Goal: Communication & Community: Share content

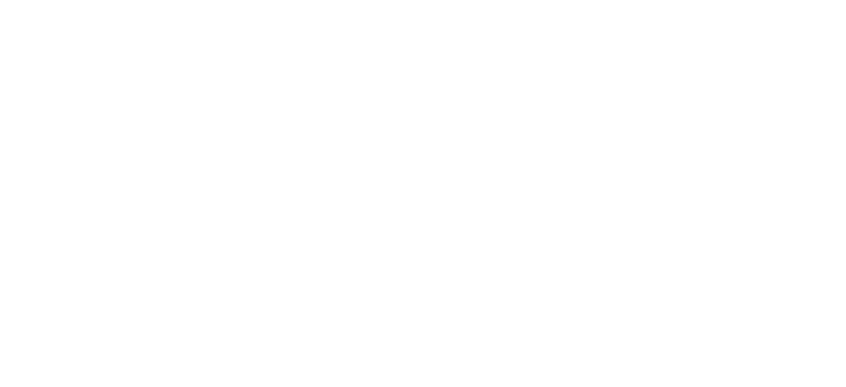
select select "*"
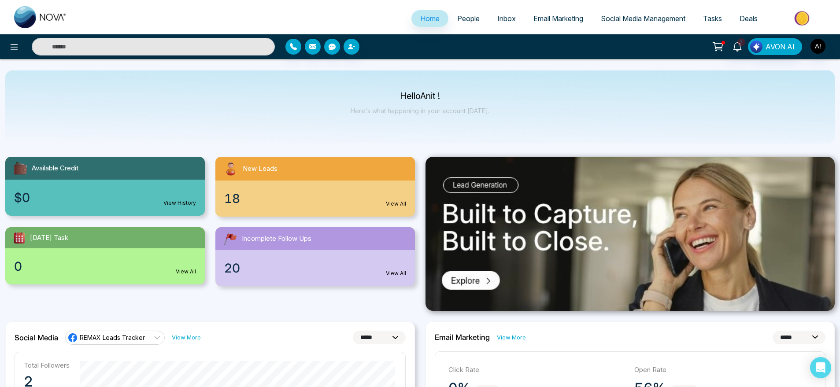
click at [547, 12] on link "Email Marketing" at bounding box center [557, 18] width 67 height 17
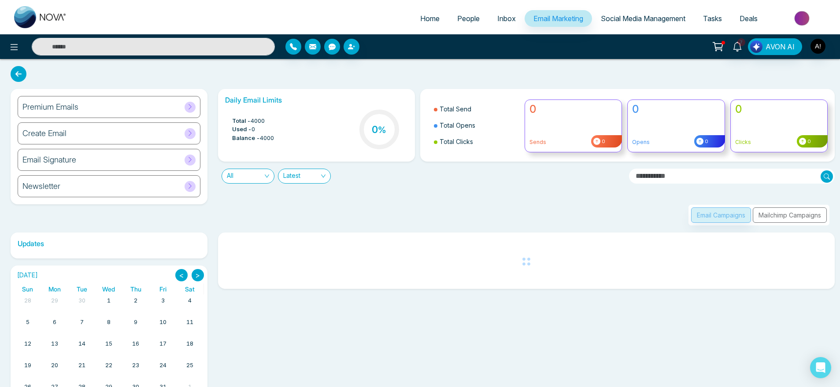
click at [105, 113] on div "Premium Emails" at bounding box center [109, 107] width 183 height 22
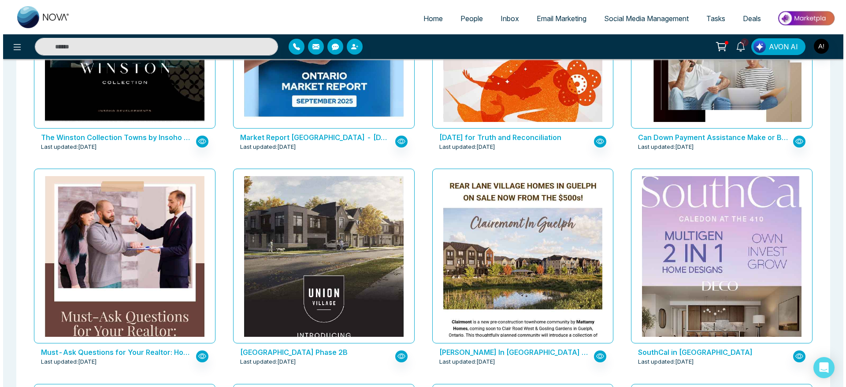
scroll to position [394, 0]
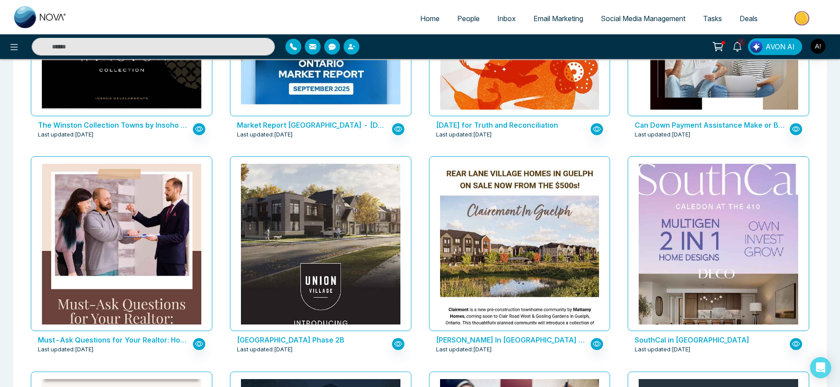
click at [317, 116] on div "Market Report Ontario - September 2025 Last updated: Oct 7, 2025" at bounding box center [320, 129] width 181 height 26
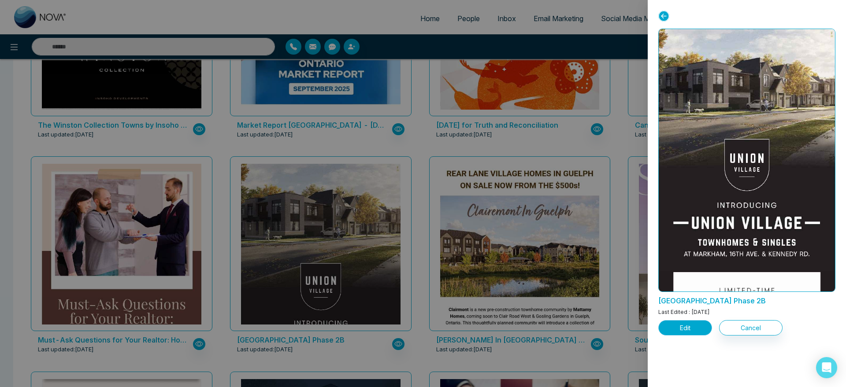
click at [693, 329] on button "Edit" at bounding box center [685, 327] width 54 height 15
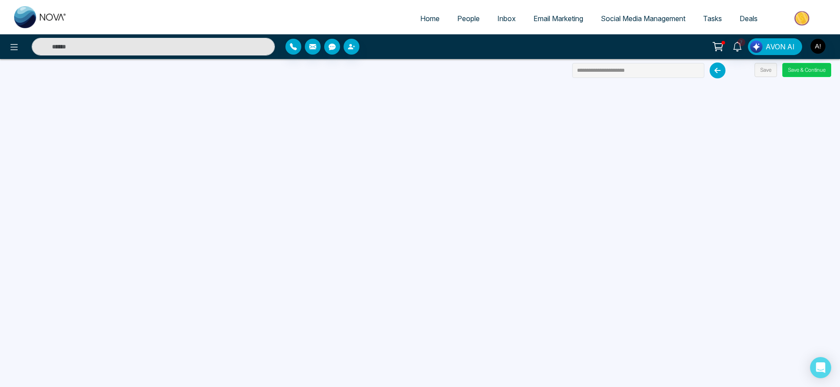
click at [801, 71] on button "Save & Continue" at bounding box center [806, 70] width 49 height 14
click at [815, 67] on button "Save & Continue" at bounding box center [806, 70] width 49 height 14
click at [420, 16] on span "Home" at bounding box center [429, 18] width 19 height 9
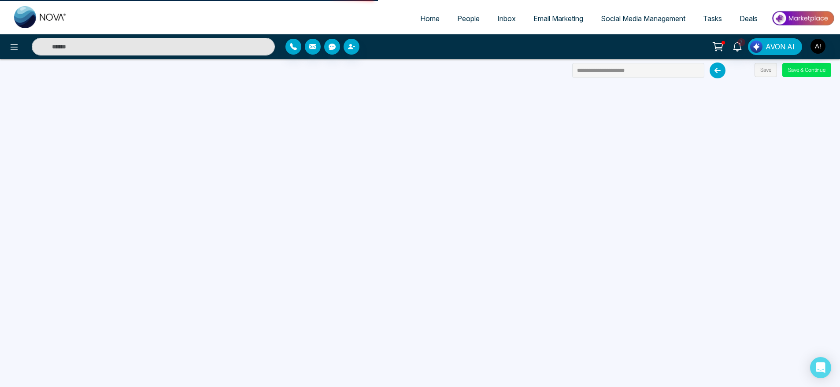
select select "*"
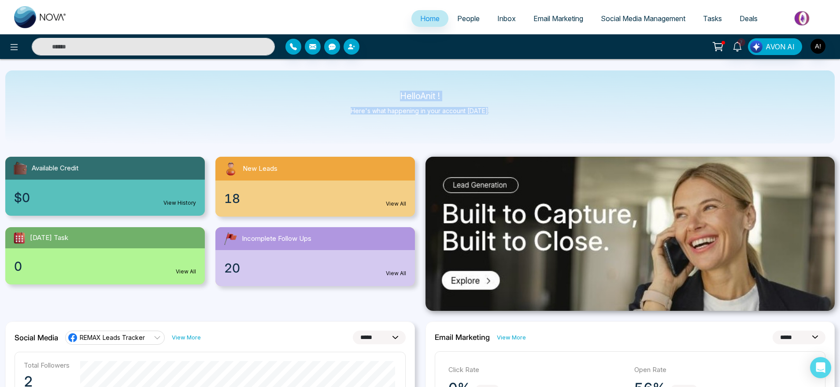
drag, startPoint x: 377, startPoint y: 98, endPoint x: 495, endPoint y: 121, distance: 119.8
click at [495, 121] on div "Hello Anit ! Here's what happening in your account today." at bounding box center [419, 106] width 829 height 73
drag, startPoint x: 782, startPoint y: 1, endPoint x: 471, endPoint y: 148, distance: 343.9
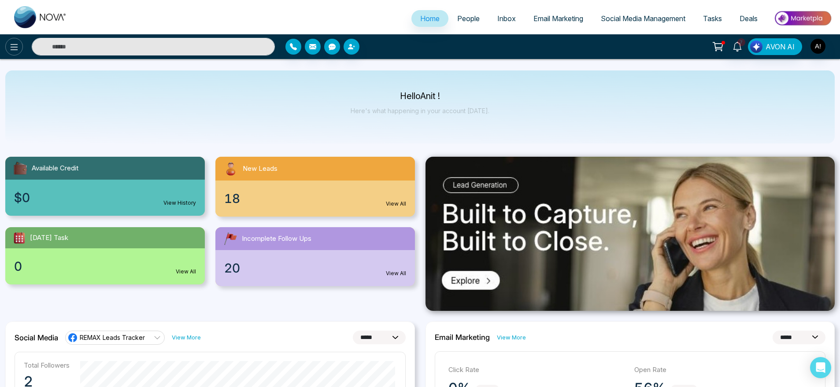
click at [14, 49] on icon at bounding box center [14, 47] width 7 height 6
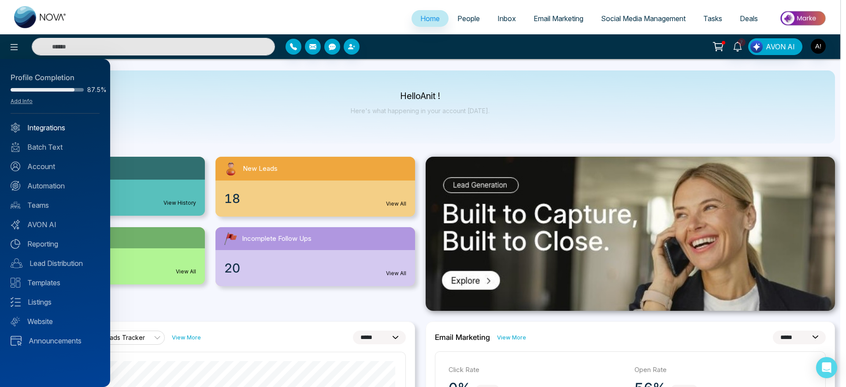
click at [51, 122] on link "Integrations" at bounding box center [55, 127] width 89 height 11
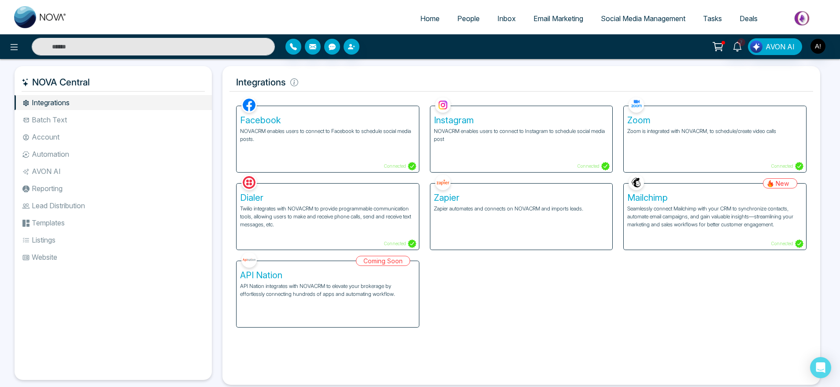
click at [69, 125] on li "Batch Text" at bounding box center [113, 119] width 197 height 15
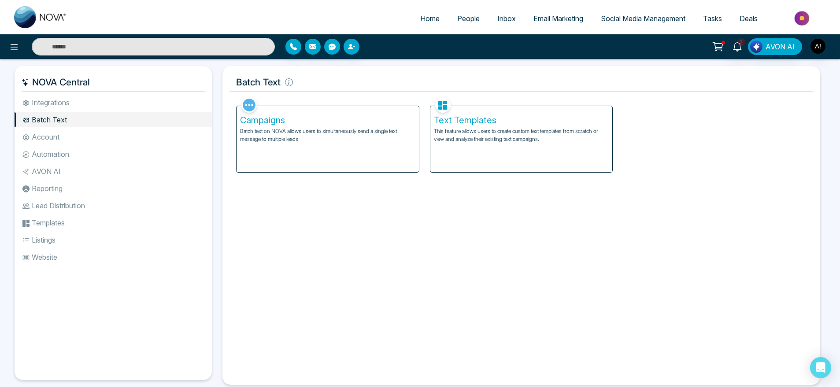
click at [81, 106] on li "Integrations" at bounding box center [113, 102] width 197 height 15
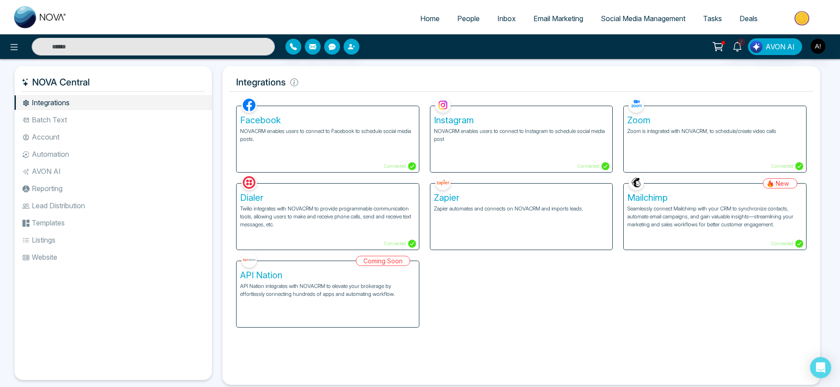
click at [65, 140] on li "Account" at bounding box center [113, 136] width 197 height 15
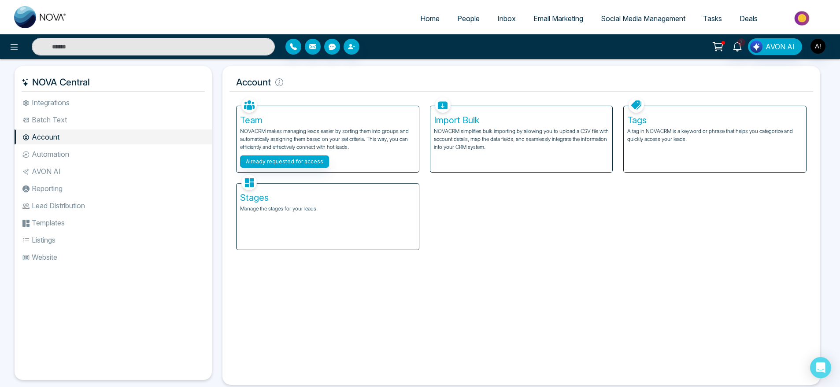
drag, startPoint x: 231, startPoint y: 81, endPoint x: 328, endPoint y: 82, distance: 96.9
click at [328, 82] on h5 "Account" at bounding box center [521, 82] width 584 height 18
drag, startPoint x: 231, startPoint y: 82, endPoint x: 301, endPoint y: 79, distance: 70.1
click at [301, 79] on h5 "Account" at bounding box center [521, 82] width 584 height 18
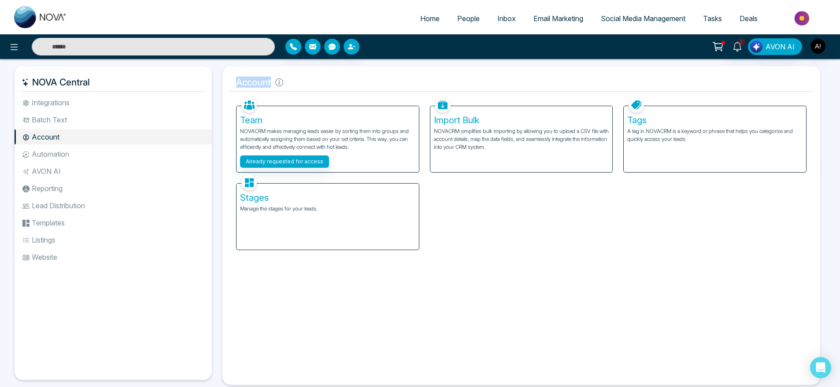
click at [301, 79] on h5 "Account" at bounding box center [521, 82] width 584 height 18
drag, startPoint x: 285, startPoint y: 87, endPoint x: 235, endPoint y: 78, distance: 50.9
click at [235, 78] on h5 "Account" at bounding box center [521, 82] width 584 height 18
drag, startPoint x: 235, startPoint y: 78, endPoint x: 281, endPoint y: 82, distance: 46.8
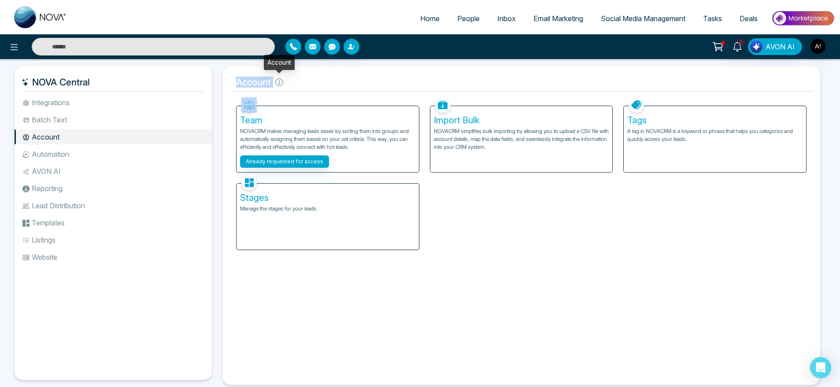
click at [281, 82] on h5 "Account" at bounding box center [521, 82] width 584 height 18
click at [281, 82] on icon at bounding box center [279, 82] width 8 height 8
drag, startPoint x: 303, startPoint y: 91, endPoint x: 225, endPoint y: 76, distance: 79.5
click at [225, 76] on div "Account Facebook NOVACRM enables users to connect to Facebook to schedule socia…" at bounding box center [521, 225] width 598 height 319
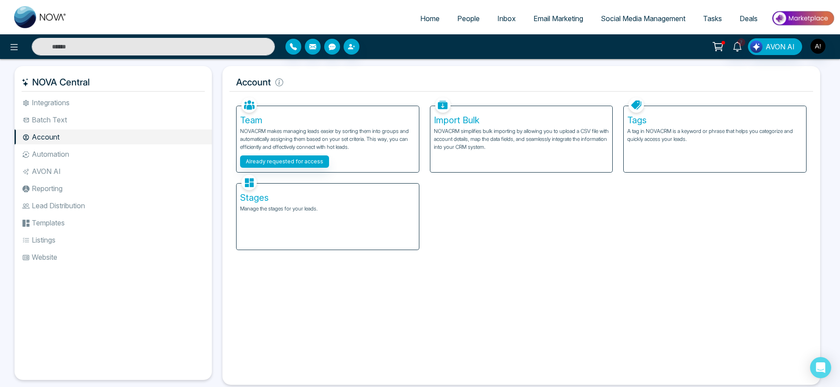
click at [225, 76] on div "Account Facebook NOVACRM enables users to connect to Facebook to schedule socia…" at bounding box center [521, 225] width 598 height 319
drag, startPoint x: 225, startPoint y: 76, endPoint x: 290, endPoint y: 78, distance: 65.2
click at [290, 78] on div "Account Facebook NOVACRM enables users to connect to Facebook to schedule socia…" at bounding box center [521, 225] width 598 height 319
click at [242, 80] on h5 "Account" at bounding box center [521, 82] width 584 height 18
drag, startPoint x: 237, startPoint y: 80, endPoint x: 297, endPoint y: 83, distance: 59.5
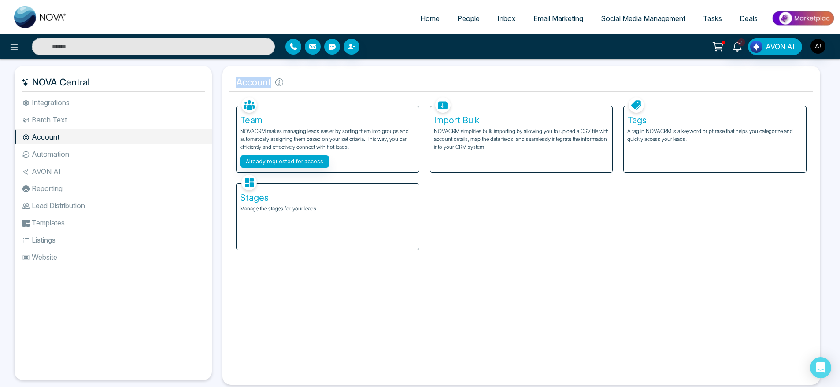
click at [297, 83] on h5 "Account" at bounding box center [521, 82] width 584 height 18
drag, startPoint x: 232, startPoint y: 84, endPoint x: 292, endPoint y: 83, distance: 59.5
click at [292, 83] on h5 "Account" at bounding box center [521, 82] width 584 height 18
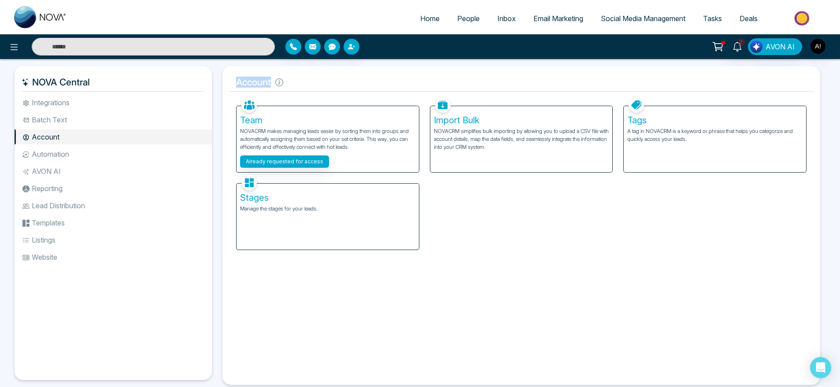
drag, startPoint x: 234, startPoint y: 81, endPoint x: 286, endPoint y: 82, distance: 52.4
click at [286, 82] on h5 "Account" at bounding box center [521, 82] width 584 height 18
drag, startPoint x: 234, startPoint y: 81, endPoint x: 299, endPoint y: 84, distance: 64.8
click at [299, 84] on h5 "Account" at bounding box center [521, 82] width 584 height 18
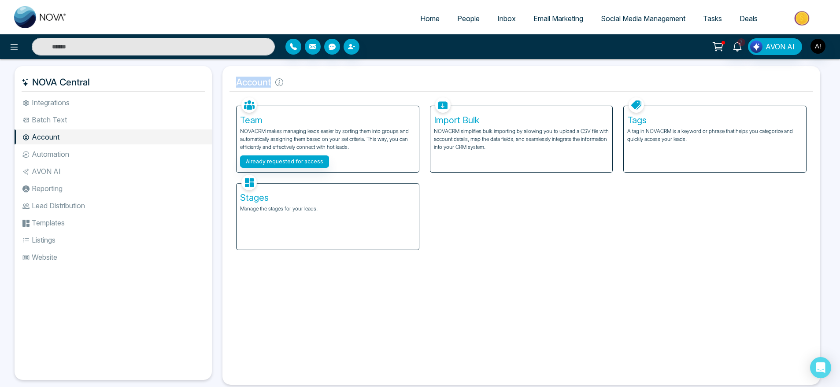
click at [299, 84] on h5 "Account" at bounding box center [521, 82] width 584 height 18
drag, startPoint x: 299, startPoint y: 84, endPoint x: 277, endPoint y: 83, distance: 22.5
click at [277, 83] on h5 "Account" at bounding box center [521, 82] width 584 height 18
drag, startPoint x: 236, startPoint y: 87, endPoint x: 281, endPoint y: 83, distance: 44.7
click at [281, 83] on h5 "Account" at bounding box center [521, 82] width 584 height 18
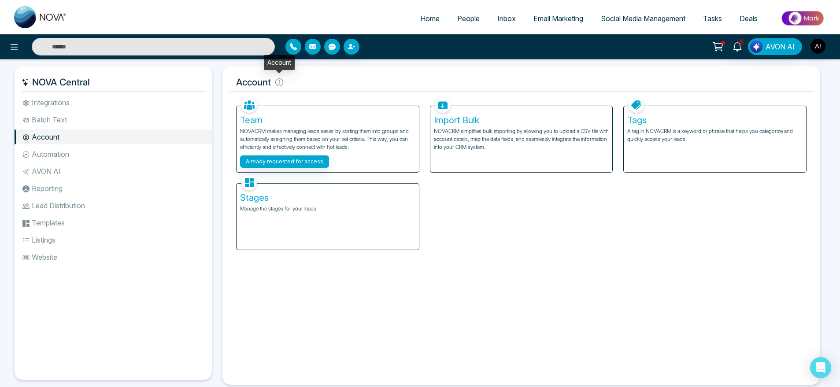
click at [281, 83] on icon at bounding box center [279, 82] width 8 height 8
drag, startPoint x: 303, startPoint y: 85, endPoint x: 277, endPoint y: 81, distance: 26.7
click at [277, 81] on h5 "Account" at bounding box center [521, 82] width 584 height 18
click at [292, 81] on h5 "Account" at bounding box center [521, 82] width 584 height 18
click at [338, 223] on div "Stages Manage the stages for your leads." at bounding box center [327, 217] width 182 height 66
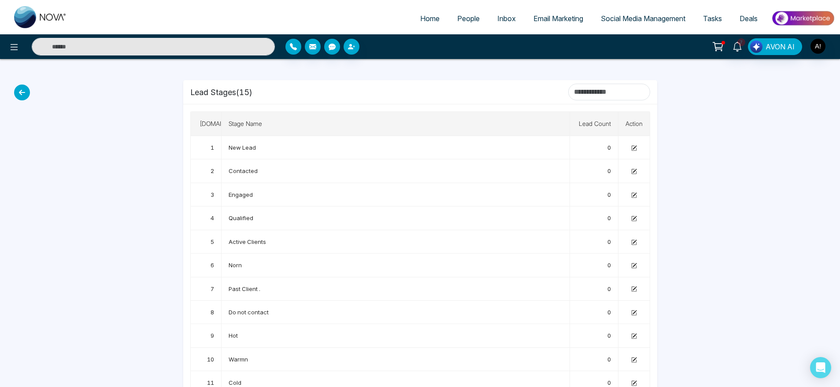
click at [26, 88] on icon at bounding box center [22, 93] width 16 height 16
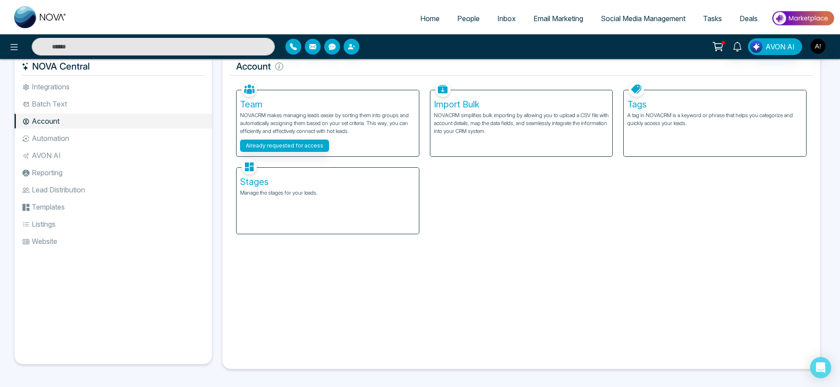
scroll to position [19, 0]
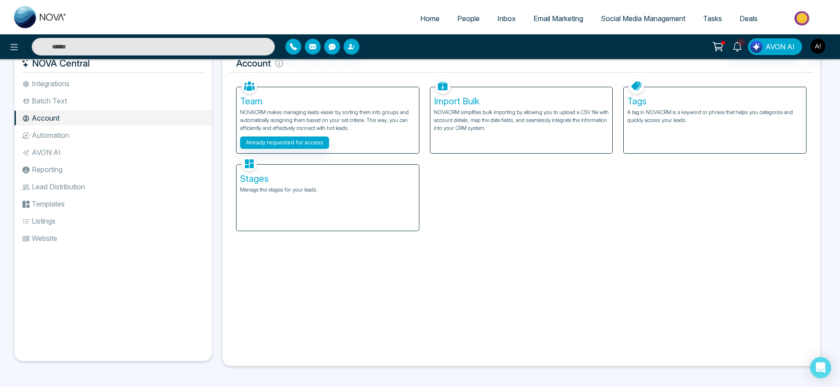
click at [90, 131] on li "Automation" at bounding box center [113, 135] width 197 height 15
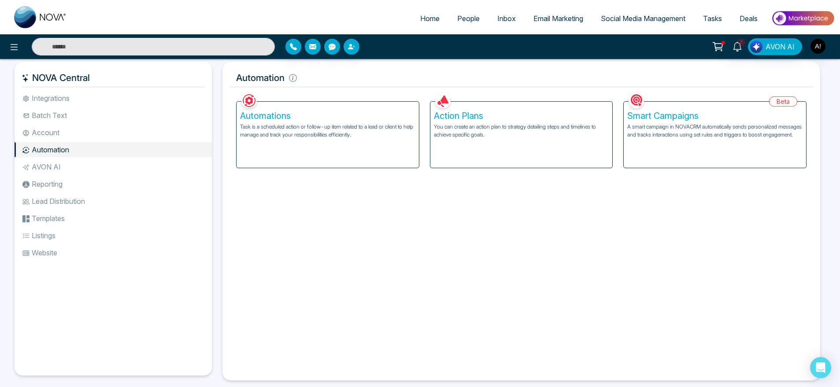
scroll to position [6, 0]
click at [332, 136] on p "Task is a scheduled action or follow-up item related to a lead or client to hel…" at bounding box center [327, 130] width 175 height 16
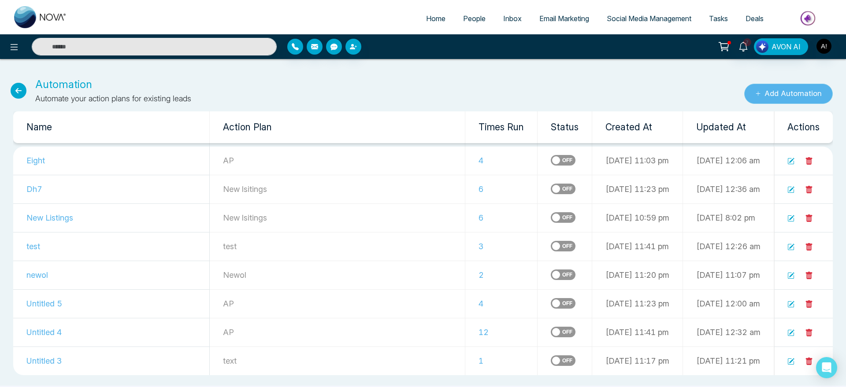
click at [760, 93] on button "Add Automation" at bounding box center [788, 94] width 89 height 20
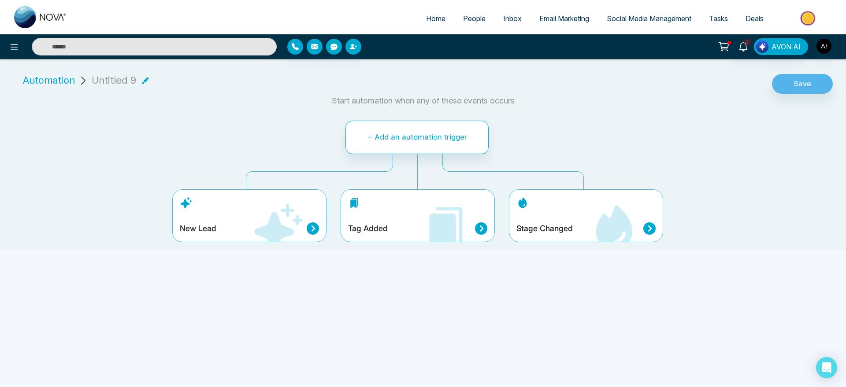
click at [47, 78] on span "Automation" at bounding box center [49, 80] width 52 height 15
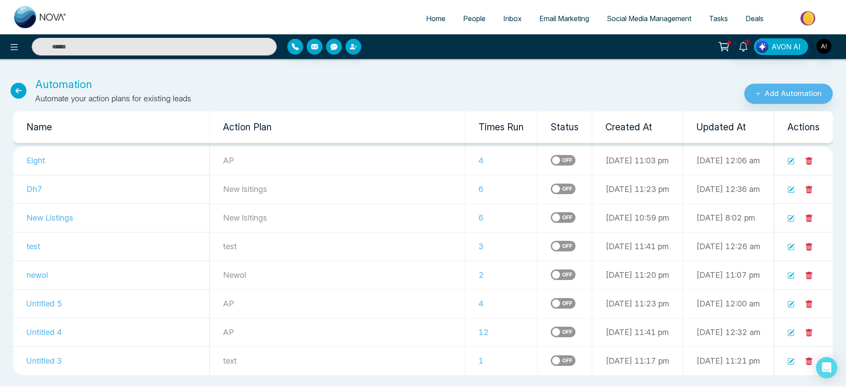
click at [21, 90] on icon at bounding box center [19, 91] width 16 height 16
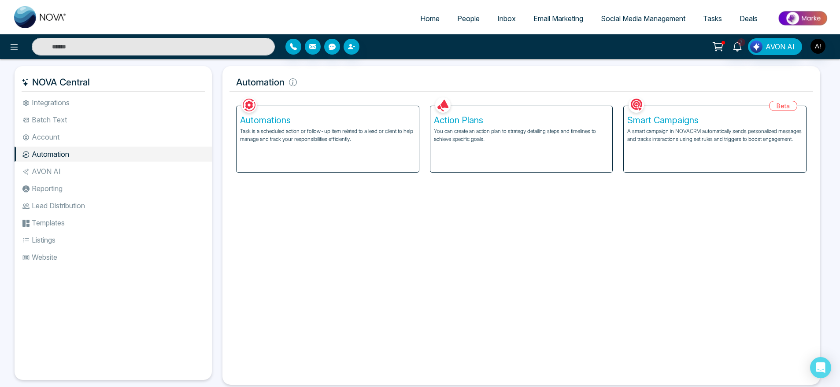
click at [691, 161] on div "Smart Campaigns A smart campaign in NOVACRM automatically sends personalized me…" at bounding box center [715, 139] width 182 height 66
click at [58, 166] on li "AVON AI" at bounding box center [113, 171] width 197 height 15
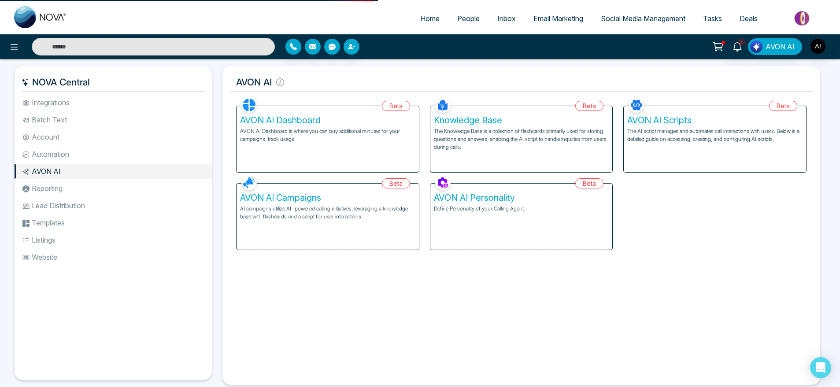
click at [65, 189] on li "Reporting" at bounding box center [113, 188] width 197 height 15
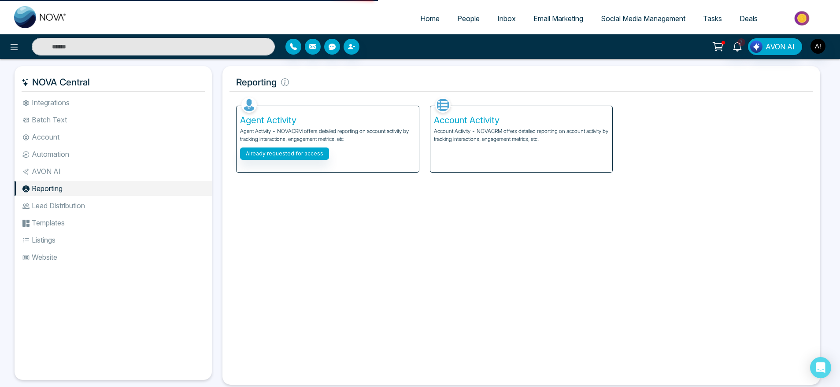
click at [78, 201] on li "Lead Distribution" at bounding box center [113, 205] width 197 height 15
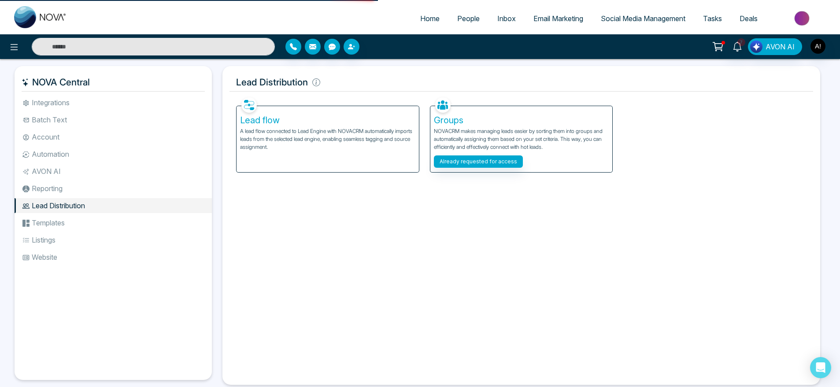
click at [69, 230] on ul "Integrations Batch Text Account Automation AVON AI Reporting Lead Distribution …" at bounding box center [113, 230] width 197 height 271
click at [60, 226] on li "Templates" at bounding box center [113, 222] width 197 height 15
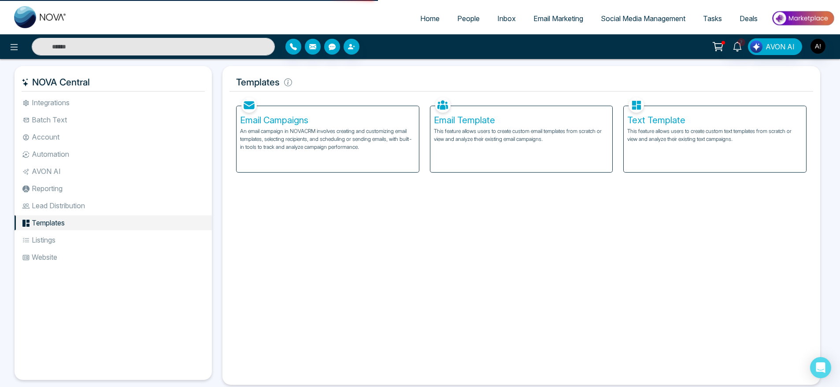
click at [389, 136] on p "An email campaign in NOVACRM involves creating and customizing email templates,…" at bounding box center [327, 139] width 175 height 24
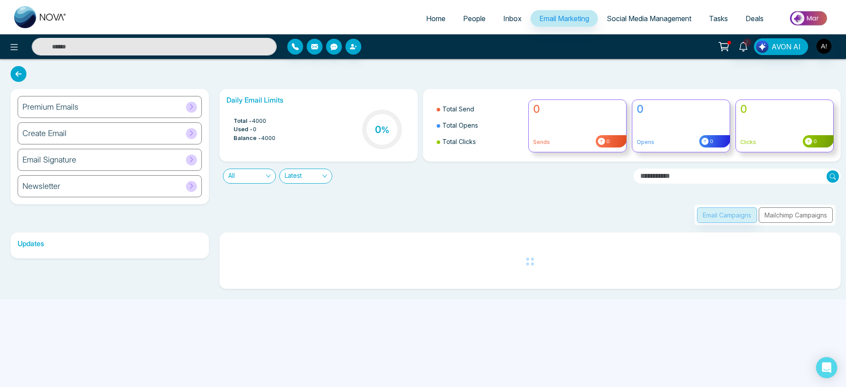
click at [24, 69] on icon at bounding box center [19, 74] width 16 height 16
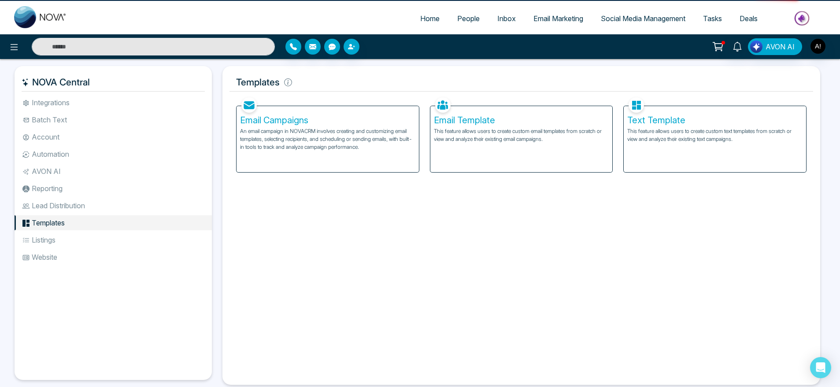
click at [20, 73] on div "NOVA Central" at bounding box center [113, 82] width 197 height 18
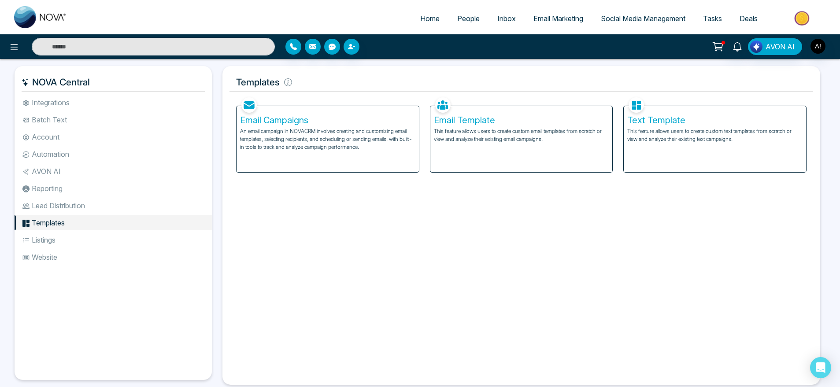
click at [538, 156] on div "Email Template This feature allows users to create custom email templates from …" at bounding box center [521, 139] width 182 height 66
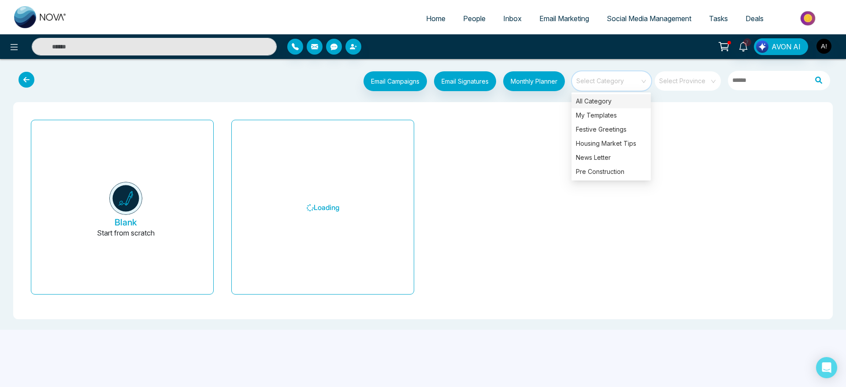
click at [623, 81] on input "search" at bounding box center [607, 77] width 63 height 13
click at [614, 105] on div "All Category" at bounding box center [610, 101] width 79 height 14
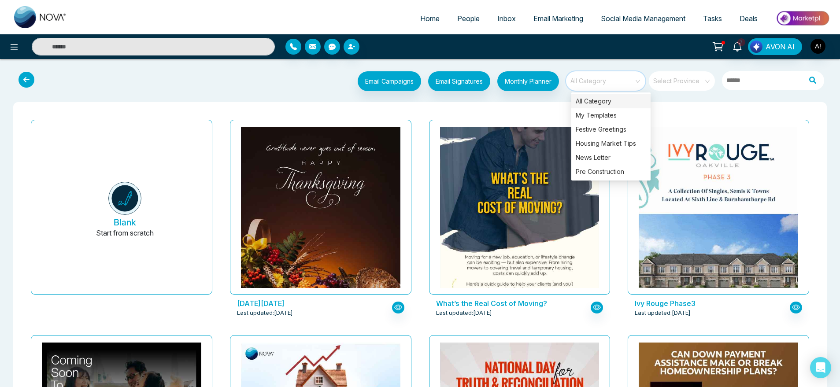
click at [611, 103] on div "All Category" at bounding box center [610, 101] width 79 height 14
click at [612, 117] on div "My Templates" at bounding box center [610, 115] width 79 height 14
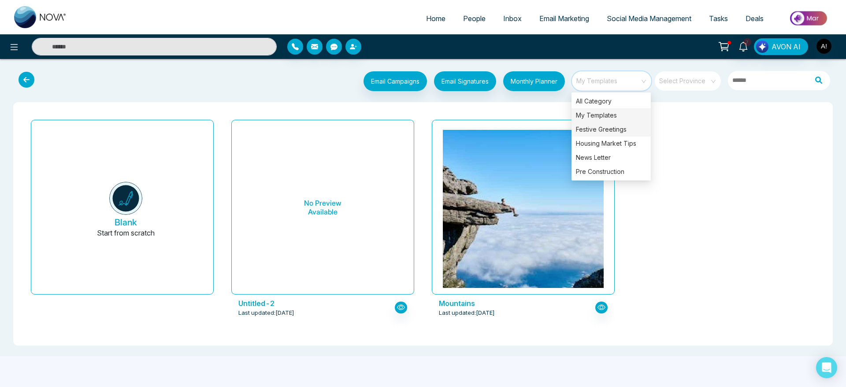
click at [613, 128] on div "Festive Greetings" at bounding box center [610, 129] width 79 height 14
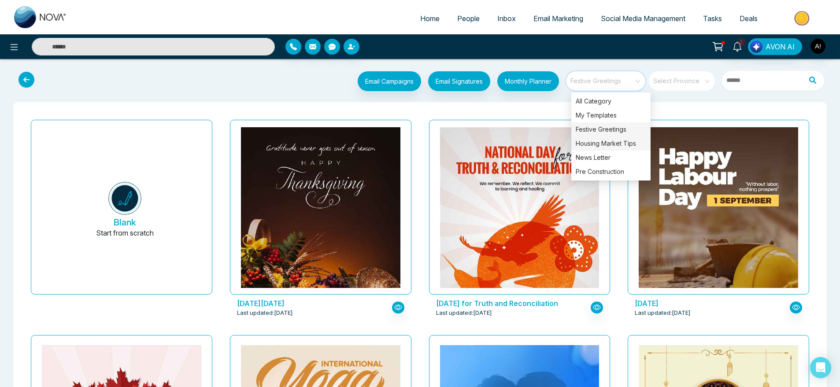
click at [605, 142] on div "Housing Market Tips" at bounding box center [610, 144] width 79 height 14
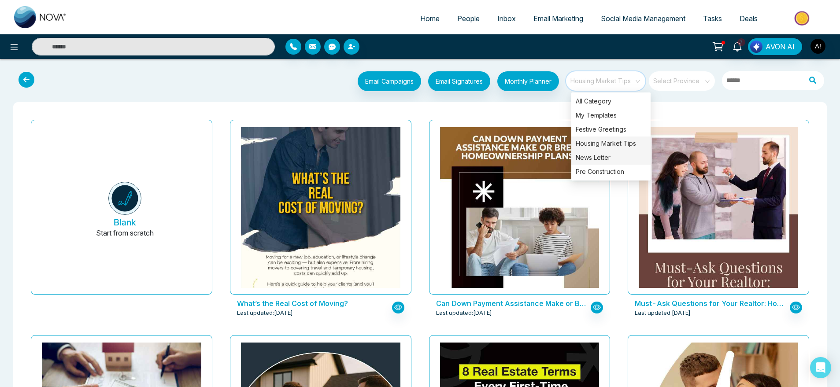
click at [608, 158] on div "News Letter" at bounding box center [610, 158] width 79 height 14
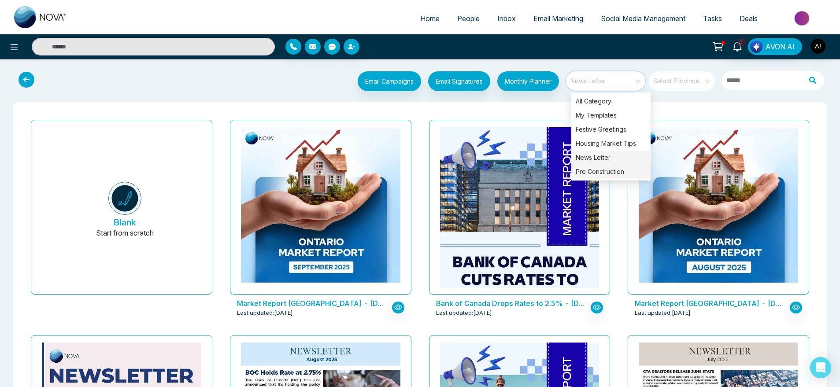
click at [610, 176] on div "Pre Construction" at bounding box center [610, 172] width 79 height 14
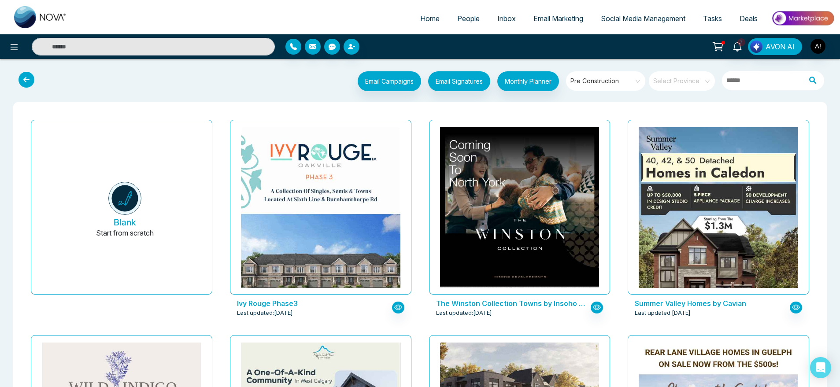
click at [672, 73] on input "search" at bounding box center [679, 77] width 50 height 13
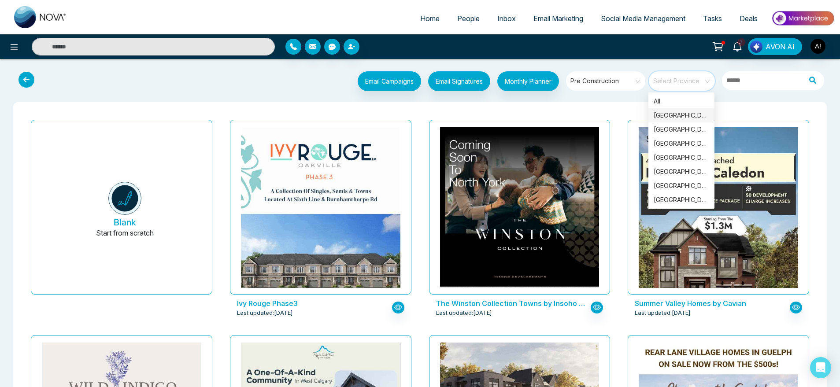
click at [672, 115] on div "Ontario" at bounding box center [681, 116] width 55 height 10
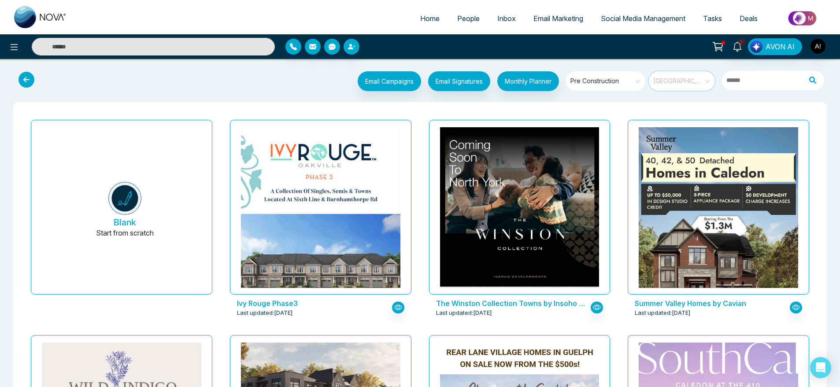
click at [681, 80] on span "Ontario" at bounding box center [682, 80] width 59 height 13
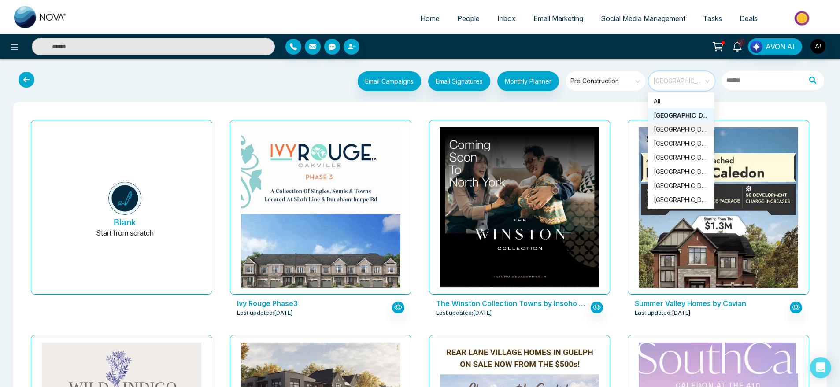
click at [690, 126] on div "British Columbia" at bounding box center [681, 130] width 55 height 10
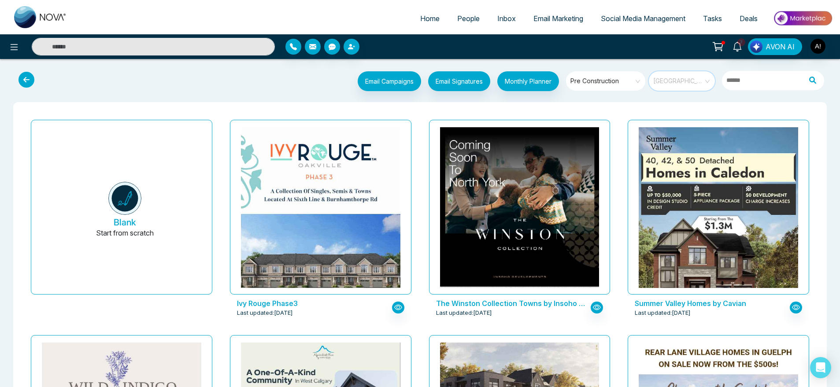
click at [673, 81] on span "British Columbia" at bounding box center [682, 80] width 59 height 13
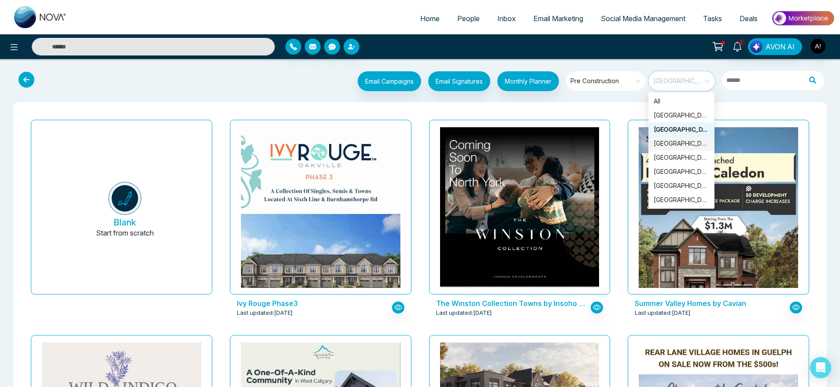
click at [672, 142] on div "Alberta" at bounding box center [681, 144] width 55 height 10
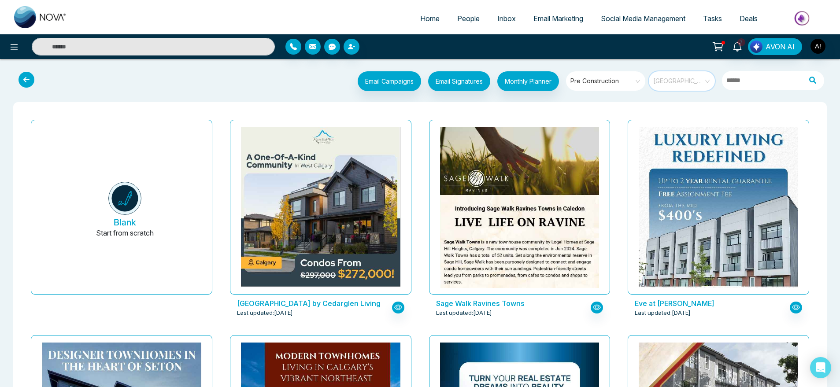
click at [680, 78] on span "Alberta" at bounding box center [682, 80] width 59 height 13
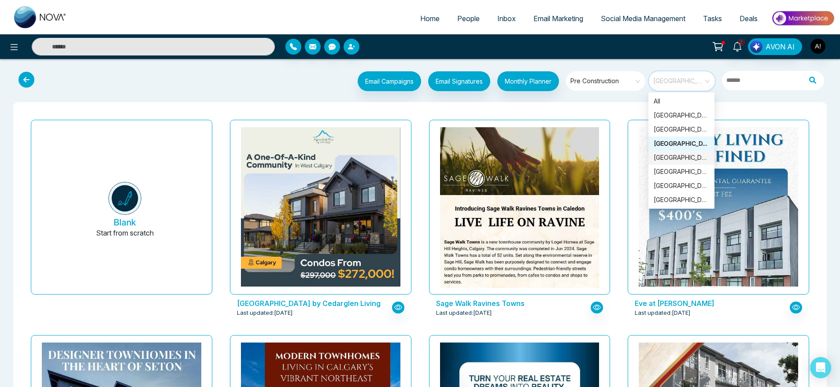
click at [675, 158] on div "Manitoba" at bounding box center [681, 158] width 55 height 10
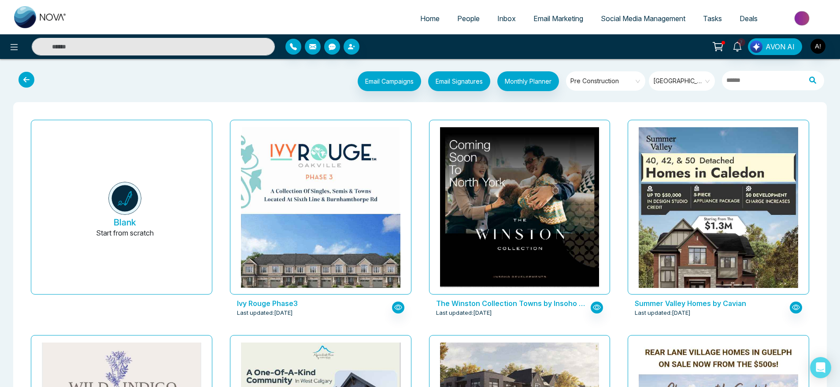
drag, startPoint x: 44, startPoint y: 81, endPoint x: 218, endPoint y: 106, distance: 176.1
click at [667, 80] on span "Manitoba" at bounding box center [682, 80] width 59 height 13
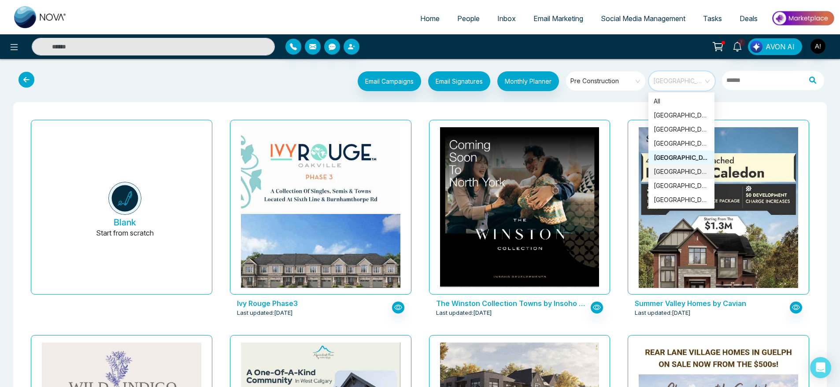
click at [675, 169] on div "Quebec" at bounding box center [681, 172] width 55 height 10
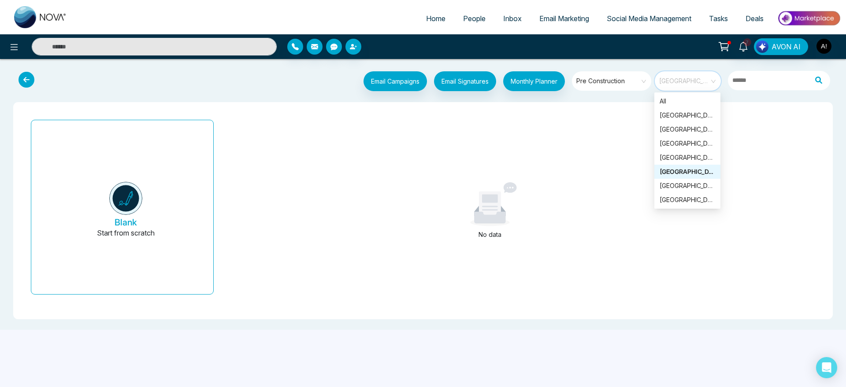
click at [670, 83] on span "Quebec" at bounding box center [688, 80] width 59 height 13
click at [680, 183] on div "Manitoba" at bounding box center [686, 186] width 55 height 10
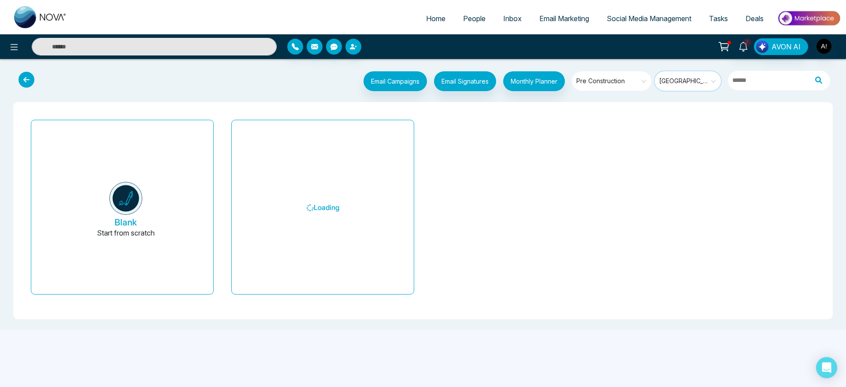
click at [677, 82] on span "Manitoba" at bounding box center [688, 80] width 59 height 13
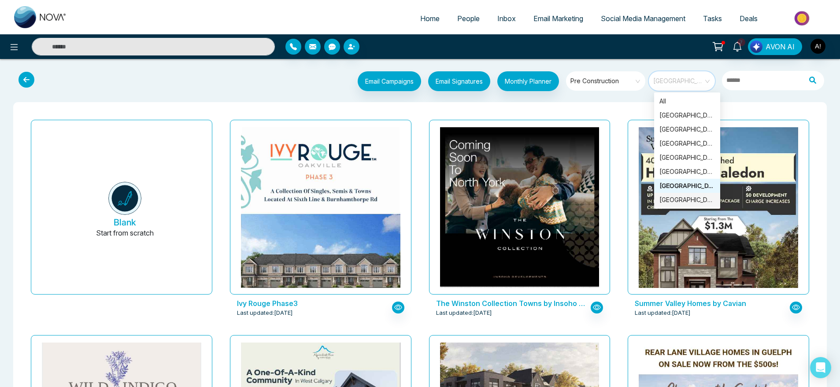
click at [680, 203] on div "Saskatchewan" at bounding box center [686, 200] width 55 height 10
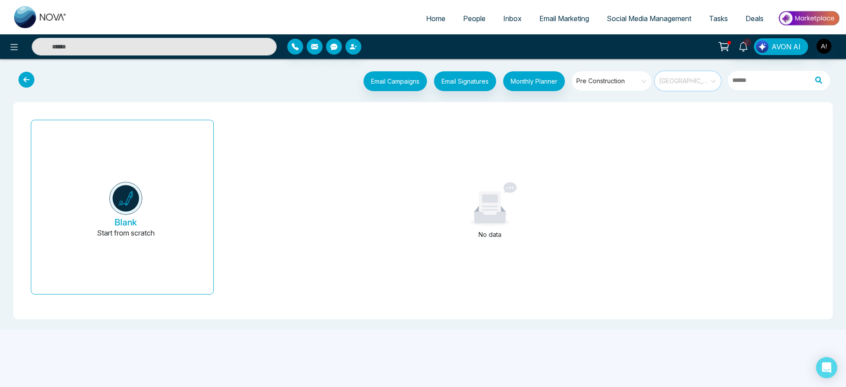
click at [705, 81] on span "Saskatchewan" at bounding box center [688, 80] width 59 height 13
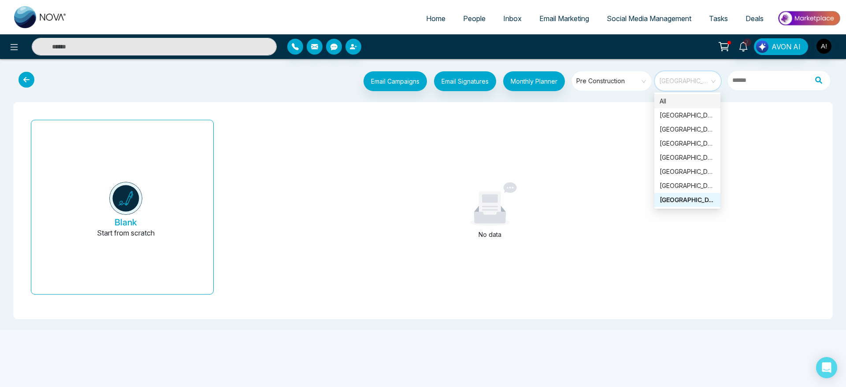
click at [694, 101] on div "All" at bounding box center [686, 101] width 55 height 10
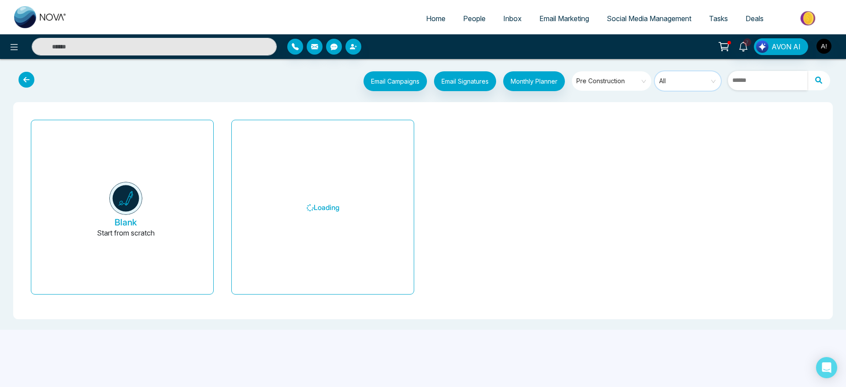
click at [750, 78] on input "text" at bounding box center [767, 80] width 79 height 19
click at [686, 74] on input "search" at bounding box center [684, 77] width 50 height 13
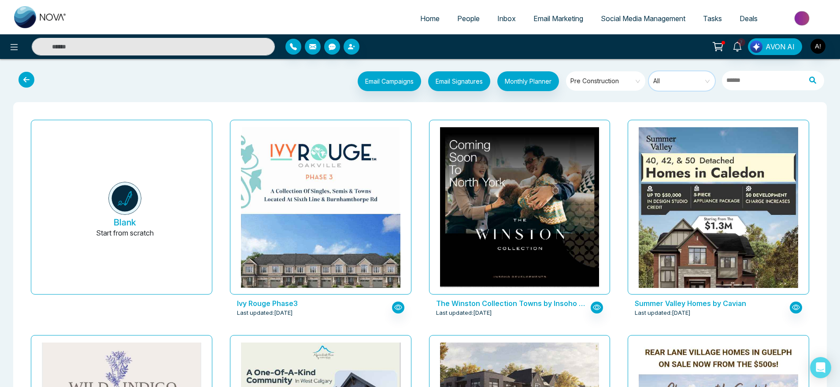
click at [686, 74] on input "search" at bounding box center [679, 77] width 50 height 13
click at [649, 77] on div "All" at bounding box center [682, 82] width 66 height 22
click at [677, 80] on span "All" at bounding box center [682, 80] width 59 height 13
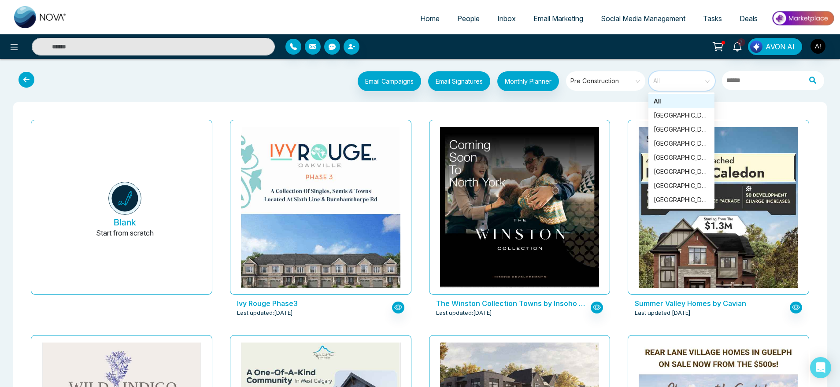
click at [709, 77] on span "All" at bounding box center [682, 80] width 59 height 13
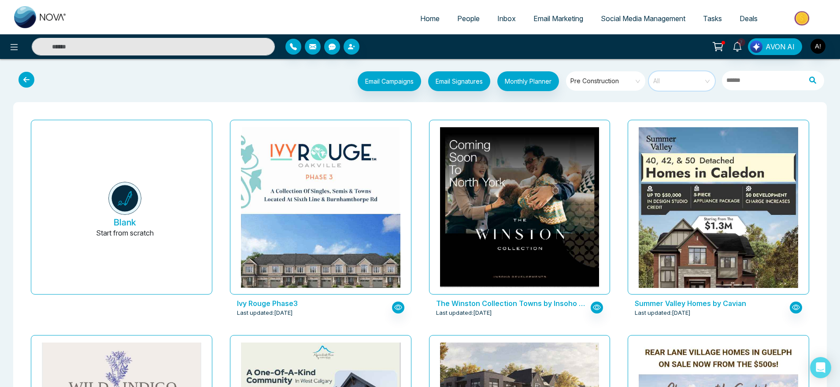
click at [709, 77] on span "All" at bounding box center [682, 80] width 59 height 13
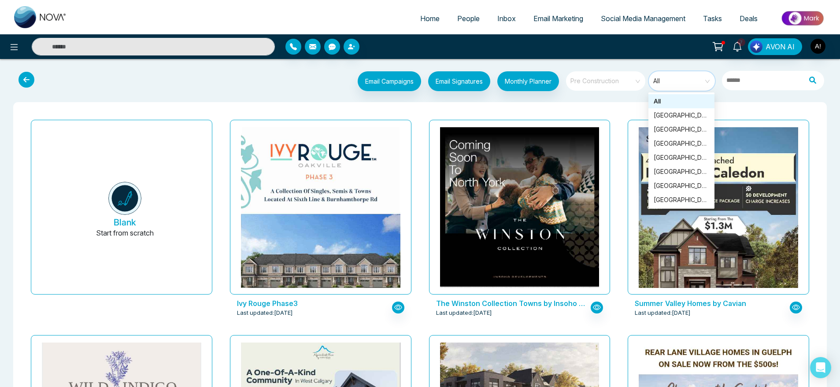
click at [602, 90] on span at bounding box center [602, 80] width 63 height 19
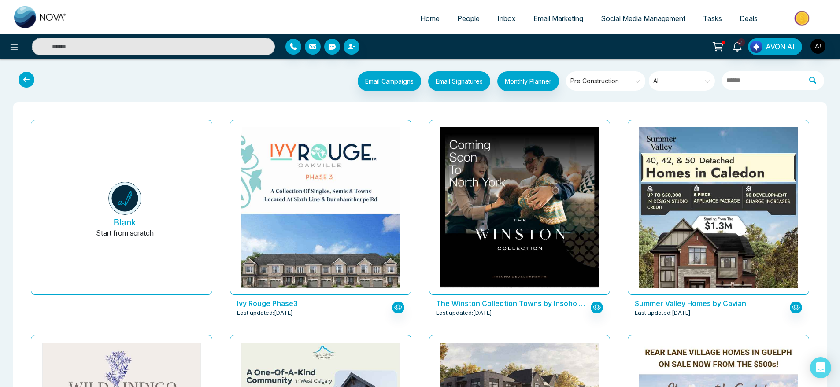
click at [668, 72] on input "search" at bounding box center [679, 77] width 50 height 13
click at [682, 80] on span "All" at bounding box center [682, 80] width 59 height 13
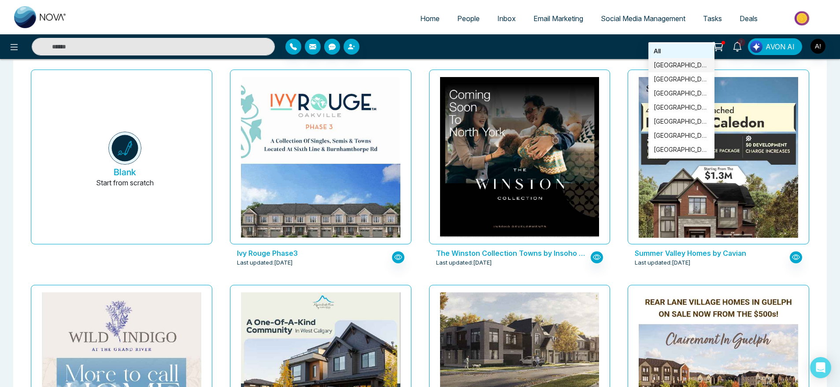
scroll to position [48, 0]
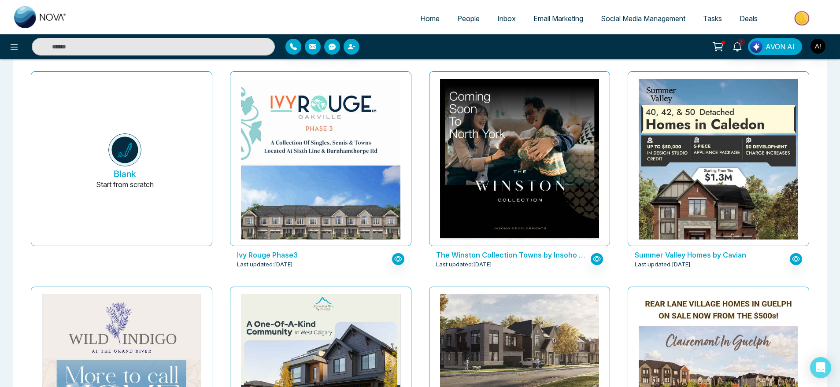
click at [411, 24] on link "Home" at bounding box center [429, 18] width 37 height 17
select select "*"
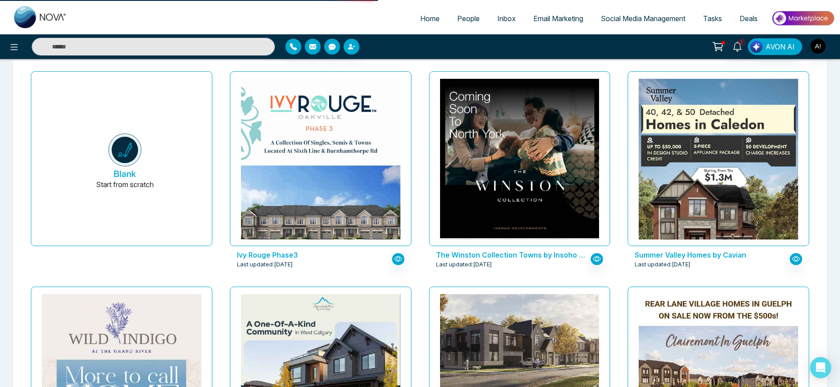
select select "*"
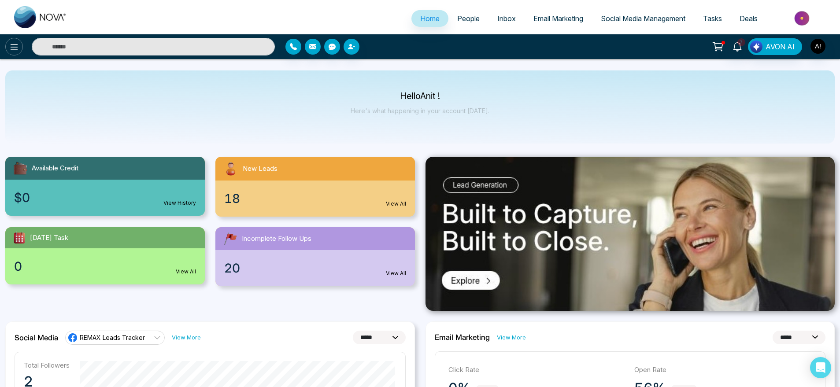
click at [9, 40] on button at bounding box center [14, 47] width 18 height 18
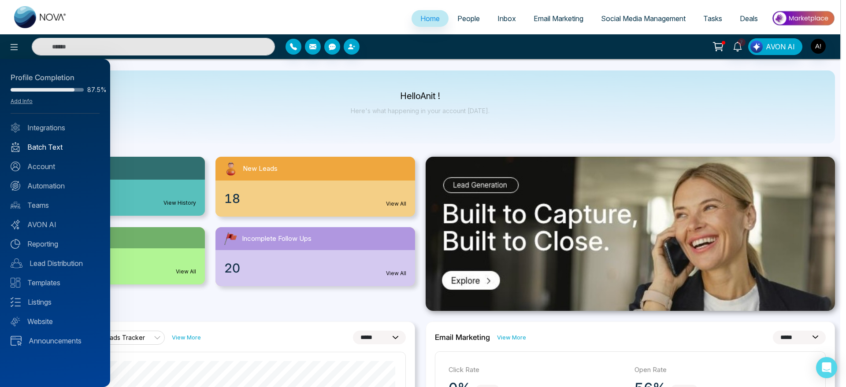
click at [48, 146] on link "Batch Text" at bounding box center [55, 147] width 89 height 11
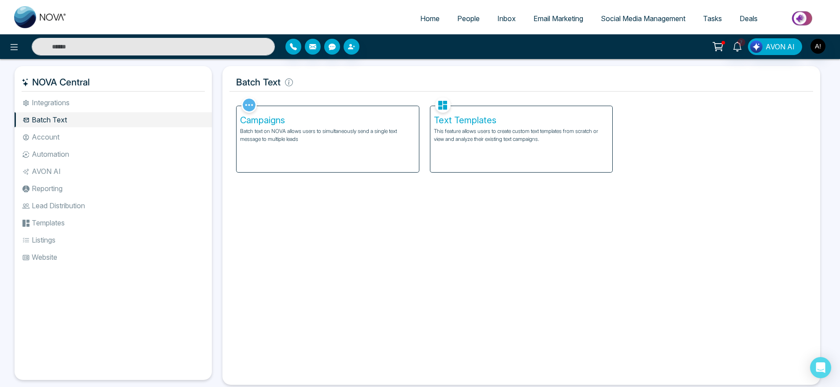
click at [420, 22] on span "Home" at bounding box center [429, 18] width 19 height 9
select select "*"
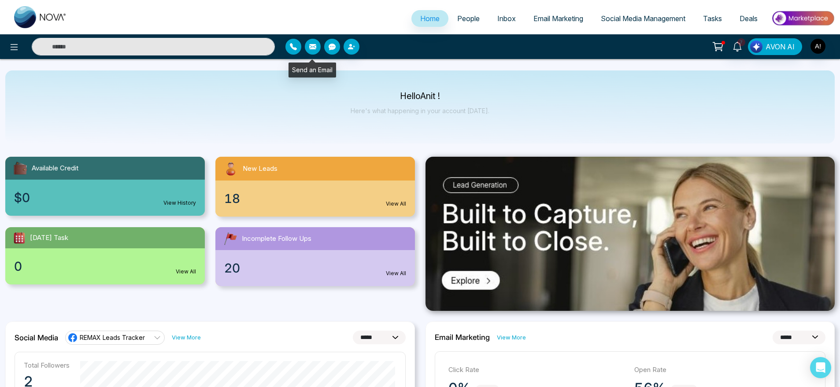
click at [307, 45] on button "button" at bounding box center [313, 47] width 16 height 16
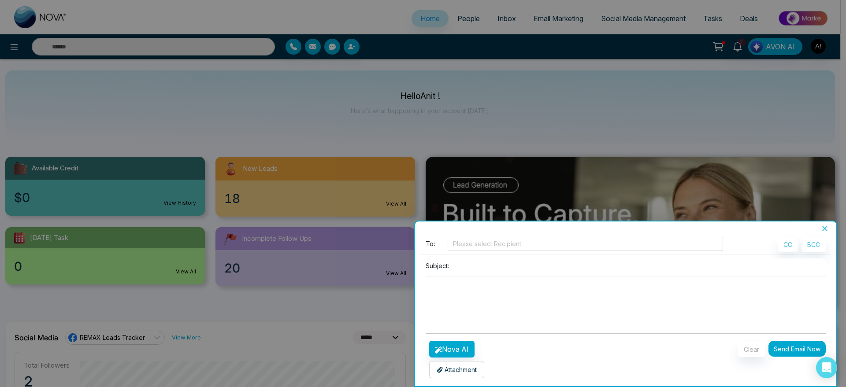
click at [397, 155] on div at bounding box center [423, 193] width 846 height 387
click at [824, 230] on icon "close" at bounding box center [824, 228] width 7 height 7
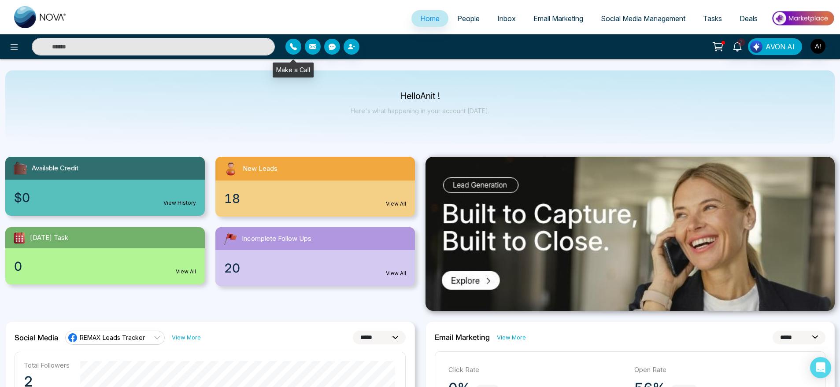
click at [299, 47] on button "button" at bounding box center [293, 47] width 16 height 16
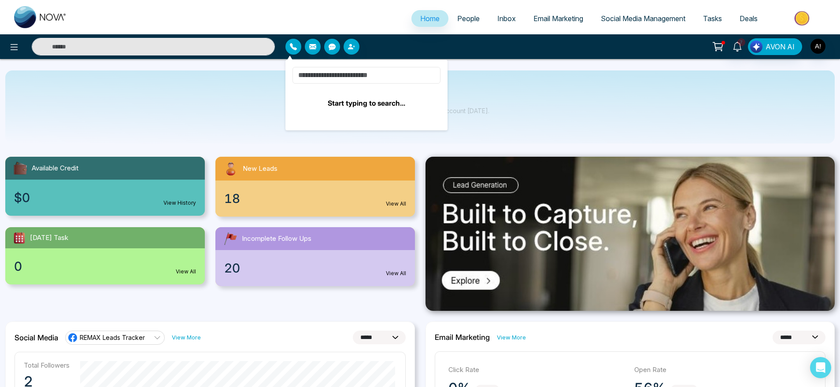
click at [346, 81] on input at bounding box center [366, 75] width 148 height 17
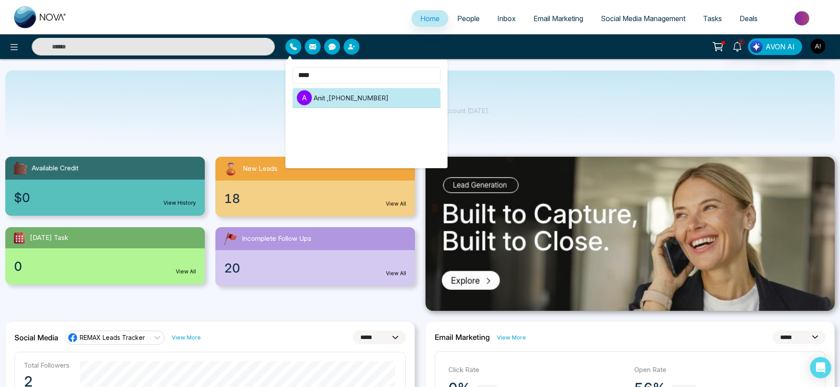
type input "****"
click at [354, 104] on li "A Anit , +919930053035" at bounding box center [366, 98] width 148 height 20
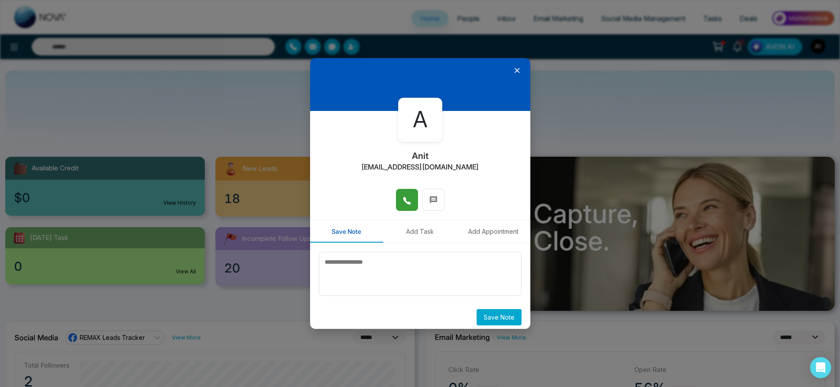
click at [408, 200] on button at bounding box center [407, 200] width 22 height 22
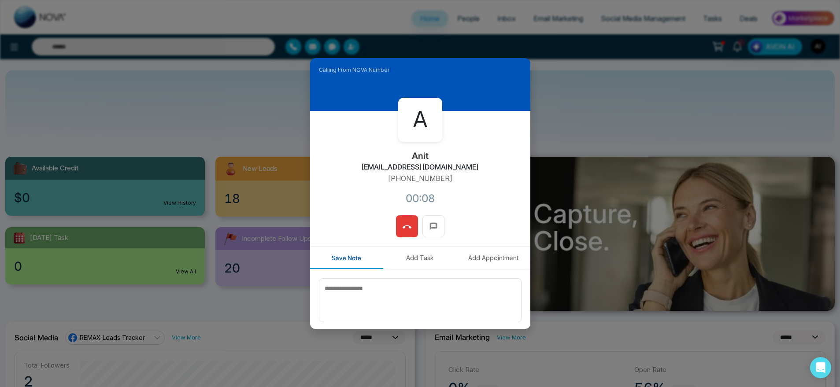
click at [404, 227] on icon at bounding box center [407, 227] width 9 height 9
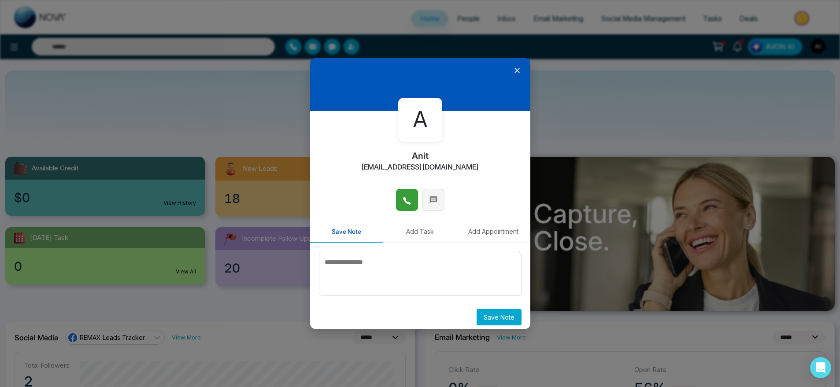
click at [435, 195] on button at bounding box center [433, 200] width 22 height 22
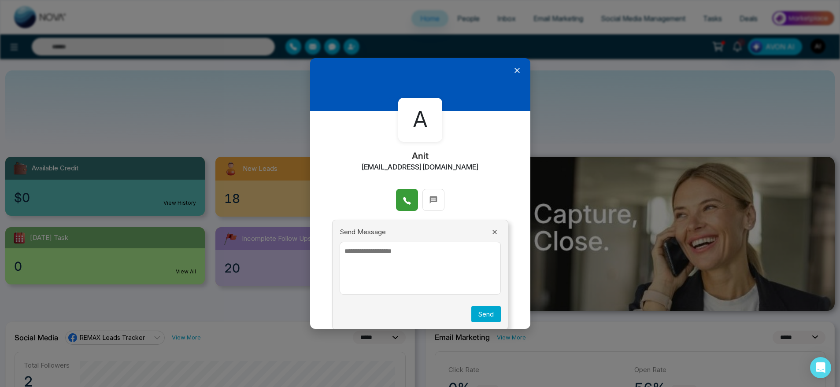
click at [388, 274] on textarea at bounding box center [420, 268] width 161 height 53
type textarea "********"
click at [474, 313] on button "Send" at bounding box center [486, 314] width 30 height 16
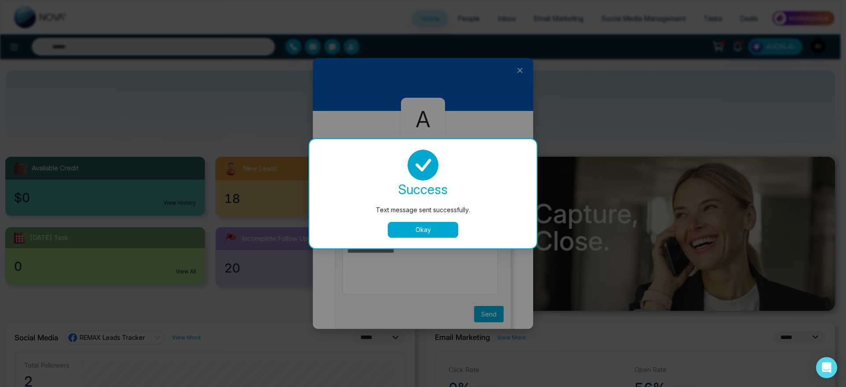
click at [417, 234] on button "Okay" at bounding box center [423, 230] width 70 height 16
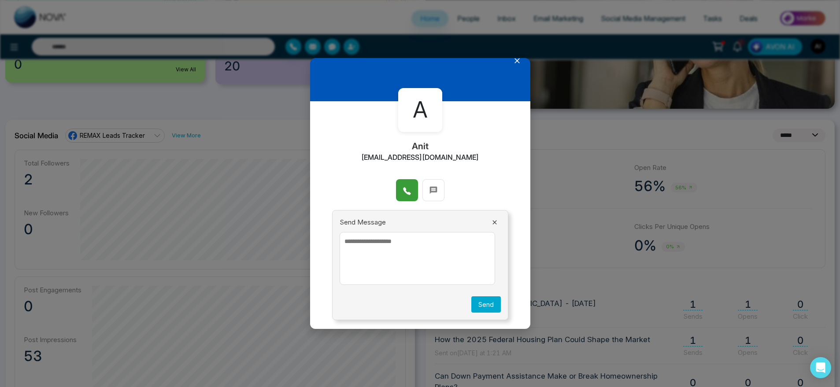
scroll to position [203, 0]
click at [491, 224] on icon at bounding box center [494, 222] width 7 height 7
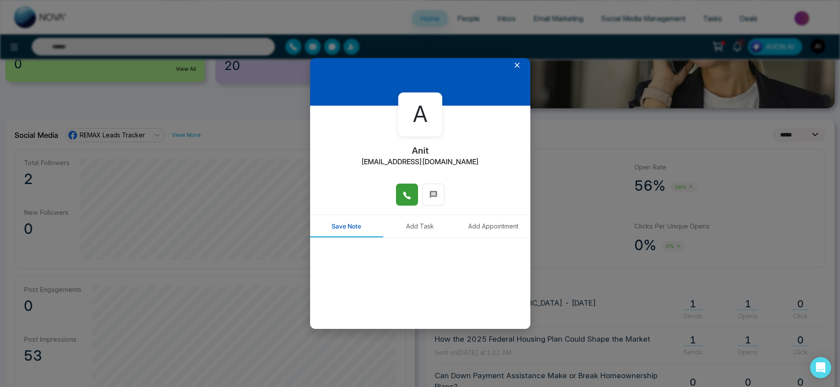
scroll to position [0, 0]
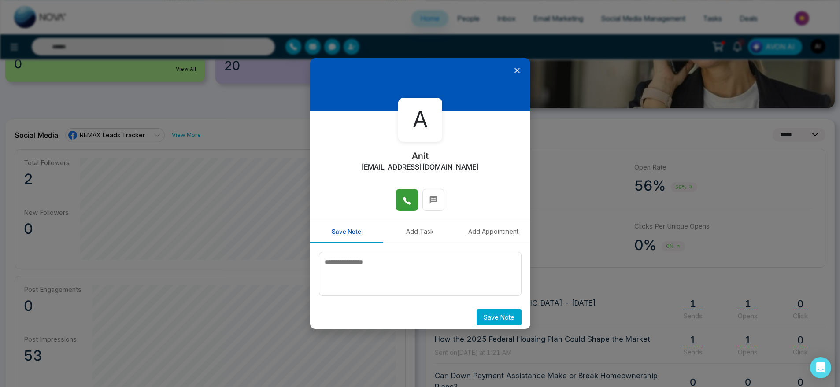
click at [422, 237] on button "Add Task" at bounding box center [420, 231] width 74 height 22
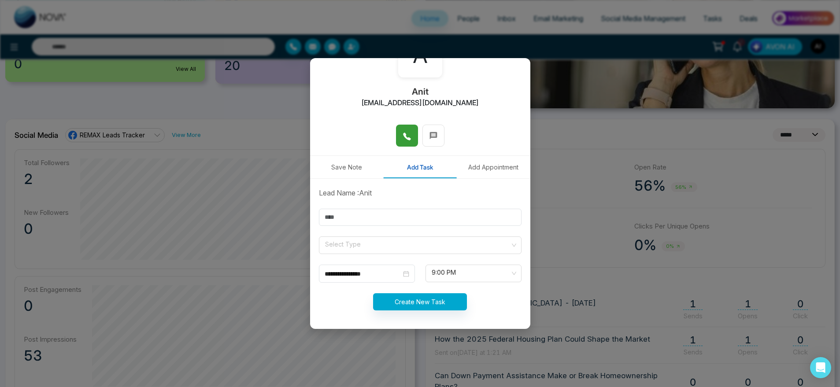
scroll to position [65, 0]
click at [389, 228] on form "**********" at bounding box center [420, 253] width 213 height 133
click at [419, 223] on input "text" at bounding box center [420, 216] width 203 height 17
click at [341, 216] on input "text" at bounding box center [420, 216] width 203 height 17
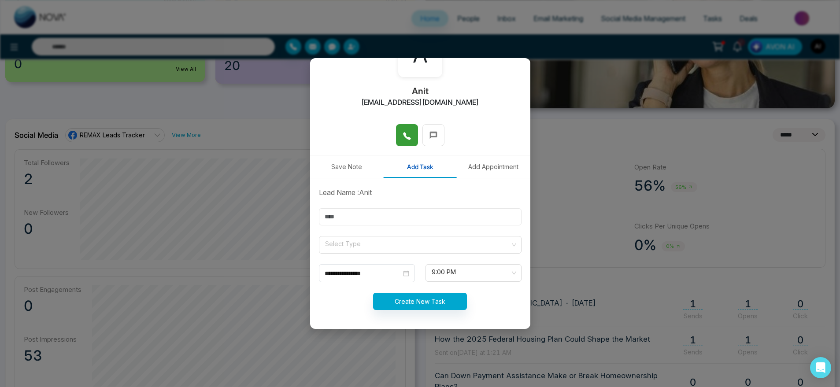
type input "*******"
click at [346, 243] on input "search" at bounding box center [417, 242] width 186 height 13
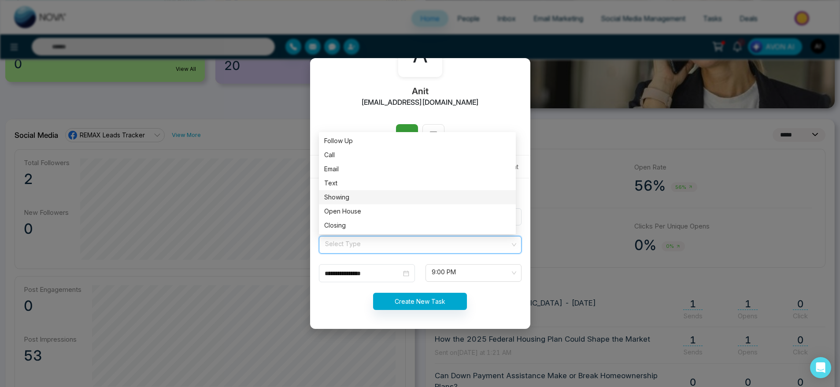
click at [361, 190] on div "Showing" at bounding box center [417, 197] width 197 height 14
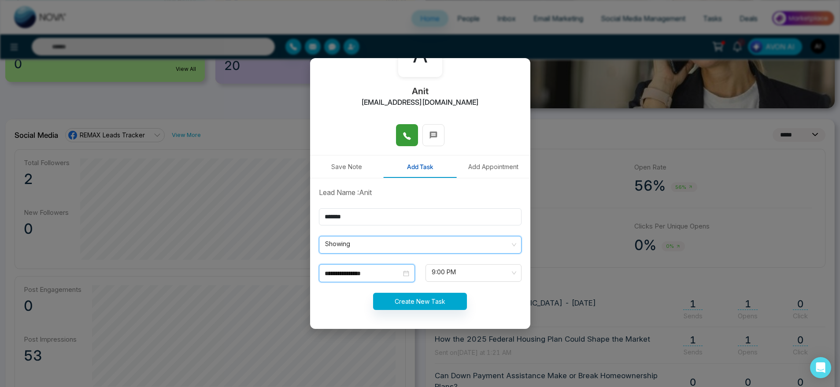
click at [378, 271] on input "**********" at bounding box center [363, 274] width 77 height 10
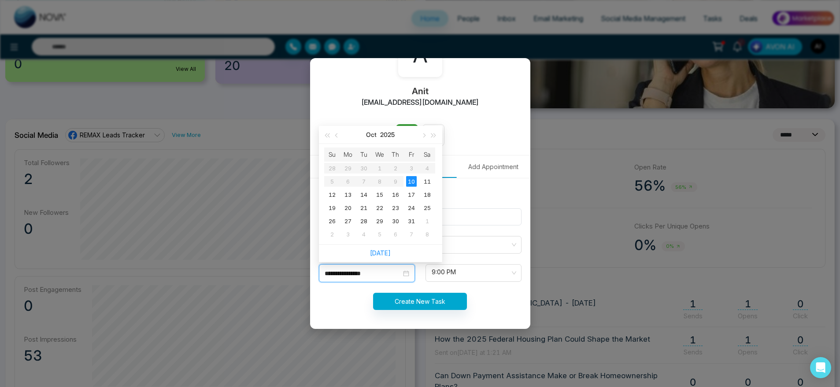
click at [378, 271] on input "**********" at bounding box center [363, 274] width 77 height 10
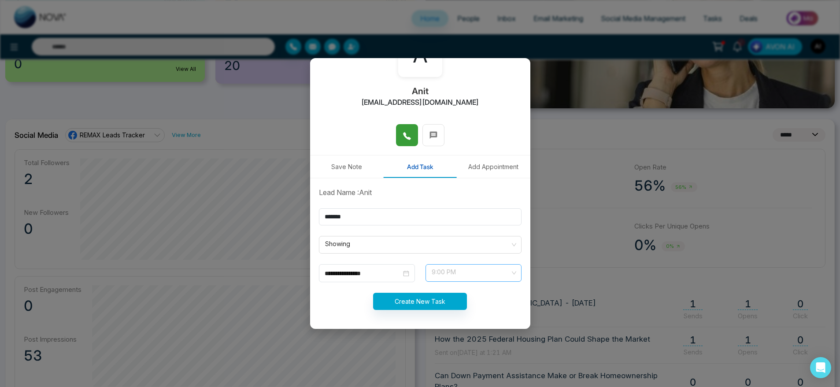
click at [464, 276] on span "9:00 PM" at bounding box center [474, 273] width 84 height 15
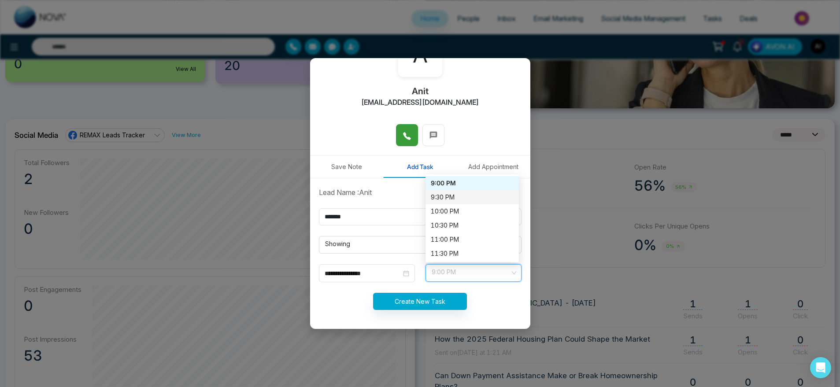
click at [442, 196] on div "9:30 PM" at bounding box center [472, 197] width 83 height 10
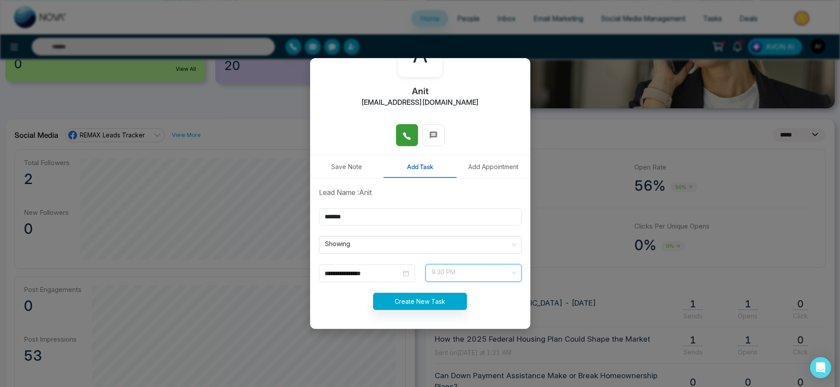
click at [458, 278] on span "9:30 PM" at bounding box center [474, 273] width 84 height 15
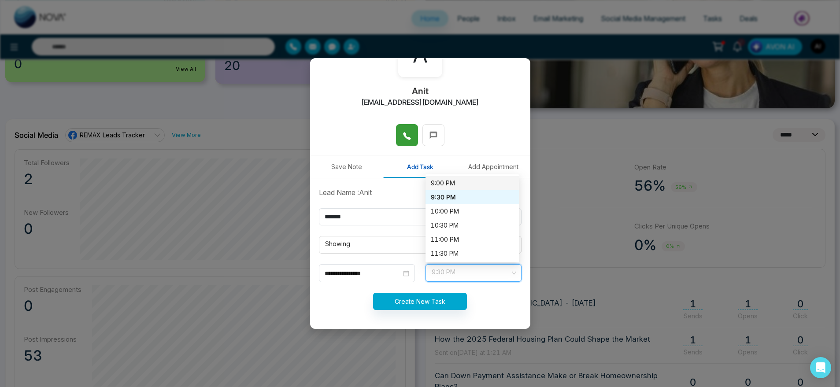
click at [453, 176] on div "9:00 PM" at bounding box center [471, 183] width 93 height 14
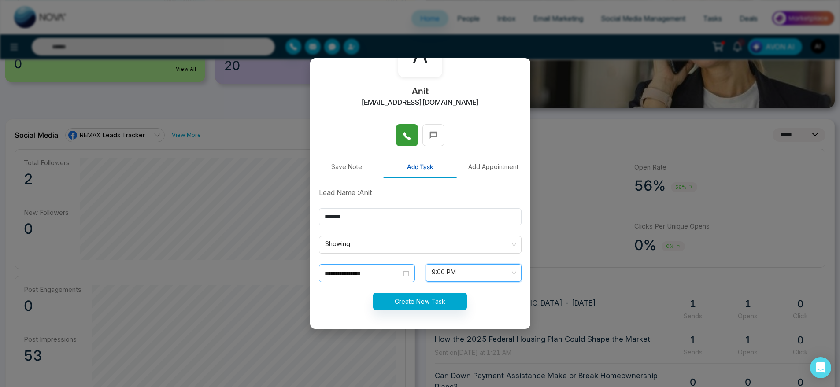
click at [359, 267] on div "**********" at bounding box center [367, 273] width 96 height 18
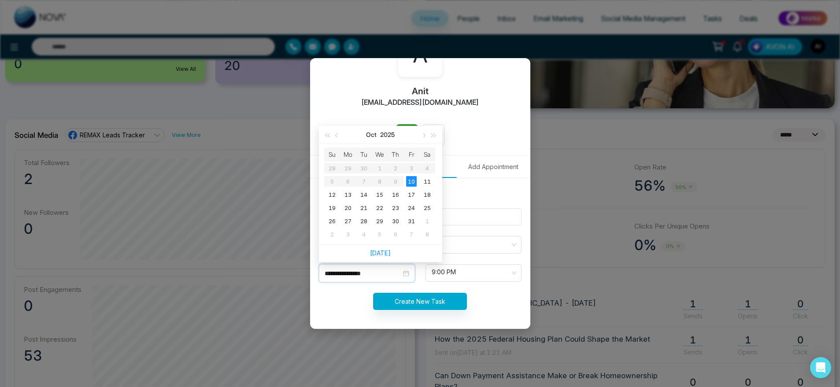
drag, startPoint x: 374, startPoint y: 271, endPoint x: 433, endPoint y: 299, distance: 65.2
click at [433, 299] on form "**********" at bounding box center [420, 253] width 213 height 133
type input "**********"
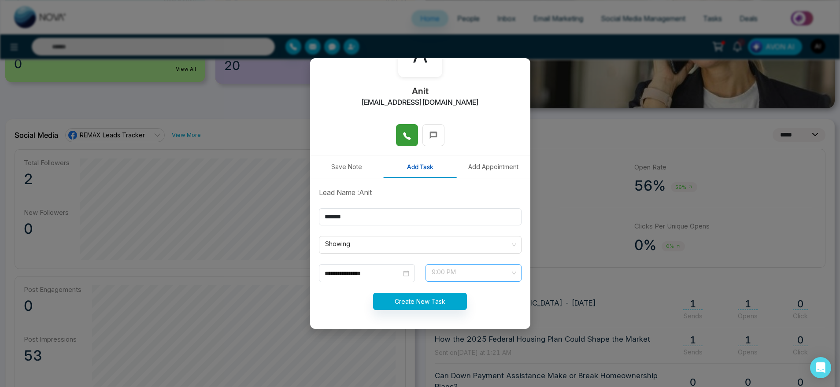
click at [447, 277] on span "9:00 PM" at bounding box center [474, 273] width 84 height 15
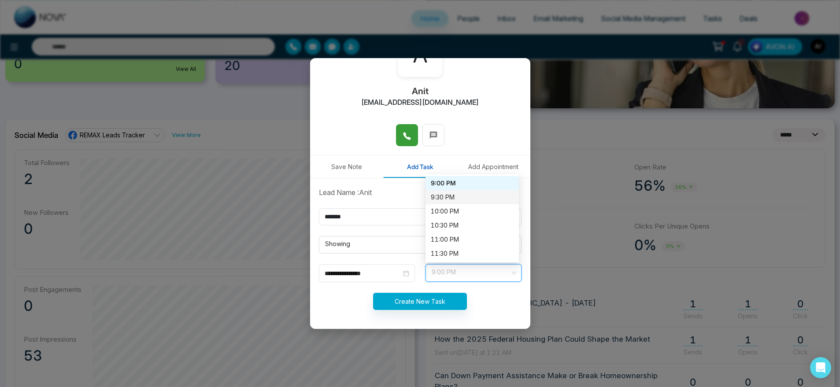
click at [449, 197] on div "9:30 PM" at bounding box center [472, 197] width 83 height 10
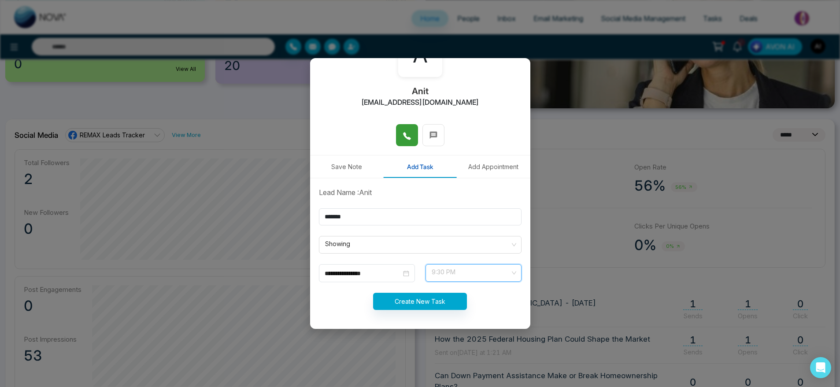
click at [479, 271] on span "9:30 PM" at bounding box center [474, 273] width 84 height 15
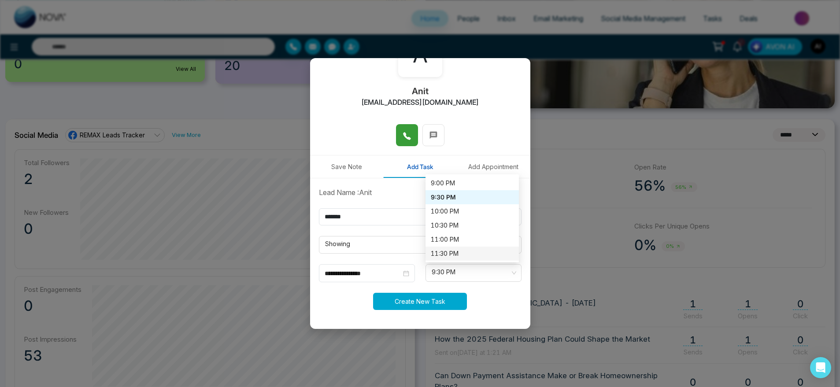
click at [409, 304] on button "Create New Task" at bounding box center [420, 301] width 94 height 17
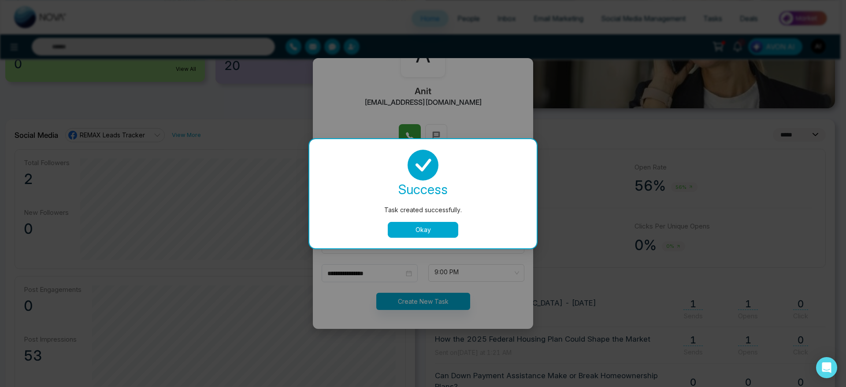
click at [425, 222] on button "Okay" at bounding box center [423, 230] width 70 height 16
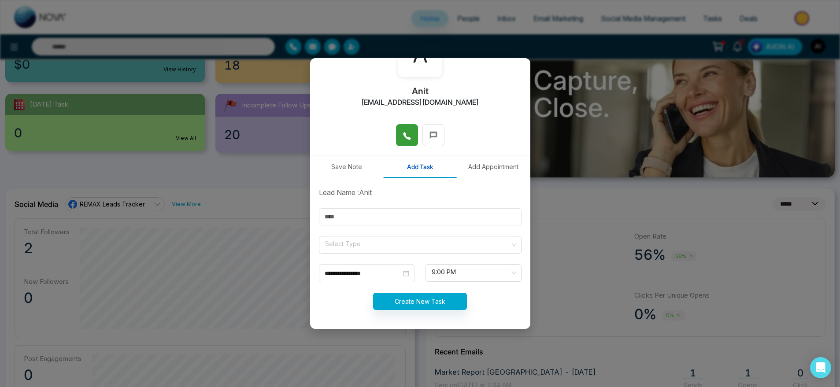
scroll to position [133, 0]
click at [487, 169] on button "Add Appointment" at bounding box center [494, 166] width 74 height 22
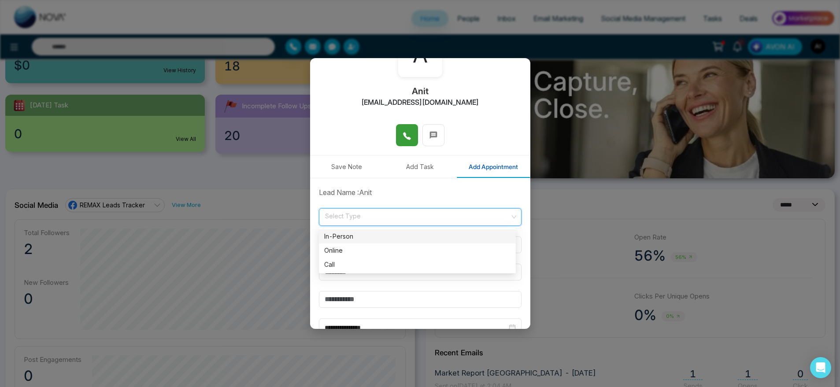
click at [387, 219] on input "search" at bounding box center [417, 215] width 186 height 13
click at [382, 268] on div "Call" at bounding box center [417, 265] width 186 height 10
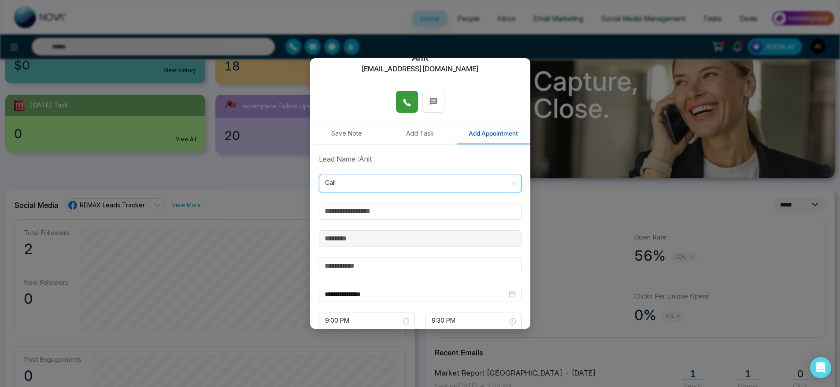
scroll to position [129, 0]
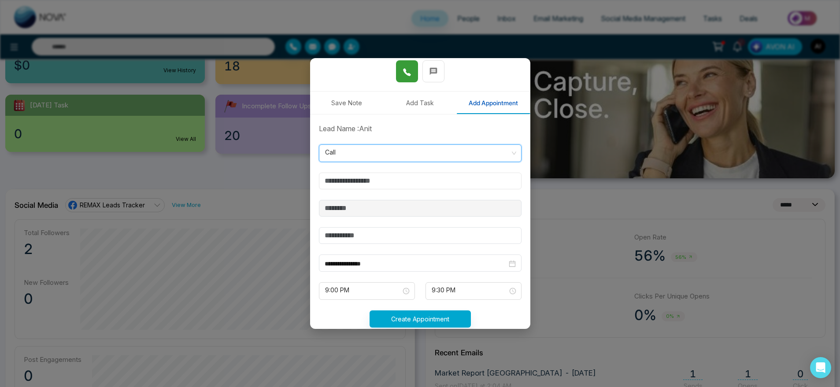
click at [404, 173] on input "text" at bounding box center [420, 181] width 203 height 17
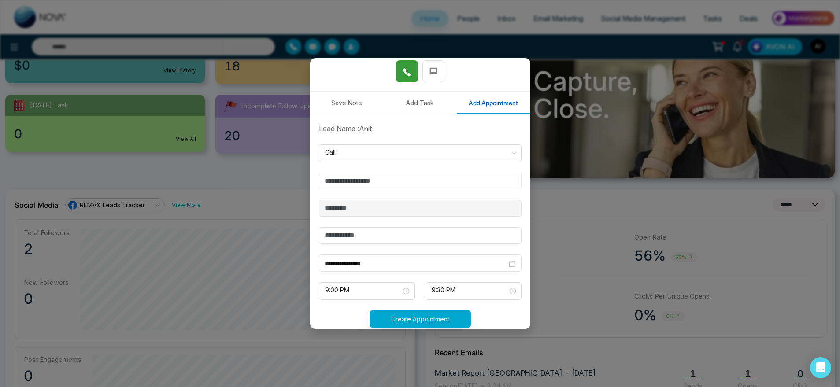
type input "*******"
click at [373, 239] on input "text" at bounding box center [420, 235] width 203 height 17
type input "***"
click at [364, 285] on span "9:00 PM" at bounding box center [367, 291] width 84 height 15
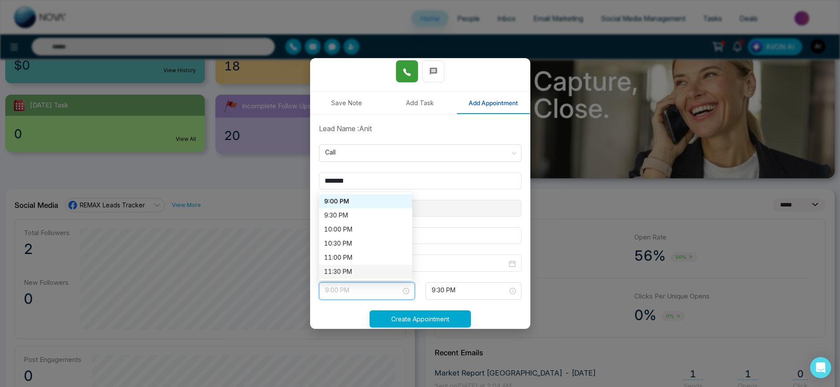
click at [464, 252] on form "**********" at bounding box center [420, 230] width 213 height 215
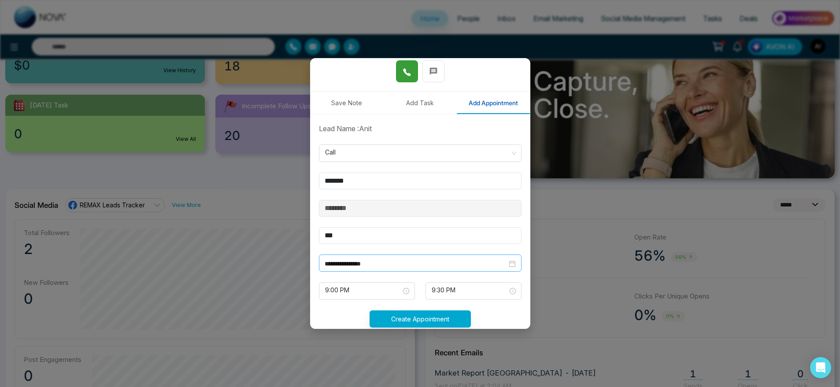
click at [442, 260] on input "**********" at bounding box center [416, 264] width 182 height 10
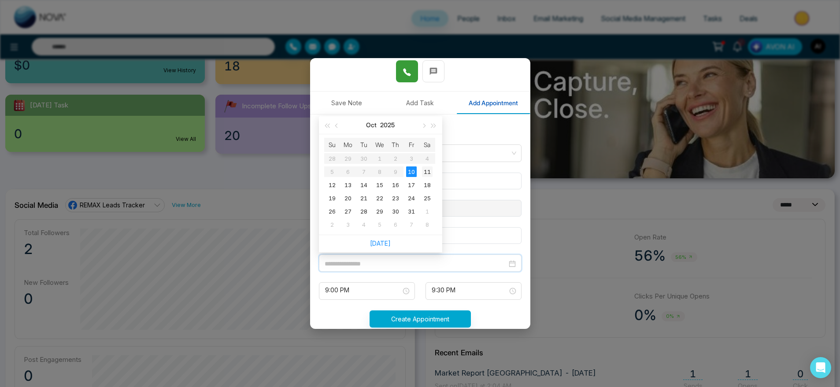
type input "**********"
click at [424, 171] on div "11" at bounding box center [427, 171] width 11 height 11
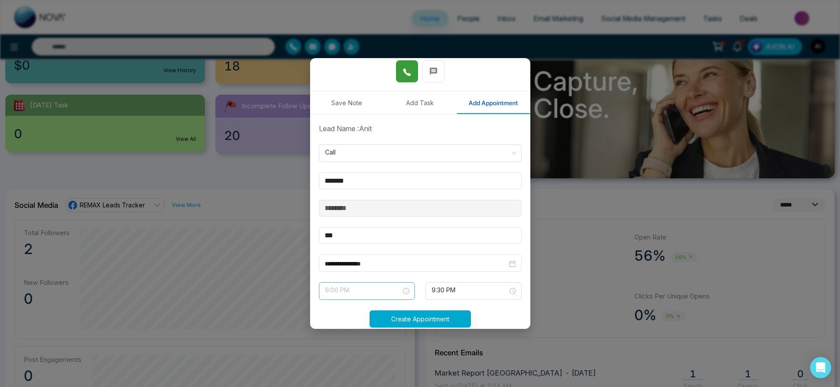
scroll to position [493, 0]
click at [372, 295] on span "9:00 PM" at bounding box center [367, 291] width 84 height 15
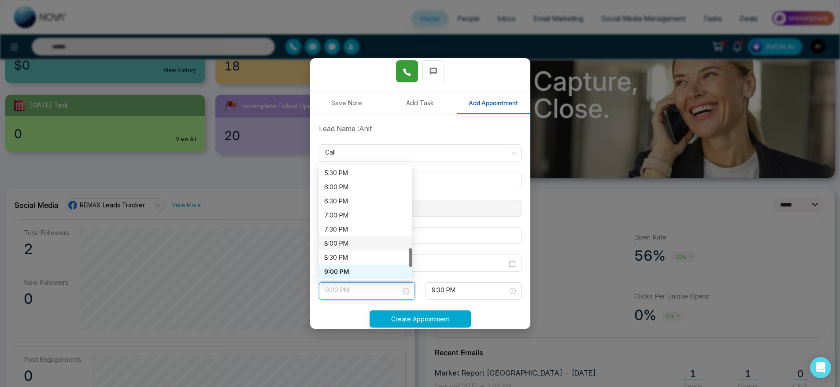
click at [347, 242] on div "8:00 PM" at bounding box center [365, 244] width 83 height 10
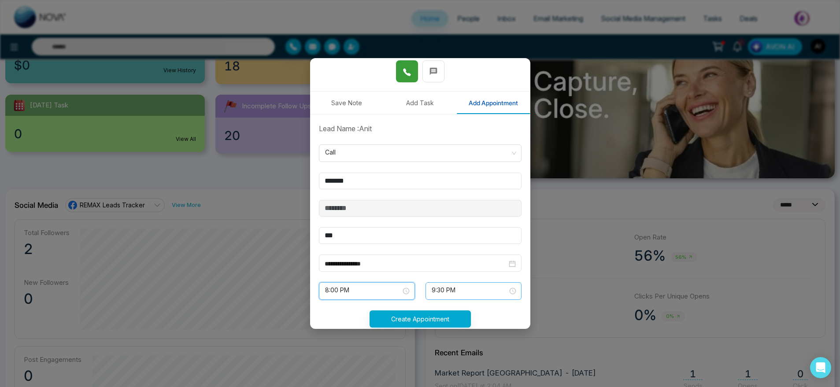
click at [475, 297] on span "9:30 PM" at bounding box center [474, 291] width 84 height 15
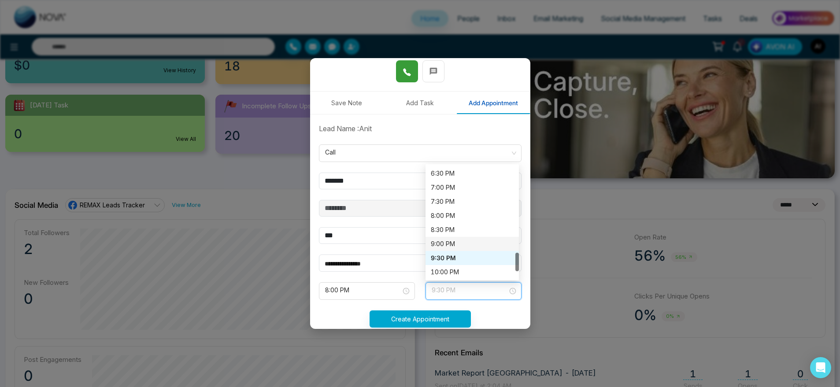
scroll to position [523, 0]
click at [447, 224] on div "8:30 PM" at bounding box center [472, 228] width 83 height 10
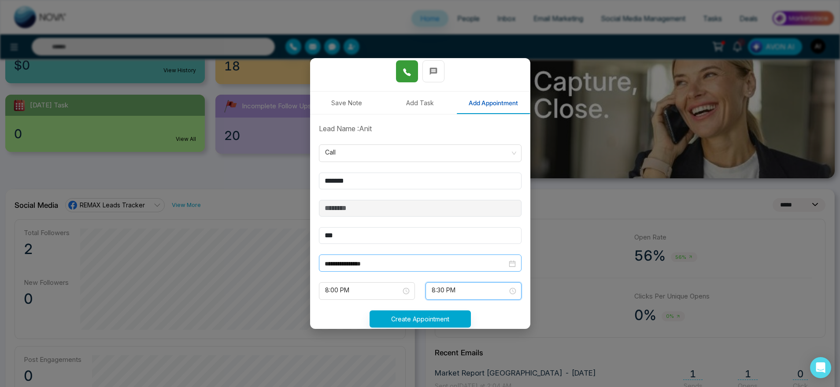
click at [367, 257] on div "**********" at bounding box center [420, 263] width 203 height 17
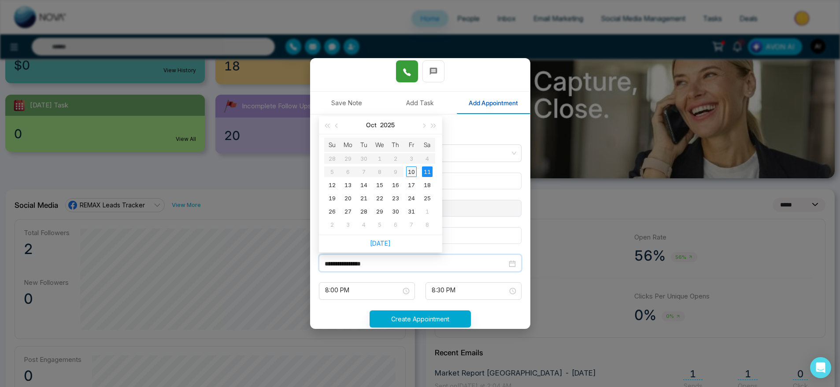
type input "**********"
click at [409, 175] on div "10" at bounding box center [411, 171] width 11 height 11
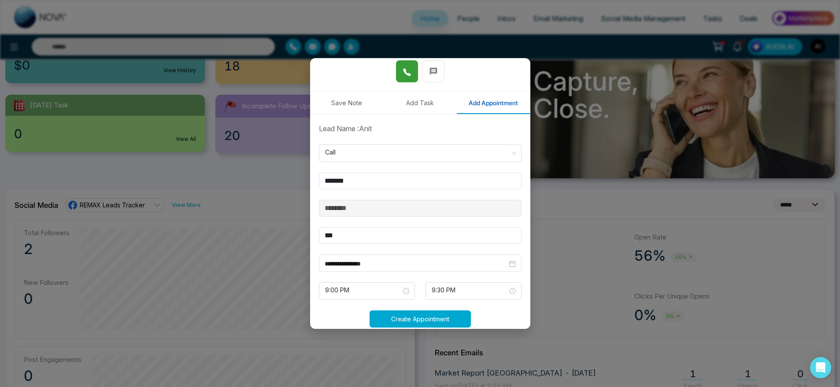
click at [425, 314] on button "Create Appointment" at bounding box center [419, 318] width 101 height 17
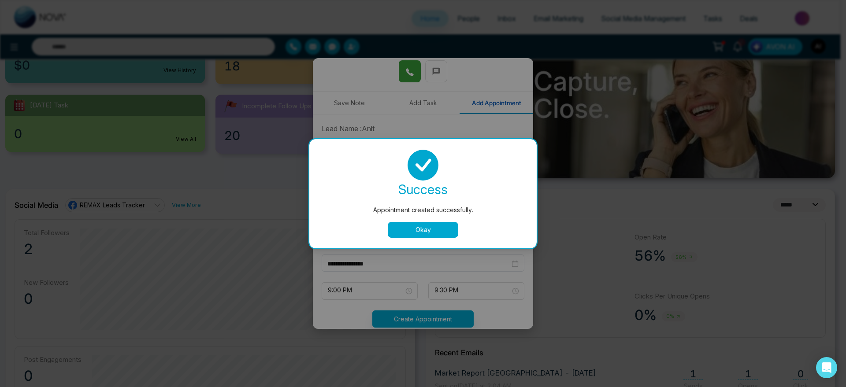
click at [447, 228] on button "Okay" at bounding box center [423, 230] width 70 height 16
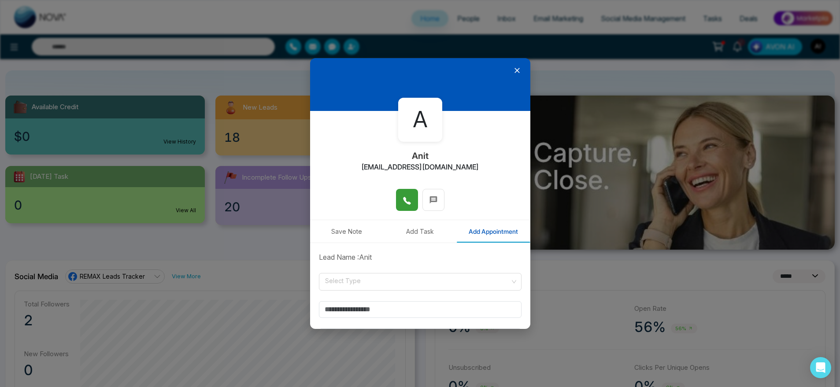
scroll to position [39, 0]
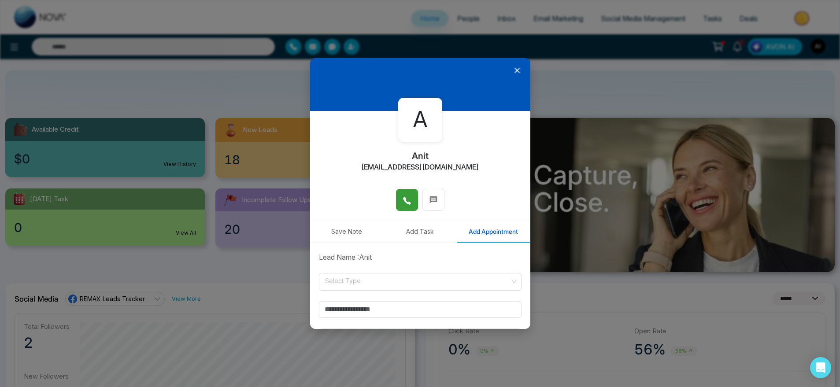
click at [513, 68] on icon at bounding box center [517, 70] width 9 height 9
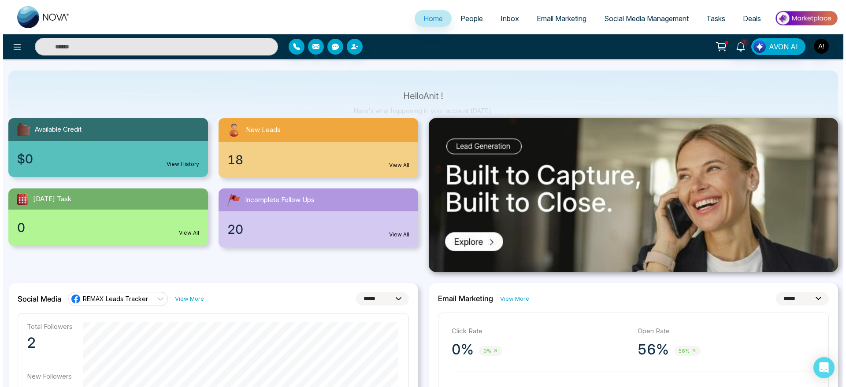
scroll to position [0, 0]
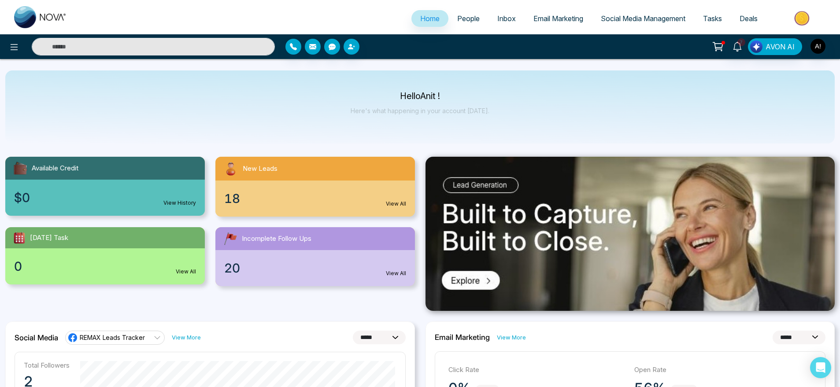
click at [713, 18] on span "Tasks" at bounding box center [712, 18] width 19 height 9
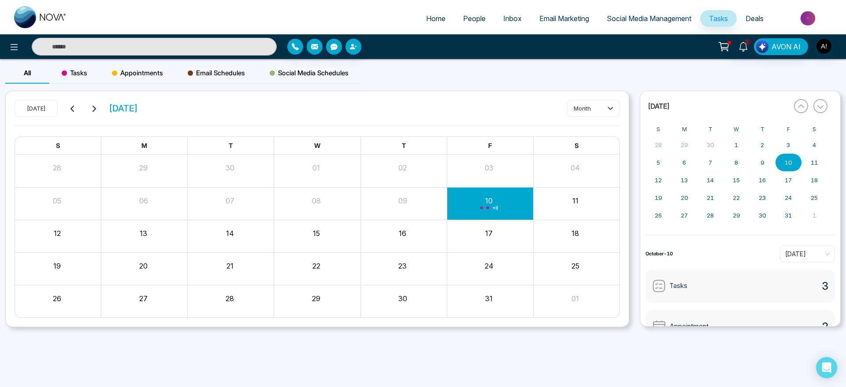
click at [91, 84] on div "All Tasks Appointments Email Schedules Social Media Schedules" at bounding box center [182, 77] width 355 height 28
click at [78, 76] on span "Tasks" at bounding box center [75, 73] width 26 height 11
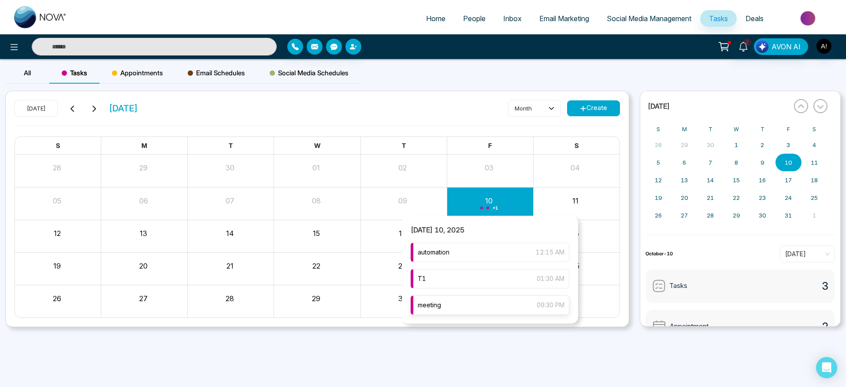
click at [453, 306] on div "meeting 09:30 PM" at bounding box center [489, 304] width 159 height 19
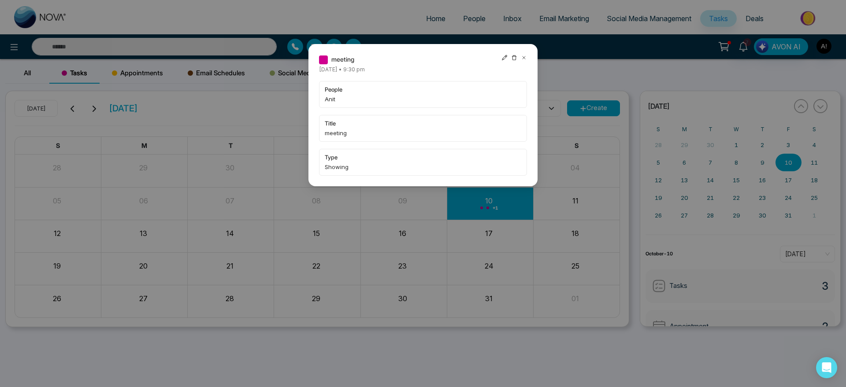
click at [502, 56] on icon at bounding box center [504, 58] width 6 height 6
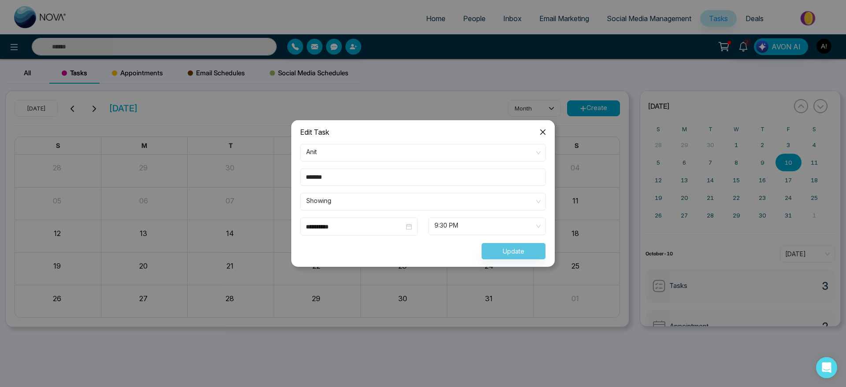
click at [354, 233] on div "**********" at bounding box center [359, 227] width 118 height 18
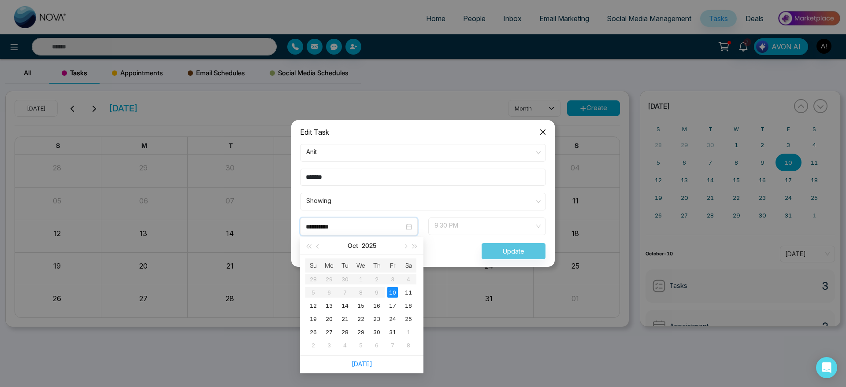
click at [493, 226] on span "9:30 PM" at bounding box center [486, 226] width 105 height 15
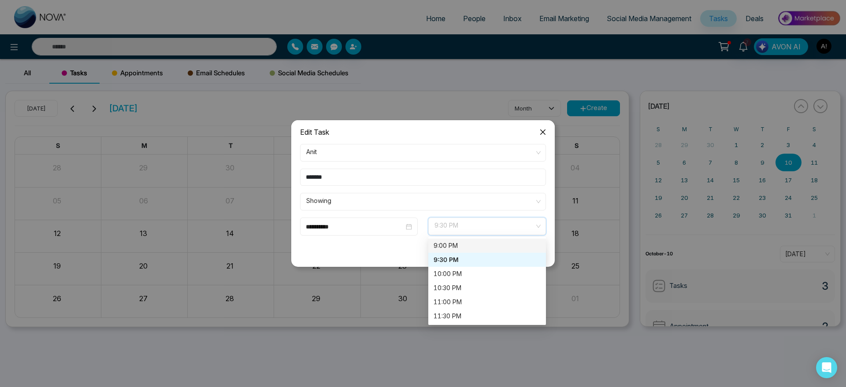
click at [476, 244] on div "9:00 PM" at bounding box center [486, 246] width 107 height 10
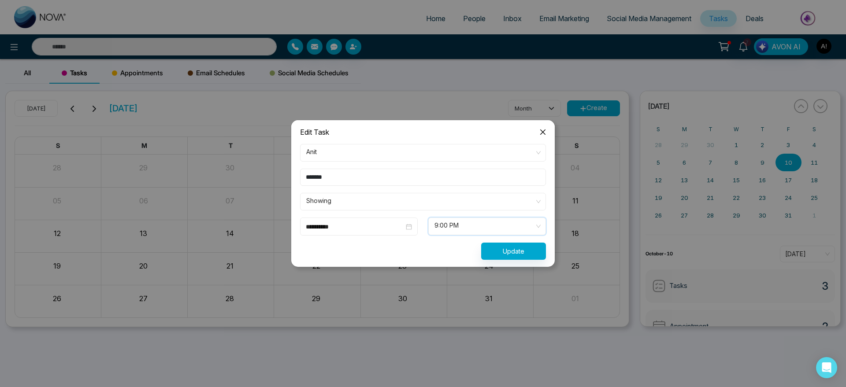
click at [547, 132] on span "Close" at bounding box center [543, 132] width 24 height 24
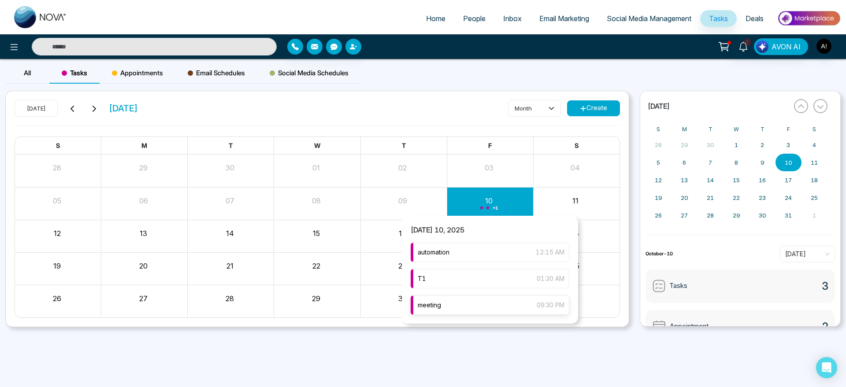
click at [468, 301] on div "meeting 09:30 PM" at bounding box center [489, 304] width 159 height 19
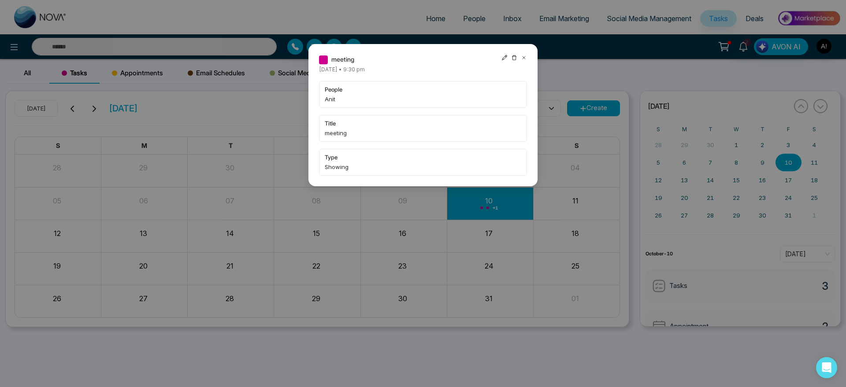
click at [506, 58] on icon at bounding box center [504, 58] width 6 height 6
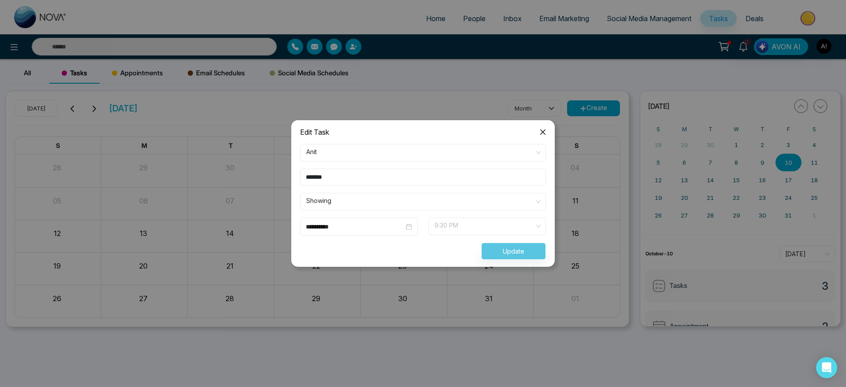
click at [476, 222] on span "9:30 PM" at bounding box center [486, 226] width 105 height 15
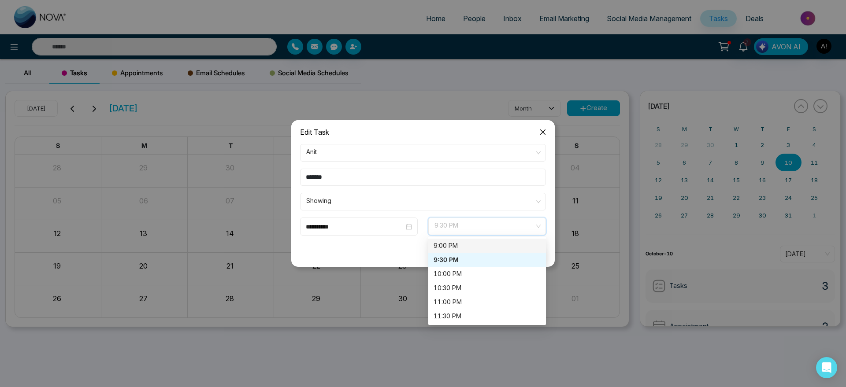
click at [471, 251] on div "9:00 PM" at bounding box center [487, 246] width 118 height 14
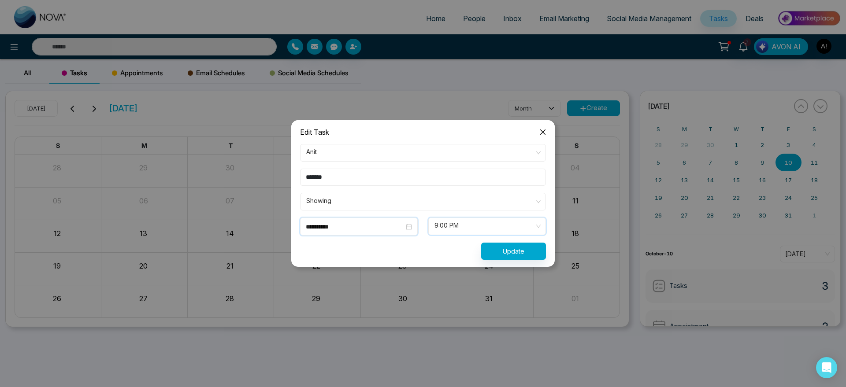
click at [389, 225] on input "**********" at bounding box center [355, 227] width 98 height 10
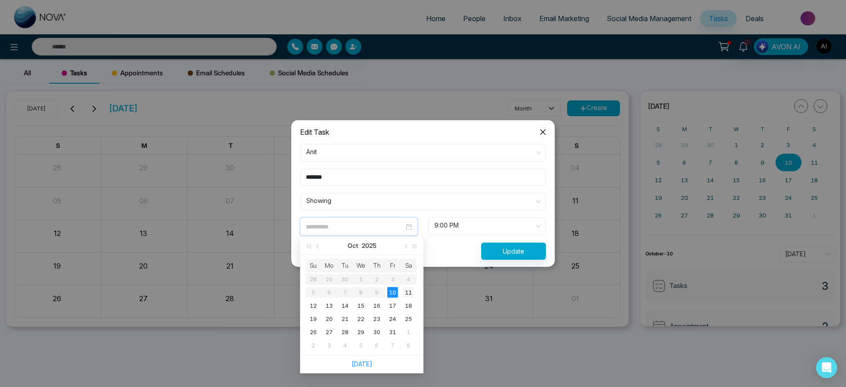
click at [409, 291] on div "11" at bounding box center [408, 292] width 11 height 11
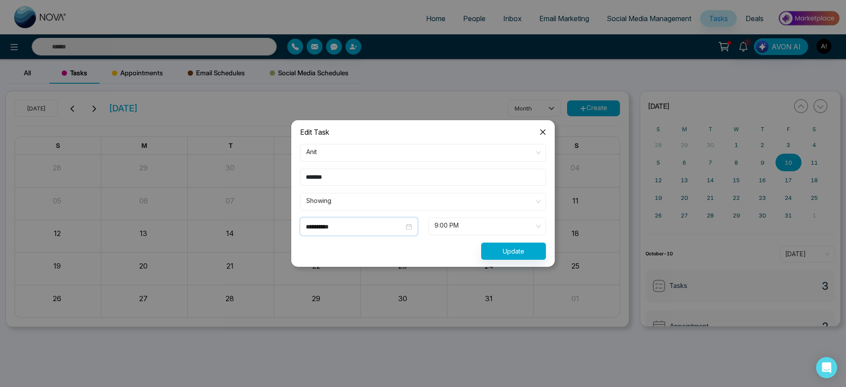
click at [460, 226] on span "9:00 PM" at bounding box center [486, 226] width 105 height 15
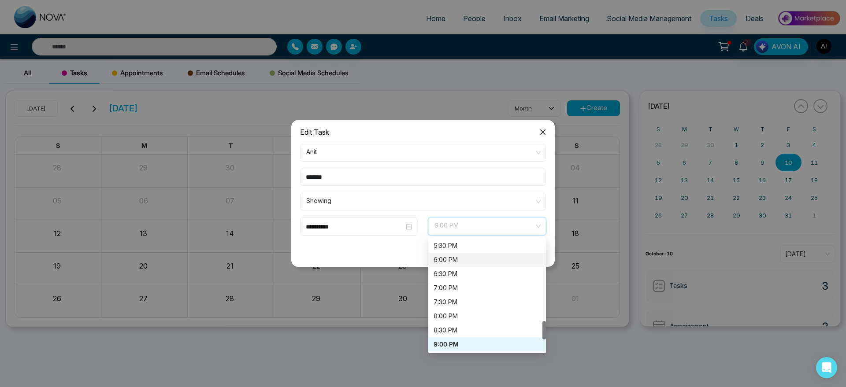
click at [460, 257] on div "6:00 PM" at bounding box center [486, 260] width 107 height 10
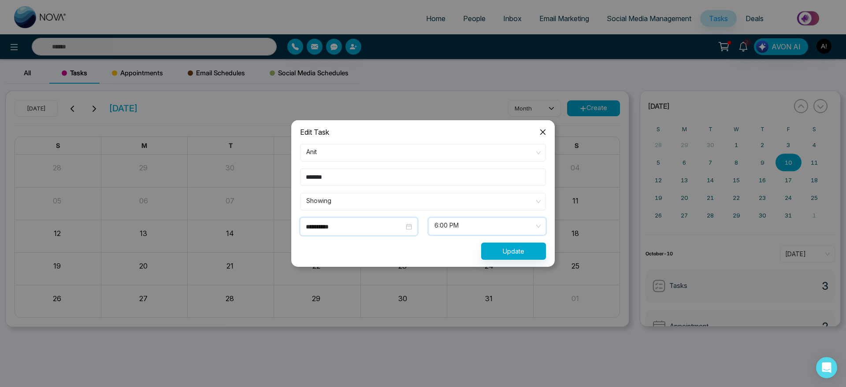
click at [352, 230] on input "**********" at bounding box center [355, 227] width 98 height 10
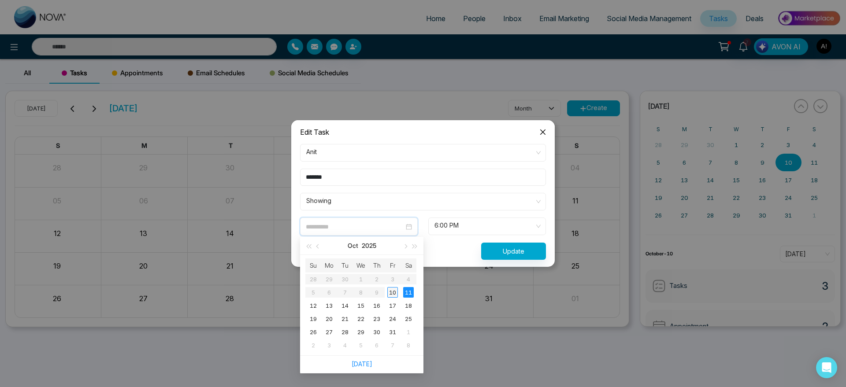
type input "**********"
click at [391, 294] on div "10" at bounding box center [392, 292] width 11 height 11
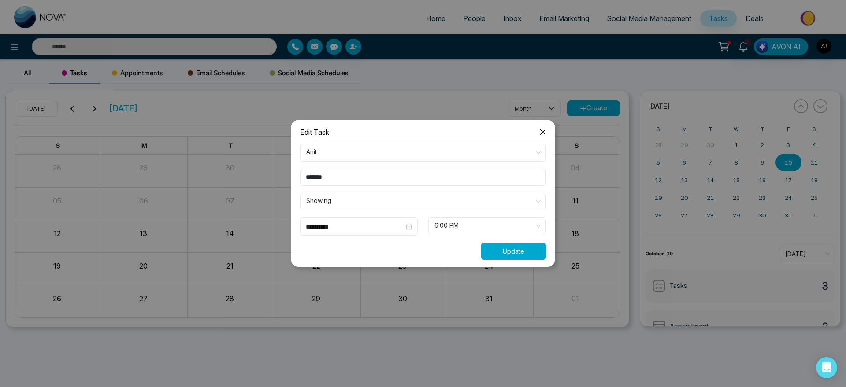
click at [503, 249] on button "Update" at bounding box center [513, 251] width 65 height 17
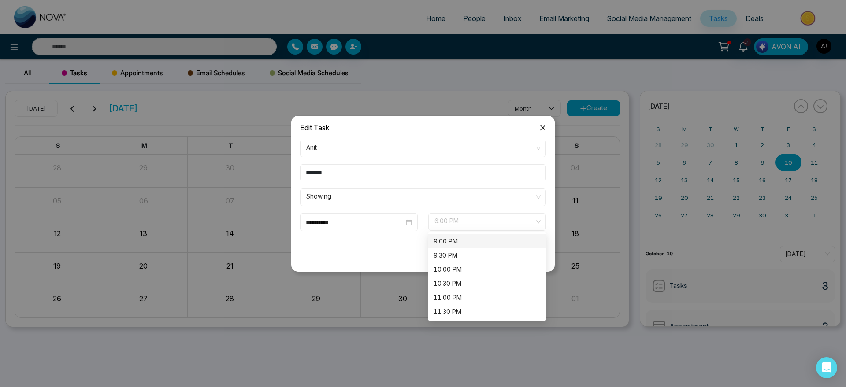
scroll to position [0, 0]
click at [469, 223] on span "6:00 PM" at bounding box center [486, 221] width 105 height 15
click at [461, 246] on div "9:00 PM" at bounding box center [487, 241] width 118 height 14
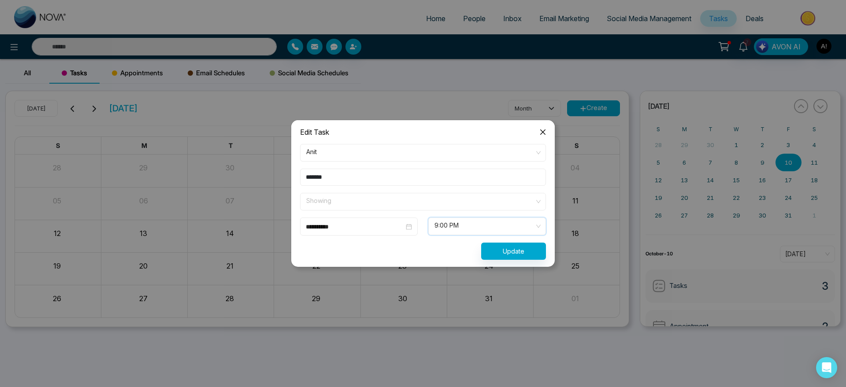
click at [370, 202] on span "Showing" at bounding box center [422, 201] width 233 height 15
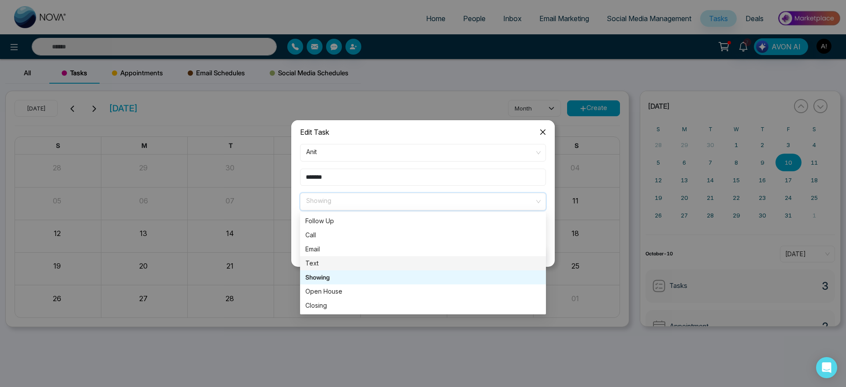
click at [358, 259] on div "Text" at bounding box center [422, 264] width 235 height 10
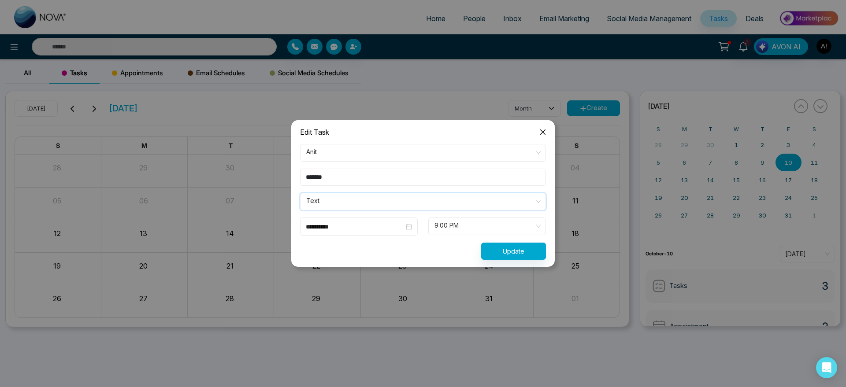
click at [366, 177] on input "*******" at bounding box center [423, 177] width 246 height 17
click at [334, 145] on span "Anit" at bounding box center [422, 152] width 233 height 15
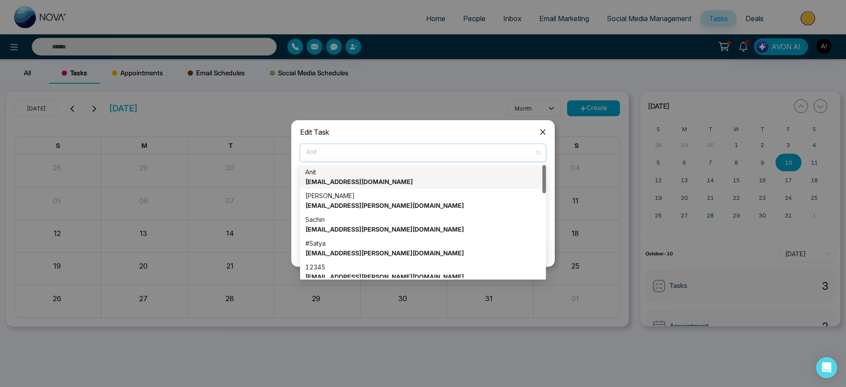
click at [432, 140] on div "**********" at bounding box center [422, 202] width 263 height 130
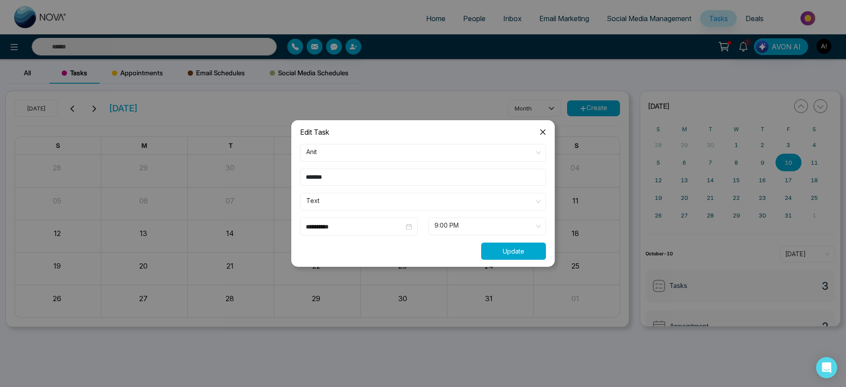
click at [501, 257] on button "Update" at bounding box center [513, 251] width 65 height 17
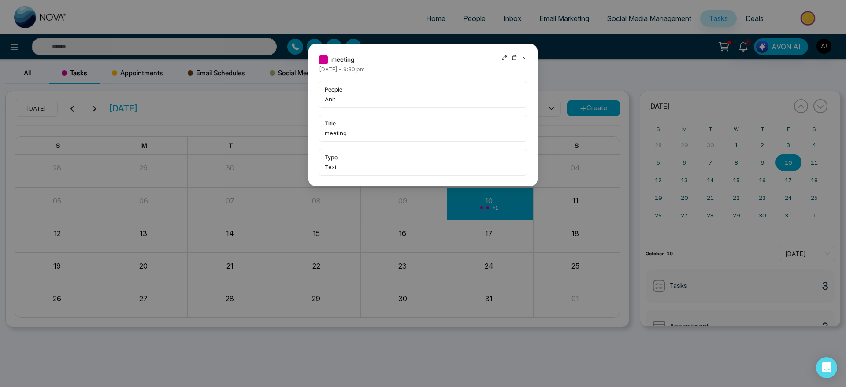
click at [524, 55] on icon at bounding box center [524, 58] width 6 height 6
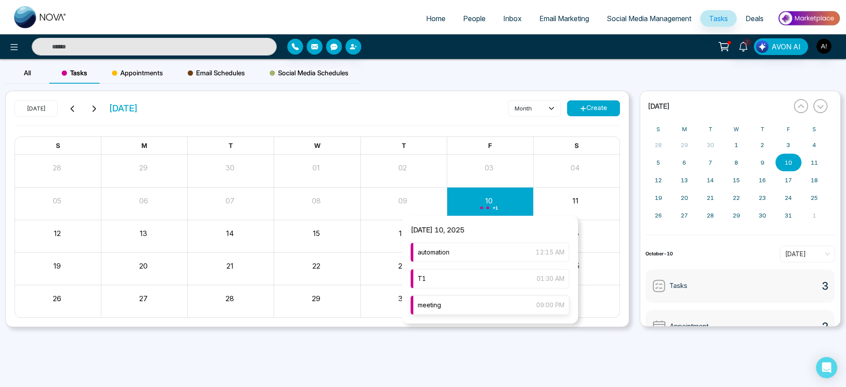
click at [461, 304] on div "meeting 09:00 PM" at bounding box center [489, 304] width 159 height 19
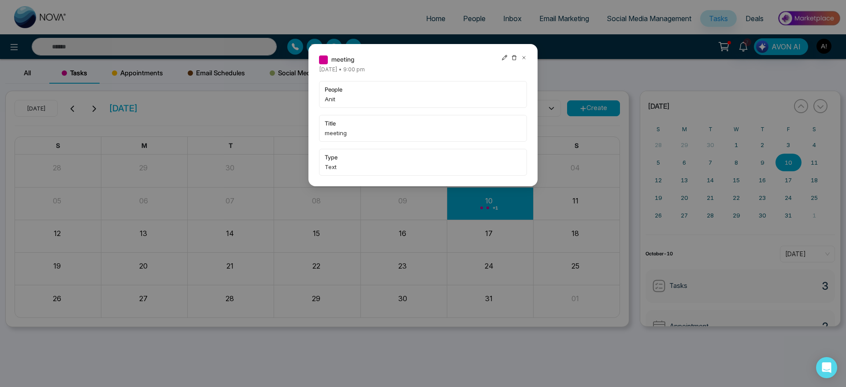
click at [524, 56] on icon at bounding box center [524, 58] width 6 height 6
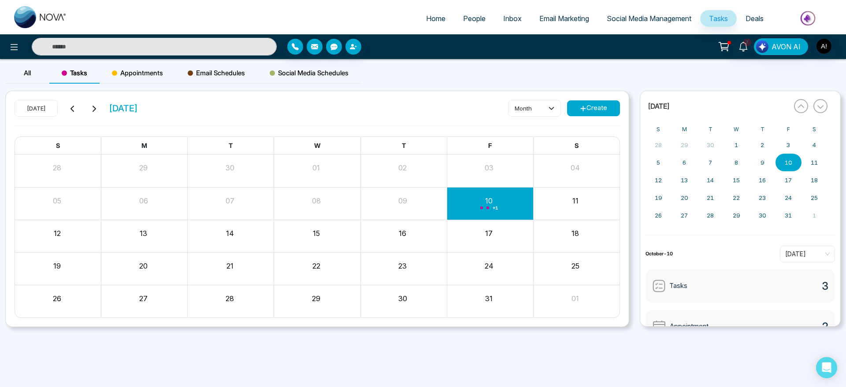
click at [133, 74] on span "Appointments" at bounding box center [137, 73] width 51 height 11
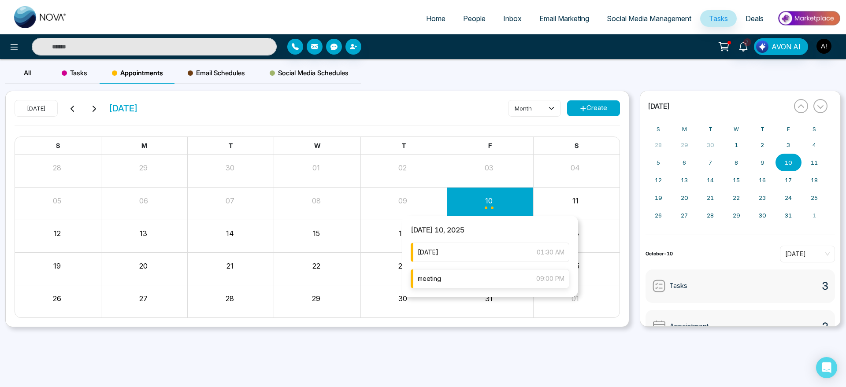
click at [470, 282] on div "meeting 09:00 PM" at bounding box center [489, 278] width 159 height 19
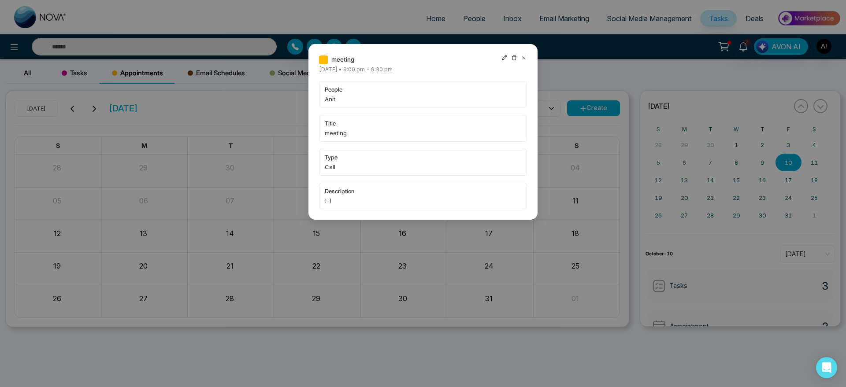
click at [502, 56] on icon at bounding box center [504, 58] width 6 height 6
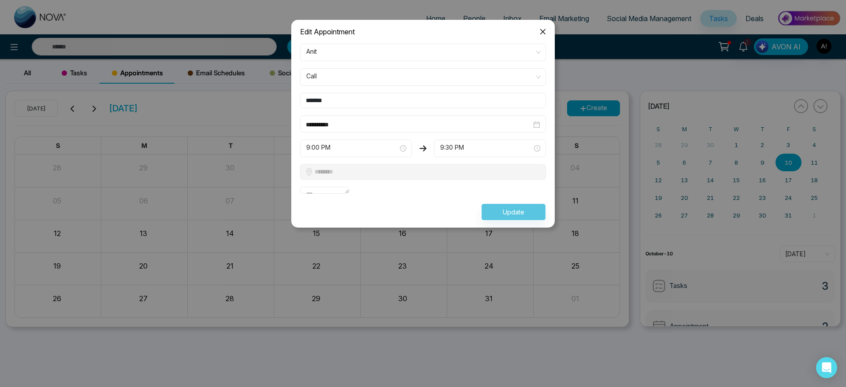
click at [402, 124] on input "**********" at bounding box center [418, 125] width 225 height 10
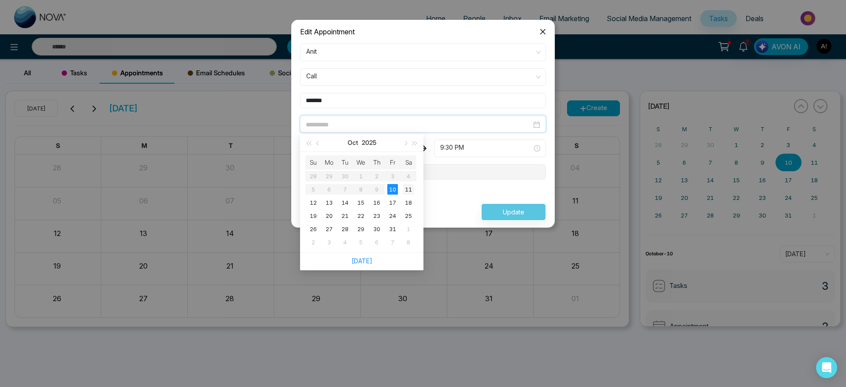
click at [406, 193] on div "11" at bounding box center [408, 189] width 11 height 11
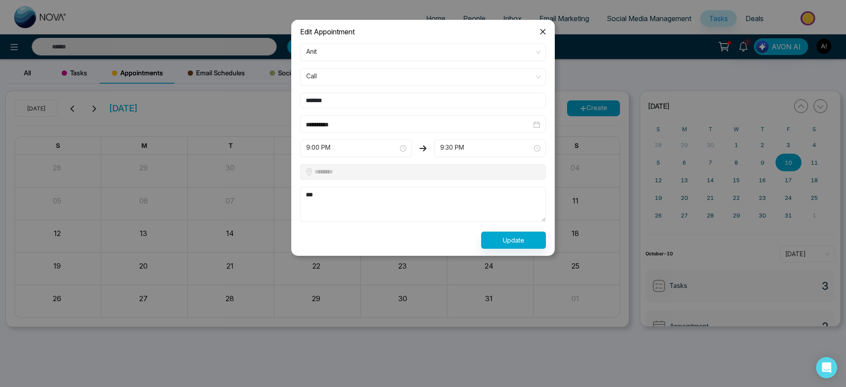
click at [395, 133] on form "**********" at bounding box center [423, 146] width 256 height 205
click at [393, 126] on input "**********" at bounding box center [418, 125] width 225 height 10
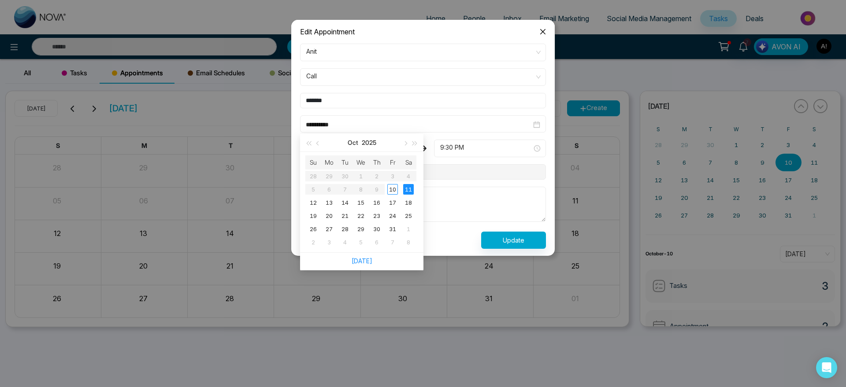
click at [477, 162] on form "**********" at bounding box center [423, 146] width 256 height 205
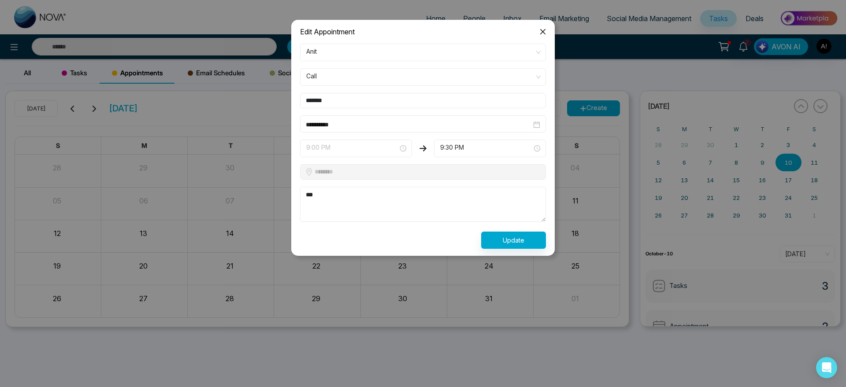
click at [375, 145] on span "9:00 PM" at bounding box center [356, 148] width 100 height 15
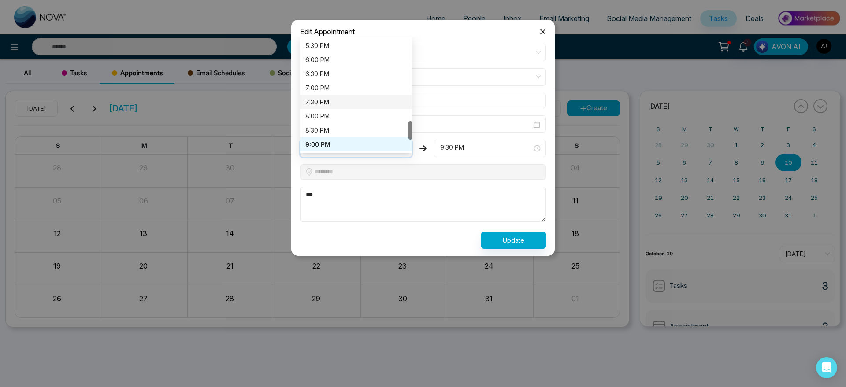
click at [364, 104] on div "7:30 PM" at bounding box center [355, 102] width 101 height 10
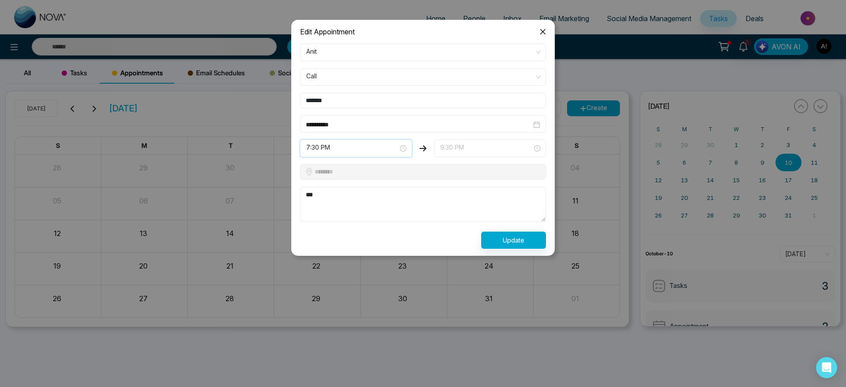
click at [454, 140] on div "9:30 PM 9:00 PM 9:30 PM 10:00 PM 5:30 PM 6:00 PM 6:30 PM 7:00 PM 7:30 PM 8:00 P…" at bounding box center [490, 149] width 112 height 18
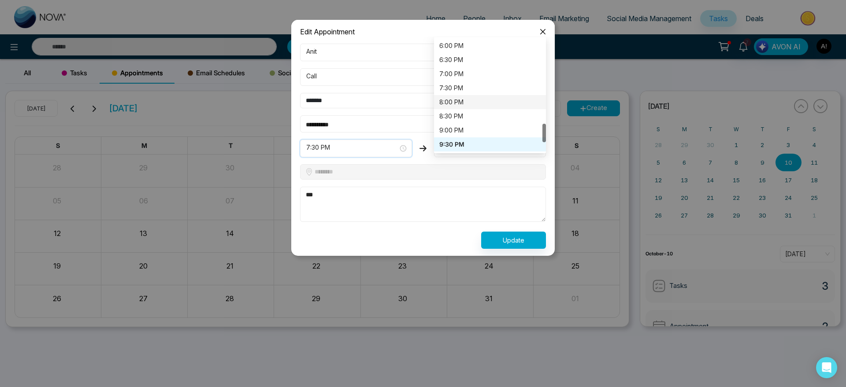
click at [467, 100] on div "8:00 PM" at bounding box center [489, 102] width 101 height 10
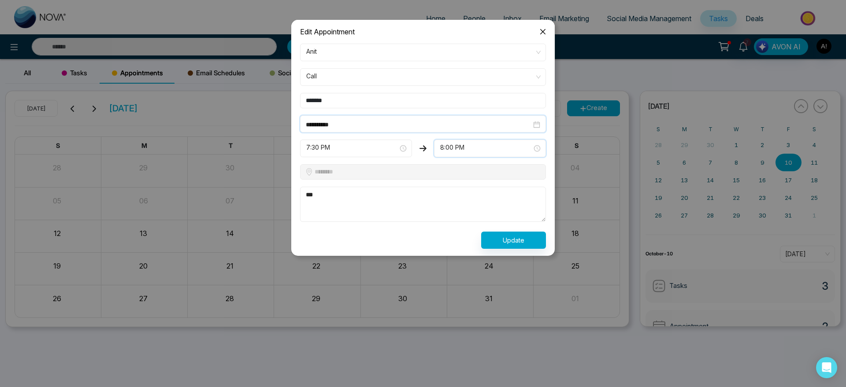
click at [399, 128] on input "**********" at bounding box center [418, 125] width 225 height 10
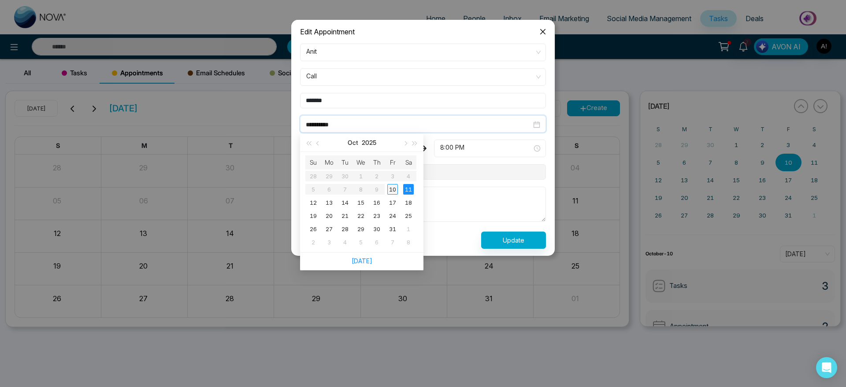
type input "**********"
click at [389, 190] on div "10" at bounding box center [392, 189] width 11 height 11
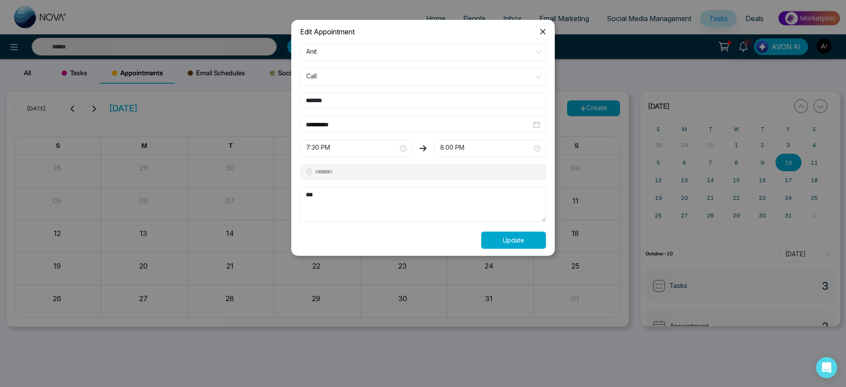
click at [506, 239] on button "Update" at bounding box center [513, 240] width 65 height 17
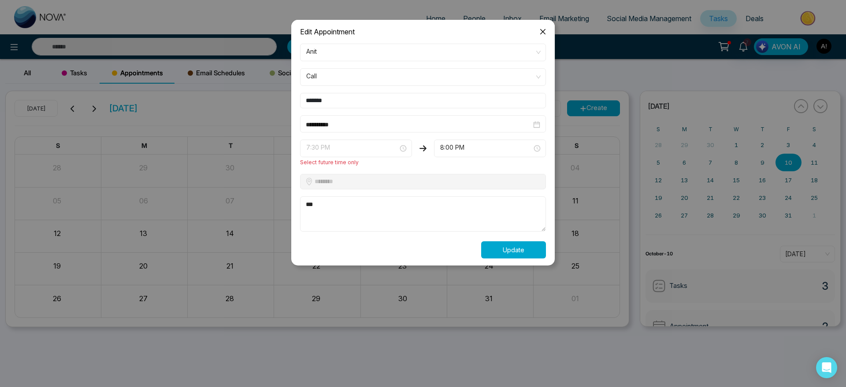
scroll to position [0, 0]
click at [384, 148] on span "7:30 PM" at bounding box center [356, 148] width 100 height 15
click at [375, 182] on div "9:30 PM" at bounding box center [355, 182] width 101 height 10
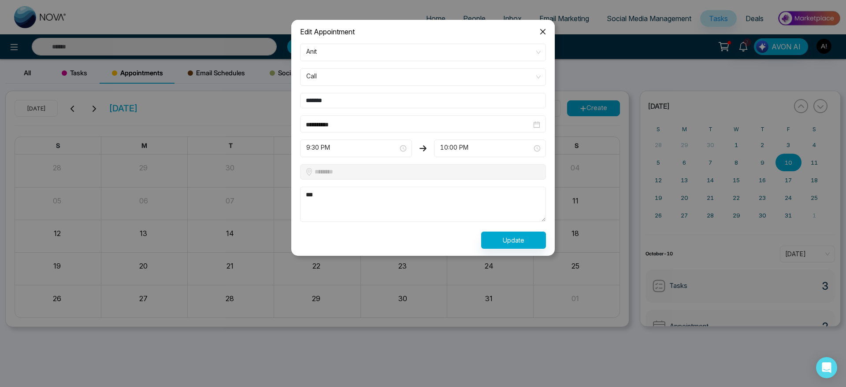
click at [543, 36] on span "Close" at bounding box center [543, 32] width 24 height 24
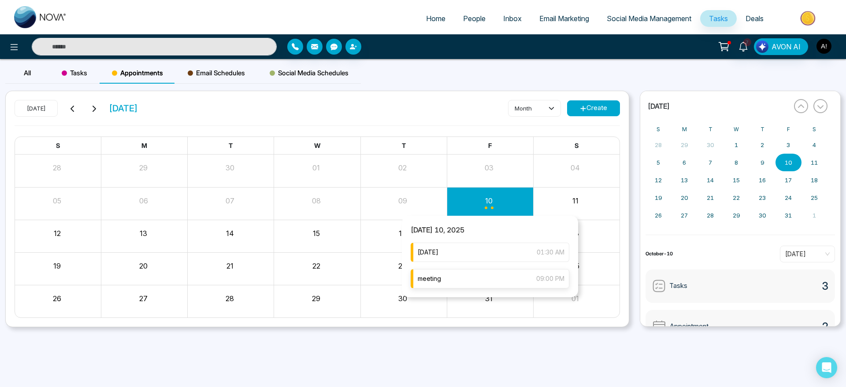
click at [490, 279] on div "meeting 09:00 PM" at bounding box center [489, 278] width 159 height 19
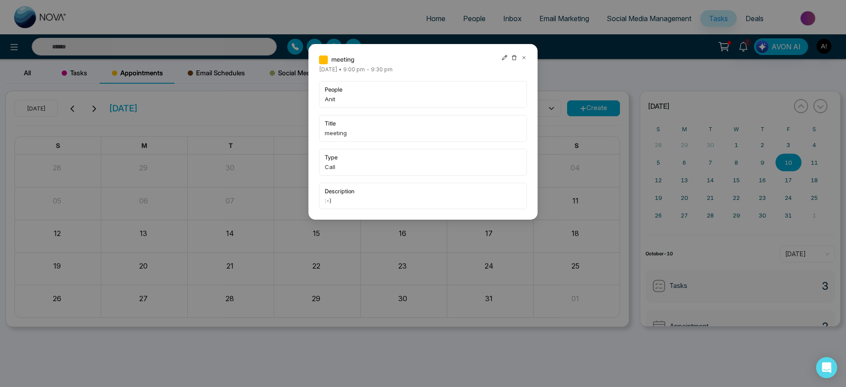
click at [506, 55] on icon at bounding box center [504, 58] width 6 height 6
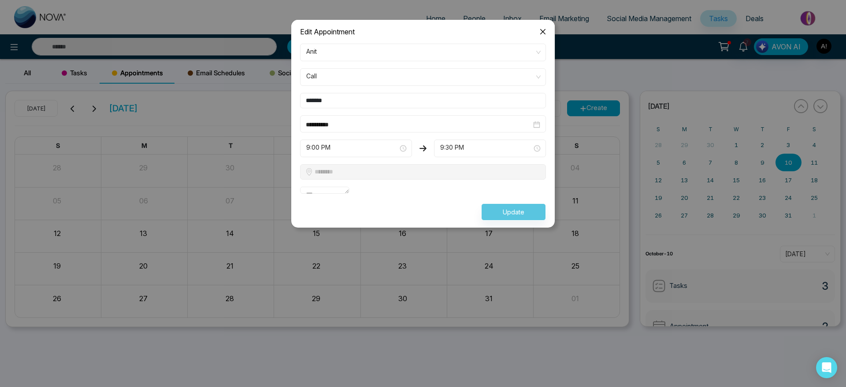
click at [377, 128] on input "**********" at bounding box center [418, 125] width 225 height 10
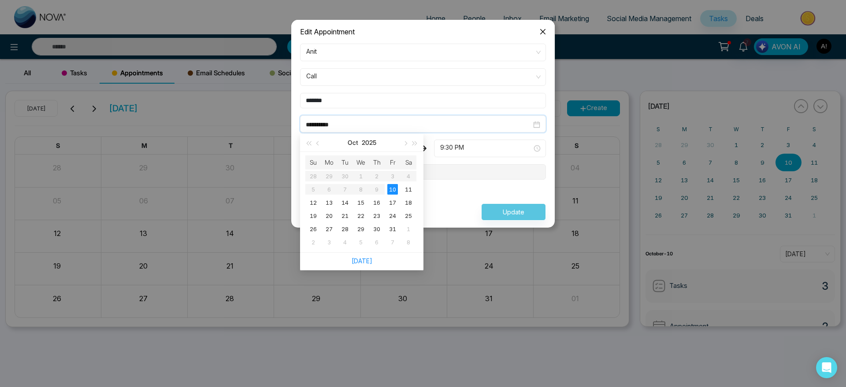
click at [366, 105] on input "*******" at bounding box center [423, 100] width 246 height 15
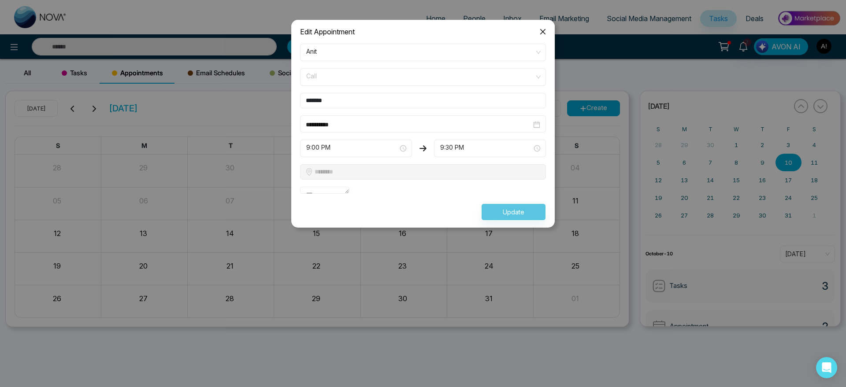
click at [351, 78] on span "Call" at bounding box center [422, 77] width 233 height 15
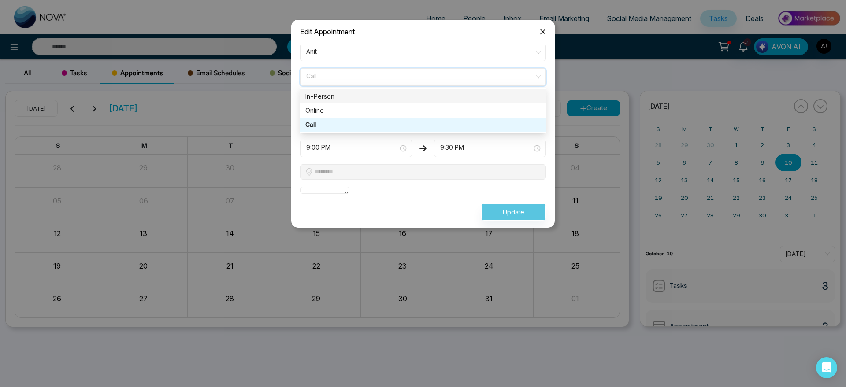
click at [350, 100] on div "In-Person" at bounding box center [422, 97] width 235 height 10
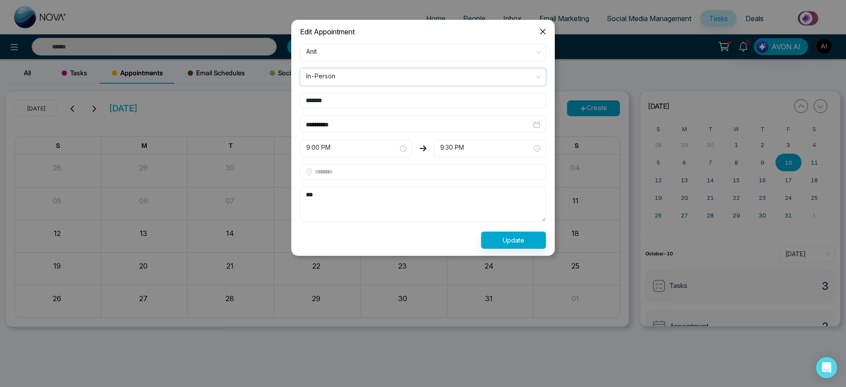
click at [368, 178] on input "text" at bounding box center [423, 171] width 246 height 15
type input "********"
click at [535, 243] on button "Update" at bounding box center [513, 240] width 65 height 17
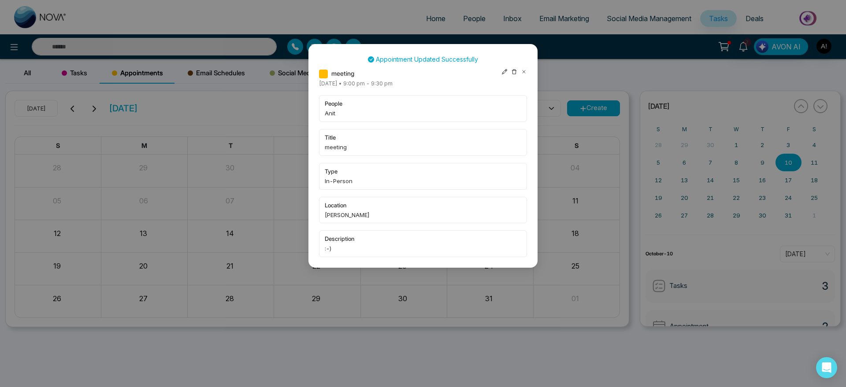
click at [521, 72] on icon at bounding box center [524, 72] width 6 height 6
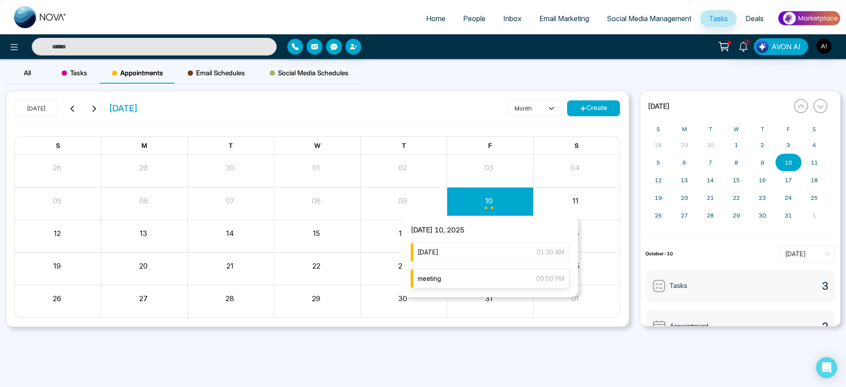
click at [473, 287] on div "meeting 09:00 PM" at bounding box center [489, 278] width 159 height 19
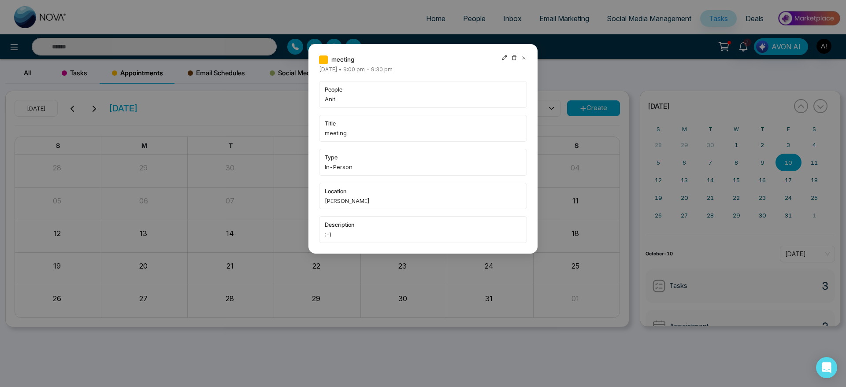
click at [522, 53] on div "meeting Friday October-10-2025 • 9:00 pm - 9:30 pm people Anit title meeting ty…" at bounding box center [422, 149] width 229 height 210
click at [522, 57] on icon at bounding box center [524, 58] width 6 height 6
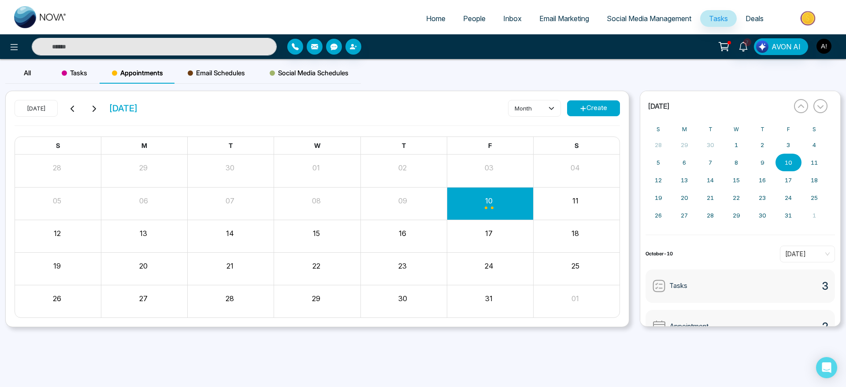
drag, startPoint x: 108, startPoint y: 109, endPoint x: 185, endPoint y: 116, distance: 76.9
click at [185, 116] on div "Today October 2025 month Create" at bounding box center [317, 113] width 605 height 26
drag, startPoint x: 185, startPoint y: 116, endPoint x: 100, endPoint y: 96, distance: 87.4
click at [100, 96] on div "Today October 2025 month Create S M T W T F S 28 29 30 01 02 03 04 05 06 07 08 …" at bounding box center [317, 209] width 623 height 236
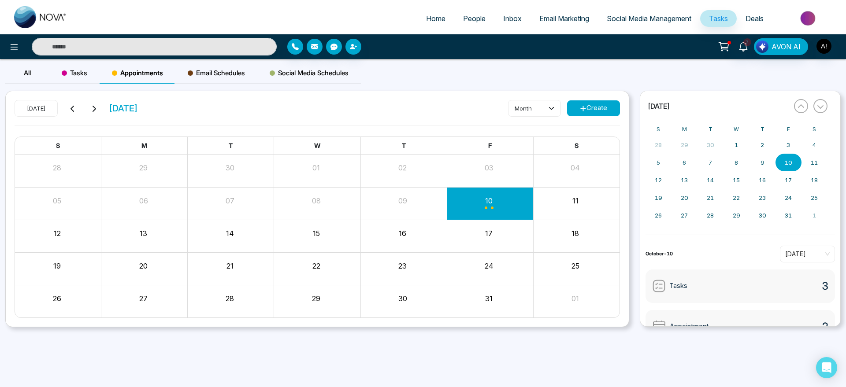
click at [242, 91] on div "Today October 2025 month Create S M T W T F S 28 29 30 01 02 03 04 05 06 07 08 …" at bounding box center [317, 209] width 634 height 237
drag, startPoint x: 178, startPoint y: 110, endPoint x: 103, endPoint y: 100, distance: 76.4
click at [103, 100] on div "Today October 2025 month Create" at bounding box center [317, 113] width 605 height 26
click at [103, 100] on div "Today October 2025" at bounding box center [76, 108] width 123 height 17
drag, startPoint x: 103, startPoint y: 100, endPoint x: 211, endPoint y: 136, distance: 114.6
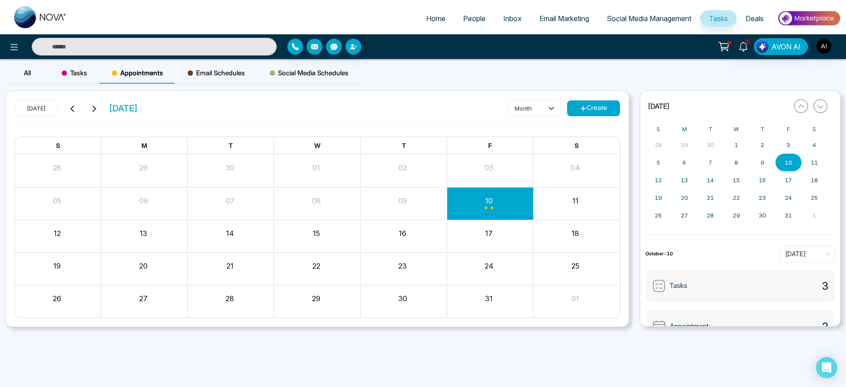
click at [211, 136] on div "Today October 2025 month Create S M T W T F S 28 29 30 01 02 03 04 05 06 07 08 …" at bounding box center [317, 209] width 623 height 236
click at [211, 137] on div "T" at bounding box center [230, 146] width 86 height 18
click at [183, 114] on div "Today October 2025 month Create" at bounding box center [317, 113] width 605 height 26
drag, startPoint x: 183, startPoint y: 114, endPoint x: 170, endPoint y: 110, distance: 13.9
click at [170, 110] on div "Today October 2025 month Create" at bounding box center [317, 113] width 605 height 26
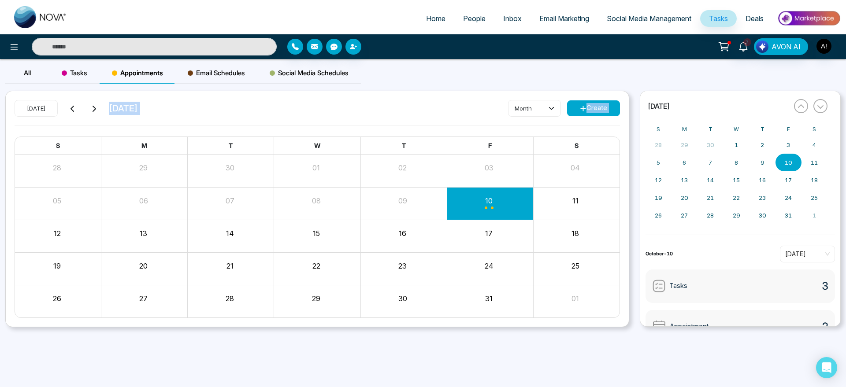
drag, startPoint x: 105, startPoint y: 104, endPoint x: 220, endPoint y: 116, distance: 115.5
click at [220, 116] on div "Today October 2025 month Create" at bounding box center [317, 113] width 605 height 26
click at [213, 69] on span "Email Schedules" at bounding box center [216, 73] width 57 height 11
click at [137, 74] on span "Appointments" at bounding box center [137, 73] width 51 height 11
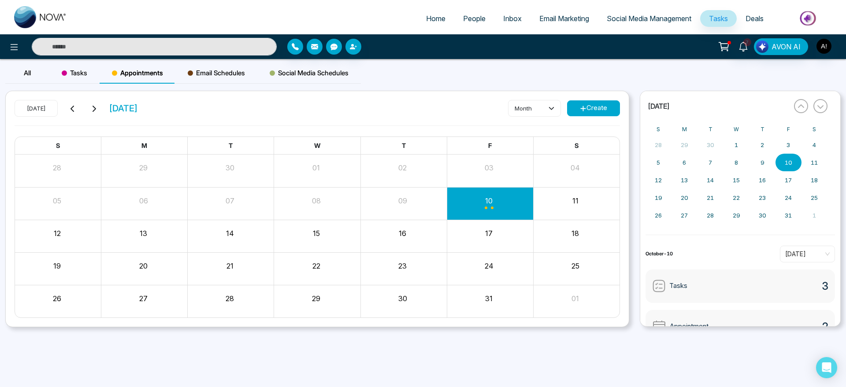
click at [193, 67] on div "Email Schedules" at bounding box center [216, 73] width 82 height 21
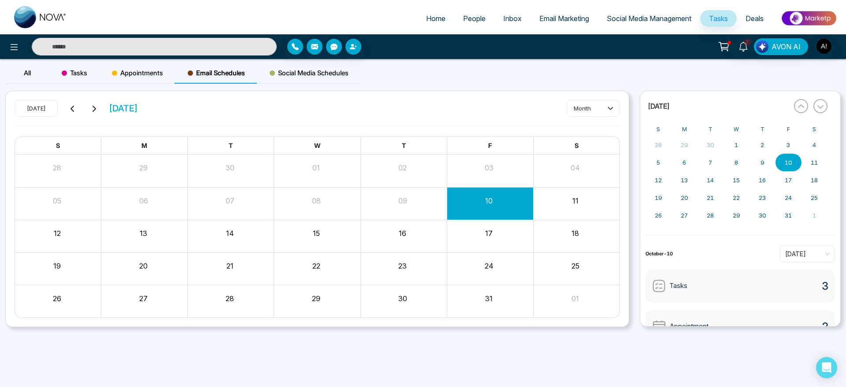
click at [316, 68] on span "Social Media Schedules" at bounding box center [309, 73] width 79 height 11
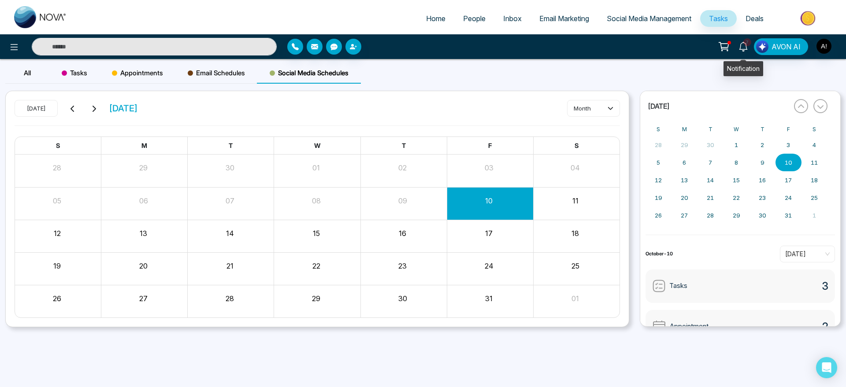
click at [739, 44] on icon at bounding box center [743, 47] width 10 height 10
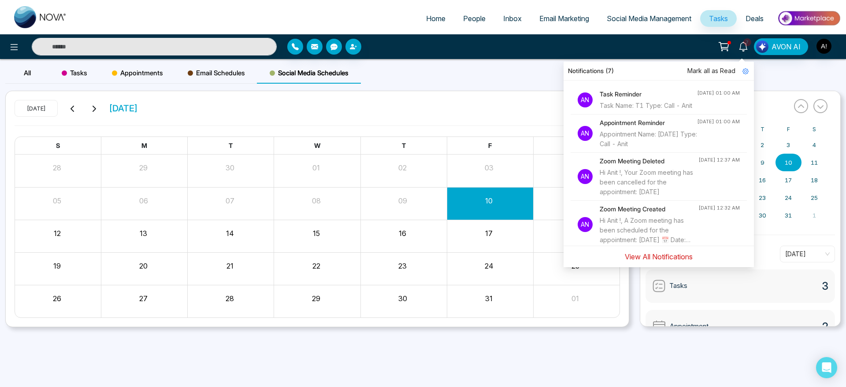
click at [652, 262] on button "View All Notifications" at bounding box center [658, 256] width 79 height 17
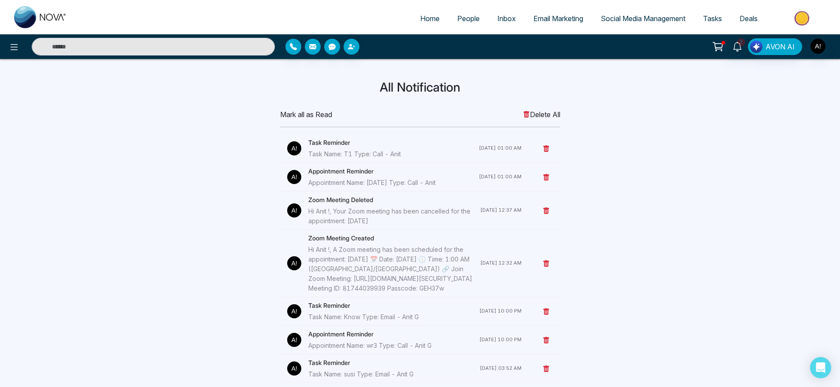
click at [340, 143] on h4 "Task Reminder" at bounding box center [393, 143] width 170 height 10
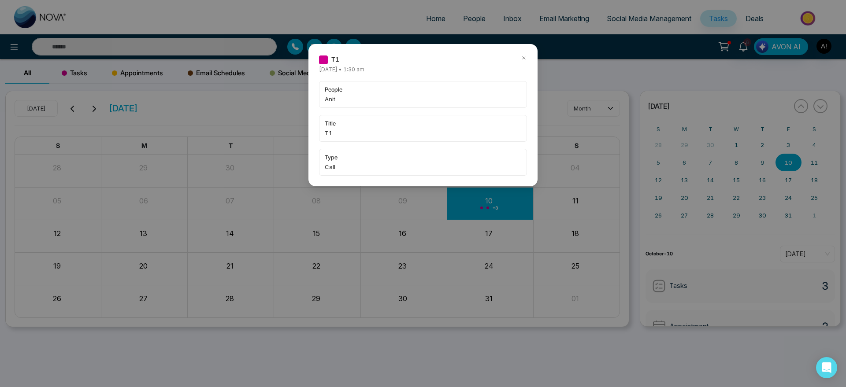
click at [524, 56] on icon at bounding box center [524, 58] width 6 height 6
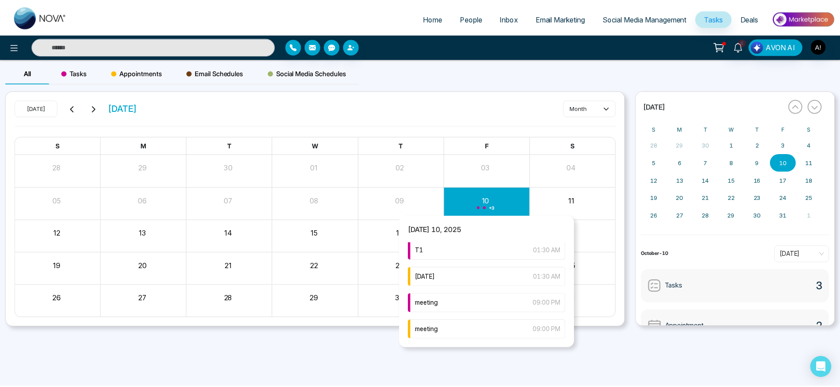
scroll to position [28, 0]
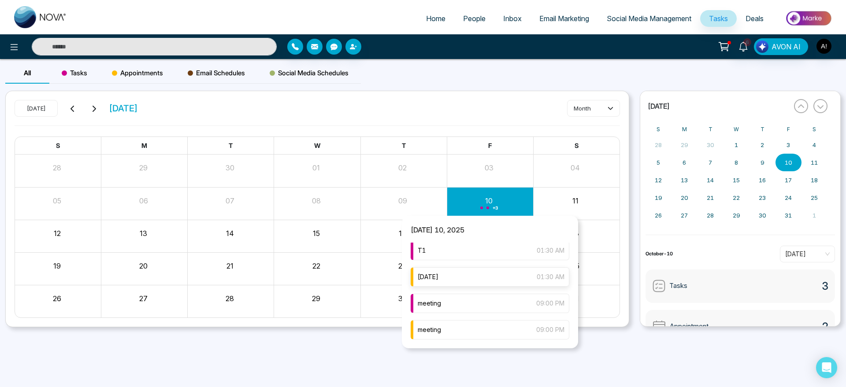
click at [463, 273] on div "friday 01:30 AM" at bounding box center [489, 276] width 159 height 19
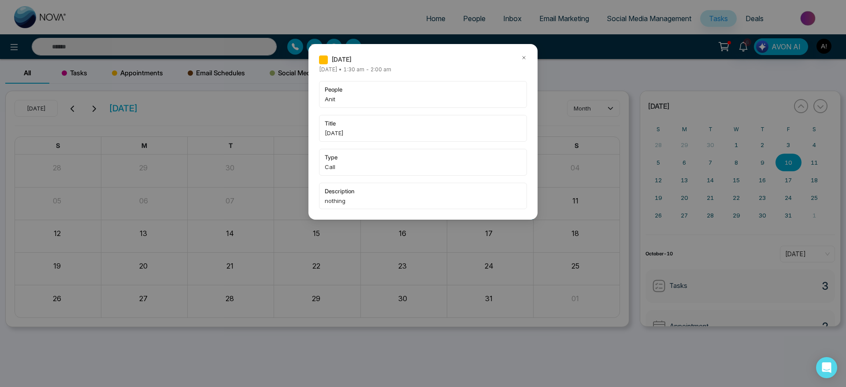
click at [519, 57] on div "friday" at bounding box center [423, 60] width 208 height 10
click at [525, 55] on icon at bounding box center [524, 58] width 6 height 6
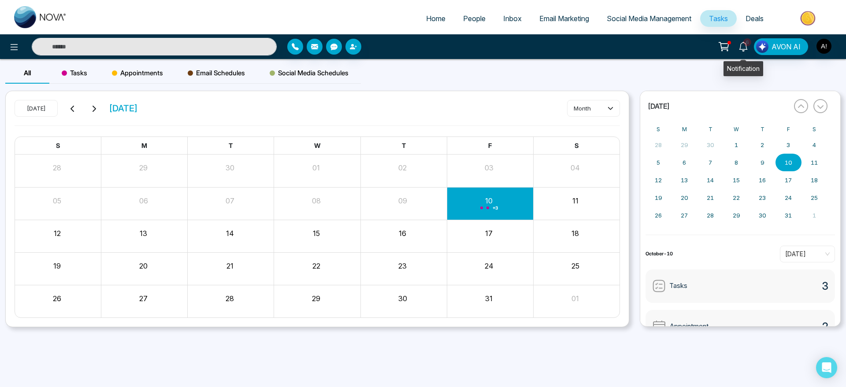
click at [747, 43] on span "6" at bounding box center [747, 42] width 8 height 8
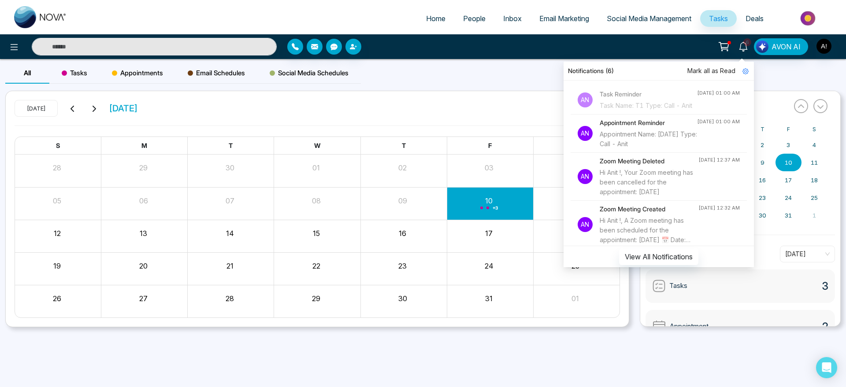
click at [641, 214] on h4 "Zoom Meeting Created" at bounding box center [648, 209] width 99 height 10
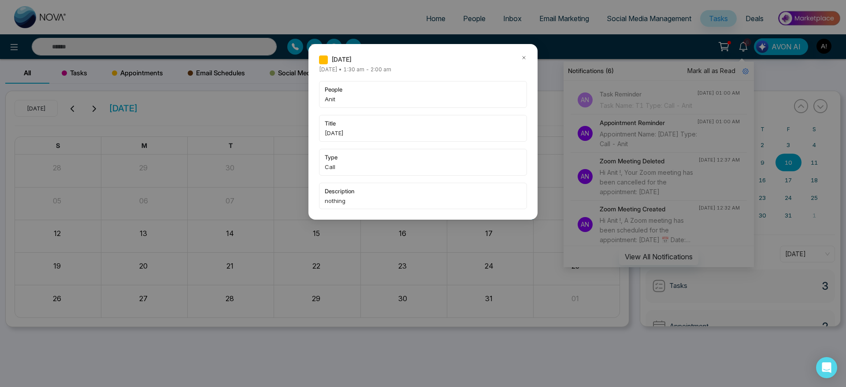
click at [643, 218] on div "friday Friday October-10-2025 • 1:30 am - 2:00 am people Anit title friday type…" at bounding box center [423, 193] width 846 height 387
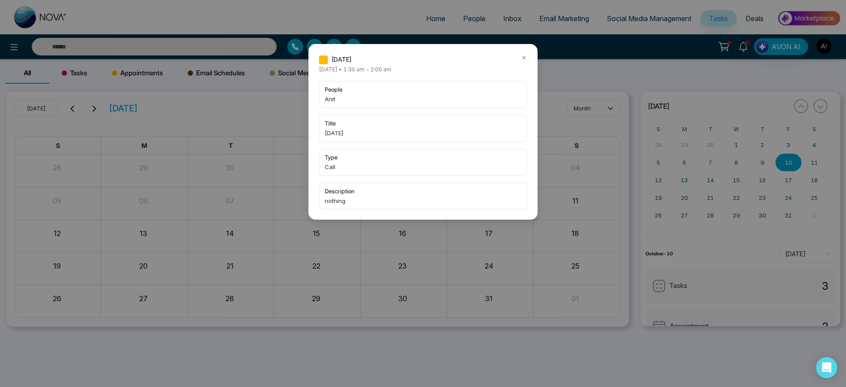
click at [525, 55] on icon at bounding box center [524, 58] width 6 height 6
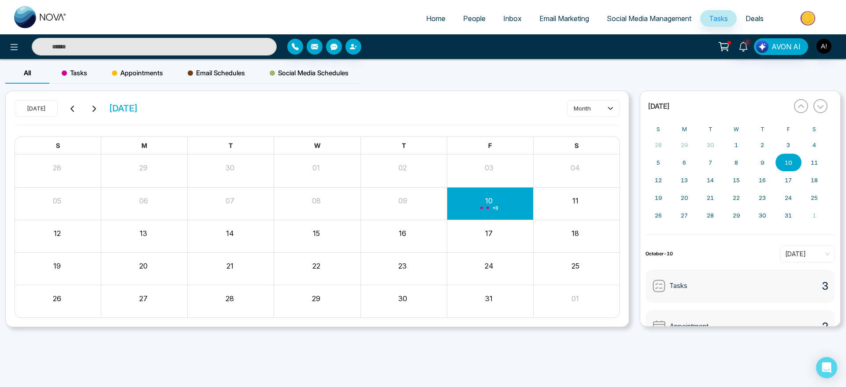
click at [85, 70] on span "Tasks" at bounding box center [75, 73] width 26 height 11
click at [122, 69] on span "Appointments" at bounding box center [137, 73] width 51 height 11
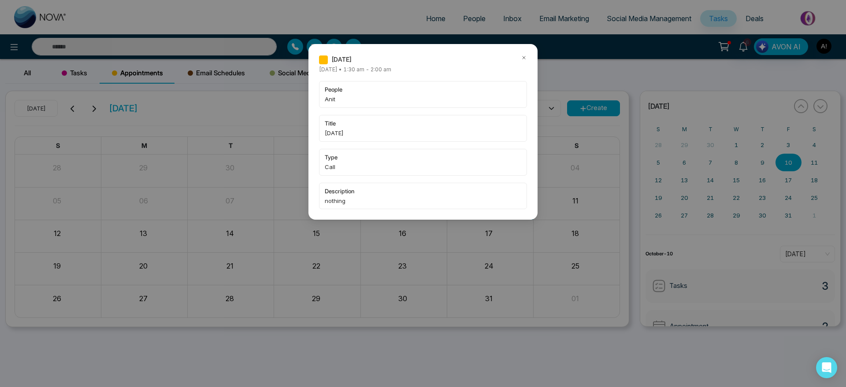
click at [522, 58] on icon at bounding box center [524, 58] width 6 height 6
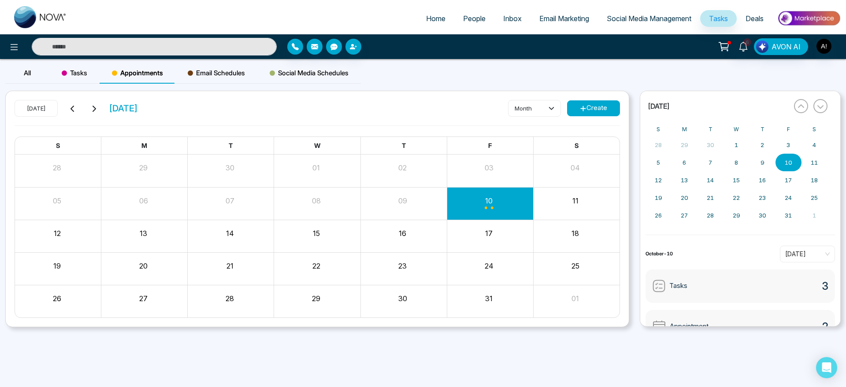
click at [522, 58] on div "friday Friday October-10-2025 • 1:30 am - 2:00 am people Anit title friday type…" at bounding box center [423, 193] width 846 height 387
click at [229, 72] on span "Email Schedules" at bounding box center [216, 73] width 57 height 11
click at [293, 70] on span "Social Media Schedules" at bounding box center [309, 73] width 79 height 11
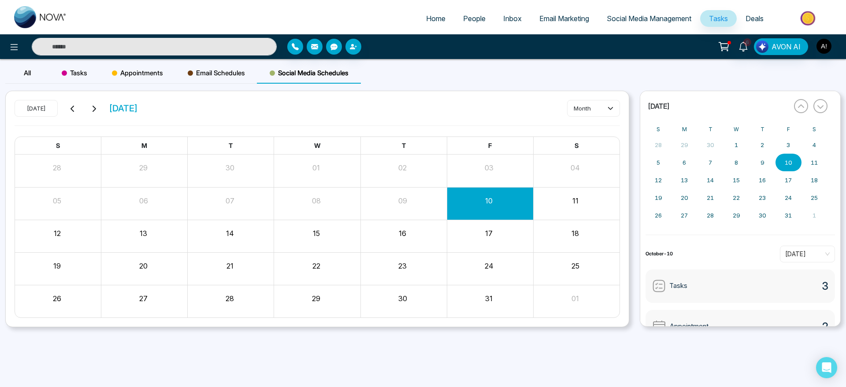
click at [426, 15] on span "Home" at bounding box center [435, 18] width 19 height 9
select select "*"
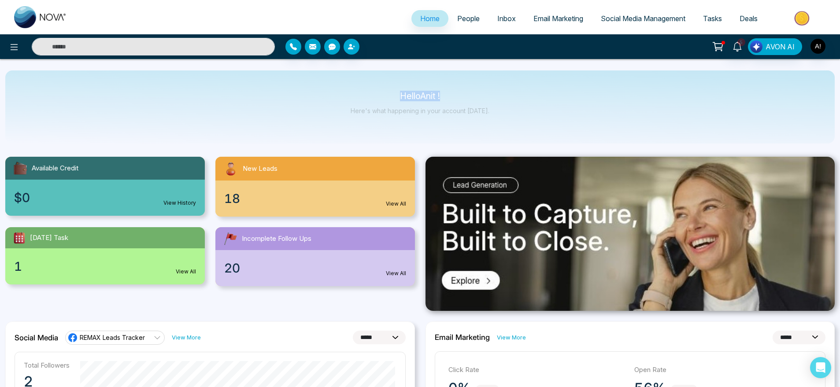
drag, startPoint x: 390, startPoint y: 86, endPoint x: 533, endPoint y: 106, distance: 144.0
click at [533, 106] on div "Hello Anit ! Here's what happening in your account today." at bounding box center [419, 106] width 829 height 73
drag, startPoint x: 533, startPoint y: 106, endPoint x: 382, endPoint y: 78, distance: 153.2
click at [382, 78] on div "Hello Anit ! Here's what happening in your account today." at bounding box center [419, 106] width 829 height 73
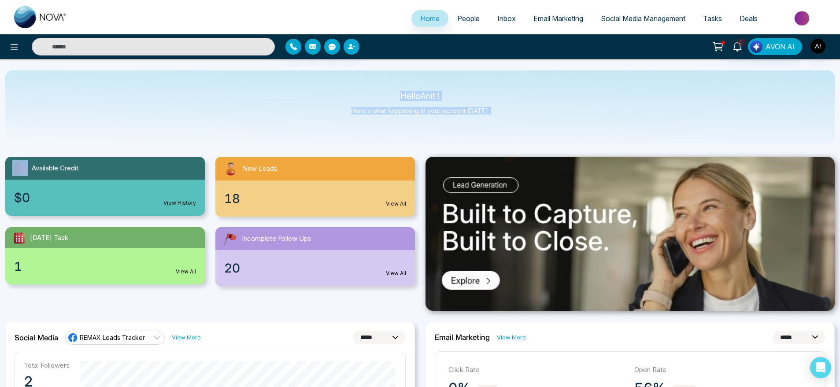
click at [382, 78] on div "Hello Anit ! Here's what happening in your account today." at bounding box center [419, 106] width 829 height 73
drag, startPoint x: 381, startPoint y: 93, endPoint x: 514, endPoint y: 132, distance: 138.2
click at [514, 132] on div "Hello Anit ! Here's what happening in your account today." at bounding box center [419, 106] width 829 height 73
drag, startPoint x: 514, startPoint y: 132, endPoint x: 383, endPoint y: 87, distance: 138.4
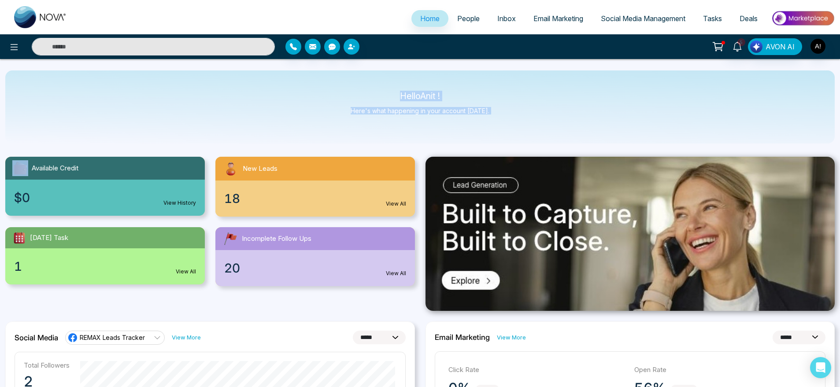
click at [383, 87] on div "Hello Anit ! Here's what happening in your account today." at bounding box center [419, 106] width 829 height 73
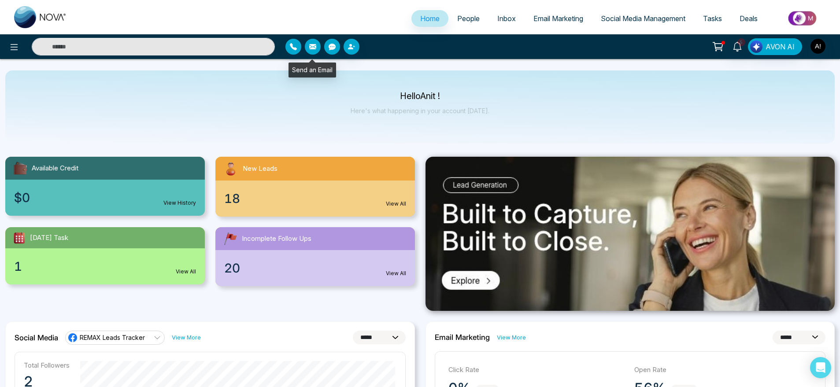
click at [311, 52] on button "button" at bounding box center [313, 47] width 16 height 16
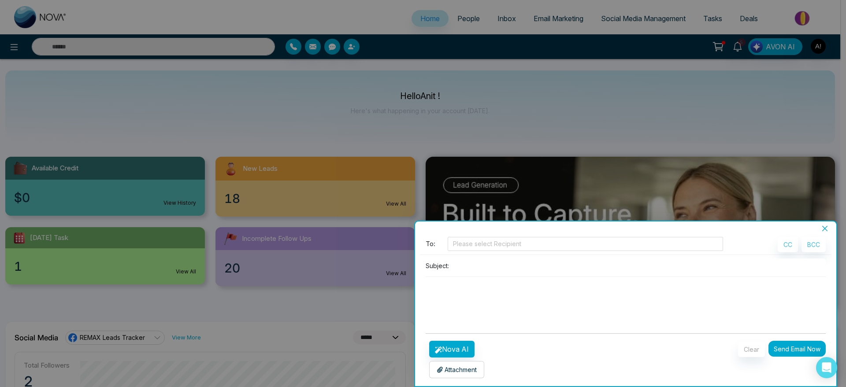
click at [311, 52] on div at bounding box center [423, 193] width 846 height 387
click at [820, 228] on button "Close" at bounding box center [824, 229] width 12 height 8
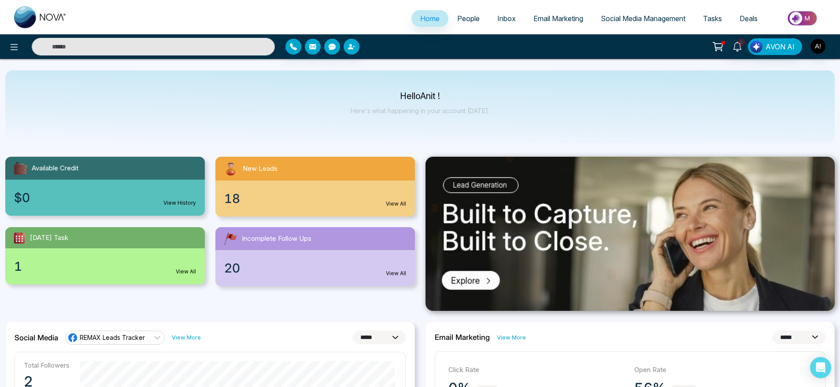
click at [2, 46] on div at bounding box center [140, 47] width 280 height 18
click at [22, 46] on button at bounding box center [14, 47] width 18 height 18
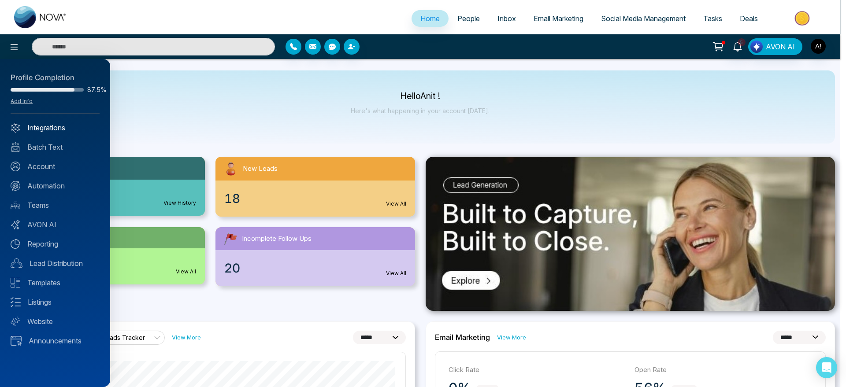
click at [53, 130] on link "Integrations" at bounding box center [55, 127] width 89 height 11
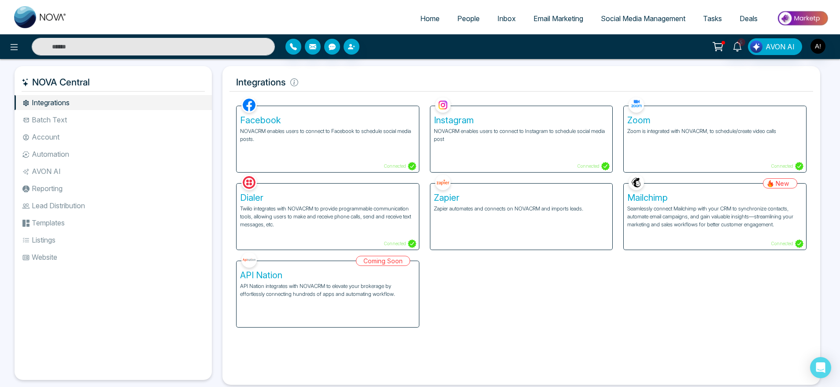
click at [342, 233] on div "Dialer Twilio integrates with NOVACRM to provide programmable communication too…" at bounding box center [327, 217] width 182 height 66
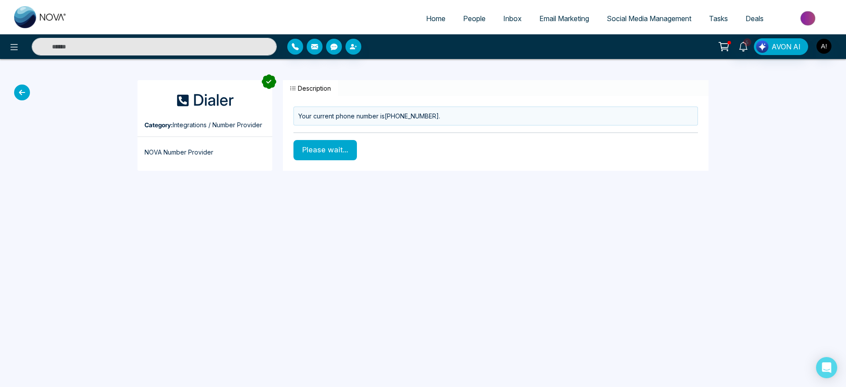
click at [19, 97] on icon at bounding box center [22, 93] width 16 height 16
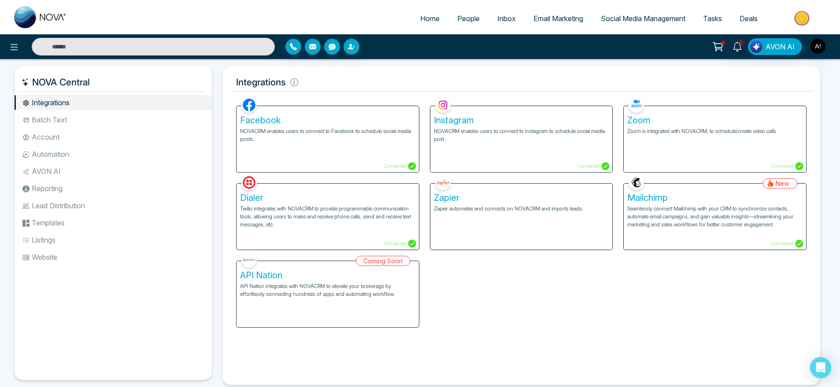
click at [78, 118] on li "Batch Text" at bounding box center [113, 119] width 197 height 15
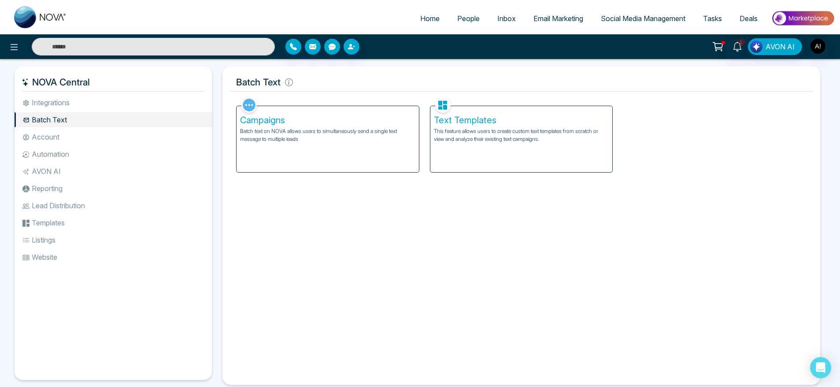
click at [504, 133] on p "This feature allows users to create custom text templates from scratch or view …" at bounding box center [521, 135] width 175 height 16
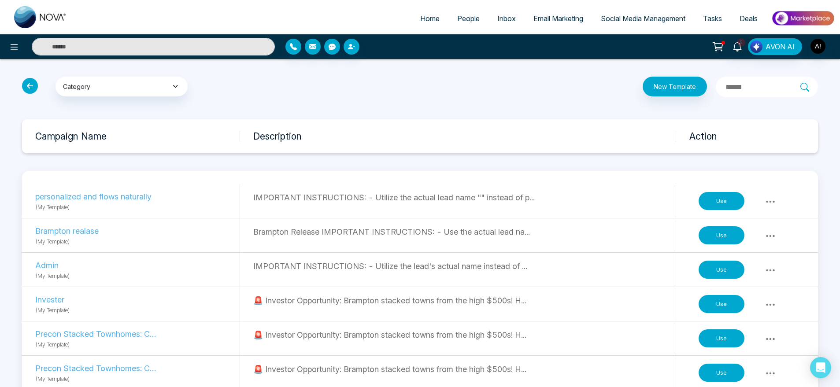
drag, startPoint x: 128, startPoint y: 75, endPoint x: 143, endPoint y: 89, distance: 20.3
click at [143, 89] on button "Category" at bounding box center [121, 87] width 132 height 20
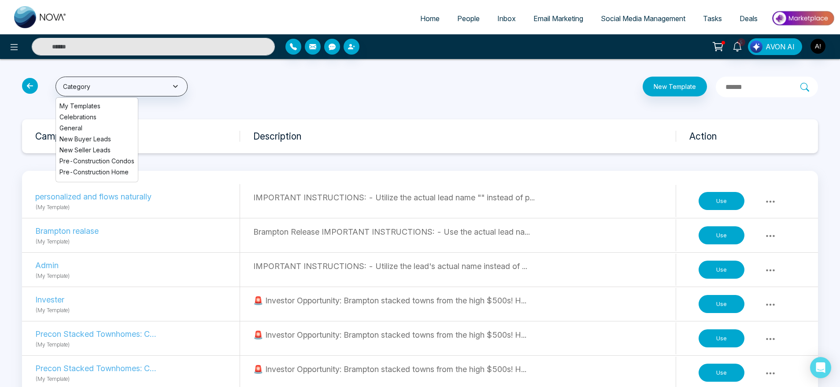
click at [29, 81] on icon at bounding box center [30, 86] width 16 height 16
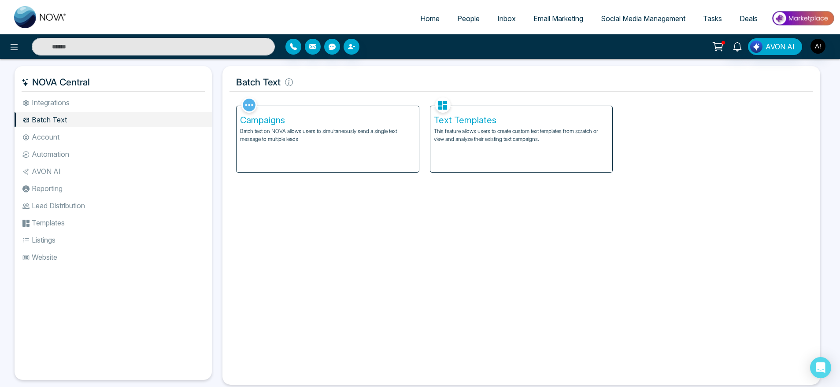
click at [82, 137] on li "Account" at bounding box center [113, 136] width 197 height 15
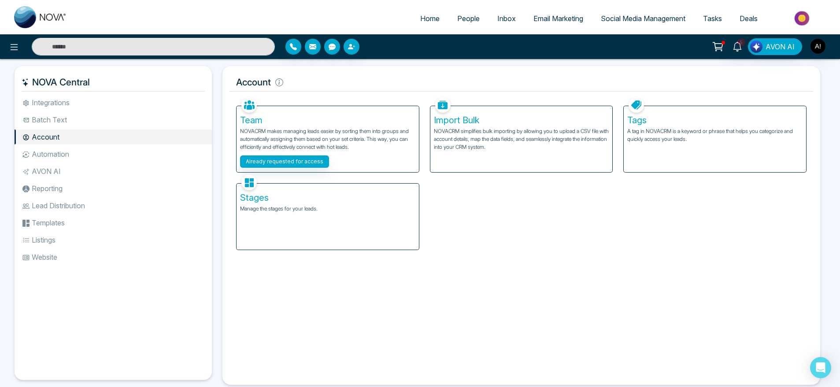
scroll to position [13, 0]
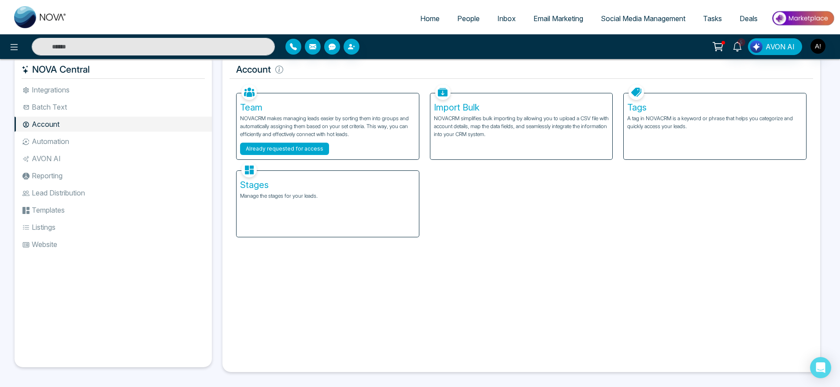
click at [301, 152] on button "Already requested for access" at bounding box center [284, 149] width 89 height 12
click at [286, 101] on div "Team NOVACRM makes managing leads easier by sorting them into groups and automa…" at bounding box center [327, 126] width 182 height 66
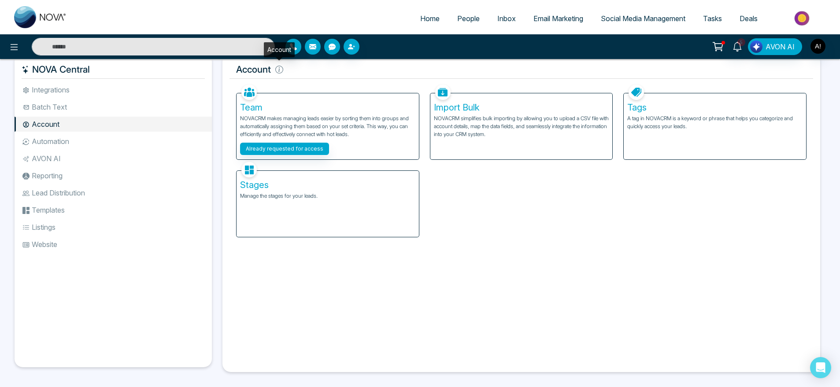
click at [281, 69] on icon at bounding box center [279, 70] width 8 height 8
click at [370, 78] on h5 "Account" at bounding box center [521, 69] width 584 height 18
click at [274, 217] on div "Stages Manage the stages for your leads." at bounding box center [327, 204] width 182 height 66
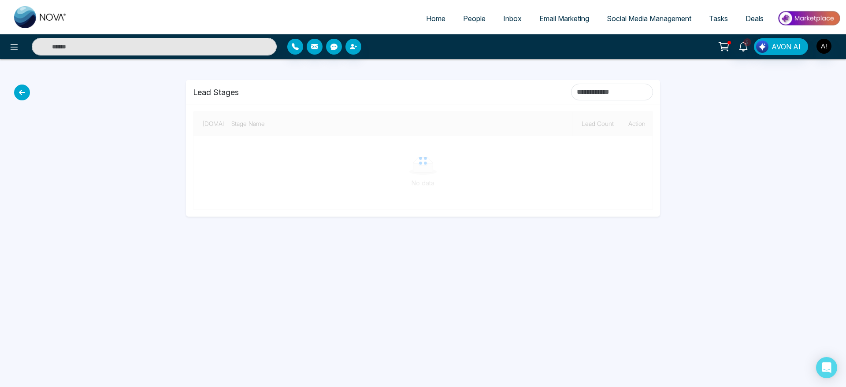
click at [20, 91] on icon at bounding box center [22, 93] width 16 height 16
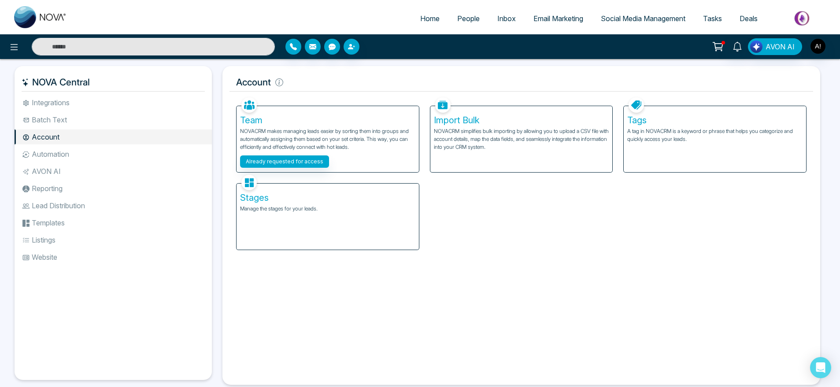
click at [78, 160] on li "Automation" at bounding box center [113, 154] width 197 height 15
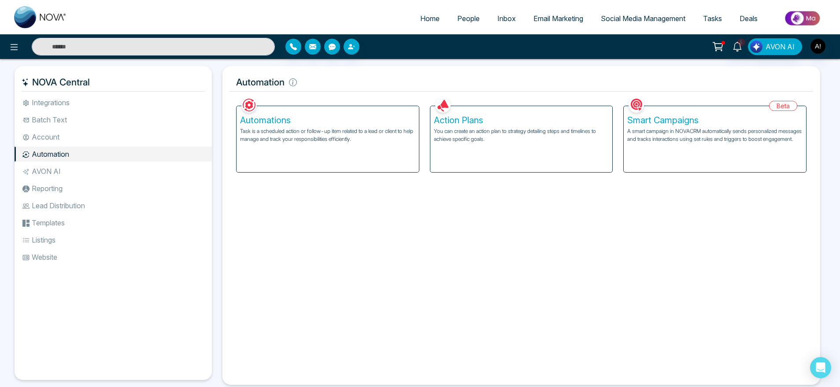
click at [332, 147] on div "Automations Task is a scheduled action or follow-up item related to a lead or c…" at bounding box center [327, 139] width 182 height 66
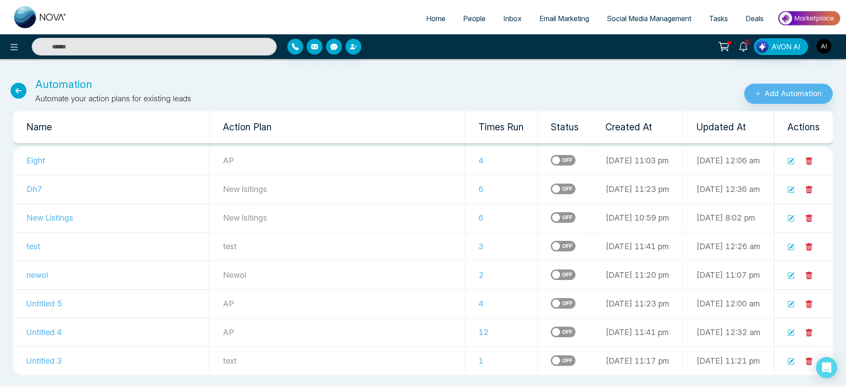
drag, startPoint x: 555, startPoint y: 159, endPoint x: 765, endPoint y: 154, distance: 210.1
click at [765, 154] on tr "Eight AP 4 09-10-2025 11:03 pm 10-10-2025 12:06 am" at bounding box center [422, 161] width 819 height 29
click at [765, 154] on td "10-10-2025 12:06 am" at bounding box center [728, 161] width 91 height 29
click at [25, 160] on td "Eight" at bounding box center [111, 161] width 196 height 29
drag, startPoint x: 29, startPoint y: 159, endPoint x: 346, endPoint y: 156, distance: 317.5
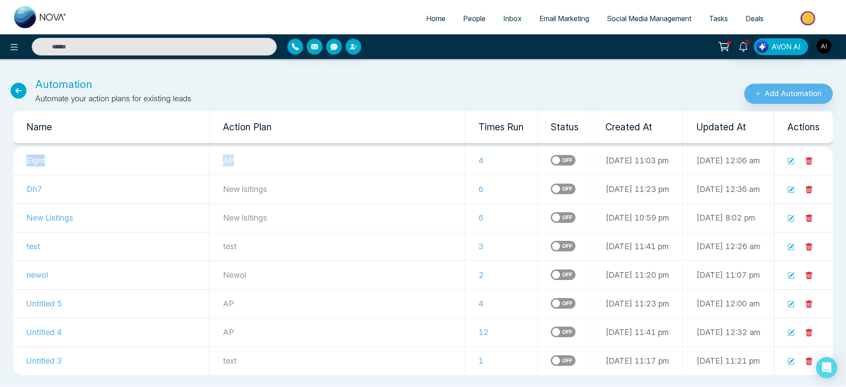
click at [346, 156] on tr "Eight AP 4 09-10-2025 11:03 pm 10-10-2025 12:06 am" at bounding box center [422, 161] width 819 height 29
click at [346, 156] on p "AP" at bounding box center [337, 161] width 229 height 12
click at [14, 85] on icon at bounding box center [19, 91] width 16 height 16
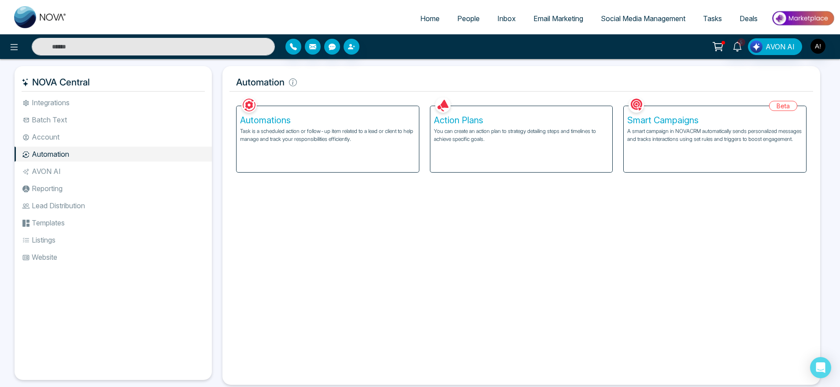
click at [691, 143] on p "A smart campaign in NOVACRM automatically sends personalized messages and track…" at bounding box center [714, 135] width 175 height 16
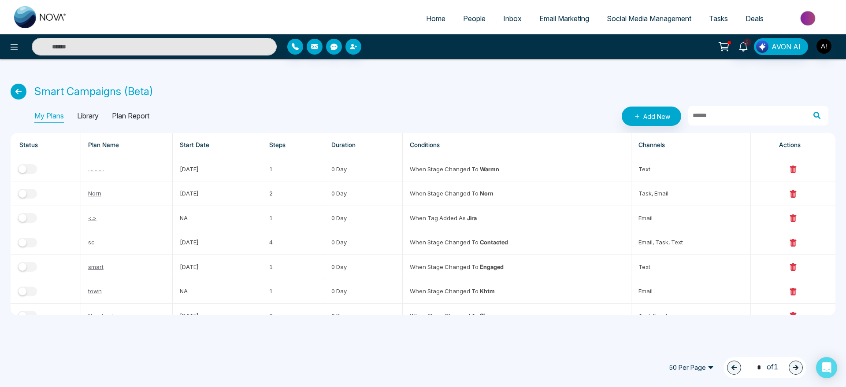
click at [16, 85] on icon at bounding box center [19, 92] width 16 height 16
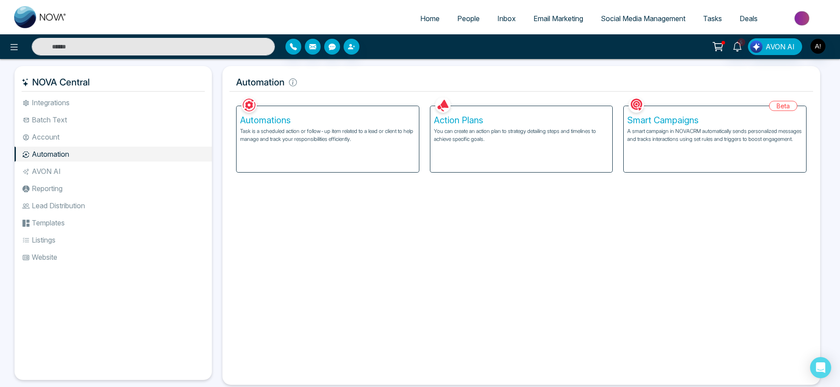
drag, startPoint x: 33, startPoint y: 79, endPoint x: 148, endPoint y: 77, distance: 114.5
click at [148, 77] on h5 "NOVA Central" at bounding box center [113, 82] width 183 height 18
drag, startPoint x: 148, startPoint y: 77, endPoint x: 90, endPoint y: 77, distance: 57.7
click at [90, 77] on h5 "NOVA Central" at bounding box center [113, 82] width 183 height 18
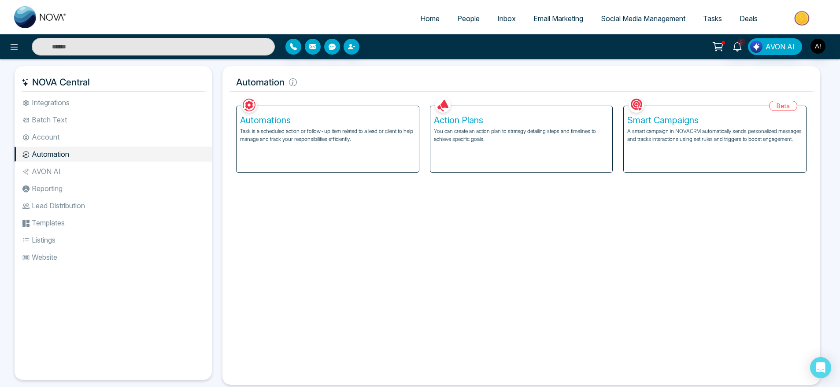
click at [90, 77] on h5 "NOVA Central" at bounding box center [113, 82] width 183 height 18
drag, startPoint x: 90, startPoint y: 77, endPoint x: 29, endPoint y: 75, distance: 61.2
click at [29, 75] on h5 "NOVA Central" at bounding box center [113, 82] width 183 height 18
click at [64, 78] on h5 "NOVA Central" at bounding box center [113, 82] width 183 height 18
drag, startPoint x: 95, startPoint y: 83, endPoint x: 26, endPoint y: 78, distance: 68.9
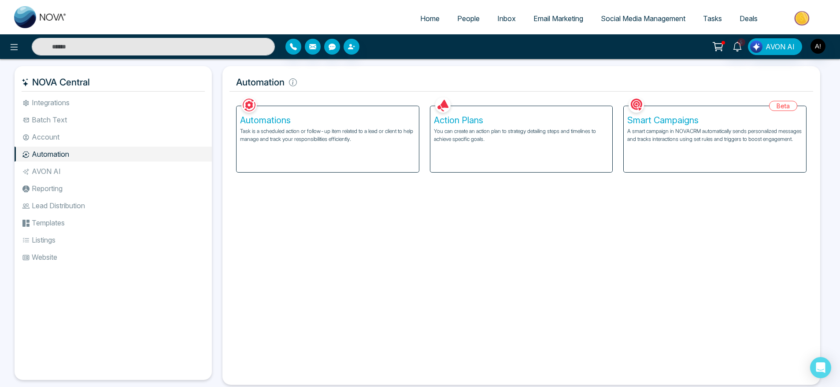
click at [26, 78] on h5 "NOVA Central" at bounding box center [113, 82] width 183 height 18
drag, startPoint x: 31, startPoint y: 78, endPoint x: 110, endPoint y: 81, distance: 78.9
click at [110, 81] on h5 "NOVA Central" at bounding box center [113, 82] width 183 height 18
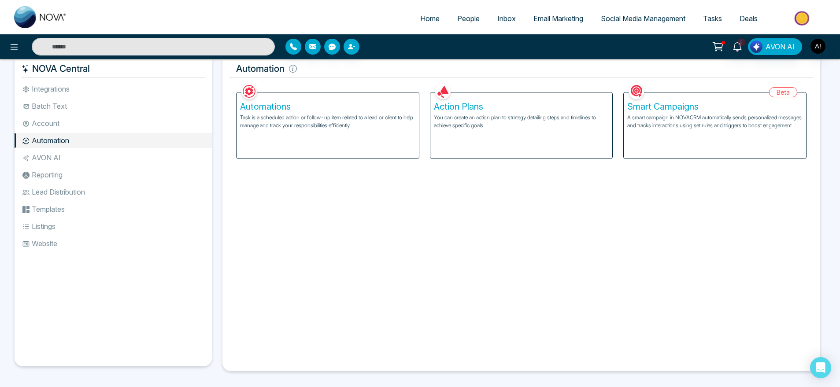
scroll to position [19, 0]
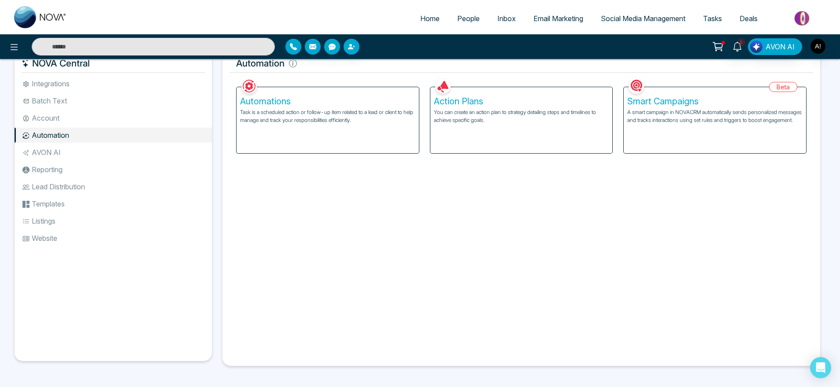
click at [71, 151] on li "AVON AI" at bounding box center [113, 152] width 197 height 15
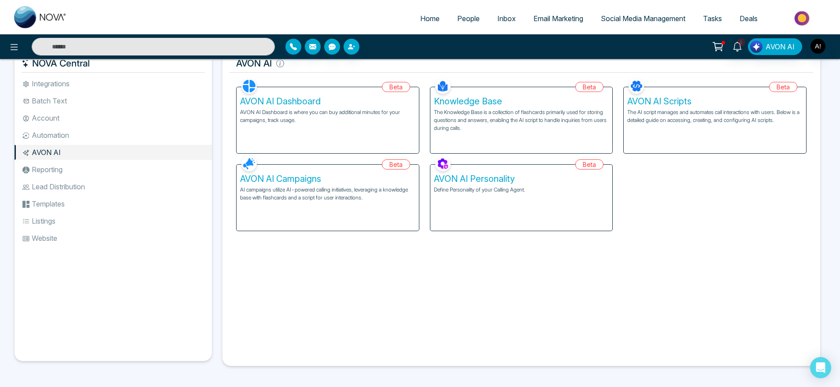
click at [68, 129] on li "Automation" at bounding box center [113, 135] width 197 height 15
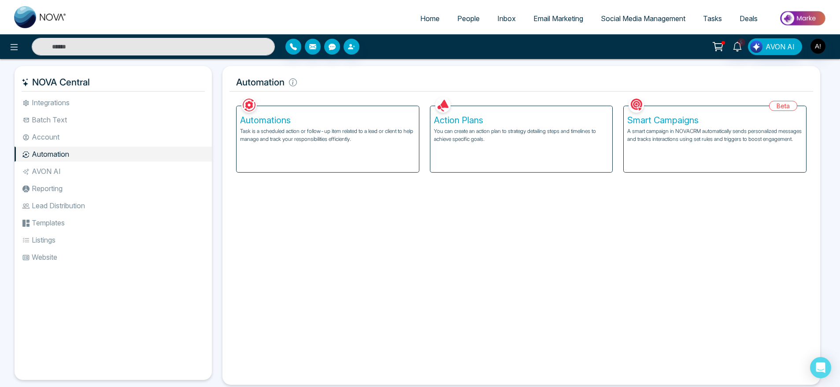
click at [99, 130] on li "Account" at bounding box center [113, 136] width 197 height 15
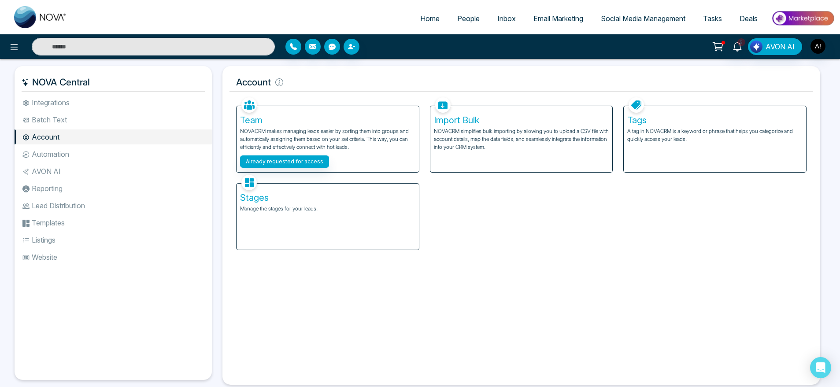
click at [112, 151] on li "Automation" at bounding box center [113, 154] width 197 height 15
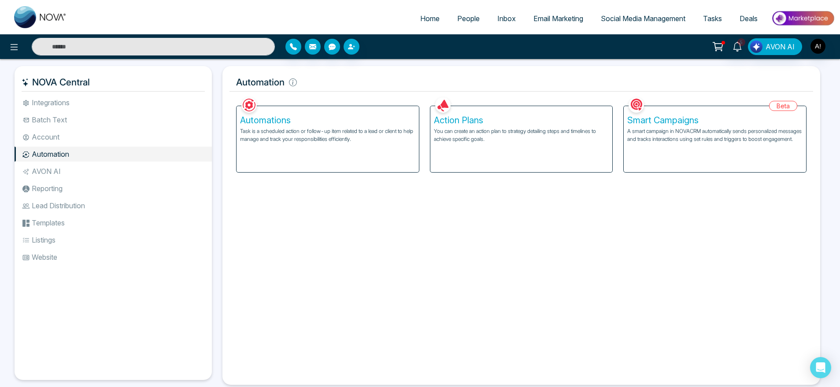
click at [332, 136] on p "Task is a scheduled action or follow-up item related to a lead or client to hel…" at bounding box center [327, 135] width 175 height 16
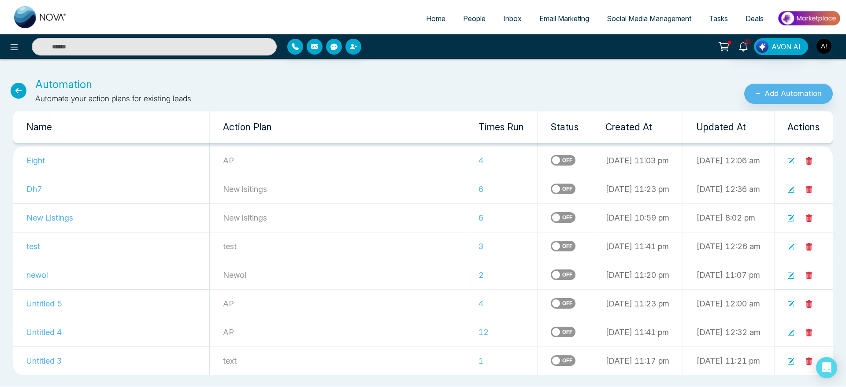
click at [18, 94] on icon at bounding box center [19, 91] width 16 height 16
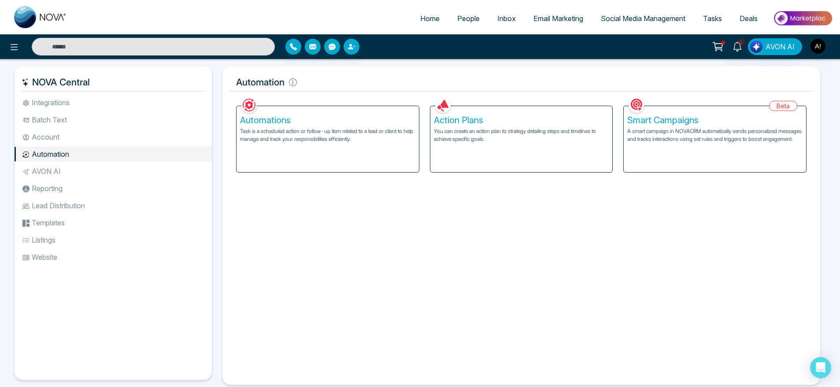
scroll to position [19, 0]
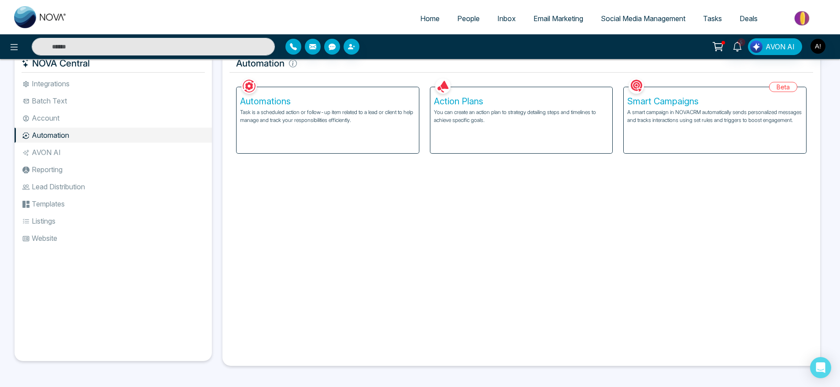
click at [99, 162] on li "Reporting" at bounding box center [113, 169] width 197 height 15
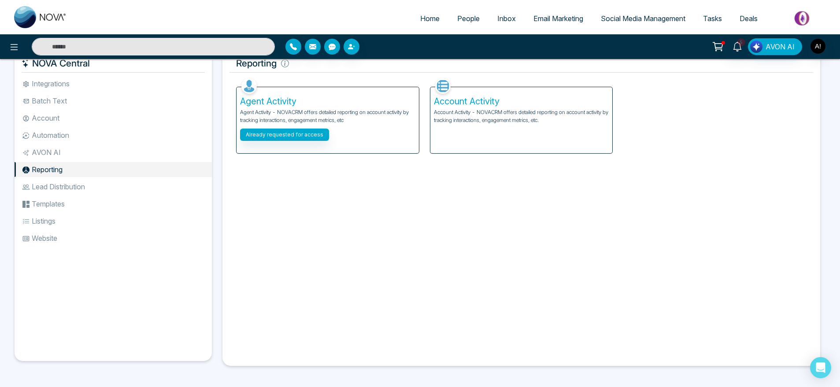
click at [109, 195] on ul "Integrations Batch Text Account Automation AVON AI Reporting Lead Distribution …" at bounding box center [113, 211] width 197 height 271
click at [70, 189] on li "Lead Distribution" at bounding box center [113, 186] width 197 height 15
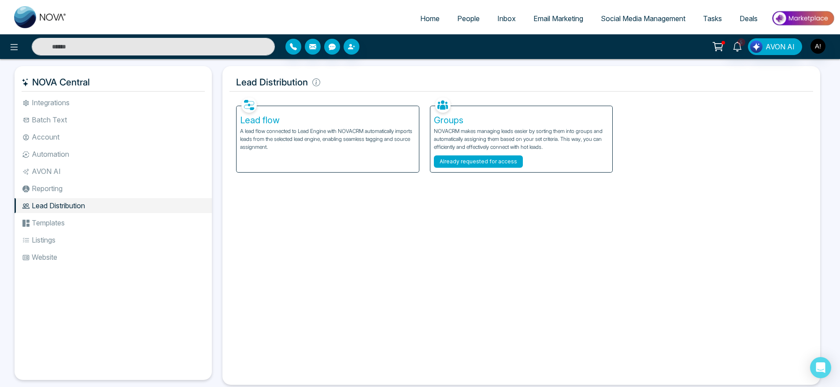
click at [475, 159] on button "Already requested for access" at bounding box center [478, 161] width 89 height 12
click at [100, 228] on li "Templates" at bounding box center [113, 222] width 197 height 15
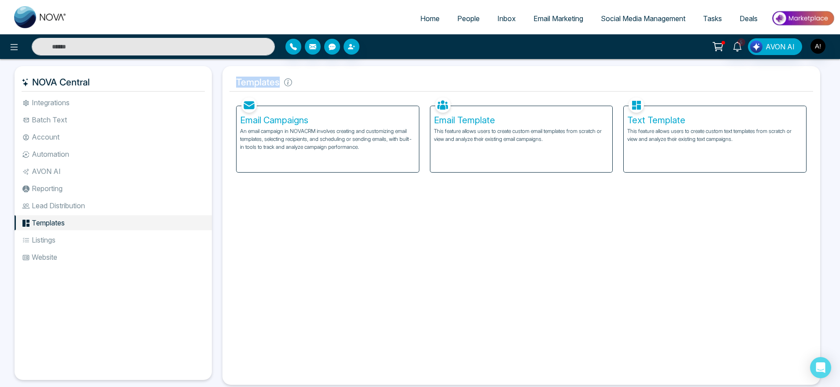
drag, startPoint x: 237, startPoint y: 76, endPoint x: 333, endPoint y: 81, distance: 95.7
click at [333, 81] on h5 "Templates" at bounding box center [521, 82] width 584 height 18
drag, startPoint x: 309, startPoint y: 88, endPoint x: 240, endPoint y: 86, distance: 69.2
click at [240, 86] on h5 "Templates" at bounding box center [521, 82] width 584 height 18
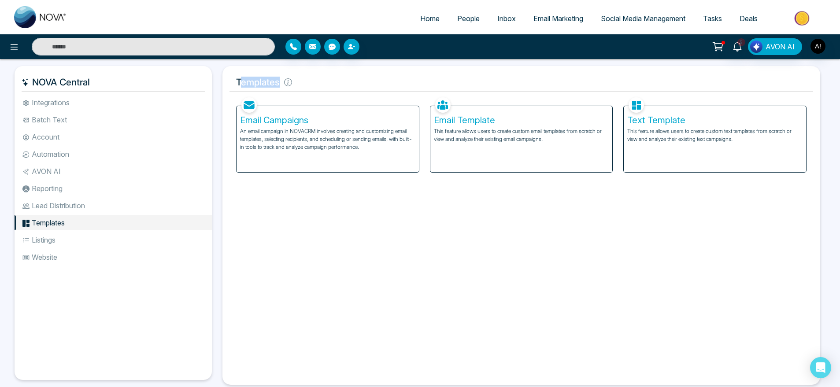
click at [441, 24] on link "Home" at bounding box center [429, 18] width 37 height 17
select select "*"
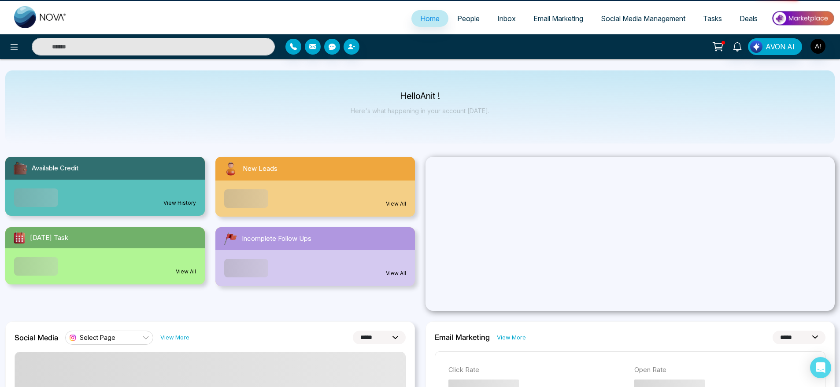
click at [459, 24] on link "People" at bounding box center [468, 18] width 40 height 17
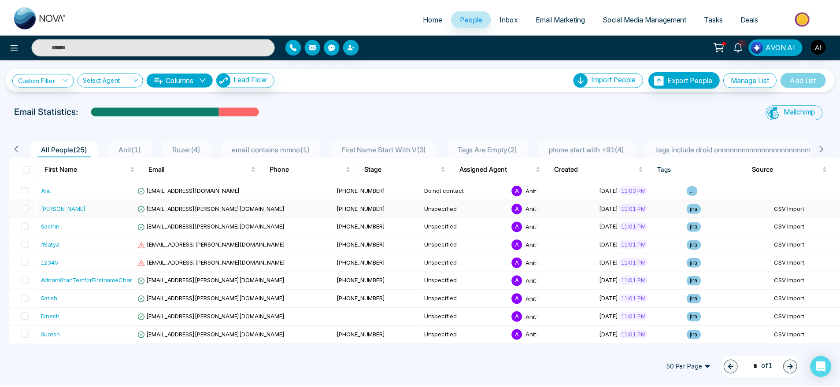
scroll to position [48, 0]
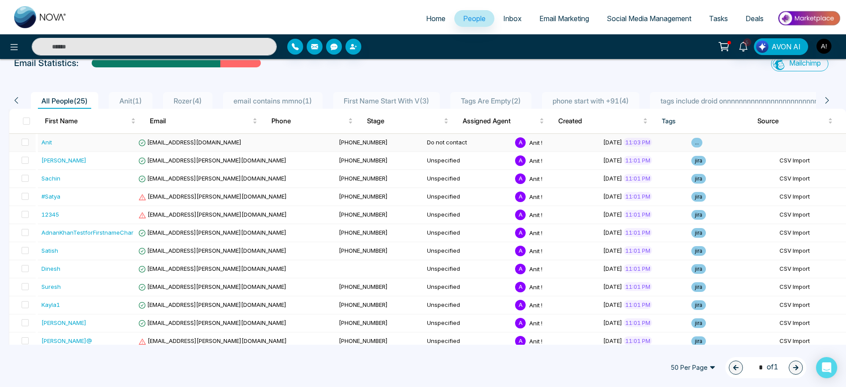
click at [335, 142] on td "+919930053035" at bounding box center [379, 143] width 88 height 18
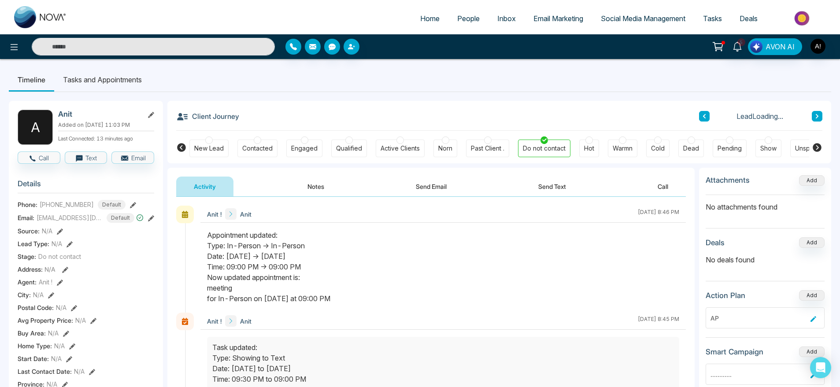
click at [284, 52] on div at bounding box center [385, 47] width 210 height 16
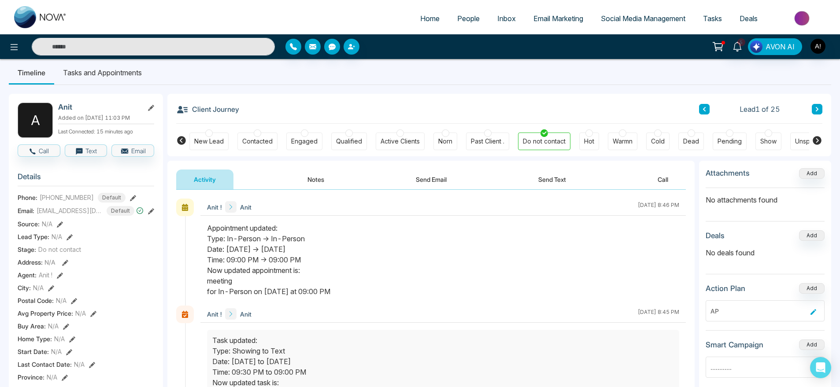
drag, startPoint x: 147, startPoint y: 109, endPoint x: 152, endPoint y: 103, distance: 8.1
click at [152, 103] on div "Anit" at bounding box center [106, 107] width 96 height 9
click at [152, 103] on button at bounding box center [151, 107] width 6 height 9
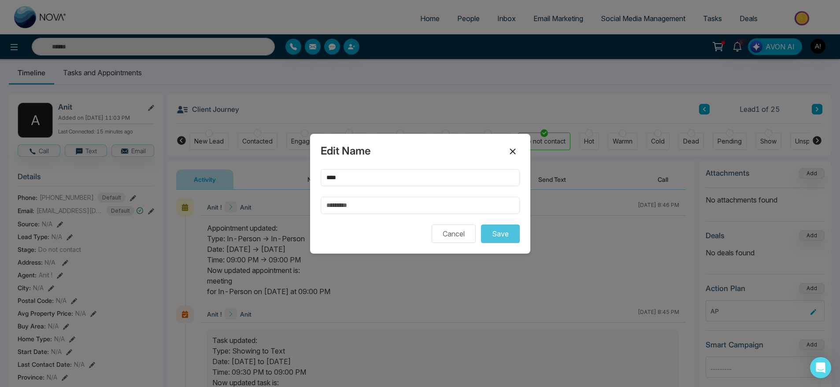
click at [517, 150] on icon at bounding box center [512, 151] width 11 height 11
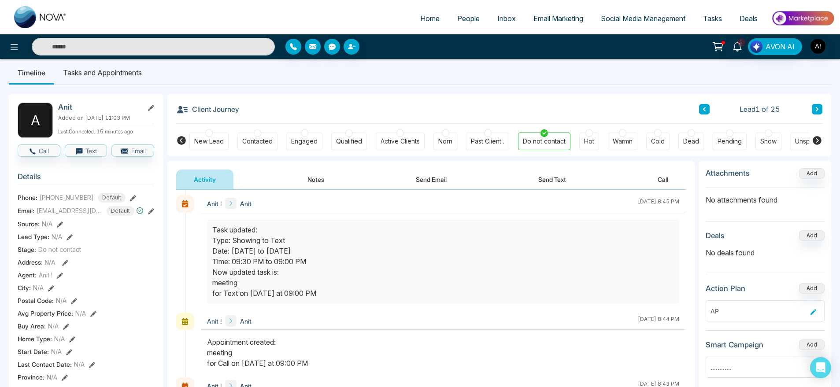
scroll to position [125, 0]
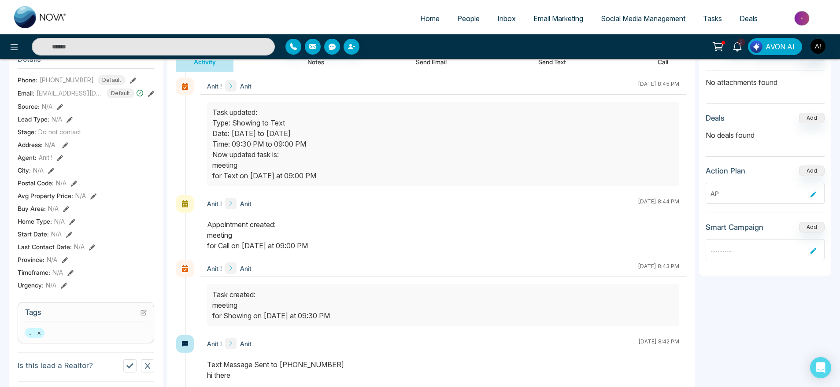
click at [65, 142] on icon at bounding box center [65, 145] width 6 height 6
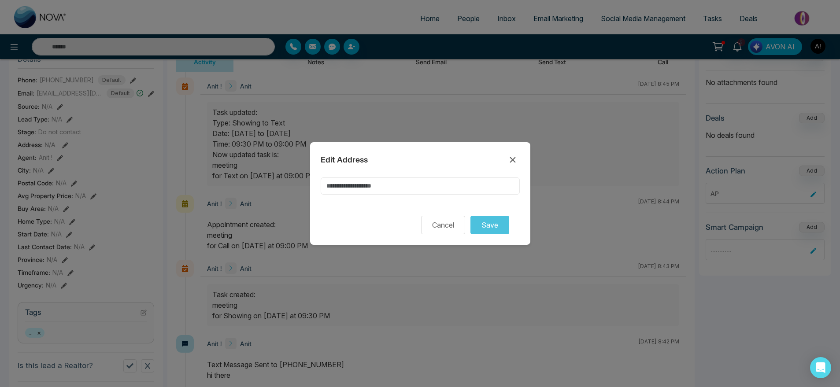
click at [458, 185] on input at bounding box center [420, 185] width 199 height 17
click at [362, 182] on input at bounding box center [420, 185] width 199 height 17
type input "*"
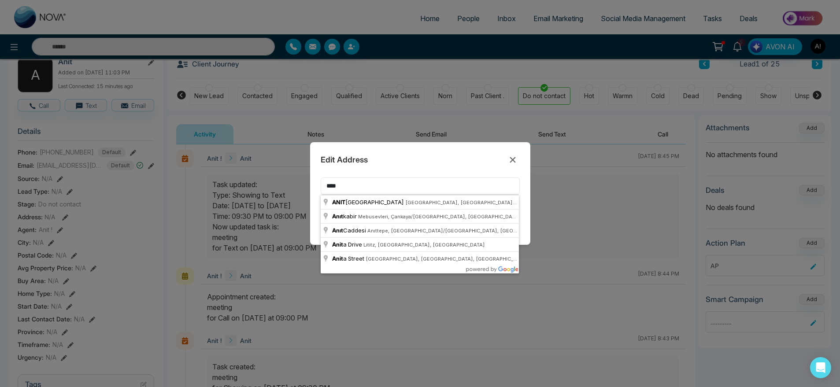
scroll to position [52, 0]
type input "*"
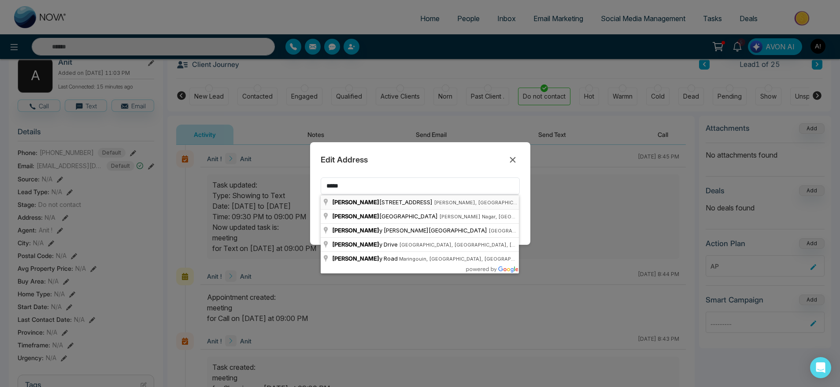
type input "**********"
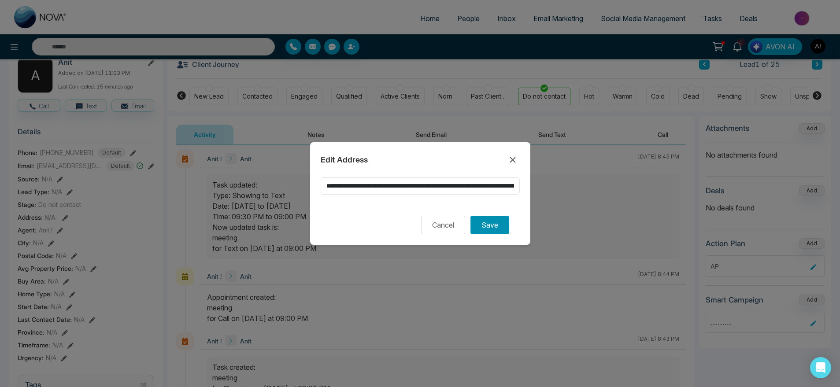
click at [480, 225] on button "Save" at bounding box center [489, 225] width 39 height 18
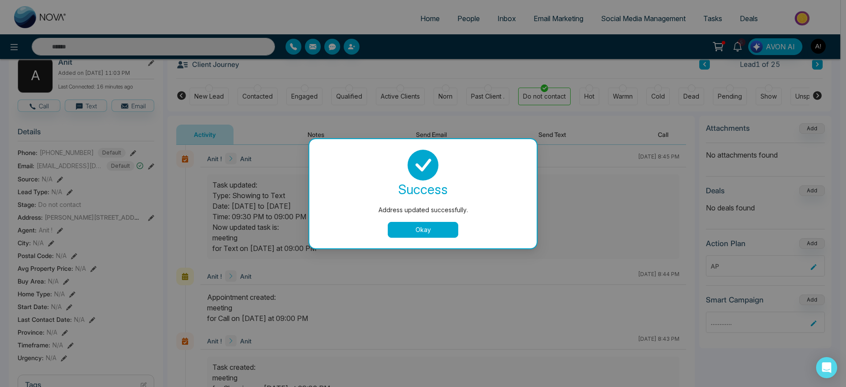
click at [419, 229] on button "Okay" at bounding box center [423, 230] width 70 height 16
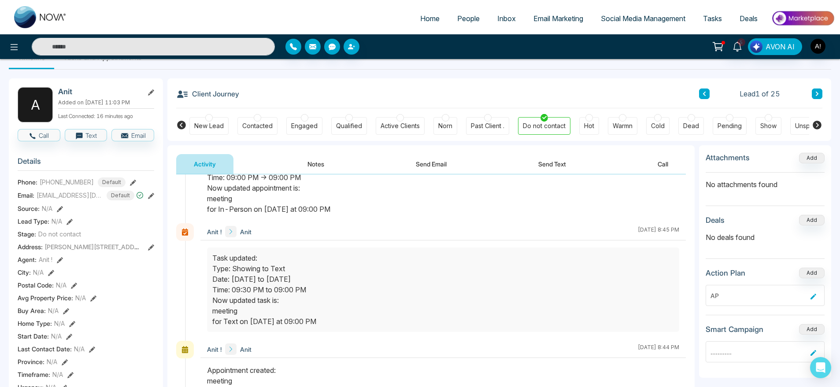
scroll to position [24, 0]
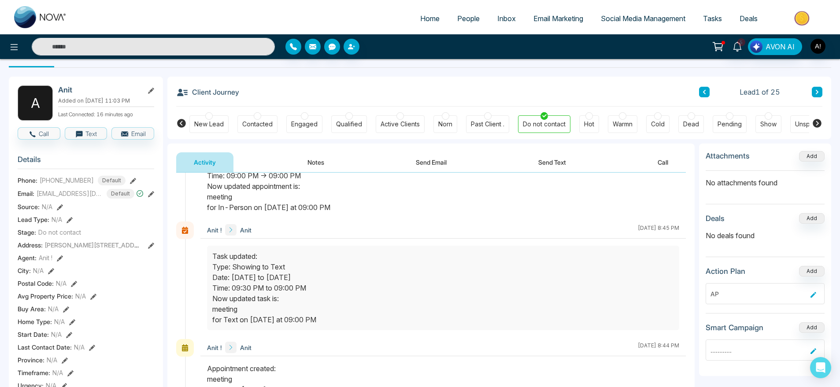
click at [59, 209] on icon at bounding box center [60, 207] width 6 height 6
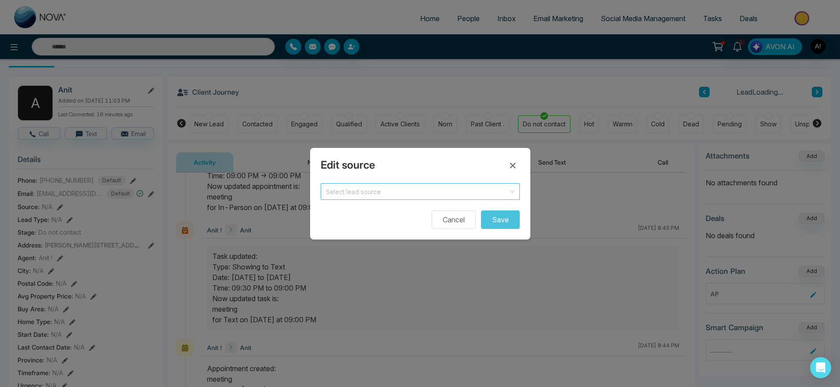
click at [374, 194] on input "search" at bounding box center [417, 190] width 182 height 13
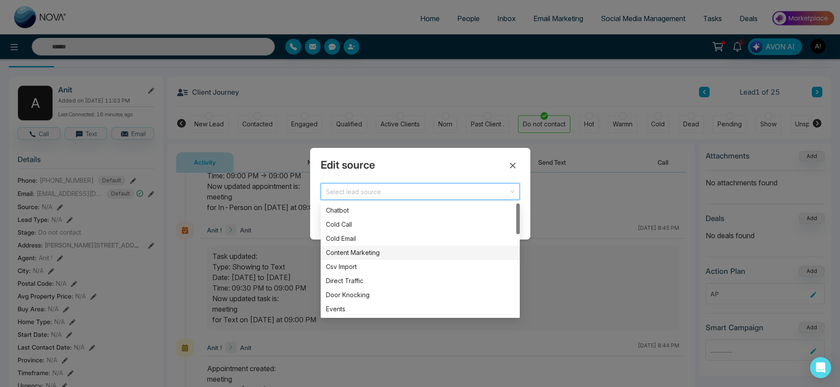
click at [358, 252] on div "Content Marketing" at bounding box center [420, 253] width 188 height 10
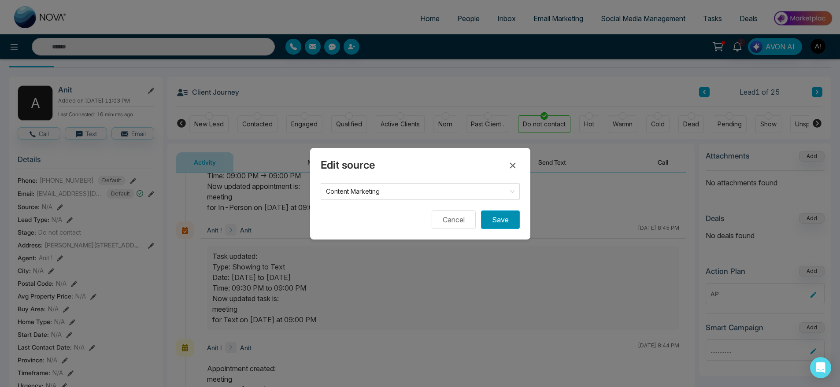
click at [491, 214] on button "Save" at bounding box center [500, 220] width 39 height 18
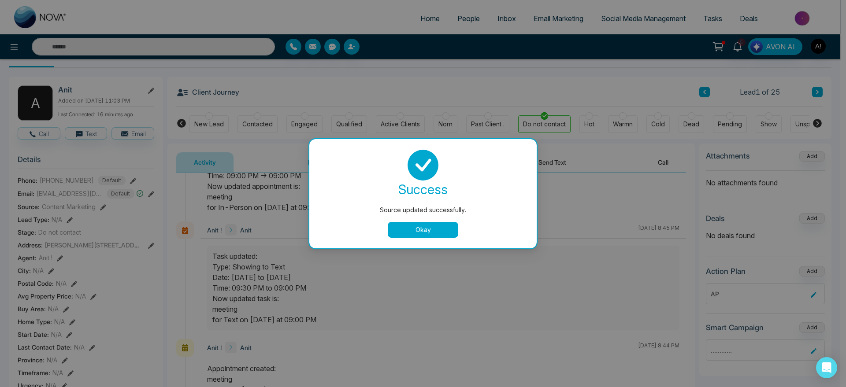
click at [420, 228] on button "Okay" at bounding box center [423, 230] width 70 height 16
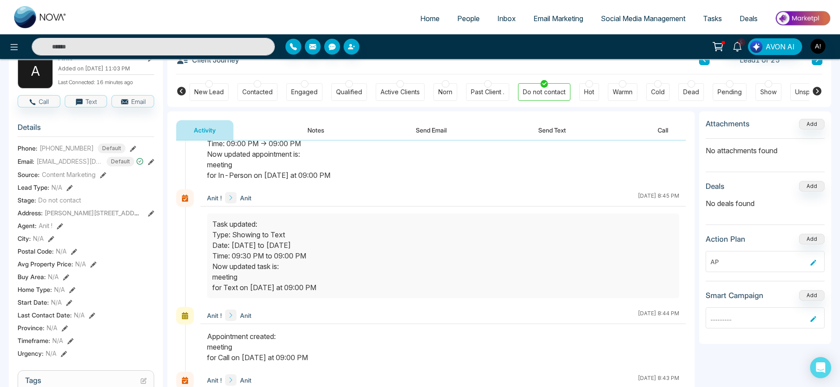
scroll to position [61, 0]
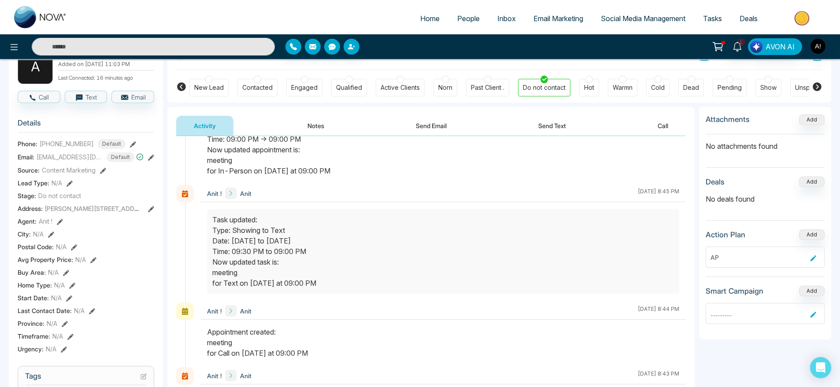
click at [152, 207] on icon at bounding box center [151, 209] width 6 height 6
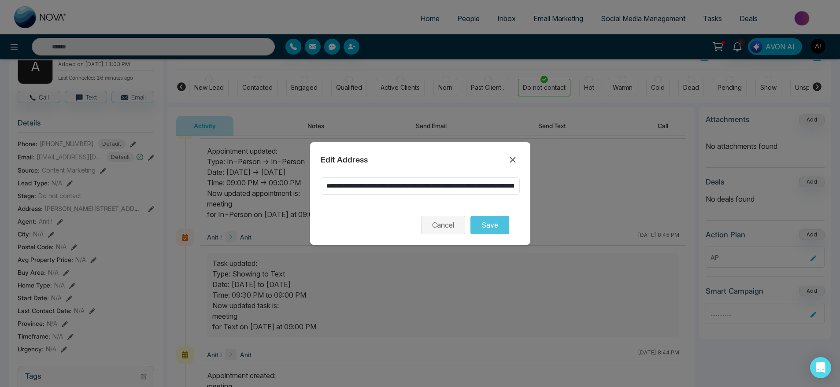
click at [440, 234] on button "Cancel" at bounding box center [443, 225] width 44 height 18
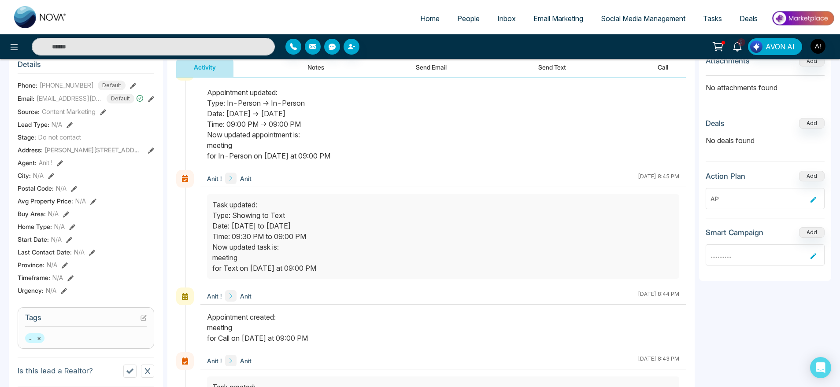
scroll to position [121, 0]
click at [51, 178] on section "Details Phone: +919930053035 Default Email: anit@mmnovatech.com Default Source:…" at bounding box center [86, 174] width 137 height 245
click at [52, 174] on icon at bounding box center [51, 174] width 6 height 6
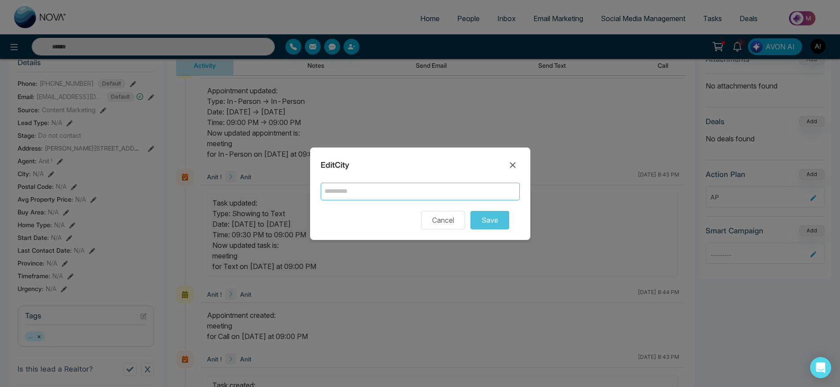
click at [378, 194] on input "text" at bounding box center [420, 192] width 199 height 18
type input "******"
click at [481, 223] on button "Save" at bounding box center [489, 220] width 39 height 18
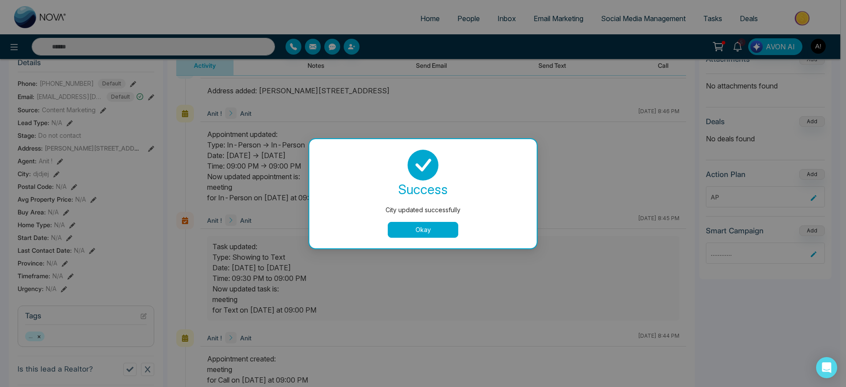
click at [410, 225] on button "Okay" at bounding box center [423, 230] width 70 height 16
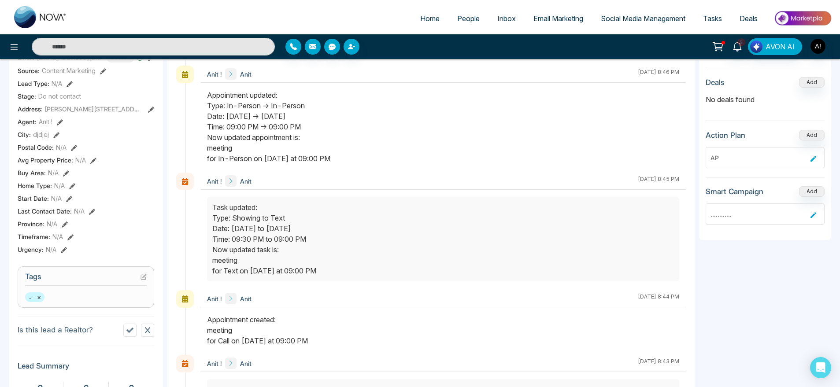
scroll to position [163, 0]
click at [76, 144] on icon at bounding box center [74, 146] width 6 height 6
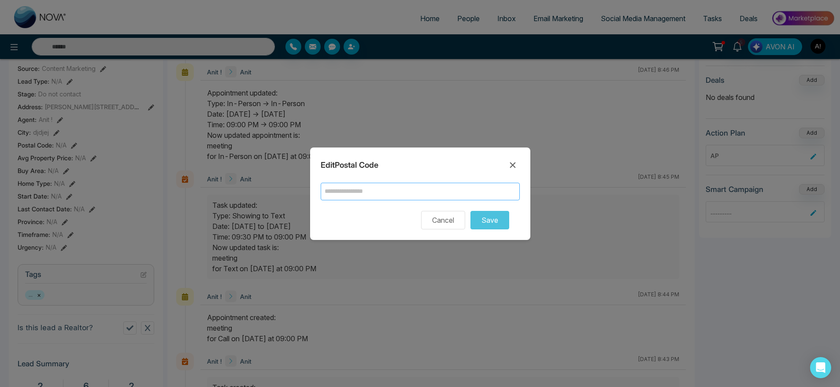
click at [385, 192] on input "text" at bounding box center [420, 192] width 199 height 18
type input "*****"
click at [500, 222] on button "Save" at bounding box center [489, 220] width 39 height 18
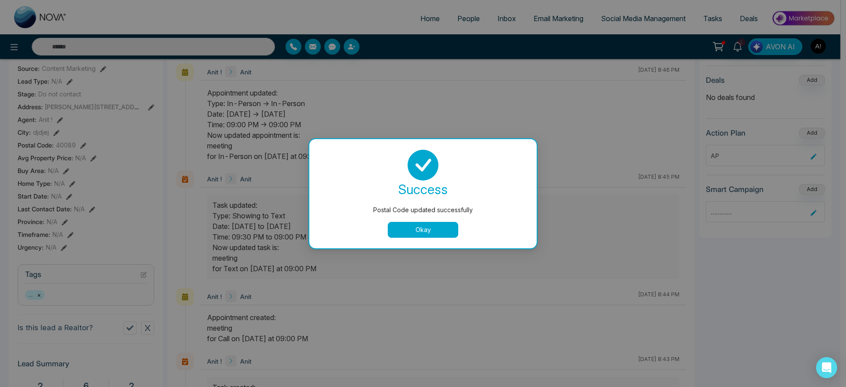
click at [433, 226] on button "Okay" at bounding box center [423, 230] width 70 height 16
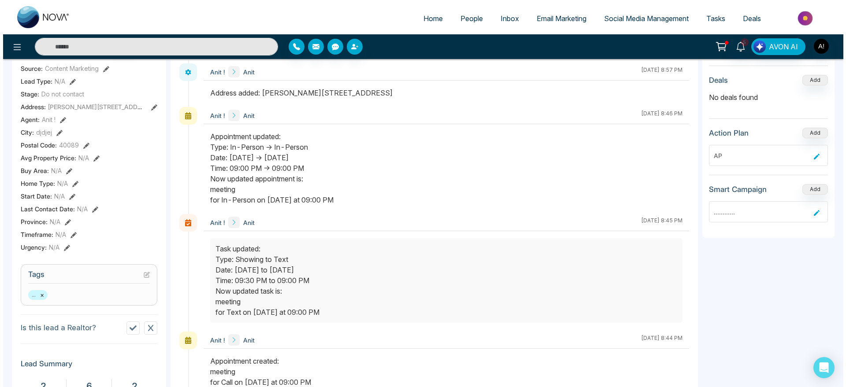
scroll to position [179, 0]
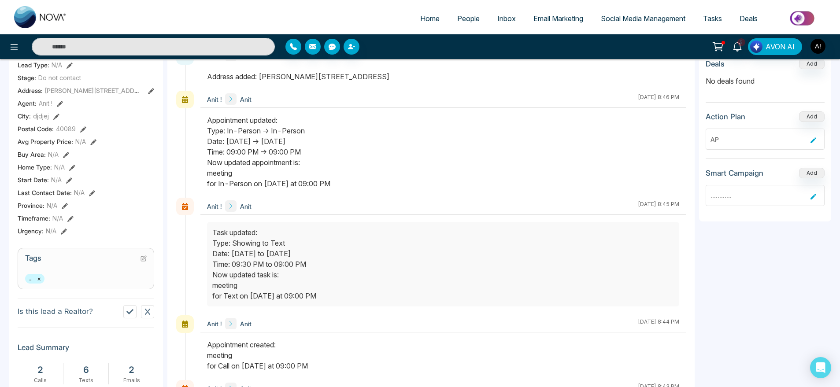
click at [92, 138] on button at bounding box center [93, 141] width 6 height 9
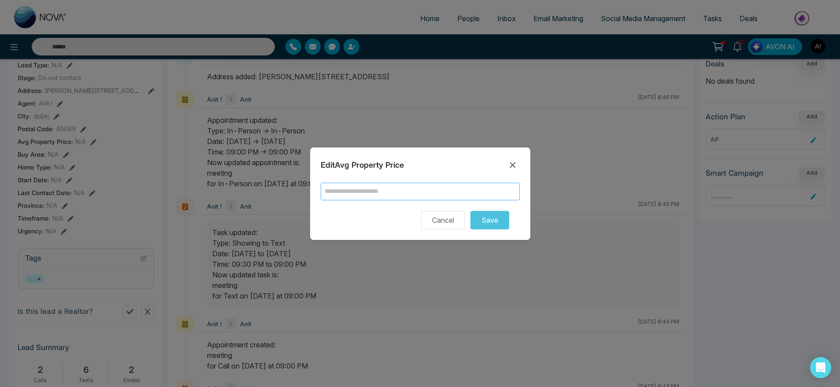
click at [390, 192] on input "text" at bounding box center [420, 192] width 199 height 18
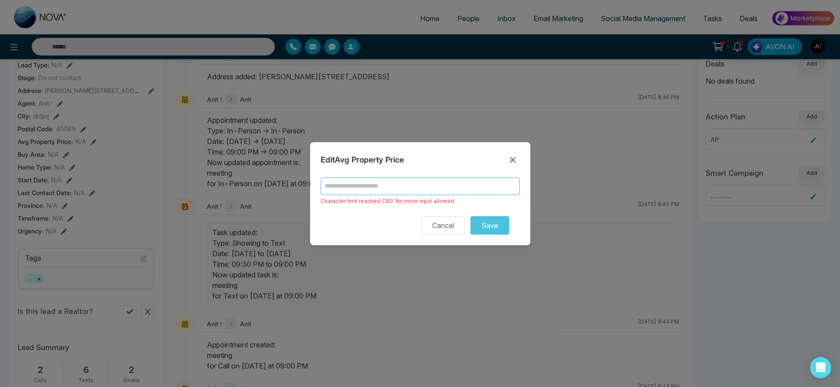
click at [421, 186] on input "text" at bounding box center [420, 186] width 199 height 18
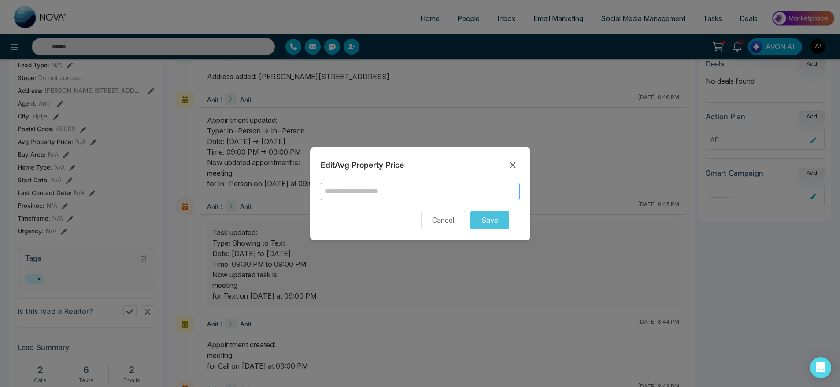
click at [391, 188] on input "text" at bounding box center [420, 192] width 199 height 18
type input "********"
click at [488, 222] on button "Save" at bounding box center [489, 220] width 39 height 18
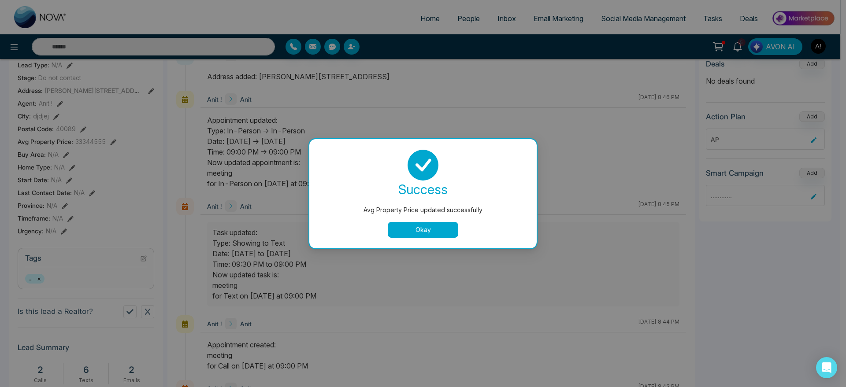
click at [429, 238] on div "success Avg Property Price updated successfully Okay" at bounding box center [422, 193] width 227 height 109
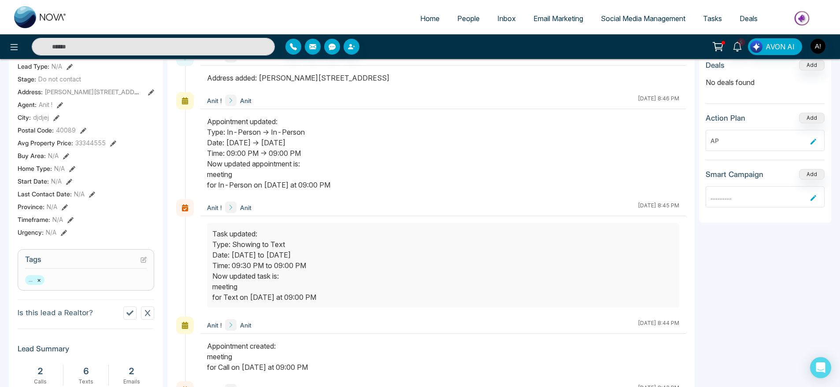
scroll to position [174, 0]
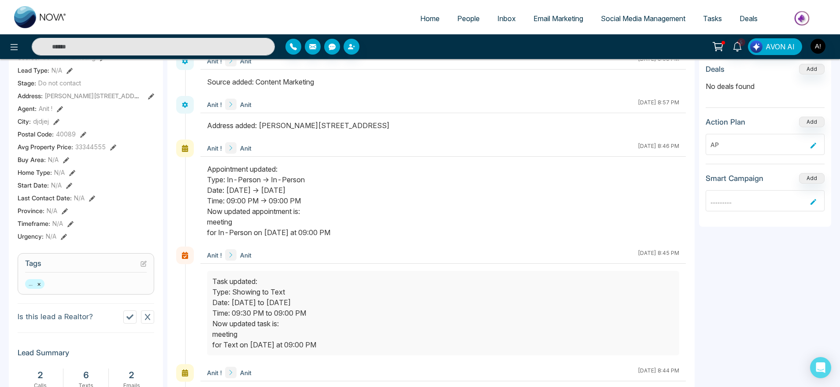
click at [68, 158] on icon at bounding box center [66, 160] width 6 height 6
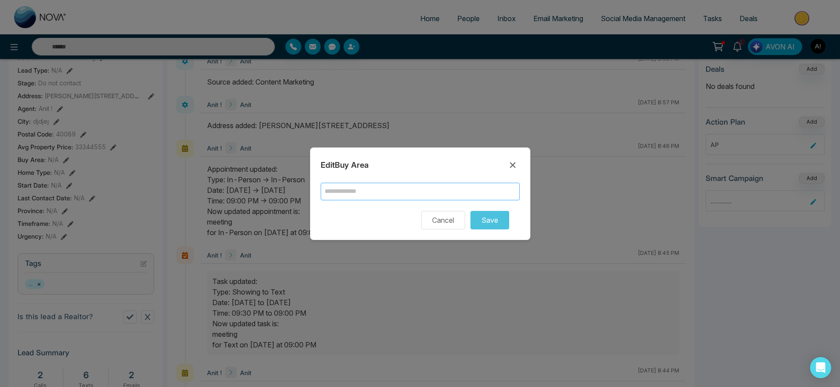
click at [413, 194] on input "text" at bounding box center [420, 192] width 199 height 18
type input "**********"
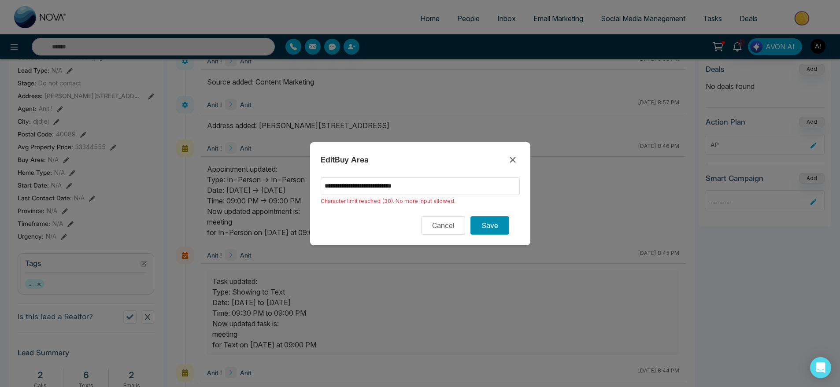
drag, startPoint x: 485, startPoint y: 215, endPoint x: 491, endPoint y: 225, distance: 10.7
click at [491, 225] on div "Cancel Save" at bounding box center [420, 225] width 199 height 18
click at [491, 225] on button "Save" at bounding box center [489, 225] width 39 height 18
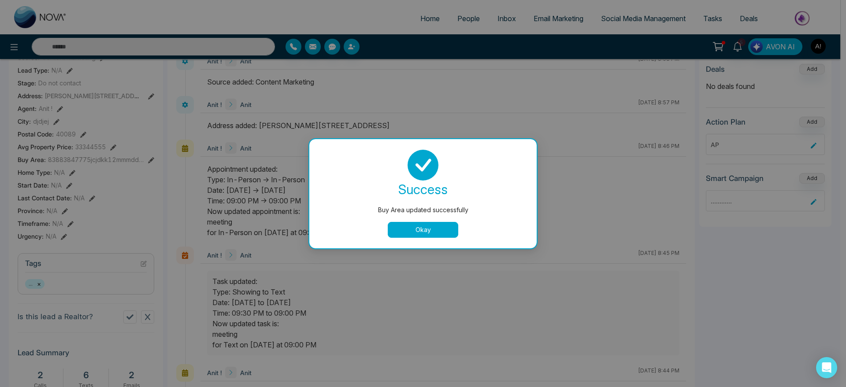
click at [434, 230] on button "Okay" at bounding box center [423, 230] width 70 height 16
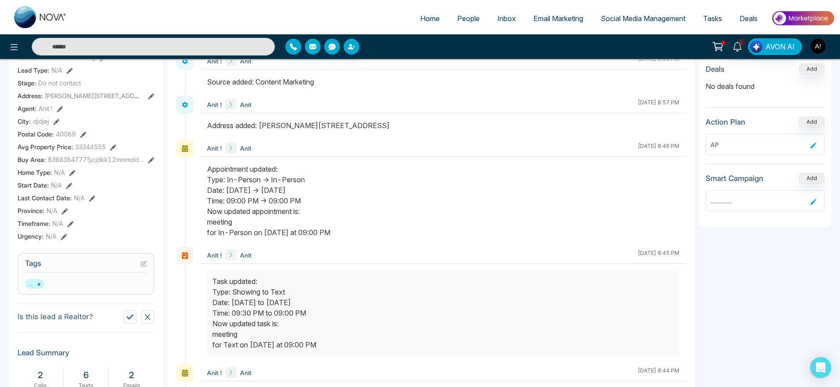
scroll to position [185, 0]
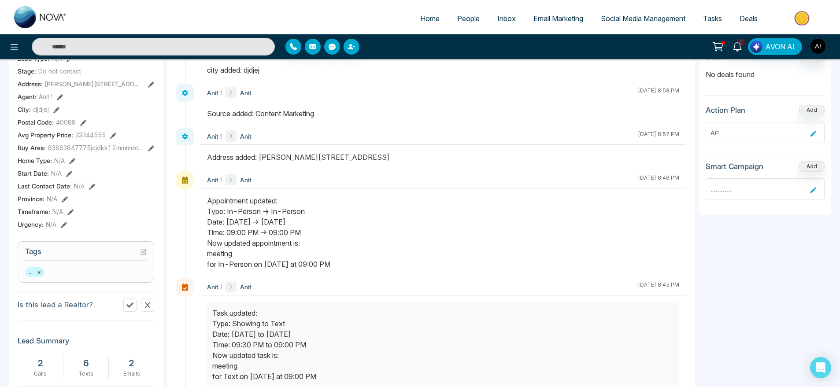
click at [76, 162] on div "Home Type : N/A" at bounding box center [86, 160] width 137 height 9
click at [74, 159] on icon at bounding box center [72, 161] width 6 height 6
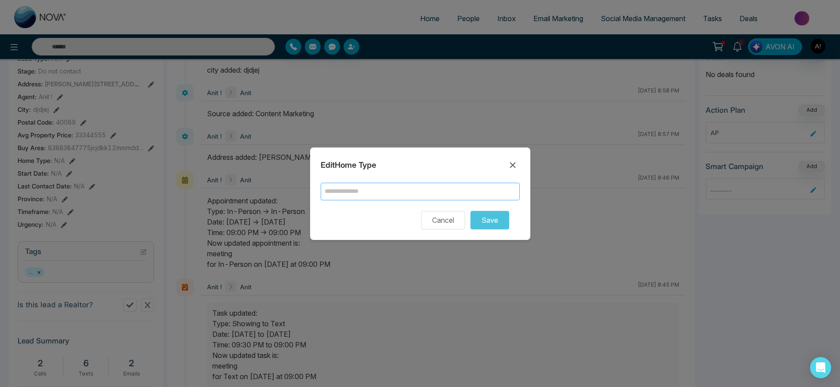
click at [381, 196] on input "text" at bounding box center [420, 192] width 199 height 18
type input "**********"
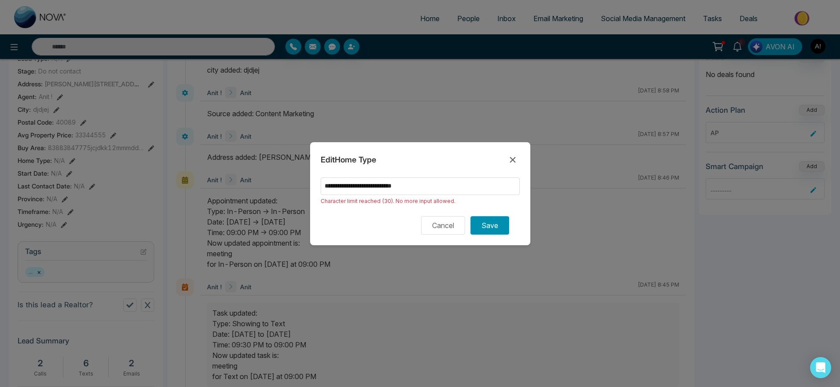
click at [483, 226] on button "Save" at bounding box center [489, 225] width 39 height 18
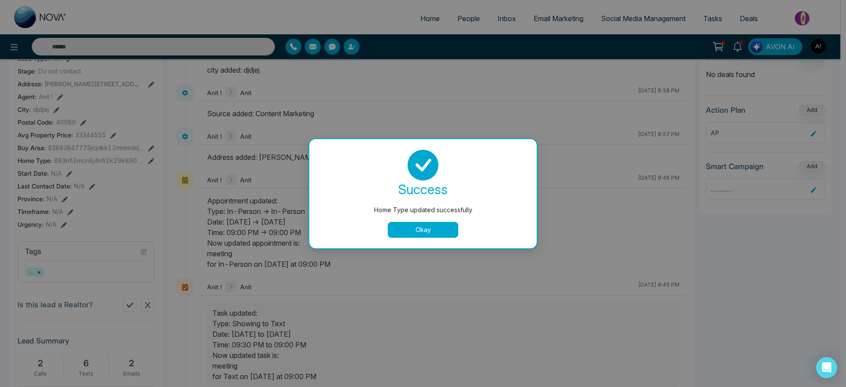
click at [456, 228] on button "Okay" at bounding box center [423, 230] width 70 height 16
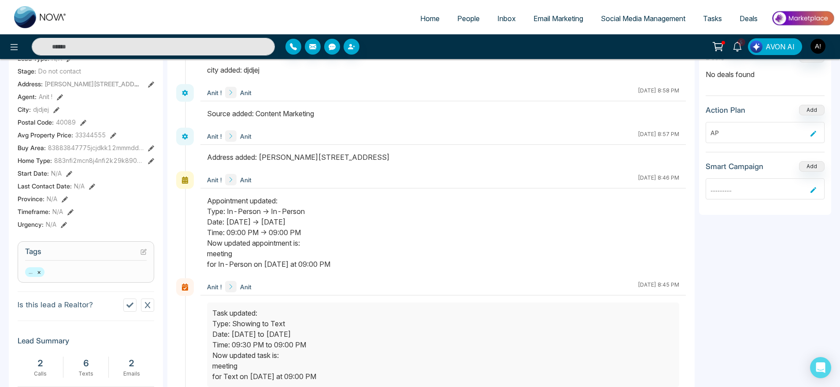
click at [70, 173] on icon at bounding box center [69, 174] width 6 height 6
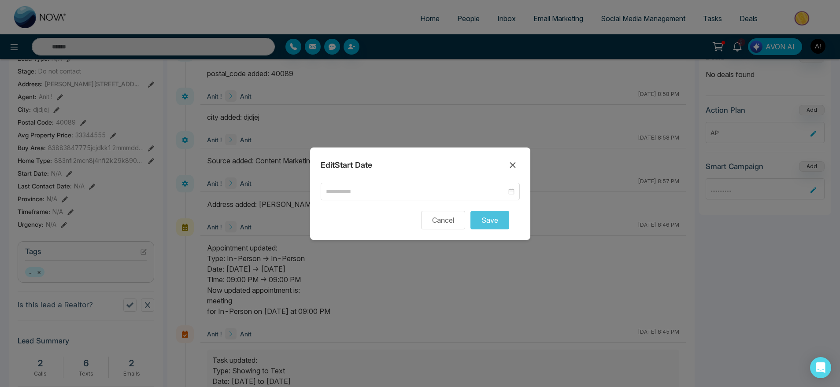
scroll to position [107, 0]
click at [395, 184] on div at bounding box center [420, 192] width 199 height 18
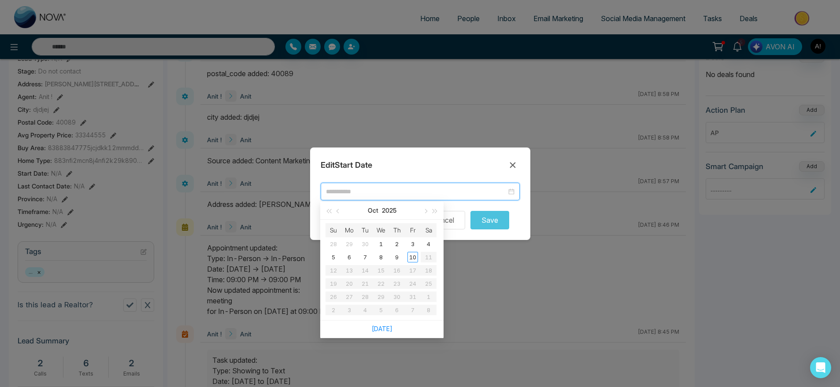
scroll to position [111, 0]
click at [399, 195] on input at bounding box center [416, 192] width 181 height 10
type input "**********"
click at [409, 251] on td "10" at bounding box center [413, 257] width 16 height 13
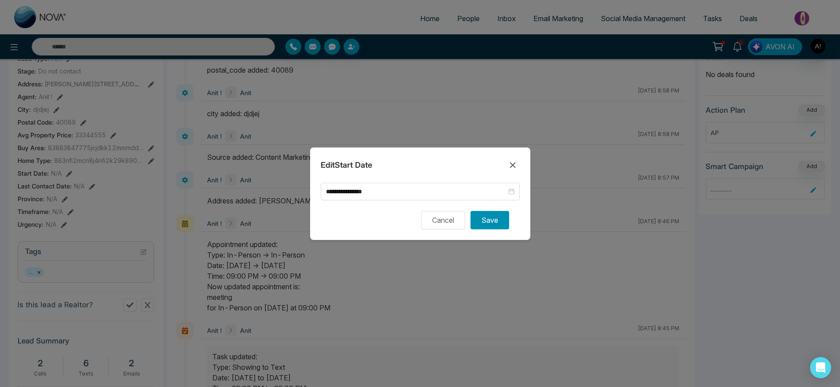
click at [504, 224] on button "Save" at bounding box center [489, 220] width 39 height 18
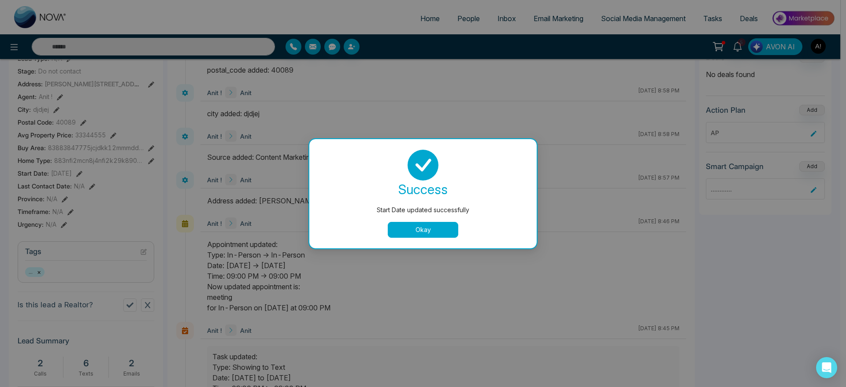
drag, startPoint x: 413, startPoint y: 218, endPoint x: 425, endPoint y: 232, distance: 18.4
click at [425, 232] on div "success Start Date updated successfully Okay" at bounding box center [423, 194] width 206 height 88
click at [425, 232] on button "Okay" at bounding box center [423, 230] width 70 height 16
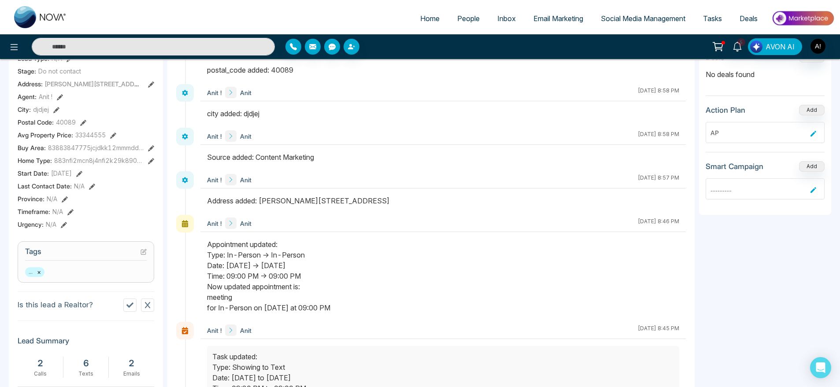
click at [87, 187] on div "Last Contact Date : N/A" at bounding box center [86, 185] width 137 height 9
click at [89, 187] on icon at bounding box center [92, 187] width 6 height 6
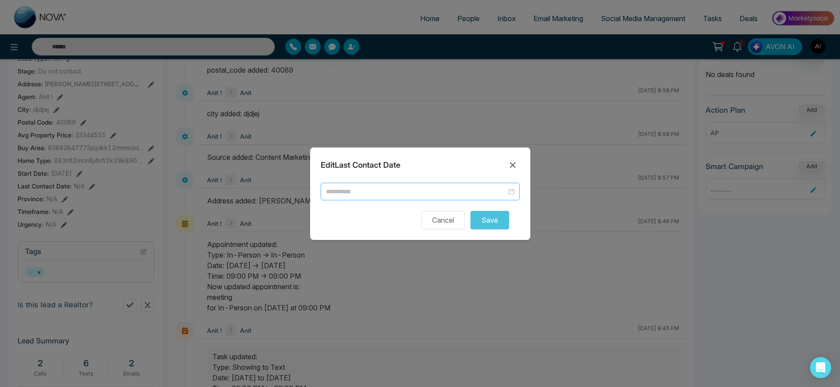
click at [427, 192] on input at bounding box center [416, 192] width 181 height 10
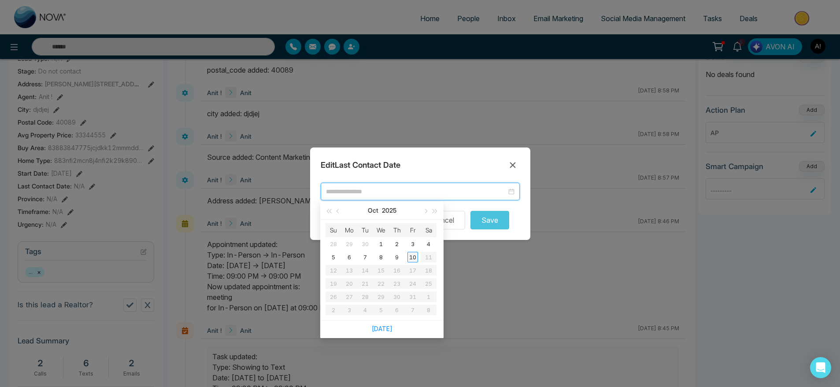
type input "**********"
click at [414, 257] on div "10" at bounding box center [412, 257] width 11 height 11
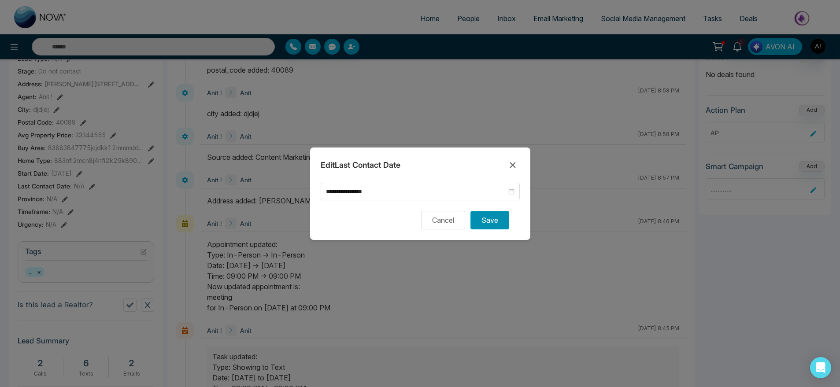
click at [497, 220] on button "Save" at bounding box center [489, 220] width 39 height 18
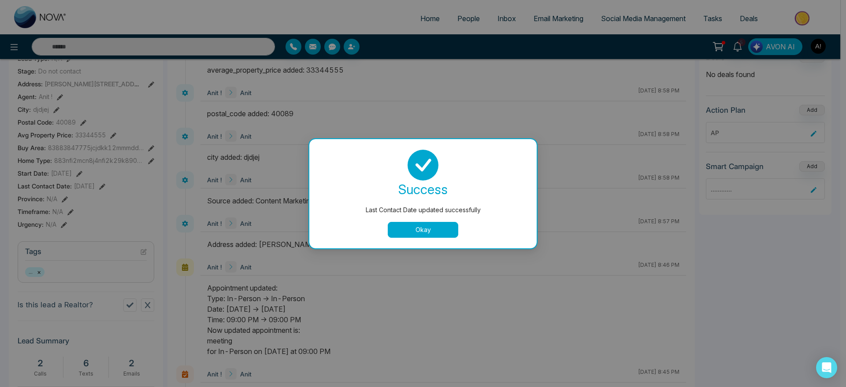
click at [431, 230] on button "Okay" at bounding box center [423, 230] width 70 height 16
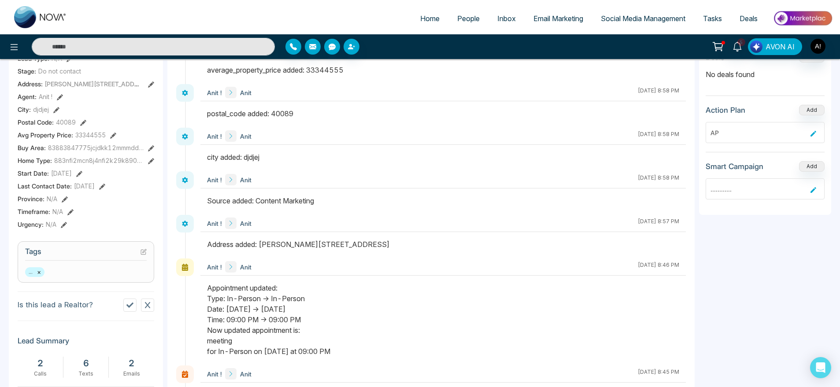
click at [62, 196] on icon at bounding box center [65, 199] width 6 height 6
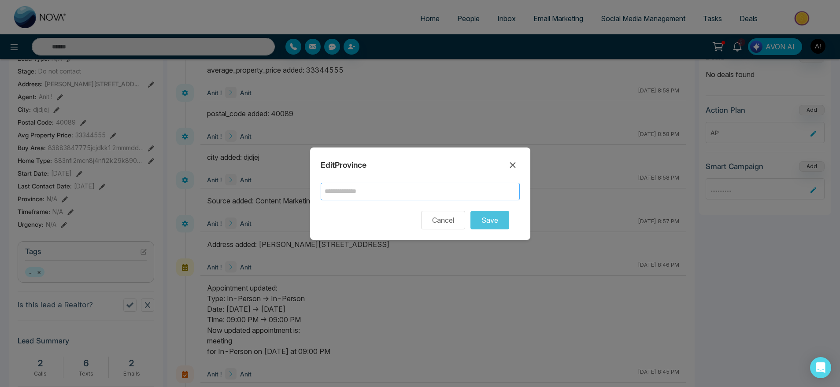
click at [367, 197] on input "text" at bounding box center [420, 192] width 199 height 18
type input "**********"
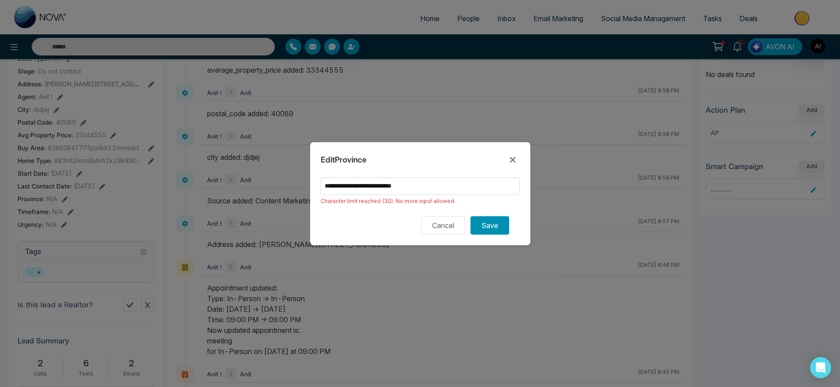
click at [482, 229] on button "Save" at bounding box center [489, 225] width 39 height 18
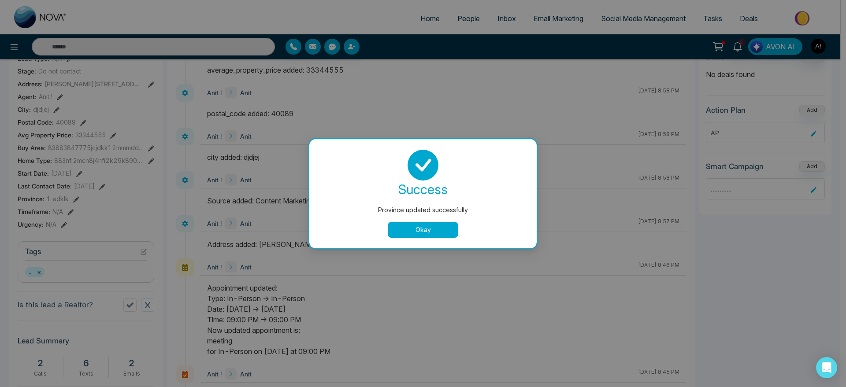
click at [402, 225] on button "Okay" at bounding box center [423, 230] width 70 height 16
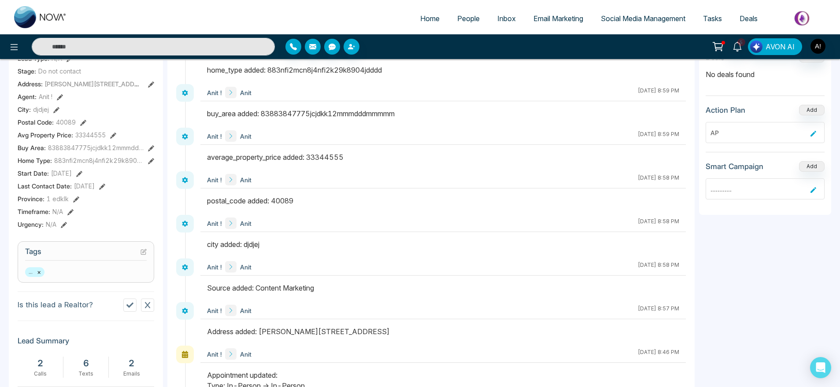
click at [76, 196] on icon at bounding box center [76, 199] width 6 height 6
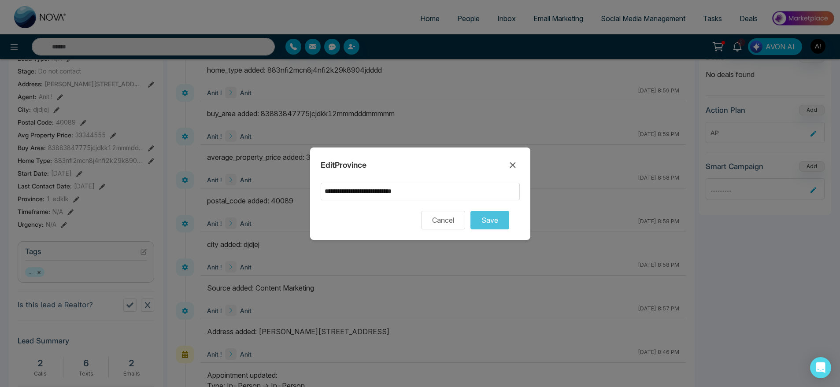
click at [406, 200] on form "**********" at bounding box center [420, 206] width 199 height 47
click at [436, 196] on input "**********" at bounding box center [420, 192] width 199 height 18
click at [517, 166] on icon at bounding box center [512, 165] width 11 height 11
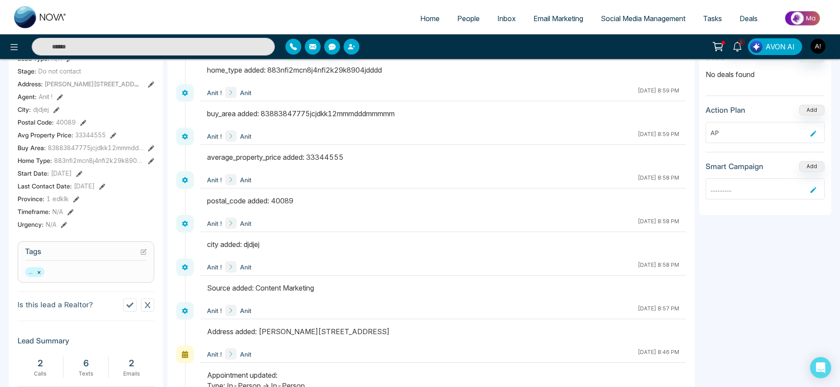
click at [70, 209] on icon at bounding box center [70, 212] width 6 height 6
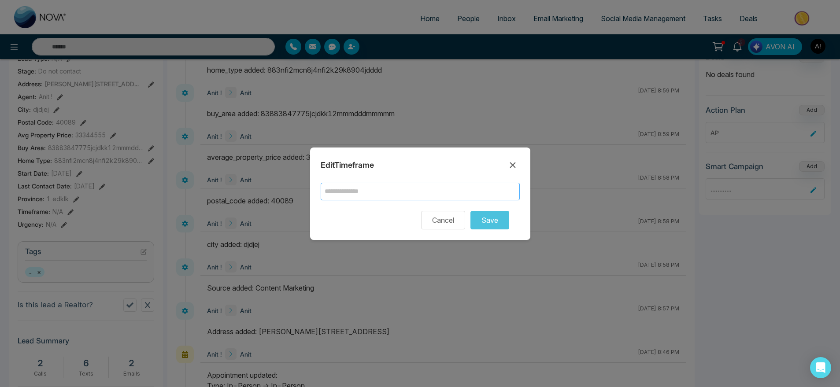
click at [358, 194] on input "text" at bounding box center [420, 192] width 199 height 18
type input "****"
click at [512, 224] on div "Cancel Save" at bounding box center [420, 220] width 199 height 18
click at [505, 223] on button "Save" at bounding box center [489, 220] width 39 height 18
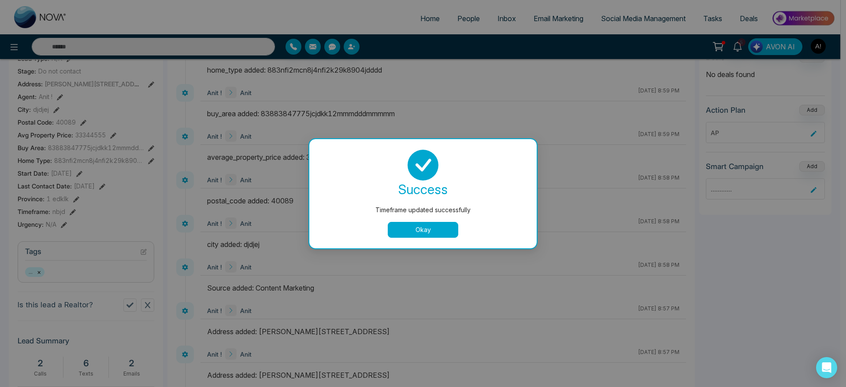
click at [462, 225] on div "Okay" at bounding box center [423, 230] width 206 height 16
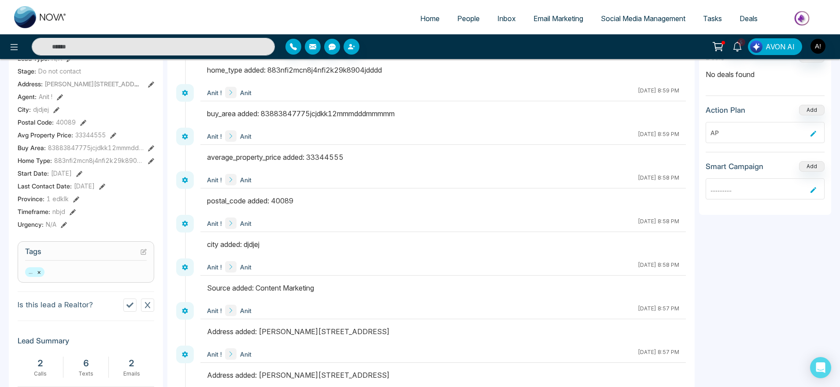
click at [71, 209] on icon at bounding box center [73, 212] width 6 height 6
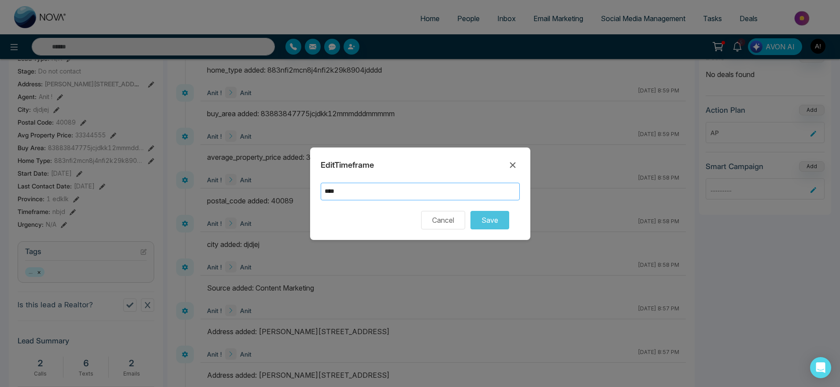
click at [409, 192] on input "****" at bounding box center [420, 192] width 199 height 18
type input "**********"
click at [472, 222] on button "Save" at bounding box center [489, 220] width 39 height 18
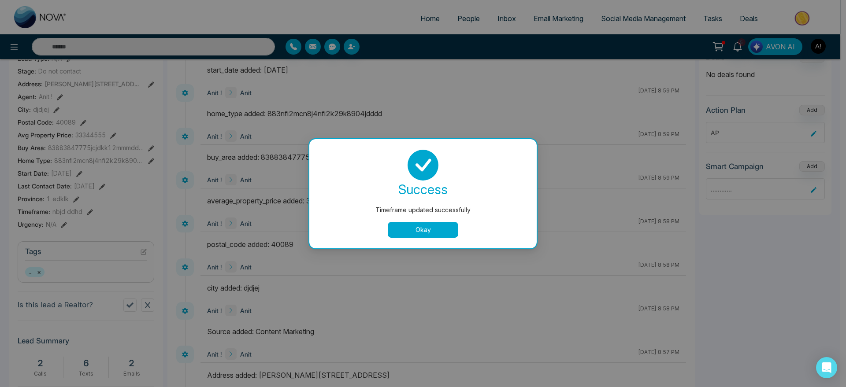
click at [410, 228] on button "Okay" at bounding box center [423, 230] width 70 height 16
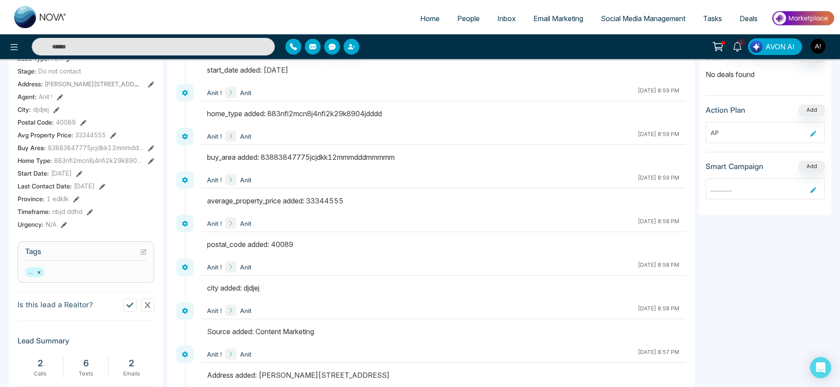
click at [63, 228] on button at bounding box center [64, 224] width 6 height 9
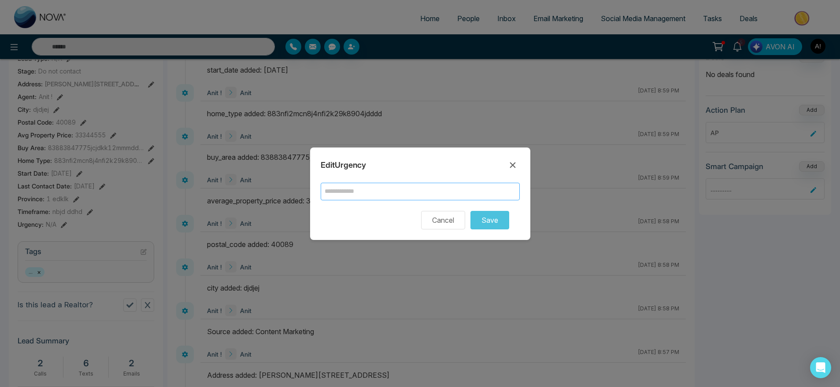
click at [367, 192] on input "text" at bounding box center [420, 192] width 199 height 18
type input "*****"
click at [498, 225] on button "Save" at bounding box center [489, 220] width 39 height 18
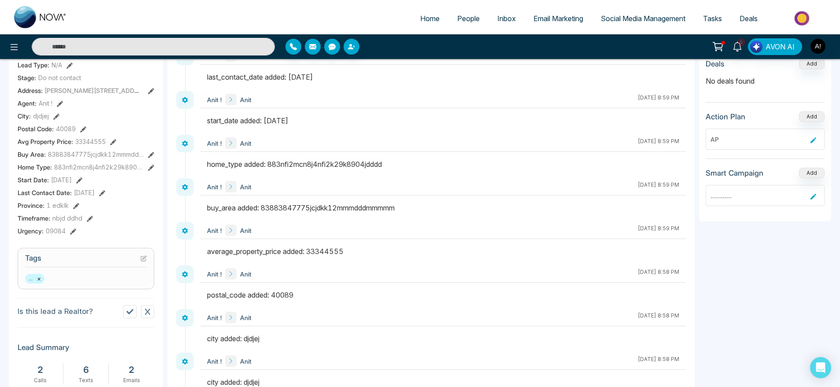
scroll to position [0, 0]
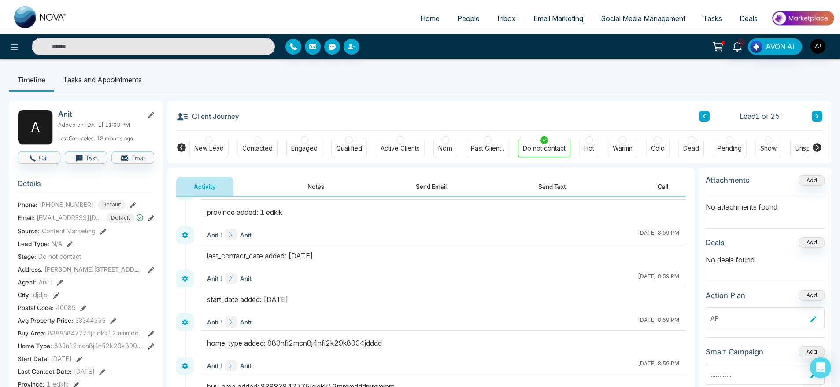
drag, startPoint x: 178, startPoint y: 114, endPoint x: 258, endPoint y: 122, distance: 80.1
click at [258, 122] on div "Client Journey Lead 1 of 25" at bounding box center [499, 116] width 646 height 30
drag, startPoint x: 258, startPoint y: 122, endPoint x: 167, endPoint y: 114, distance: 91.5
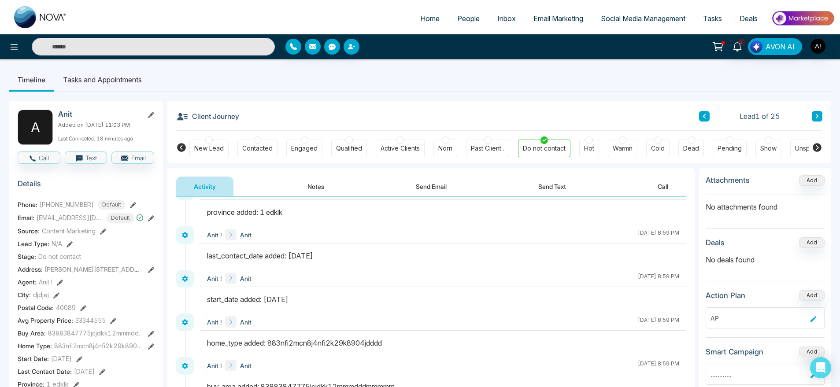
click at [260, 119] on div "Client Journey Lead 1 of 25" at bounding box center [499, 116] width 646 height 30
drag, startPoint x: 260, startPoint y: 119, endPoint x: 240, endPoint y: 112, distance: 20.8
click at [240, 112] on div "Client Journey Lead 1 of 25" at bounding box center [499, 116] width 646 height 30
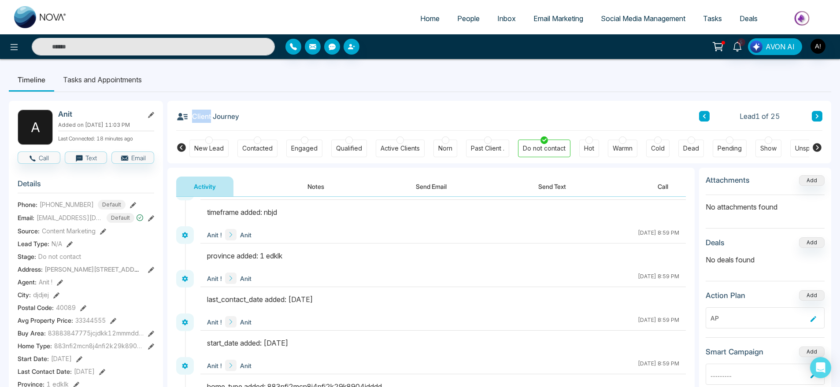
drag, startPoint x: 240, startPoint y: 112, endPoint x: 255, endPoint y: 117, distance: 15.3
click at [255, 117] on div "Client Journey Lead 1 of 25" at bounding box center [499, 116] width 646 height 30
drag, startPoint x: 239, startPoint y: 113, endPoint x: 255, endPoint y: 114, distance: 15.9
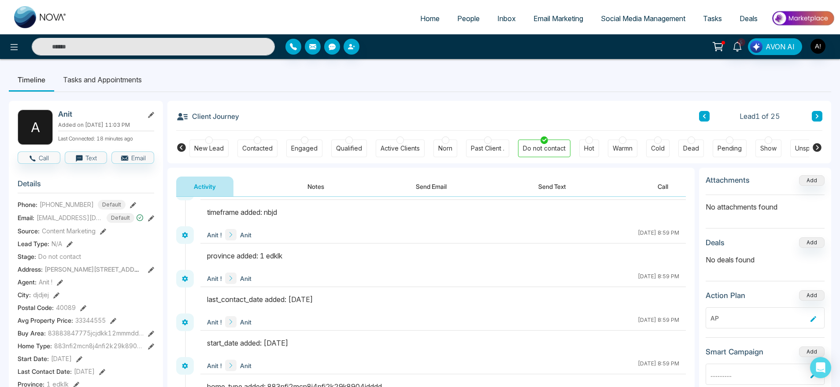
click at [255, 114] on div "Client Journey Lead 1 of 25" at bounding box center [499, 116] width 646 height 30
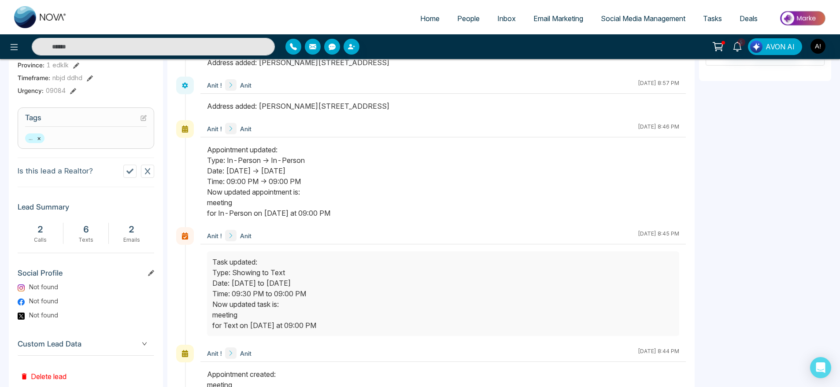
scroll to position [326, 0]
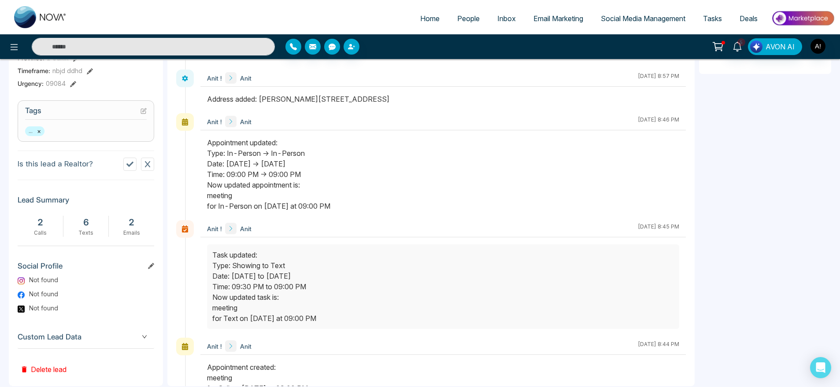
click at [141, 111] on icon at bounding box center [143, 111] width 5 height 5
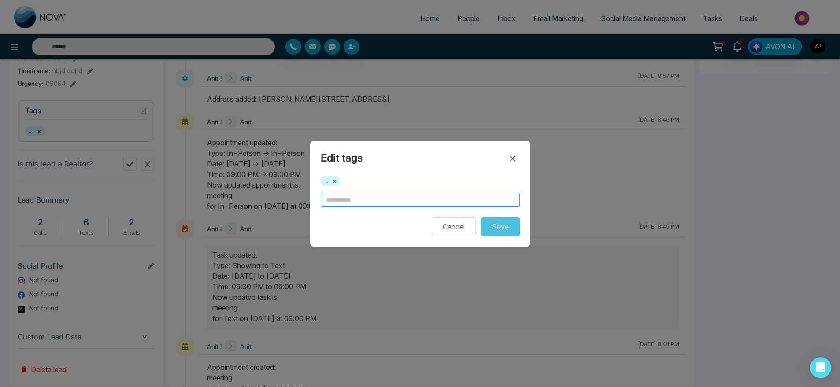
click at [358, 193] on input "text" at bounding box center [420, 200] width 199 height 14
type input "**"
click at [481, 218] on button "Save" at bounding box center [500, 227] width 39 height 18
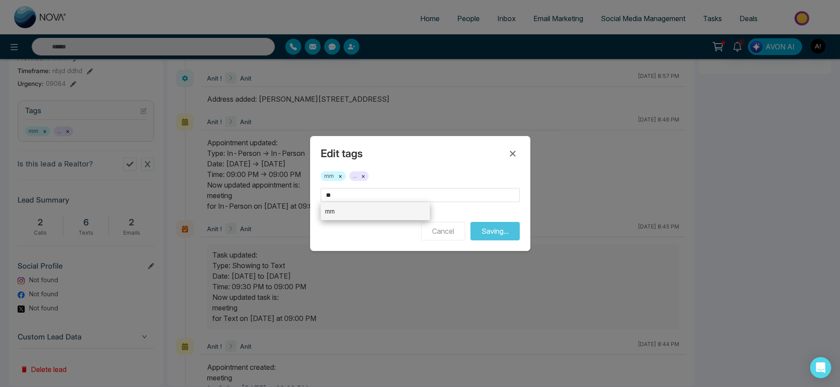
click at [379, 215] on li "mm" at bounding box center [376, 211] width 110 height 18
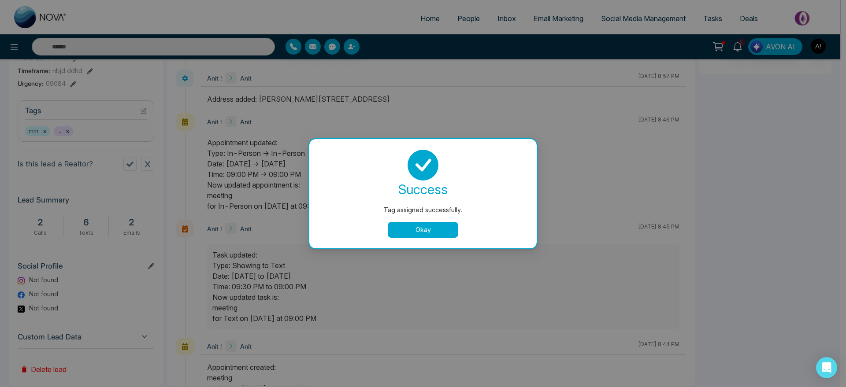
click at [427, 230] on button "Okay" at bounding box center [423, 230] width 70 height 16
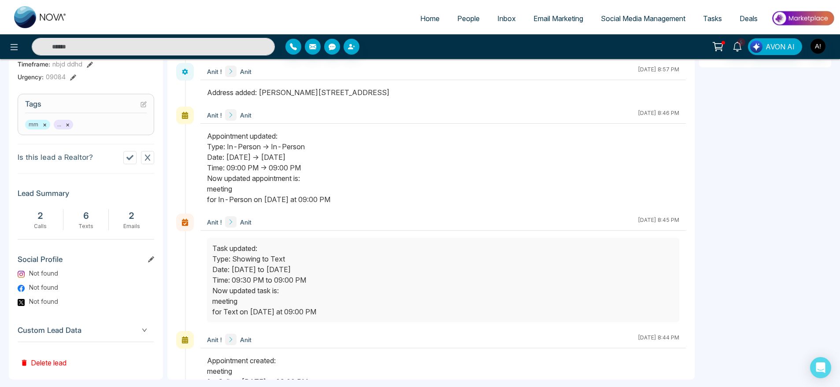
scroll to position [334, 0]
click at [143, 101] on icon at bounding box center [143, 103] width 5 height 5
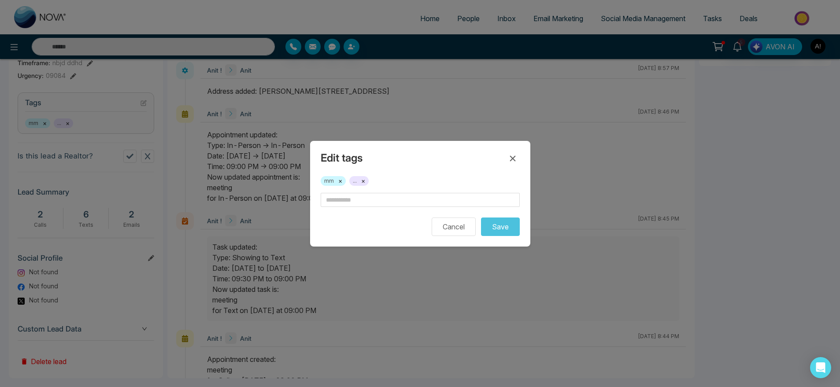
click at [374, 191] on div "mm × ... ×" at bounding box center [420, 184] width 199 height 17
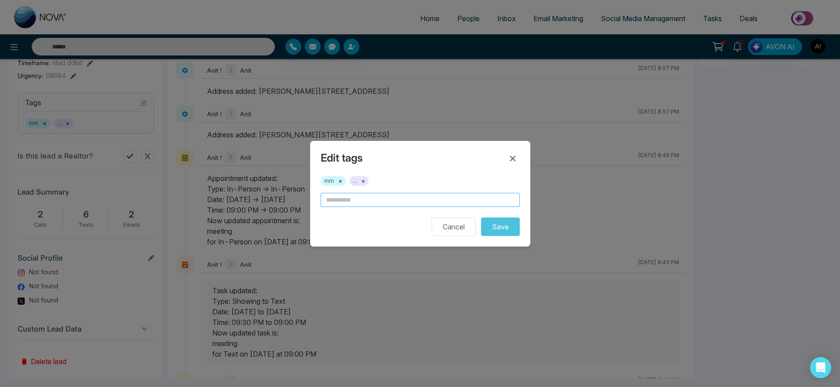
click at [376, 203] on input "text" at bounding box center [420, 200] width 199 height 14
type input "**"
click at [481, 218] on button "Save" at bounding box center [500, 227] width 39 height 18
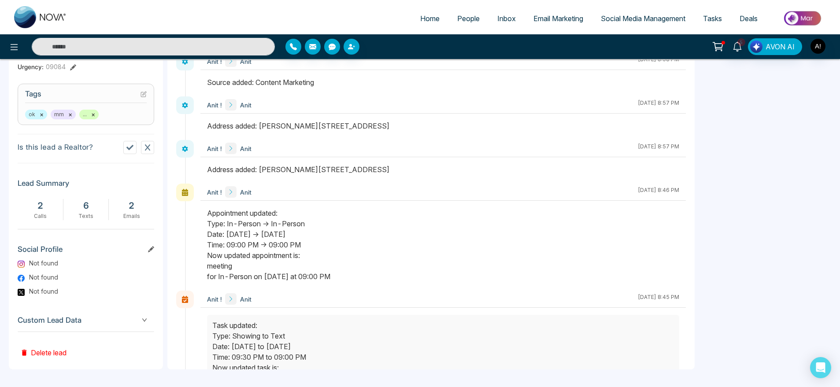
scroll to position [341, 0]
click at [151, 150] on button at bounding box center [147, 149] width 13 height 13
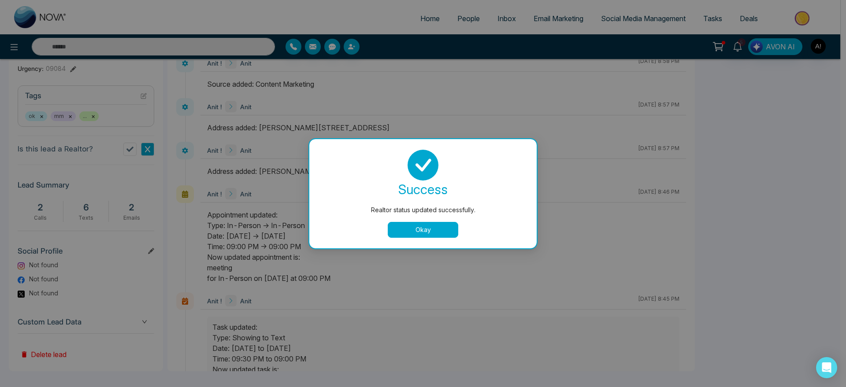
click at [447, 223] on button "Okay" at bounding box center [423, 230] width 70 height 16
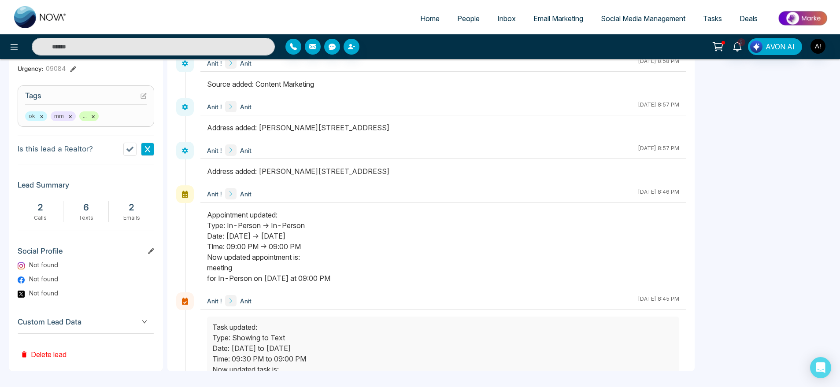
scroll to position [343, 0]
click at [148, 246] on icon at bounding box center [151, 249] width 6 height 6
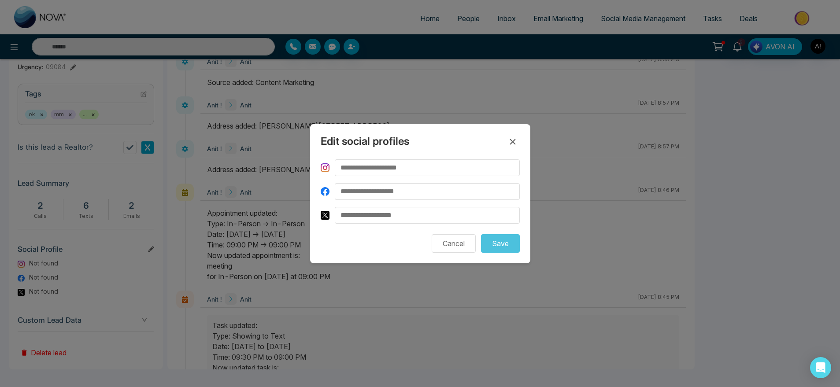
drag, startPoint x: 401, startPoint y: 152, endPoint x: 388, endPoint y: 170, distance: 21.7
click at [388, 170] on div "Edit social profiles Cancel Save" at bounding box center [420, 193] width 220 height 139
click at [388, 170] on input at bounding box center [427, 167] width 185 height 17
click at [373, 187] on input at bounding box center [427, 191] width 185 height 17
type input "**********"
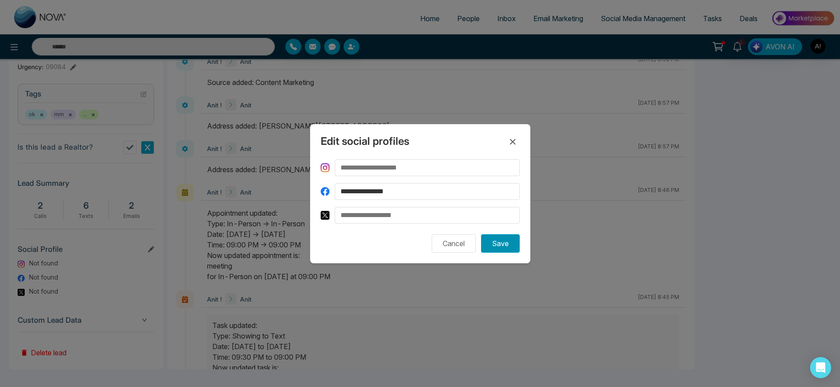
click at [503, 250] on button "Save" at bounding box center [500, 243] width 39 height 18
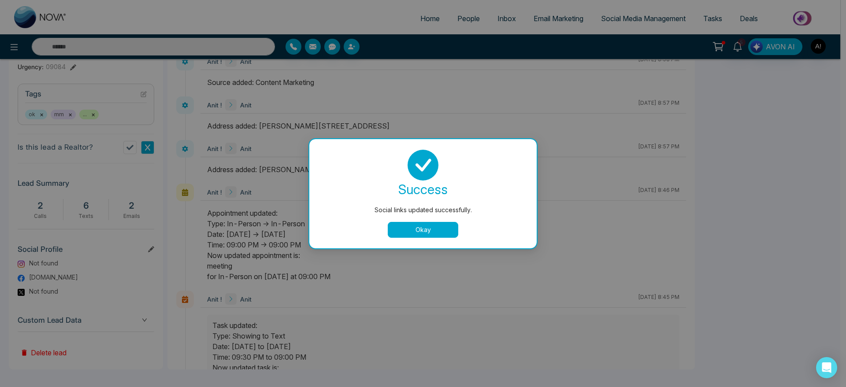
drag, startPoint x: 429, startPoint y: 222, endPoint x: 429, endPoint y: 233, distance: 11.0
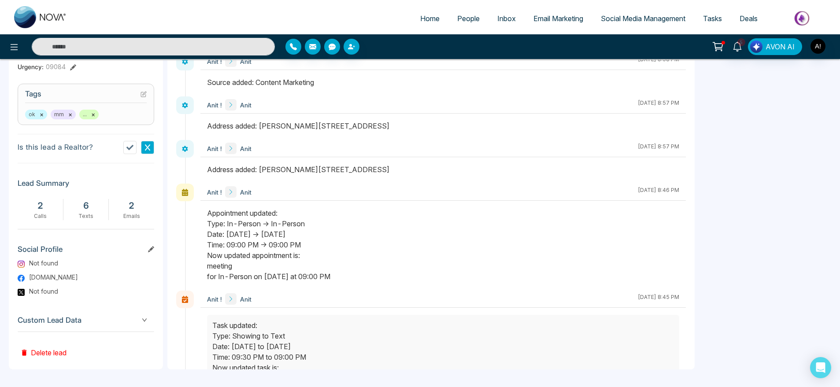
click at [429, 233] on div "Appointment updated: Type: In-Person -> In-Person Date: Oct, 10 2025 -> Oct, 10…" at bounding box center [443, 245] width 472 height 74
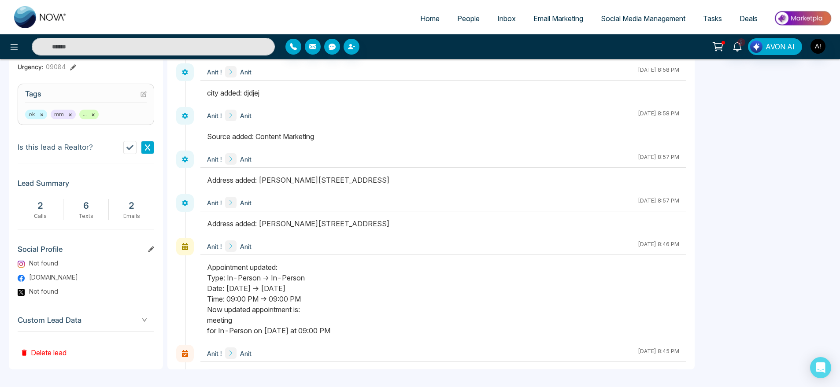
click at [132, 318] on span "Custom Lead Data" at bounding box center [86, 320] width 137 height 12
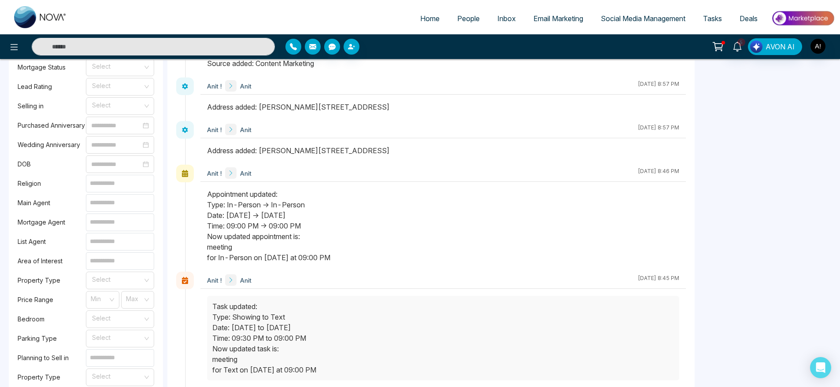
scroll to position [665, 0]
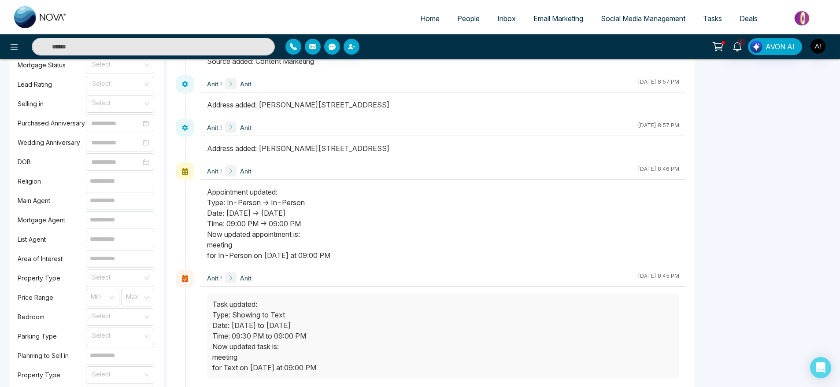
click at [122, 185] on input at bounding box center [120, 182] width 68 height 18
type input "******"
click at [109, 202] on input at bounding box center [120, 201] width 68 height 18
type input "*****"
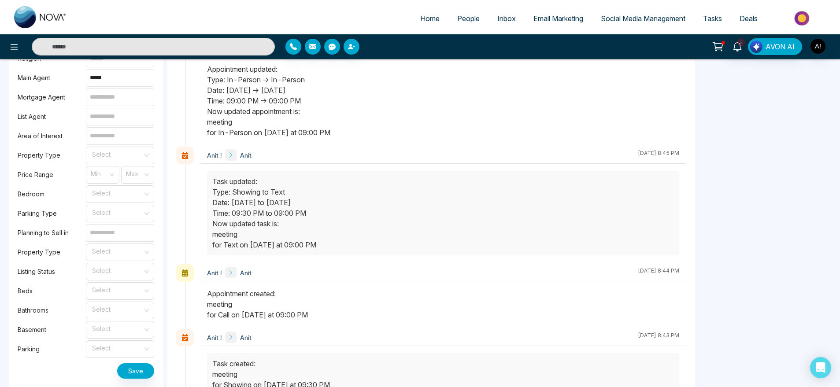
scroll to position [842, 0]
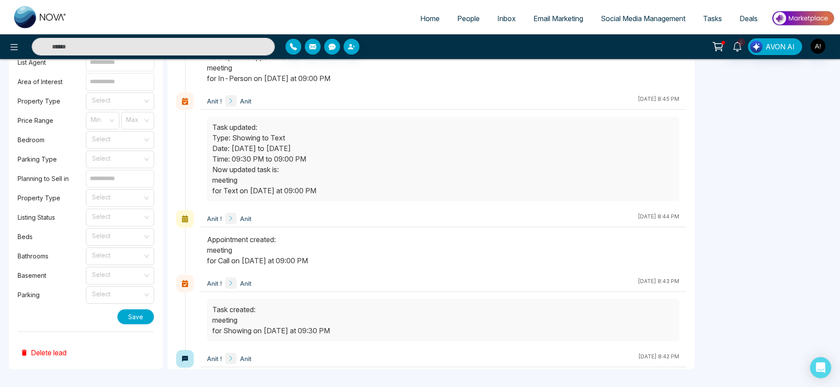
click at [141, 324] on button "Save" at bounding box center [135, 316] width 37 height 15
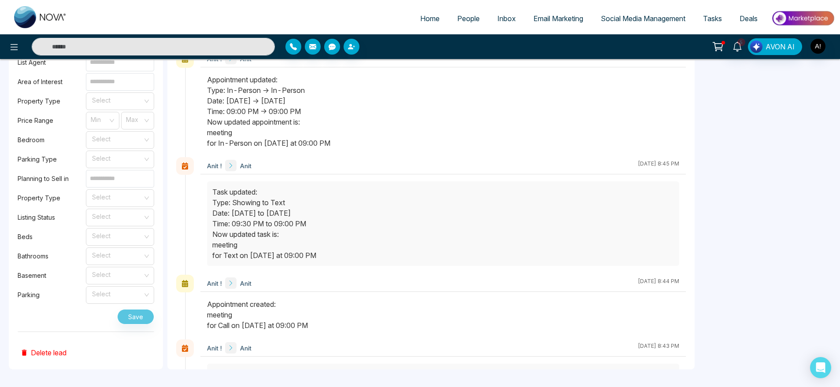
click at [108, 207] on div "Buying in Select Mortgage type Select Mortgage Status Select Lead Rating Select…" at bounding box center [86, 83] width 137 height 498
click at [126, 199] on input "search" at bounding box center [117, 196] width 52 height 13
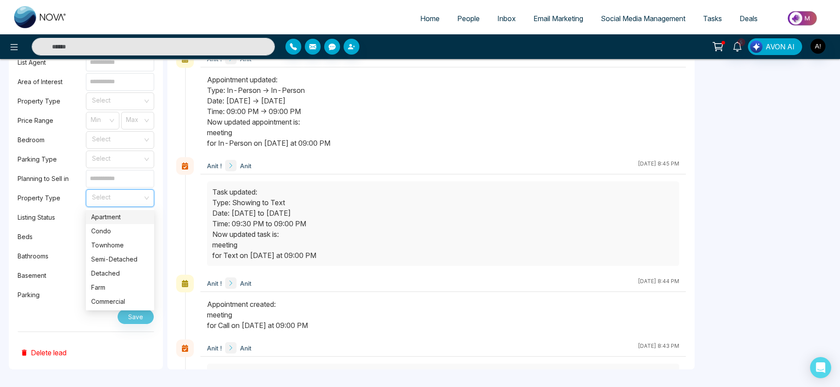
click at [128, 222] on div "Apartment" at bounding box center [120, 217] width 58 height 10
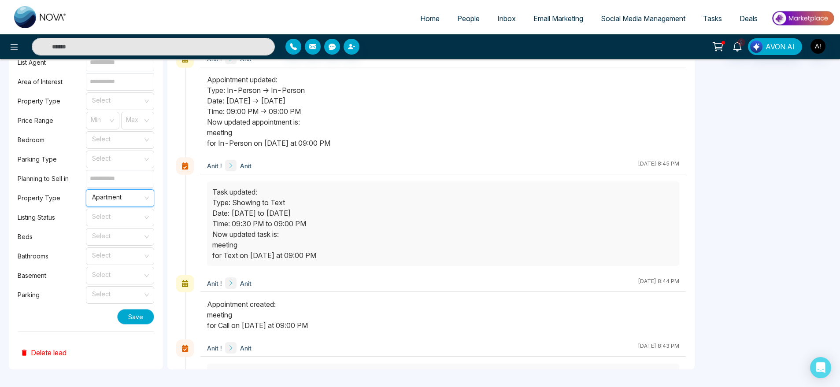
click at [138, 317] on button "Save" at bounding box center [135, 316] width 37 height 15
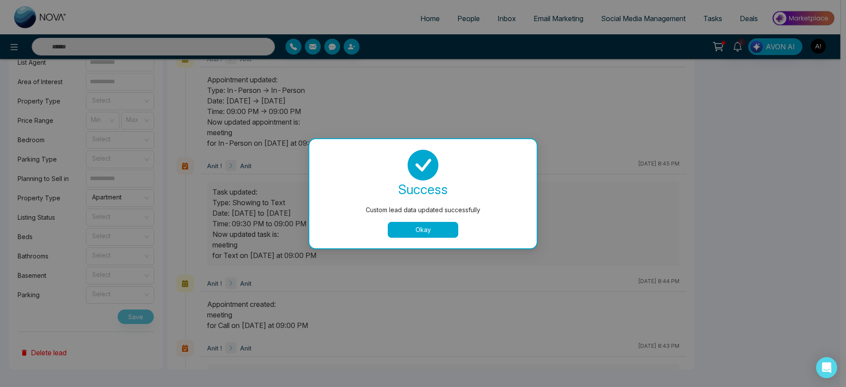
click at [424, 228] on button "Okay" at bounding box center [423, 230] width 70 height 16
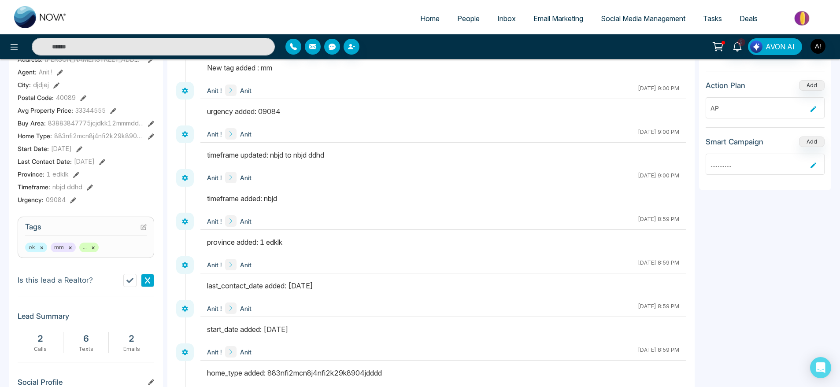
scroll to position [214, 0]
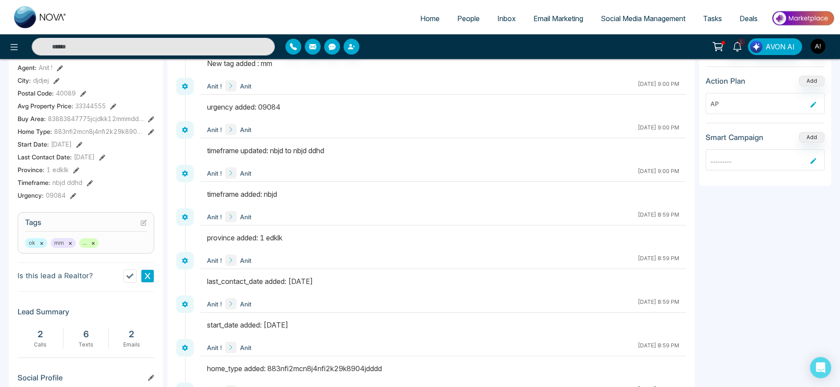
click at [146, 271] on button at bounding box center [147, 276] width 13 height 13
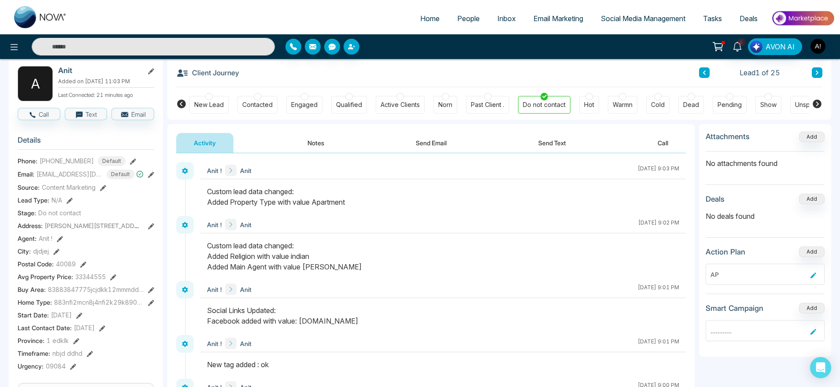
scroll to position [0, 0]
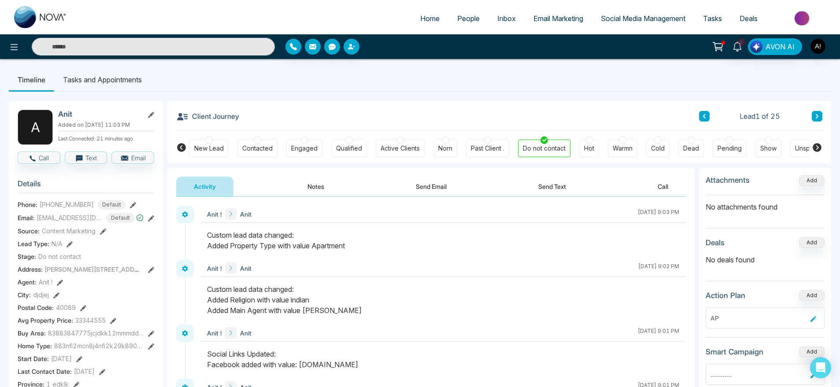
click at [338, 184] on button "Notes" at bounding box center [316, 187] width 52 height 20
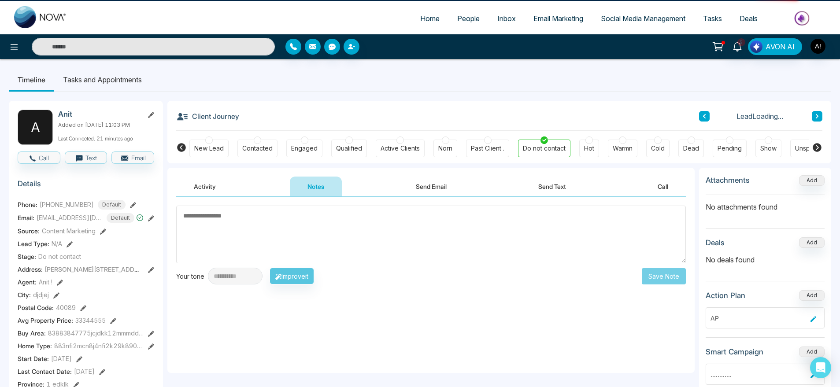
click at [275, 231] on textarea at bounding box center [431, 235] width 510 height 58
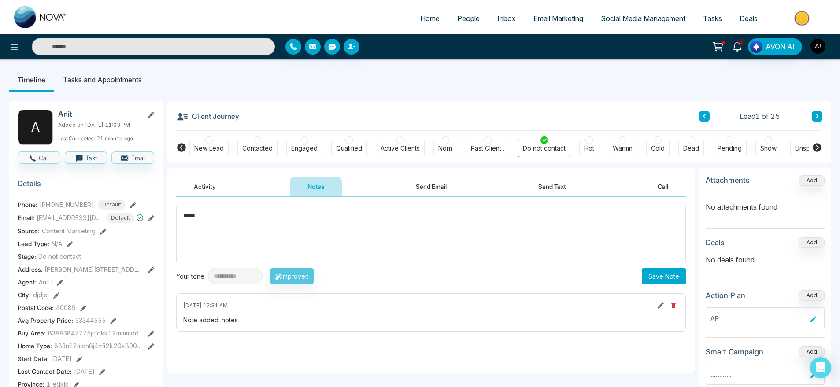
type textarea "****"
click at [677, 280] on button "Save Note" at bounding box center [664, 276] width 44 height 16
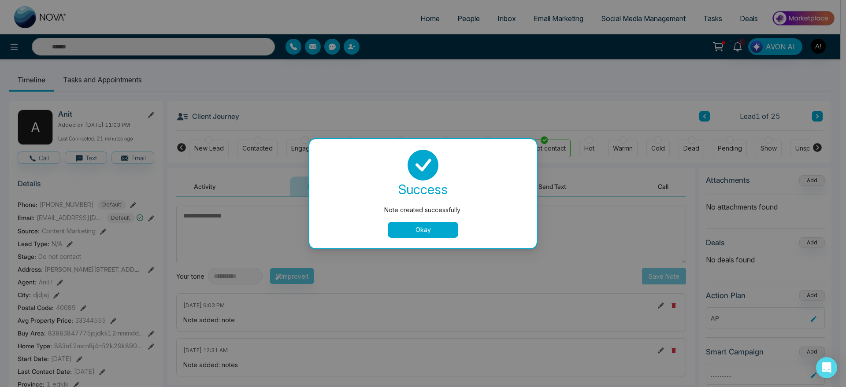
click at [423, 226] on button "Okay" at bounding box center [423, 230] width 70 height 16
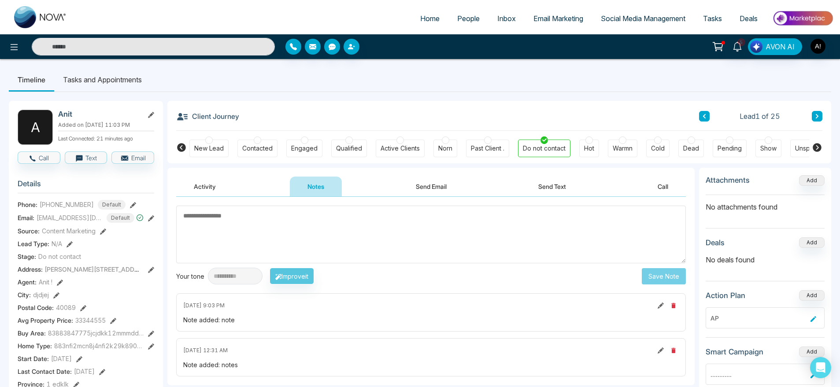
click at [409, 194] on button "Send Email" at bounding box center [431, 187] width 66 height 20
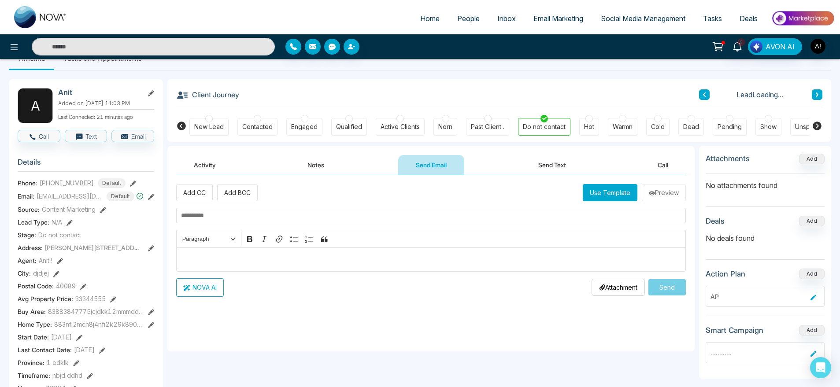
scroll to position [53, 0]
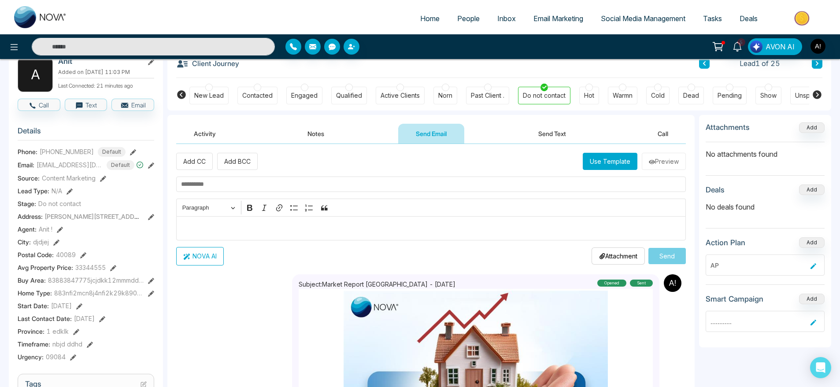
click at [277, 177] on input "text" at bounding box center [431, 184] width 510 height 15
drag, startPoint x: 205, startPoint y: 187, endPoint x: 159, endPoint y: 186, distance: 46.3
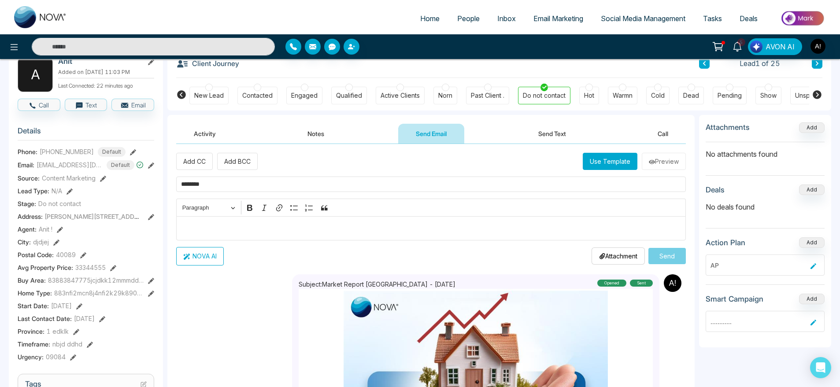
type input "*******"
click at [209, 255] on button "NOVA AI" at bounding box center [200, 256] width 48 height 18
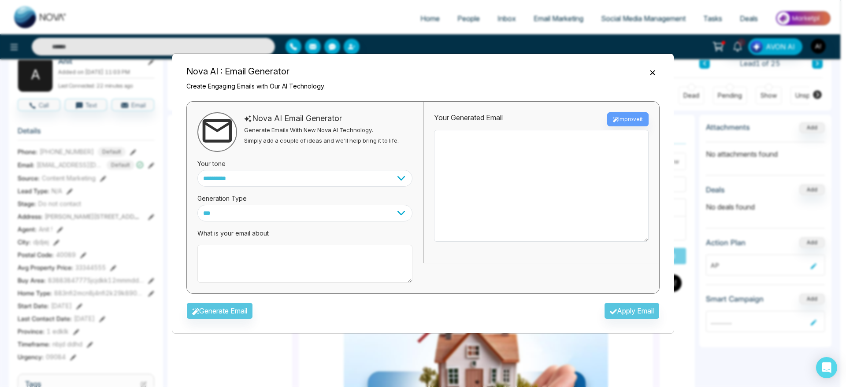
click at [222, 264] on textarea at bounding box center [304, 264] width 215 height 38
paste textarea "*******"
type textarea "**********"
click at [228, 310] on button "Generate Email" at bounding box center [219, 311] width 66 height 17
type textarea "**********"
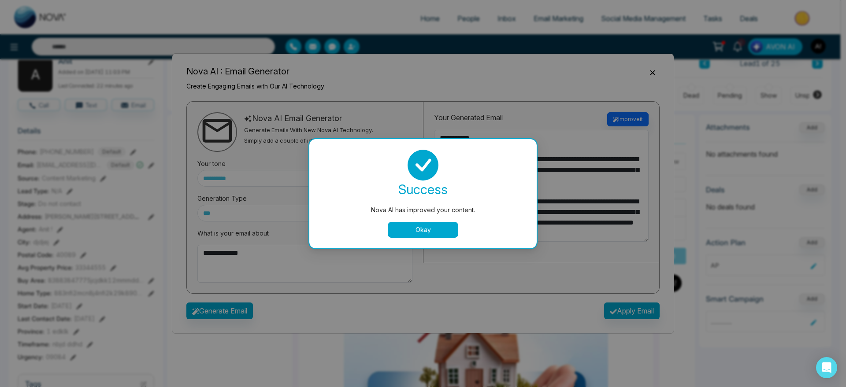
click at [410, 228] on button "Okay" at bounding box center [423, 230] width 70 height 16
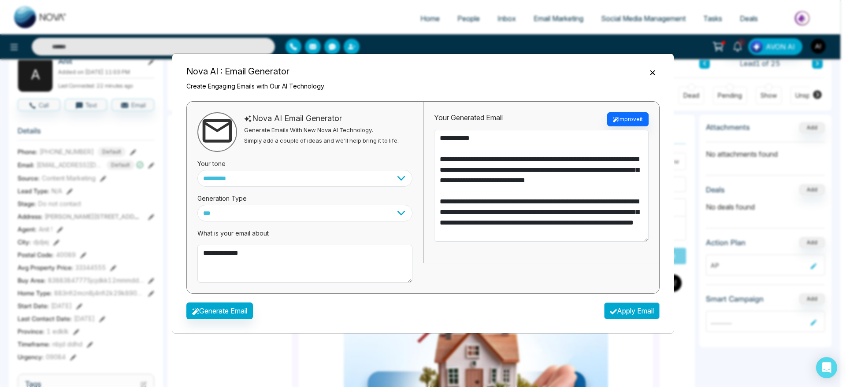
click at [624, 312] on button "Apply Email" at bounding box center [631, 311] width 55 height 17
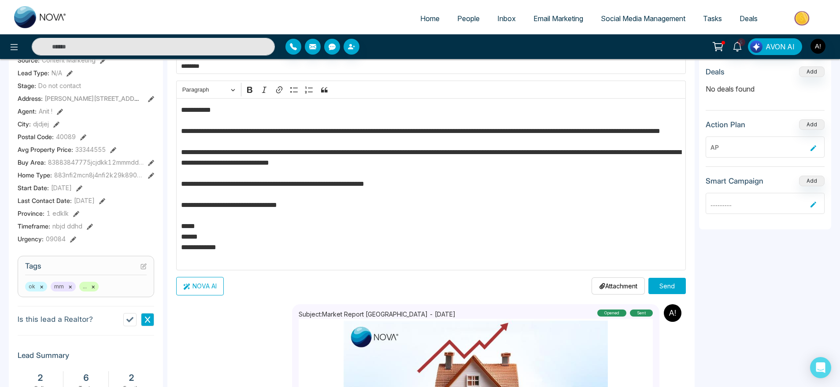
scroll to position [174, 0]
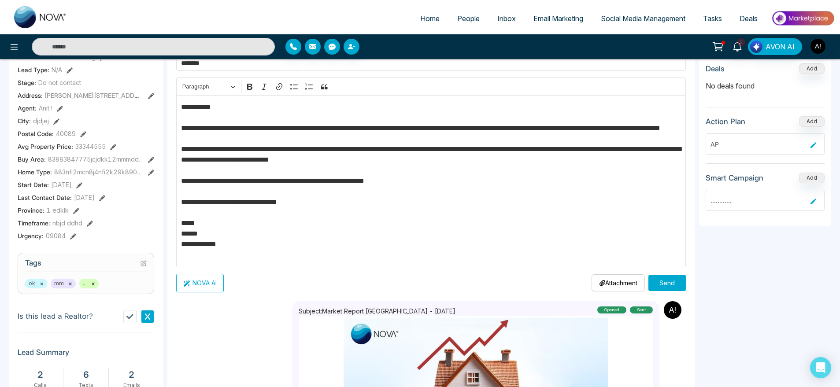
click at [620, 286] on p "Attachment" at bounding box center [618, 282] width 38 height 9
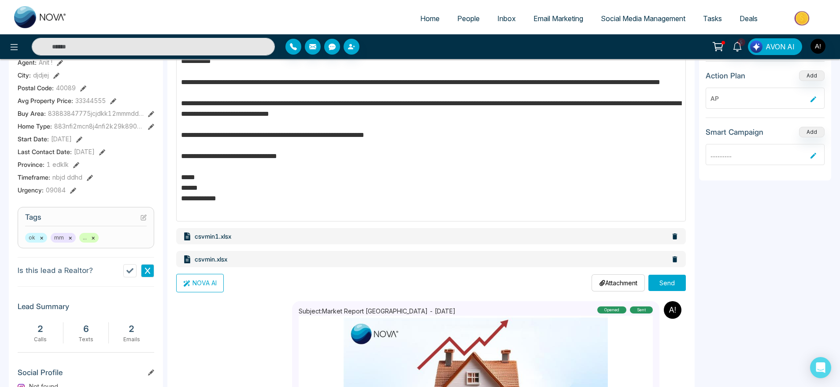
scroll to position [264, 0]
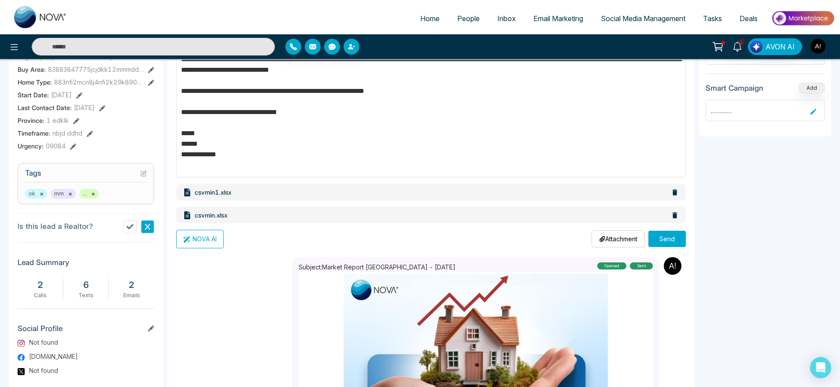
click at [666, 242] on button "Send" at bounding box center [666, 239] width 37 height 16
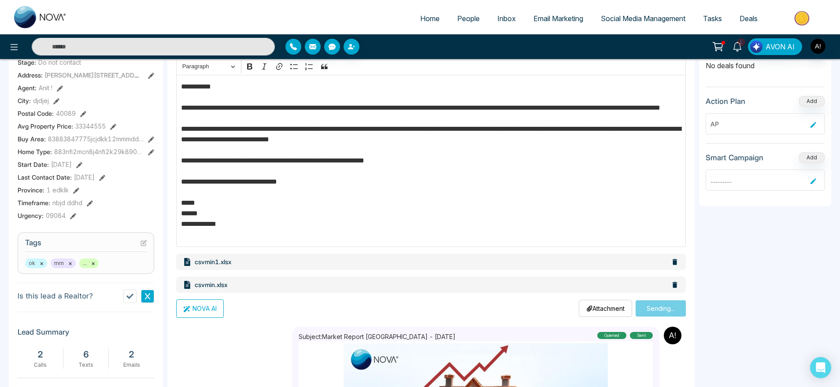
scroll to position [0, 0]
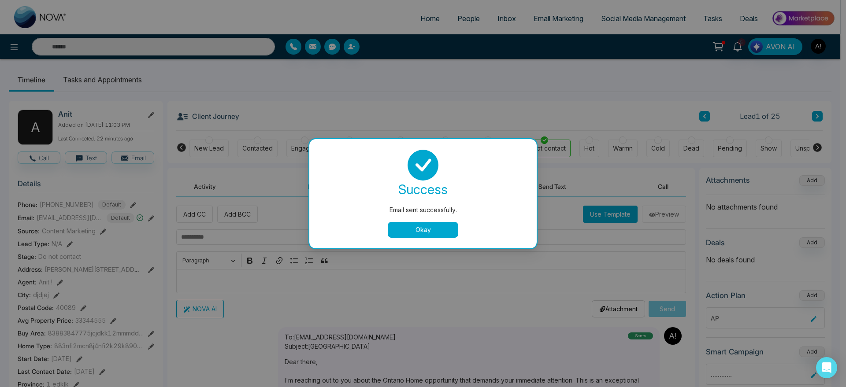
click at [425, 225] on button "Okay" at bounding box center [423, 230] width 70 height 16
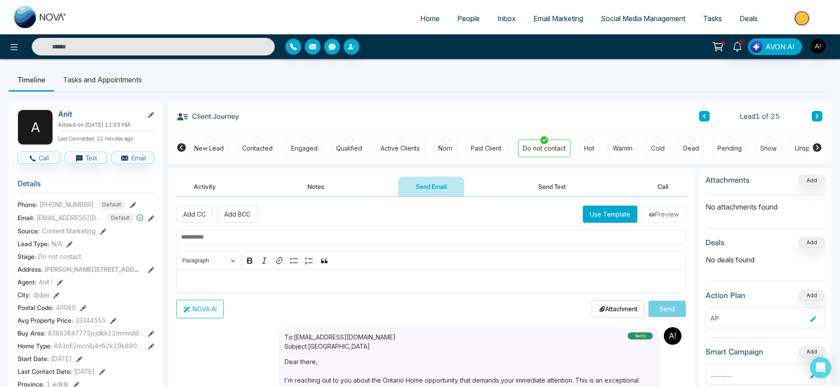
click at [336, 190] on button "Notes" at bounding box center [316, 187] width 52 height 20
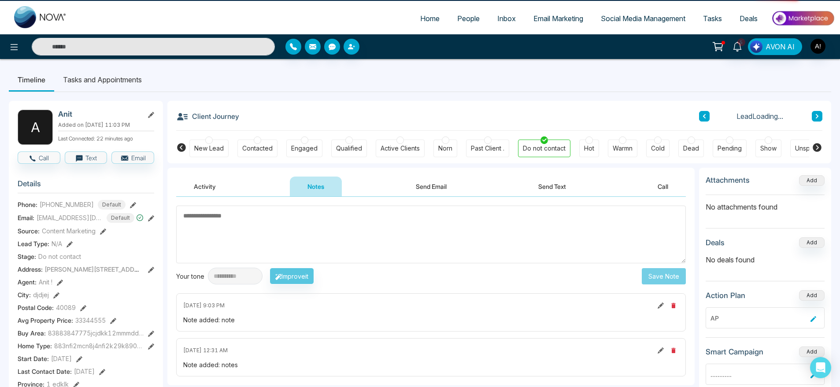
click at [414, 194] on button "Send Email" at bounding box center [431, 187] width 66 height 20
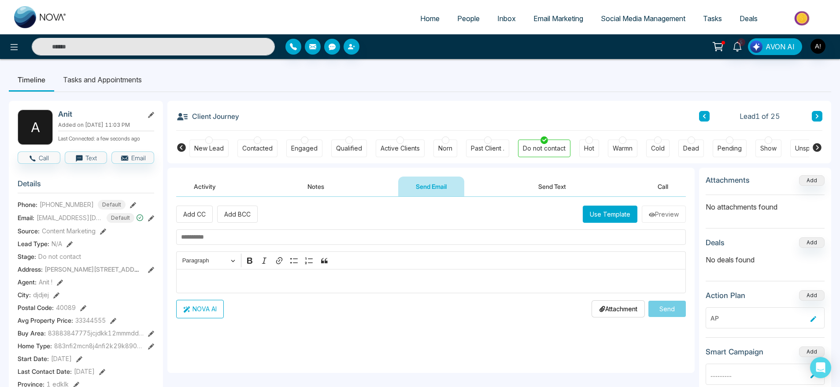
click at [539, 183] on button "Send Text" at bounding box center [552, 187] width 63 height 20
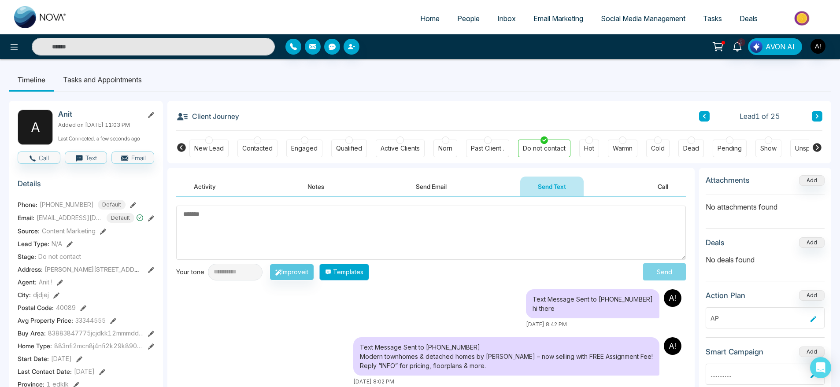
click at [369, 278] on button "Templates" at bounding box center [344, 272] width 50 height 17
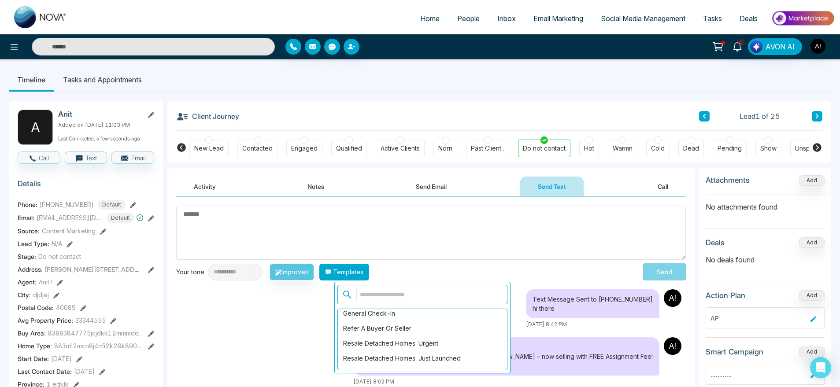
scroll to position [222, 0]
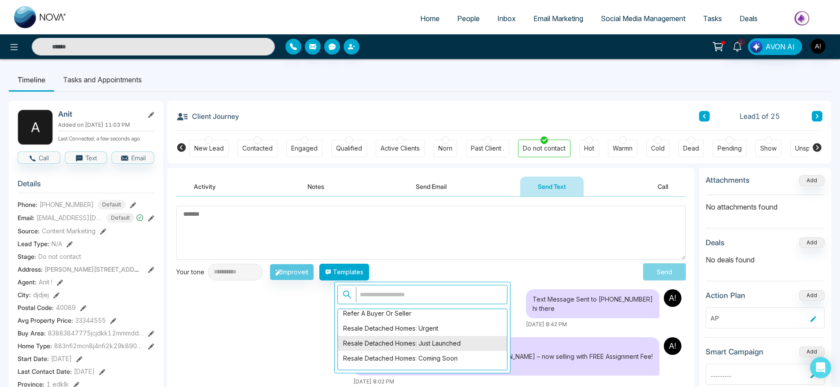
click at [428, 336] on div "Resale Detached Homes: Just Launched" at bounding box center [422, 343] width 169 height 15
type textarea "**********"
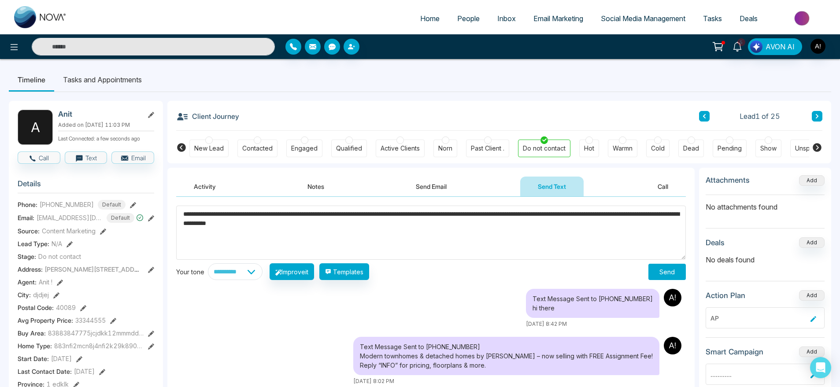
click at [667, 265] on button "Send" at bounding box center [666, 272] width 37 height 16
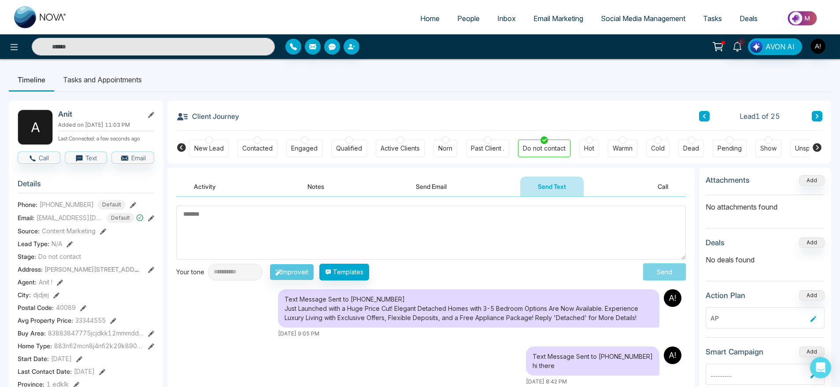
click at [660, 181] on button "Call" at bounding box center [663, 187] width 46 height 20
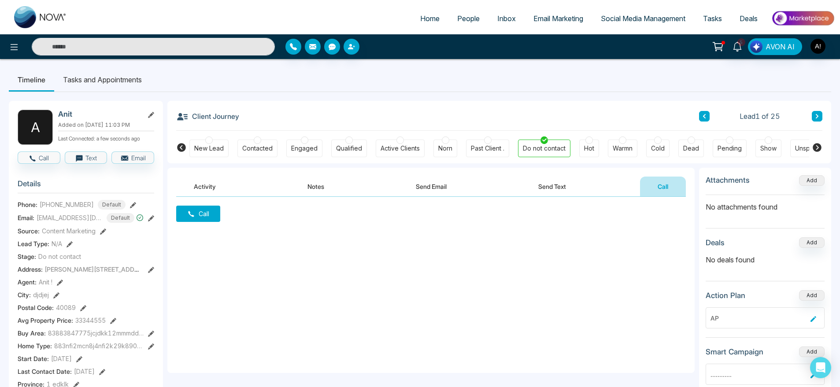
click at [192, 221] on button "Call" at bounding box center [198, 214] width 44 height 16
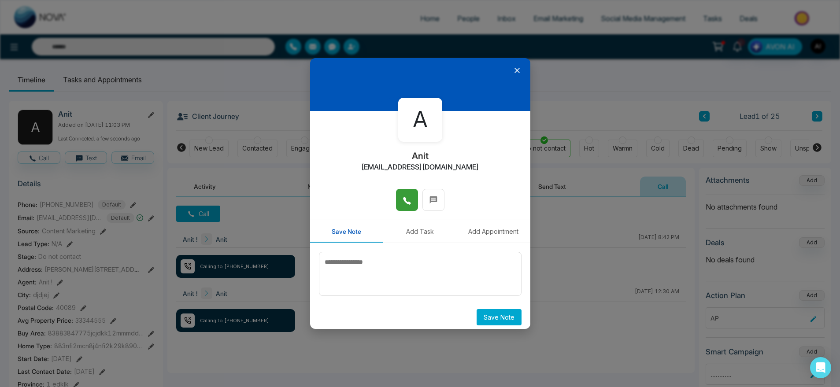
click at [403, 203] on icon at bounding box center [407, 200] width 9 height 9
click at [431, 229] on button "Add Task" at bounding box center [420, 231] width 74 height 22
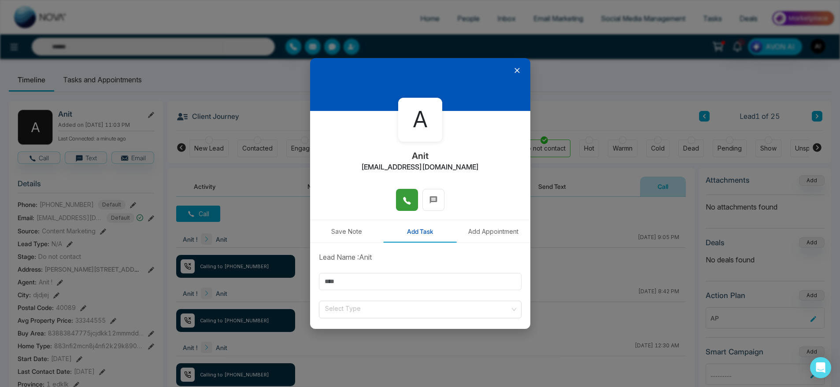
scroll to position [0, 0]
click at [513, 72] on icon at bounding box center [517, 70] width 9 height 9
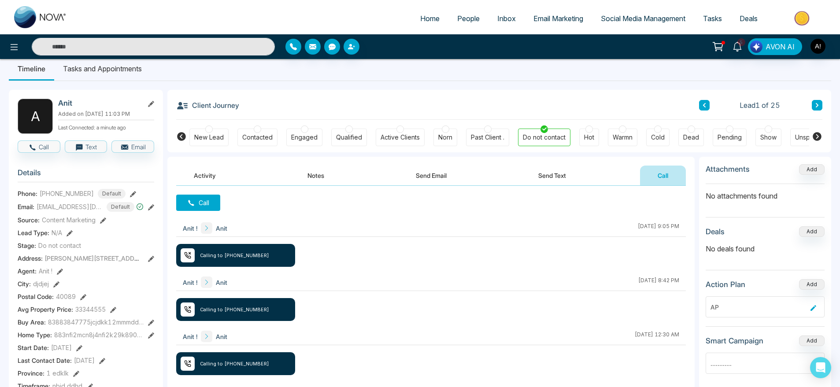
scroll to position [0, 0]
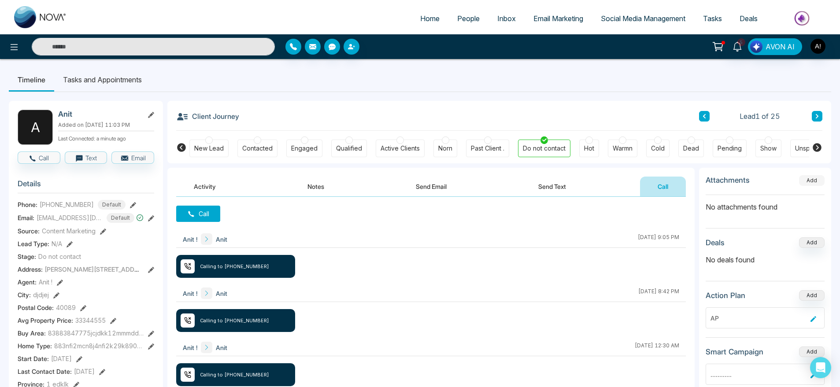
click at [804, 181] on button "Add" at bounding box center [812, 180] width 26 height 11
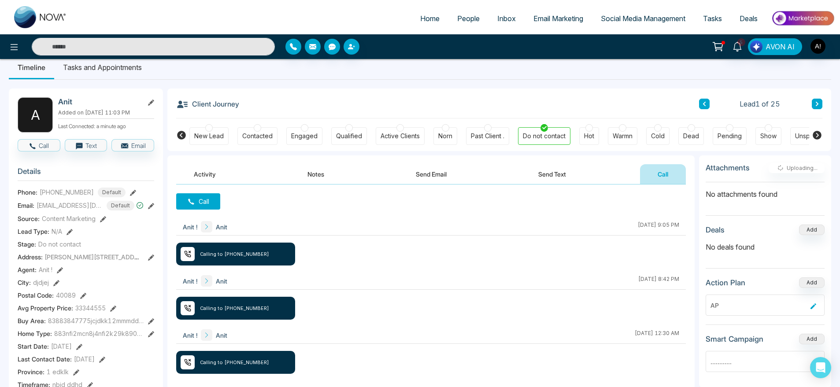
scroll to position [15, 0]
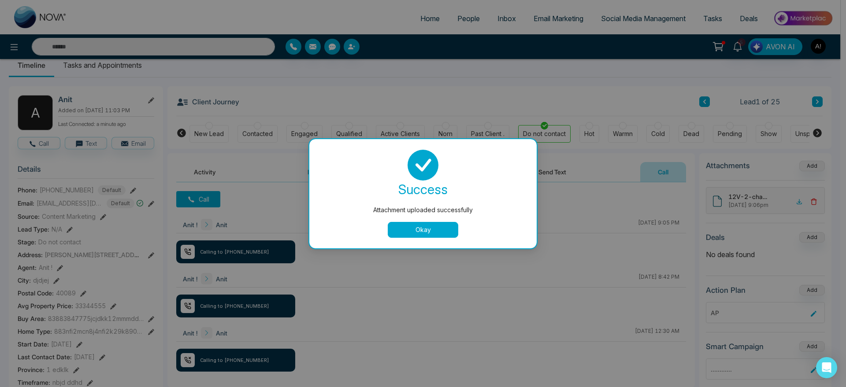
click at [403, 231] on button "Okay" at bounding box center [423, 230] width 70 height 16
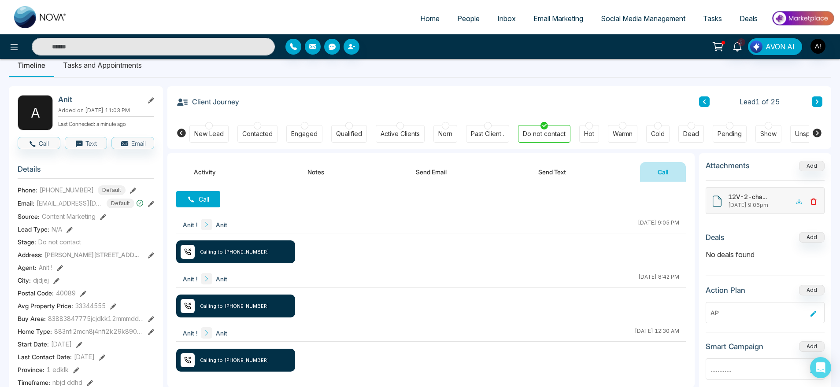
click at [815, 201] on icon at bounding box center [813, 202] width 4 height 6
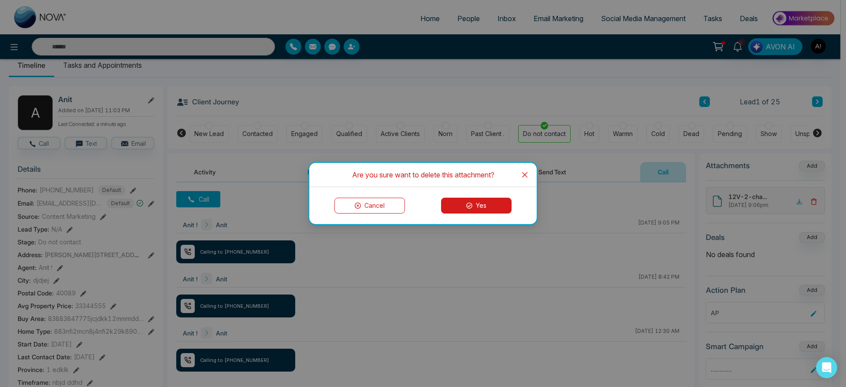
click at [491, 207] on button "Yes" at bounding box center [476, 206] width 70 height 16
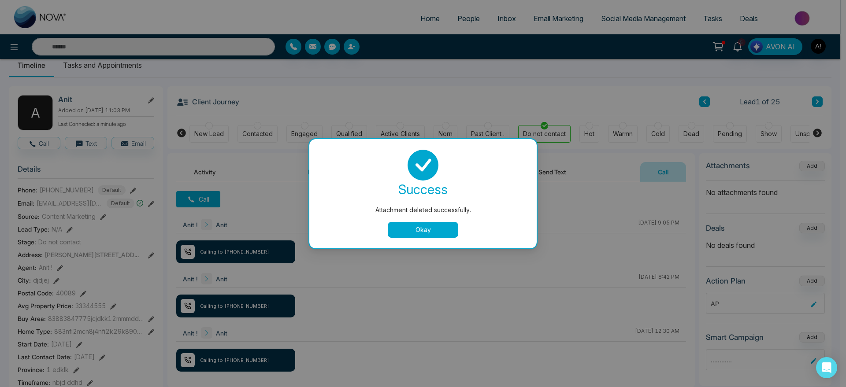
click at [442, 228] on button "Okay" at bounding box center [423, 230] width 70 height 16
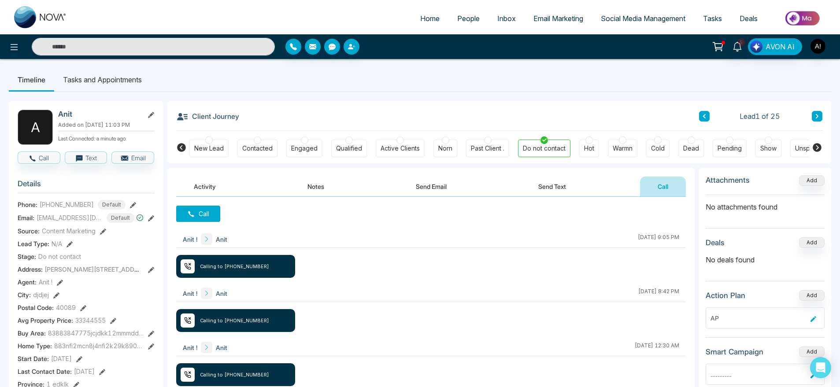
scroll to position [0, 26]
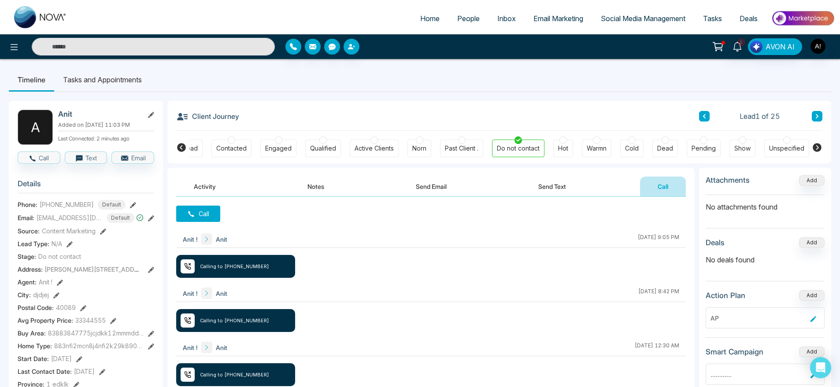
click at [184, 149] on icon at bounding box center [181, 147] width 9 height 9
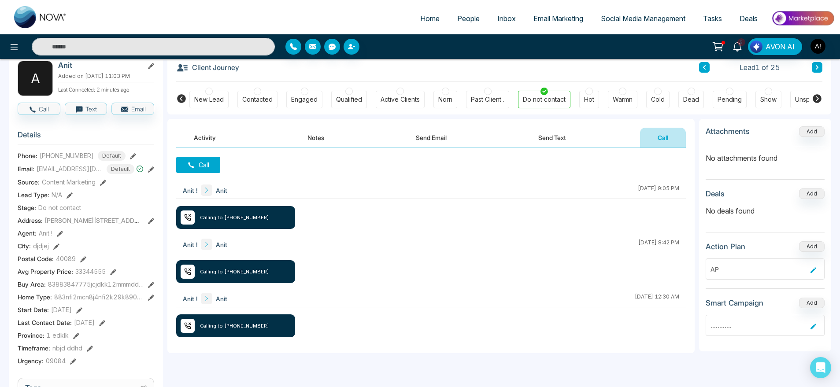
scroll to position [50, 0]
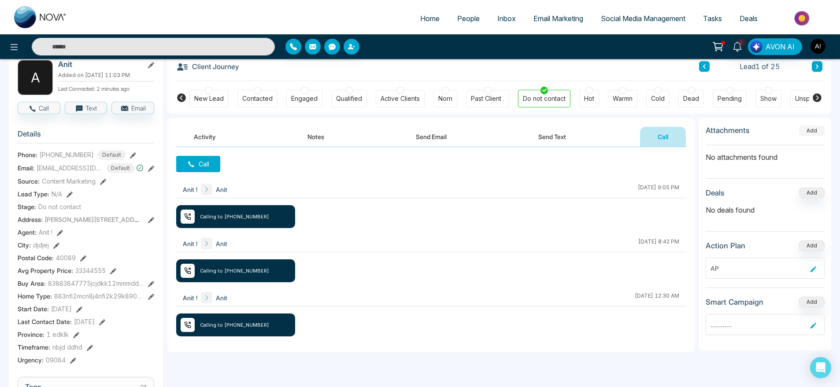
click at [816, 127] on button "Add" at bounding box center [812, 131] width 26 height 11
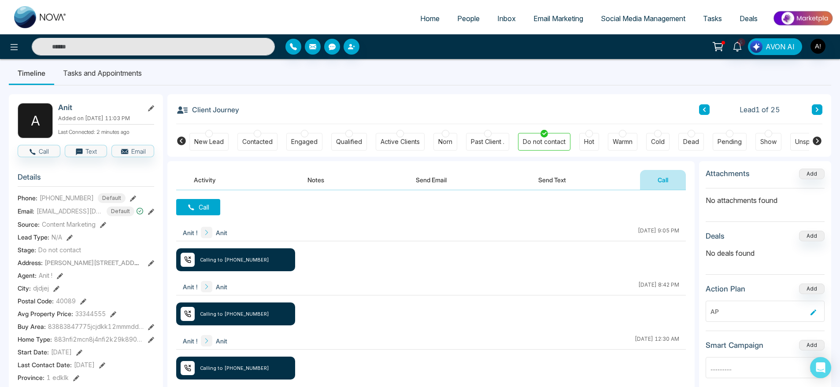
scroll to position [0, 0]
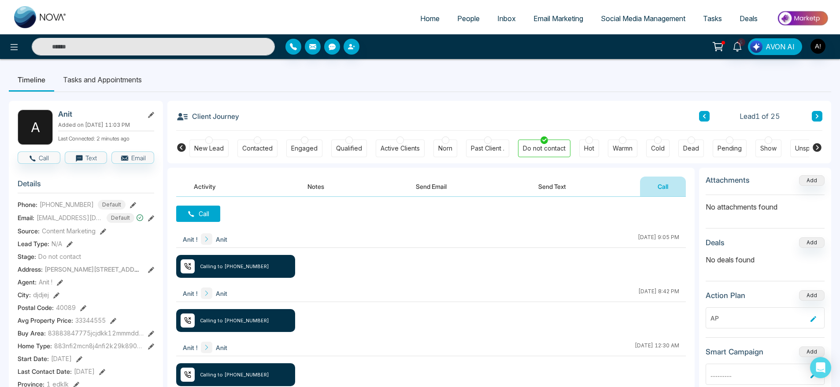
click at [90, 76] on li "Tasks and Appointments" at bounding box center [102, 80] width 96 height 24
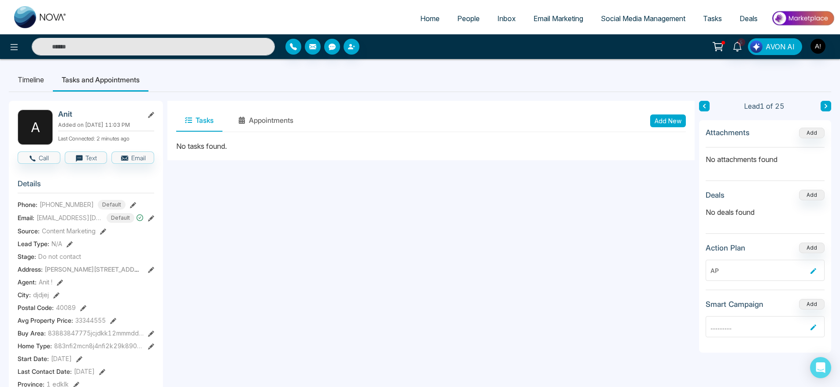
click at [668, 126] on button "Add New" at bounding box center [668, 120] width 36 height 13
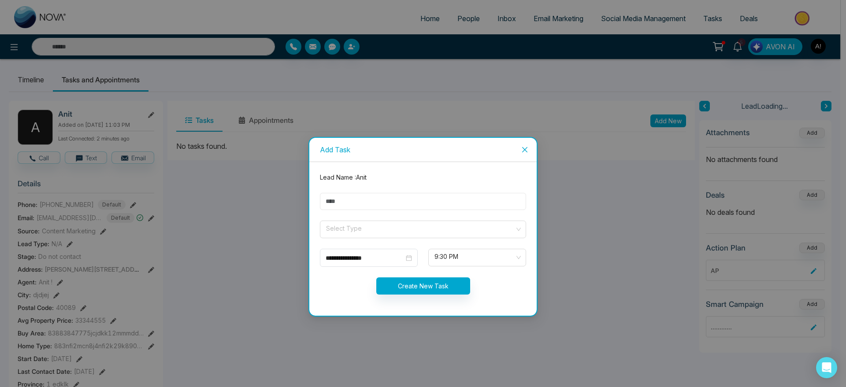
click at [462, 201] on input "text" at bounding box center [423, 201] width 206 height 17
type input "**********"
click at [357, 223] on input "search" at bounding box center [419, 227] width 189 height 13
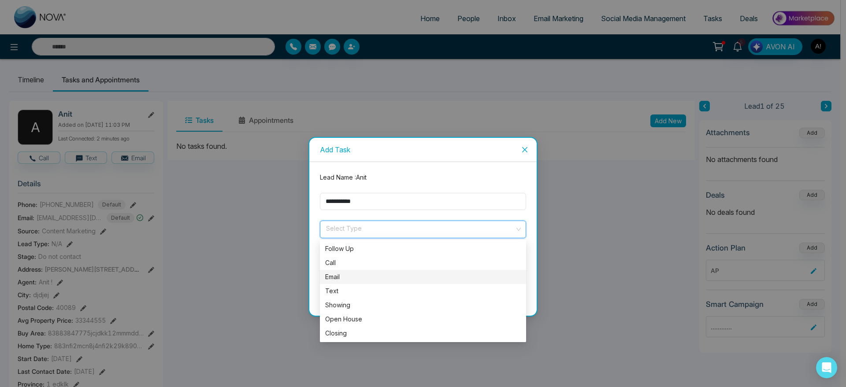
click at [357, 278] on div "Email" at bounding box center [423, 277] width 196 height 10
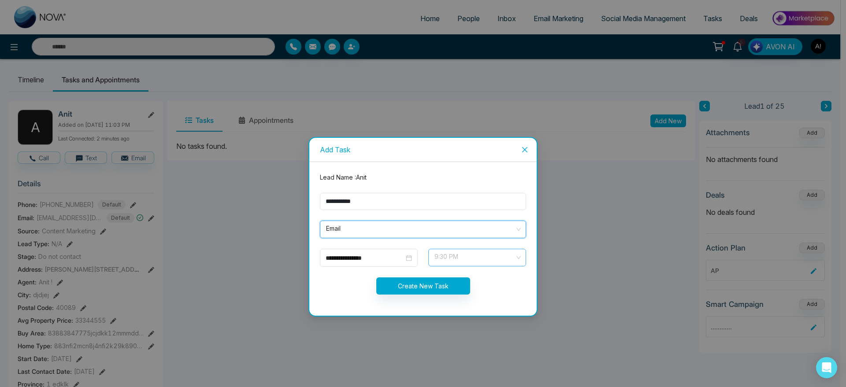
click at [475, 262] on span "9:30 PM" at bounding box center [476, 257] width 85 height 15
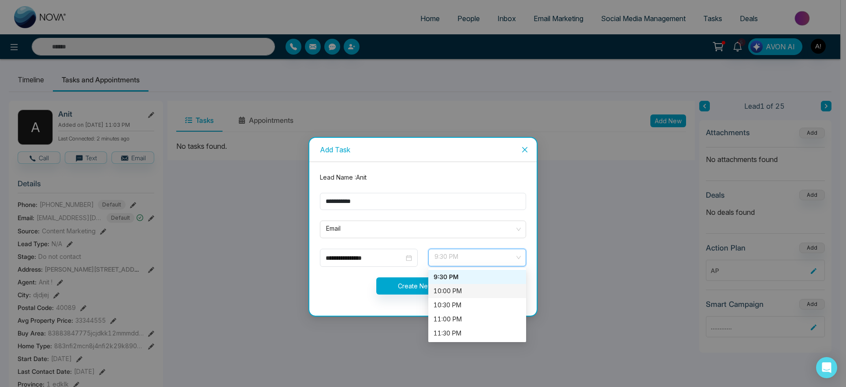
click at [467, 289] on div "10:00 PM" at bounding box center [476, 291] width 87 height 10
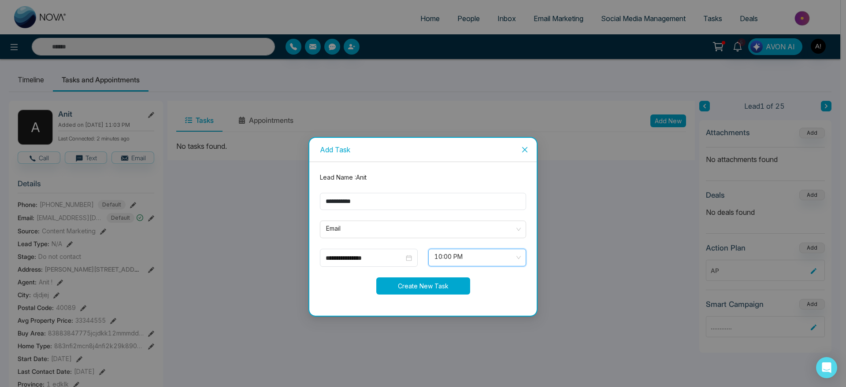
click at [419, 286] on button "Create New Task" at bounding box center [423, 285] width 94 height 17
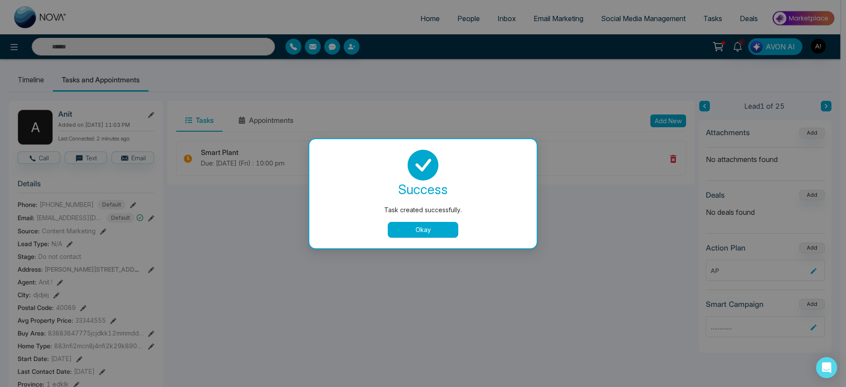
click at [446, 228] on button "Okay" at bounding box center [423, 230] width 70 height 16
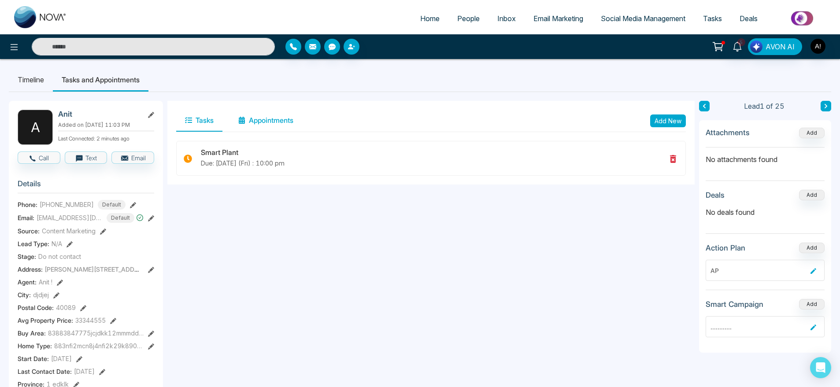
click at [263, 122] on button "Appointments" at bounding box center [265, 121] width 73 height 22
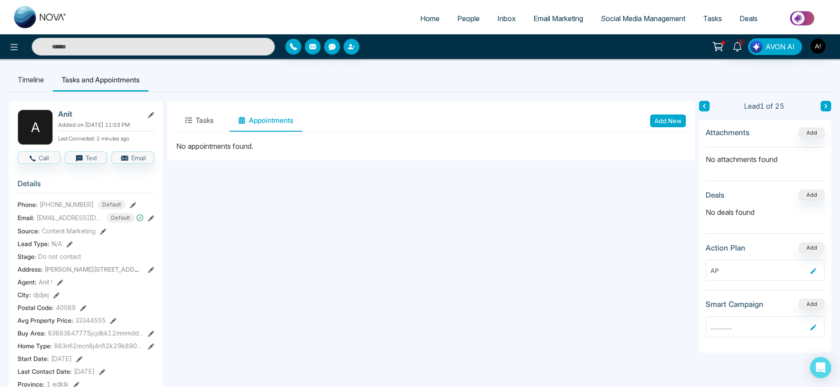
drag, startPoint x: 675, startPoint y: 129, endPoint x: 657, endPoint y: 118, distance: 21.4
click at [657, 118] on div "Tasks Appointments Add New" at bounding box center [431, 121] width 510 height 22
click at [657, 118] on button "Add New" at bounding box center [668, 120] width 36 height 13
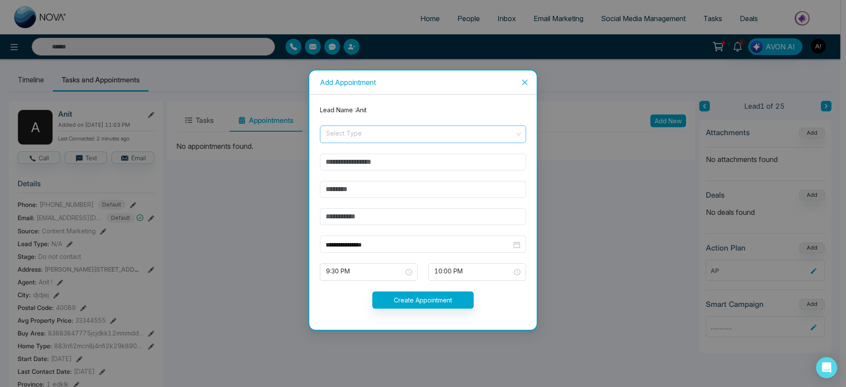
click at [349, 129] on input "search" at bounding box center [419, 132] width 189 height 13
click at [349, 167] on div "Online" at bounding box center [423, 168] width 196 height 10
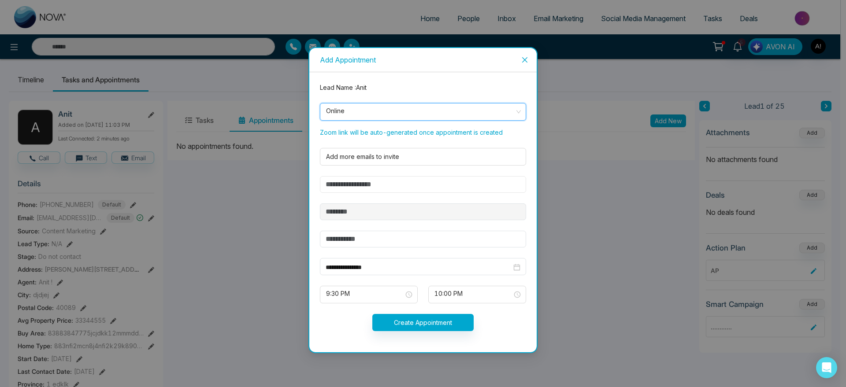
click at [377, 180] on input "text" at bounding box center [423, 184] width 206 height 17
click at [344, 179] on input "text" at bounding box center [423, 184] width 206 height 17
type input "*******"
click at [372, 314] on button "Create Appointment" at bounding box center [422, 322] width 101 height 17
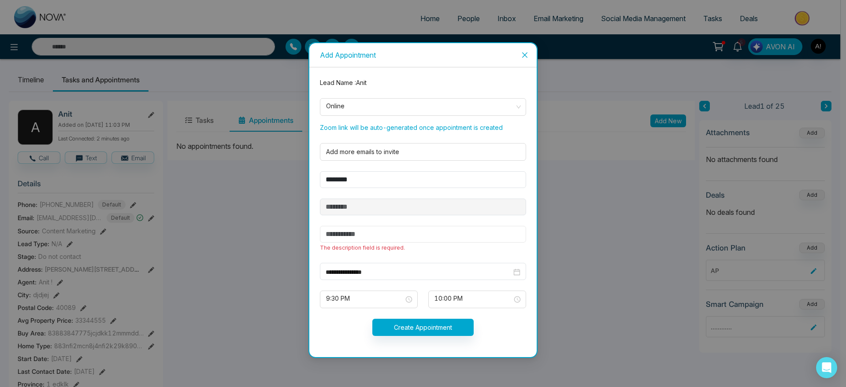
click at [375, 237] on input "text" at bounding box center [423, 234] width 206 height 17
type input "***"
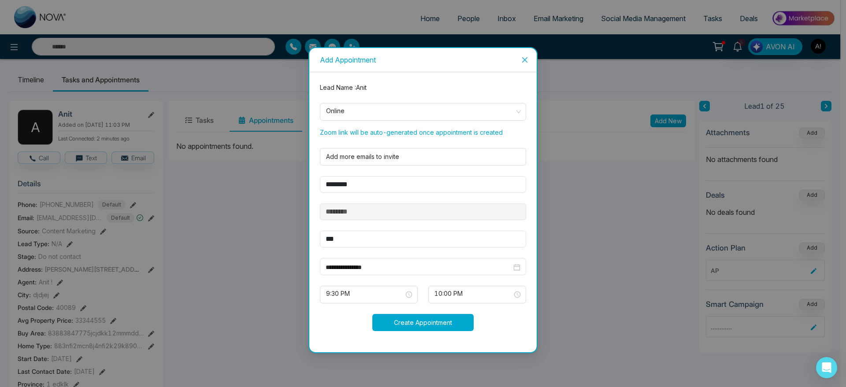
click at [432, 318] on button "Create Appointment" at bounding box center [422, 322] width 101 height 17
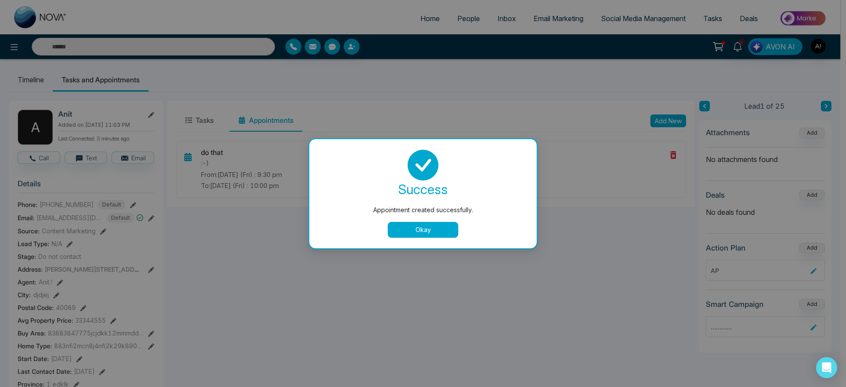
click at [421, 232] on button "Okay" at bounding box center [423, 230] width 70 height 16
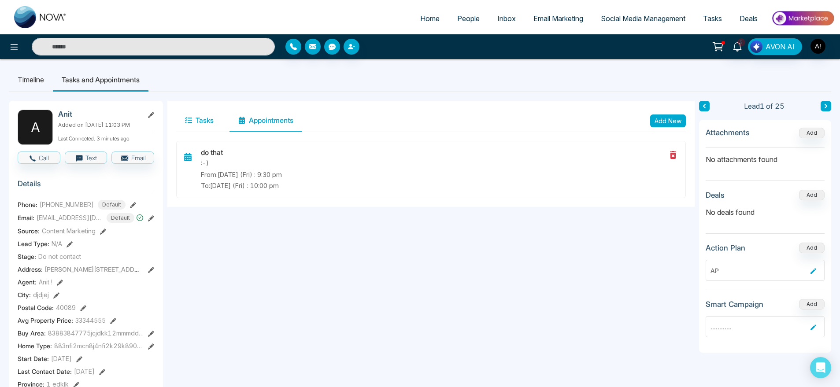
click at [200, 110] on button "Tasks" at bounding box center [199, 121] width 46 height 22
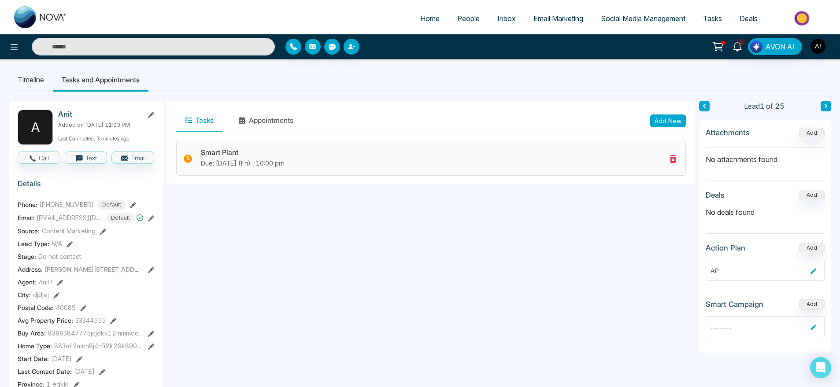
click at [447, 169] on div "Smart Plant Due: Oct-10-2025 (Fri) : 10:00 pm" at bounding box center [431, 158] width 510 height 35
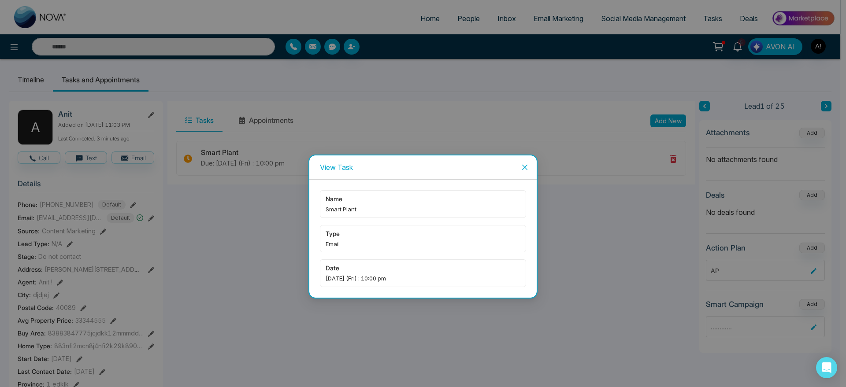
click at [526, 169] on icon "close" at bounding box center [524, 167] width 7 height 7
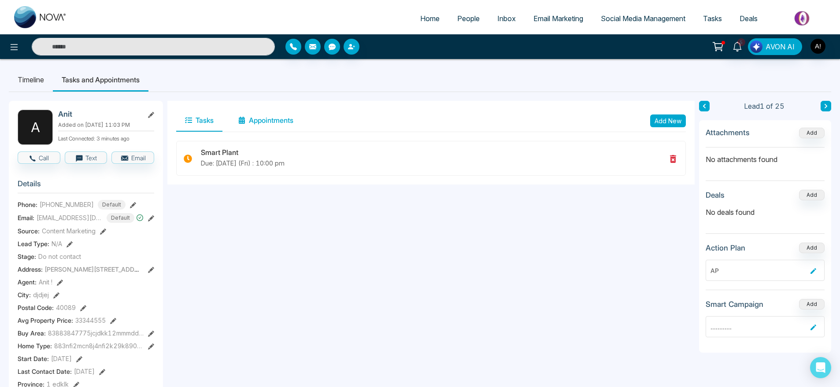
click at [271, 119] on button "Appointments" at bounding box center [265, 121] width 73 height 22
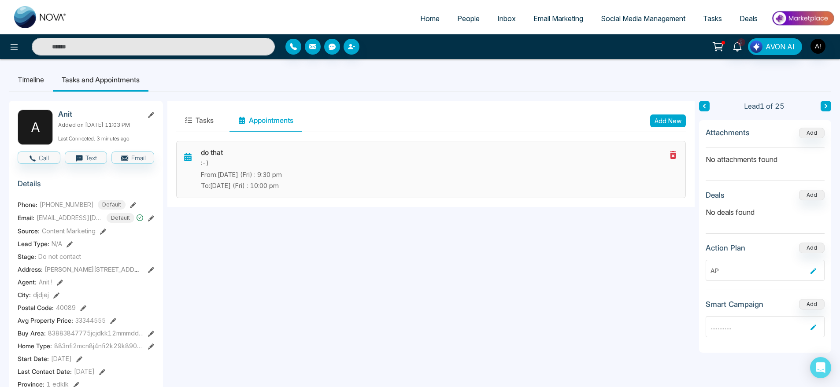
scroll to position [2, 0]
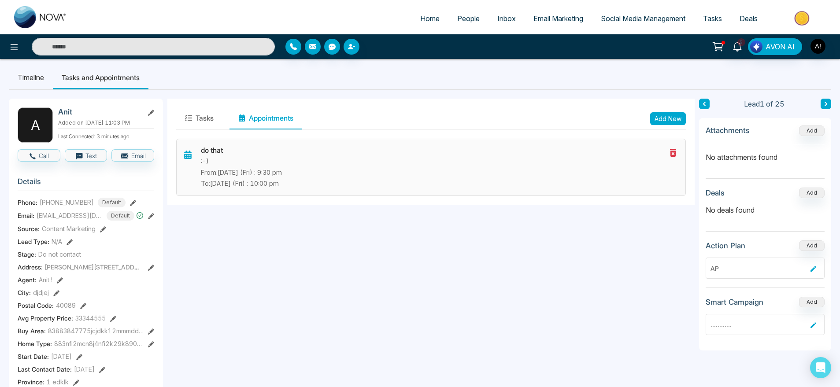
click at [382, 166] on div "do that :-) From: Oct-10-2025 (Fri) : 9:30 pm To: Oct-10-2025 (Fri) : 10:00 pm" at bounding box center [433, 167] width 465 height 42
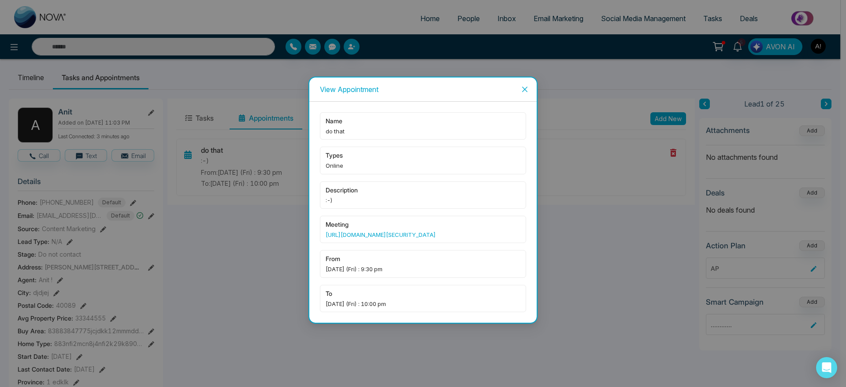
click at [524, 87] on icon "close" at bounding box center [524, 89] width 5 height 5
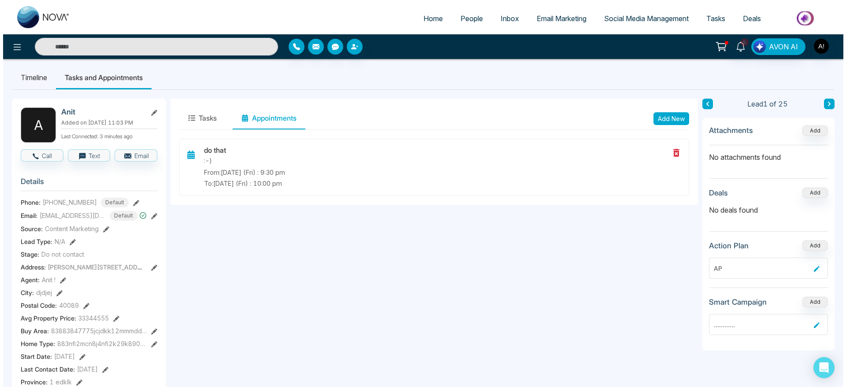
scroll to position [0, 0]
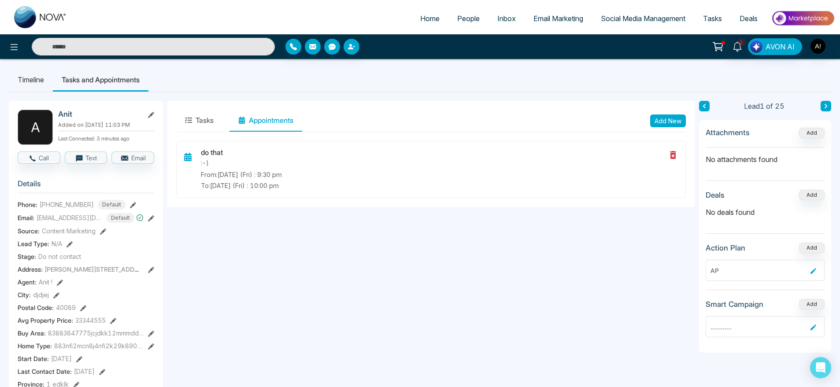
click at [720, 22] on span "Tasks" at bounding box center [712, 18] width 19 height 9
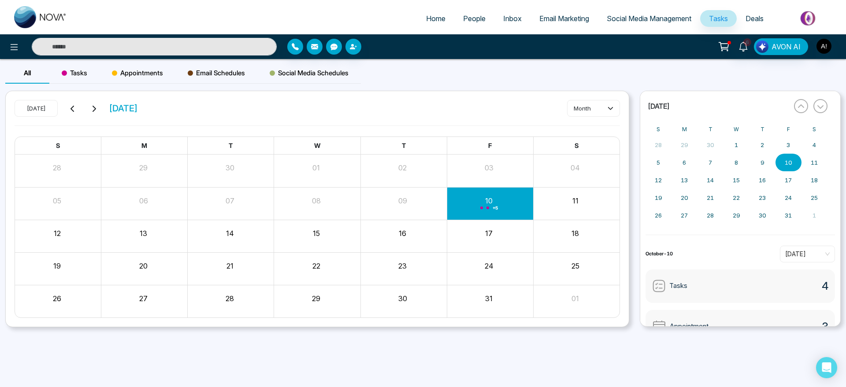
click at [91, 76] on div "Tasks" at bounding box center [74, 73] width 50 height 21
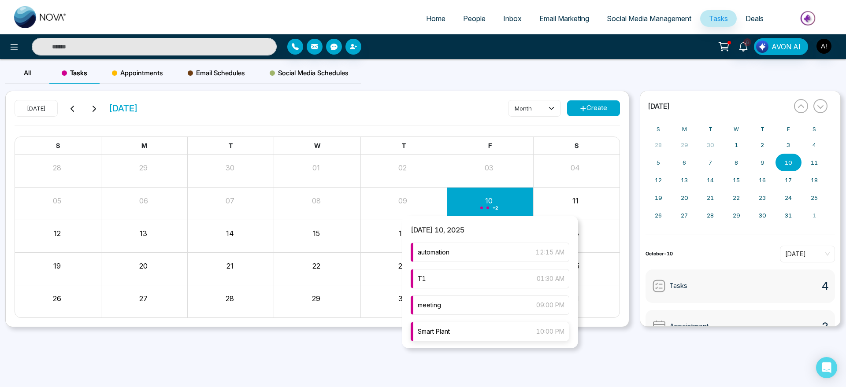
click at [484, 330] on div "Smart Plant 10:00 PM" at bounding box center [489, 331] width 159 height 19
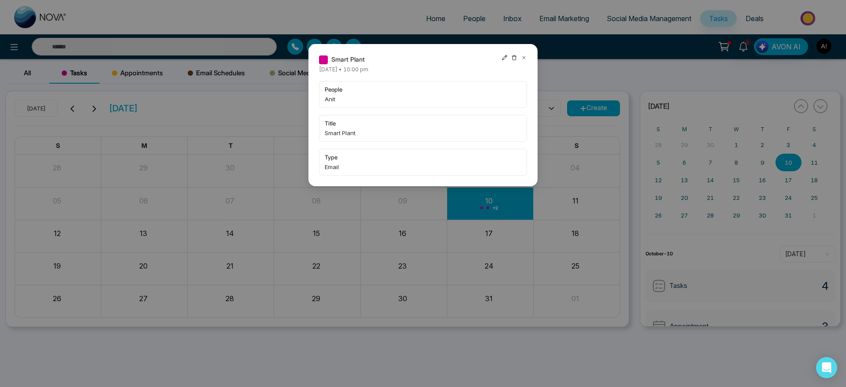
click at [503, 55] on icon at bounding box center [504, 58] width 6 height 6
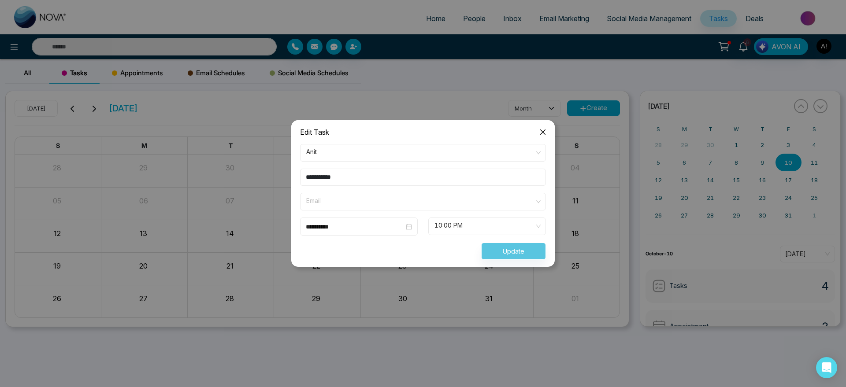
click at [414, 207] on span "Email" at bounding box center [422, 201] width 233 height 15
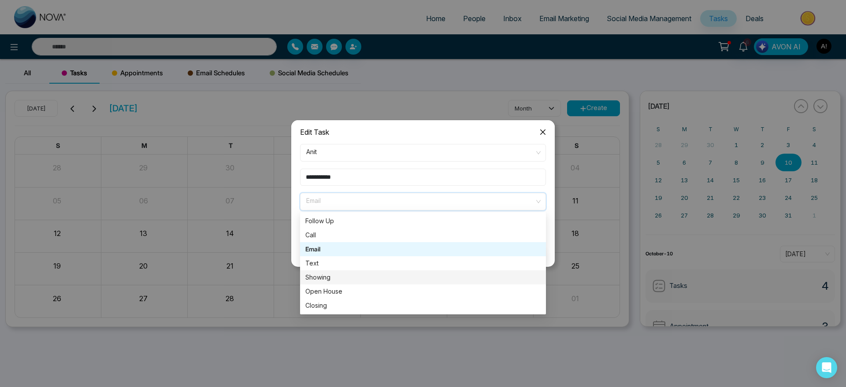
click at [394, 275] on div "Showing" at bounding box center [422, 278] width 235 height 10
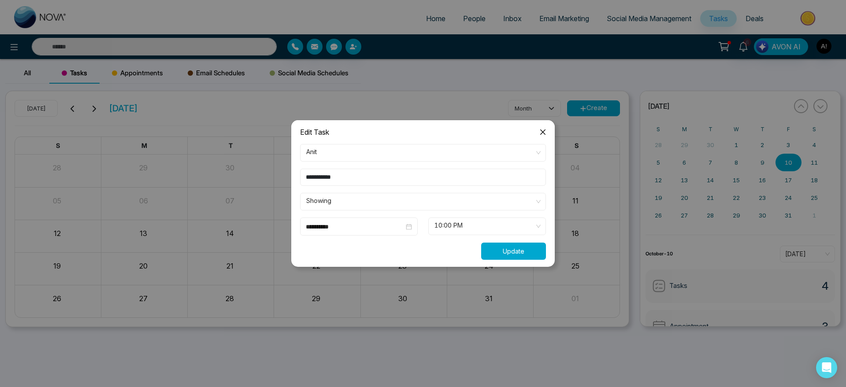
click at [510, 247] on button "Update" at bounding box center [513, 251] width 65 height 17
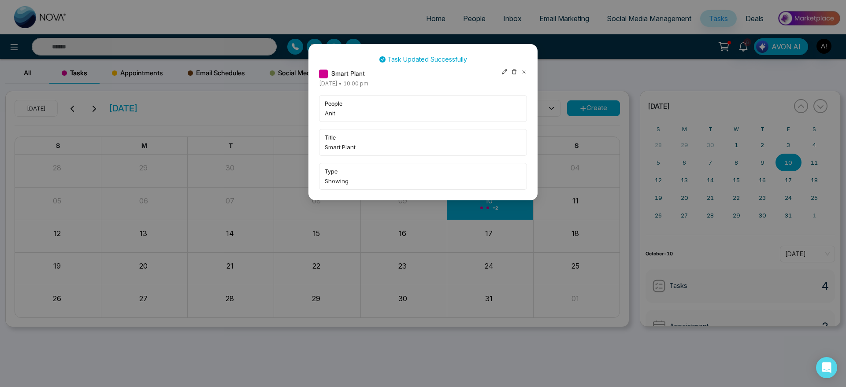
click at [522, 69] on icon at bounding box center [524, 72] width 6 height 6
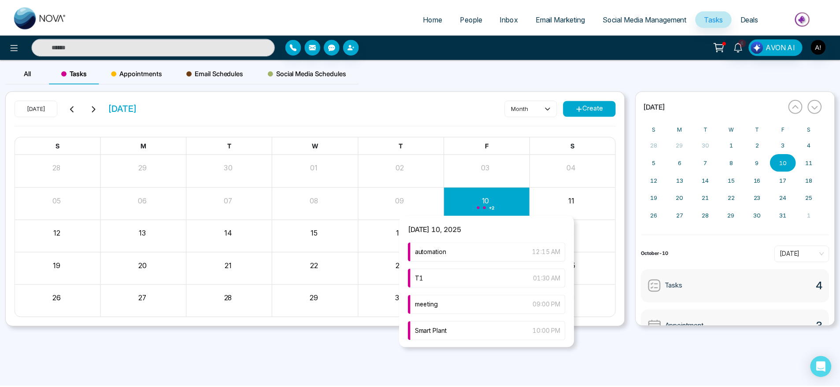
scroll to position [2, 0]
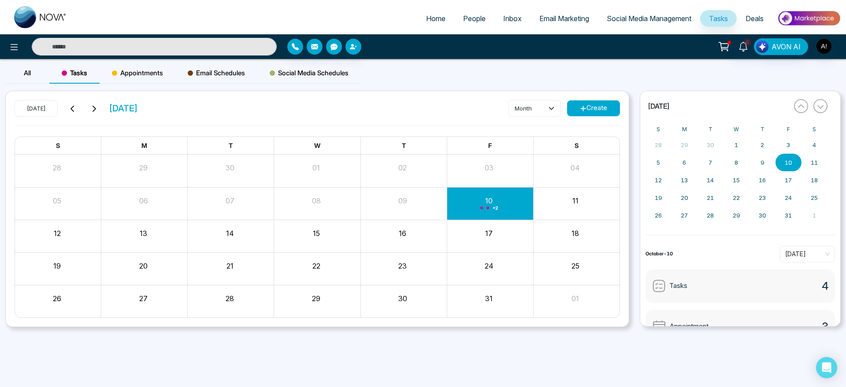
click at [137, 82] on div "Appointments" at bounding box center [138, 73] width 76 height 21
click at [218, 78] on span "Email Schedules" at bounding box center [216, 73] width 57 height 11
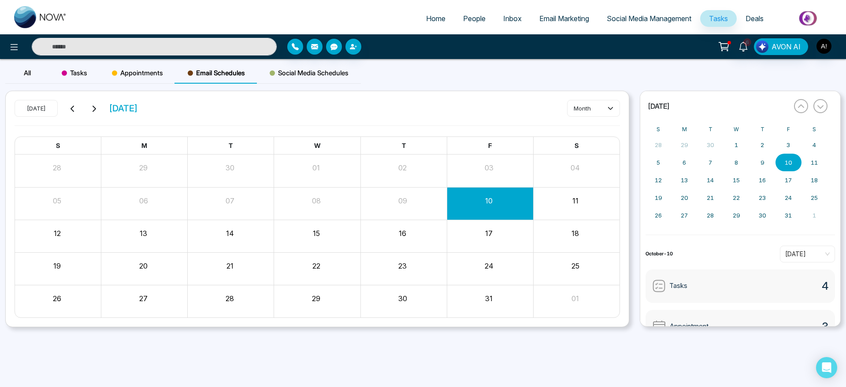
click at [322, 81] on div "Social Media Schedules" at bounding box center [308, 73] width 103 height 21
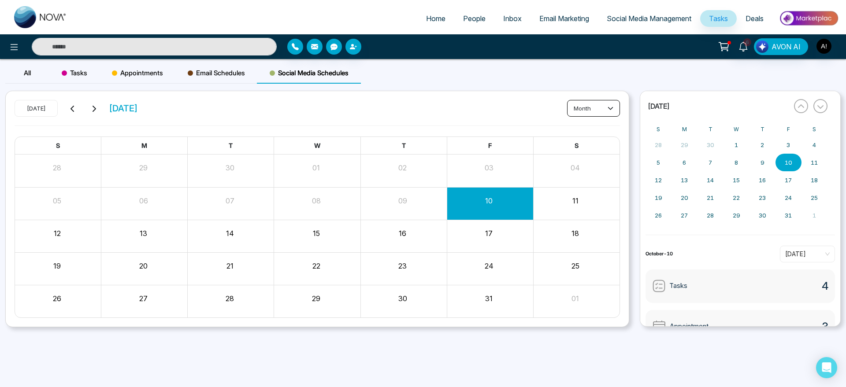
click at [592, 103] on button "month" at bounding box center [593, 108] width 53 height 17
click at [592, 129] on span "day" at bounding box center [592, 127] width 41 height 10
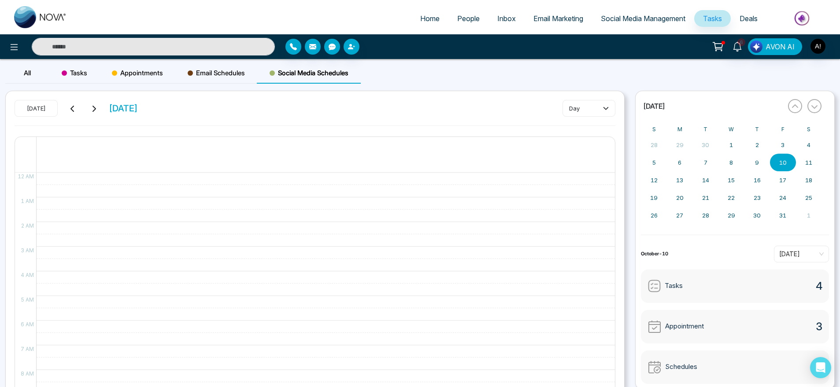
drag, startPoint x: 63, startPoint y: 106, endPoint x: 85, endPoint y: 108, distance: 21.2
click at [85, 108] on div "Today Friday October 10" at bounding box center [76, 108] width 123 height 17
click at [73, 108] on icon at bounding box center [72, 108] width 7 height 7
click at [589, 105] on button "day" at bounding box center [588, 108] width 53 height 17
click at [589, 145] on span "week" at bounding box center [588, 142] width 41 height 10
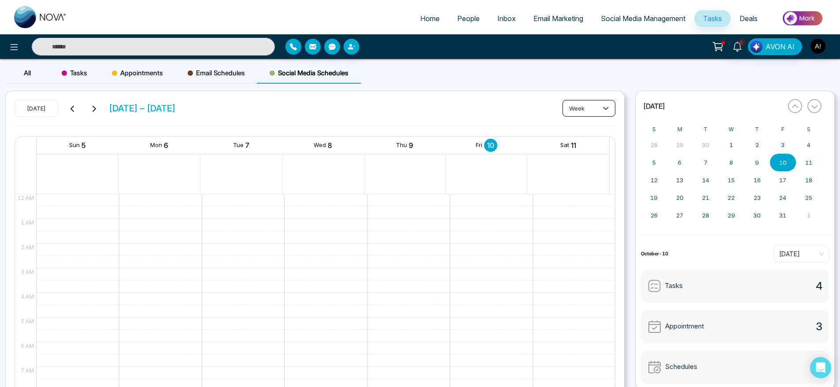
click at [588, 109] on button "week" at bounding box center [588, 108] width 53 height 17
click at [583, 156] on span "month" at bounding box center [588, 156] width 41 height 10
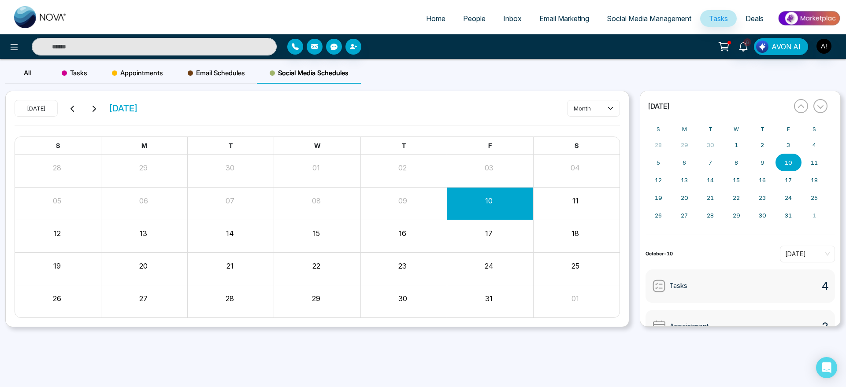
click at [214, 74] on span "Email Schedules" at bounding box center [216, 73] width 57 height 11
click at [278, 70] on span "Social Media Schedules" at bounding box center [309, 73] width 79 height 11
click at [185, 64] on div "Email Schedules" at bounding box center [216, 73] width 82 height 21
click at [139, 66] on div "Appointments" at bounding box center [138, 73] width 76 height 21
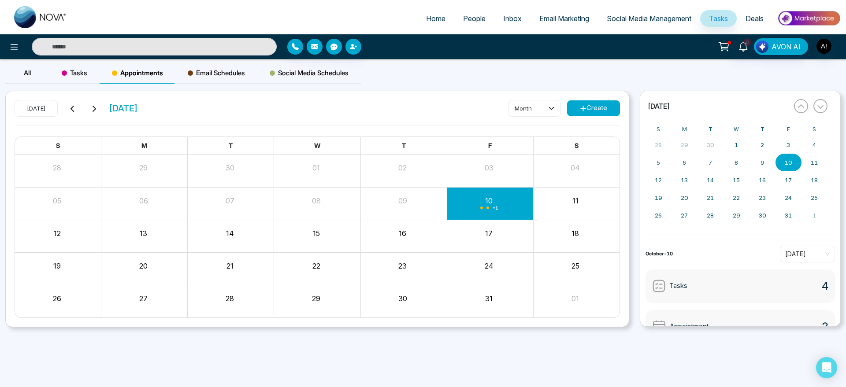
click at [70, 73] on span "Tasks" at bounding box center [75, 73] width 26 height 11
click at [19, 71] on div "All" at bounding box center [27, 73] width 44 height 21
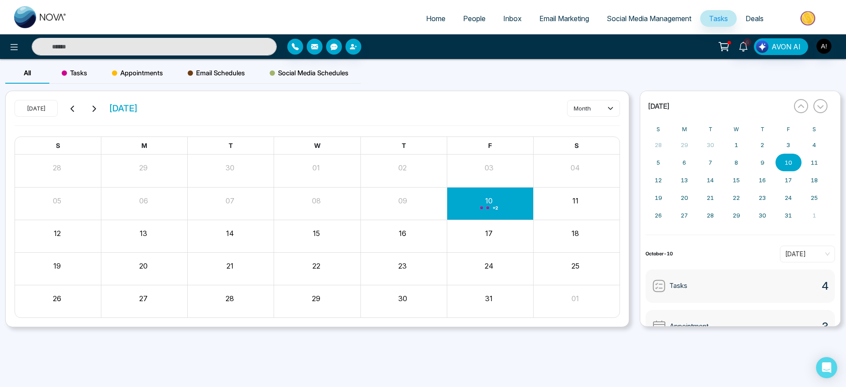
click at [84, 74] on span "Tasks" at bounding box center [75, 73] width 26 height 11
click at [155, 72] on span "Appointments" at bounding box center [137, 73] width 51 height 11
click at [219, 69] on span "Email Schedules" at bounding box center [216, 73] width 57 height 11
click at [323, 74] on span "Social Media Schedules" at bounding box center [309, 73] width 79 height 11
click at [650, 15] on span "Social Media Management" at bounding box center [648, 18] width 85 height 9
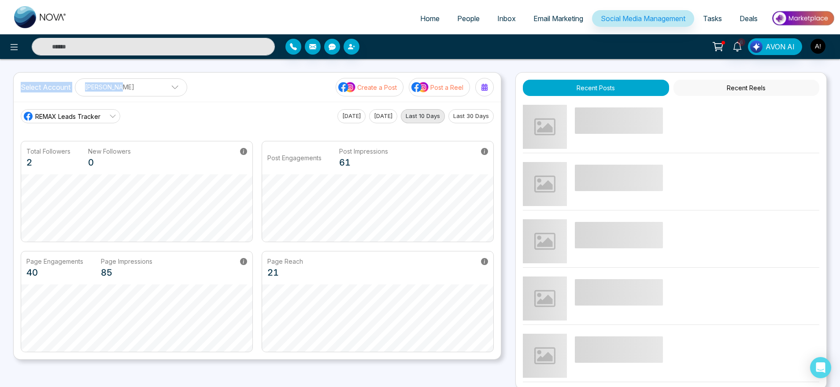
drag, startPoint x: 18, startPoint y: 82, endPoint x: 215, endPoint y: 99, distance: 197.5
click at [215, 99] on div "Select Account Anit Gupta Anit Gupta Add Social Accounts Create a Post Post a R…" at bounding box center [257, 87] width 487 height 29
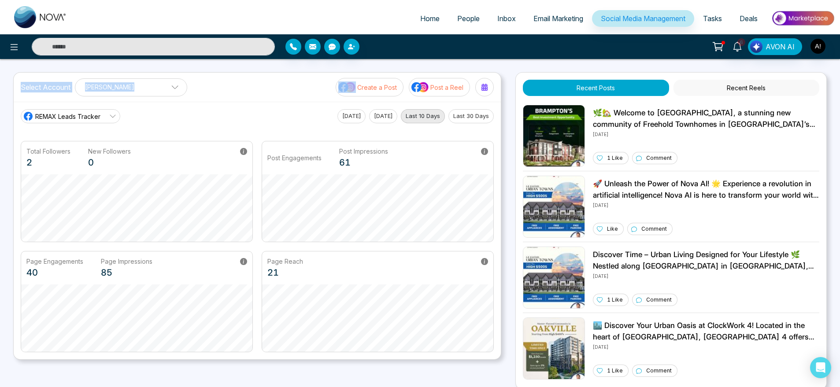
click at [215, 99] on div "Select Account Anit Gupta Anit Gupta Add Social Accounts Create a Post Post a R…" at bounding box center [257, 87] width 487 height 29
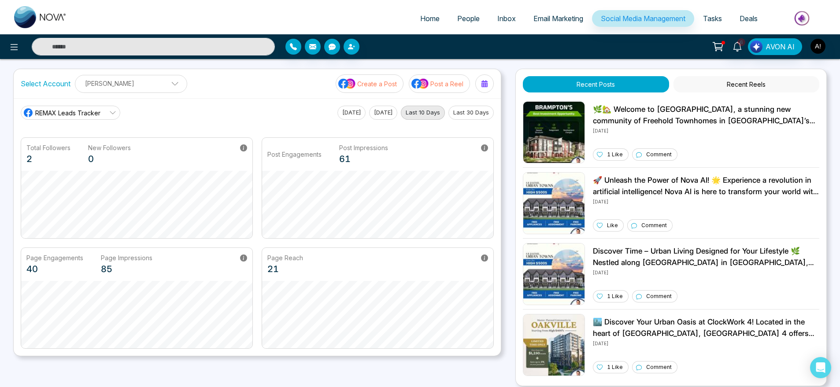
scroll to position [3, 0]
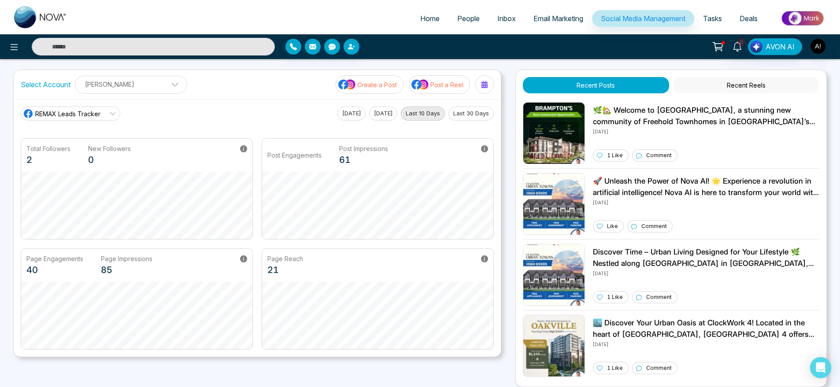
click at [51, 117] on span "REMAX Leads Tracker" at bounding box center [67, 113] width 65 height 9
click at [57, 148] on span "Robotics" at bounding box center [77, 153] width 74 height 10
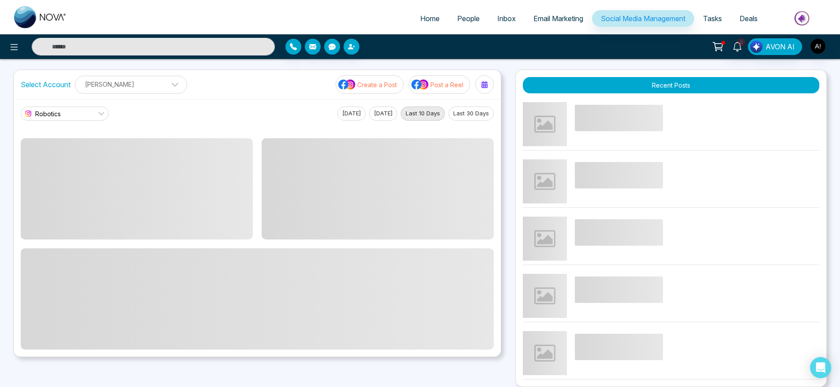
click at [78, 114] on link "Robotics" at bounding box center [65, 114] width 88 height 14
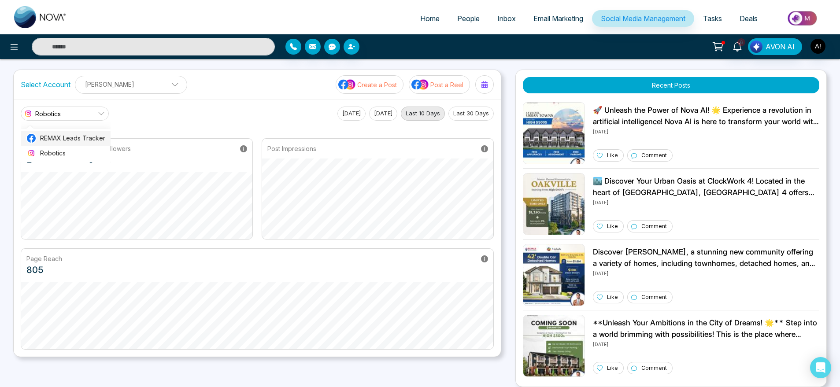
click at [86, 133] on span "REMAX Leads Tracker" at bounding box center [72, 138] width 65 height 10
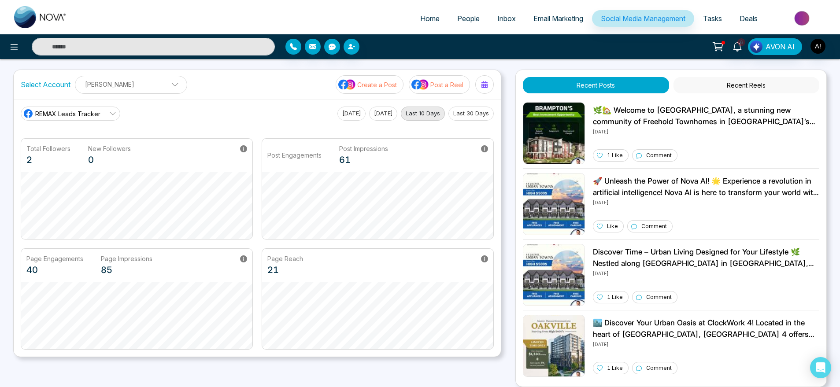
scroll to position [0, 0]
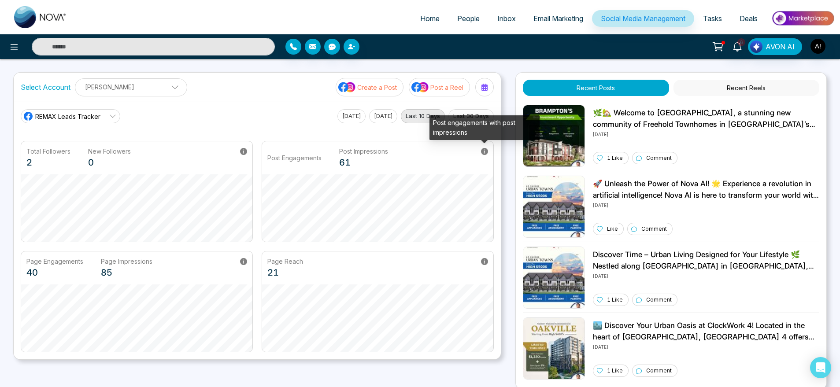
click at [486, 153] on icon at bounding box center [484, 151] width 7 height 7
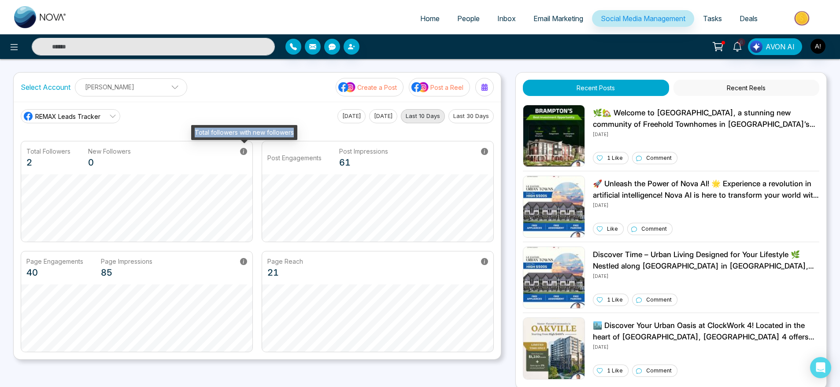
drag, startPoint x: 194, startPoint y: 132, endPoint x: 296, endPoint y: 131, distance: 101.7
click at [296, 131] on div "Total followers with new followers" at bounding box center [244, 132] width 106 height 15
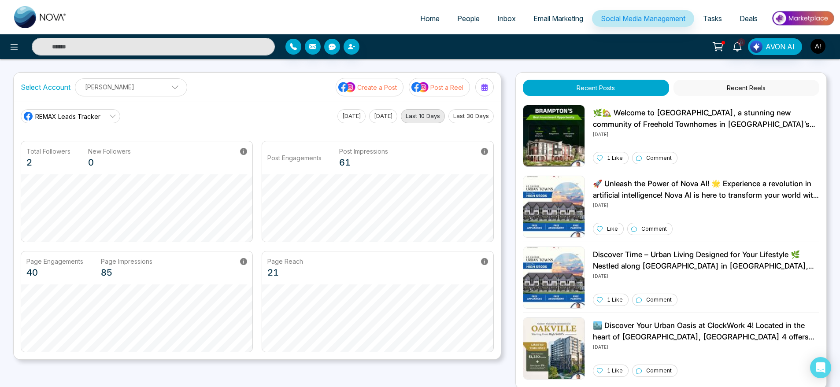
click at [227, 170] on div "Total Followers 2 New Followers 0" at bounding box center [136, 157] width 231 height 33
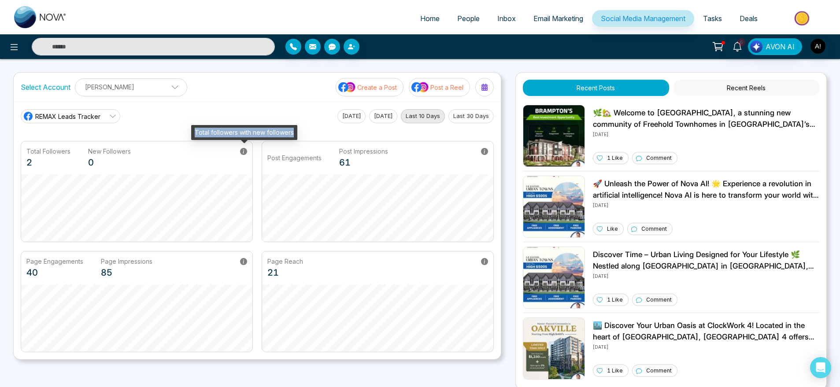
drag, startPoint x: 194, startPoint y: 129, endPoint x: 293, endPoint y: 128, distance: 98.6
click at [293, 128] on div "Total followers with new followers" at bounding box center [244, 132] width 106 height 15
click at [295, 110] on div "REMAX Leads Tracker REMAX Leads Tracker Robotics Today Yesterday Last 10 Days L…" at bounding box center [257, 116] width 473 height 14
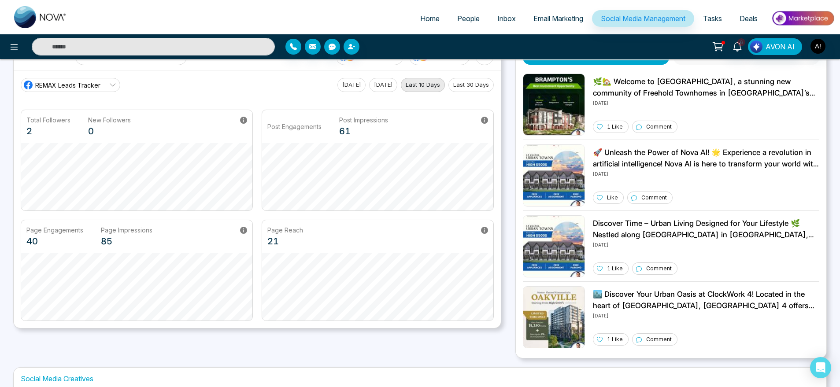
scroll to position [33, 0]
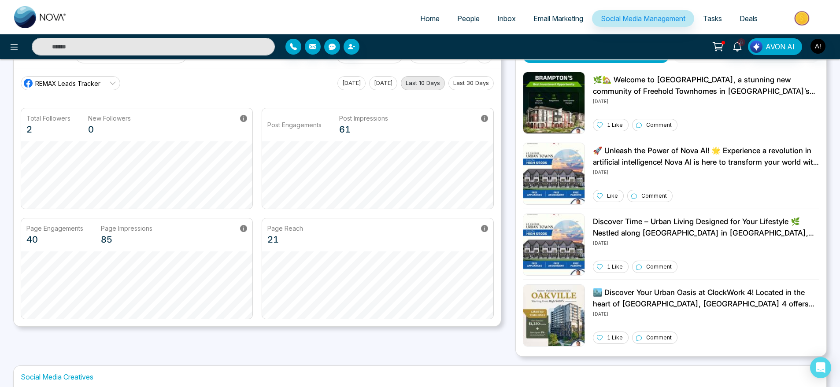
click at [262, 296] on div "Page Engagements 40 Page Impressions 85 Page Reach 21" at bounding box center [257, 268] width 473 height 101
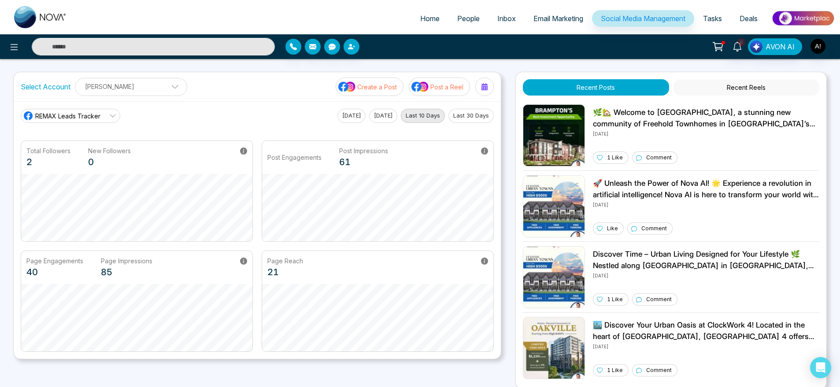
scroll to position [0, 0]
drag, startPoint x: 18, startPoint y: 86, endPoint x: 70, endPoint y: 83, distance: 52.0
click at [70, 83] on div "Select Account Anit Gupta Anit Gupta Add Social Accounts Create a Post Post a R…" at bounding box center [257, 87] width 487 height 29
click at [70, 83] on label "Select Account" at bounding box center [46, 87] width 50 height 11
drag, startPoint x: 70, startPoint y: 83, endPoint x: 13, endPoint y: 83, distance: 56.8
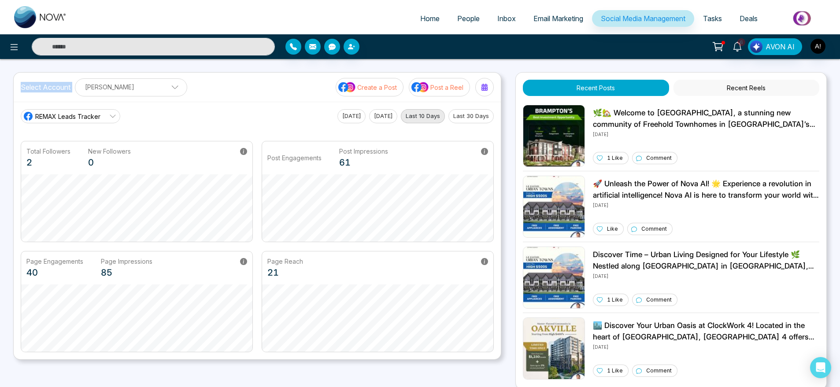
click at [13, 83] on div "Select Account Anit Gupta Anit Gupta Add Social Accounts Create a Post Post a R…" at bounding box center [257, 216] width 488 height 288
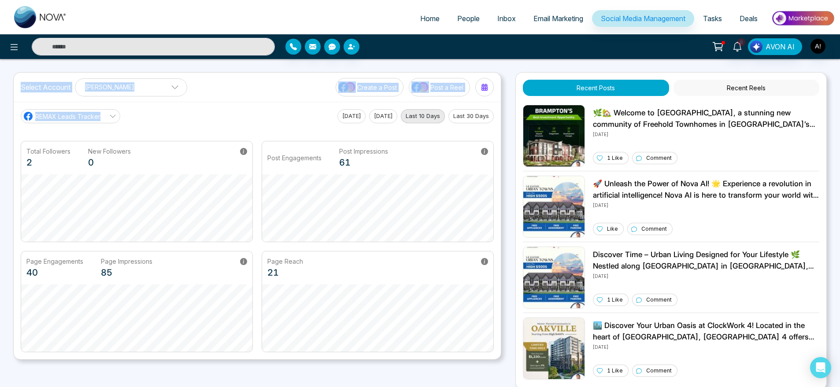
drag, startPoint x: 20, startPoint y: 91, endPoint x: 228, endPoint y: 118, distance: 209.2
click at [228, 118] on div "Select Account Anit Gupta Anit Gupta Add Social Accounts Create a Post Post a R…" at bounding box center [257, 216] width 488 height 288
click at [228, 118] on div "REMAX Leads Tracker REMAX Leads Tracker Robotics Today Yesterday Last 10 Days L…" at bounding box center [257, 116] width 473 height 14
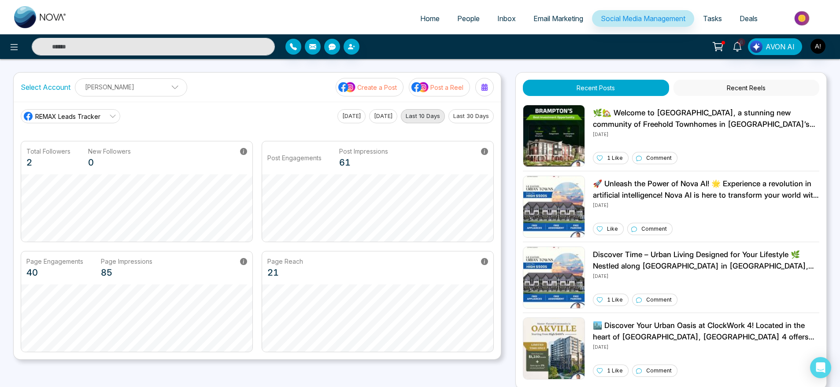
click at [380, 74] on div "Select Account Anit Gupta Anit Gupta Add Social Accounts Create a Post Post a R…" at bounding box center [257, 87] width 487 height 29
click at [373, 88] on p "Create a Post" at bounding box center [377, 87] width 40 height 9
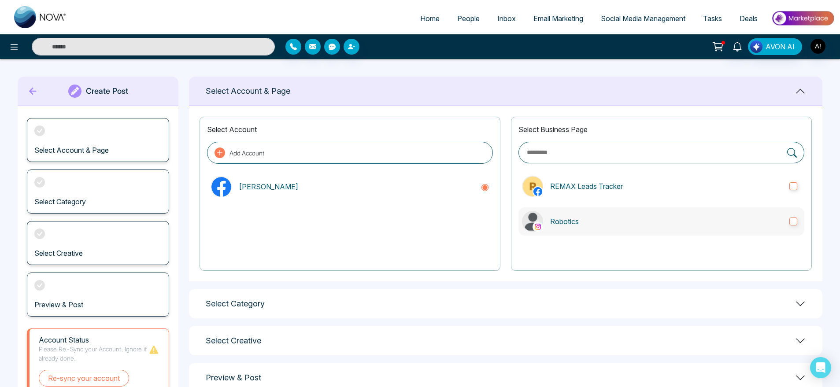
scroll to position [16, 0]
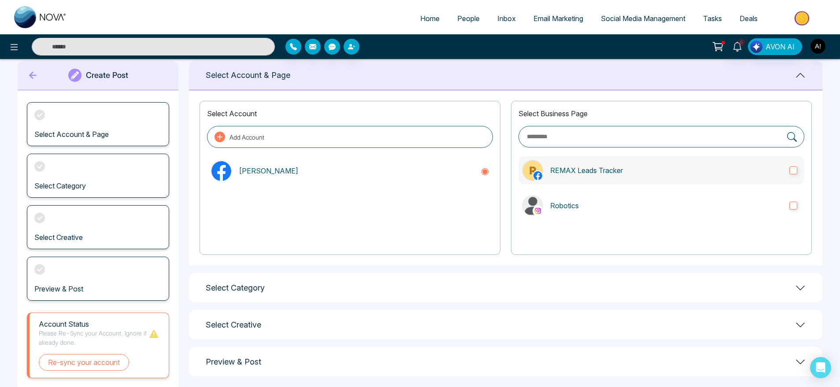
click at [640, 164] on label "REMAX Leads Tracker" at bounding box center [661, 170] width 286 height 28
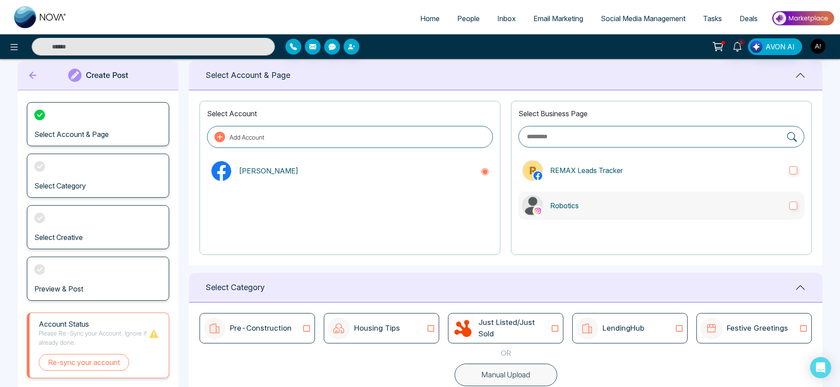
click at [648, 214] on label "Robotics" at bounding box center [661, 206] width 286 height 28
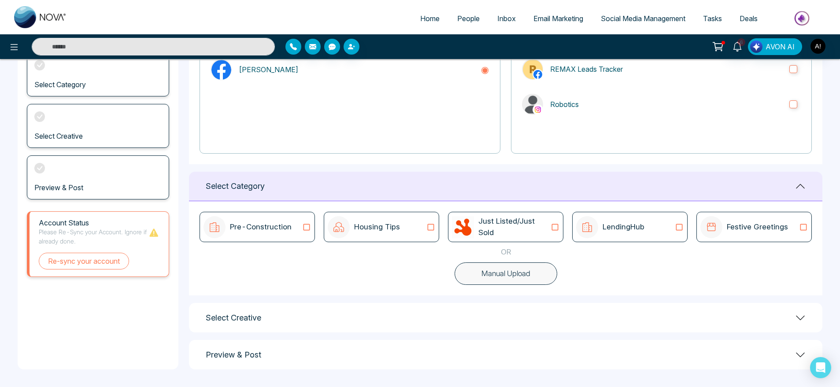
scroll to position [117, 0]
click at [540, 204] on div "Pre-Construction Housing Tips Just Listed/Just Sold LendingHub Festive Greeting…" at bounding box center [505, 249] width 633 height 94
click at [540, 226] on p "Just Listed/Just Sold" at bounding box center [514, 227] width 72 height 22
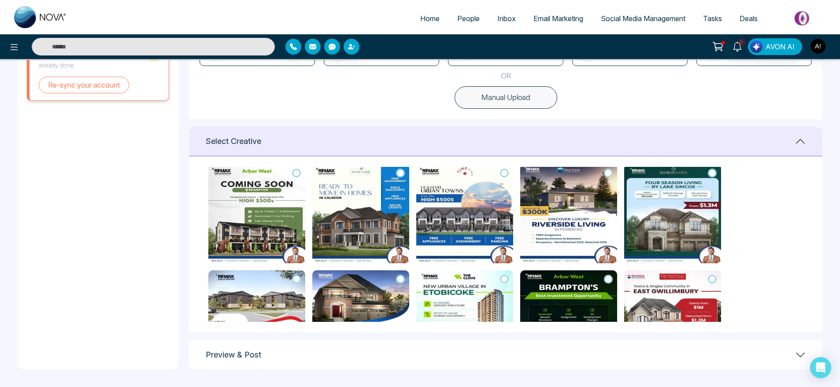
scroll to position [0, 0]
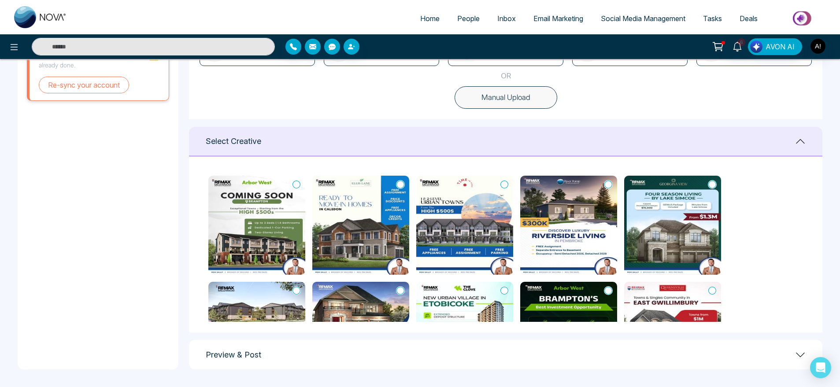
click at [504, 185] on icon at bounding box center [504, 184] width 8 height 9
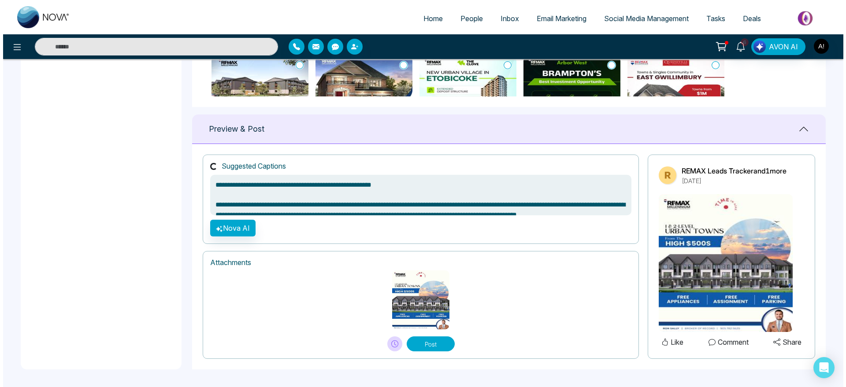
scroll to position [572, 0]
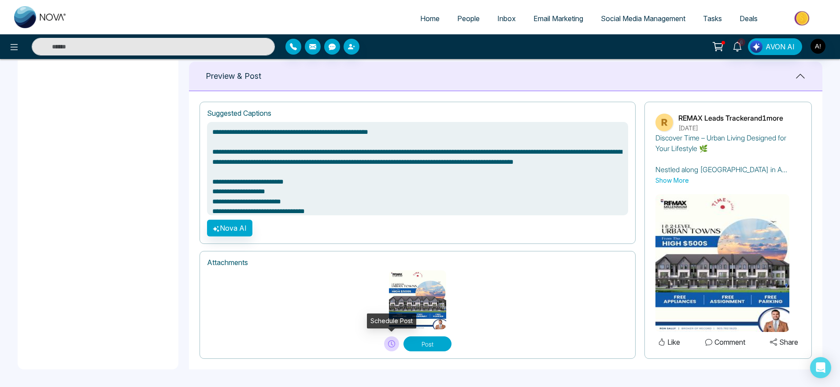
click at [390, 346] on icon at bounding box center [391, 343] width 7 height 7
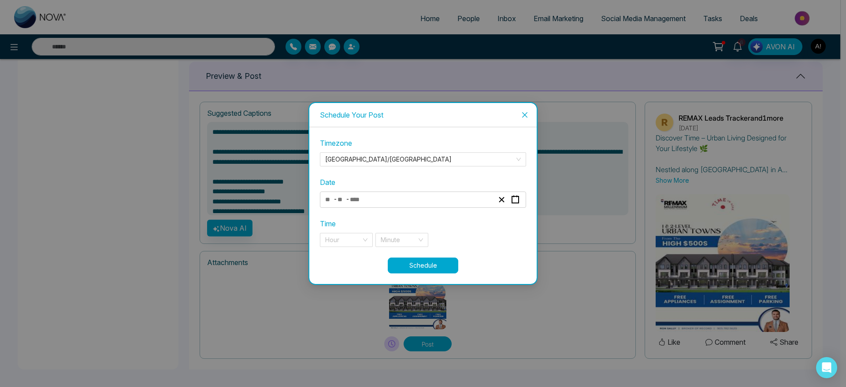
click at [392, 201] on div "- -" at bounding box center [409, 200] width 171 height 12
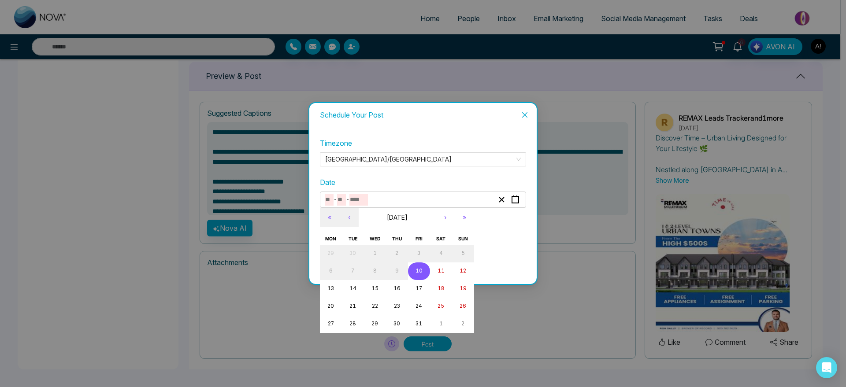
type textarea "**********"
click at [416, 268] on abbr "10" at bounding box center [418, 271] width 7 height 6
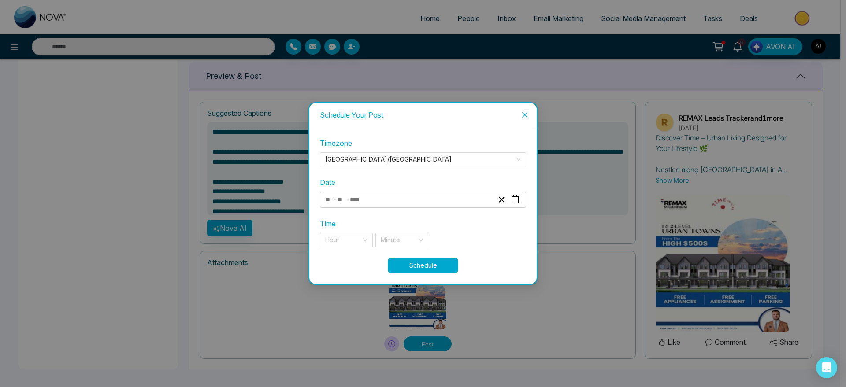
type input "**"
type input "****"
click at [346, 240] on input "search" at bounding box center [343, 239] width 36 height 13
click at [346, 262] on div "9 pm" at bounding box center [346, 258] width 42 height 10
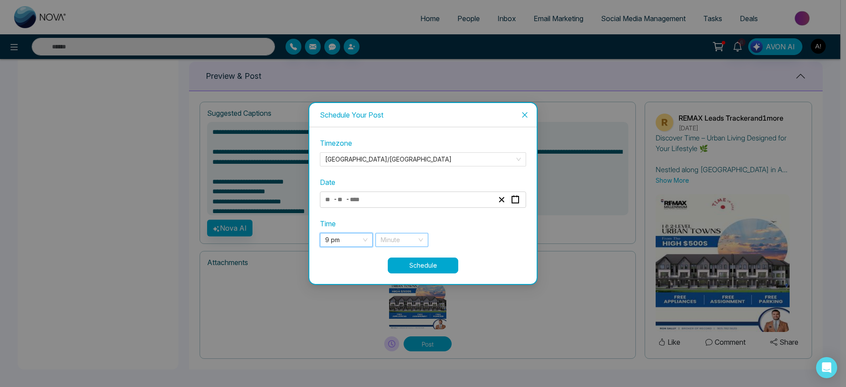
click at [419, 235] on div "Minute" at bounding box center [401, 240] width 53 height 14
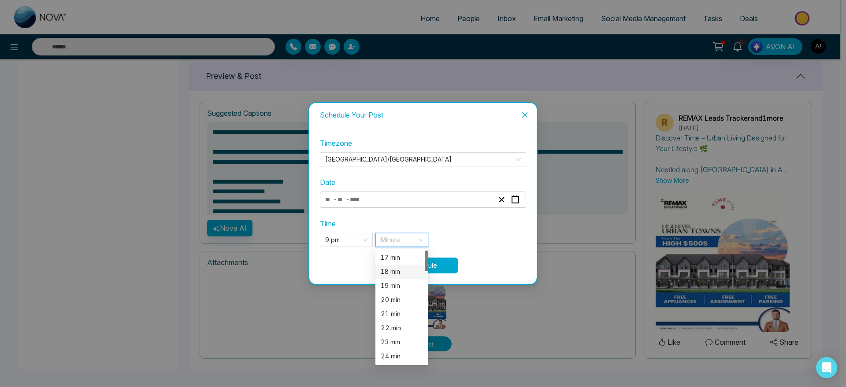
click at [406, 267] on div "18 min" at bounding box center [401, 272] width 42 height 10
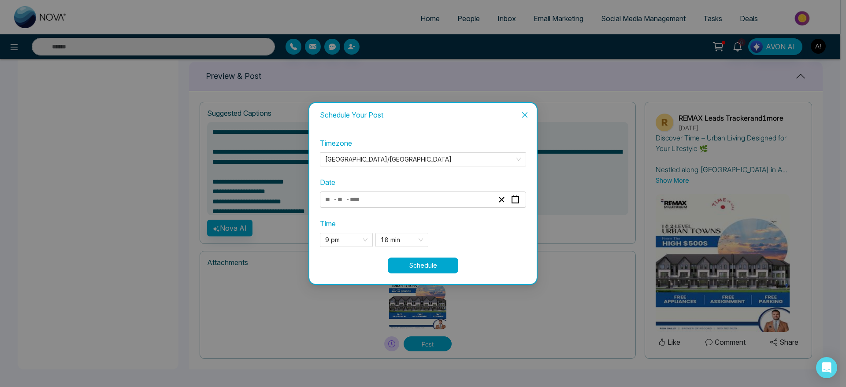
click at [442, 267] on button "Schedule" at bounding box center [423, 266] width 70 height 16
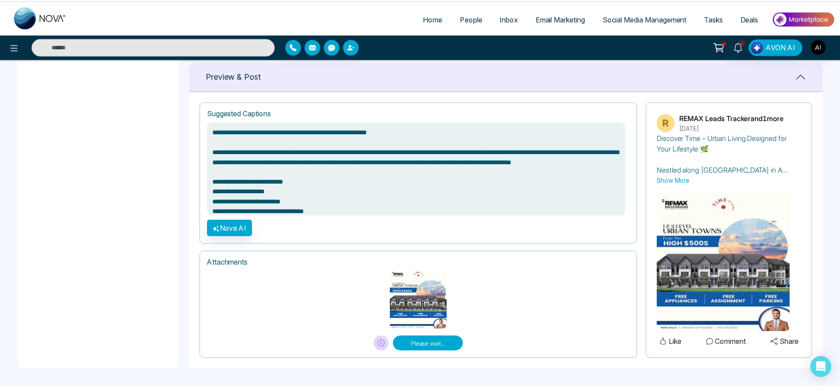
scroll to position [571, 0]
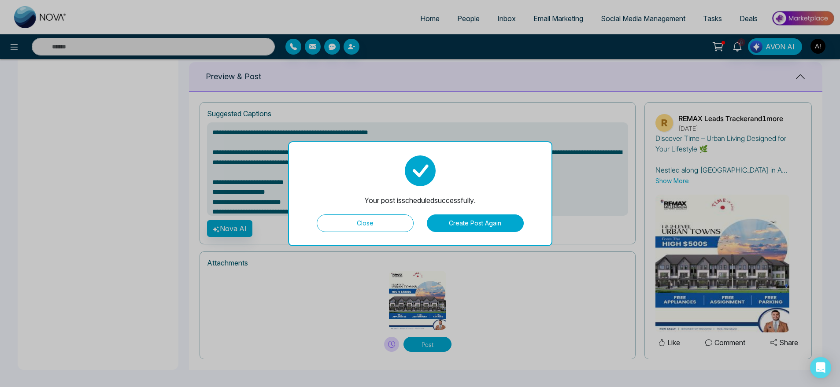
click at [381, 218] on button "Close" at bounding box center [365, 223] width 97 height 18
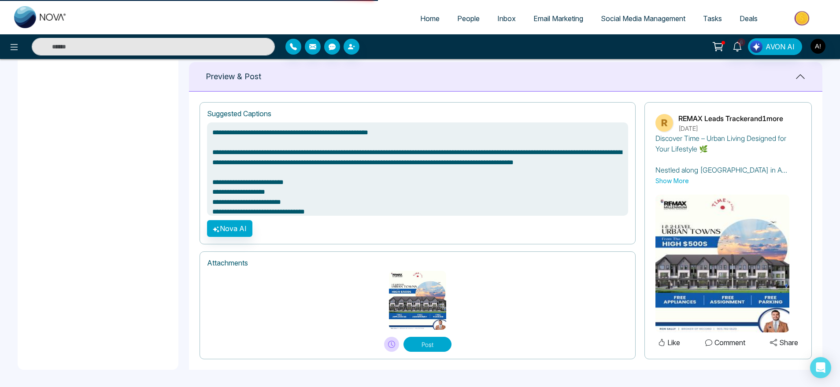
type textarea "**********"
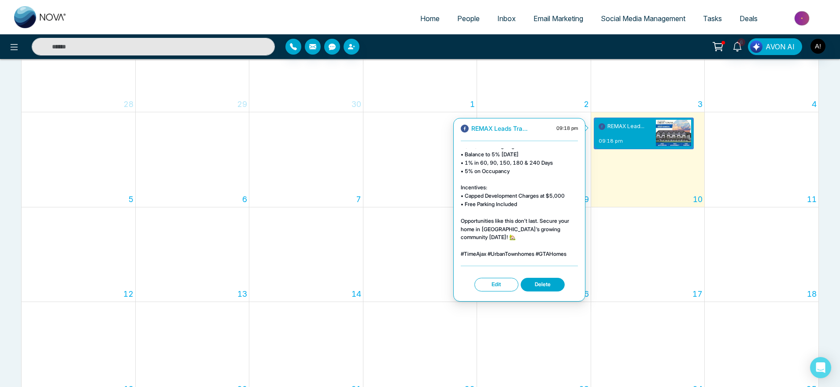
scroll to position [127, 0]
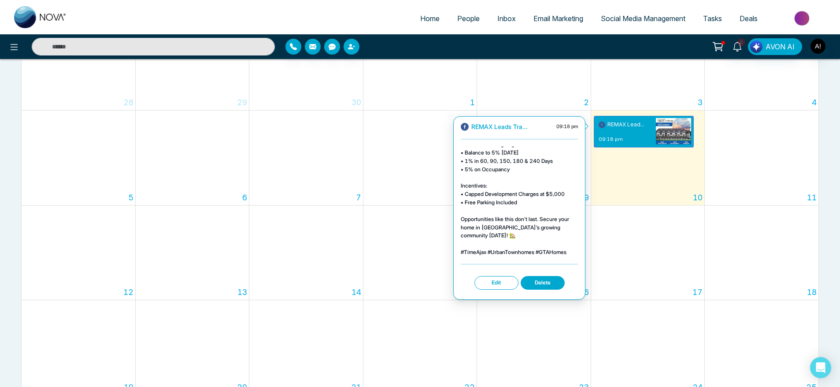
click at [499, 277] on button "Edit" at bounding box center [496, 283] width 44 height 14
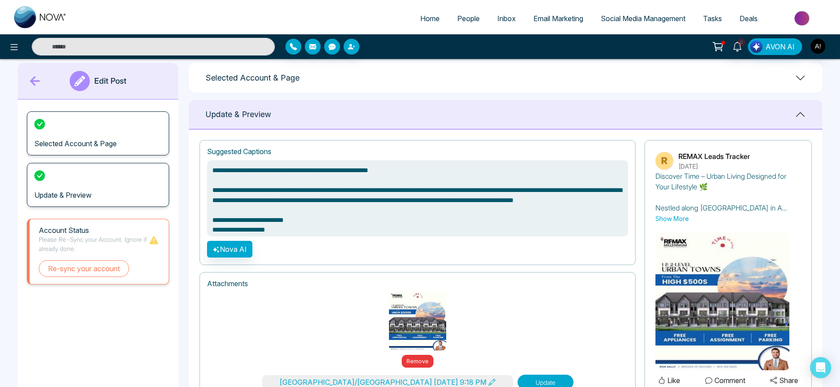
scroll to position [26, 0]
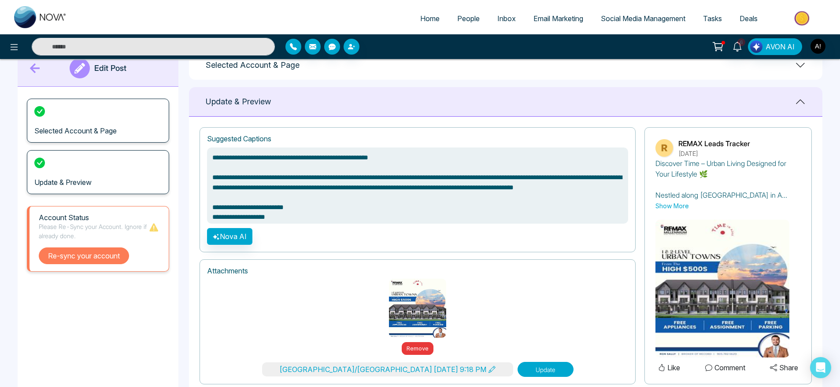
click at [101, 261] on button "Re-sync your account" at bounding box center [84, 255] width 90 height 17
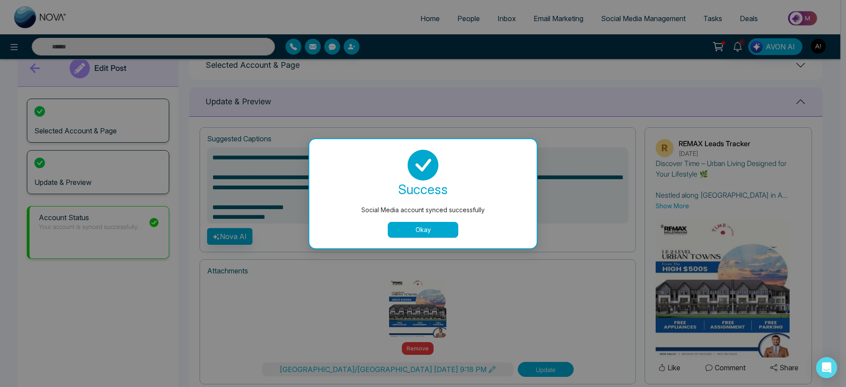
click at [398, 236] on button "Okay" at bounding box center [423, 230] width 70 height 16
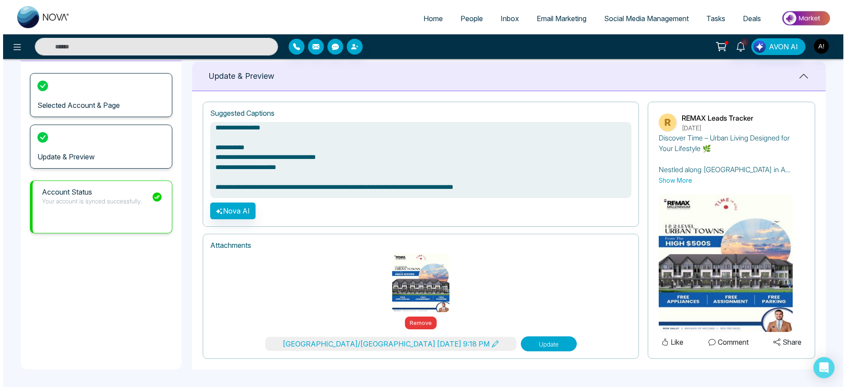
scroll to position [113, 0]
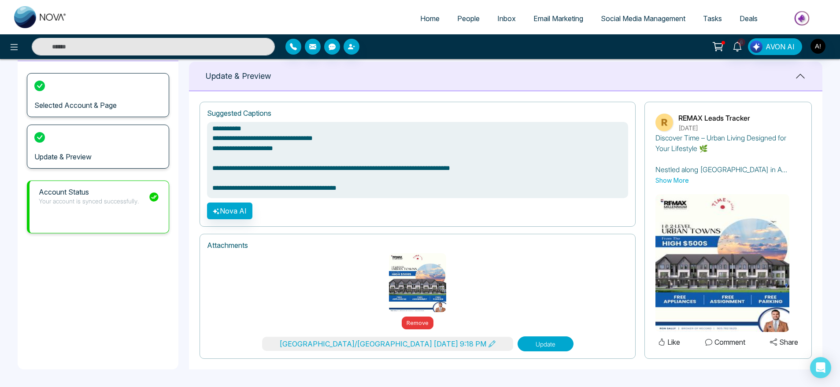
click at [517, 342] on button "Update" at bounding box center [545, 343] width 56 height 15
type textarea "**********"
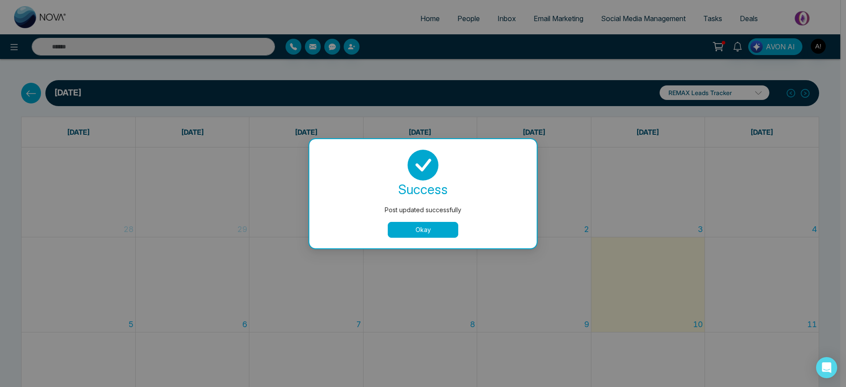
click at [418, 234] on button "Okay" at bounding box center [423, 230] width 70 height 16
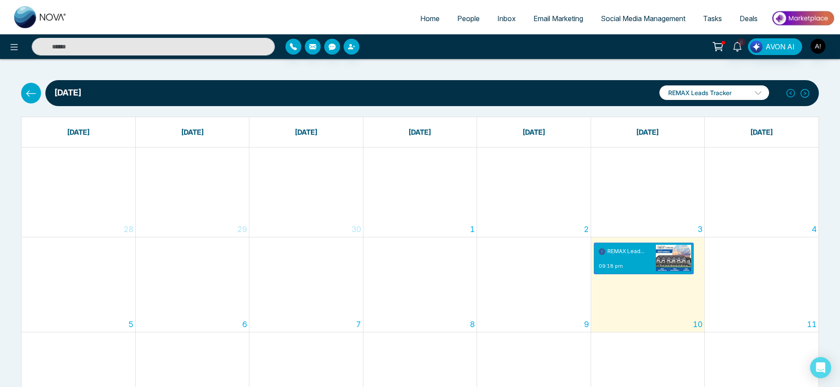
click at [29, 92] on icon at bounding box center [31, 93] width 11 height 11
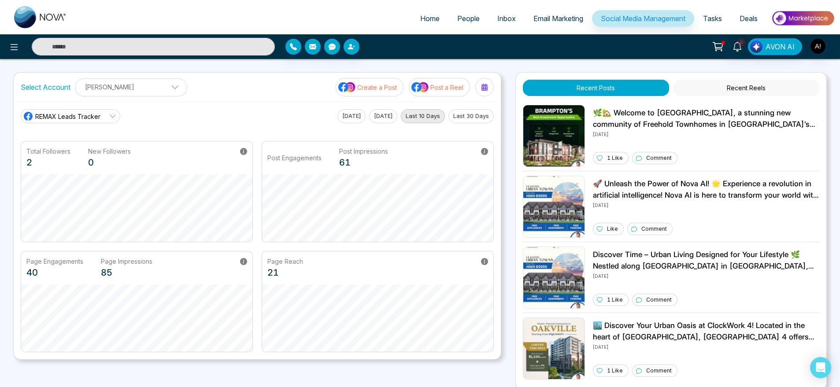
click at [386, 85] on p "Create a Post" at bounding box center [377, 87] width 40 height 9
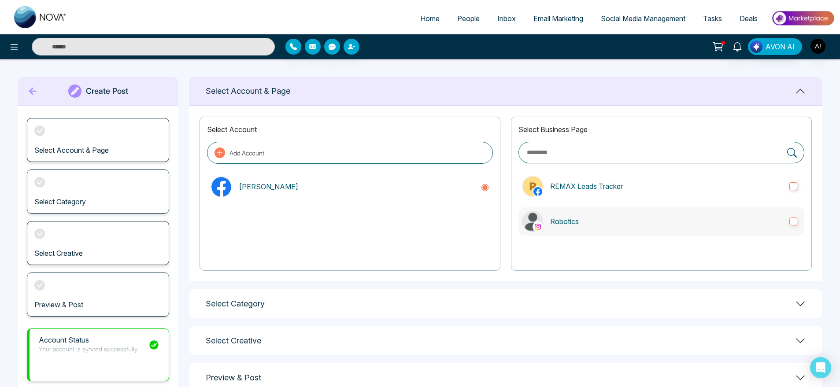
click at [569, 217] on p "Robotics" at bounding box center [666, 221] width 232 height 11
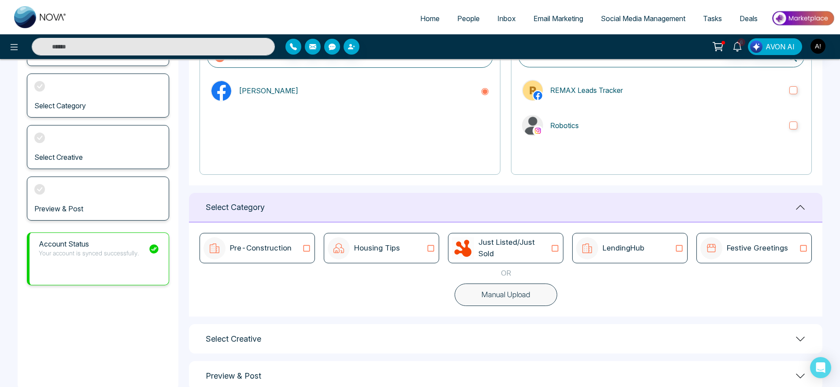
scroll to position [112, 0]
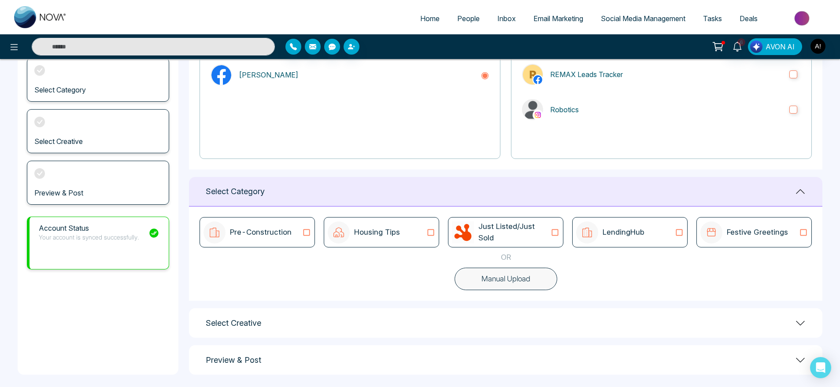
click at [621, 233] on p "LendingHub" at bounding box center [623, 232] width 42 height 11
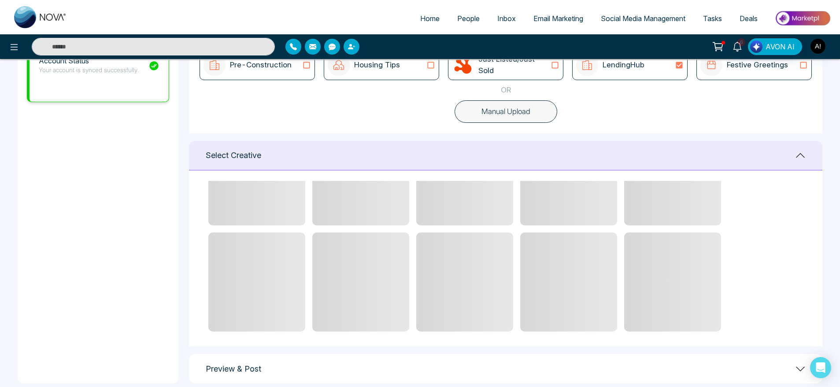
scroll to position [64, 0]
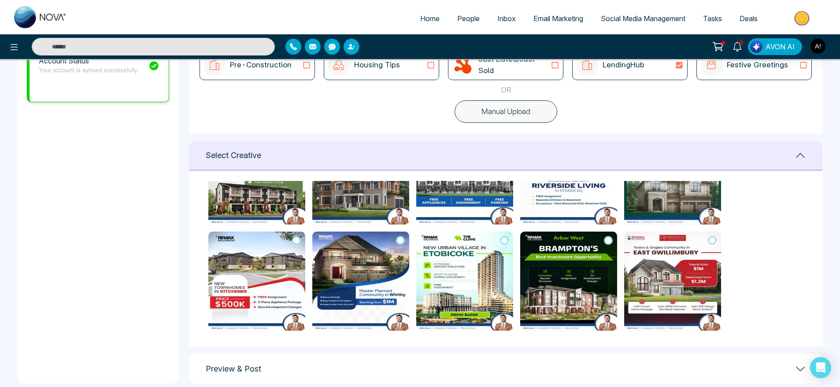
click at [606, 240] on icon at bounding box center [608, 240] width 8 height 9
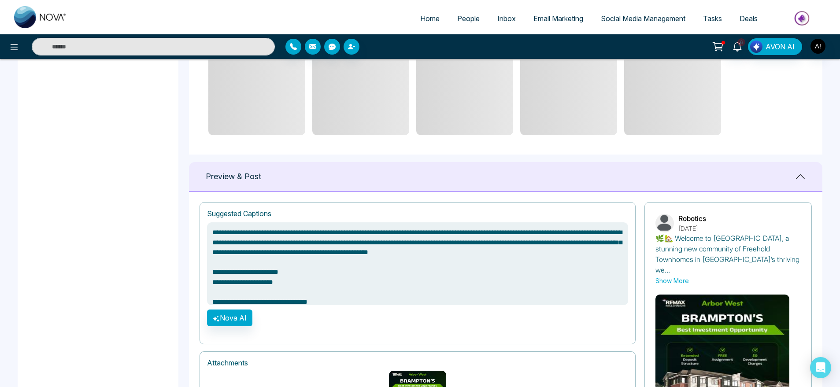
scroll to position [561, 0]
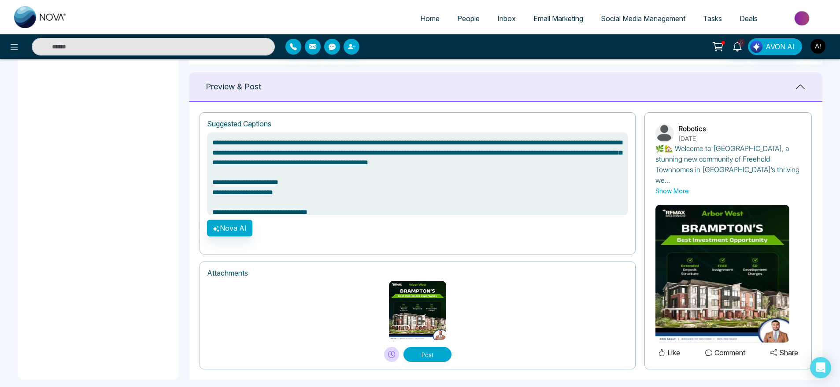
click at [412, 347] on button "Post" at bounding box center [427, 354] width 48 height 15
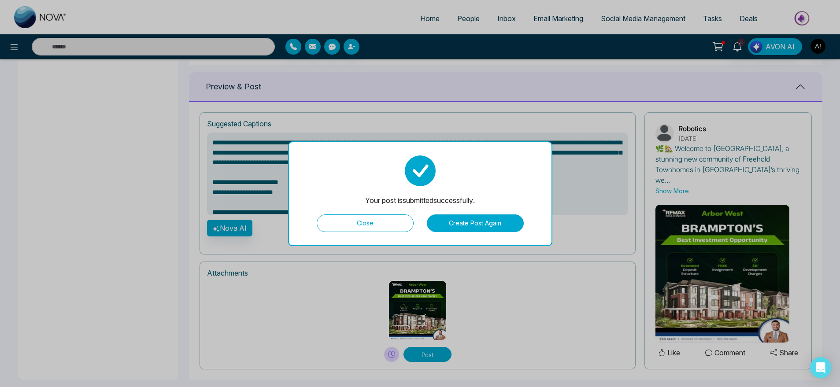
click at [399, 220] on button "Close" at bounding box center [365, 223] width 97 height 18
type textarea "**********"
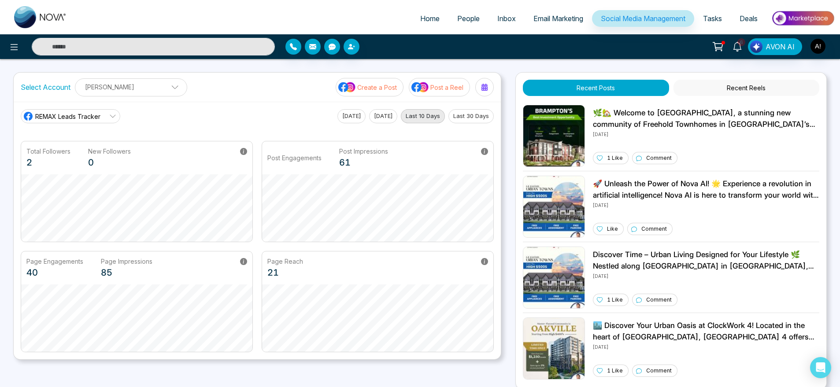
click at [367, 79] on button "Create a Post" at bounding box center [370, 87] width 68 height 18
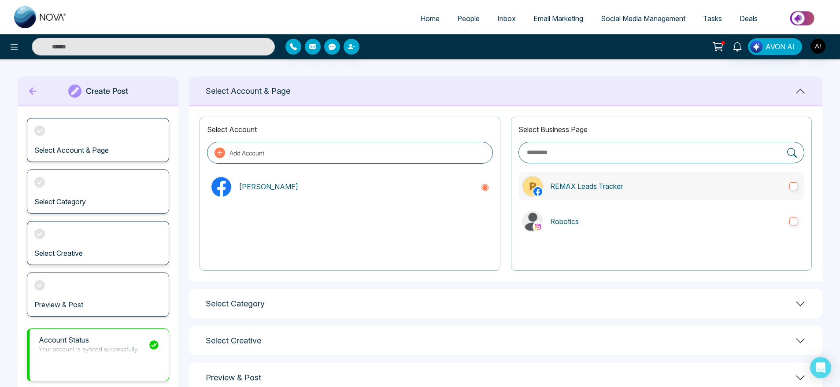
click at [600, 181] on p "REMAX Leads Tracker" at bounding box center [666, 186] width 232 height 11
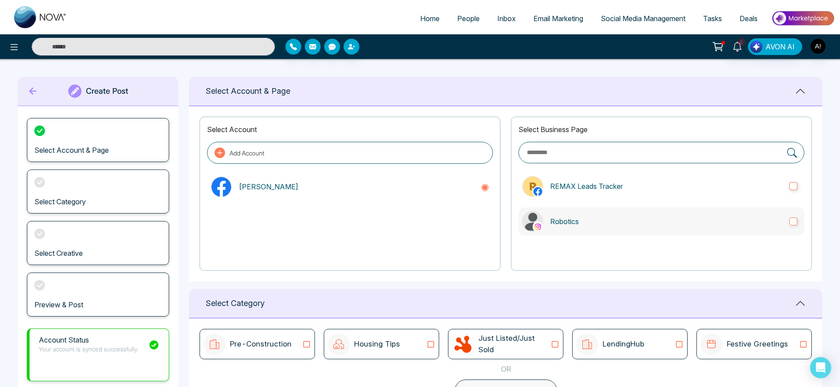
click at [606, 229] on label "Robotics" at bounding box center [661, 221] width 286 height 28
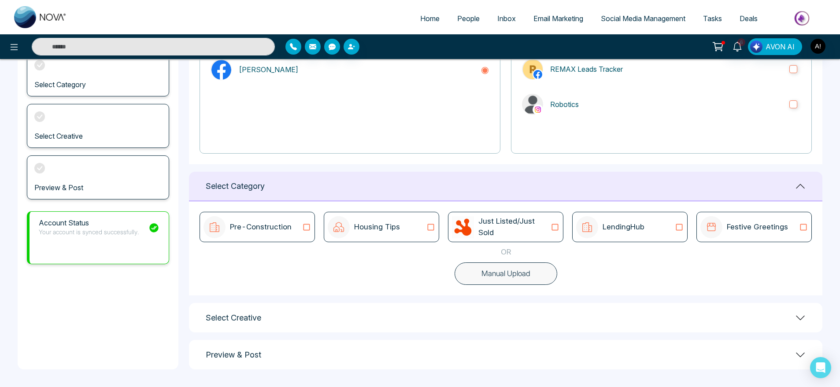
click at [565, 233] on div "Pre-Construction Housing Tips Just Listed/Just Sold LendingHub Festive Greetings" at bounding box center [505, 227] width 612 height 30
click at [502, 267] on button "Manual Upload" at bounding box center [505, 273] width 103 height 23
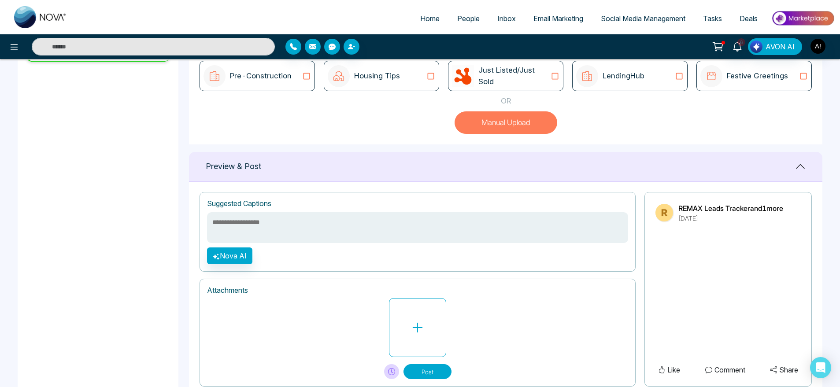
scroll to position [296, 0]
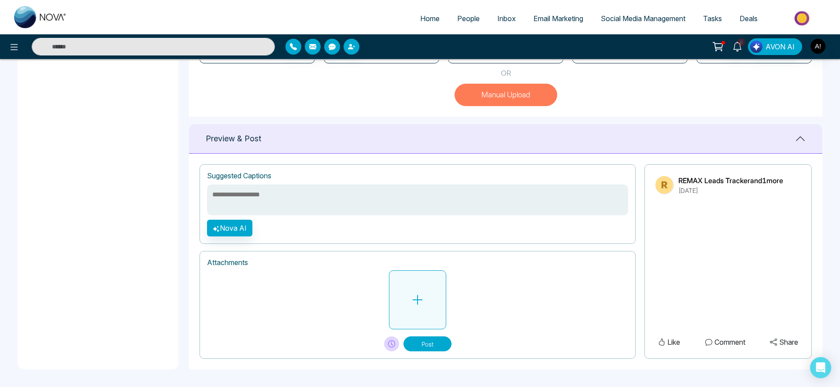
click at [439, 292] on button at bounding box center [417, 299] width 57 height 59
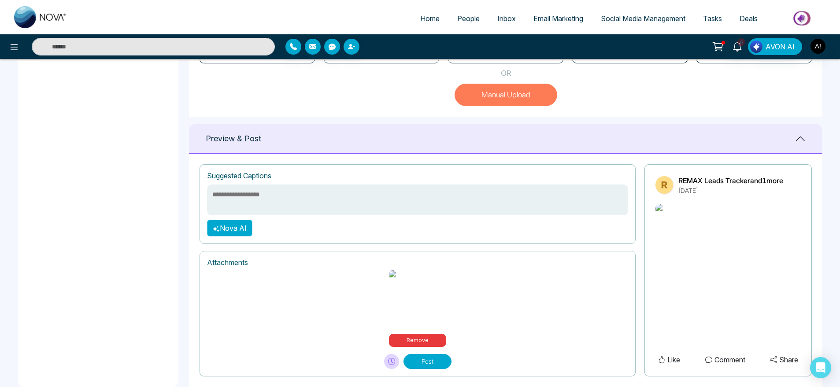
click at [228, 236] on button "Nova AI" at bounding box center [229, 228] width 45 height 17
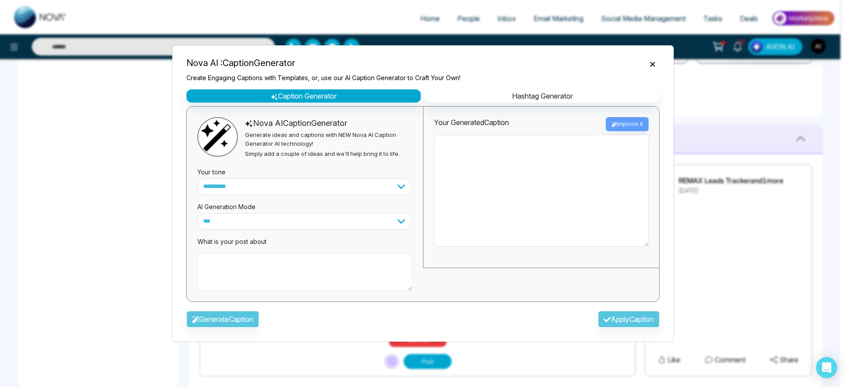
click at [278, 274] on textarea at bounding box center [304, 272] width 215 height 38
type textarea "**********"
click at [241, 315] on button "Generate Caption" at bounding box center [222, 319] width 73 height 17
type textarea "**********"
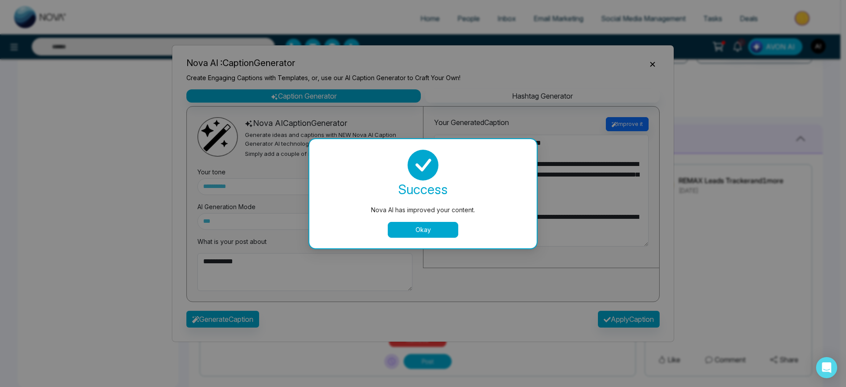
click at [432, 235] on button "Okay" at bounding box center [423, 230] width 70 height 16
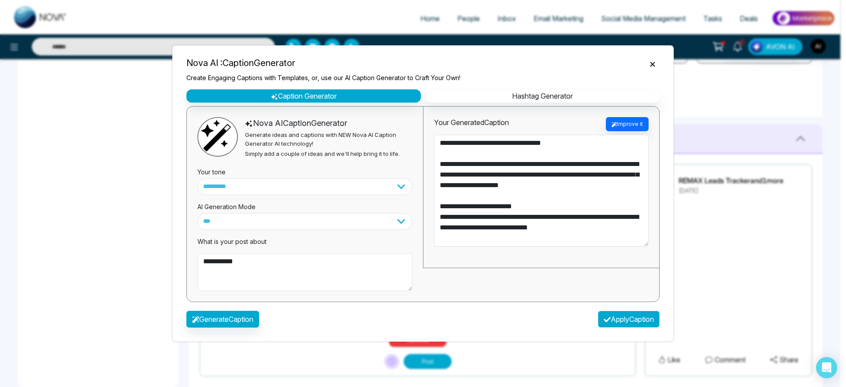
click at [602, 314] on button "Apply Caption" at bounding box center [629, 319] width 62 height 17
type textarea "**********"
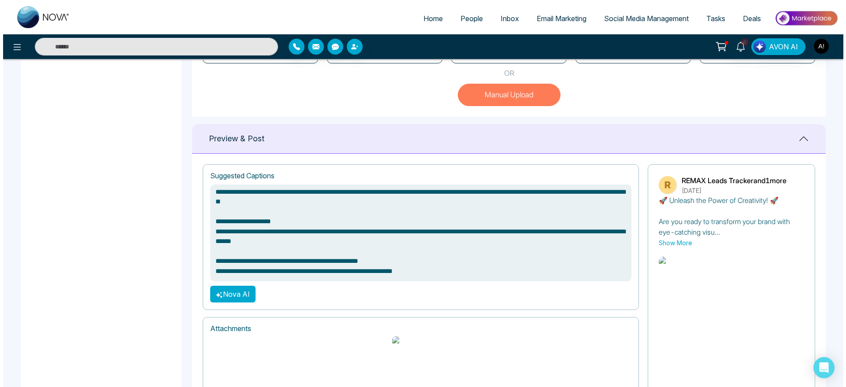
scroll to position [358, 0]
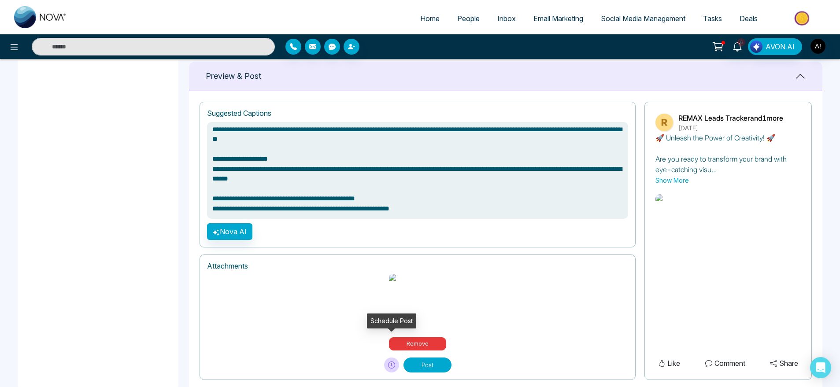
click at [385, 358] on button at bounding box center [391, 365] width 15 height 15
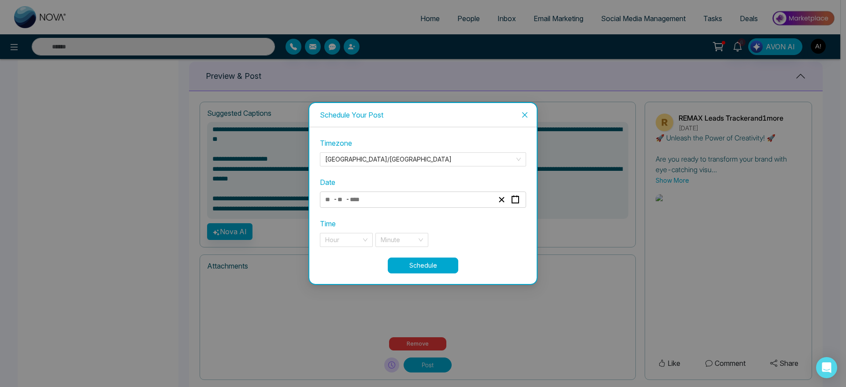
click at [415, 199] on div "- -" at bounding box center [409, 200] width 171 height 12
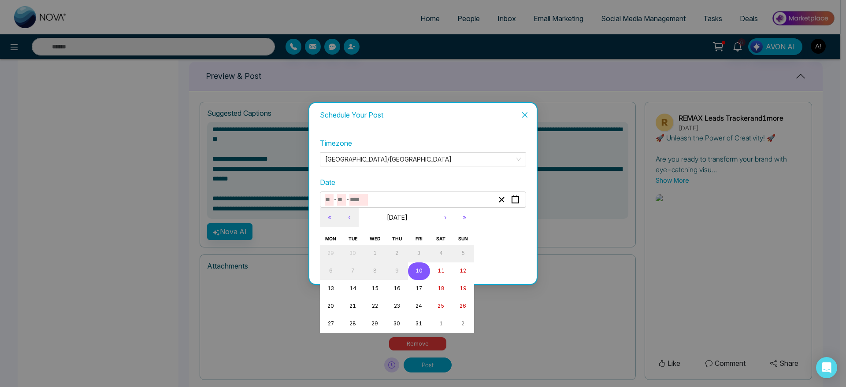
click at [422, 271] on abbr "10" at bounding box center [418, 271] width 7 height 6
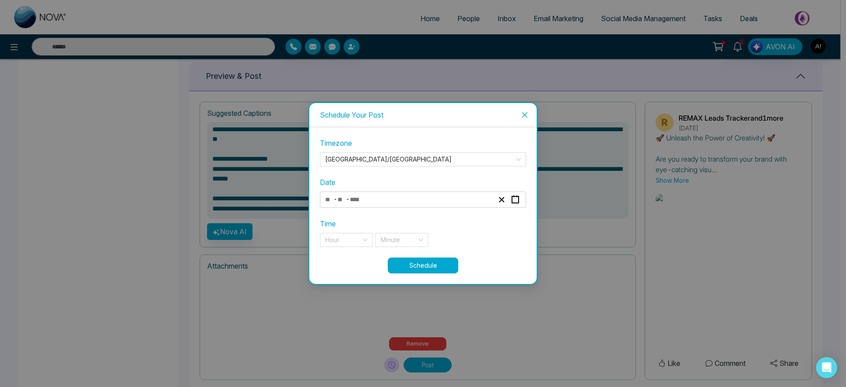
type input "**"
type input "****"
click at [340, 244] on input "search" at bounding box center [343, 239] width 36 height 13
click at [342, 262] on div "9 pm" at bounding box center [346, 258] width 42 height 10
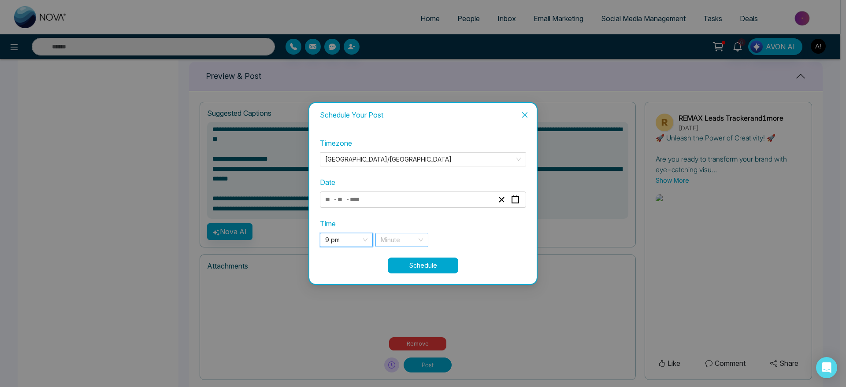
click at [415, 238] on input "search" at bounding box center [398, 239] width 36 height 13
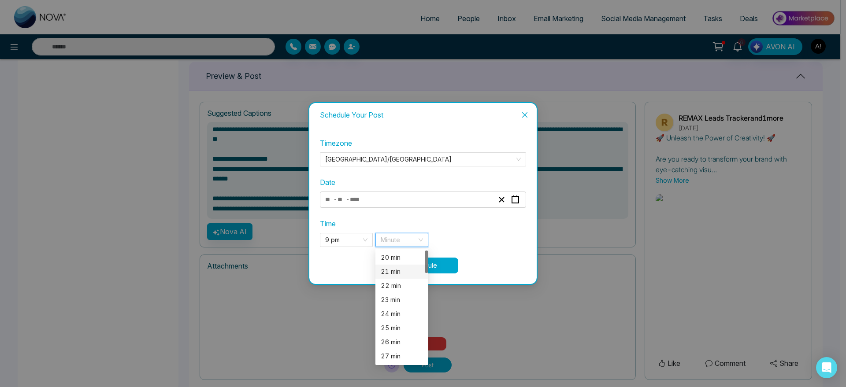
click at [408, 266] on div "21 min" at bounding box center [401, 272] width 53 height 14
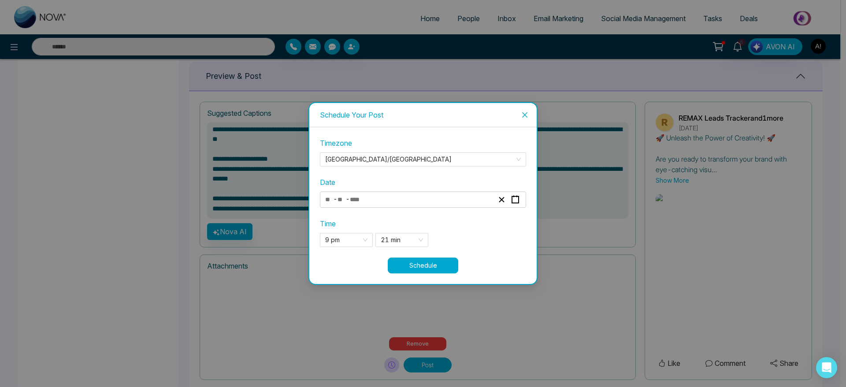
click at [455, 270] on button "Schedule" at bounding box center [423, 266] width 70 height 16
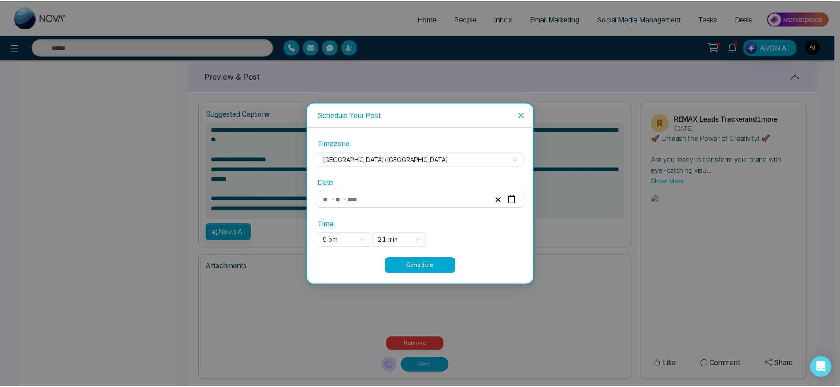
scroll to position [358, 0]
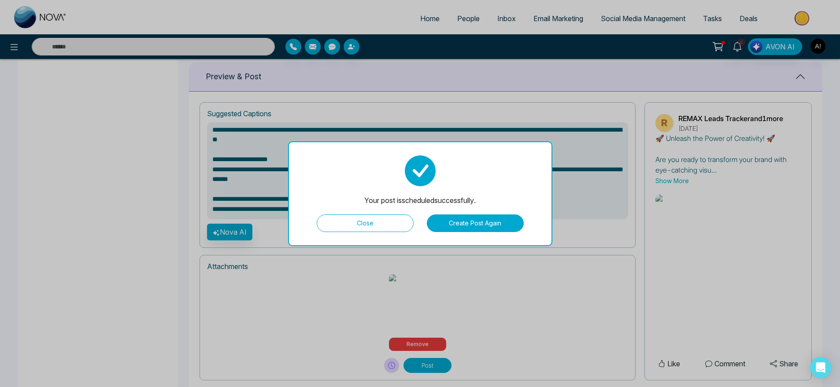
click at [388, 218] on button "Close" at bounding box center [365, 223] width 97 height 18
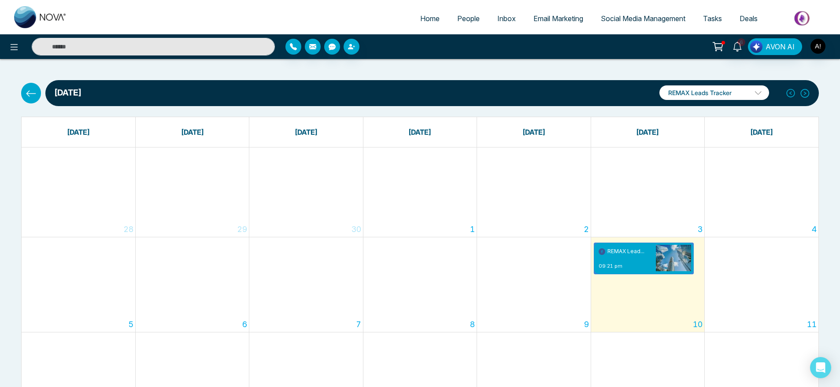
click at [30, 93] on icon at bounding box center [31, 93] width 10 height 6
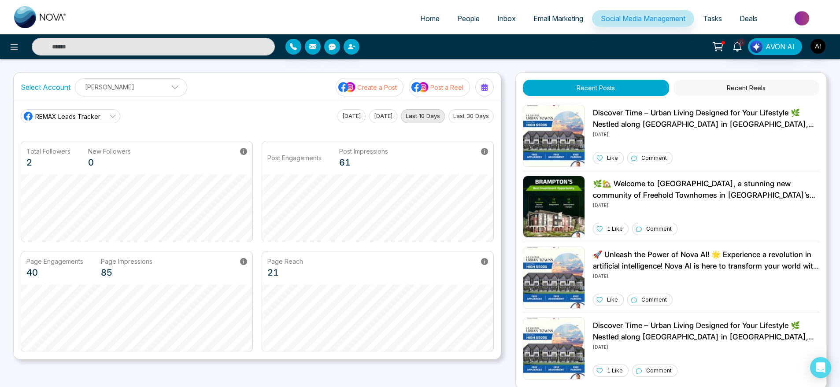
click at [380, 87] on p "Create a Post" at bounding box center [377, 87] width 40 height 9
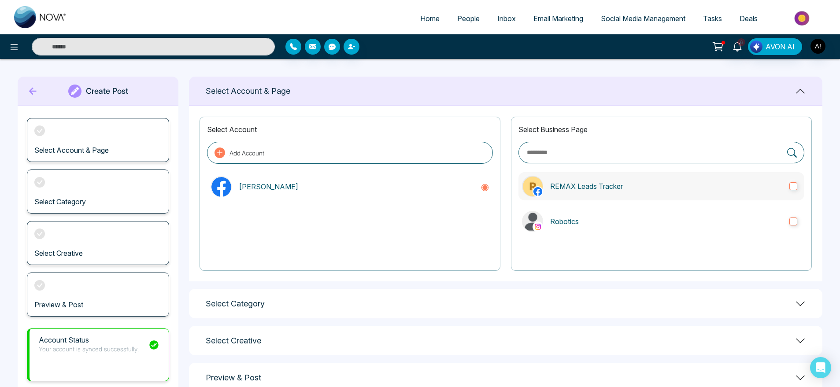
click at [608, 198] on label "REMAX Leads Tracker" at bounding box center [661, 186] width 286 height 28
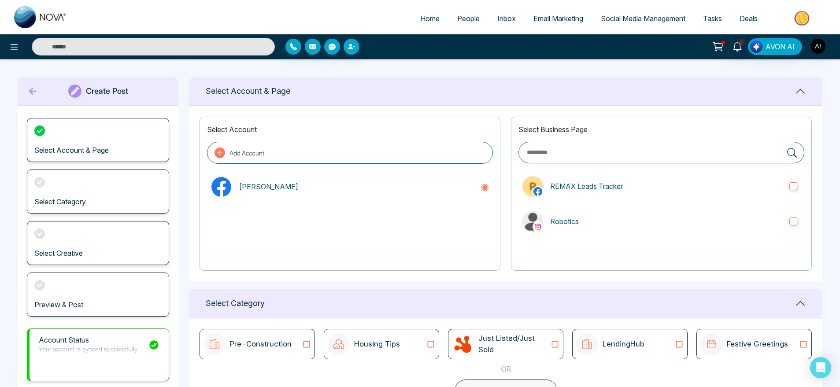
click at [642, 247] on div at bounding box center [661, 253] width 286 height 21
click at [626, 228] on label "Robotics" at bounding box center [661, 221] width 286 height 28
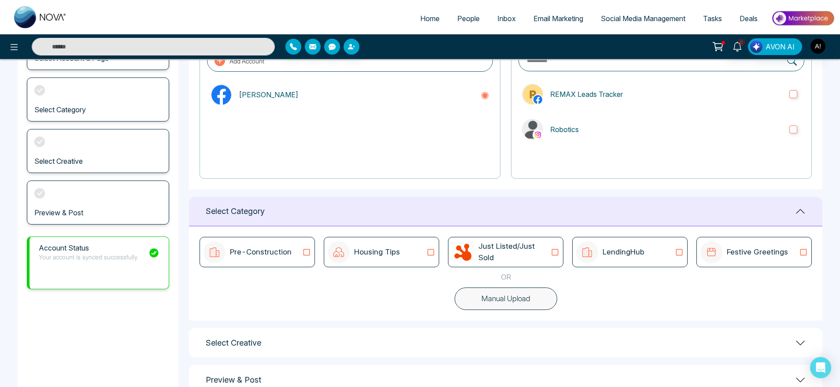
scroll to position [117, 0]
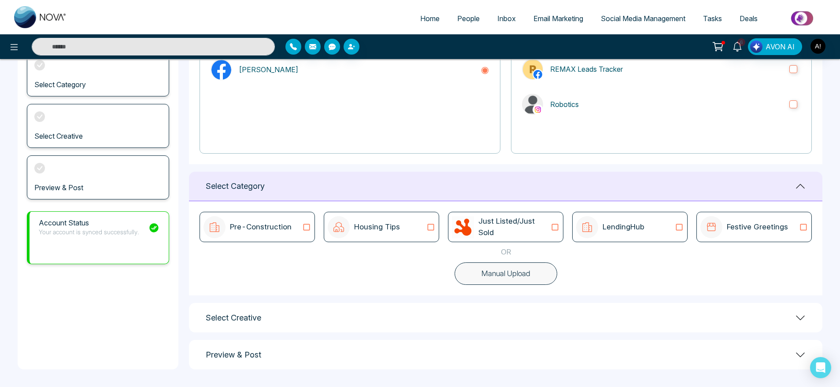
click at [535, 271] on button "Manual Upload" at bounding box center [505, 273] width 103 height 23
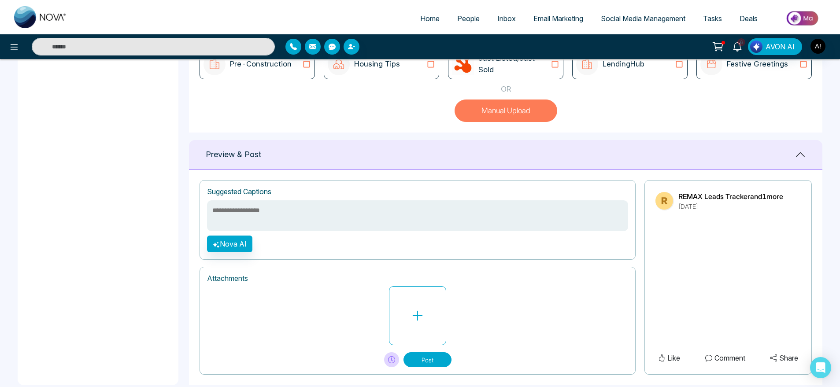
scroll to position [296, 0]
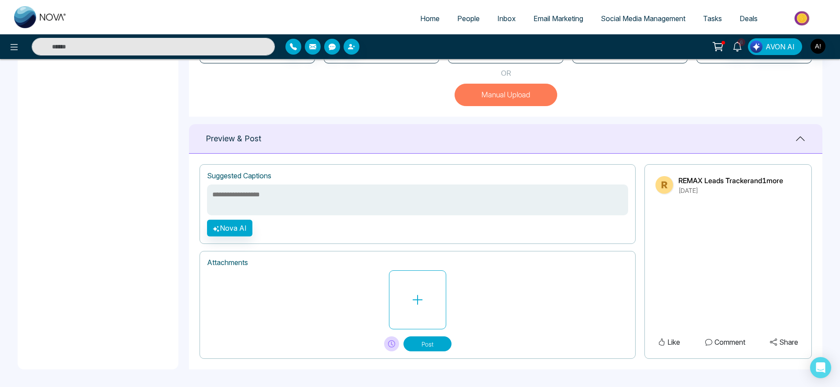
click at [384, 296] on div at bounding box center [417, 299] width 421 height 59
click at [422, 295] on icon at bounding box center [417, 299] width 13 height 13
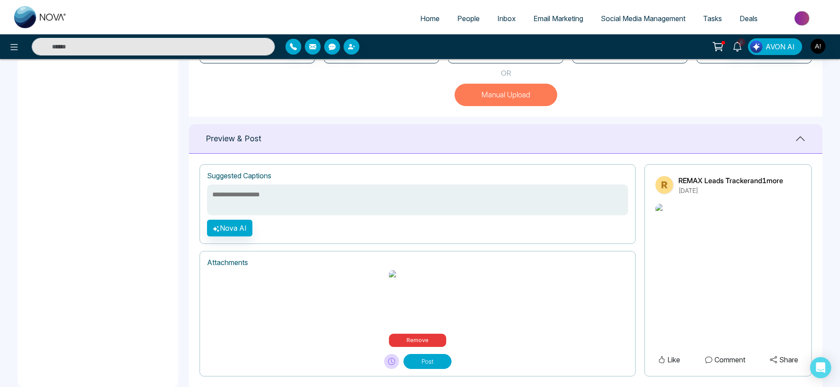
scroll to position [306, 0]
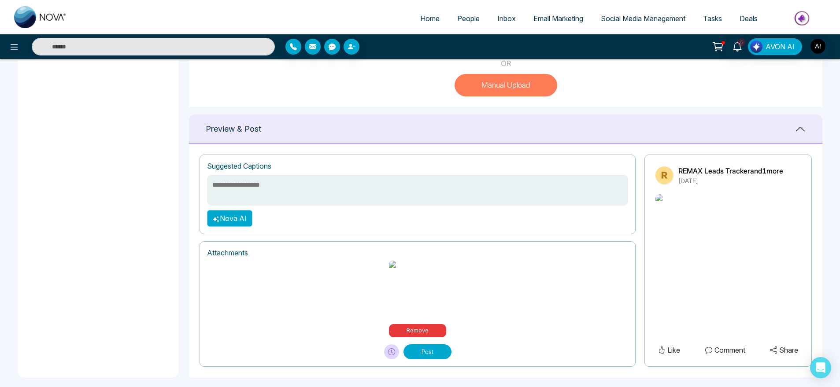
click at [226, 227] on button "Nova AI" at bounding box center [229, 218] width 45 height 17
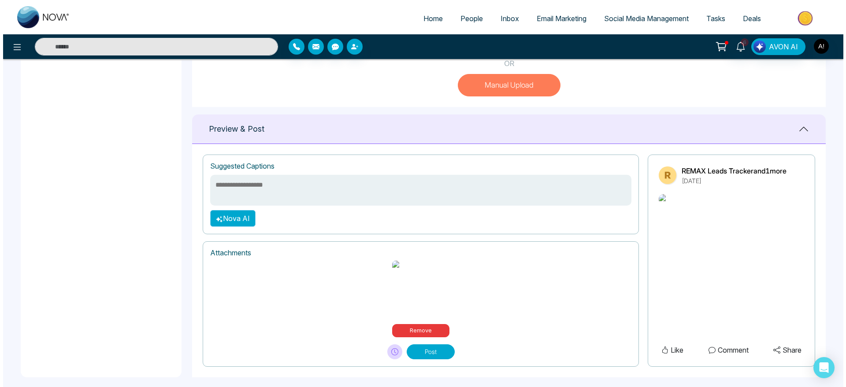
scroll to position [305, 0]
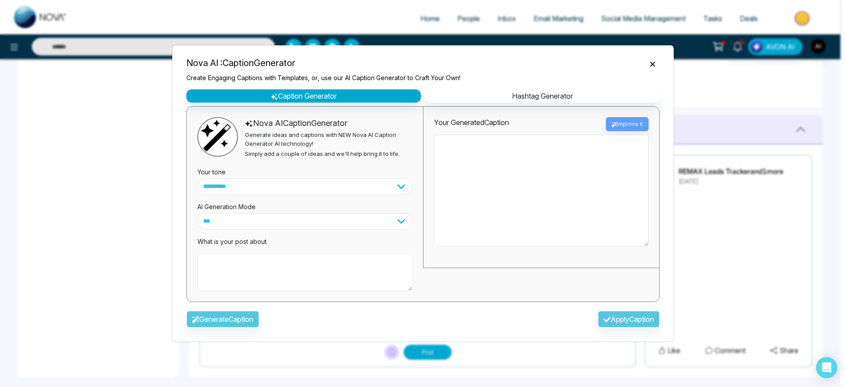
click at [239, 277] on textarea at bounding box center [304, 272] width 215 height 38
type textarea "**********"
click at [238, 314] on button "Generate Caption" at bounding box center [222, 319] width 73 height 17
type textarea "**********"
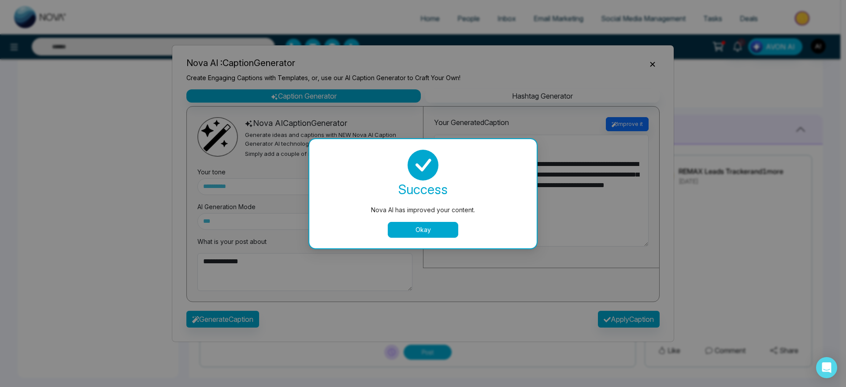
click at [447, 233] on button "Okay" at bounding box center [423, 230] width 70 height 16
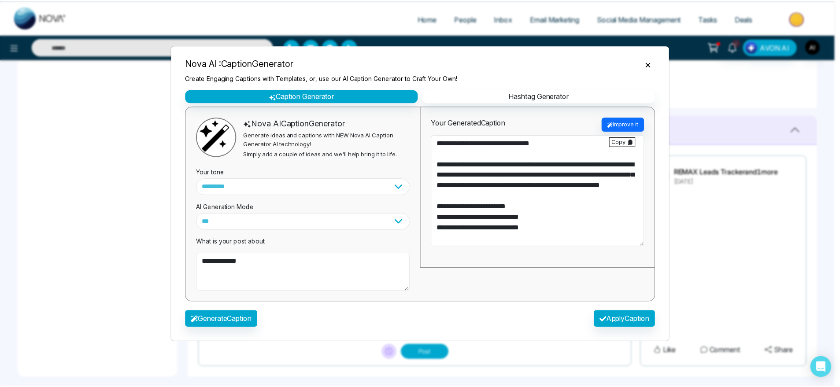
scroll to position [53, 0]
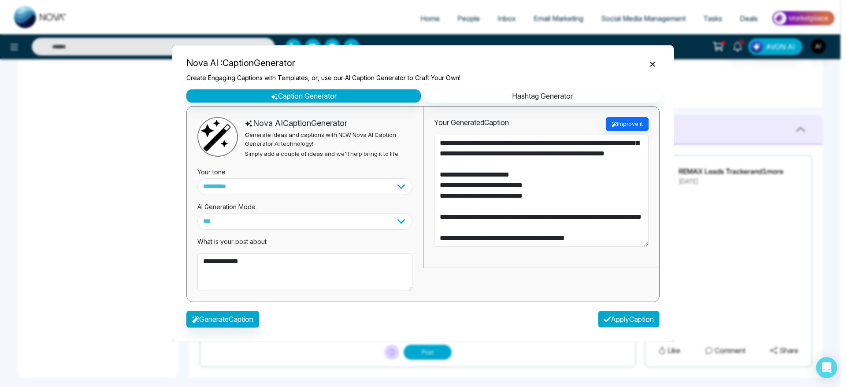
click at [606, 325] on button "Apply Caption" at bounding box center [629, 319] width 62 height 17
type textarea "**********"
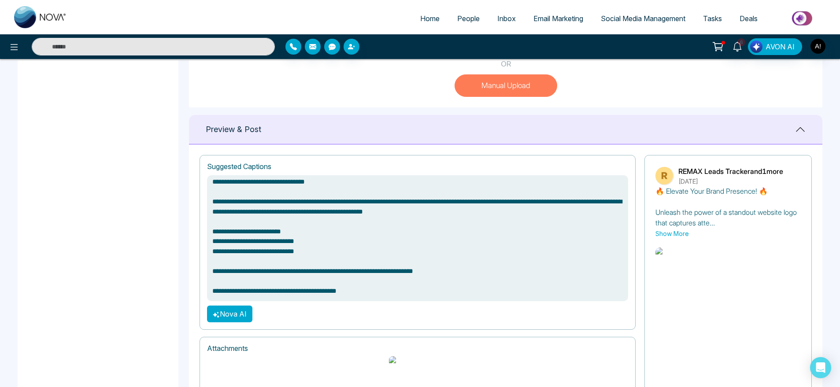
scroll to position [358, 0]
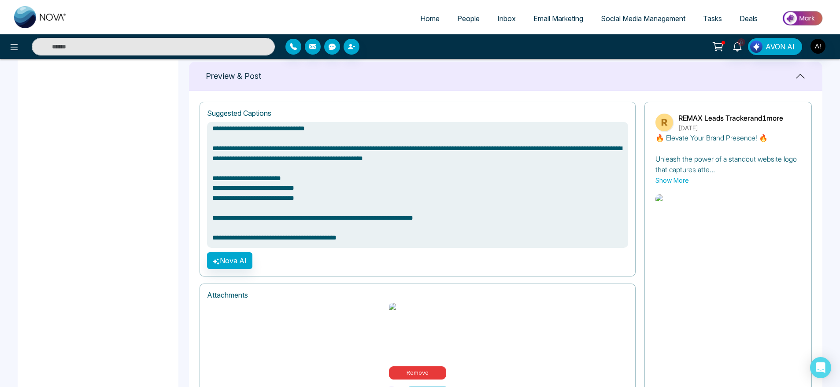
click at [438, 387] on button "Post" at bounding box center [427, 394] width 48 height 15
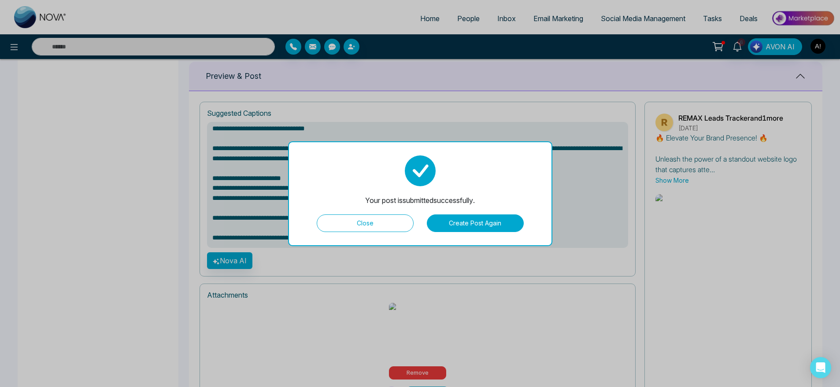
click at [392, 227] on button "Close" at bounding box center [365, 223] width 97 height 18
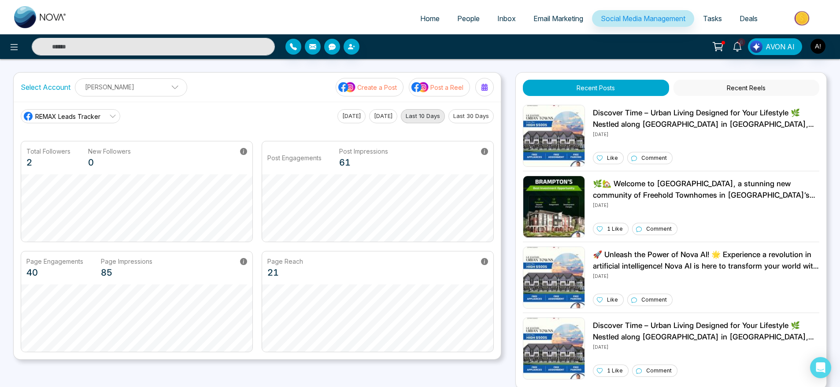
scroll to position [0, 0]
click at [363, 79] on button "Create a Post" at bounding box center [370, 87] width 68 height 18
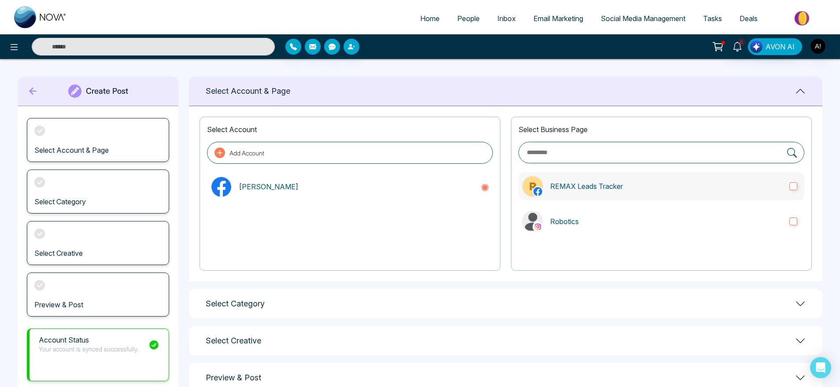
click at [603, 184] on p "REMAX Leads Tracker" at bounding box center [666, 186] width 232 height 11
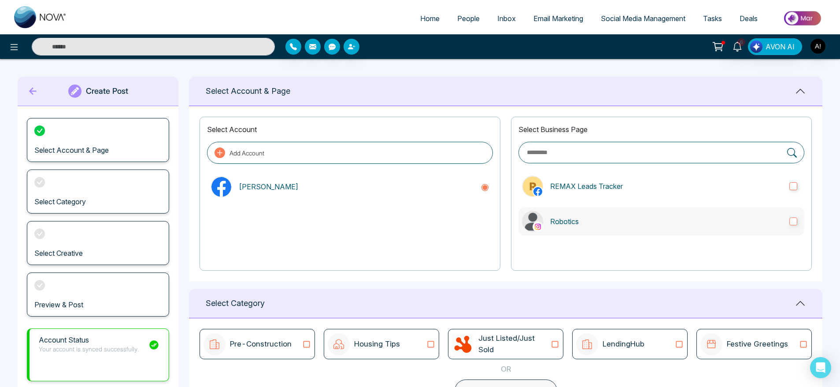
click at [602, 221] on p "Robotics" at bounding box center [666, 221] width 232 height 11
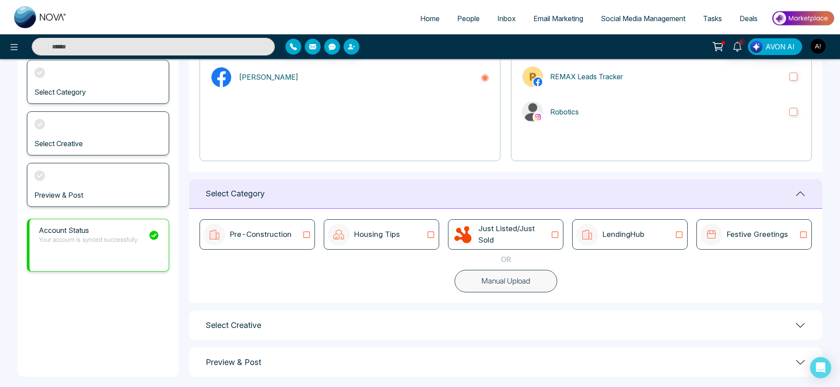
scroll to position [117, 0]
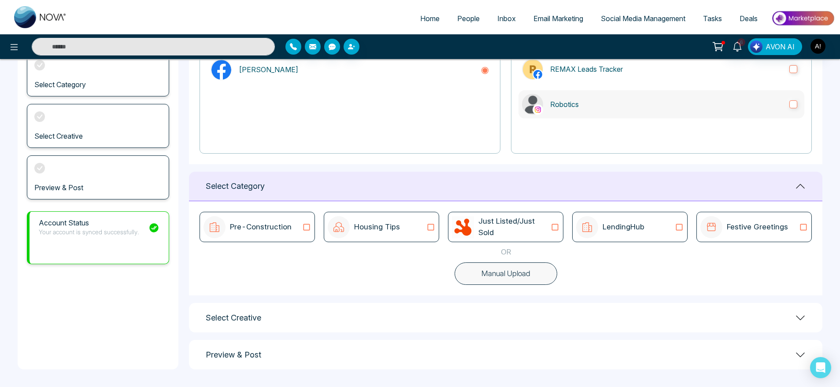
click at [687, 109] on p "Robotics" at bounding box center [666, 104] width 232 height 11
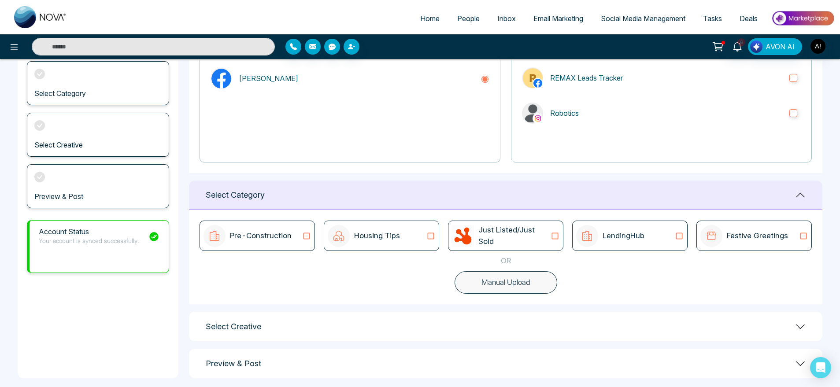
scroll to position [88, 0]
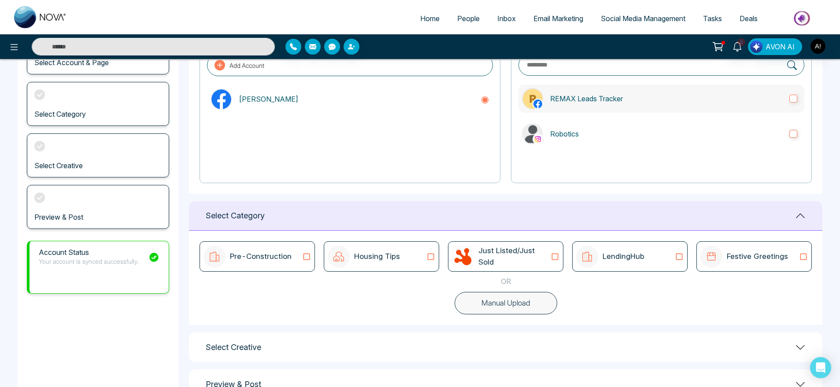
click at [654, 89] on label "REMAX Leads Tracker" at bounding box center [661, 99] width 286 height 28
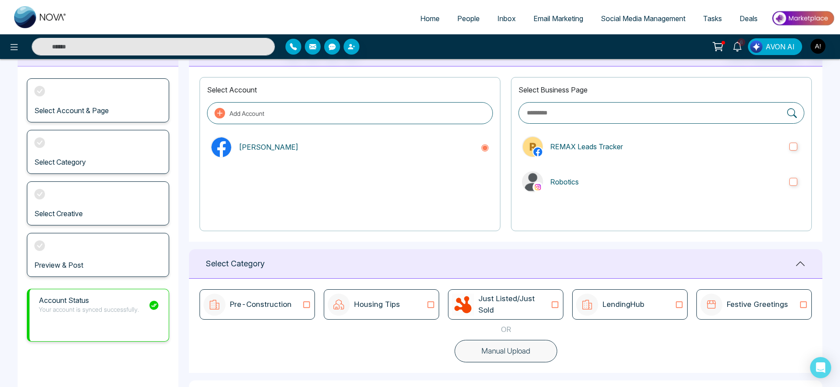
scroll to position [0, 0]
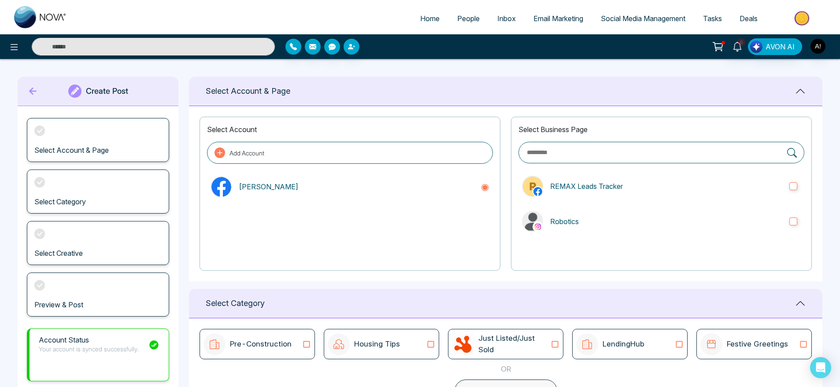
drag, startPoint x: 199, startPoint y: 89, endPoint x: 330, endPoint y: 90, distance: 131.2
click at [330, 90] on div "Select Account & Page" at bounding box center [505, 92] width 633 height 30
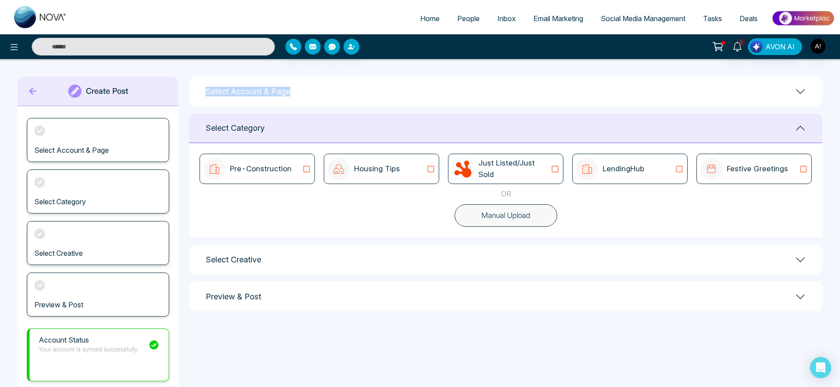
click at [330, 90] on div "Select Account & Page" at bounding box center [505, 92] width 633 height 30
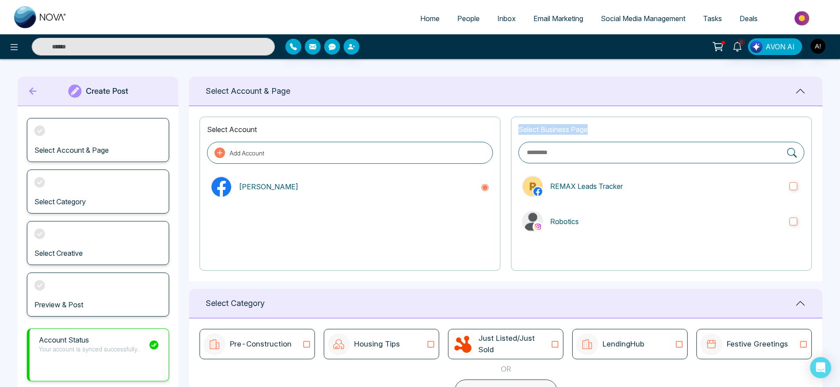
drag, startPoint x: 516, startPoint y: 133, endPoint x: 605, endPoint y: 131, distance: 88.6
click at [605, 131] on div "Select Business Page REMAX Leads Tracker Robotics" at bounding box center [661, 194] width 301 height 154
click at [605, 131] on p "Select Business Page" at bounding box center [661, 129] width 286 height 11
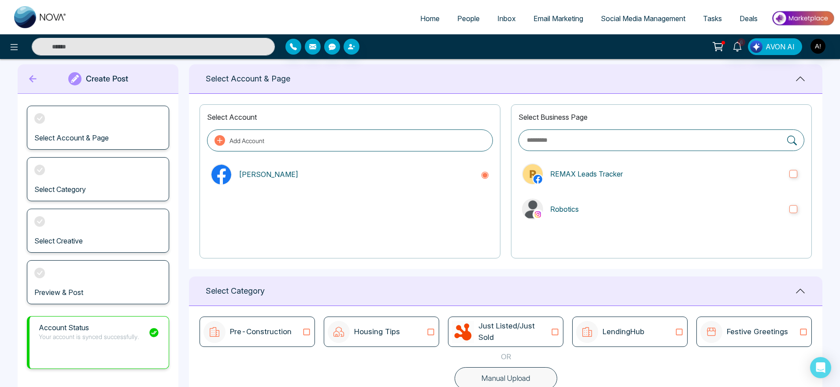
scroll to position [15, 0]
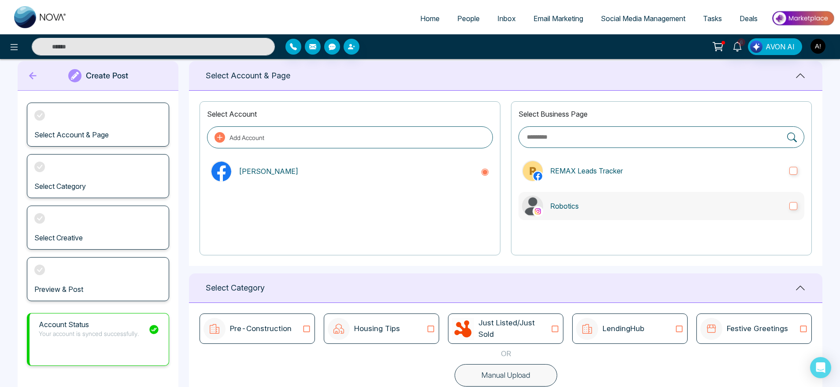
click at [587, 218] on label "Robotics" at bounding box center [661, 206] width 286 height 28
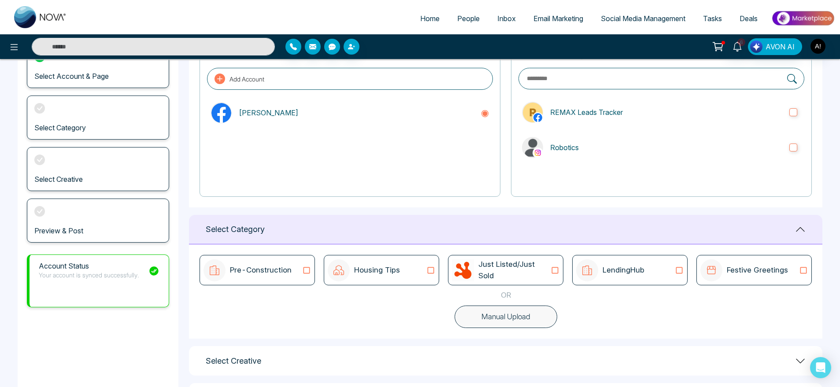
scroll to position [75, 0]
click at [512, 325] on button "Manual Upload" at bounding box center [505, 316] width 103 height 23
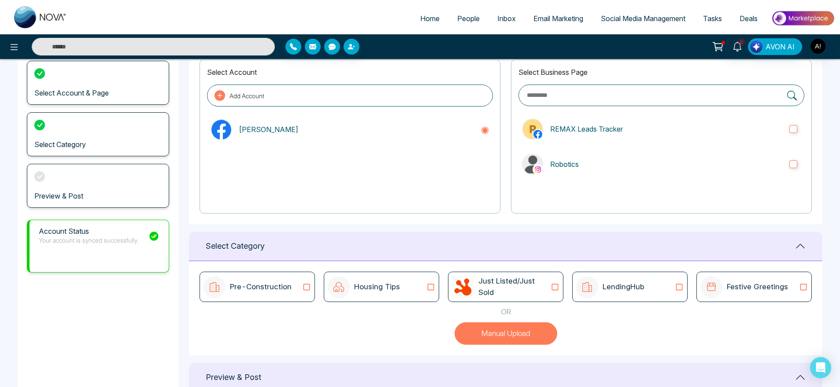
scroll to position [55, 0]
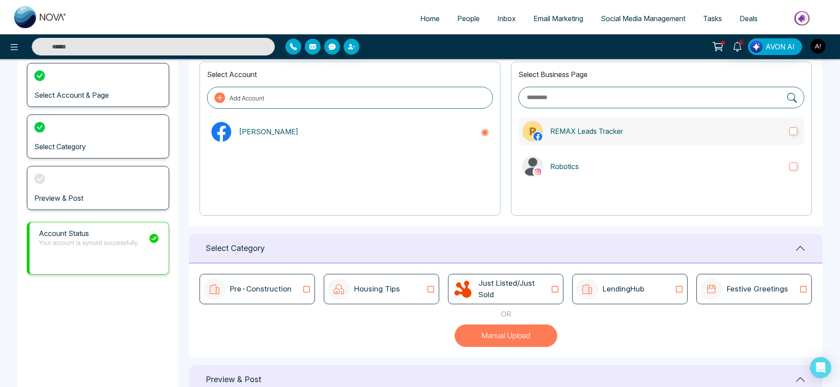
click at [606, 125] on label "REMAX Leads Tracker" at bounding box center [661, 131] width 286 height 28
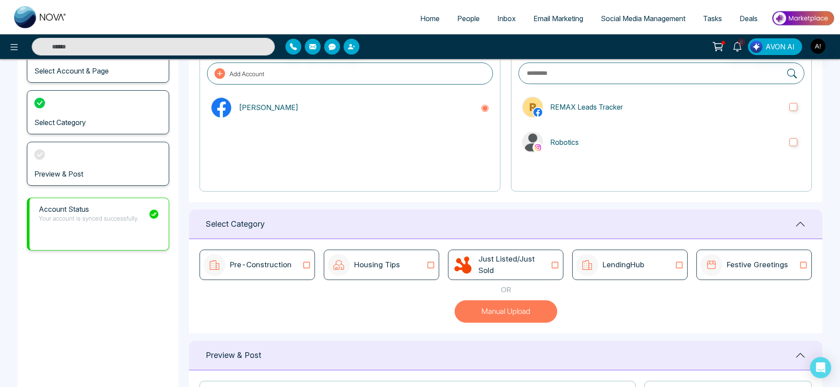
scroll to position [75, 0]
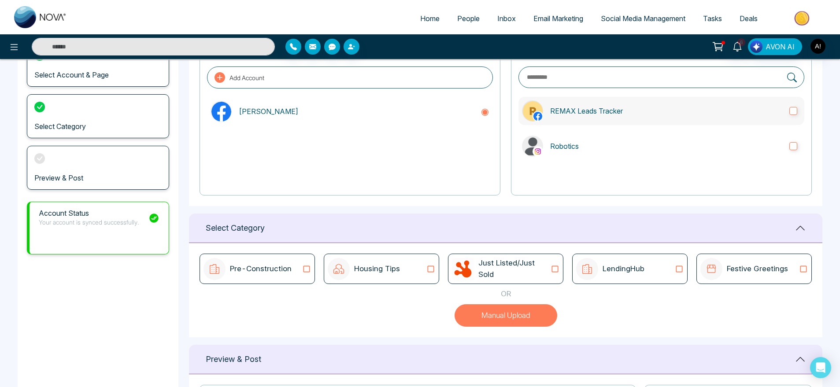
click at [687, 111] on p "REMAX Leads Tracker" at bounding box center [666, 111] width 232 height 11
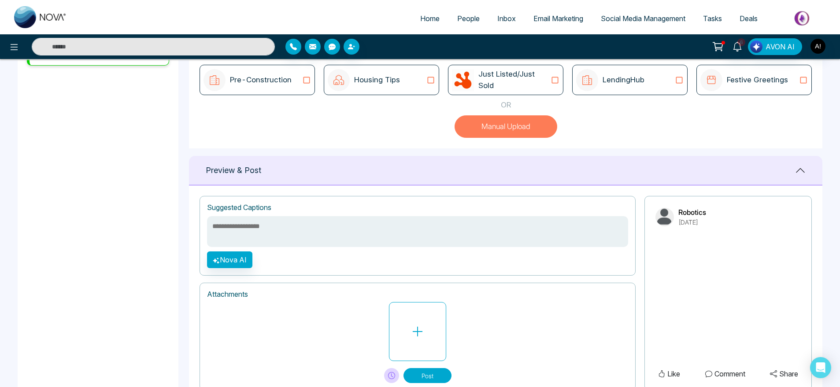
scroll to position [270, 0]
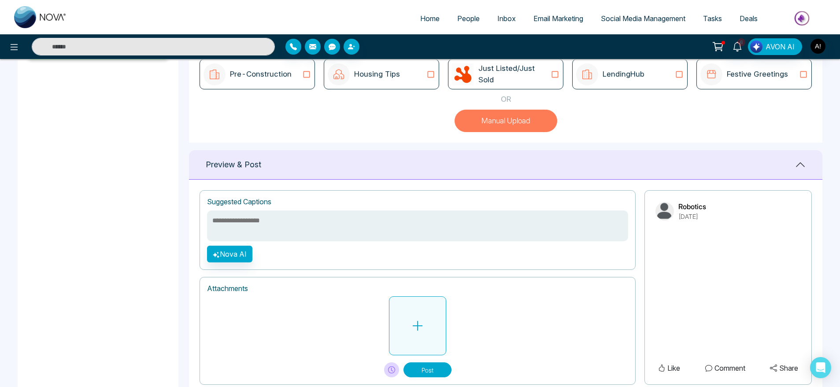
click at [421, 343] on button at bounding box center [417, 325] width 57 height 59
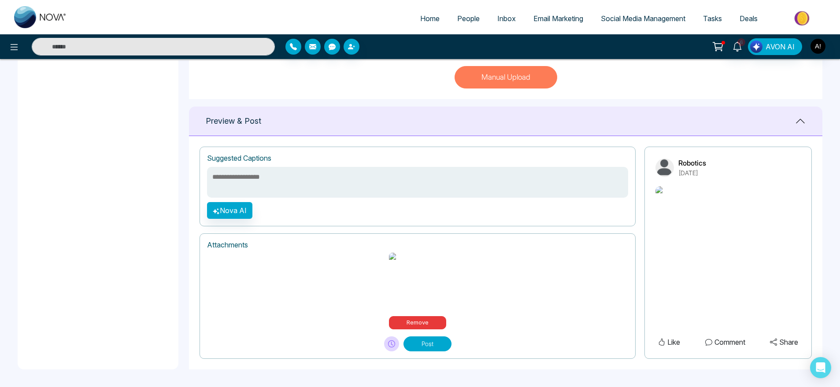
scroll to position [336, 0]
click at [214, 208] on icon "button" at bounding box center [216, 211] width 6 height 6
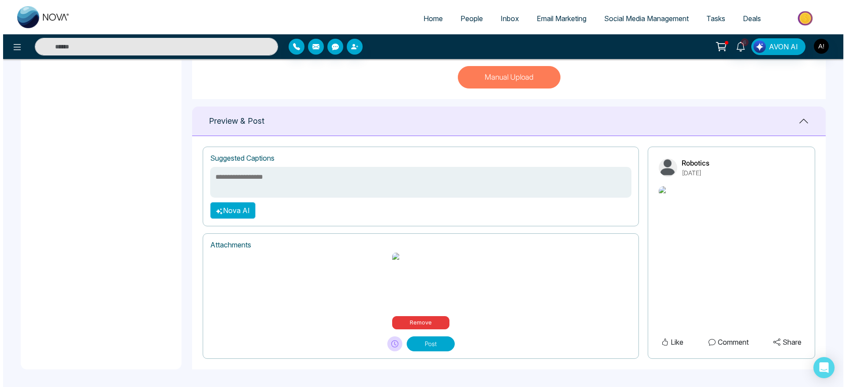
scroll to position [335, 0]
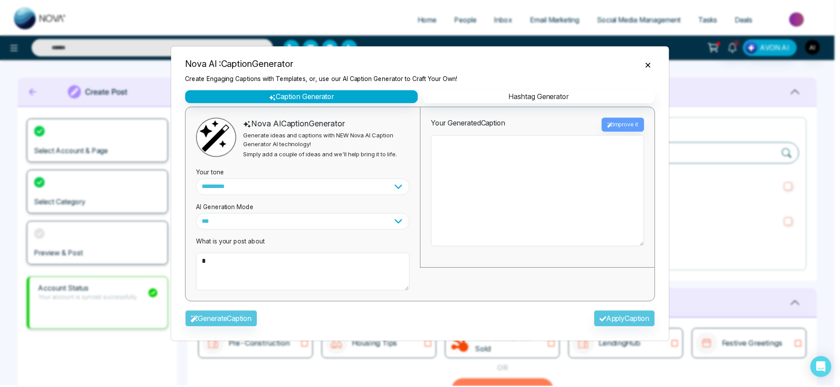
scroll to position [335, 0]
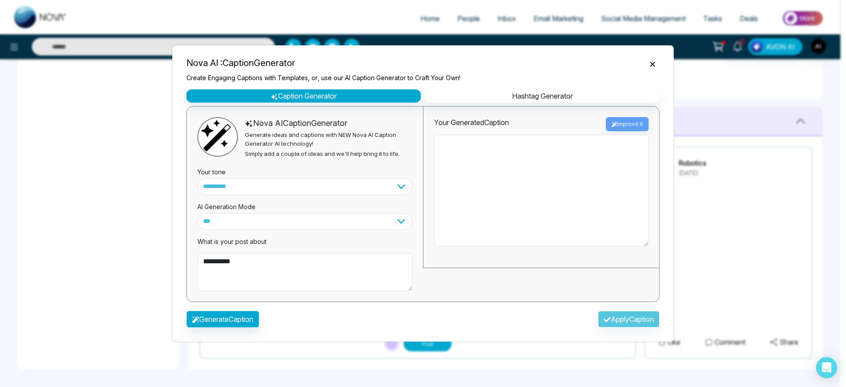
type textarea "**********"
click at [236, 321] on button "Generate Caption" at bounding box center [222, 319] width 73 height 17
click at [236, 321] on div "Generate Caption Apply Caption" at bounding box center [422, 322] width 487 height 26
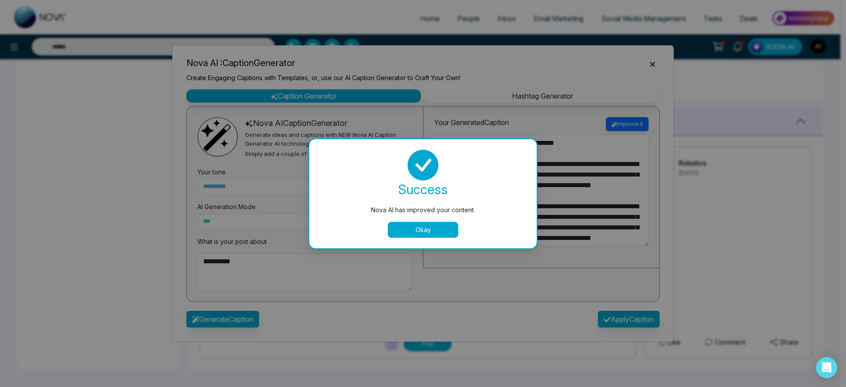
drag, startPoint x: 453, startPoint y: 219, endPoint x: 443, endPoint y: 225, distance: 11.4
click at [443, 225] on div "success Nova AI has improved your content. Okay" at bounding box center [423, 194] width 206 height 88
click at [443, 225] on button "Okay" at bounding box center [423, 230] width 70 height 16
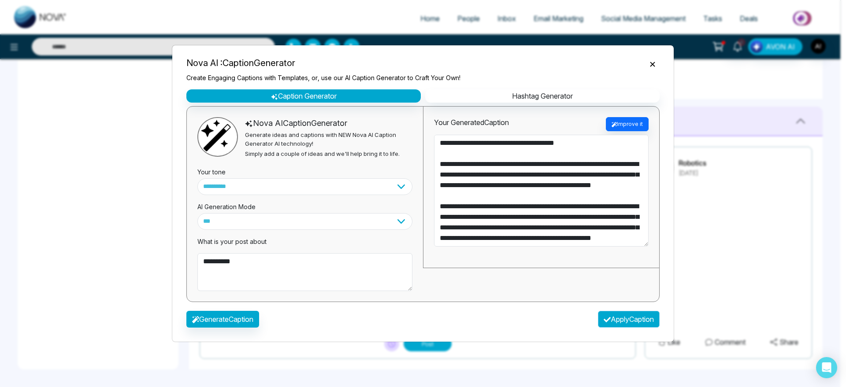
click at [624, 318] on button "Apply Caption" at bounding box center [629, 319] width 62 height 17
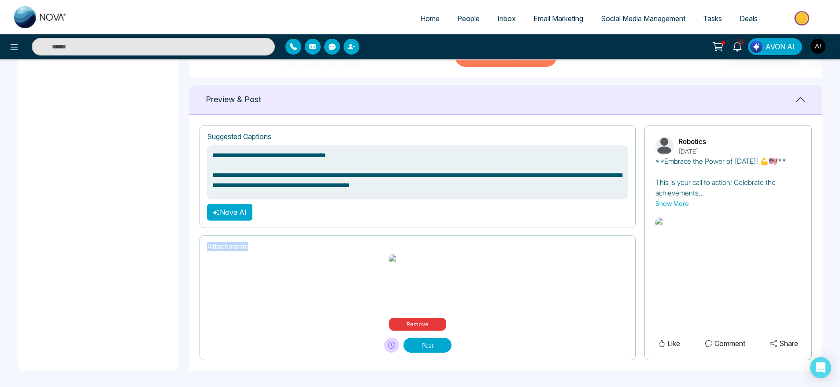
scroll to position [358, 0]
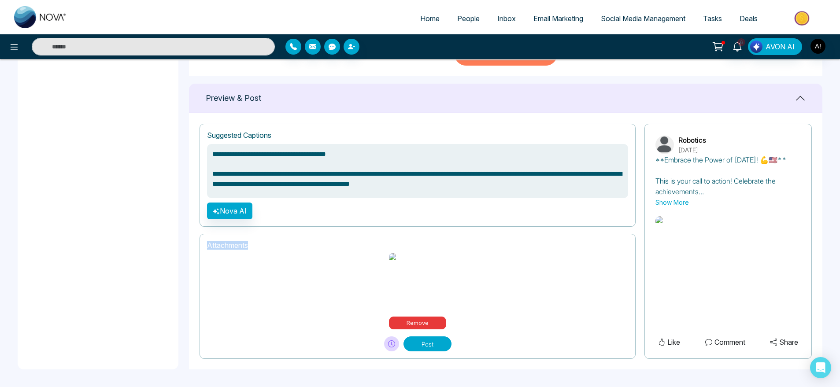
click at [429, 338] on button "Post" at bounding box center [427, 343] width 48 height 15
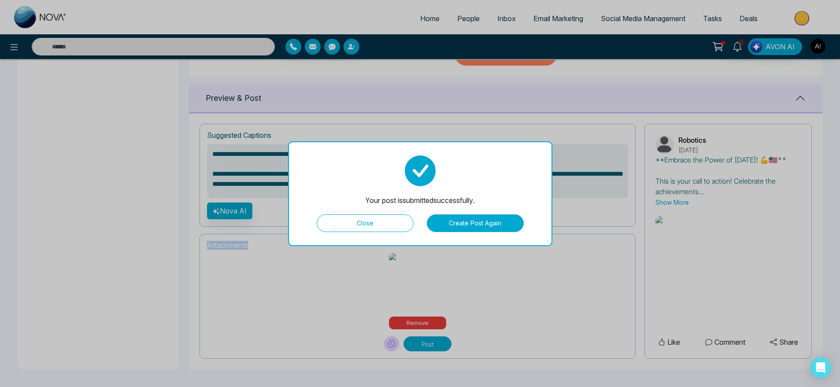
click at [373, 223] on button "Close" at bounding box center [365, 223] width 97 height 18
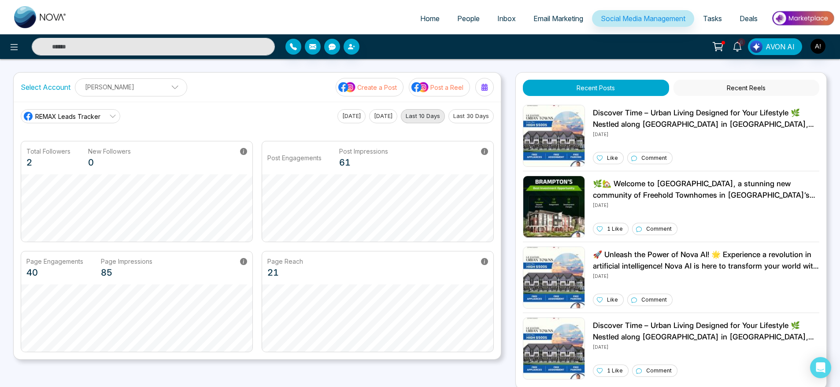
click at [63, 115] on span "REMAX Leads Tracker" at bounding box center [67, 116] width 65 height 9
click at [69, 147] on li "REMAX Leads Tracker" at bounding box center [70, 140] width 99 height 15
click at [69, 147] on p "Total Followers" at bounding box center [48, 151] width 44 height 9
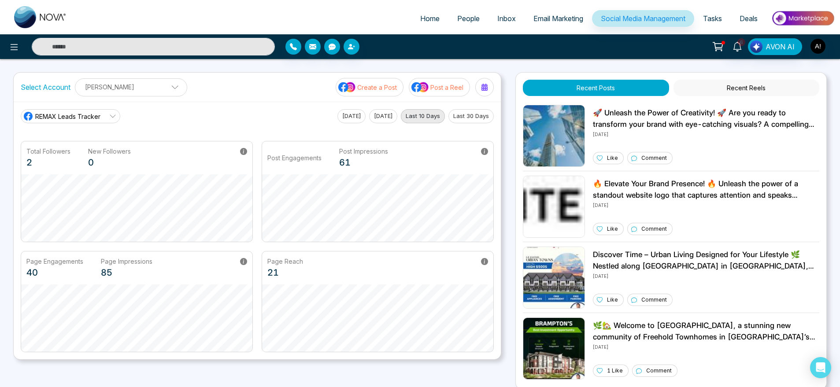
click at [101, 115] on link "REMAX Leads Tracker" at bounding box center [71, 116] width 100 height 14
click at [94, 150] on li "Robotics" at bounding box center [70, 155] width 99 height 15
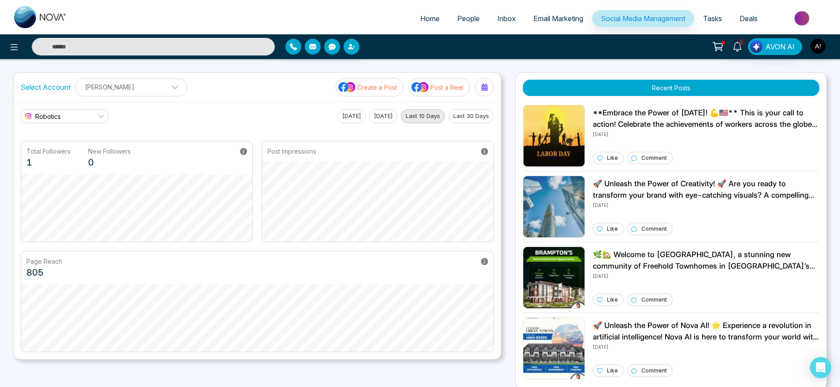
click at [144, 89] on p "Anit Gupta" at bounding box center [131, 87] width 101 height 15
click at [247, 105] on div "Robotics REMAX Leads Tracker Robotics Today Yesterday Last 10 Days Last 30 Days…" at bounding box center [257, 231] width 487 height 258
click at [426, 15] on span "Home" at bounding box center [429, 18] width 19 height 9
select select "*"
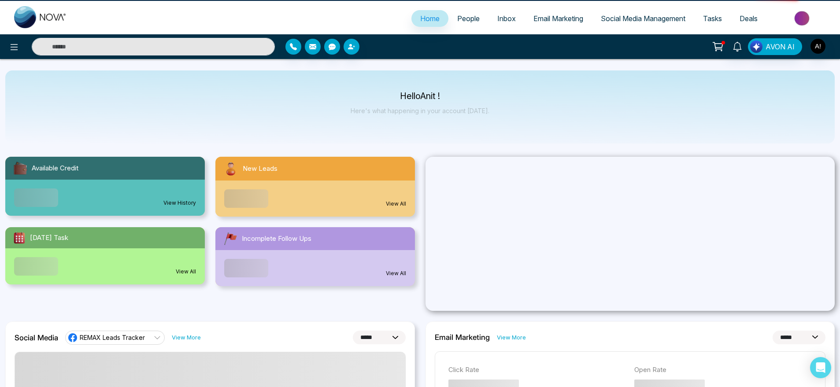
click at [620, 13] on link "Social Media Management" at bounding box center [643, 18] width 102 height 17
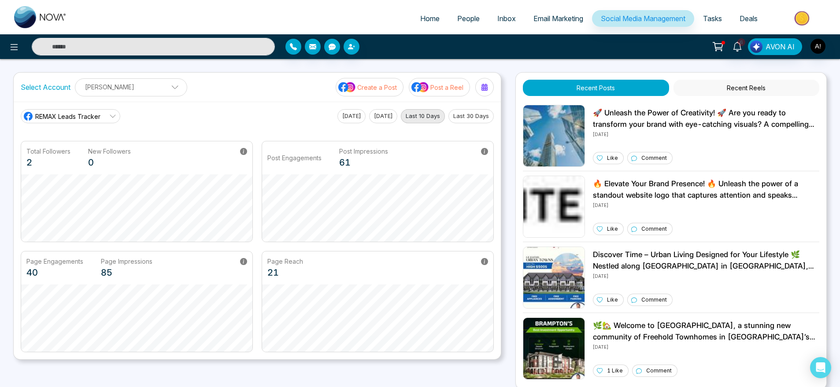
click at [55, 121] on div "REMAX Leads Tracker" at bounding box center [62, 116] width 78 height 11
click at [59, 149] on li "Robotics" at bounding box center [70, 155] width 99 height 15
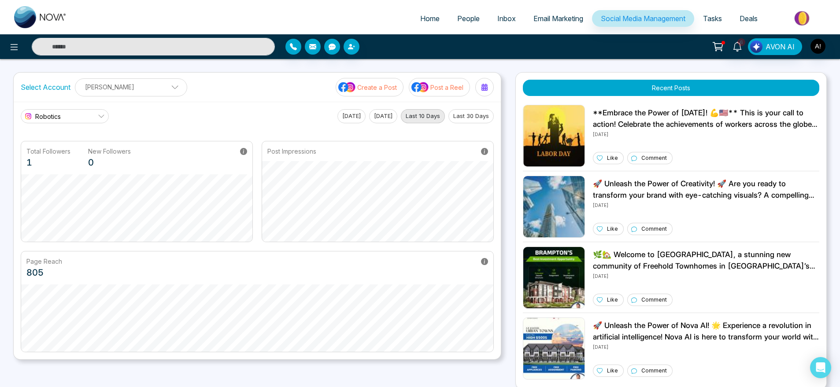
click at [80, 120] on link "Robotics" at bounding box center [65, 116] width 88 height 14
click at [81, 133] on ul "REMAX Leads Tracker Robotics" at bounding box center [66, 148] width 90 height 33
click at [87, 139] on span "REMAX Leads Tracker" at bounding box center [72, 141] width 65 height 10
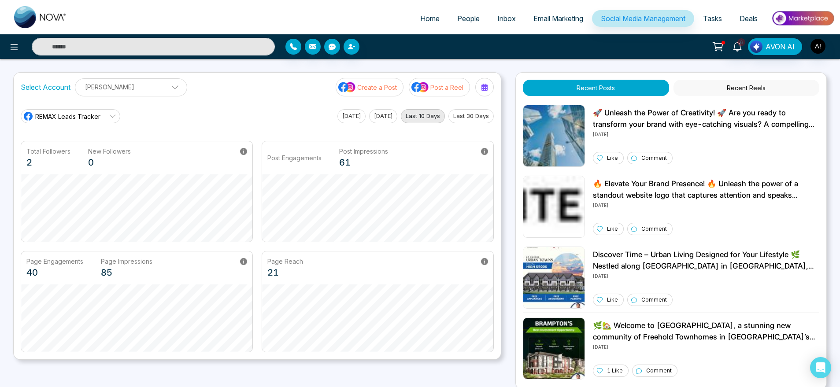
click at [62, 112] on span "REMAX Leads Tracker" at bounding box center [67, 116] width 65 height 9
click at [192, 114] on div "REMAX Leads Tracker REMAX Leads Tracker Robotics Today Yesterday Last 10 Days L…" at bounding box center [257, 116] width 473 height 14
drag, startPoint x: 19, startPoint y: 91, endPoint x: 159, endPoint y: 89, distance: 139.2
click at [159, 89] on div "Select Account Anit Gupta Anit Gupta Add Social Accounts Create a Post Post a R…" at bounding box center [257, 87] width 487 height 29
click at [168, 89] on span at bounding box center [172, 89] width 8 height 8
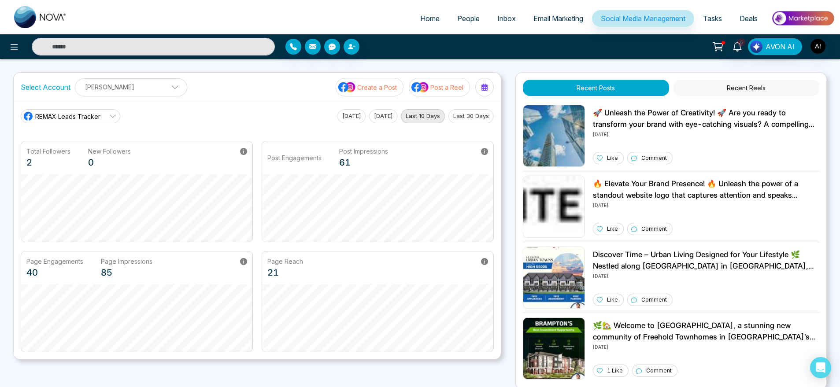
click at [201, 91] on div "Select Account Anit Gupta Anit Gupta Add Social Accounts Create a Post Post a R…" at bounding box center [257, 87] width 487 height 29
click at [355, 118] on button "Today" at bounding box center [351, 116] width 28 height 14
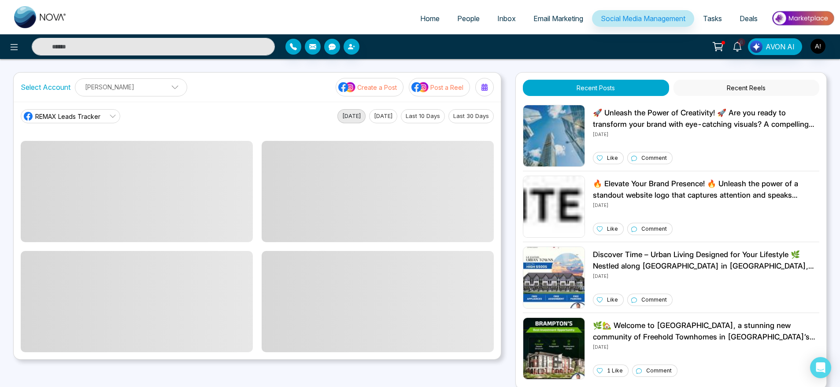
click at [399, 118] on div "Today Yesterday Last 10 Days Last 30 Days" at bounding box center [415, 116] width 156 height 14
click at [421, 118] on button "Last 10 Days" at bounding box center [423, 116] width 44 height 14
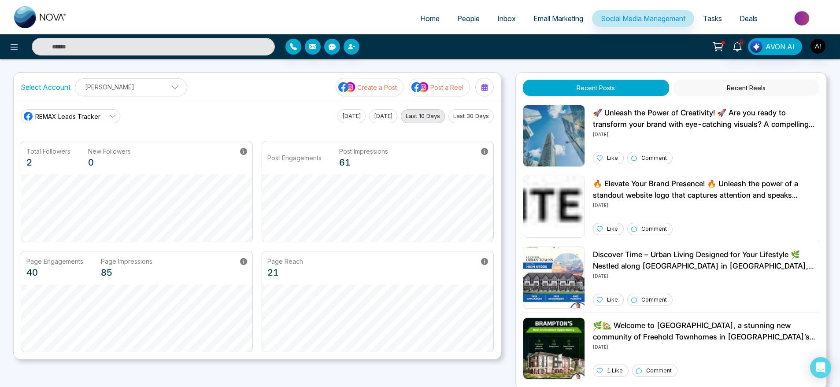
click at [95, 119] on span "REMAX Leads Tracker" at bounding box center [67, 116] width 65 height 9
click at [228, 107] on div "REMAX Leads Tracker REMAX Leads Tracker Robotics Today Yesterday Last 10 Days L…" at bounding box center [257, 231] width 487 height 258
drag, startPoint x: 8, startPoint y: 82, endPoint x: 161, endPoint y: 89, distance: 153.4
click at [161, 89] on div "Home People Inbox Email Marketing Social Media Management Tasks Deals 6 AVON AI…" at bounding box center [420, 298] width 840 height 596
click at [233, 87] on div "Select Account Anit Gupta Anit Gupta Add Social Accounts Create a Post Post a R…" at bounding box center [257, 87] width 487 height 29
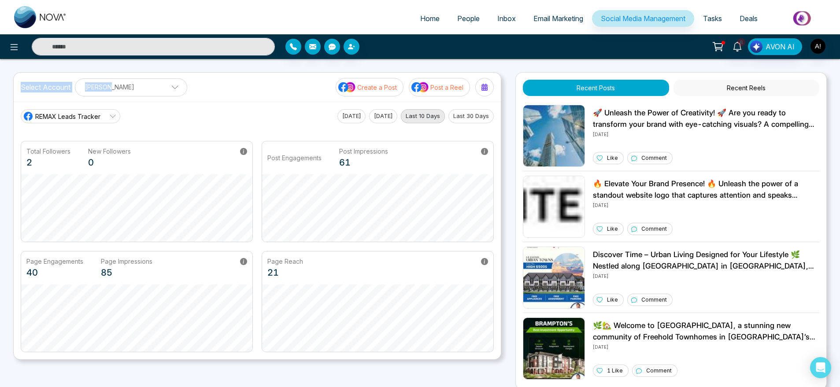
drag, startPoint x: 15, startPoint y: 85, endPoint x: 113, endPoint y: 93, distance: 99.0
click at [113, 93] on div "Select Account Anit Gupta Anit Gupta Add Social Accounts Create a Post Post a R…" at bounding box center [257, 87] width 487 height 29
click at [244, 96] on div "Select Account Anit Gupta Anit Gupta Add Social Accounts Create a Post Post a R…" at bounding box center [257, 87] width 487 height 29
click at [368, 83] on p "Create a Post" at bounding box center [377, 87] width 40 height 9
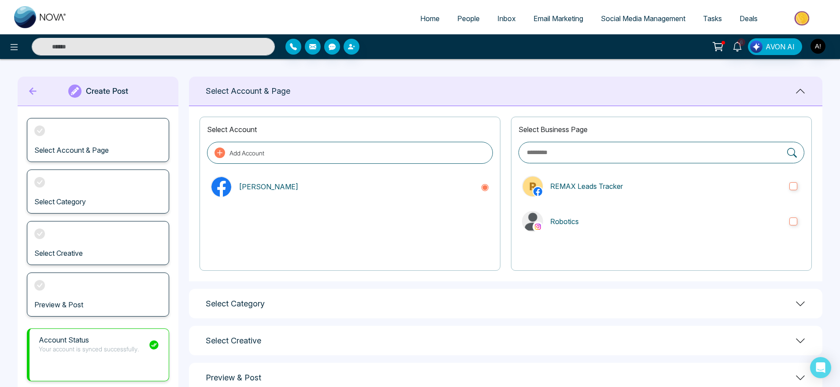
click at [31, 86] on icon at bounding box center [32, 91] width 13 height 18
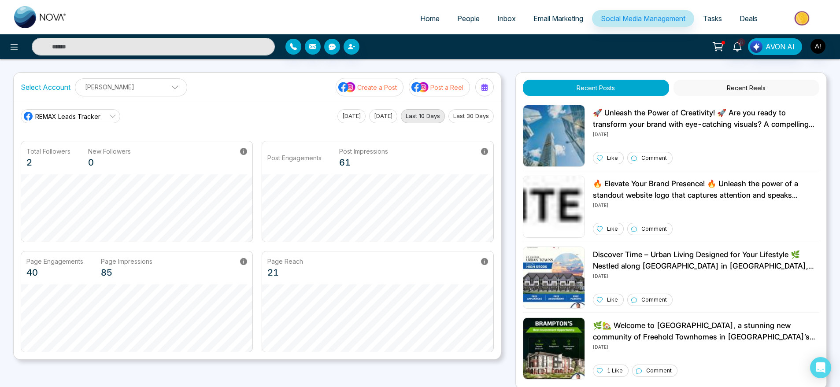
click at [75, 114] on span "REMAX Leads Tracker" at bounding box center [67, 116] width 65 height 9
click at [75, 150] on li "Robotics" at bounding box center [70, 155] width 99 height 15
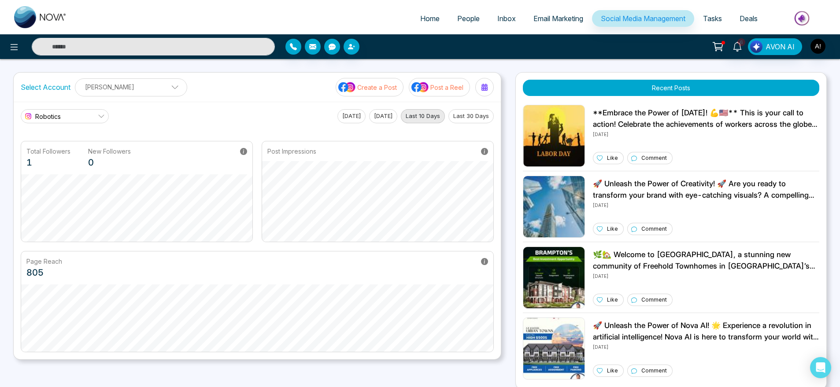
click at [75, 120] on link "Robotics" at bounding box center [65, 116] width 88 height 14
click at [76, 137] on span "REMAX Leads Tracker" at bounding box center [72, 141] width 65 height 10
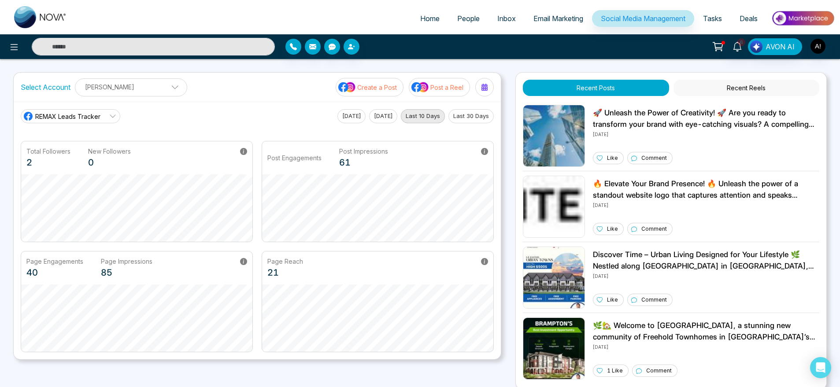
click at [63, 110] on link "REMAX Leads Tracker" at bounding box center [71, 116] width 100 height 14
click at [179, 130] on main "REMAX Leads Tracker REMAX Leads Tracker Robotics Today Yesterday Last 10 Days L…" at bounding box center [257, 230] width 473 height 243
click at [147, 90] on p "Anit Gupta" at bounding box center [131, 87] width 101 height 15
click at [225, 98] on div "Select Account Anit Gupta Anit Gupta Add Social Accounts Create a Post Post a R…" at bounding box center [257, 87] width 487 height 29
click at [432, 88] on p "Post a Reel" at bounding box center [446, 87] width 33 height 9
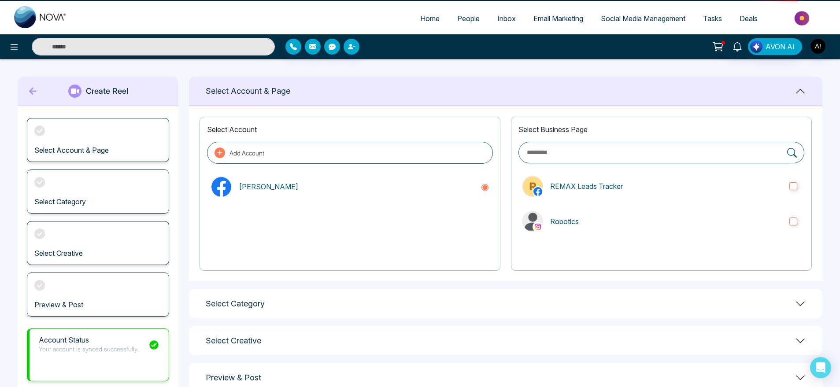
click at [430, 88] on div "Select Account & Page" at bounding box center [505, 92] width 633 height 30
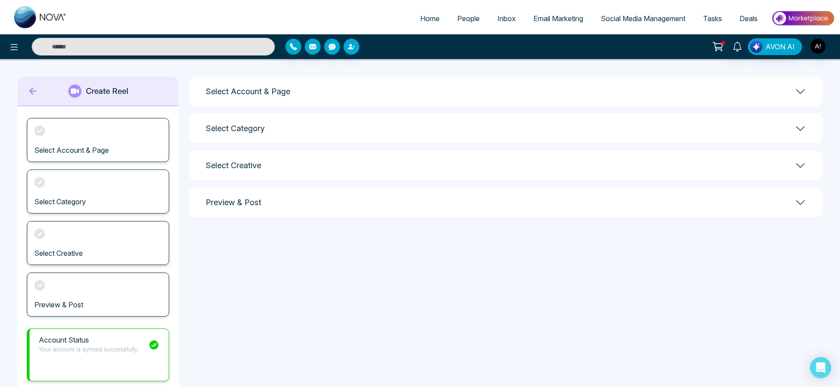
click at [598, 92] on div "Select Account & Page" at bounding box center [505, 92] width 633 height 30
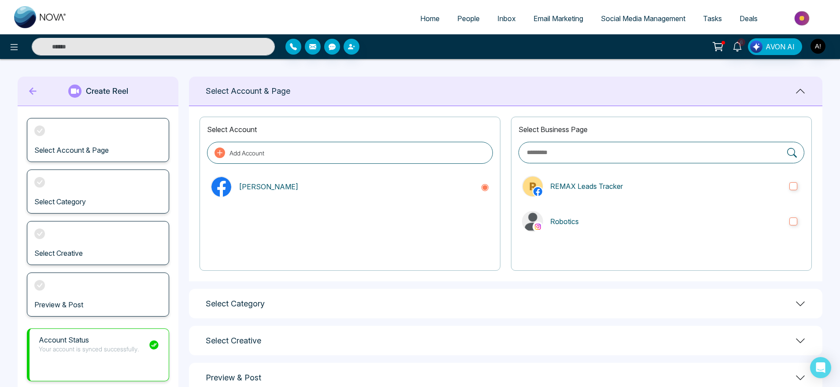
click at [596, 143] on label at bounding box center [661, 153] width 286 height 22
click at [603, 184] on p "REMAX Leads Tracker" at bounding box center [666, 186] width 232 height 11
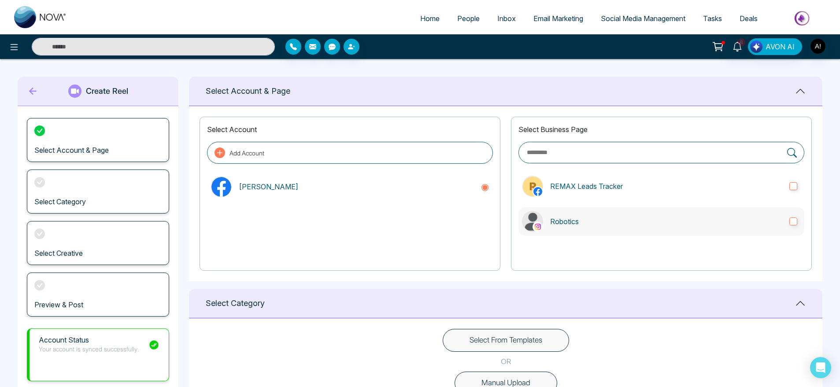
click at [619, 216] on p "Robotics" at bounding box center [666, 221] width 232 height 11
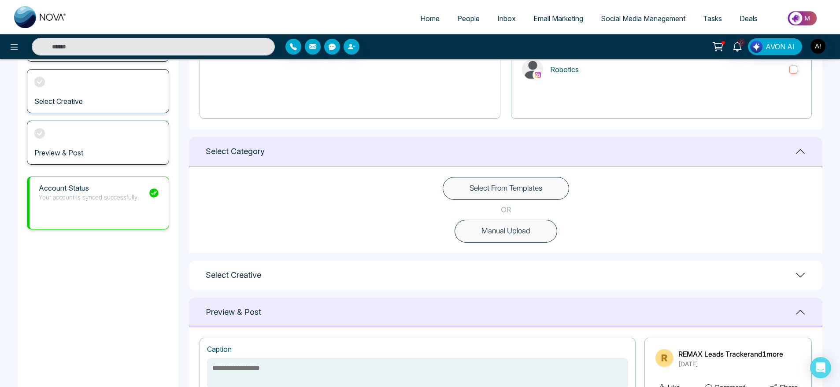
scroll to position [161, 0]
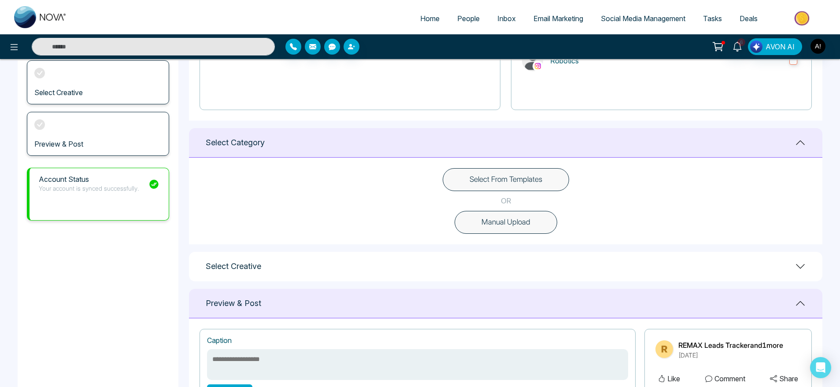
click at [510, 181] on button "Select From Templates" at bounding box center [506, 179] width 126 height 23
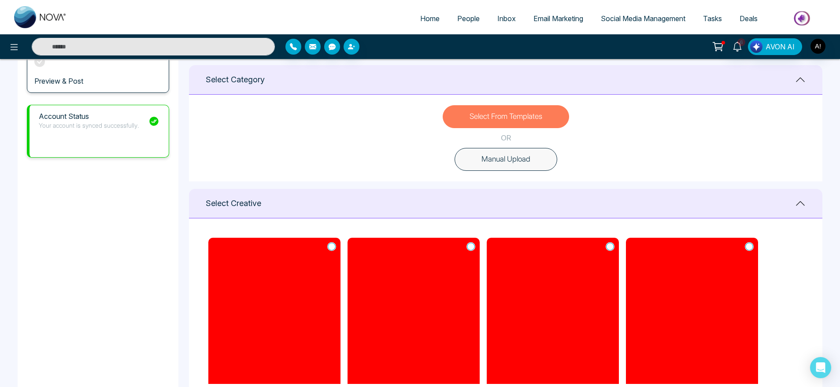
scroll to position [213, 0]
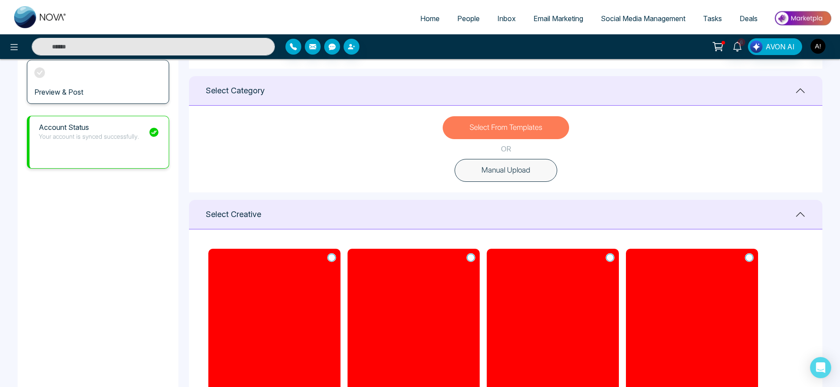
click at [525, 163] on button "Manual Upload" at bounding box center [505, 170] width 103 height 23
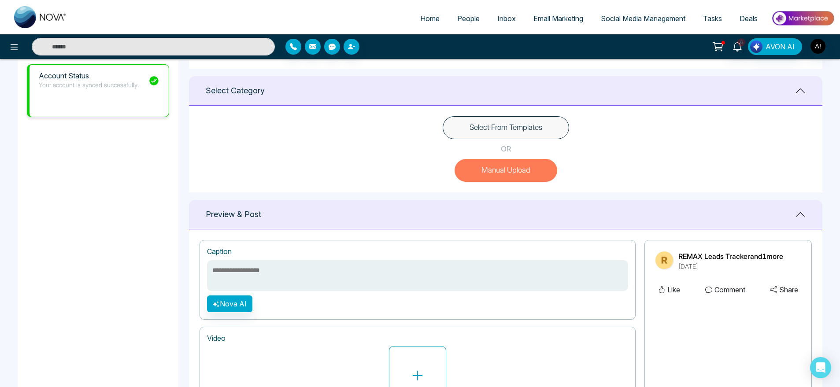
click at [501, 135] on button "Select From Templates" at bounding box center [506, 127] width 126 height 23
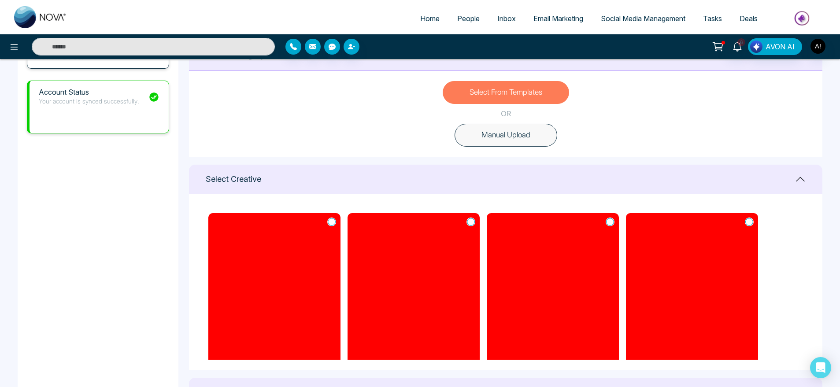
scroll to position [260, 0]
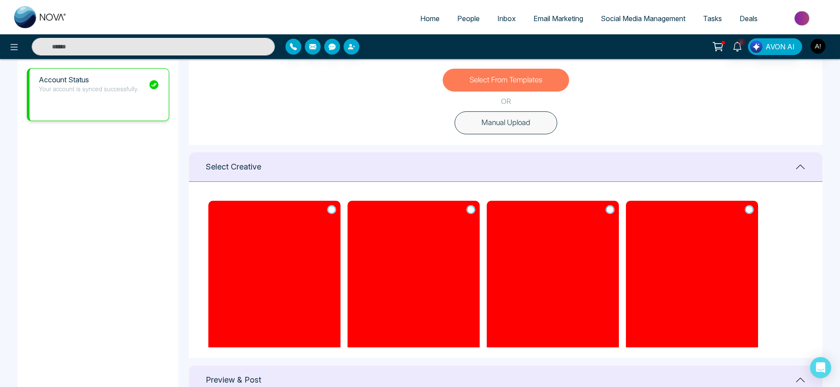
click at [525, 119] on button "Manual Upload" at bounding box center [505, 122] width 103 height 23
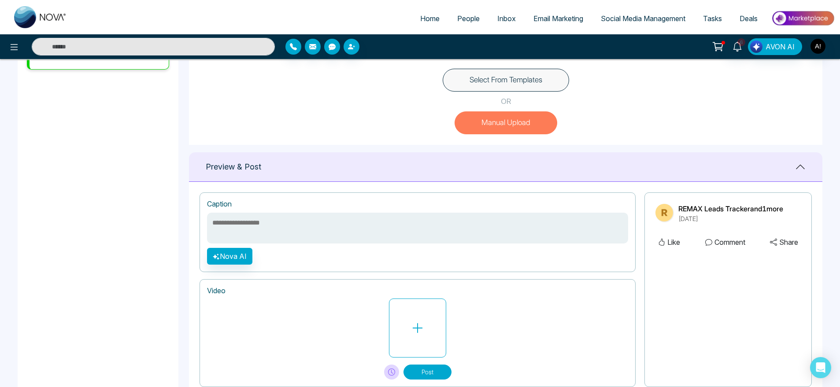
scroll to position [209, 0]
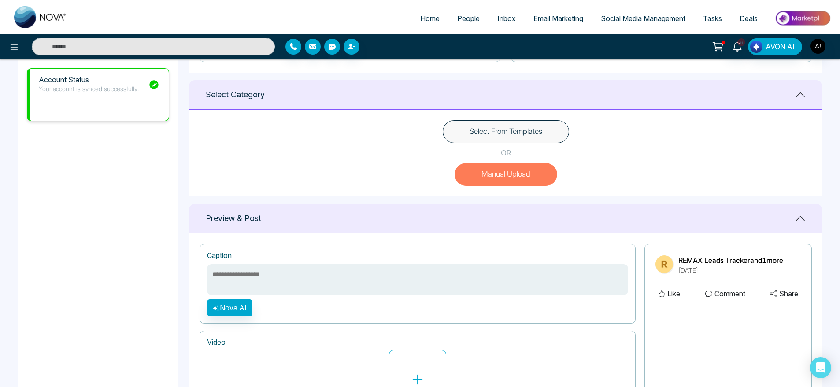
click at [498, 133] on button "Select From Templates" at bounding box center [506, 131] width 126 height 23
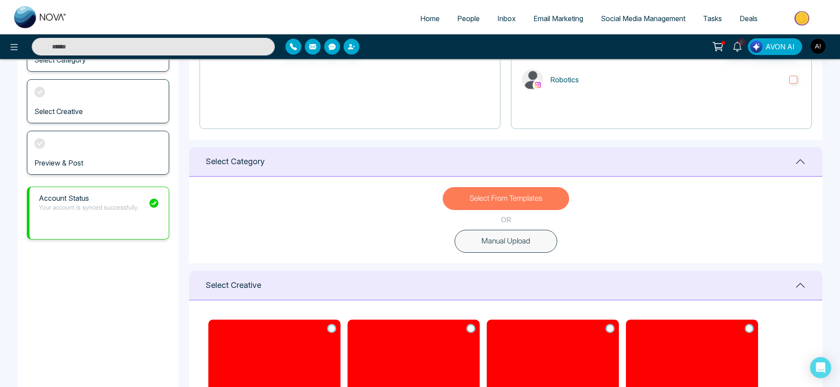
scroll to position [138, 0]
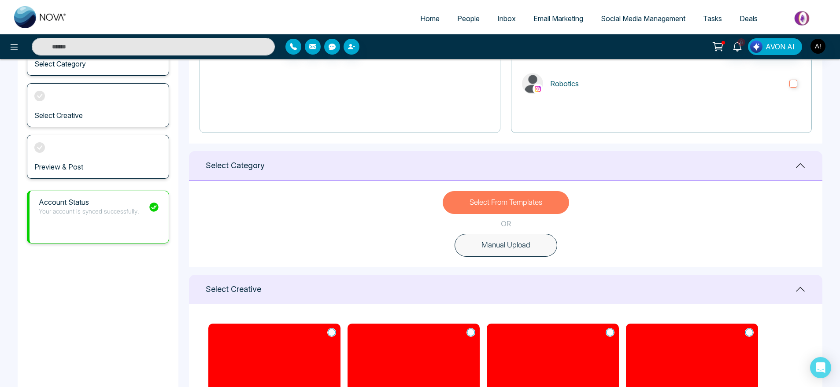
click at [512, 240] on button "Manual Upload" at bounding box center [505, 245] width 103 height 23
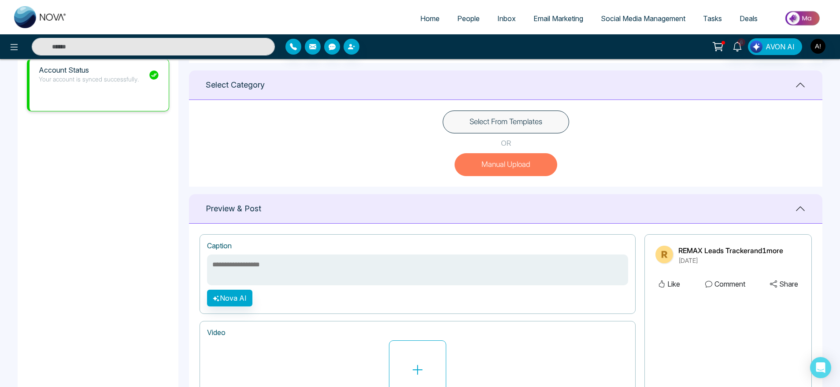
scroll to position [221, 0]
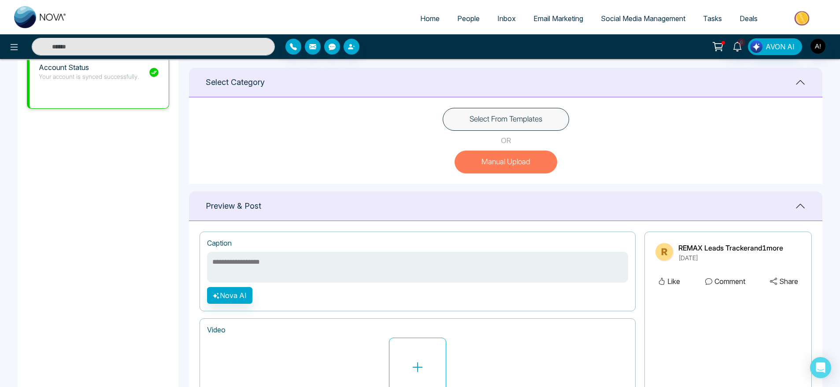
click at [545, 119] on button "Select From Templates" at bounding box center [506, 119] width 126 height 23
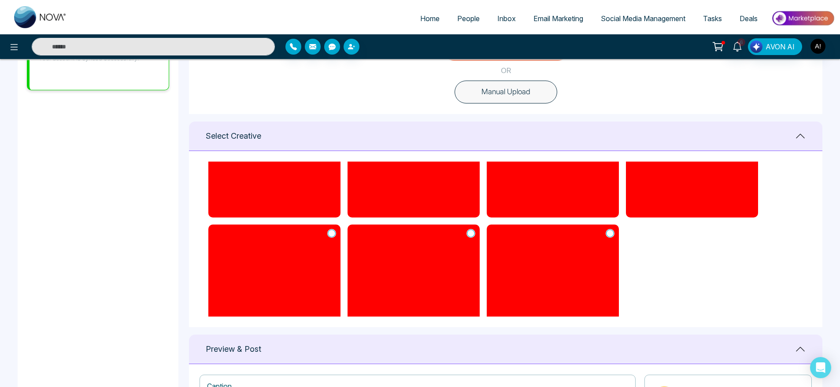
scroll to position [310, 0]
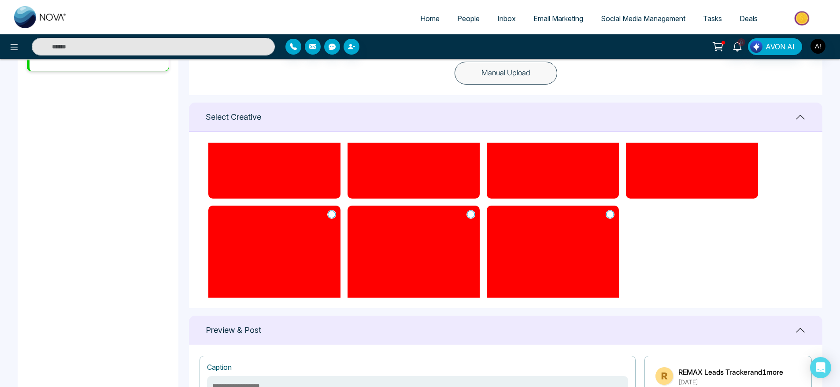
click at [468, 215] on icon at bounding box center [471, 214] width 8 height 9
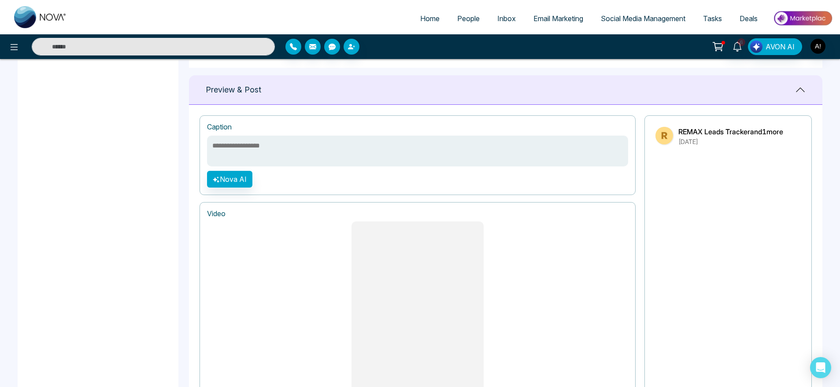
scroll to position [552, 0]
click at [230, 173] on button "Nova AI" at bounding box center [229, 177] width 45 height 17
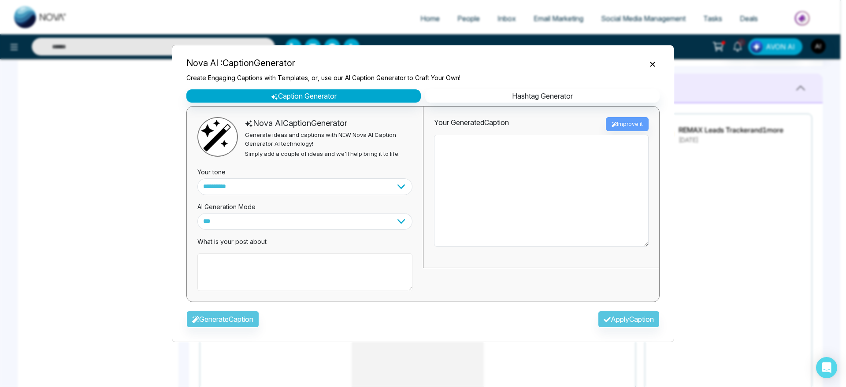
click at [327, 254] on textarea at bounding box center [304, 272] width 215 height 38
click at [243, 274] on textarea at bounding box center [304, 272] width 215 height 38
click at [649, 60] on icon "Close" at bounding box center [652, 64] width 9 height 9
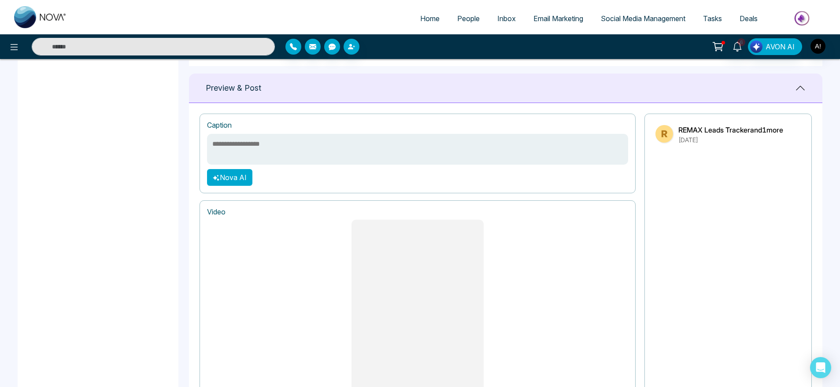
scroll to position [677, 0]
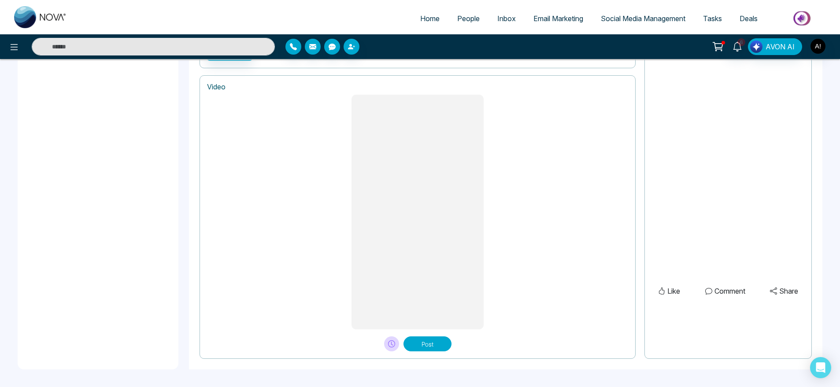
click at [431, 347] on button "Post" at bounding box center [427, 343] width 48 height 15
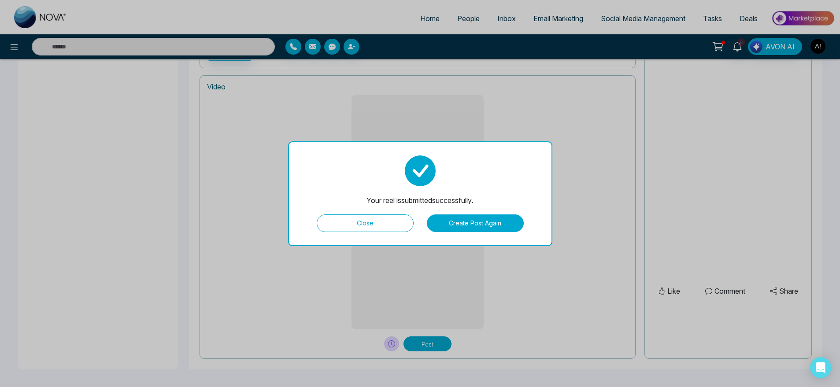
click at [387, 227] on button "Close" at bounding box center [365, 223] width 97 height 18
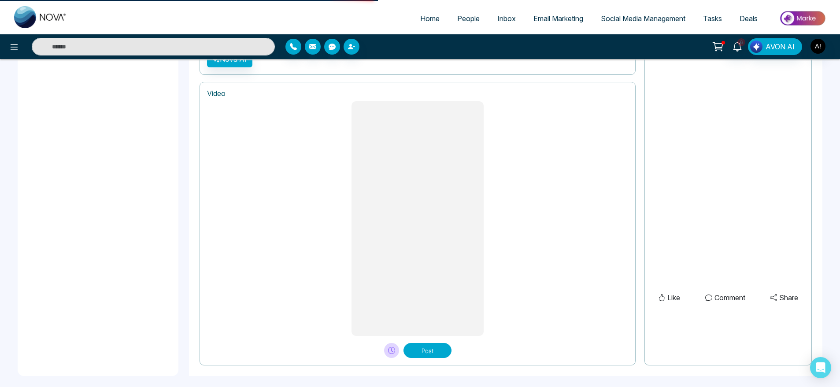
scroll to position [620, 0]
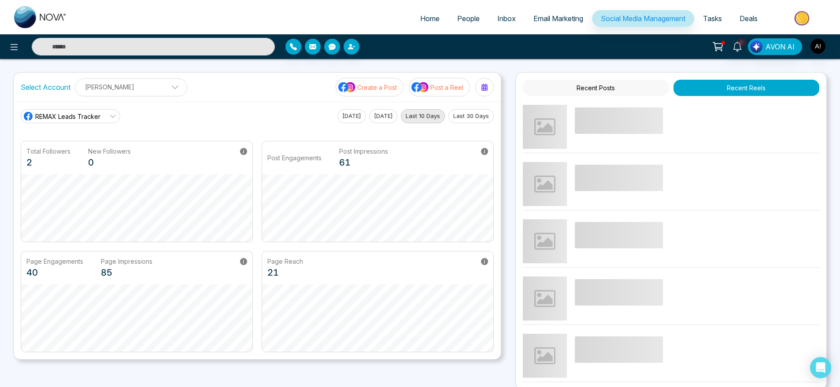
click at [385, 81] on button "Create a Post" at bounding box center [370, 87] width 68 height 18
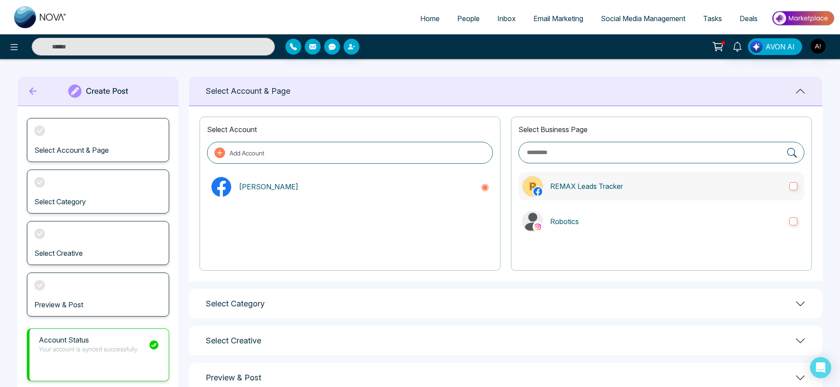
click at [650, 189] on p "REMAX Leads Tracker" at bounding box center [666, 186] width 232 height 11
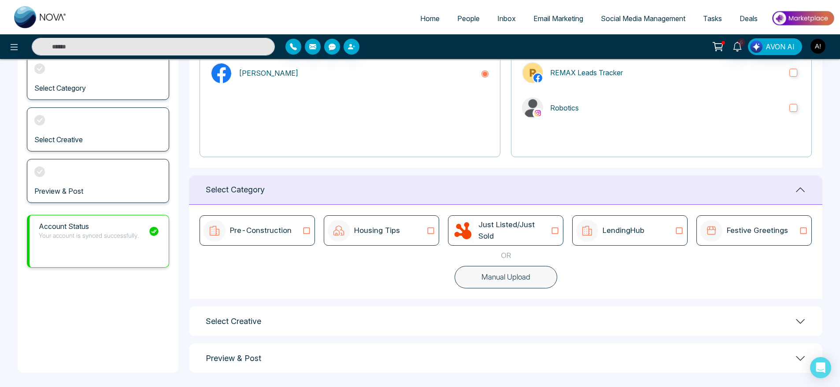
scroll to position [114, 0]
click at [627, 230] on p "LendingHub" at bounding box center [623, 230] width 42 height 11
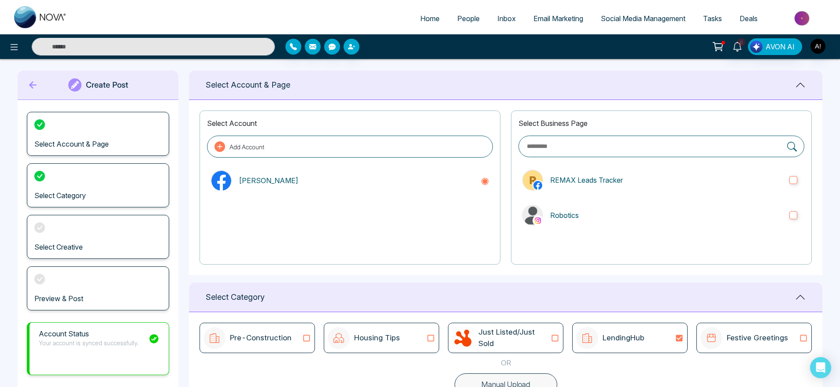
scroll to position [0, 0]
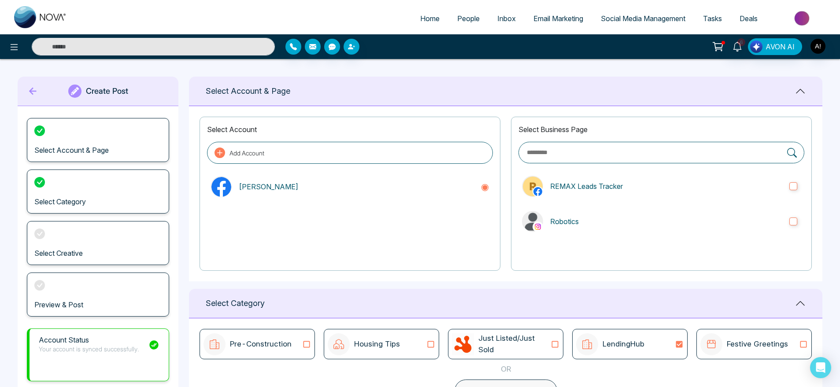
click at [25, 96] on div "Create Post" at bounding box center [98, 92] width 161 height 30
click at [32, 91] on icon at bounding box center [32, 91] width 7 height 7
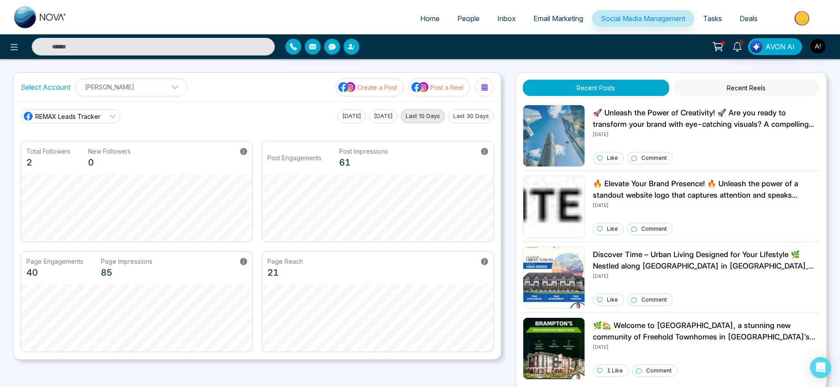
click at [449, 83] on p "Post a Reel" at bounding box center [446, 87] width 33 height 9
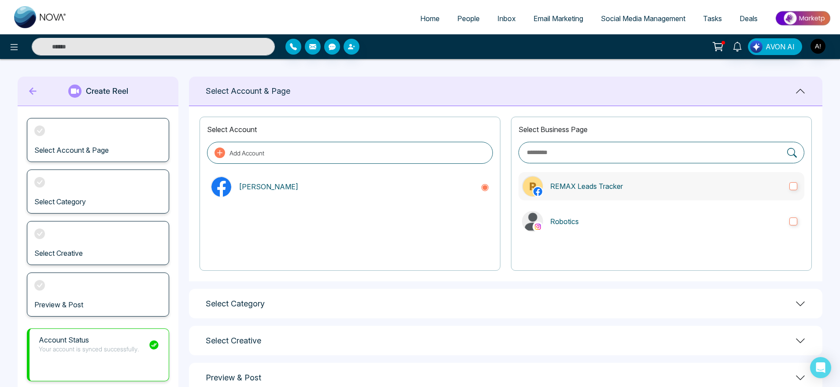
click at [628, 190] on p "REMAX Leads Tracker" at bounding box center [666, 186] width 232 height 11
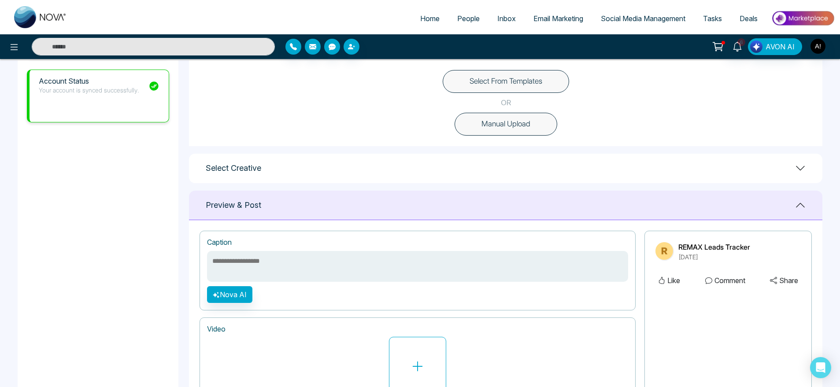
scroll to position [196, 0]
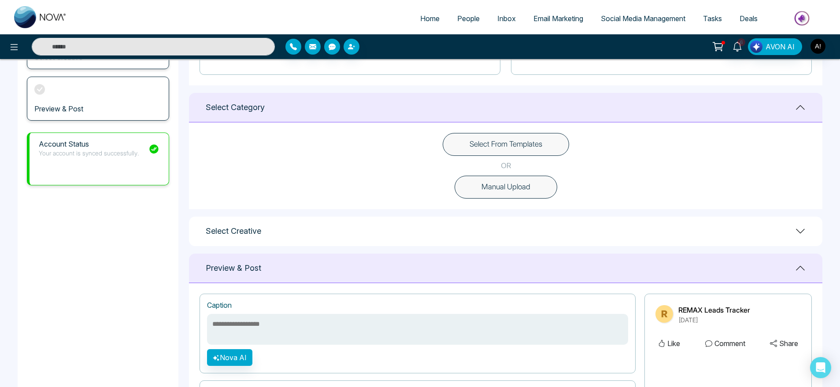
click at [504, 152] on button "Select From Templates" at bounding box center [506, 144] width 126 height 23
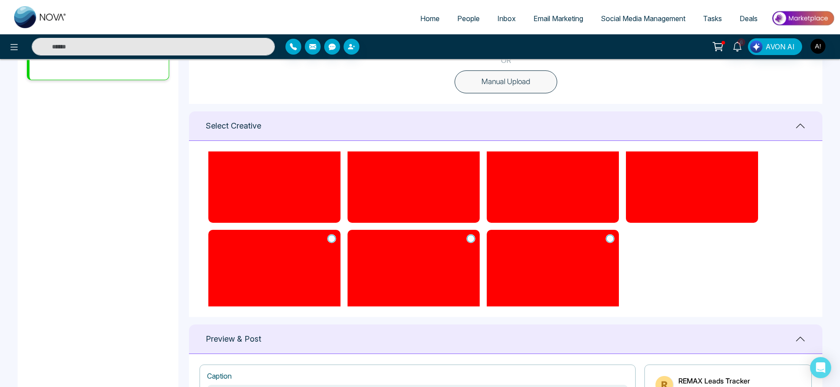
scroll to position [303, 0]
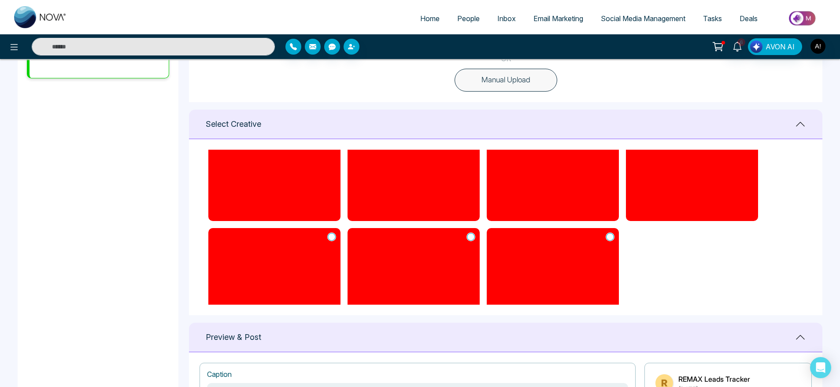
click at [610, 234] on icon at bounding box center [610, 237] width 8 height 9
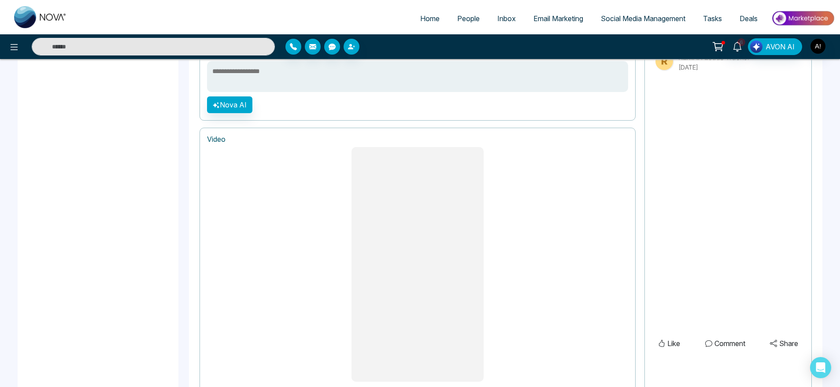
scroll to position [677, 0]
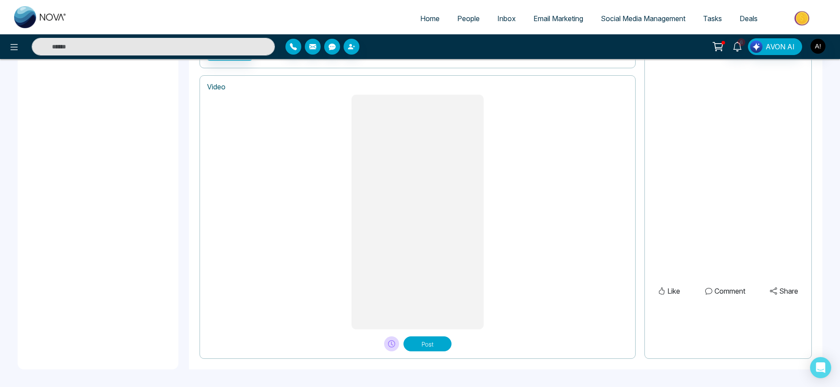
click at [421, 339] on button "Post" at bounding box center [427, 343] width 48 height 15
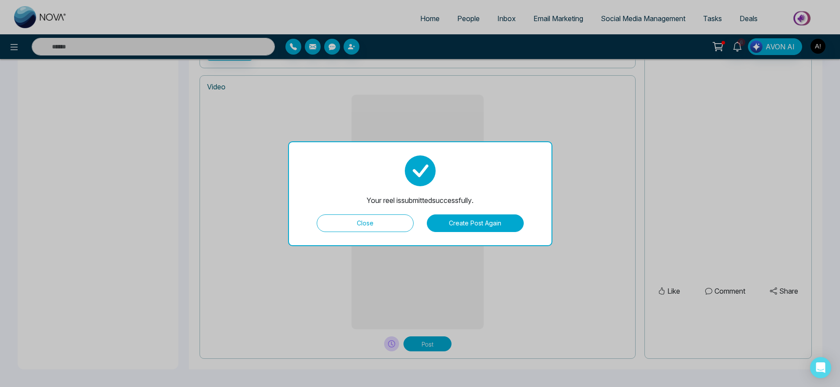
click at [371, 223] on button "Close" at bounding box center [365, 223] width 97 height 18
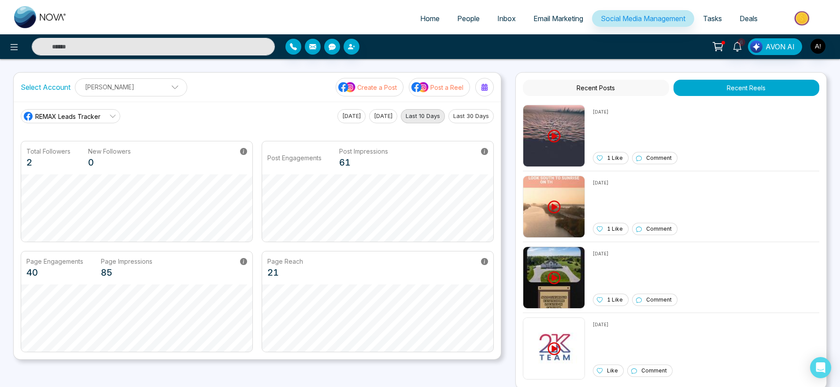
click at [432, 83] on p "Post a Reel" at bounding box center [446, 87] width 33 height 9
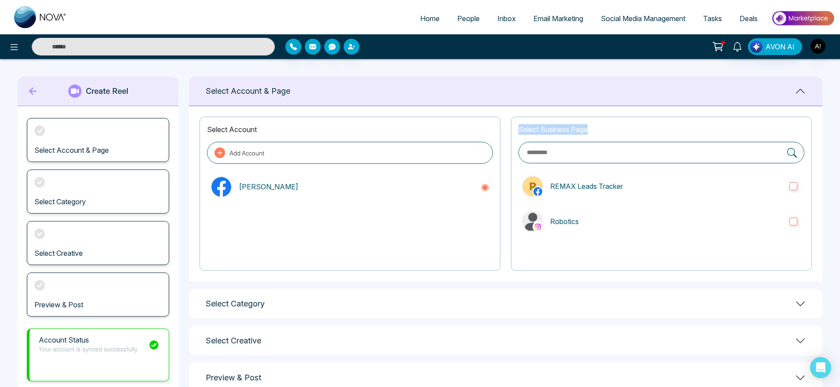
drag, startPoint x: 518, startPoint y: 127, endPoint x: 614, endPoint y: 126, distance: 96.0
click at [614, 126] on div "Select Business Page REMAX Leads Tracker Robotics" at bounding box center [661, 194] width 301 height 154
click at [614, 126] on p "Select Business Page" at bounding box center [661, 129] width 286 height 11
click at [588, 196] on label "REMAX Leads Tracker" at bounding box center [661, 186] width 286 height 28
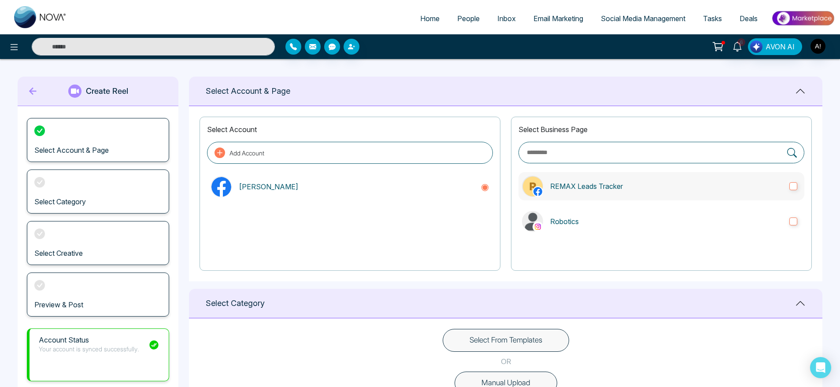
click at [594, 185] on p "REMAX Leads Tracker" at bounding box center [666, 186] width 232 height 11
drag, startPoint x: 617, startPoint y: 251, endPoint x: 702, endPoint y: 211, distance: 94.2
click at [702, 211] on div "Select Business Page REMAX Leads Tracker Robotics" at bounding box center [661, 194] width 301 height 154
click at [702, 211] on label "Robotics" at bounding box center [661, 221] width 286 height 28
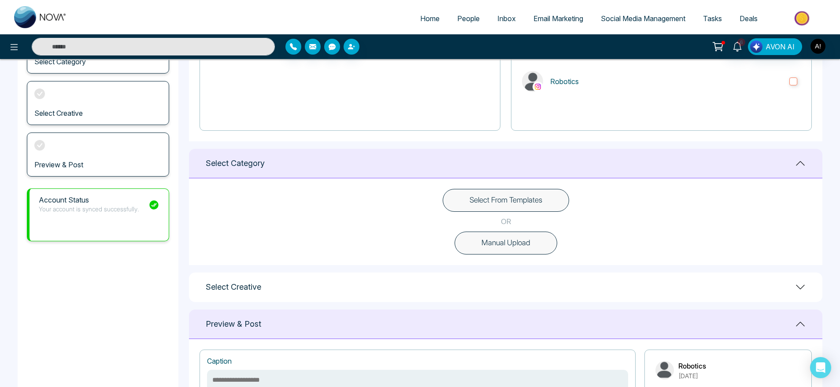
scroll to position [140, 0]
click at [527, 196] on button "Select From Templates" at bounding box center [506, 199] width 126 height 23
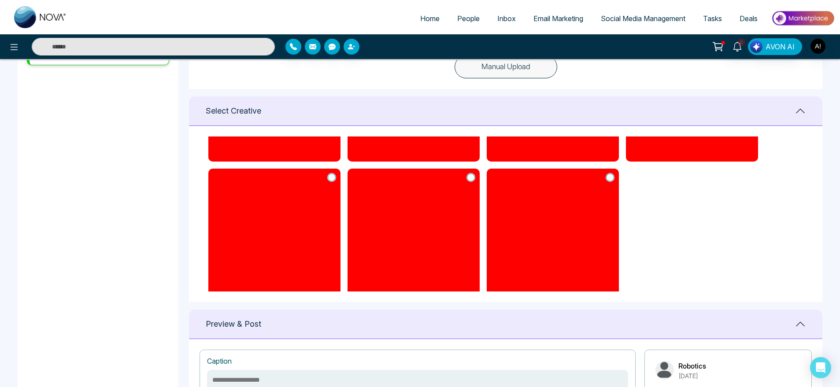
scroll to position [218, 0]
click at [608, 177] on icon at bounding box center [610, 178] width 8 height 9
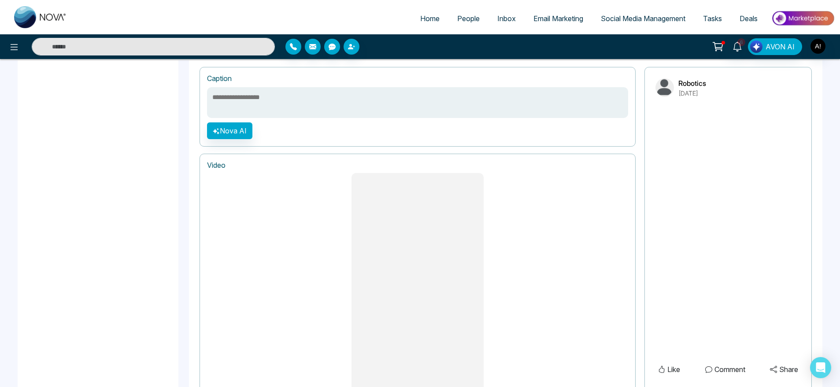
scroll to position [677, 0]
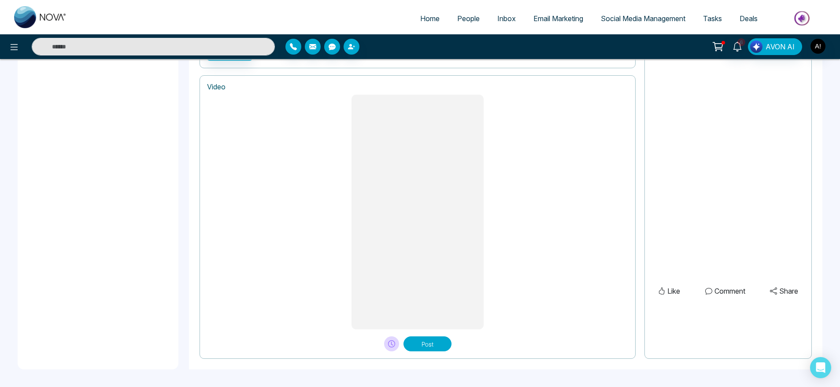
click at [423, 343] on button "Post" at bounding box center [427, 343] width 48 height 15
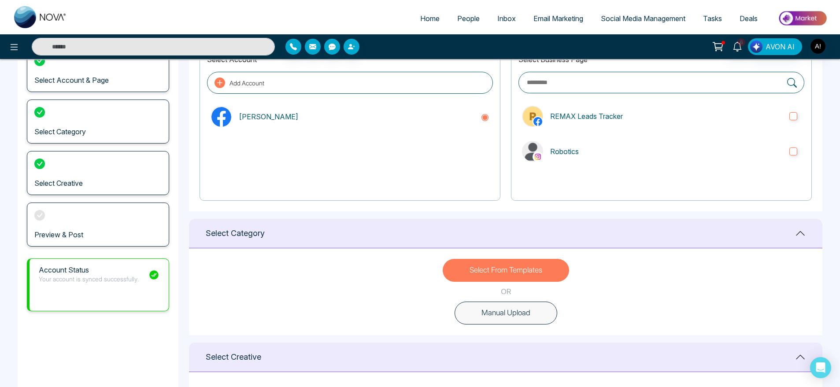
scroll to position [0, 0]
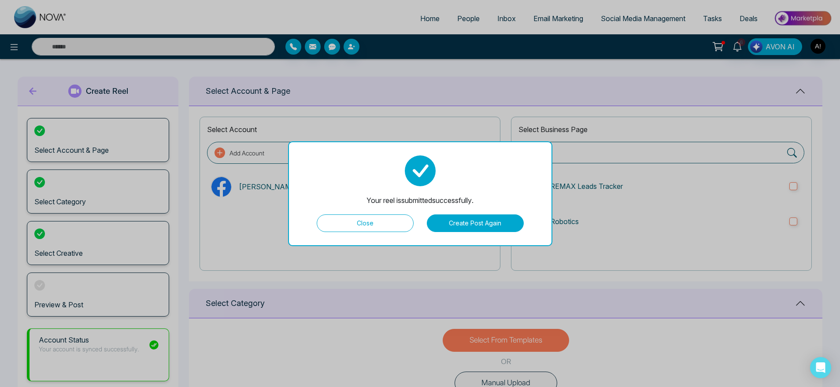
click at [352, 225] on button "Close" at bounding box center [365, 223] width 97 height 18
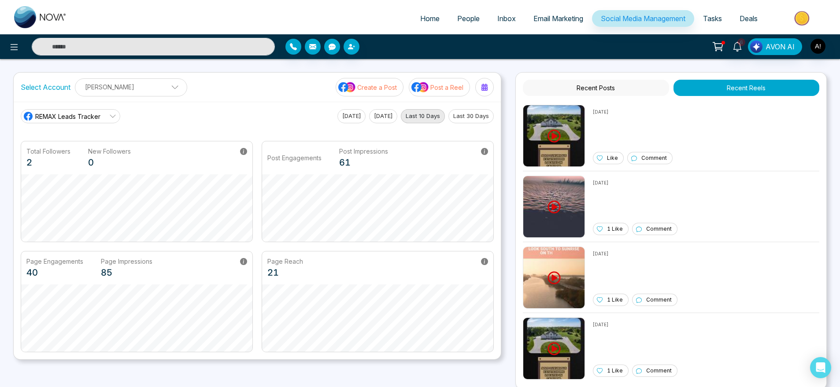
click at [211, 93] on div "Select Account Anit Gupta Anit Gupta Add Social Accounts Create a Post Post a R…" at bounding box center [257, 87] width 487 height 29
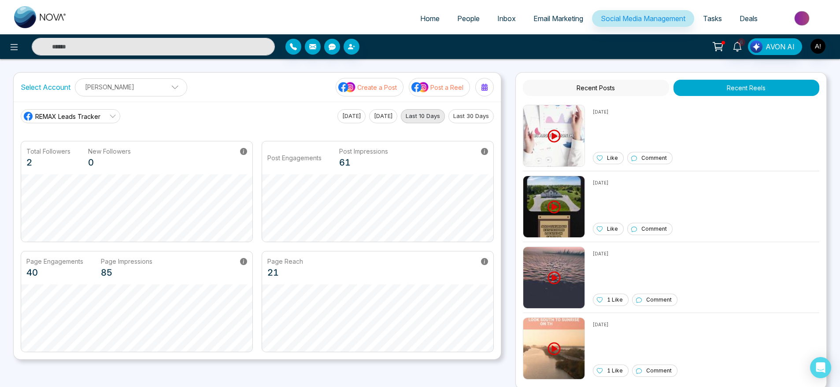
click at [436, 91] on p "Post a Reel" at bounding box center [446, 87] width 33 height 9
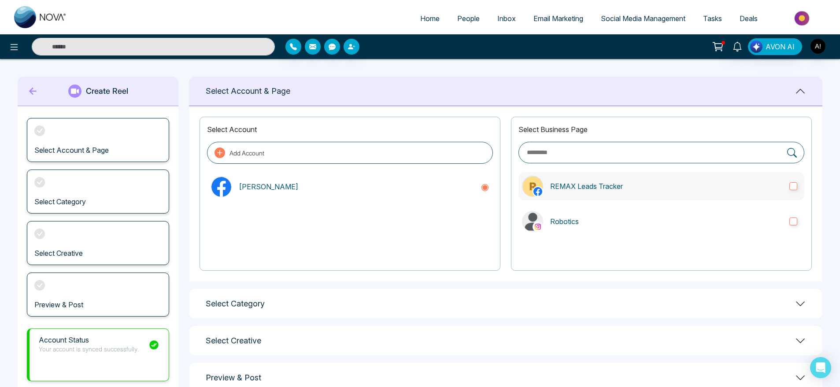
click at [591, 195] on label "REMAX Leads Tracker" at bounding box center [661, 186] width 286 height 28
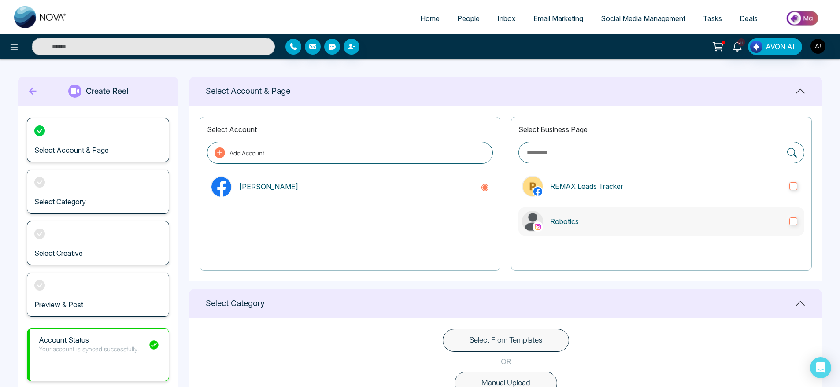
click at [605, 222] on p "Robotics" at bounding box center [666, 221] width 232 height 11
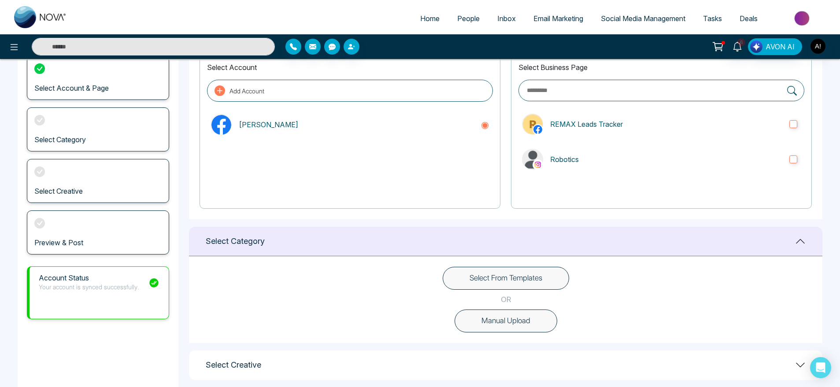
scroll to position [63, 0]
click at [540, 314] on button "Manual Upload" at bounding box center [505, 320] width 103 height 23
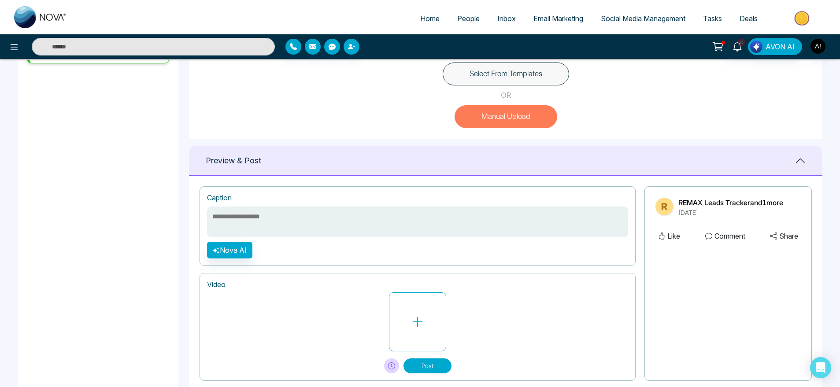
scroll to position [288, 0]
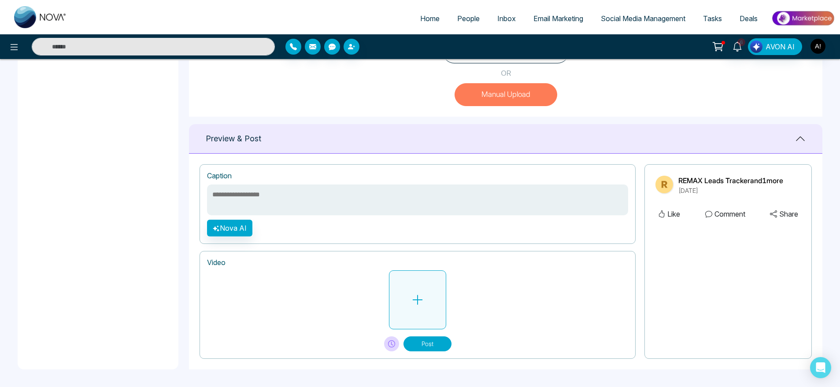
click at [427, 298] on button at bounding box center [417, 299] width 57 height 59
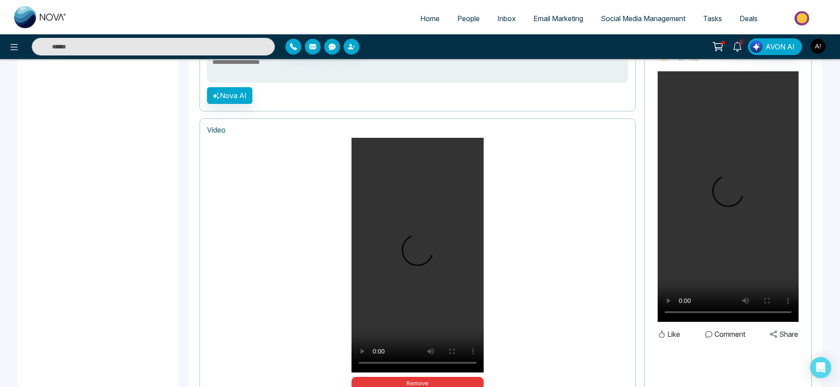
scroll to position [482, 0]
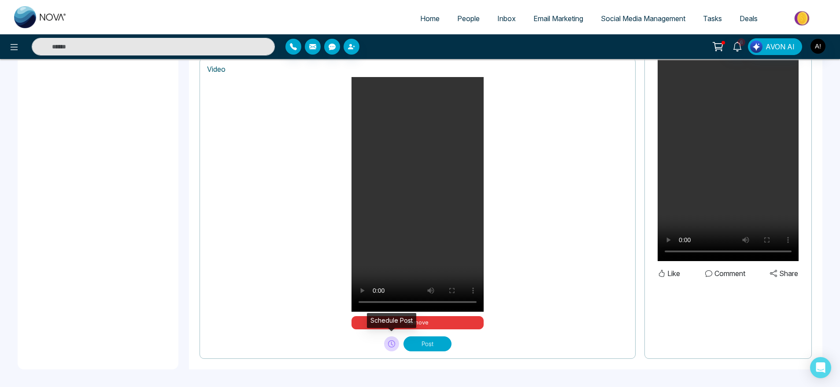
click at [387, 339] on button at bounding box center [391, 343] width 15 height 15
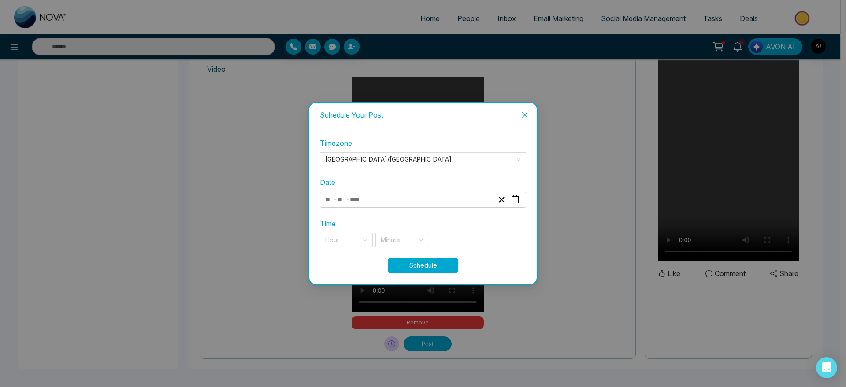
click at [390, 199] on div "- -" at bounding box center [409, 200] width 171 height 12
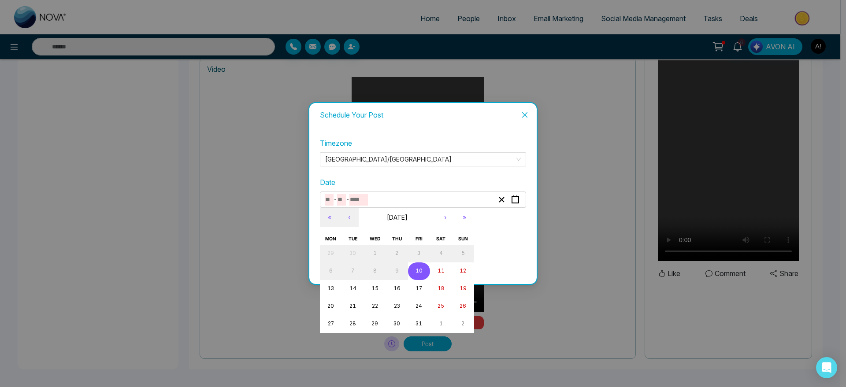
click at [422, 271] on button "10" at bounding box center [419, 271] width 22 height 18
type input "**"
type input "****"
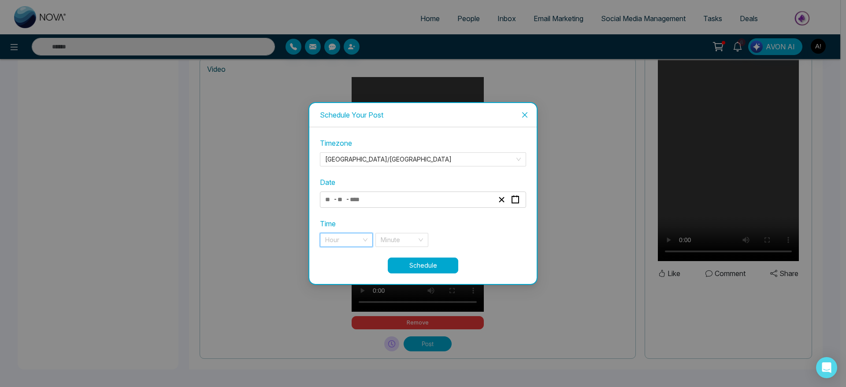
click at [332, 236] on input "search" at bounding box center [343, 239] width 36 height 13
click at [340, 259] on div "9 pm" at bounding box center [346, 258] width 42 height 10
click at [420, 237] on div "Minute" at bounding box center [401, 240] width 53 height 14
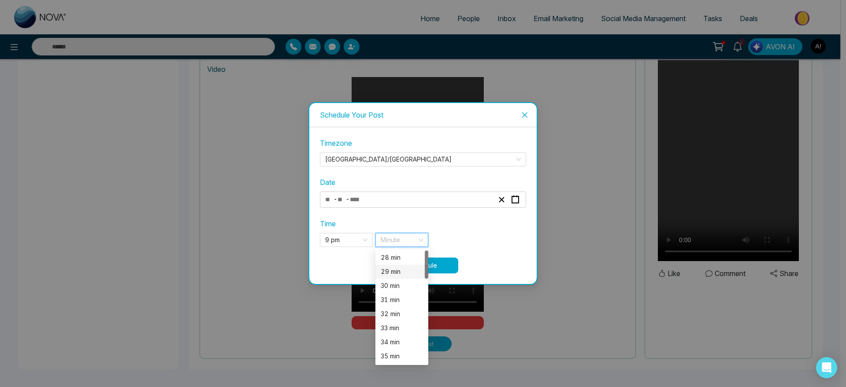
click at [390, 270] on div "29 min" at bounding box center [401, 272] width 42 height 10
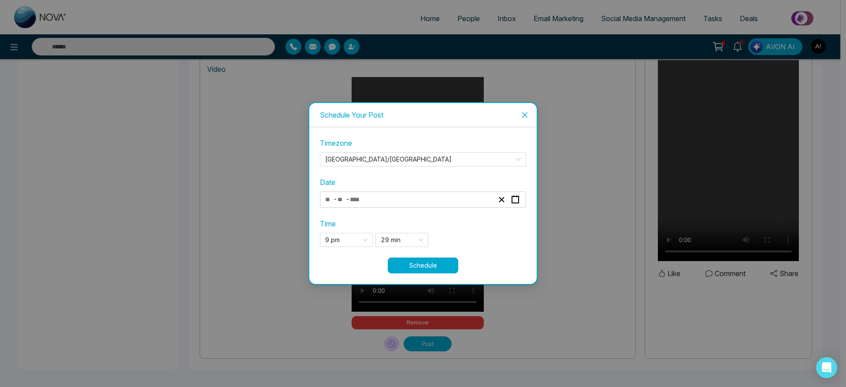
click at [447, 261] on button "Schedule" at bounding box center [423, 266] width 70 height 16
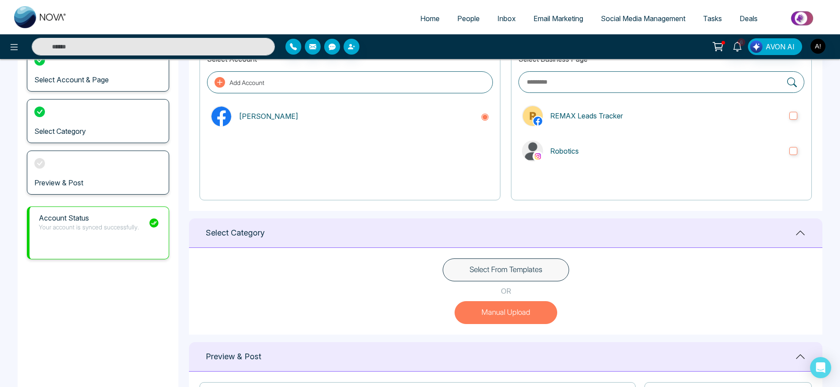
scroll to position [0, 0]
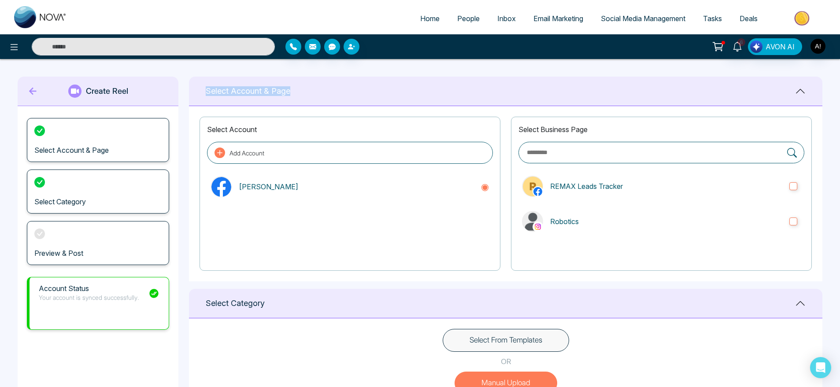
drag, startPoint x: 187, startPoint y: 85, endPoint x: 342, endPoint y: 89, distance: 155.1
click at [342, 89] on div "Select Account & Page" at bounding box center [505, 92] width 633 height 30
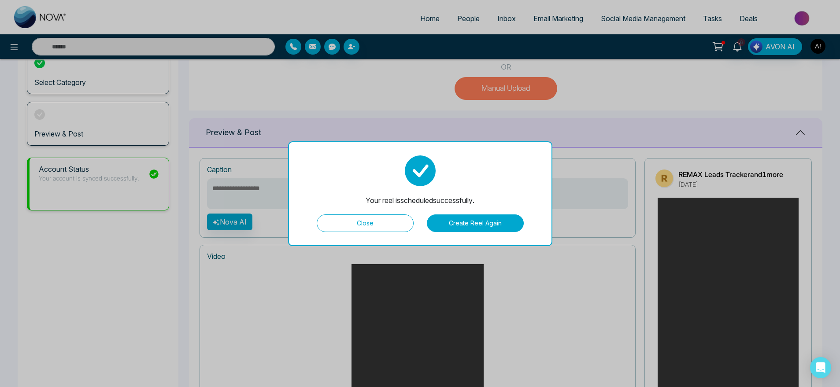
scroll to position [114, 0]
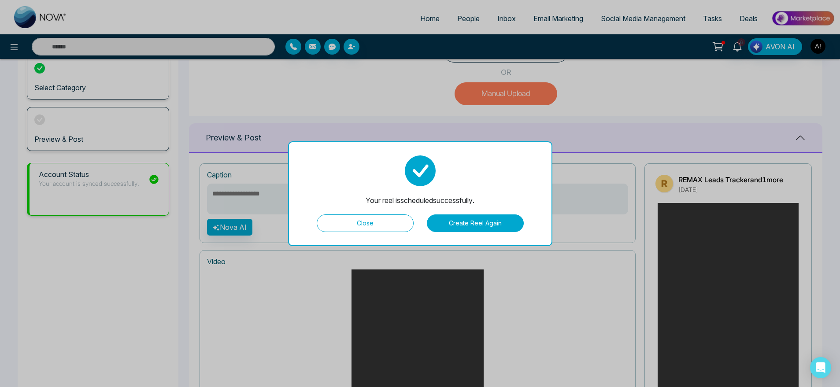
click at [394, 225] on button "Close" at bounding box center [365, 223] width 97 height 18
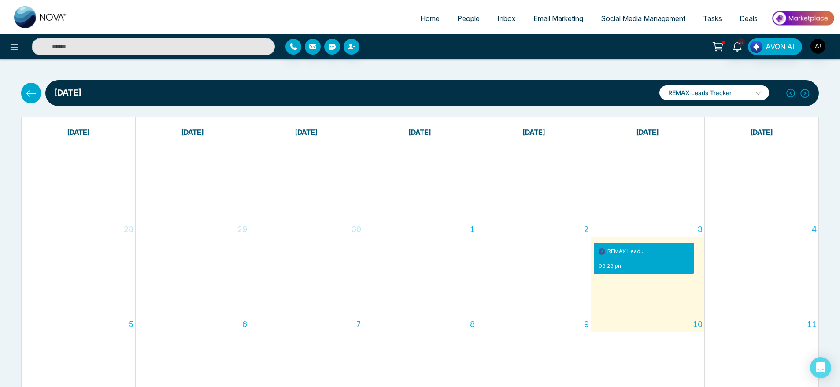
click at [31, 98] on icon at bounding box center [31, 93] width 11 height 11
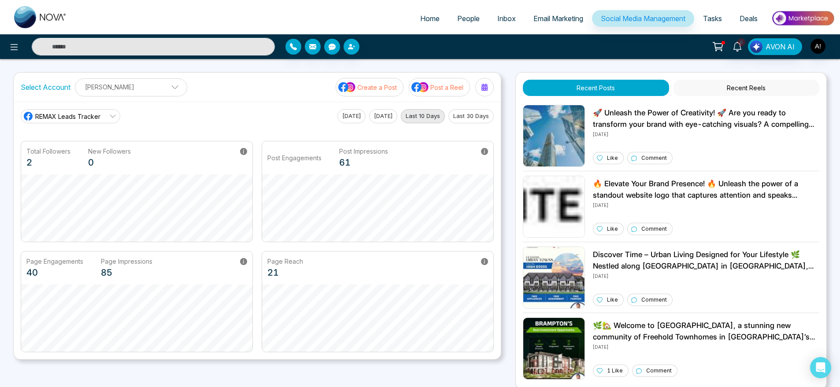
click at [432, 89] on p "Post a Reel" at bounding box center [446, 87] width 33 height 9
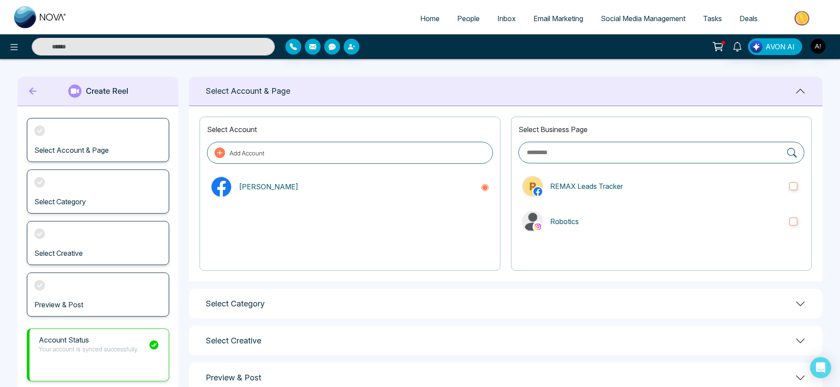
scroll to position [25, 0]
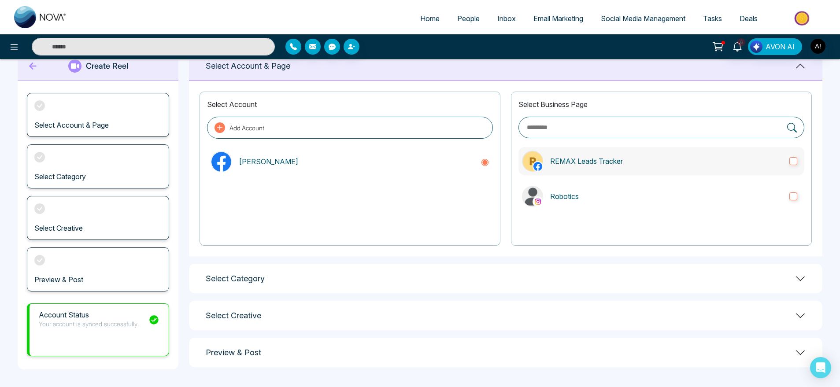
click at [661, 157] on p "REMAX Leads Tracker" at bounding box center [666, 161] width 232 height 11
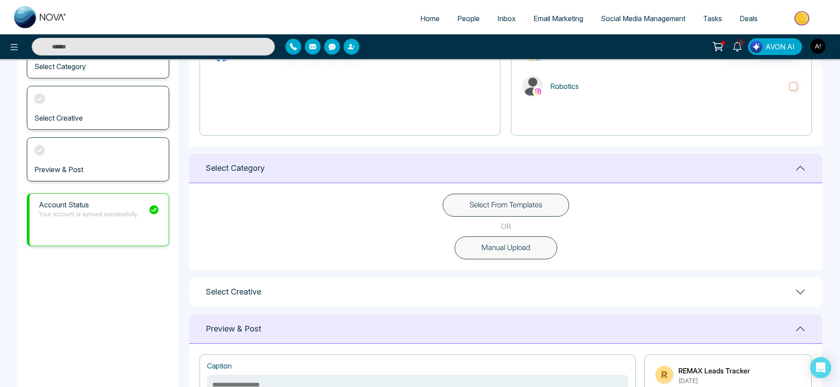
scroll to position [139, 0]
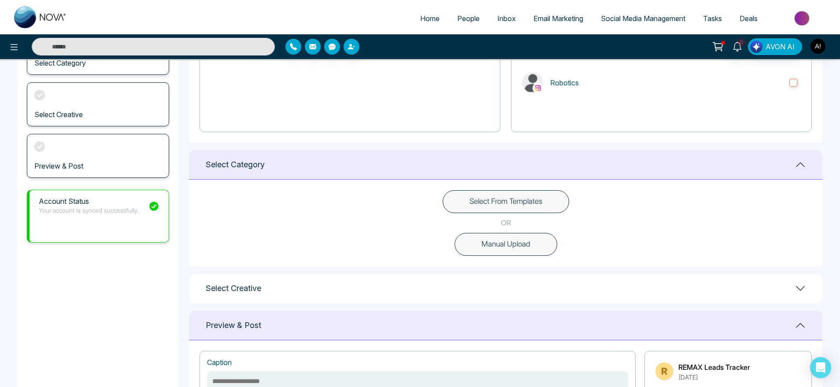
click at [508, 248] on button "Manual Upload" at bounding box center [505, 244] width 103 height 23
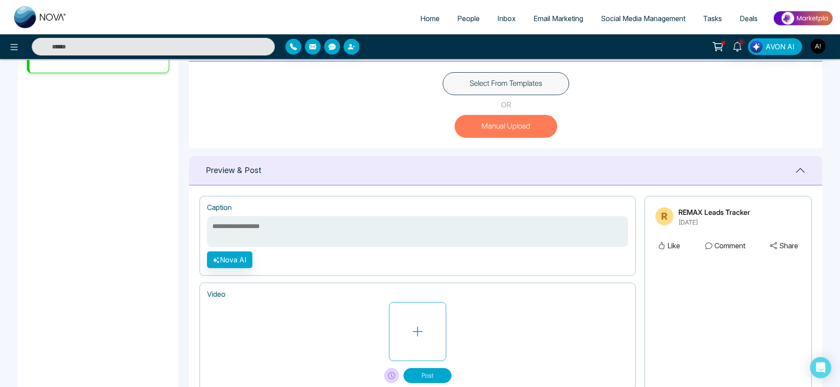
scroll to position [268, 0]
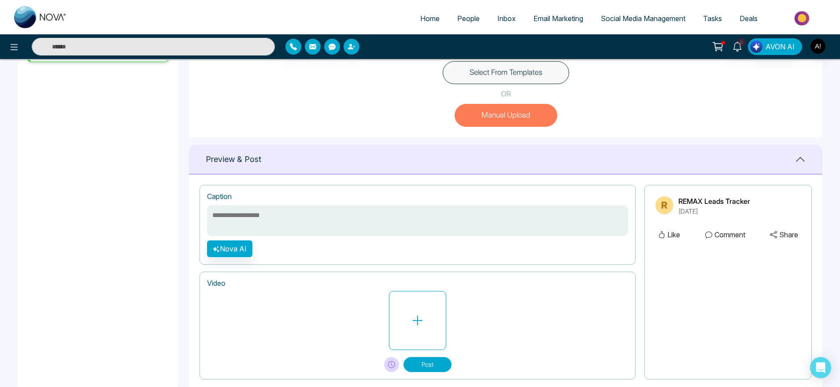
click at [453, 326] on div at bounding box center [417, 320] width 421 height 59
click at [418, 326] on icon at bounding box center [417, 320] width 13 height 13
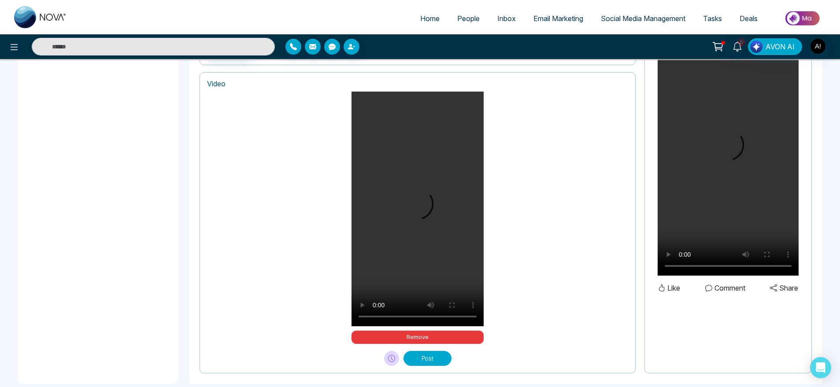
scroll to position [482, 0]
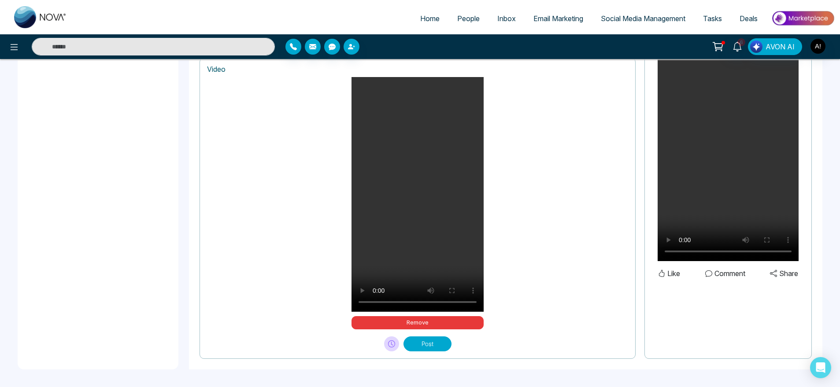
click at [421, 345] on button "Post" at bounding box center [427, 343] width 48 height 15
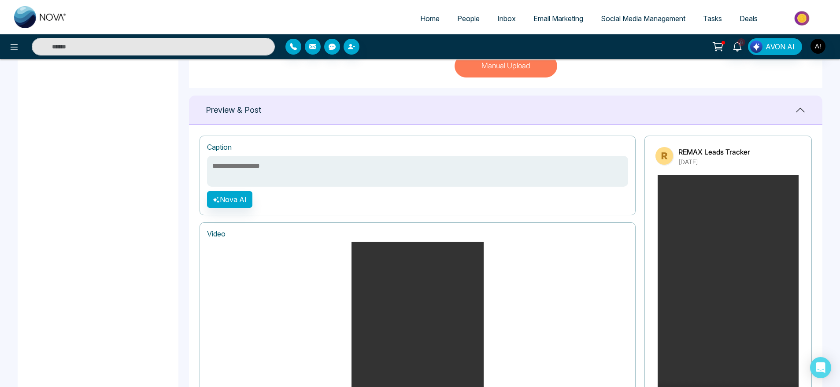
scroll to position [314, 0]
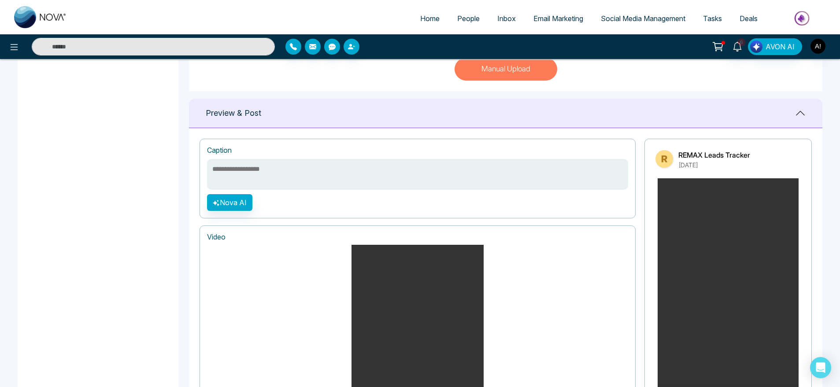
drag, startPoint x: 681, startPoint y: 147, endPoint x: 753, endPoint y: 163, distance: 74.0
click at [753, 163] on div "REMAX Leads Tracker October 10th, 2025 Your browser does not support the video …" at bounding box center [727, 333] width 167 height 388
click at [753, 163] on div "REMAX Leads Tracker October 10th, 2025" at bounding box center [727, 160] width 145 height 20
drag, startPoint x: 753, startPoint y: 163, endPoint x: 677, endPoint y: 152, distance: 77.0
click at [677, 152] on div "REMAX Leads Tracker October 10th, 2025" at bounding box center [727, 160] width 145 height 20
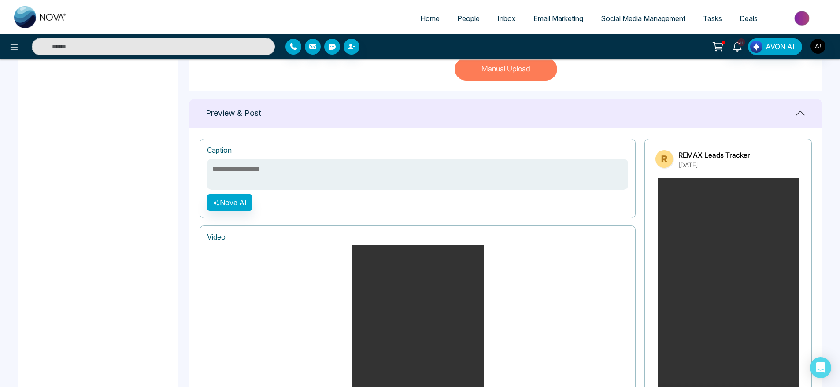
click at [677, 152] on div "REMAX Leads Tracker October 10th, 2025" at bounding box center [727, 160] width 145 height 20
drag, startPoint x: 677, startPoint y: 152, endPoint x: 751, endPoint y: 169, distance: 76.3
click at [751, 169] on div "REMAX Leads Tracker October 10th, 2025" at bounding box center [727, 160] width 145 height 20
drag, startPoint x: 751, startPoint y: 169, endPoint x: 672, endPoint y: 155, distance: 80.4
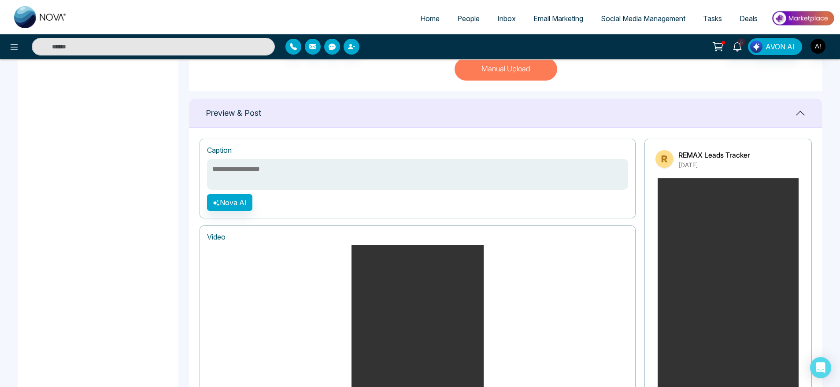
click at [672, 155] on div "REMAX Leads Tracker October 10th, 2025" at bounding box center [727, 160] width 145 height 20
click at [672, 155] on img at bounding box center [664, 159] width 18 height 18
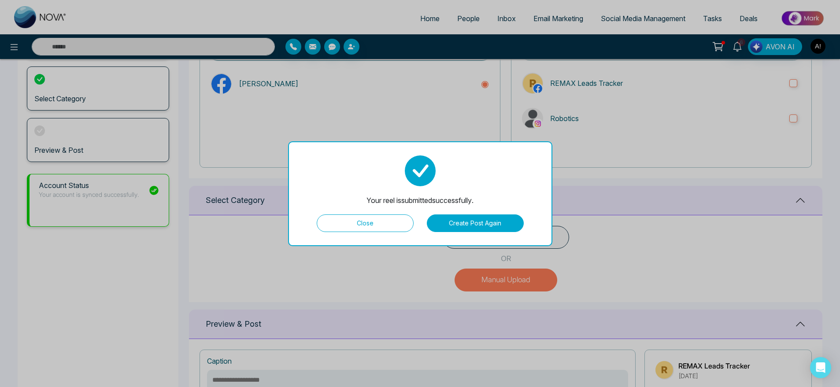
scroll to position [99, 0]
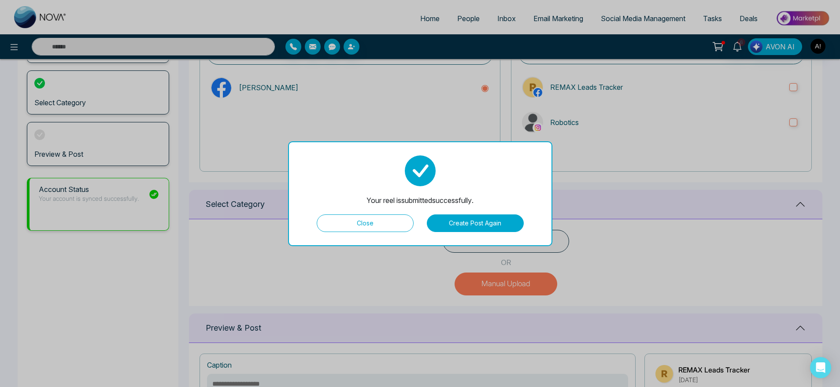
click at [371, 226] on button "Close" at bounding box center [365, 223] width 97 height 18
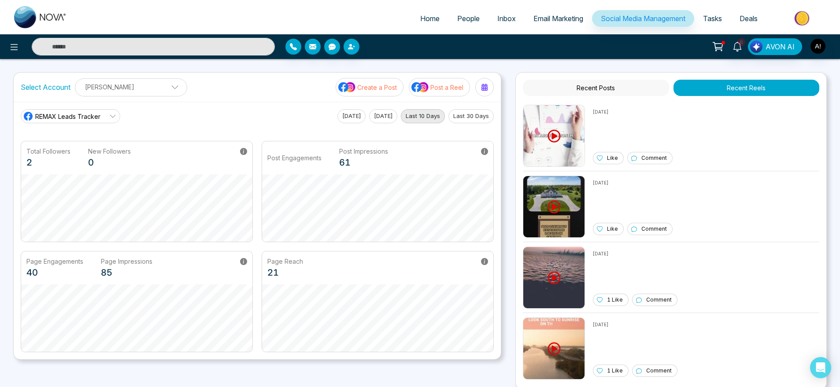
click at [414, 83] on img at bounding box center [420, 86] width 18 height 11
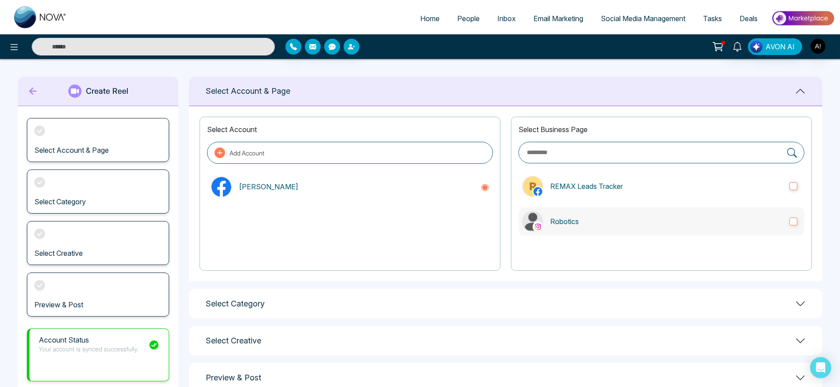
click at [577, 211] on label "Robotics" at bounding box center [661, 221] width 286 height 28
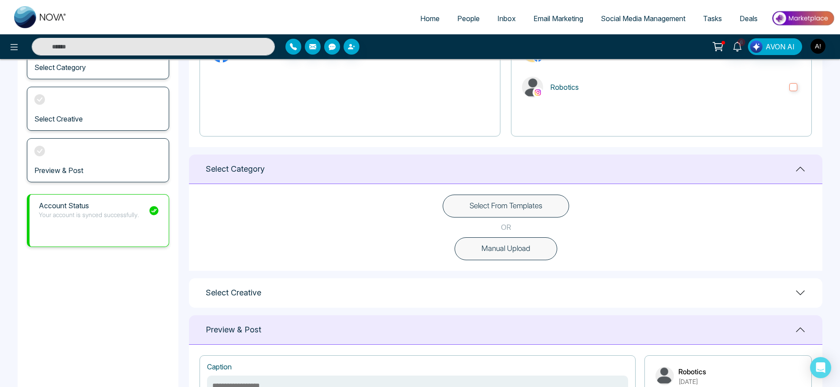
scroll to position [138, 0]
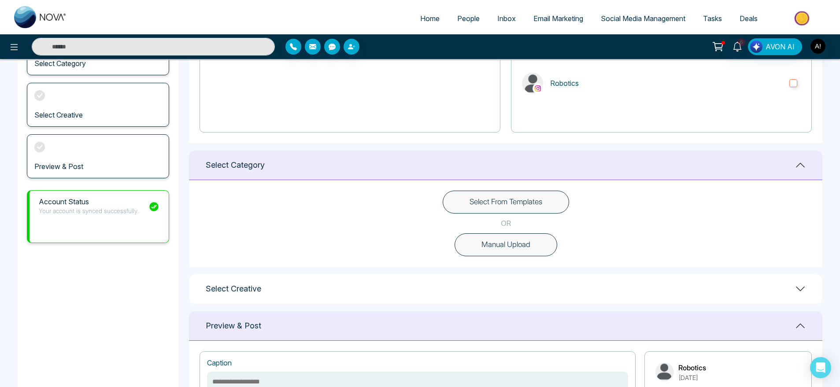
click at [502, 256] on div "Select From Templates OR Manual Upload" at bounding box center [505, 223] width 633 height 87
click at [519, 247] on button "Manual Upload" at bounding box center [505, 244] width 103 height 23
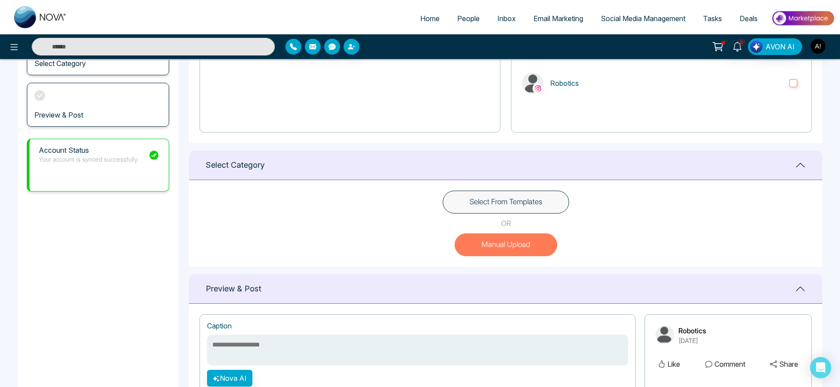
scroll to position [288, 0]
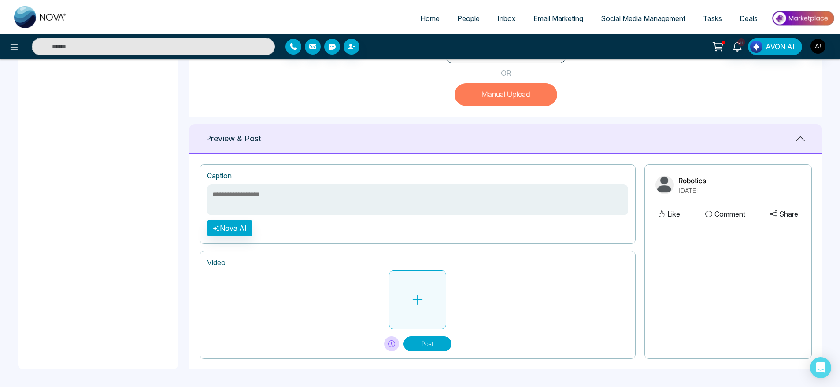
click at [436, 305] on button at bounding box center [417, 299] width 57 height 59
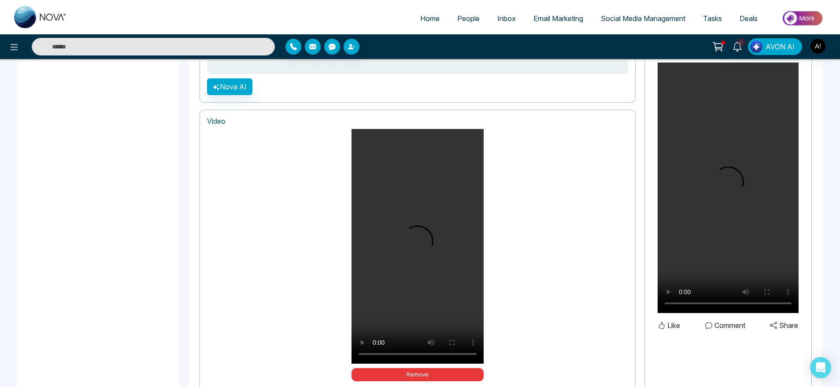
scroll to position [482, 0]
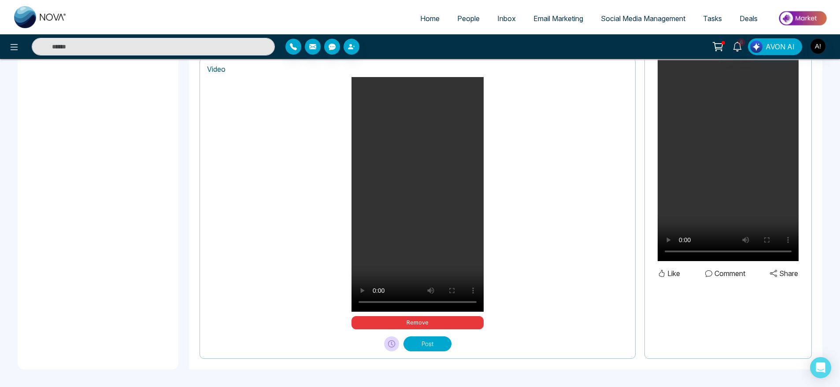
click at [432, 339] on button "Post" at bounding box center [427, 343] width 48 height 15
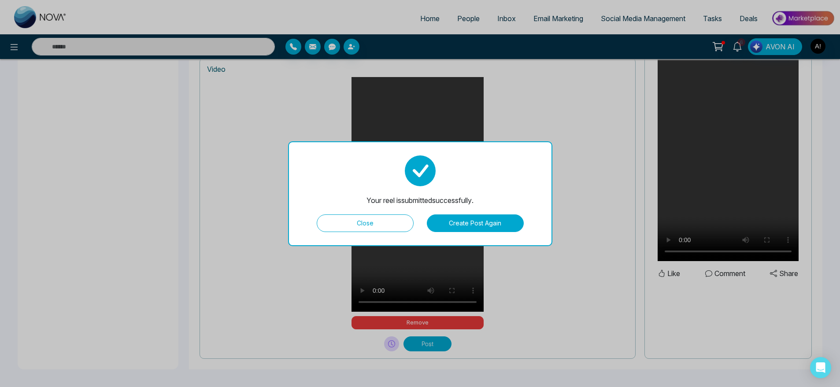
click at [383, 220] on button "Close" at bounding box center [365, 223] width 97 height 18
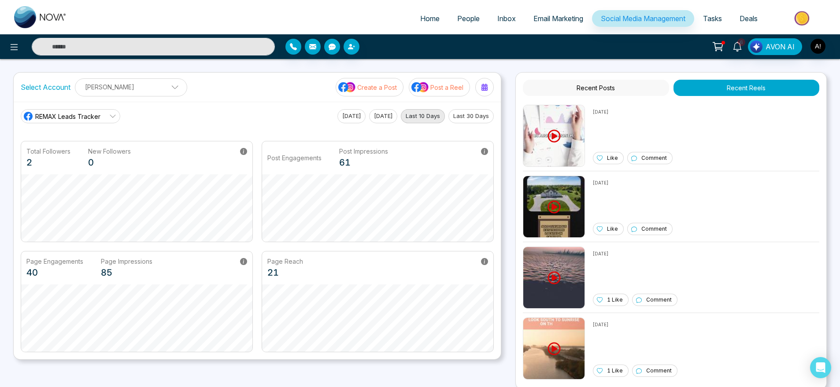
click at [429, 11] on link "Home" at bounding box center [429, 18] width 37 height 17
select select "*"
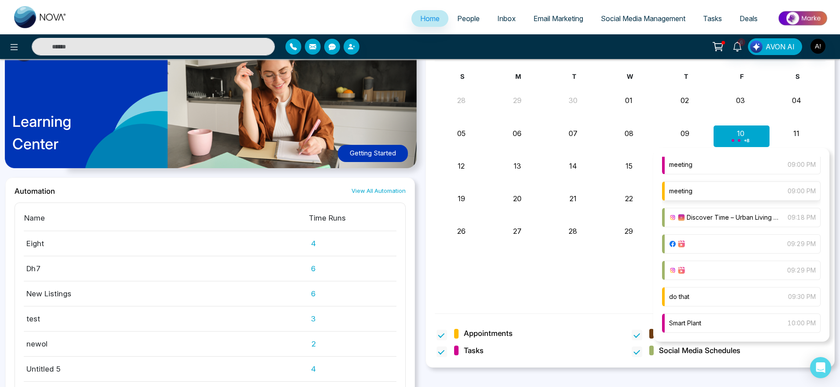
scroll to position [733, 0]
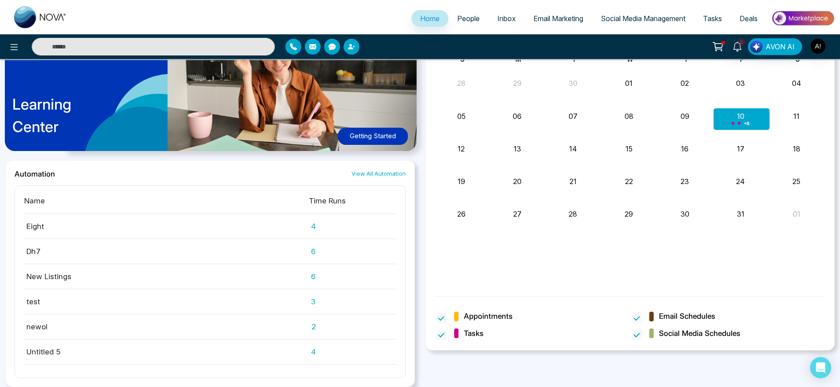
click at [451, 251] on div "S M T W T F S 28 29 30 01 02 03 04 05 06 07 08 09 10 + 8 11 automation T1 frida…" at bounding box center [630, 170] width 391 height 231
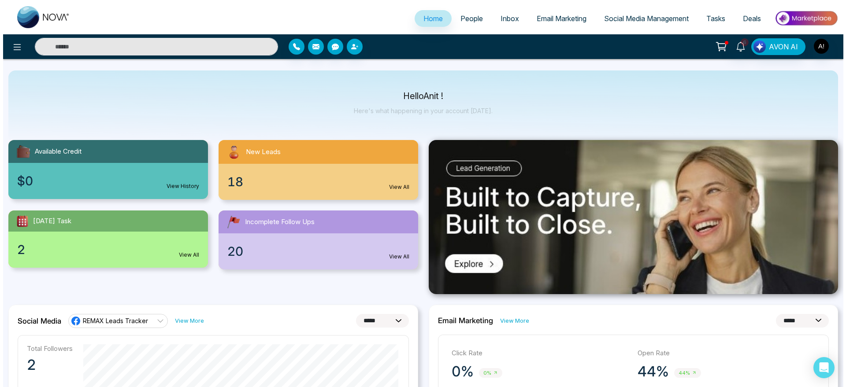
scroll to position [0, 0]
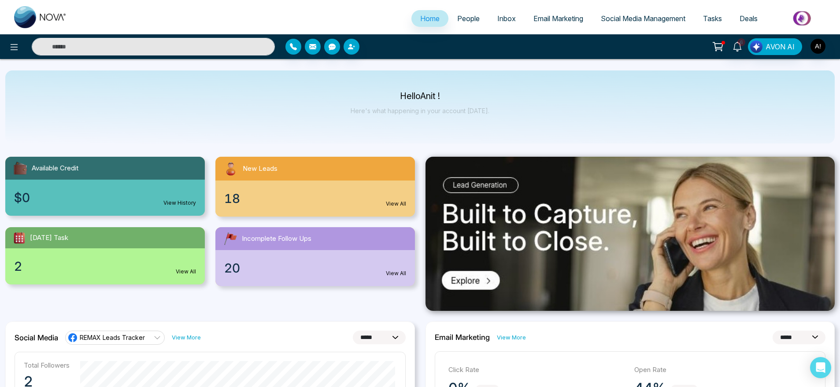
click at [649, 15] on span "Social Media Management" at bounding box center [643, 18] width 85 height 9
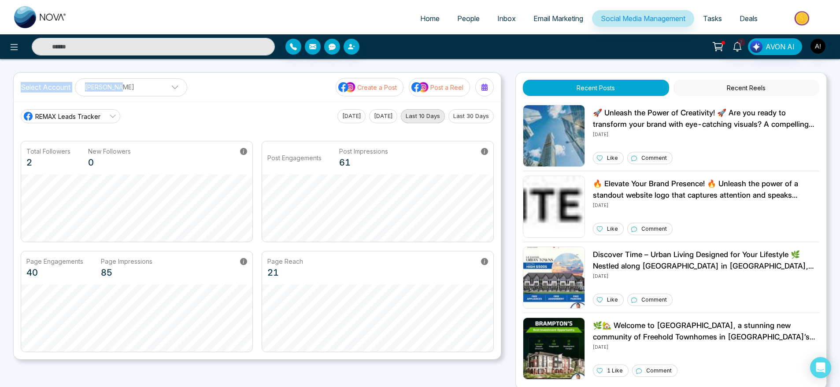
drag, startPoint x: 18, startPoint y: 89, endPoint x: 161, endPoint y: 92, distance: 143.6
click at [161, 92] on div "Select Account Anit Gupta Anit Gupta Add Social Accounts Create a Post Post a R…" at bounding box center [257, 87] width 487 height 29
click at [168, 92] on span at bounding box center [172, 89] width 8 height 8
click at [208, 91] on div "Select Account Anit Gupta Anit Gupta Add Social Accounts Create a Post Post a R…" at bounding box center [257, 87] width 487 height 29
drag, startPoint x: 25, startPoint y: 84, endPoint x: 64, endPoint y: 84, distance: 39.2
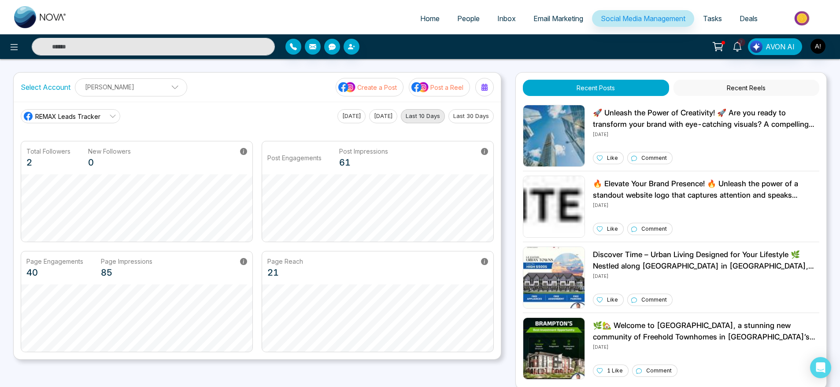
click at [64, 84] on label "Select Account" at bounding box center [46, 87] width 50 height 11
click at [68, 85] on label "Select Account" at bounding box center [46, 87] width 50 height 11
drag, startPoint x: 72, startPoint y: 85, endPoint x: 0, endPoint y: 81, distance: 71.9
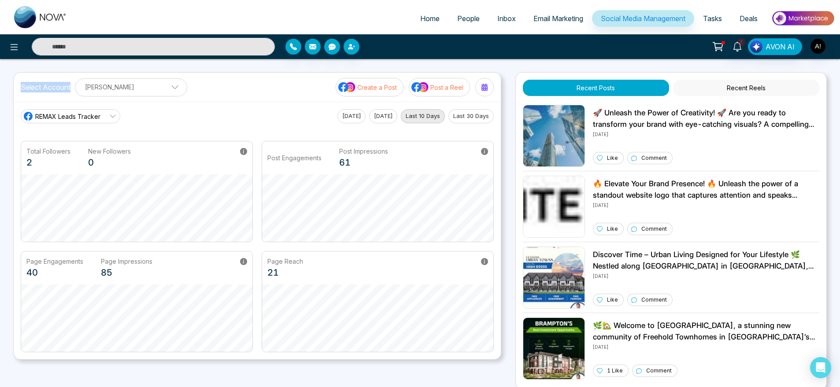
click at [0, 81] on div "Home People Inbox Email Marketing Social Media Management Tasks Deals 7 AVON AI…" at bounding box center [420, 298] width 840 height 596
click at [300, 95] on div "Select Account Anit Gupta Anit Gupta Add Social Accounts Create a Post Post a R…" at bounding box center [257, 87] width 487 height 29
click at [485, 117] on button "Last 30 Days" at bounding box center [470, 116] width 45 height 14
click at [710, 24] on link "Tasks" at bounding box center [712, 18] width 37 height 17
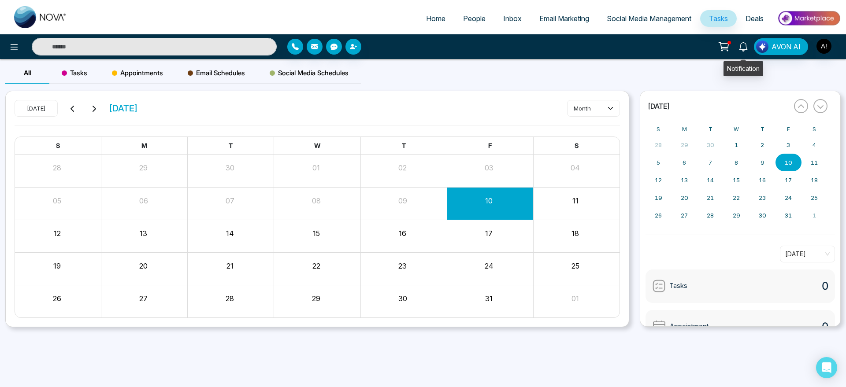
click at [740, 44] on icon at bounding box center [743, 47] width 10 height 10
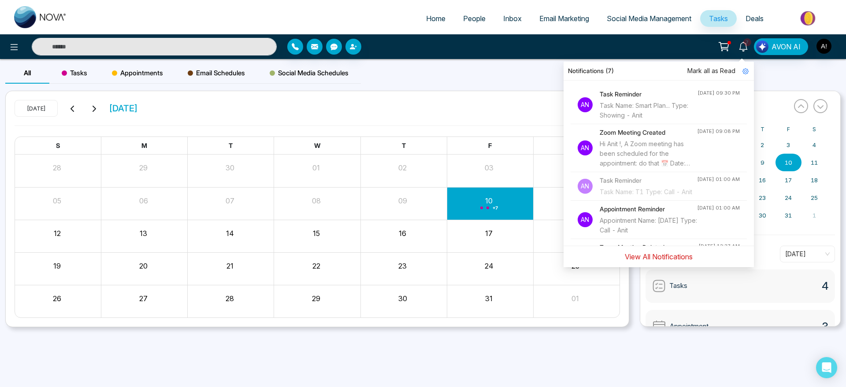
click at [644, 257] on button "View All Notifications" at bounding box center [658, 256] width 79 height 17
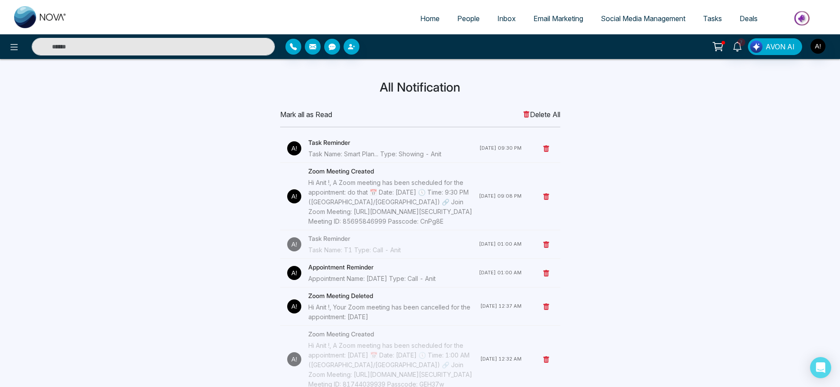
click at [343, 174] on h4 "Zoom Meeting Created" at bounding box center [393, 171] width 170 height 10
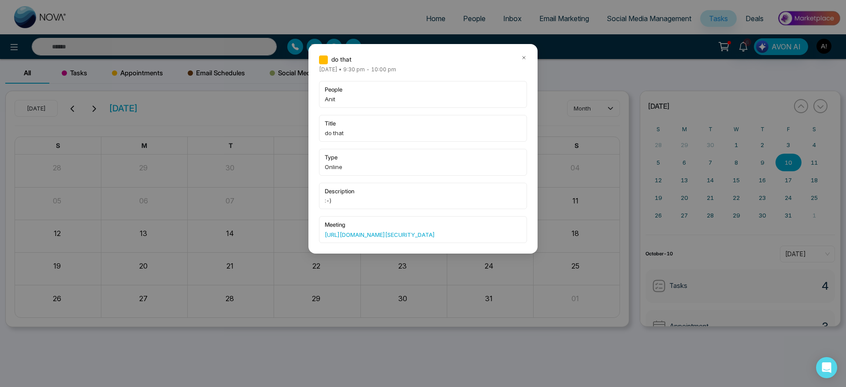
click at [525, 56] on icon at bounding box center [523, 57] width 3 height 3
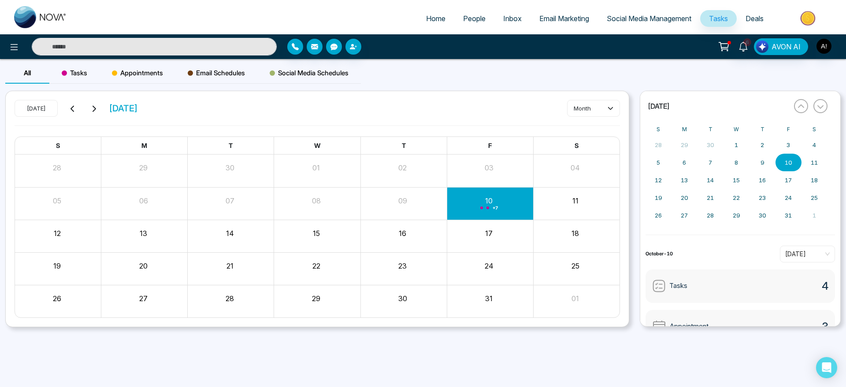
click at [421, 8] on ul "Home People Inbox Email Marketing Social Media Management Tasks Deals" at bounding box center [458, 19] width 765 height 24
click at [124, 76] on span "Appointments" at bounding box center [137, 73] width 51 height 11
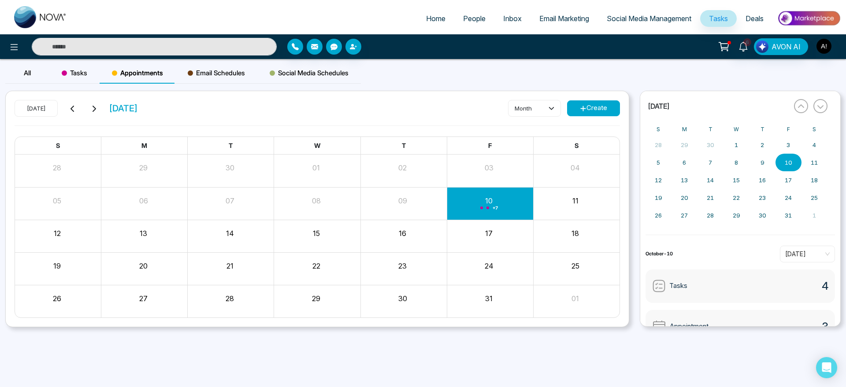
click at [218, 65] on div "Email Schedules" at bounding box center [216, 73] width 82 height 21
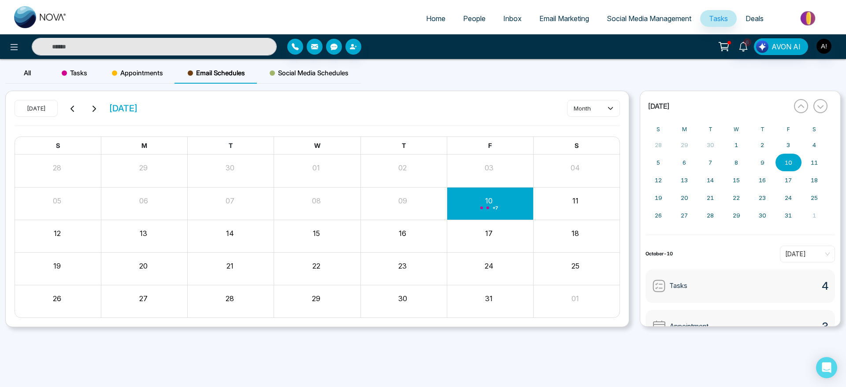
click at [309, 78] on span "Social Media Schedules" at bounding box center [309, 73] width 79 height 11
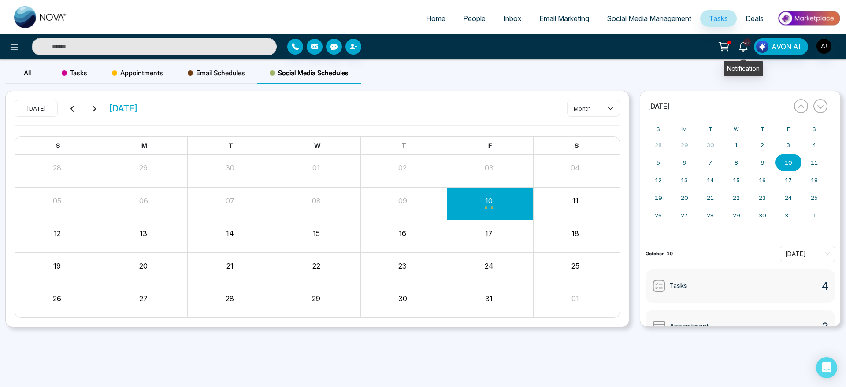
click at [742, 43] on icon at bounding box center [743, 47] width 10 height 10
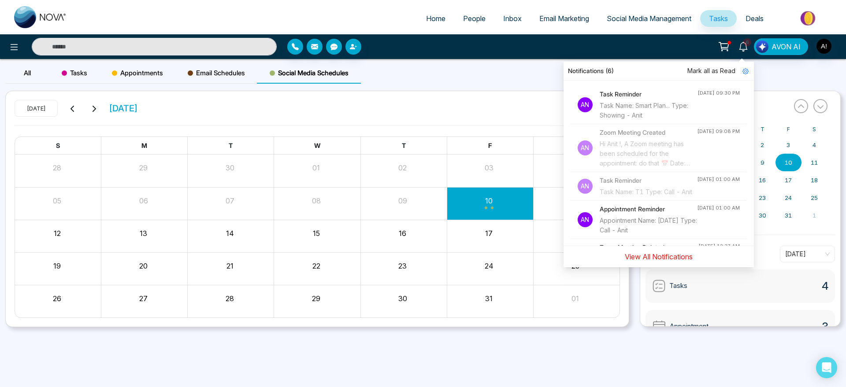
click at [684, 261] on button "View All Notifications" at bounding box center [658, 256] width 79 height 17
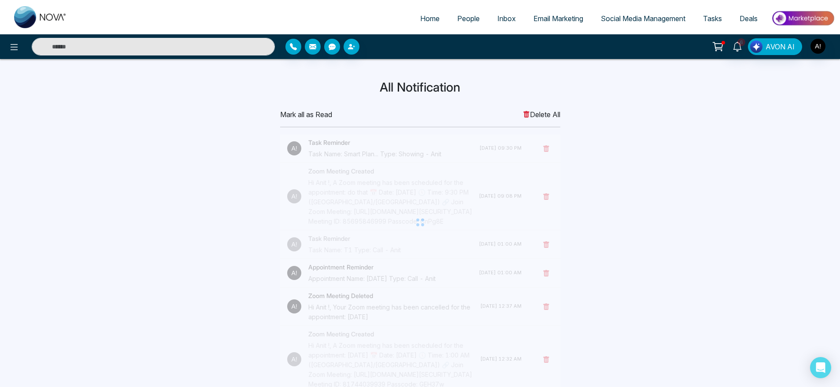
click at [310, 115] on span "Mark all as Read" at bounding box center [306, 114] width 52 height 11
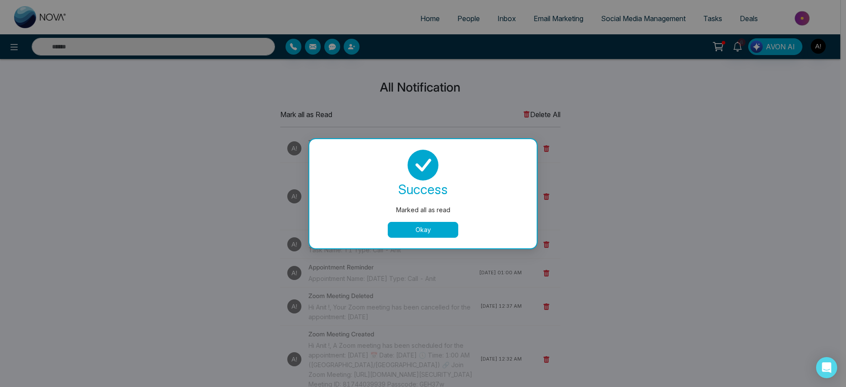
click at [411, 230] on button "Okay" at bounding box center [423, 230] width 70 height 16
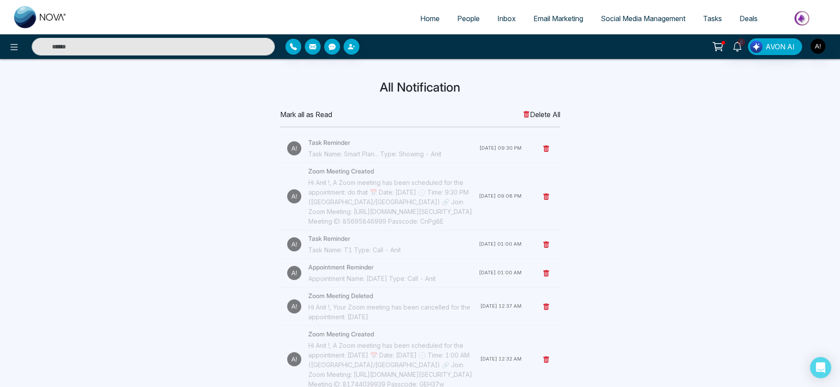
click at [323, 114] on span "Mark all as Read" at bounding box center [306, 114] width 52 height 11
click at [547, 148] on icon at bounding box center [546, 148] width 6 height 7
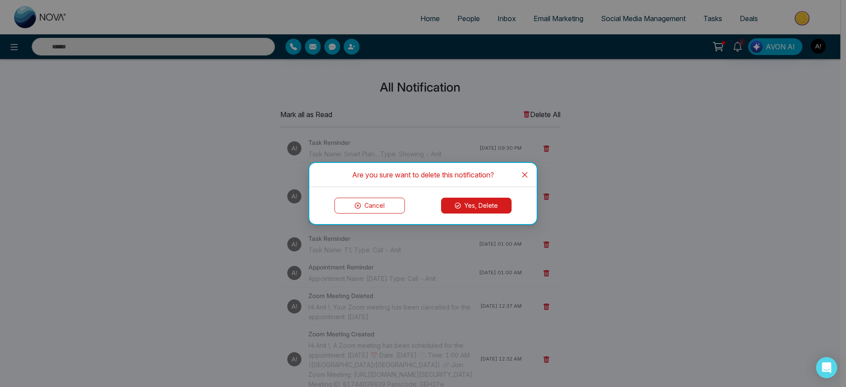
click at [385, 198] on button "Cancel" at bounding box center [369, 206] width 70 height 16
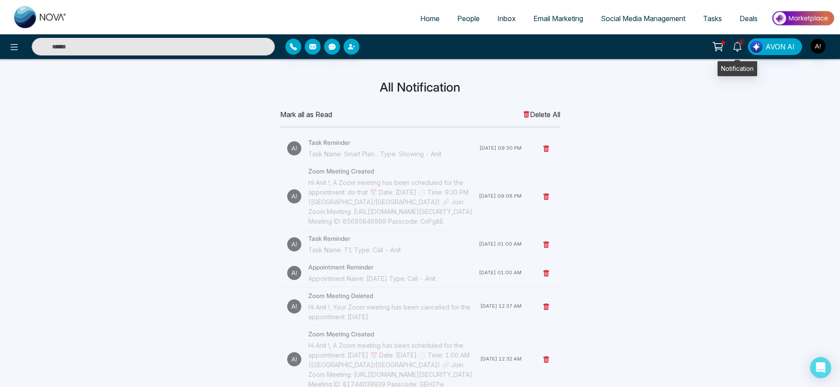
click at [742, 45] on span "6" at bounding box center [741, 42] width 8 height 8
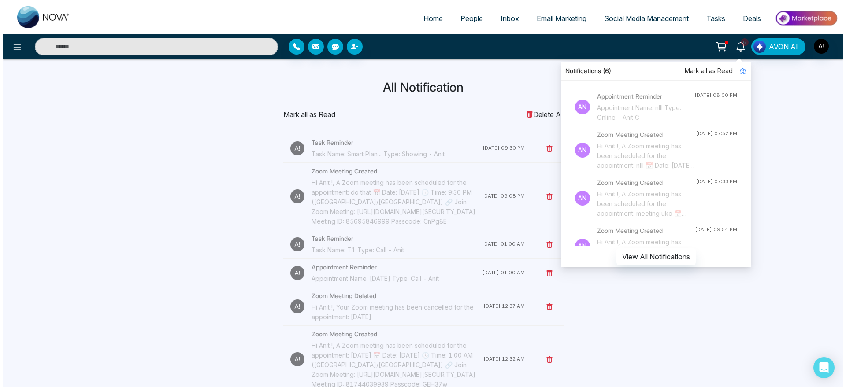
scroll to position [670, 0]
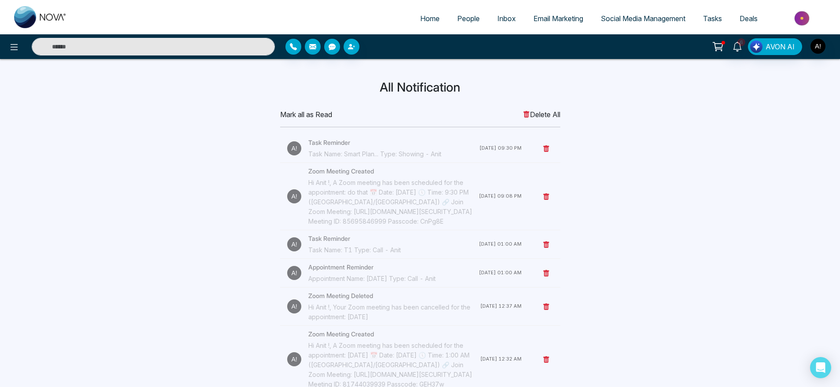
click at [827, 48] on div "6 Notifications (6) Mark all as Read An Task Reminder Task Name: Smart Plan... …" at bounding box center [665, 46] width 340 height 17
click at [821, 48] on img "button" at bounding box center [817, 46] width 15 height 15
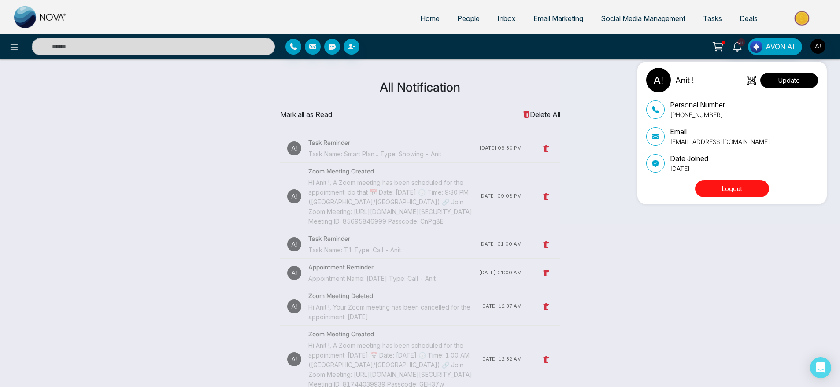
click at [790, 82] on button "Update" at bounding box center [789, 80] width 58 height 15
select select
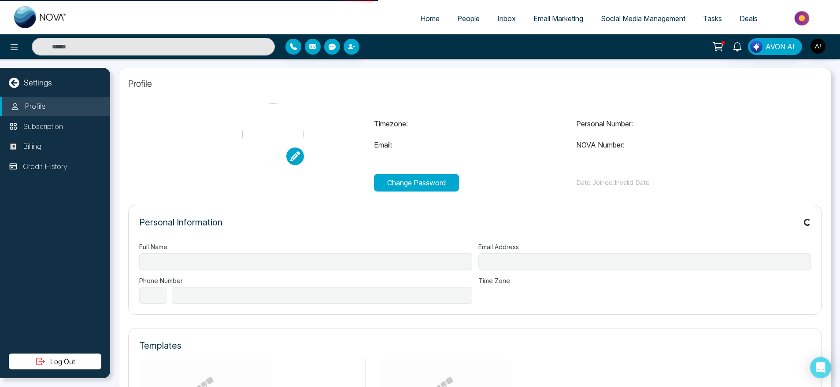
type input "******"
type input "**********"
select select "***"
type input "**********"
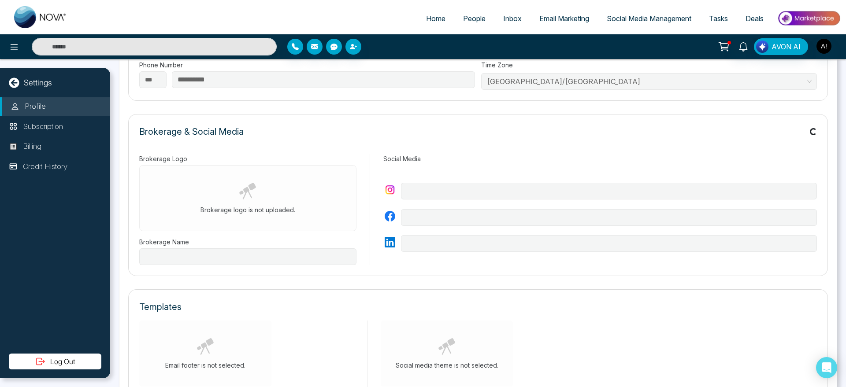
type input "********"
type input "**********"
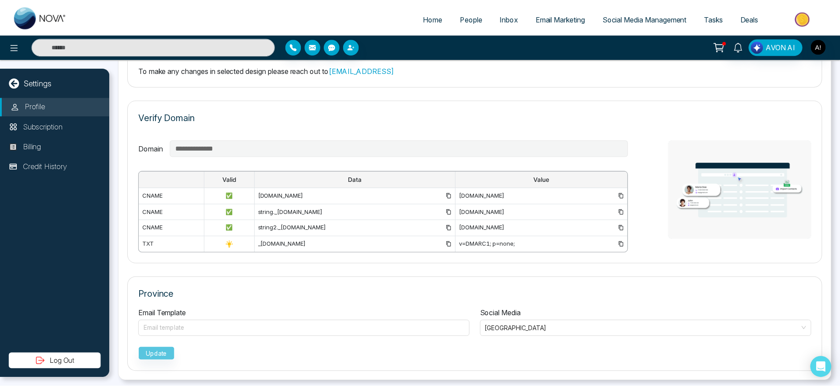
scroll to position [585, 0]
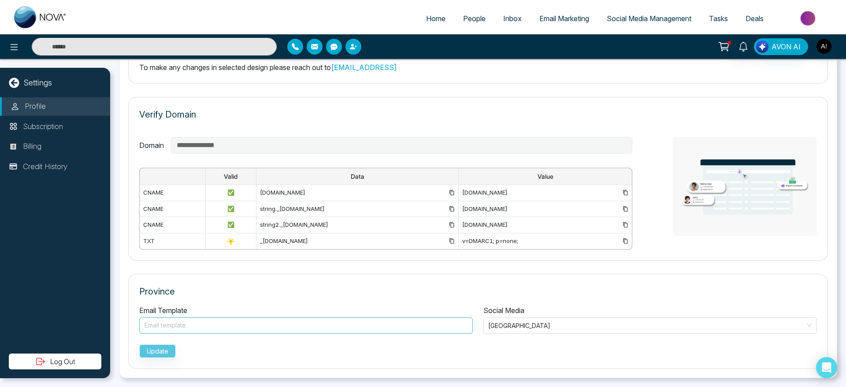
click at [298, 318] on div "Email template" at bounding box center [305, 326] width 333 height 16
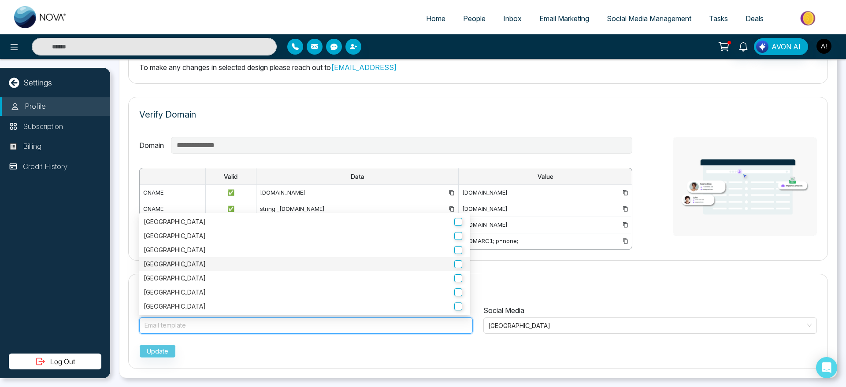
click at [314, 259] on div "Manitoba" at bounding box center [304, 264] width 331 height 14
click at [463, 266] on label "Manitoba" at bounding box center [305, 264] width 322 height 10
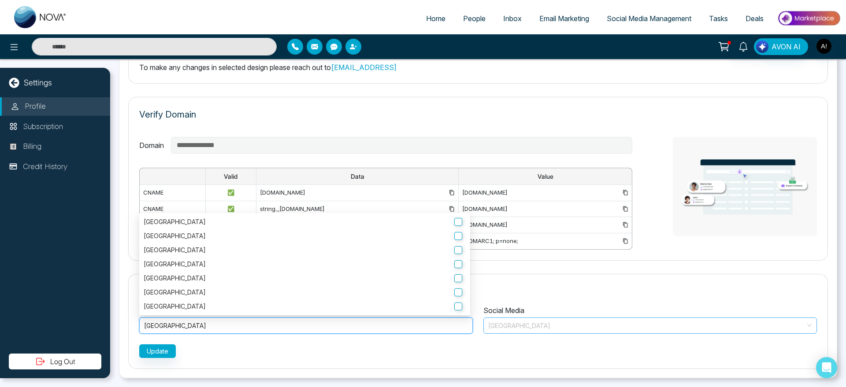
click at [534, 318] on input "search" at bounding box center [646, 324] width 317 height 13
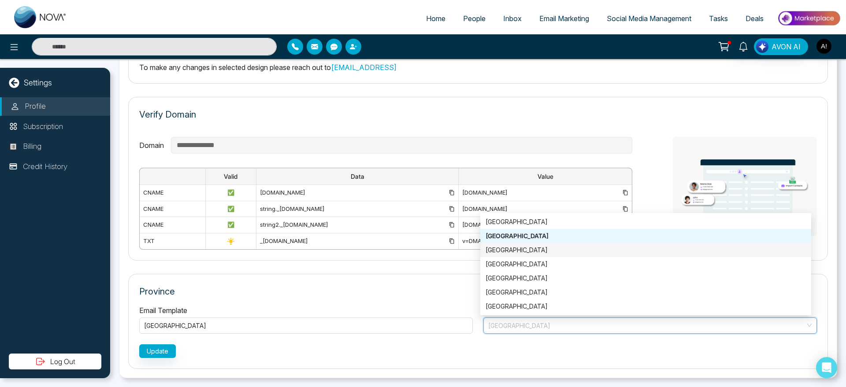
click at [514, 247] on div "Alberta" at bounding box center [645, 250] width 320 height 10
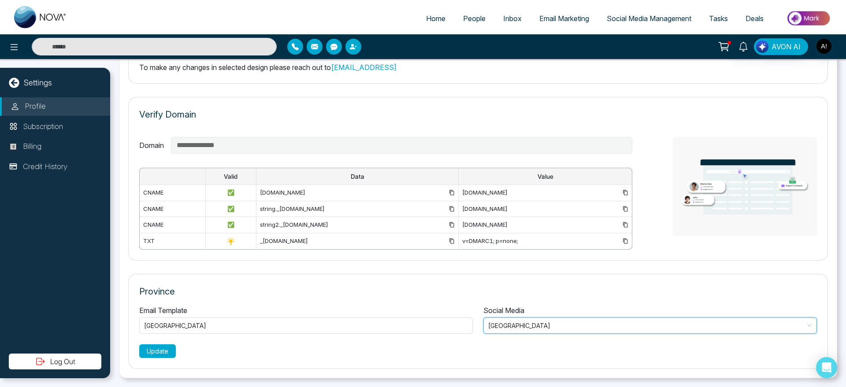
click at [153, 349] on button "Update" at bounding box center [157, 351] width 37 height 14
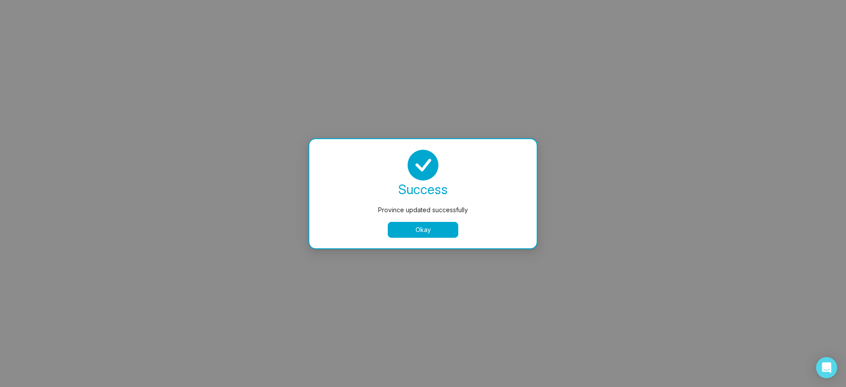
select select
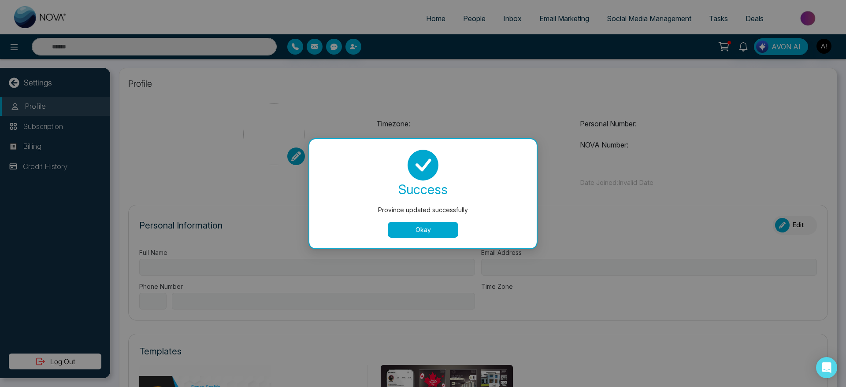
type input "******"
type input "**********"
select select "***"
type input "**********"
click at [425, 226] on button "Okay" at bounding box center [423, 230] width 70 height 16
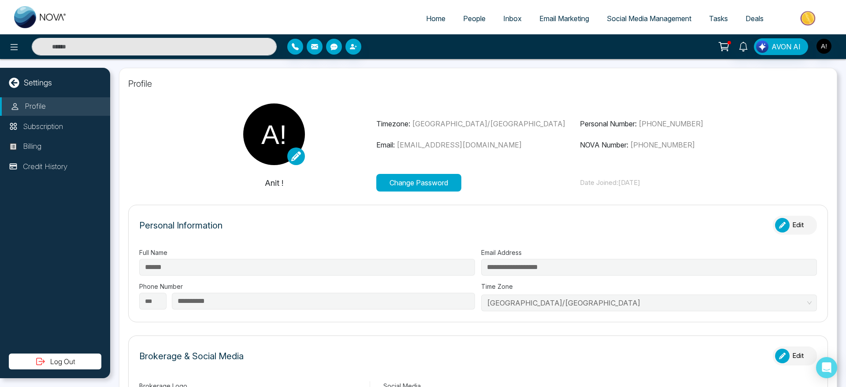
type input "********"
type input "**********"
click at [439, 12] on link "Home" at bounding box center [435, 18] width 37 height 17
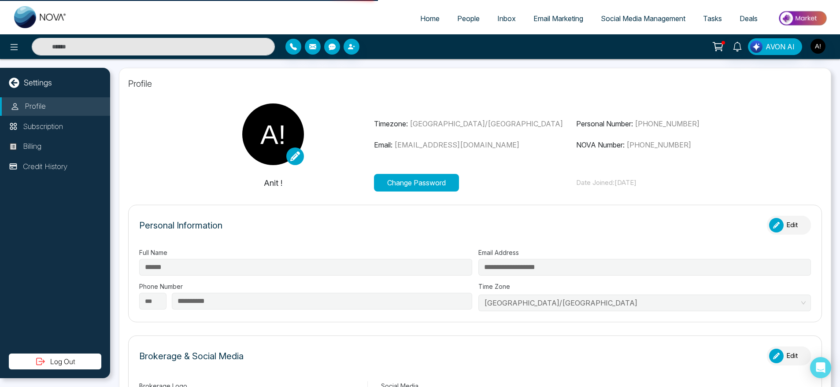
select select "*"
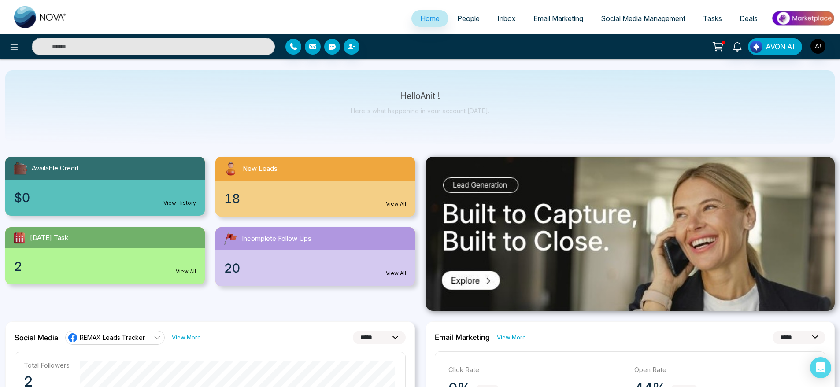
scroll to position [4, 0]
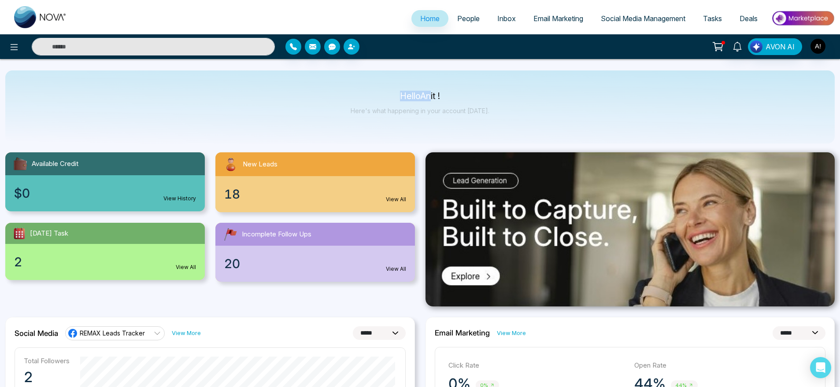
drag, startPoint x: 380, startPoint y: 89, endPoint x: 500, endPoint y: 99, distance: 120.7
click at [500, 99] on div "Hello Anit ! Here's what happening in your account today." at bounding box center [419, 106] width 829 height 73
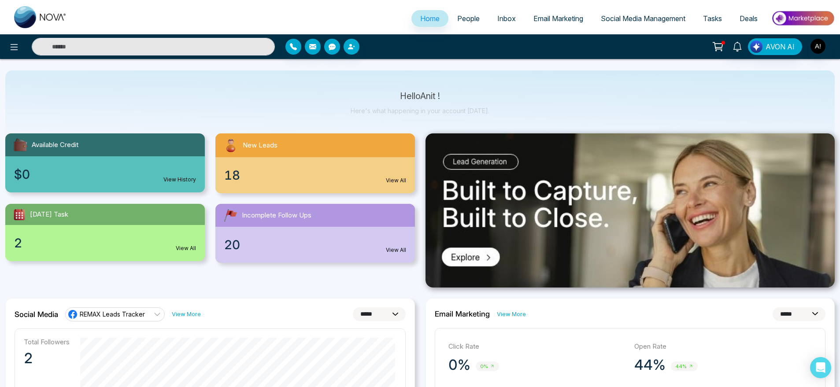
scroll to position [0, 0]
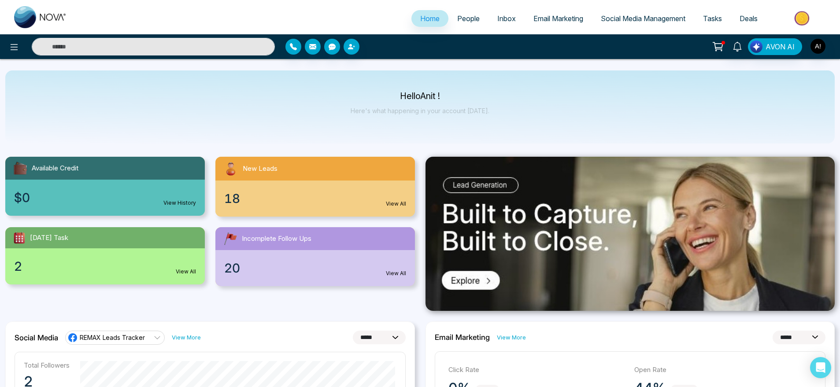
click at [656, 11] on link "Social Media Management" at bounding box center [643, 18] width 102 height 17
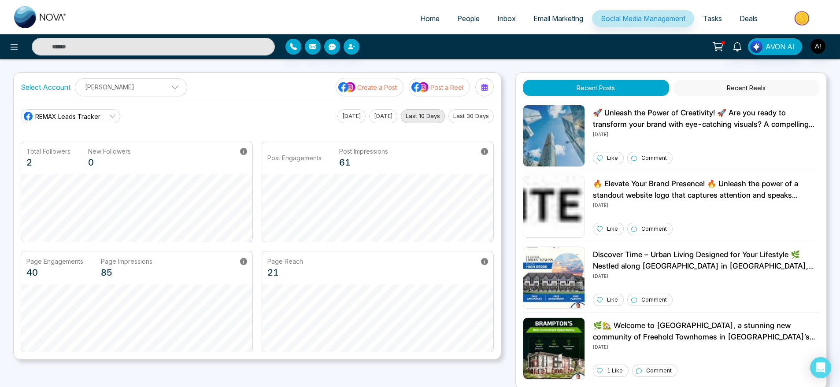
click at [710, 13] on link "Tasks" at bounding box center [712, 18] width 37 height 17
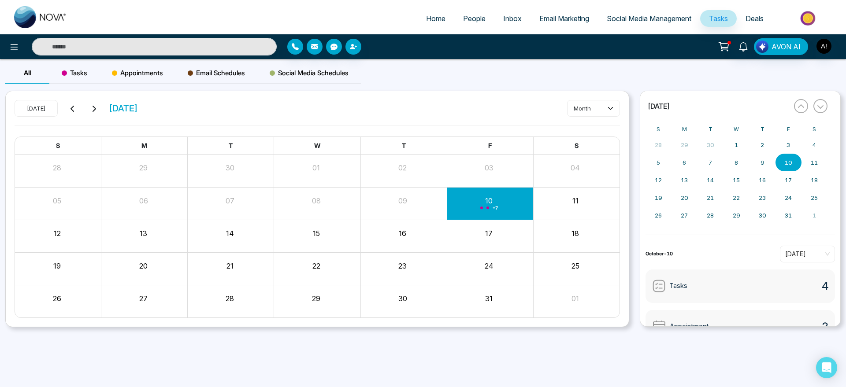
click at [72, 63] on div "Tasks" at bounding box center [74, 73] width 50 height 21
click at [136, 74] on span "Appointments" at bounding box center [137, 73] width 51 height 11
click at [52, 74] on div "Tasks" at bounding box center [74, 73] width 50 height 21
click at [116, 71] on span at bounding box center [114, 72] width 5 height 5
click at [217, 68] on span "Email Schedules" at bounding box center [216, 73] width 57 height 11
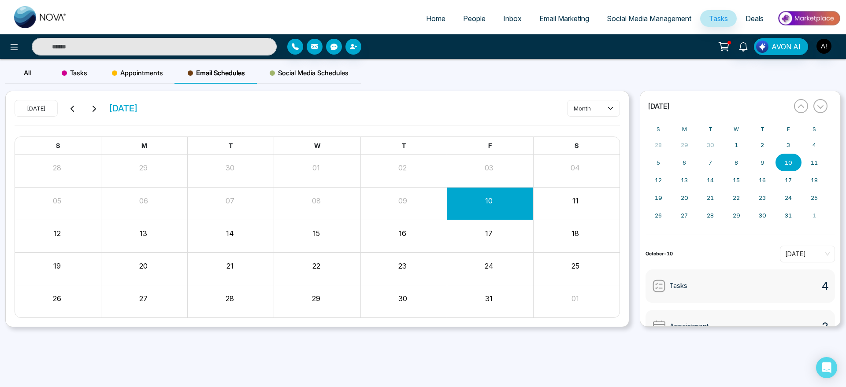
click at [303, 77] on span "Social Media Schedules" at bounding box center [309, 73] width 79 height 11
click at [805, 107] on button "button" at bounding box center [801, 106] width 14 height 14
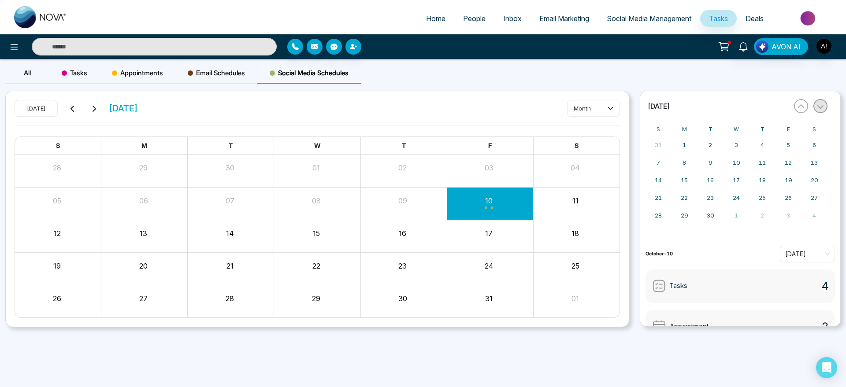
click at [815, 107] on button "button" at bounding box center [820, 106] width 14 height 14
click at [794, 107] on button "button" at bounding box center [801, 106] width 14 height 14
click at [816, 109] on icon "button" at bounding box center [819, 106] width 7 height 7
click at [798, 109] on icon "button" at bounding box center [800, 106] width 7 height 7
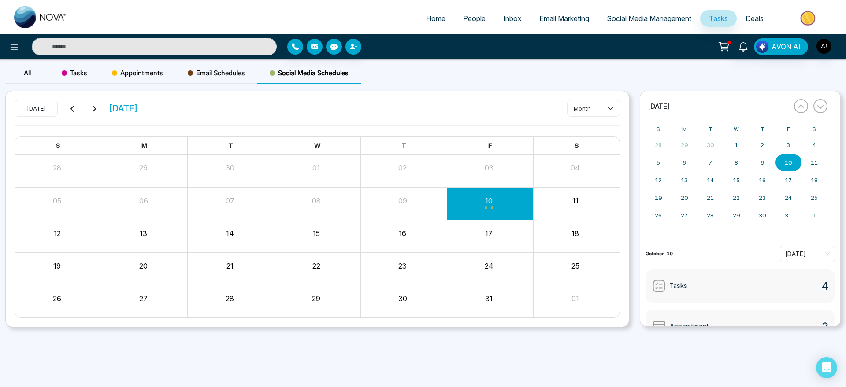
click at [727, 51] on icon at bounding box center [723, 47] width 12 height 12
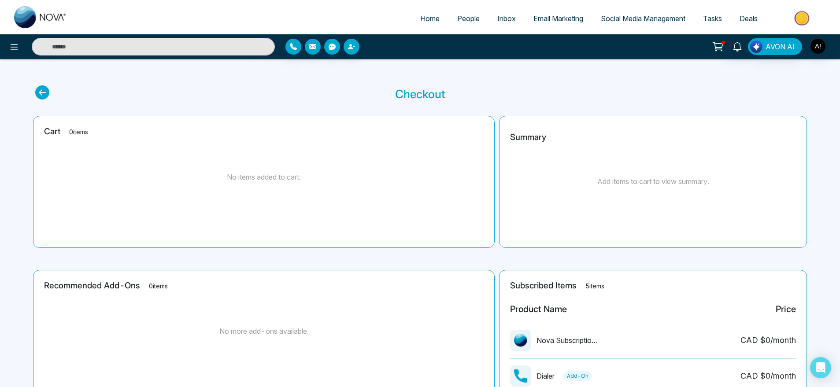
click at [47, 97] on icon at bounding box center [42, 92] width 14 height 14
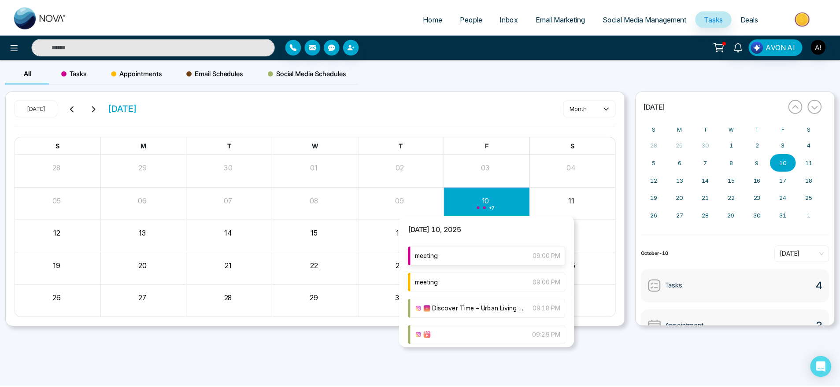
scroll to position [134, 0]
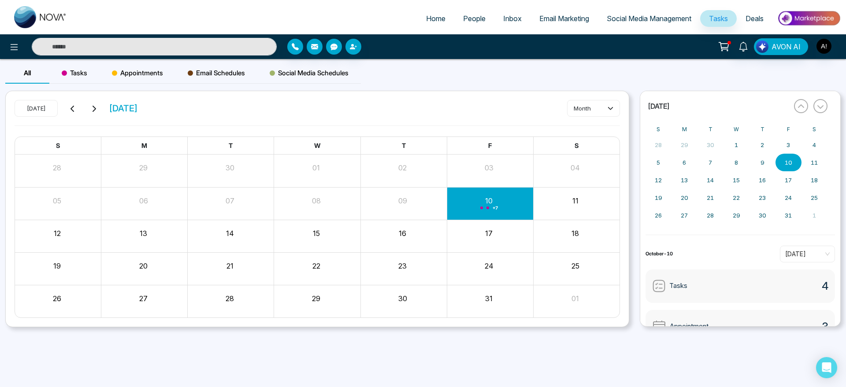
click at [310, 273] on div "22" at bounding box center [317, 268] width 86 height 21
click at [721, 47] on icon at bounding box center [723, 47] width 12 height 12
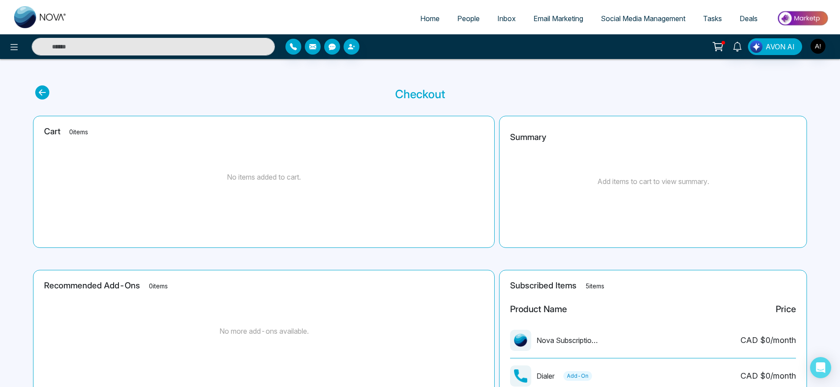
click at [49, 92] on section "Checkout" at bounding box center [419, 93] width 769 height 17
click at [41, 92] on icon at bounding box center [42, 92] width 14 height 14
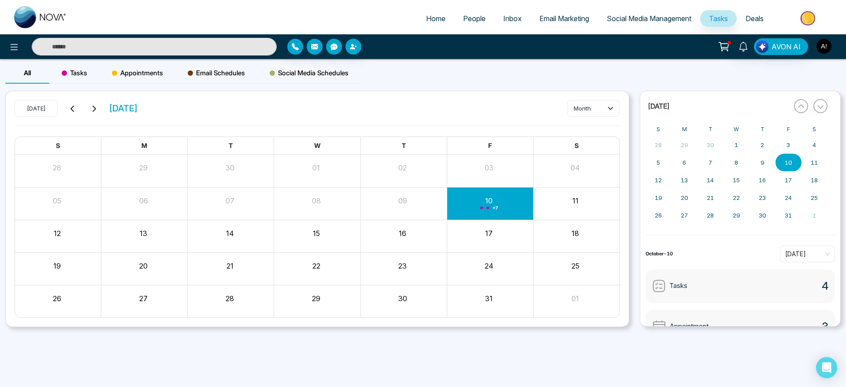
click at [824, 46] on img "button" at bounding box center [823, 46] width 15 height 15
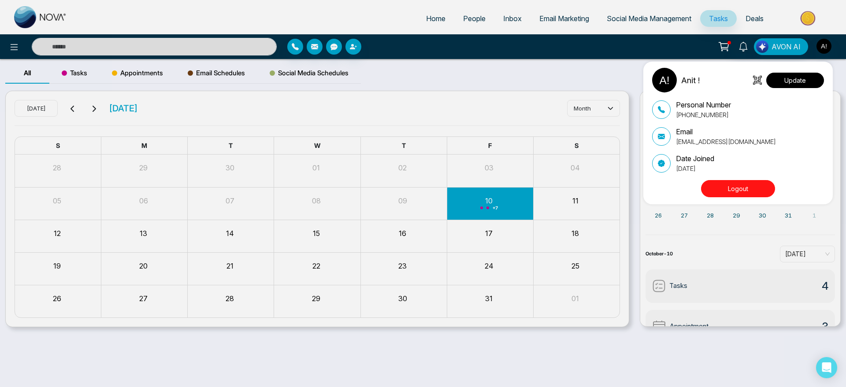
click at [802, 73] on button "Update" at bounding box center [795, 80] width 58 height 15
select select
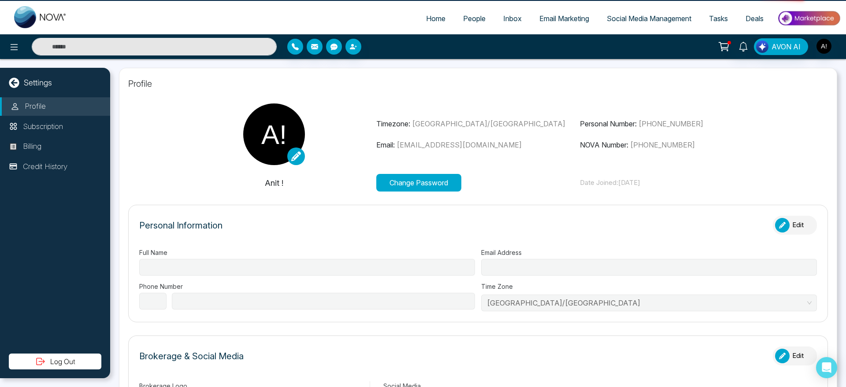
type input "******"
type input "**********"
select select "***"
type input "**********"
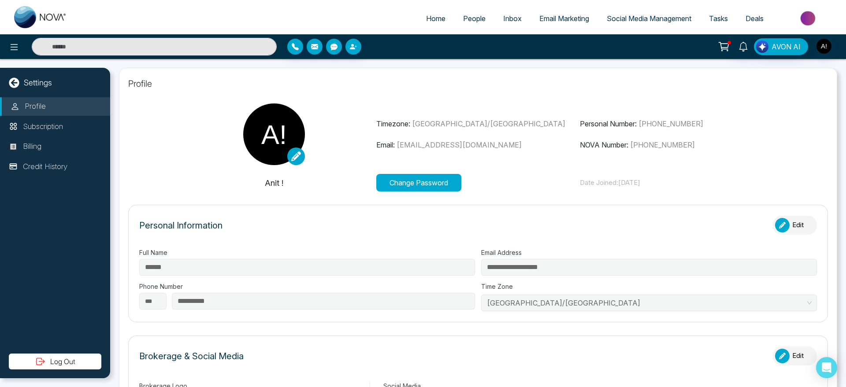
type input "********"
type input "**********"
click at [426, 20] on span "Home" at bounding box center [435, 18] width 19 height 9
select select "*"
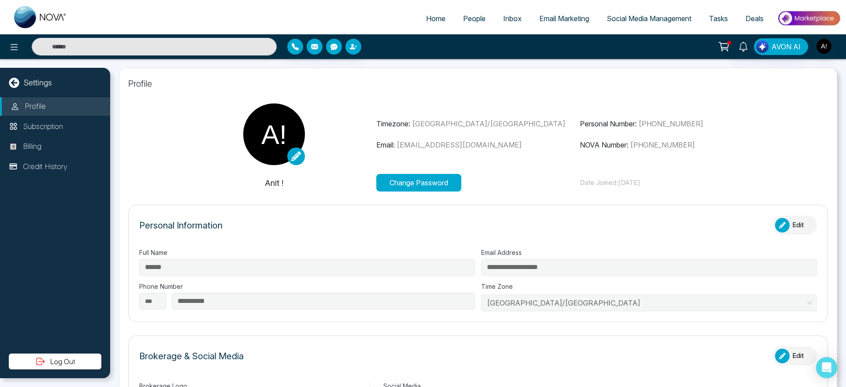
select select "*"
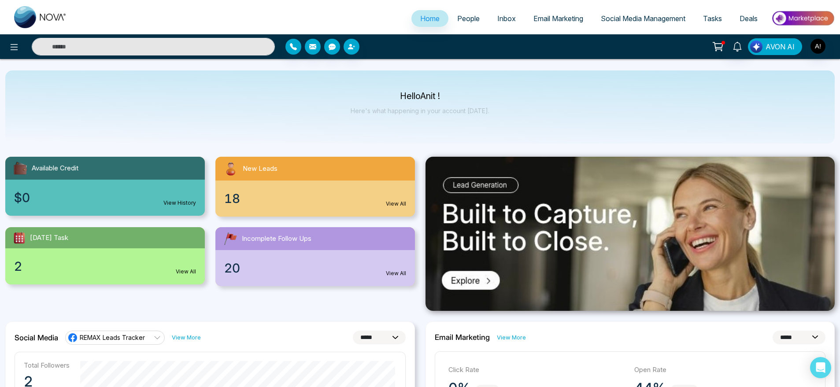
click at [775, 44] on span "AVON AI" at bounding box center [779, 46] width 29 height 11
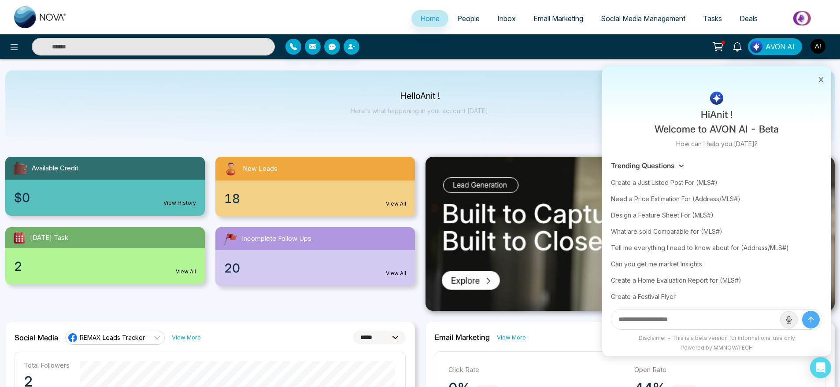
click at [819, 79] on icon at bounding box center [821, 80] width 6 height 6
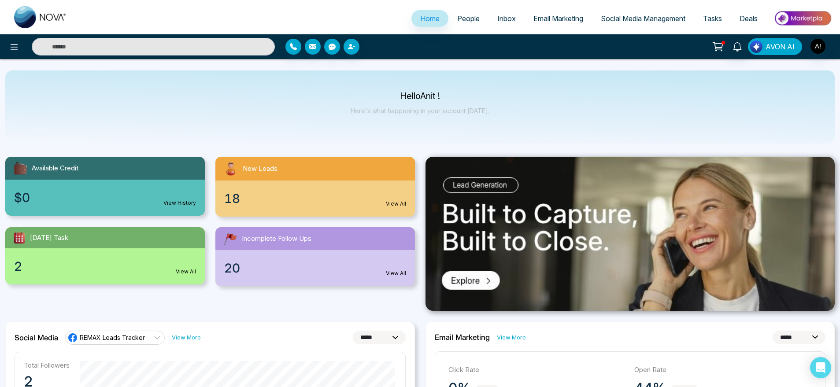
click at [790, 40] on button "AVON AI" at bounding box center [775, 46] width 54 height 17
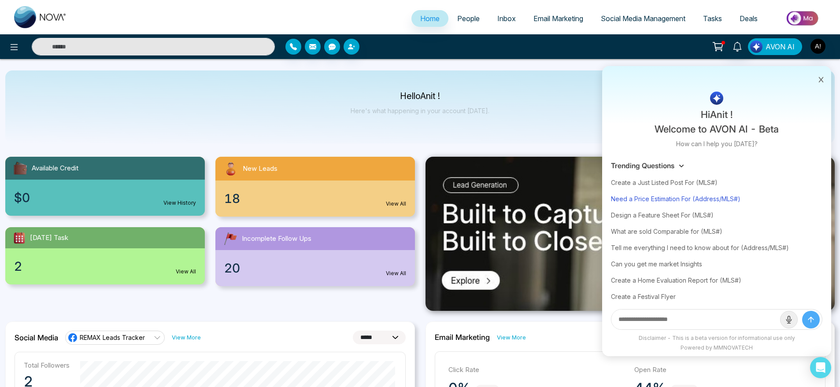
scroll to position [4, 0]
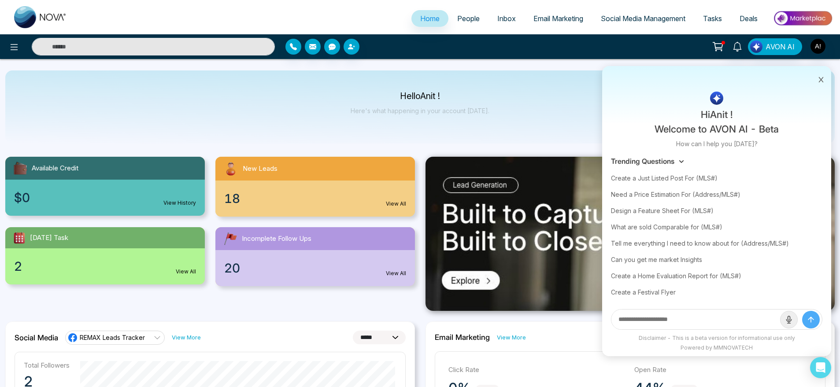
click at [639, 136] on div "Hi Anit ! Welcome to AVON AI - Beta How can I help you today?" at bounding box center [716, 120] width 229 height 57
click at [823, 77] on icon at bounding box center [821, 79] width 5 height 5
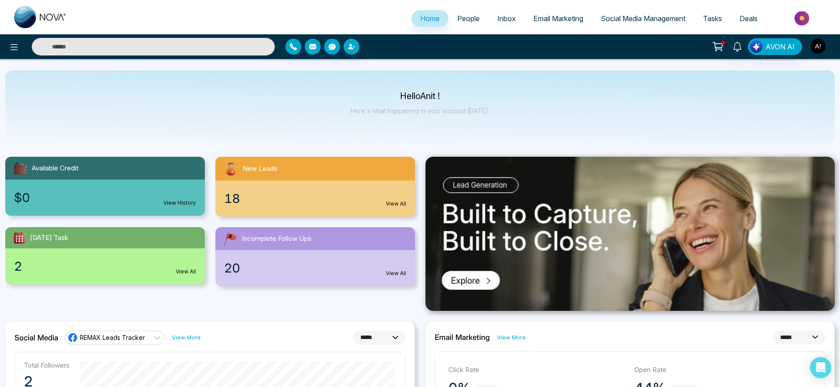
click at [818, 46] on img "button" at bounding box center [817, 46] width 15 height 15
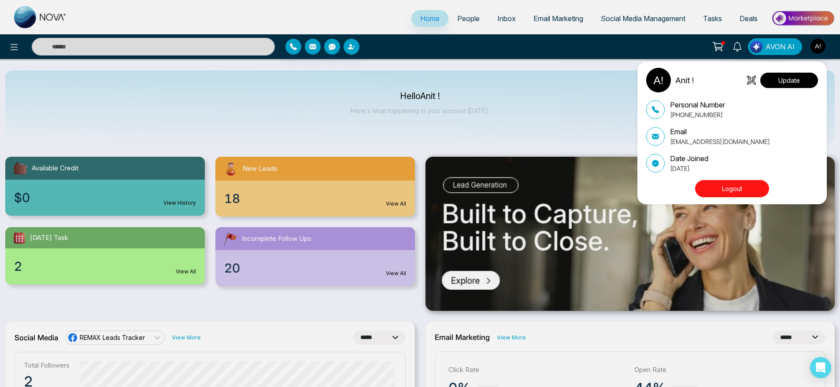
click at [806, 78] on button "Update" at bounding box center [789, 80] width 58 height 15
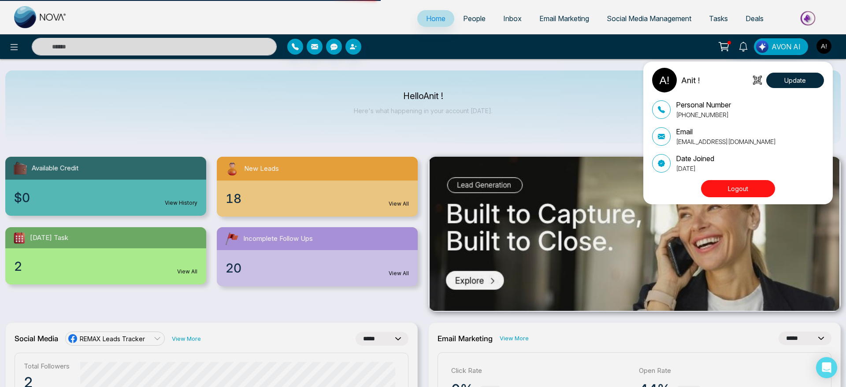
select select "***"
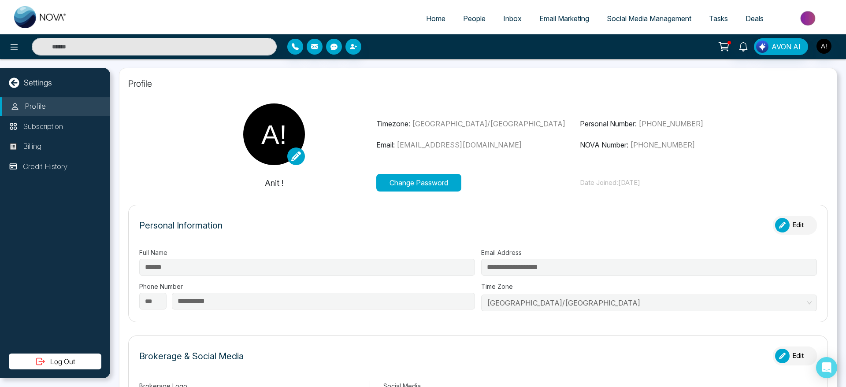
type input "********"
type input "**********"
click at [431, 14] on span "Home" at bounding box center [435, 18] width 19 height 9
select select "*"
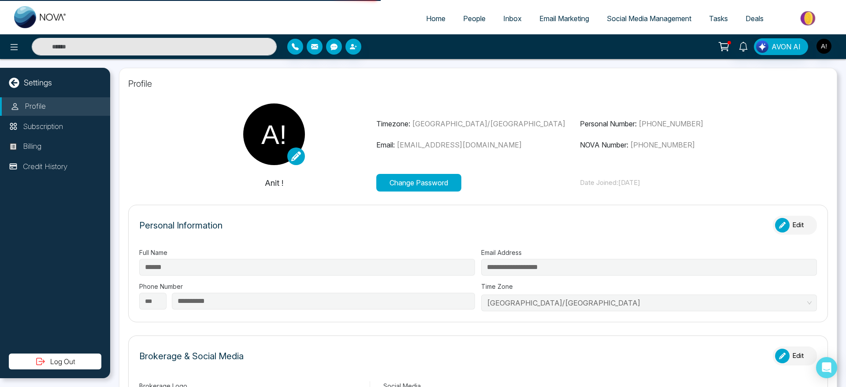
select select "*"
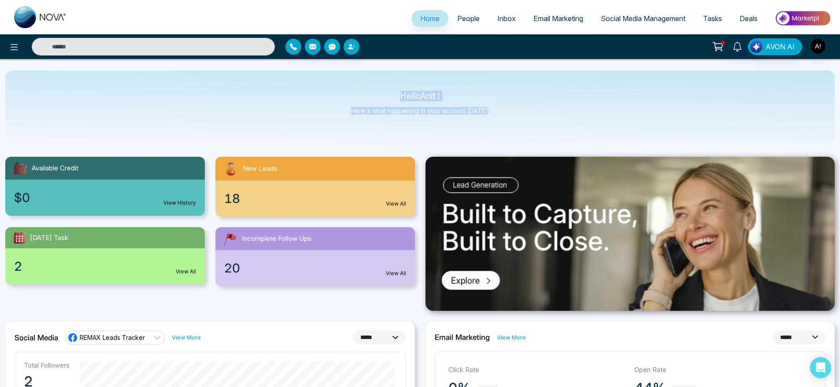
drag, startPoint x: 380, startPoint y: 93, endPoint x: 503, endPoint y: 107, distance: 124.1
click at [503, 107] on div "Hello Anit ! Here's what happening in your account today." at bounding box center [419, 106] width 829 height 73
drag, startPoint x: 503, startPoint y: 107, endPoint x: 376, endPoint y: 91, distance: 128.2
click at [376, 91] on div "Hello Anit ! Here's what happening in your account today." at bounding box center [419, 106] width 829 height 73
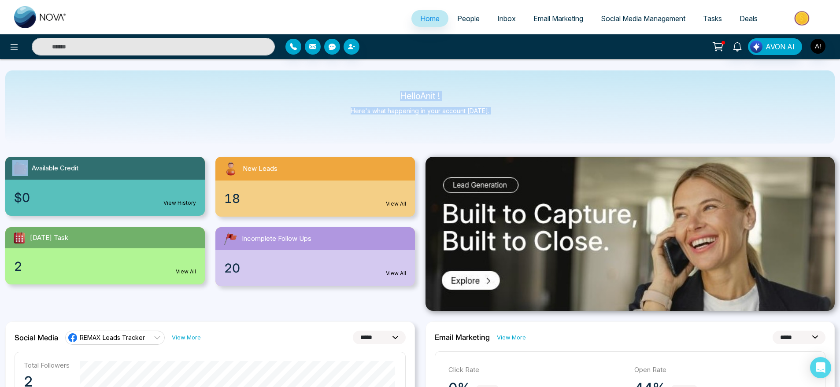
click at [376, 91] on div "Hello Anit ! Here's what happening in your account today." at bounding box center [419, 106] width 829 height 73
drag, startPoint x: 376, startPoint y: 91, endPoint x: 536, endPoint y: 131, distance: 165.1
click at [536, 131] on div "Hello Anit ! Here's what happening in your account today." at bounding box center [419, 106] width 829 height 73
drag, startPoint x: 536, startPoint y: 131, endPoint x: 378, endPoint y: 91, distance: 163.4
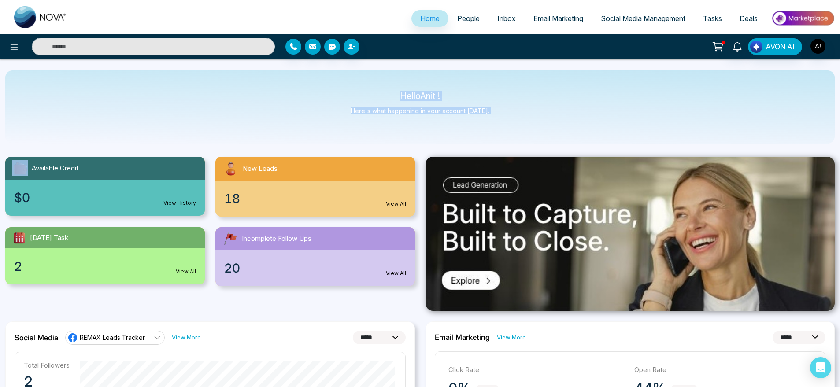
click at [378, 91] on div "Hello Anit ! Here's what happening in your account today." at bounding box center [419, 106] width 829 height 73
drag, startPoint x: 397, startPoint y: 90, endPoint x: 499, endPoint y: 121, distance: 106.7
click at [499, 121] on div "Hello Anit ! Here's what happening in your account today." at bounding box center [419, 106] width 829 height 73
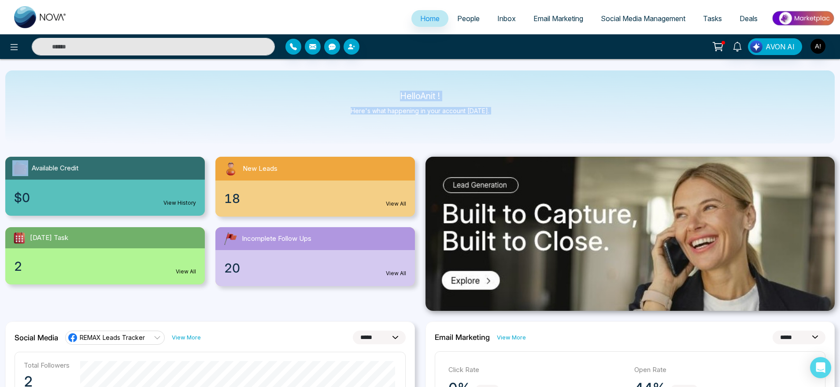
drag, startPoint x: 499, startPoint y: 121, endPoint x: 362, endPoint y: 82, distance: 142.9
click at [362, 82] on div "Hello Anit ! Here's what happening in your account today." at bounding box center [419, 106] width 829 height 73
drag, startPoint x: 388, startPoint y: 86, endPoint x: 539, endPoint y: 119, distance: 155.5
click at [539, 119] on div "Hello Anit ! Here's what happening in your account today." at bounding box center [419, 106] width 829 height 73
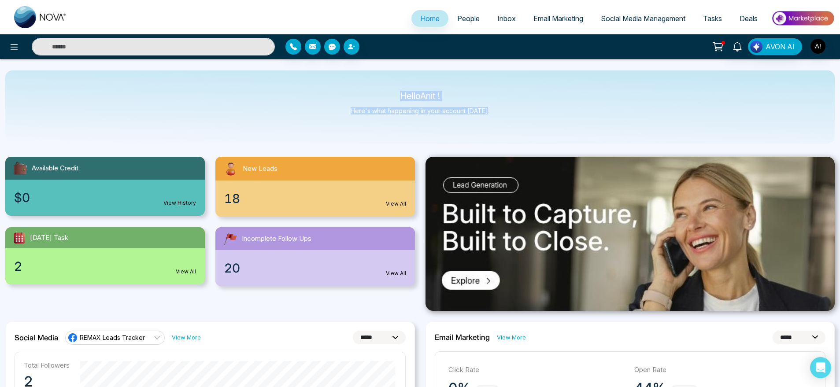
click at [539, 119] on div "Hello Anit ! Here's what happening in your account today." at bounding box center [419, 106] width 829 height 73
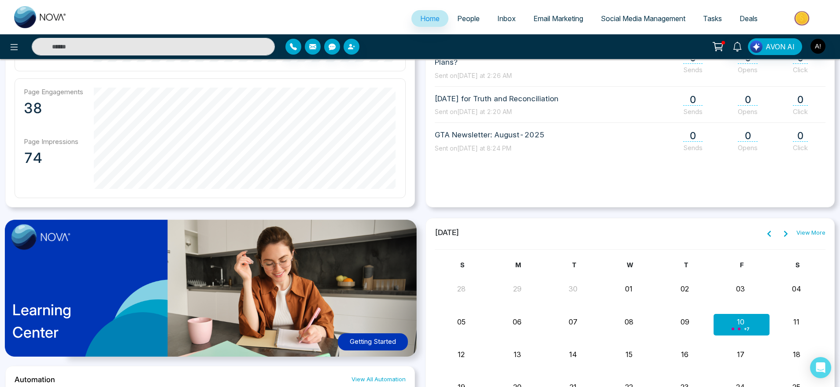
scroll to position [525, 0]
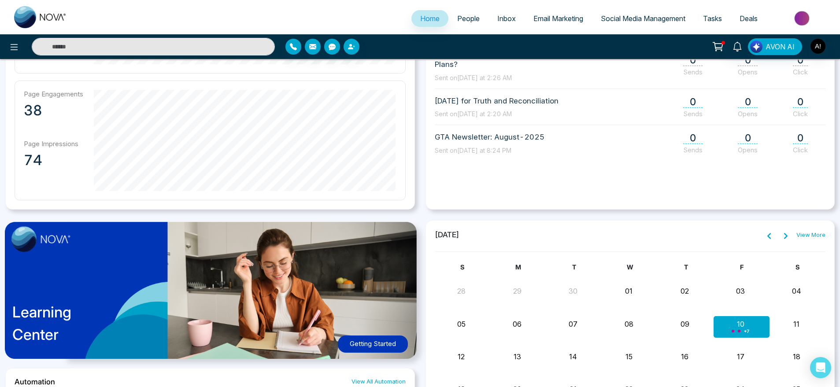
click at [814, 235] on link "View More" at bounding box center [810, 235] width 29 height 9
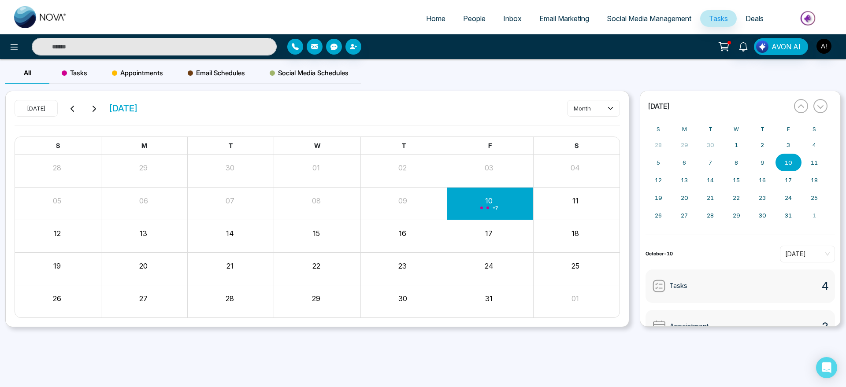
click at [433, 20] on span "Home" at bounding box center [435, 18] width 19 height 9
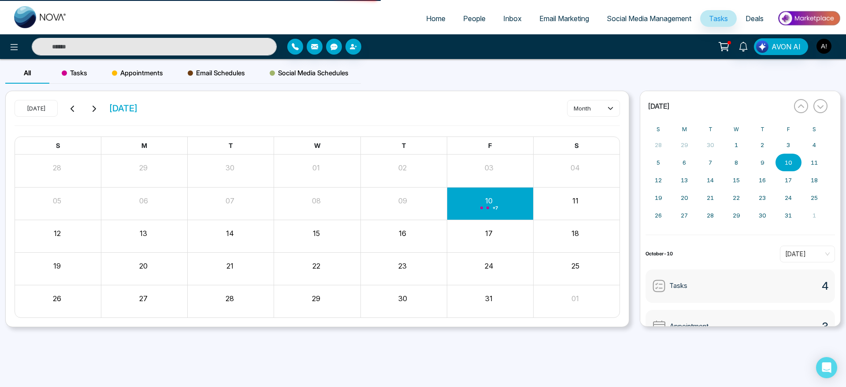
select select "*"
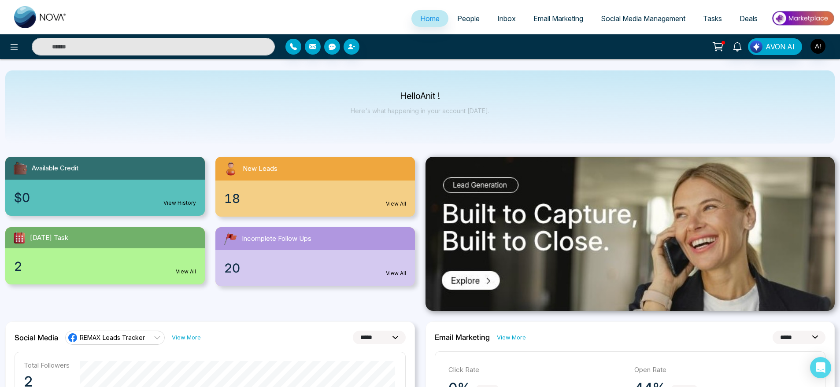
drag, startPoint x: 386, startPoint y: 86, endPoint x: 543, endPoint y: 122, distance: 161.4
click at [543, 122] on div "Hello Anit ! Here's what happening in your account today." at bounding box center [419, 106] width 829 height 73
drag, startPoint x: 386, startPoint y: 90, endPoint x: 533, endPoint y: 132, distance: 152.4
click at [533, 132] on div "Hello Anit ! Here's what happening in your account today." at bounding box center [419, 106] width 829 height 73
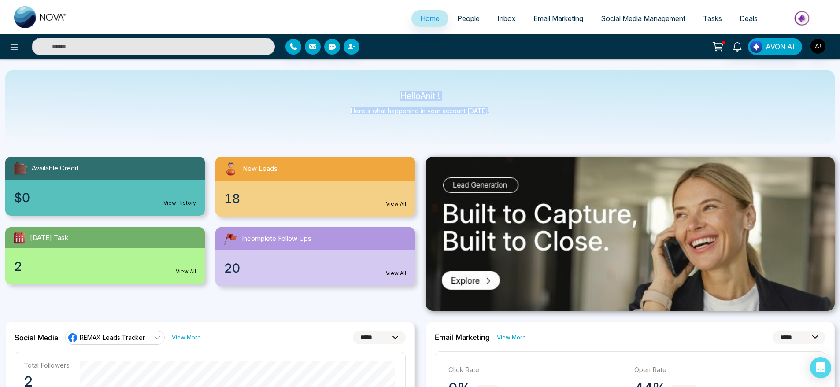
click at [533, 132] on div "Hello Anit ! Here's what happening in your account today." at bounding box center [419, 106] width 829 height 73
drag, startPoint x: 533, startPoint y: 132, endPoint x: 382, endPoint y: 92, distance: 155.6
click at [382, 92] on div "Hello Anit ! Here's what happening in your account today." at bounding box center [419, 106] width 829 height 73
click at [492, 107] on div "Hello Anit ! Here's what happening in your account today." at bounding box center [419, 106] width 829 height 73
drag, startPoint x: 391, startPoint y: 88, endPoint x: 558, endPoint y: 148, distance: 177.7
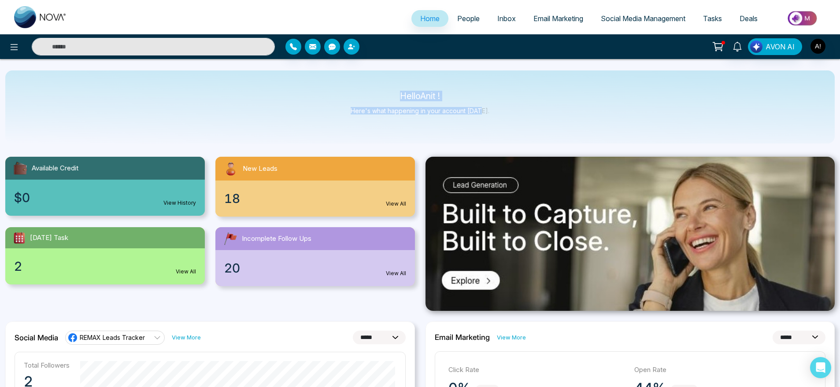
drag, startPoint x: 481, startPoint y: 117, endPoint x: 329, endPoint y: 70, distance: 158.4
click at [329, 70] on div "Hello Anit ! Here's what happening in your account today." at bounding box center [419, 106] width 829 height 73
drag, startPoint x: 500, startPoint y: 120, endPoint x: 325, endPoint y: 64, distance: 183.6
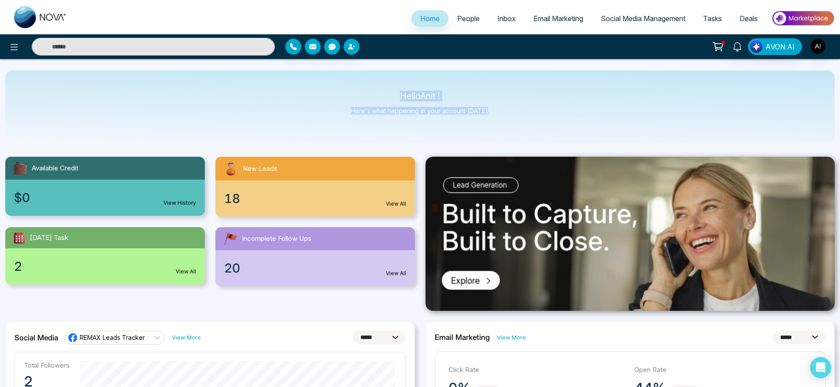
drag, startPoint x: 388, startPoint y: 86, endPoint x: 516, endPoint y: 116, distance: 131.6
click at [516, 116] on div "Hello Anit ! Here's what happening in your account today." at bounding box center [419, 106] width 829 height 73
drag, startPoint x: 516, startPoint y: 116, endPoint x: 394, endPoint y: 81, distance: 126.7
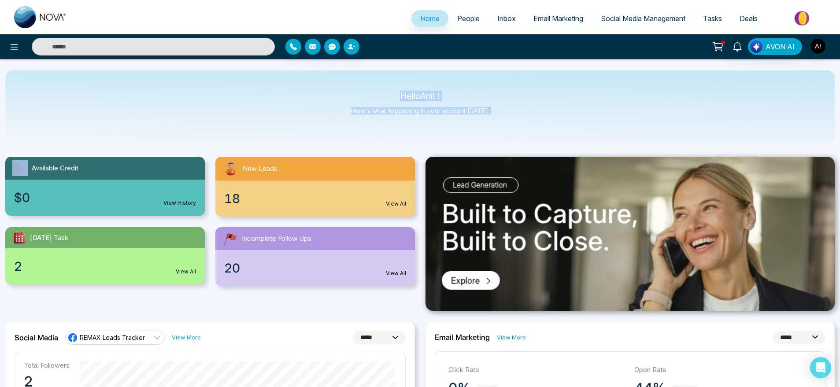
click at [394, 81] on div "Hello Anit ! Here's what happening in your account today." at bounding box center [419, 106] width 829 height 73
drag, startPoint x: 394, startPoint y: 81, endPoint x: 560, endPoint y: 138, distance: 175.2
click at [560, 138] on div "Hello Anit ! Here's what happening in your account today." at bounding box center [419, 106] width 829 height 73
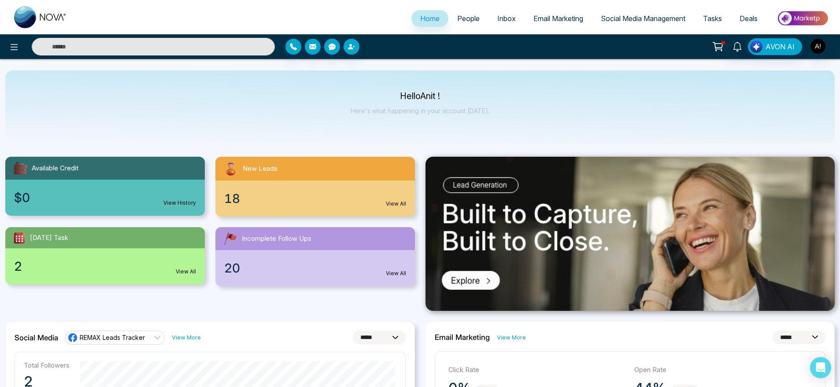
click at [572, 26] on link "Email Marketing" at bounding box center [557, 18] width 67 height 17
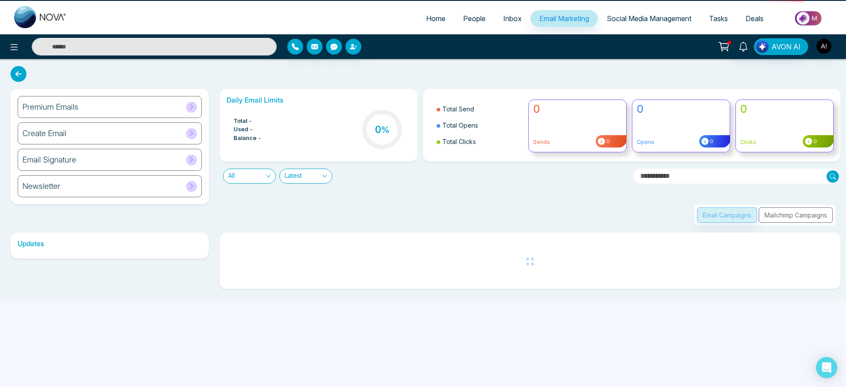
click at [659, 17] on span "Social Media Management" at bounding box center [648, 18] width 85 height 9
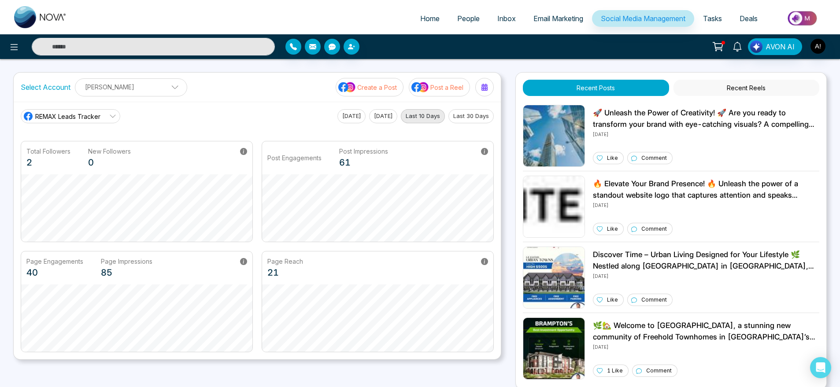
click at [431, 23] on link "Home" at bounding box center [429, 18] width 37 height 17
select select "*"
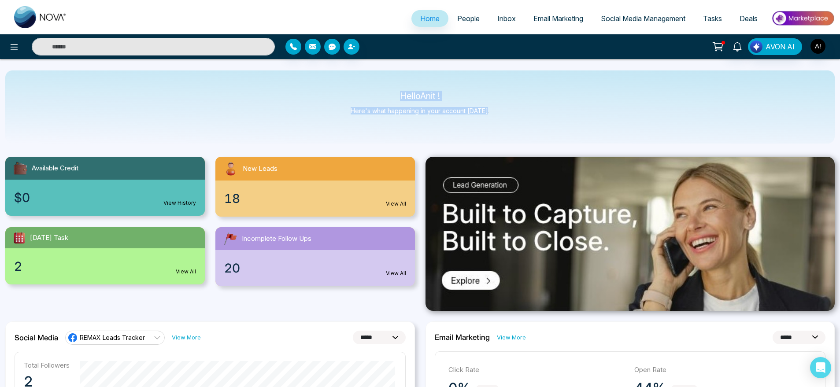
drag, startPoint x: 384, startPoint y: 97, endPoint x: 502, endPoint y: 118, distance: 120.0
click at [502, 118] on div "Hello Anit ! Here's what happening in your account today." at bounding box center [419, 106] width 829 height 73
drag, startPoint x: 502, startPoint y: 118, endPoint x: 368, endPoint y: 74, distance: 141.6
click at [368, 74] on div "Hello Anit ! Here's what happening in your account today." at bounding box center [419, 106] width 829 height 73
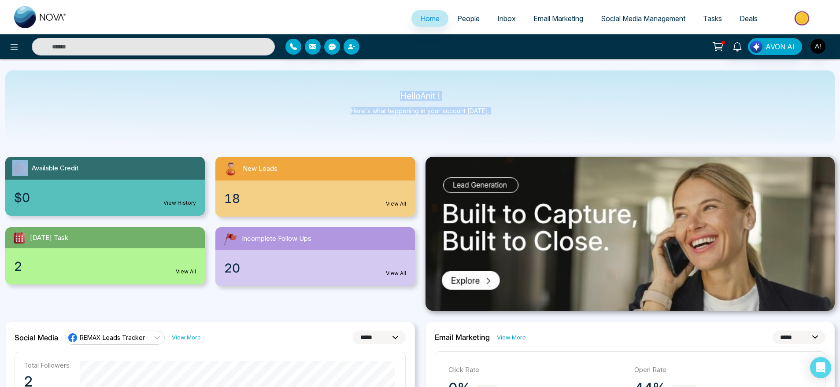
click at [368, 74] on div "Hello Anit ! Here's what happening in your account today." at bounding box center [419, 106] width 829 height 73
click at [724, 49] on icon at bounding box center [718, 47] width 12 height 12
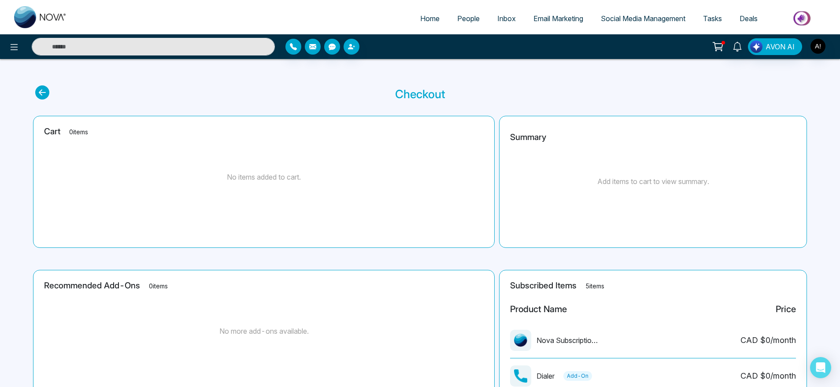
click at [423, 12] on link "Home" at bounding box center [429, 18] width 37 height 17
select select "*"
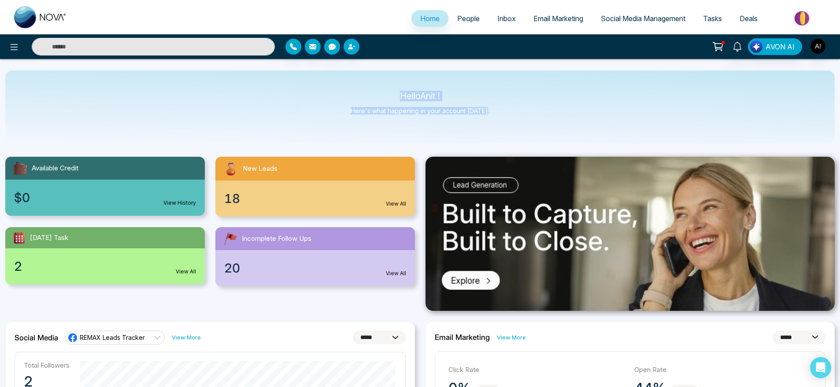
drag, startPoint x: 394, startPoint y: 92, endPoint x: 499, endPoint y: 120, distance: 109.2
click at [499, 120] on div "Hello Anit ! Here's what happening in your account today." at bounding box center [419, 106] width 829 height 73
drag, startPoint x: 499, startPoint y: 120, endPoint x: 332, endPoint y: 83, distance: 171.0
click at [332, 83] on div "Hello Anit ! Here's what happening in your account today." at bounding box center [419, 106] width 829 height 73
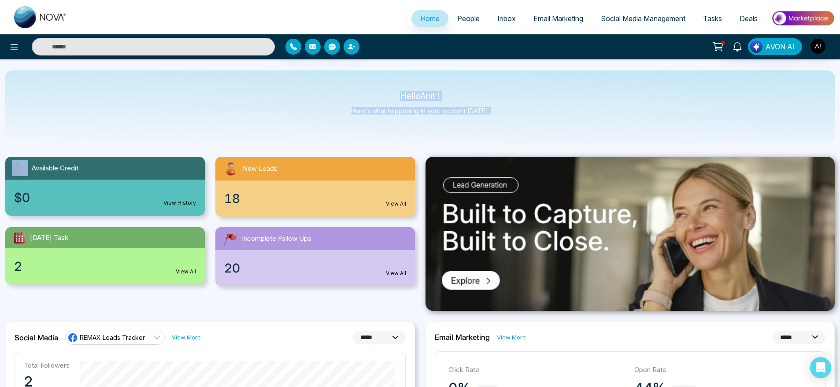
click at [332, 83] on div "Hello Anit ! Here's what happening in your account today." at bounding box center [419, 106] width 829 height 73
drag, startPoint x: 388, startPoint y: 98, endPoint x: 537, endPoint y: 137, distance: 153.5
click at [537, 137] on div "Hello Anit ! Here's what happening in your account today." at bounding box center [419, 106] width 829 height 73
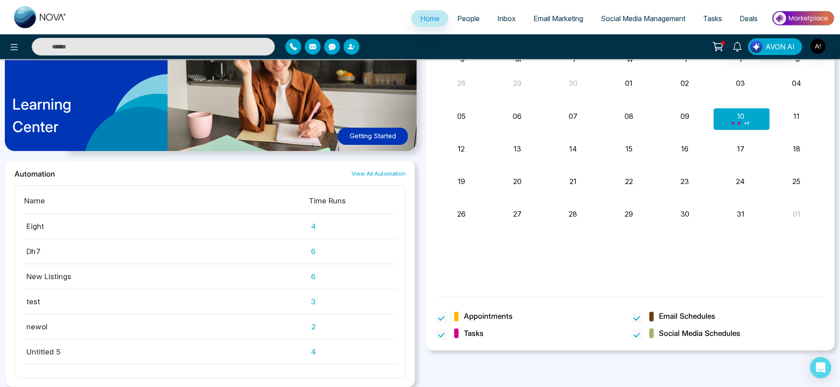
scroll to position [39, 0]
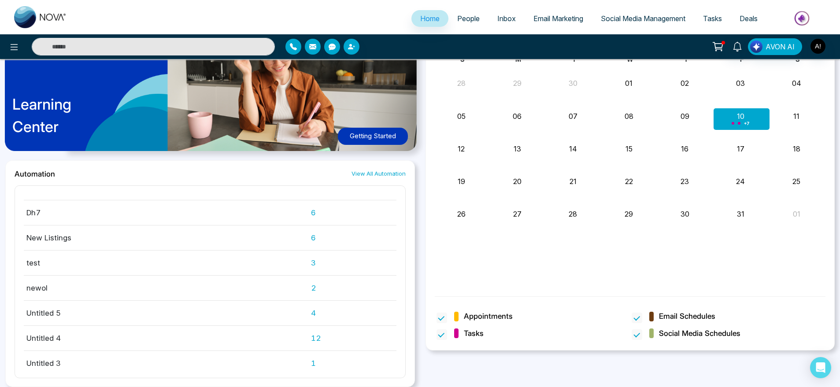
click at [380, 174] on link "View All Automation" at bounding box center [378, 174] width 54 height 8
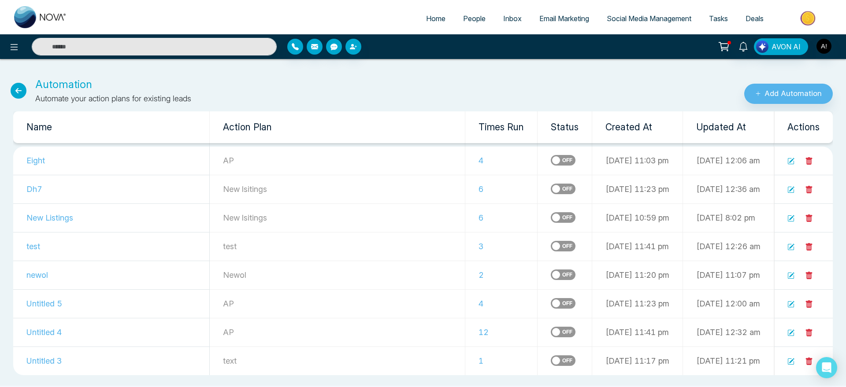
click at [428, 11] on link "Home" at bounding box center [435, 18] width 37 height 17
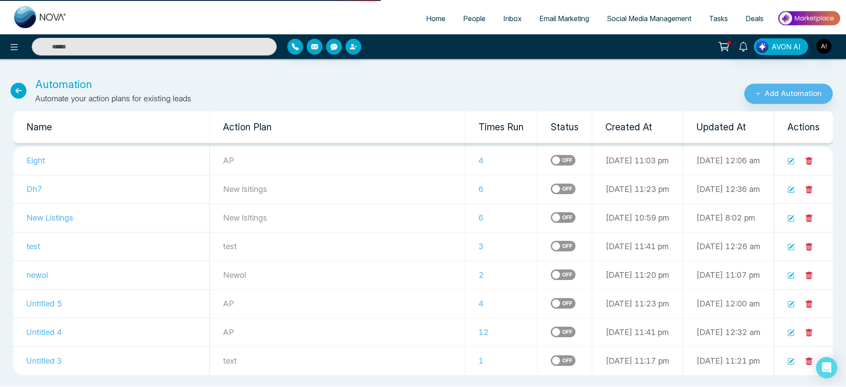
select select "*"
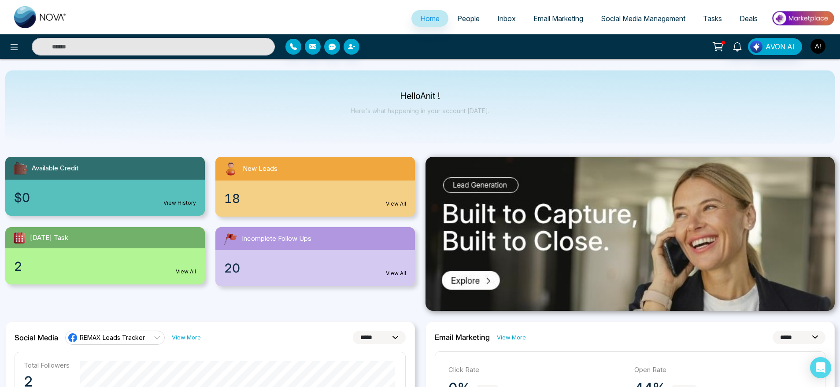
click at [815, 44] on img "button" at bounding box center [817, 46] width 15 height 15
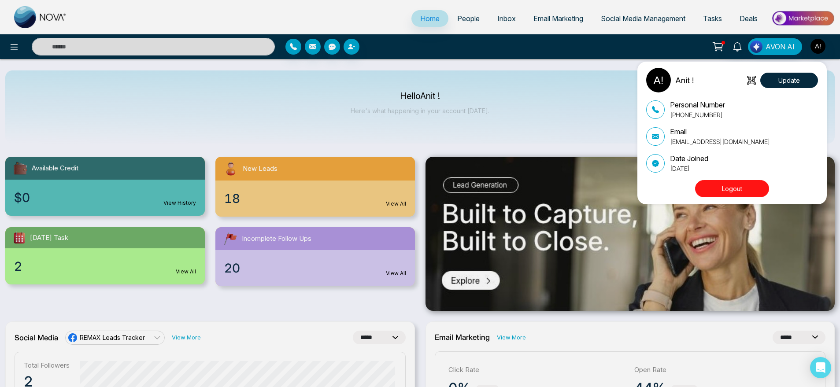
click at [519, 60] on div "Anit ! Update Personal Number +919930053035 Email anit@mmnovatech.com Date Join…" at bounding box center [420, 193] width 840 height 387
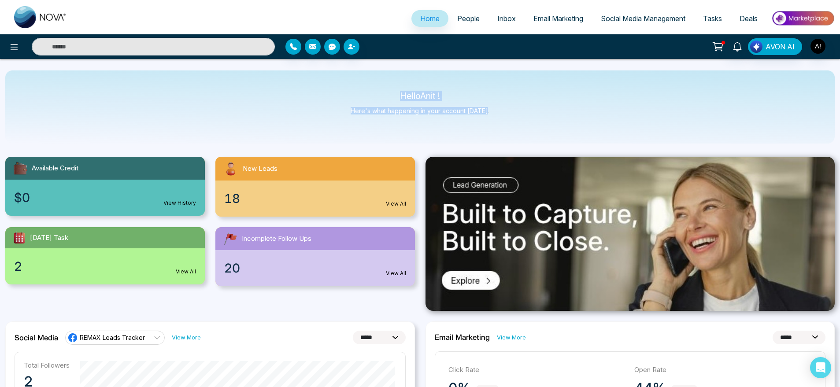
drag, startPoint x: 504, startPoint y: 116, endPoint x: 366, endPoint y: 72, distance: 145.1
click at [366, 72] on div "Hello Anit ! Here's what happening in your account today." at bounding box center [419, 106] width 829 height 73
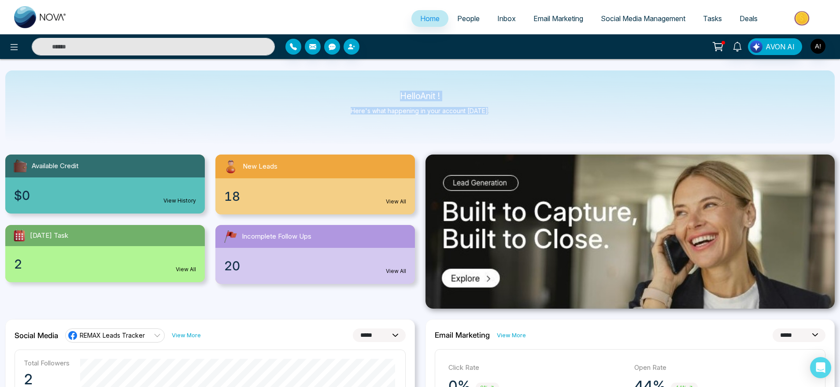
drag, startPoint x: 397, startPoint y: 87, endPoint x: 518, endPoint y: 129, distance: 128.3
click at [518, 129] on div "Hello Anit ! Here's what happening in your account today." at bounding box center [419, 106] width 829 height 73
drag, startPoint x: 518, startPoint y: 129, endPoint x: 340, endPoint y: 83, distance: 184.3
click at [340, 83] on div "Hello Anit ! Here's what happening in your account today." at bounding box center [419, 106] width 829 height 73
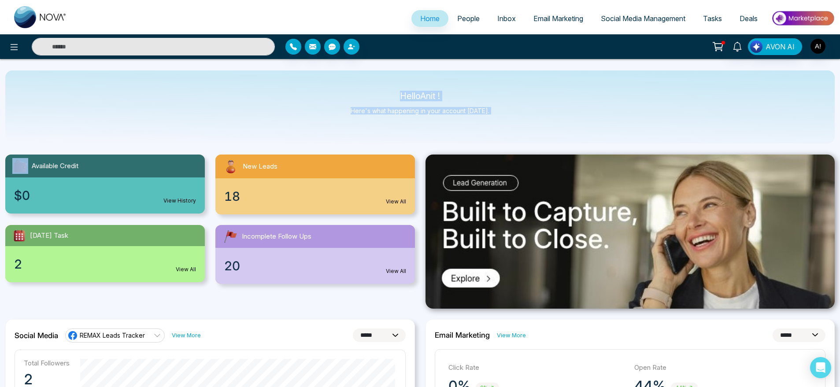
click at [340, 83] on div "Hello Anit ! Here's what happening in your account today." at bounding box center [419, 106] width 829 height 73
drag, startPoint x: 340, startPoint y: 83, endPoint x: 517, endPoint y: 141, distance: 186.3
click at [517, 141] on div "Hello Anit ! Here's what happening in your account today." at bounding box center [419, 106] width 829 height 73
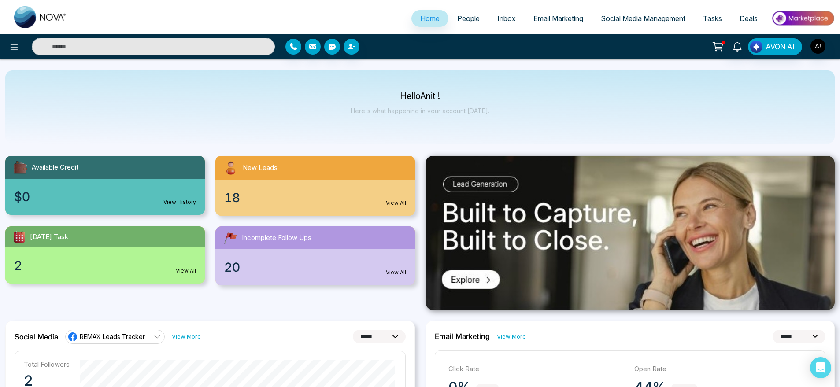
scroll to position [0, 0]
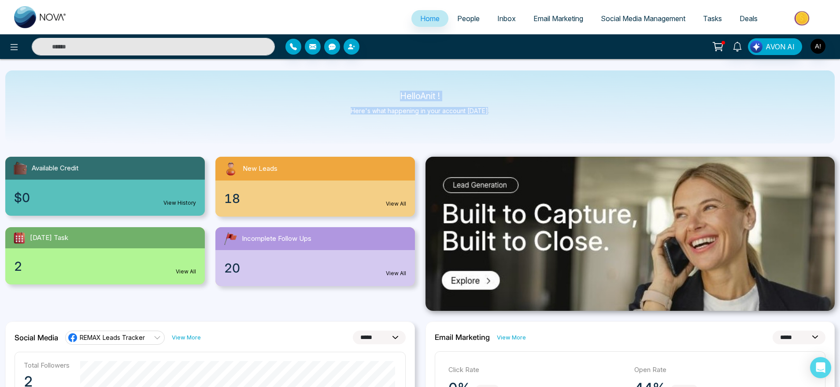
drag, startPoint x: 380, startPoint y: 91, endPoint x: 531, endPoint y: 129, distance: 155.8
click at [531, 129] on div "Hello Anit ! Here's what happening in your account today." at bounding box center [419, 106] width 829 height 73
drag, startPoint x: 531, startPoint y: 129, endPoint x: 358, endPoint y: 73, distance: 182.6
click at [358, 73] on div "Hello Anit ! Here's what happening in your account today." at bounding box center [419, 106] width 829 height 73
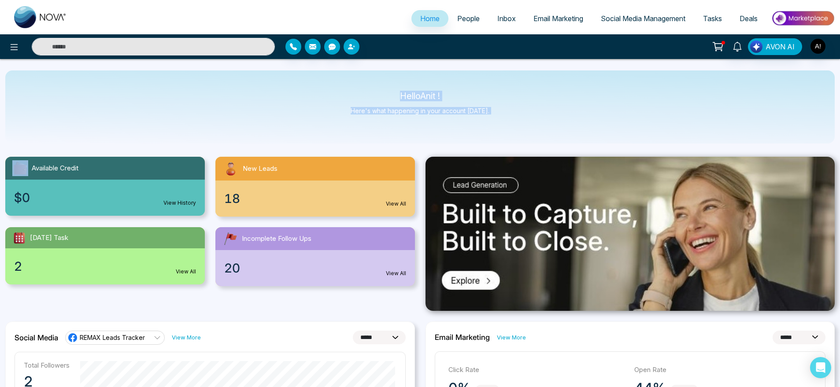
click at [358, 73] on div "Hello Anit ! Here's what happening in your account today." at bounding box center [419, 106] width 829 height 73
drag, startPoint x: 358, startPoint y: 73, endPoint x: 480, endPoint y: 102, distance: 126.3
click at [480, 102] on div "Hello Anit ! Here's what happening in your account today." at bounding box center [419, 106] width 829 height 73
click at [480, 102] on div "Hello Anit ! Here's what happening in your account today." at bounding box center [420, 106] width 139 height 29
drag, startPoint x: 503, startPoint y: 118, endPoint x: 349, endPoint y: 76, distance: 159.6
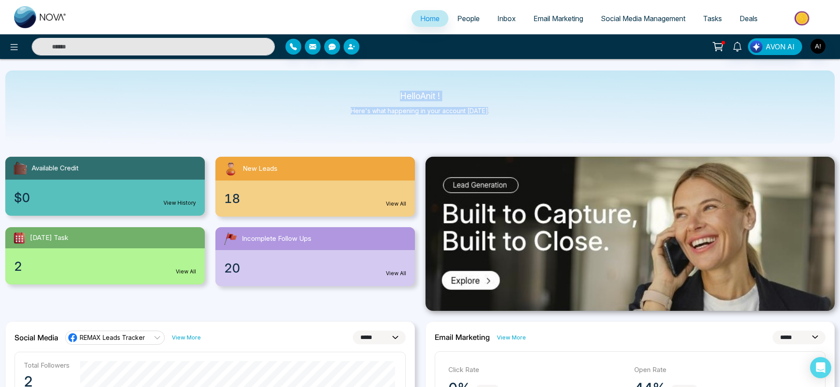
click at [349, 76] on div "Hello Anit ! Here's what happening in your account today." at bounding box center [419, 106] width 829 height 73
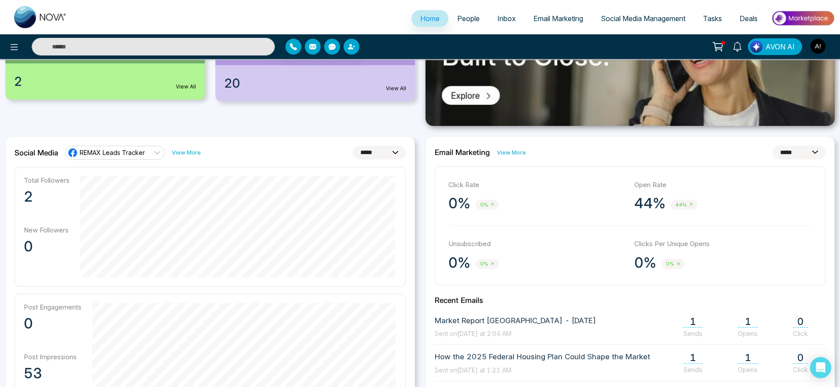
scroll to position [198, 0]
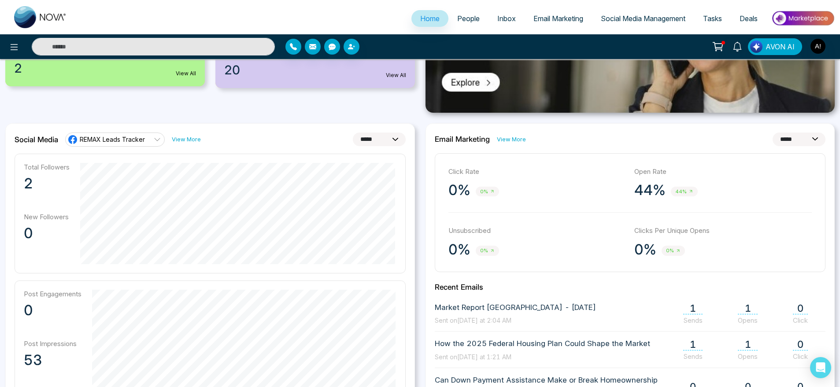
click at [510, 139] on link "View More" at bounding box center [511, 139] width 29 height 8
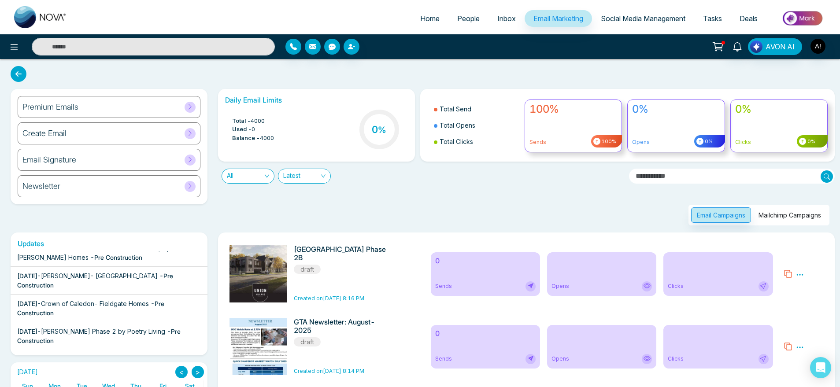
click at [626, 9] on ul "Home People Inbox Email Marketing Social Media Management Tasks Deals" at bounding box center [455, 19] width 759 height 24
click at [631, 18] on span "Social Media Management" at bounding box center [643, 18] width 85 height 9
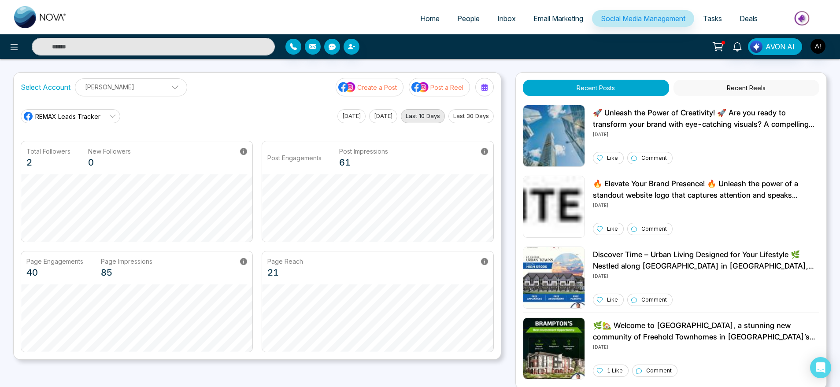
click at [474, 114] on button "Last 30 Days" at bounding box center [470, 116] width 45 height 14
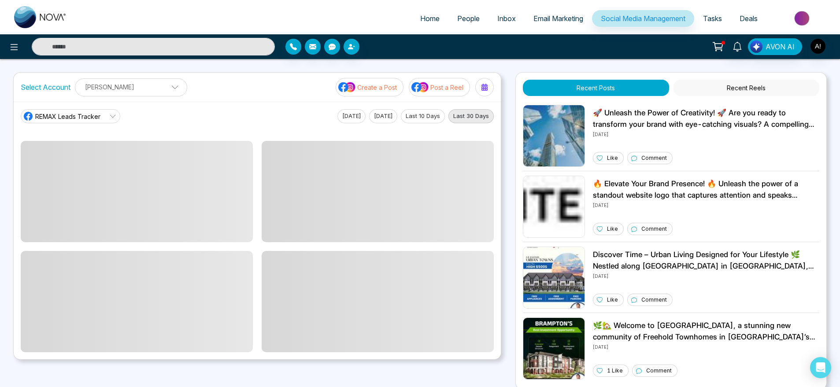
click at [350, 113] on button "Today" at bounding box center [351, 116] width 28 height 14
click at [390, 123] on main "REMAX Leads Tracker Today Yesterday Last 10 Days Last 30 Days" at bounding box center [257, 230] width 473 height 243
click at [388, 114] on button "Yesterday" at bounding box center [383, 116] width 28 height 14
click at [414, 115] on button "Last 10 Days" at bounding box center [423, 116] width 44 height 14
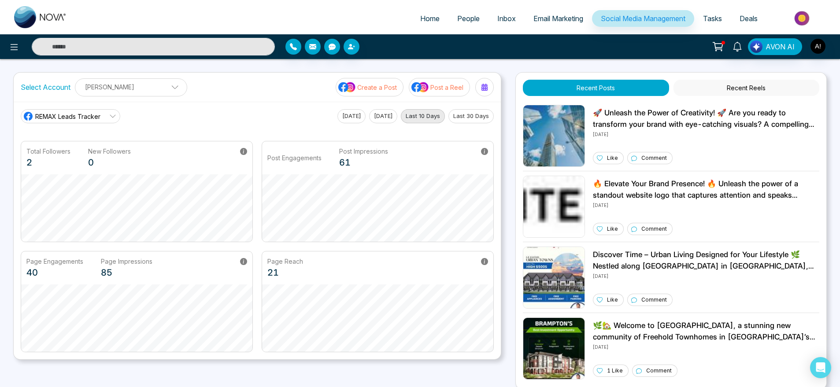
click at [331, 111] on div "REMAX Leads Tracker Today Yesterday Last 10 Days Last 30 Days" at bounding box center [257, 116] width 473 height 14
click at [351, 112] on button "Today" at bounding box center [351, 116] width 28 height 14
click at [380, 115] on button "Yesterday" at bounding box center [383, 116] width 28 height 14
click at [427, 121] on button "Last 10 Days" at bounding box center [423, 116] width 44 height 14
click at [470, 115] on button "Last 30 Days" at bounding box center [470, 116] width 45 height 14
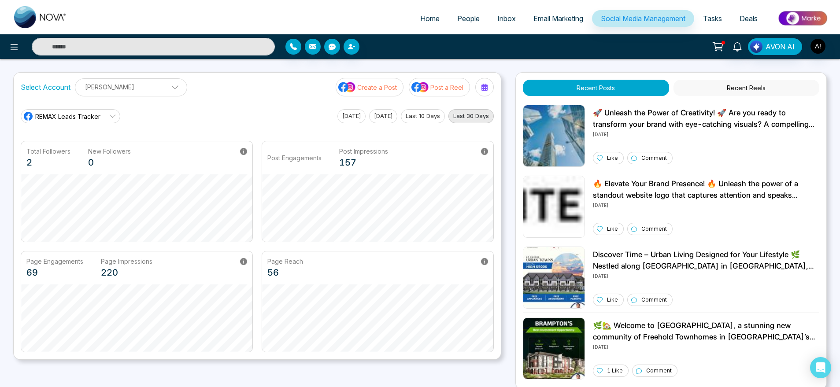
click at [339, 115] on button "Today" at bounding box center [351, 116] width 28 height 14
click at [756, 83] on button "Recent Reels" at bounding box center [746, 88] width 146 height 16
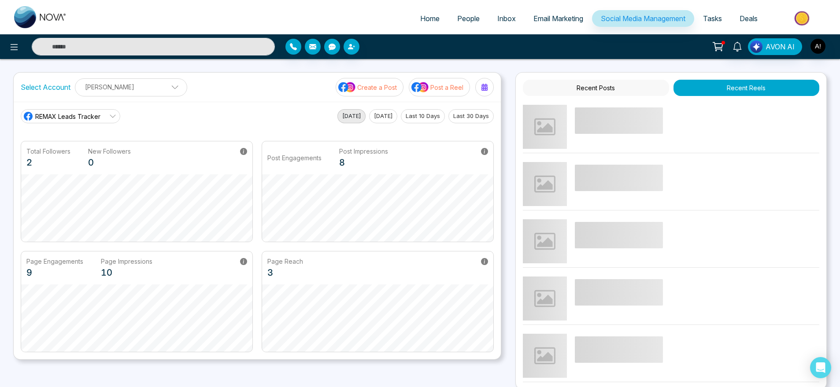
click at [610, 92] on button "Recent Posts" at bounding box center [596, 88] width 146 height 16
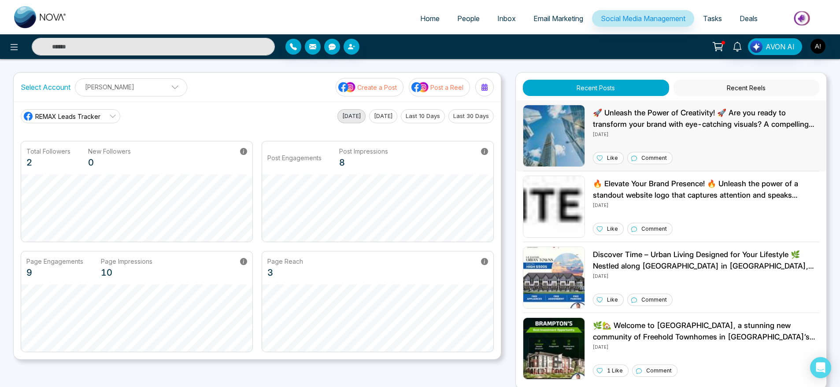
click at [644, 121] on p "🚀 Unleash the Power of Creativity! 🚀 Are you ready to transform your brand with…" at bounding box center [706, 118] width 226 height 22
click at [375, 119] on button "Yesterday" at bounding box center [383, 116] width 28 height 14
click at [420, 117] on button "Last 10 Days" at bounding box center [423, 116] width 44 height 14
click at [343, 116] on button "Today" at bounding box center [351, 116] width 28 height 14
click at [108, 94] on ul "Anit Gupta Add Social Accounts" at bounding box center [131, 94] width 101 height 1
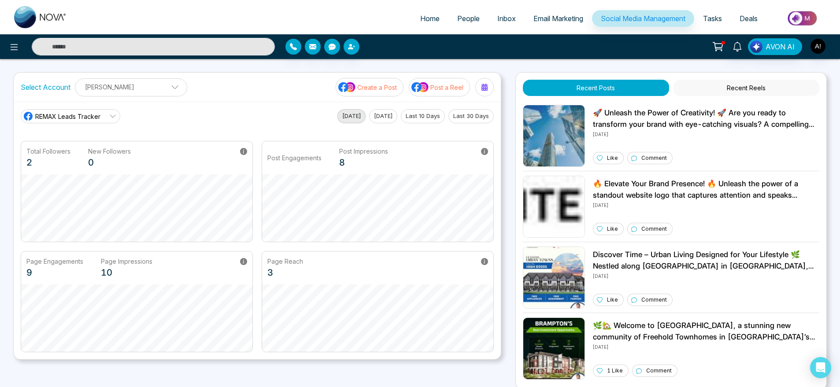
click at [373, 86] on p "Create a Post" at bounding box center [377, 87] width 40 height 9
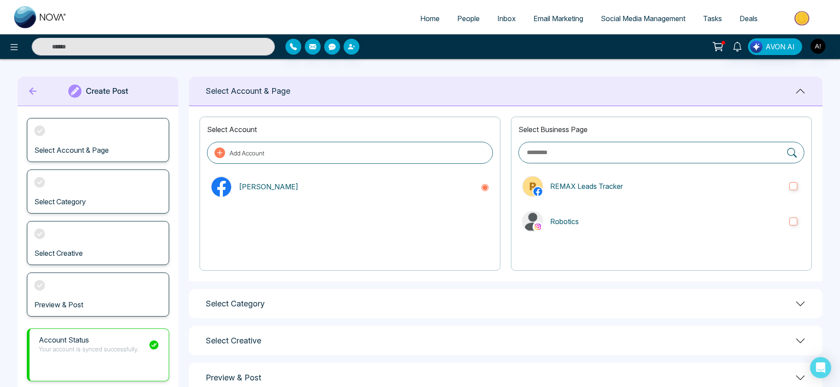
click at [426, 25] on link "Home" at bounding box center [429, 18] width 37 height 17
select select "*"
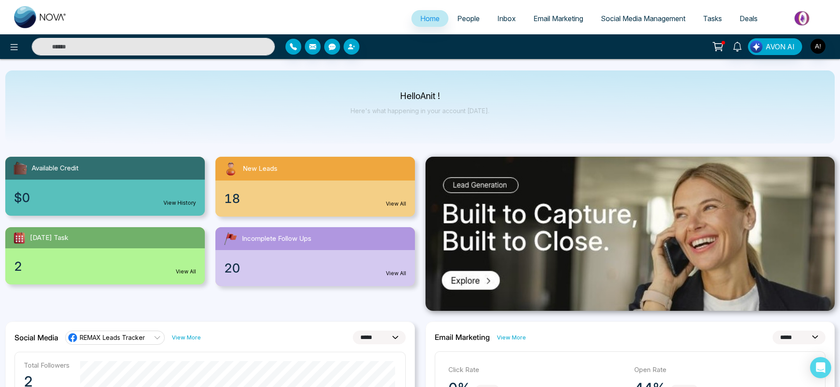
click at [548, 16] on span "Email Marketing" at bounding box center [558, 18] width 50 height 9
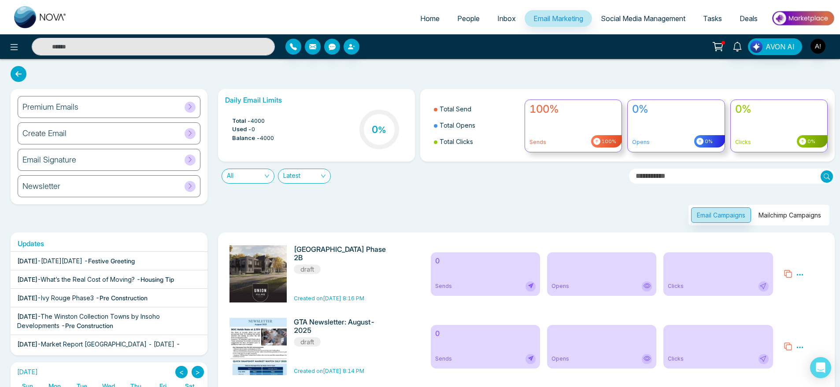
click at [425, 22] on span "Home" at bounding box center [429, 18] width 19 height 9
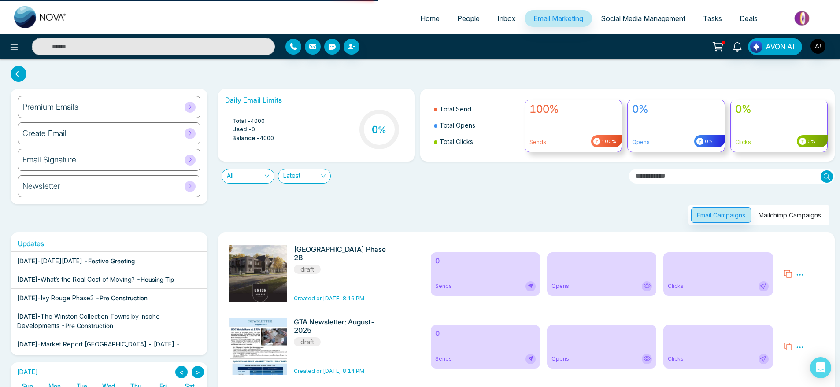
select select "*"
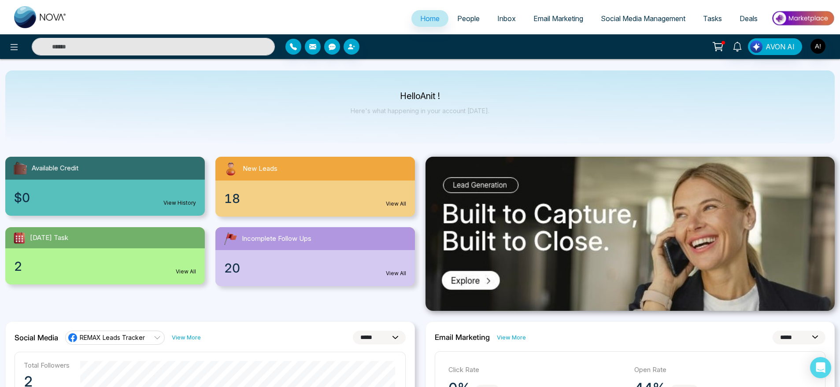
scroll to position [0, 0]
click at [473, 18] on span "People" at bounding box center [468, 18] width 22 height 9
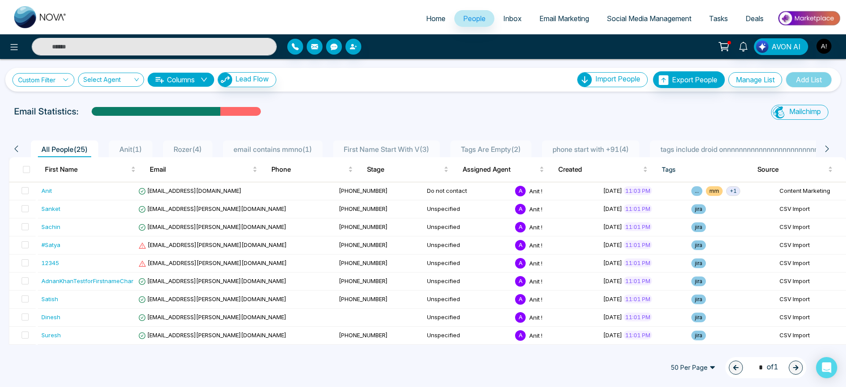
click at [43, 82] on link "Custom Filter" at bounding box center [43, 80] width 62 height 14
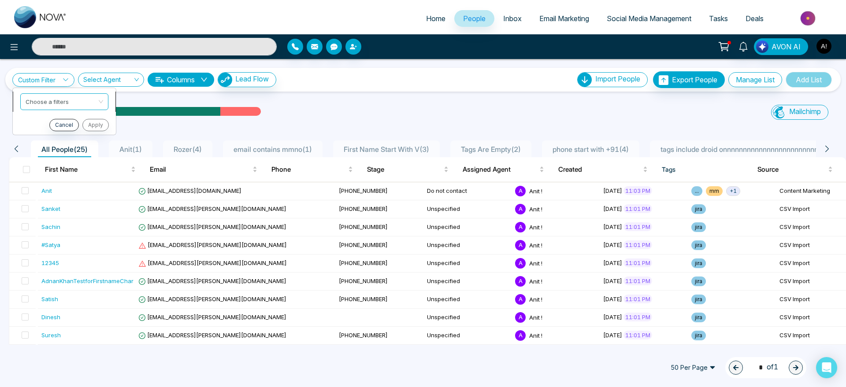
click at [52, 98] on input "search" at bounding box center [61, 100] width 71 height 13
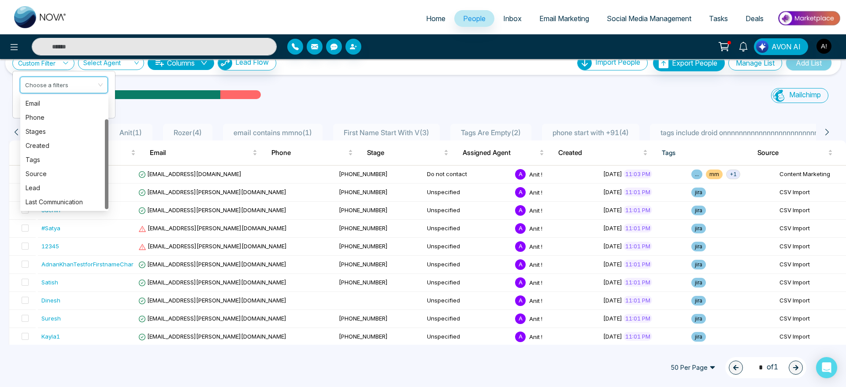
scroll to position [17, 0]
click at [53, 152] on div "Tags" at bounding box center [64, 159] width 88 height 14
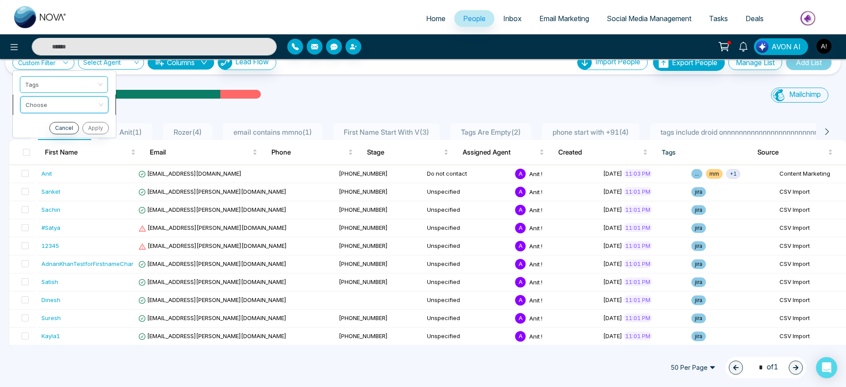
click at [72, 100] on input "search" at bounding box center [61, 103] width 71 height 13
click at [72, 123] on div "include" at bounding box center [65, 123] width 78 height 10
click at [81, 120] on input "search" at bounding box center [61, 123] width 71 height 13
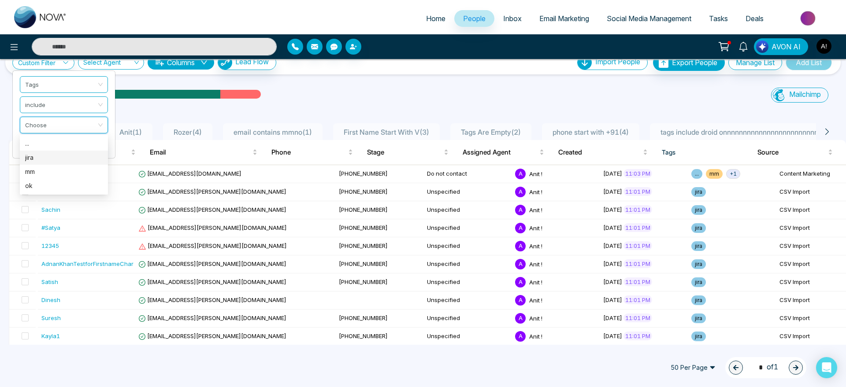
click at [61, 164] on div "jira" at bounding box center [64, 158] width 88 height 14
click at [94, 149] on button "Apply" at bounding box center [94, 148] width 26 height 12
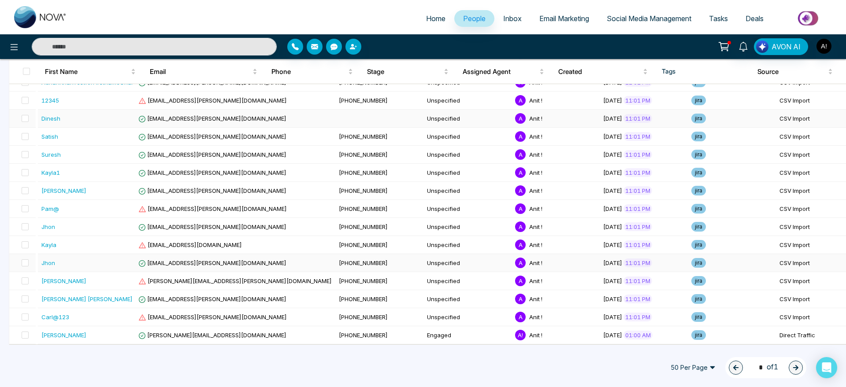
scroll to position [0, 0]
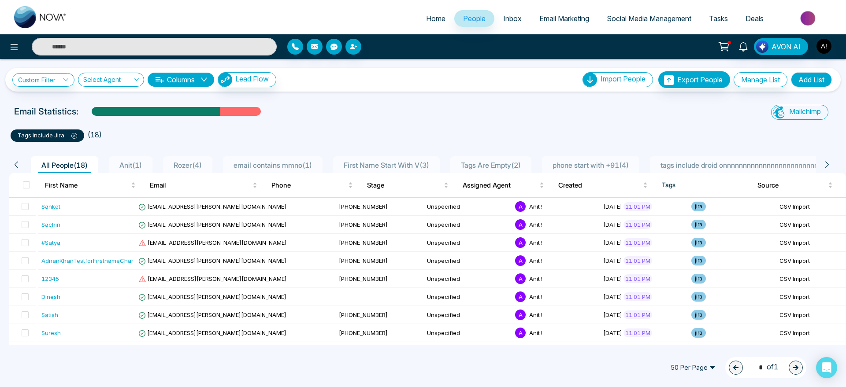
click at [72, 136] on icon at bounding box center [74, 136] width 6 height 6
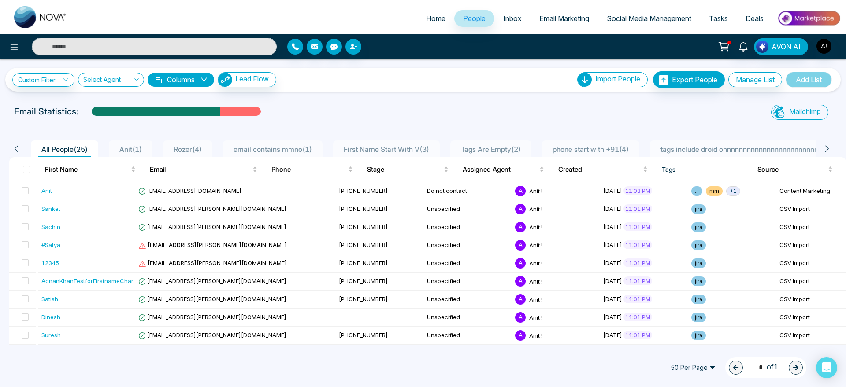
click at [79, 109] on div "Email Statistics:" at bounding box center [284, 111] width 541 height 13
click at [57, 80] on link "Custom Filter" at bounding box center [43, 80] width 62 height 14
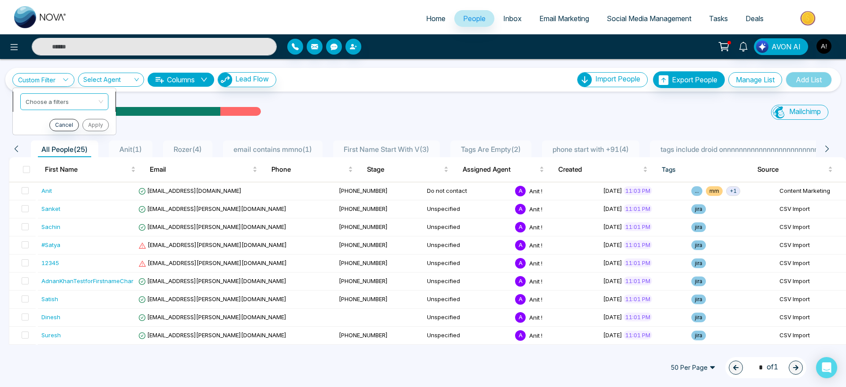
click at [64, 100] on input "search" at bounding box center [61, 100] width 71 height 13
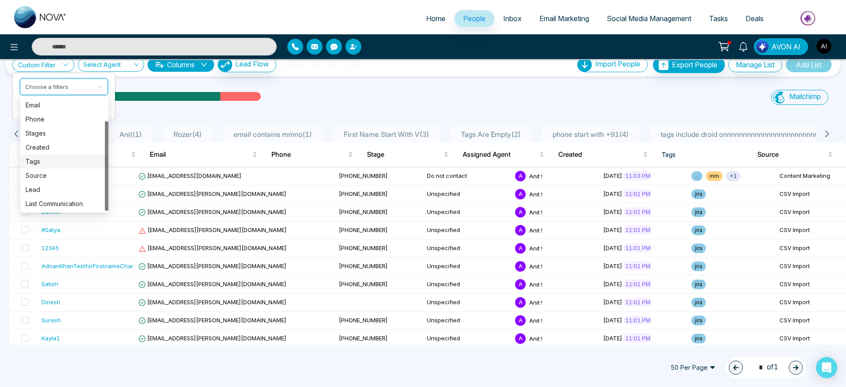
scroll to position [20, 0]
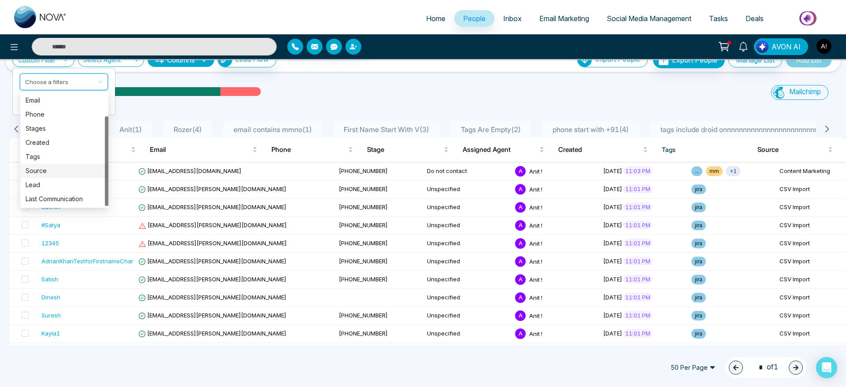
click at [62, 176] on div "Source" at bounding box center [64, 171] width 88 height 14
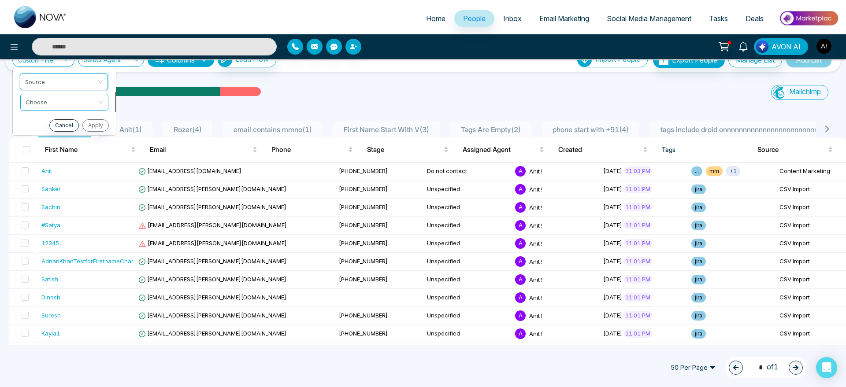
click at [68, 104] on input "search" at bounding box center [61, 100] width 71 height 13
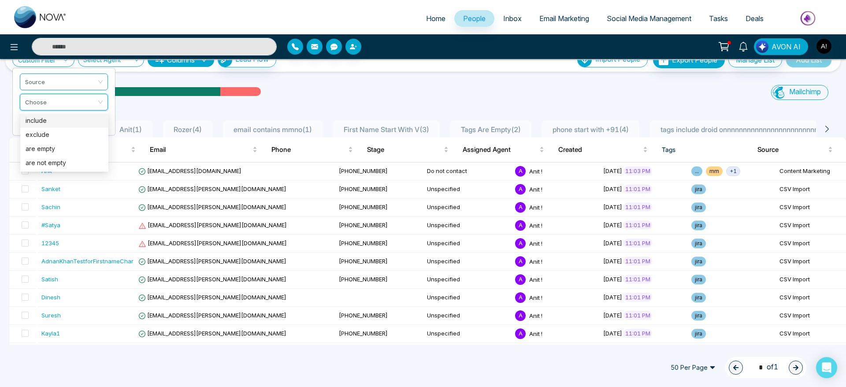
click at [68, 117] on div "include" at bounding box center [65, 121] width 78 height 10
click at [93, 126] on input "search" at bounding box center [61, 120] width 71 height 13
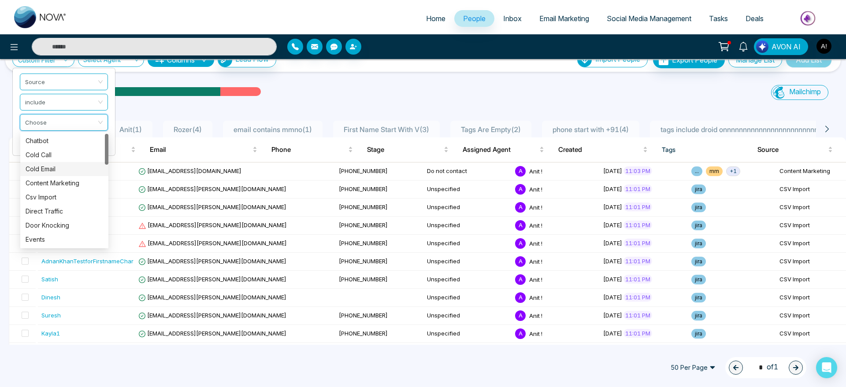
click at [63, 165] on div "Cold Email" at bounding box center [65, 169] width 78 height 10
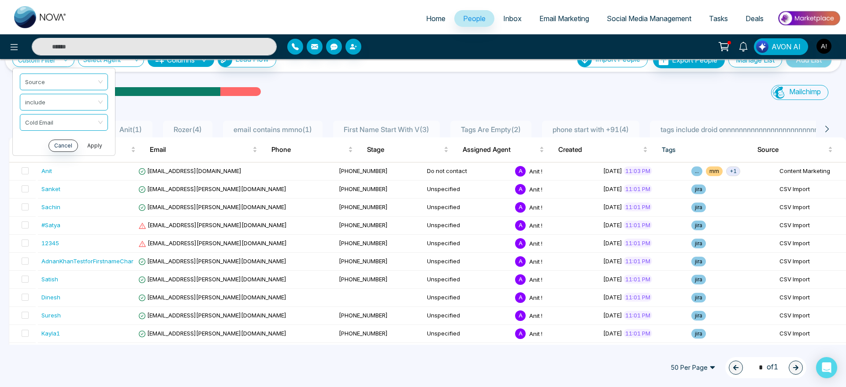
click at [94, 146] on button "Apply" at bounding box center [94, 146] width 26 height 12
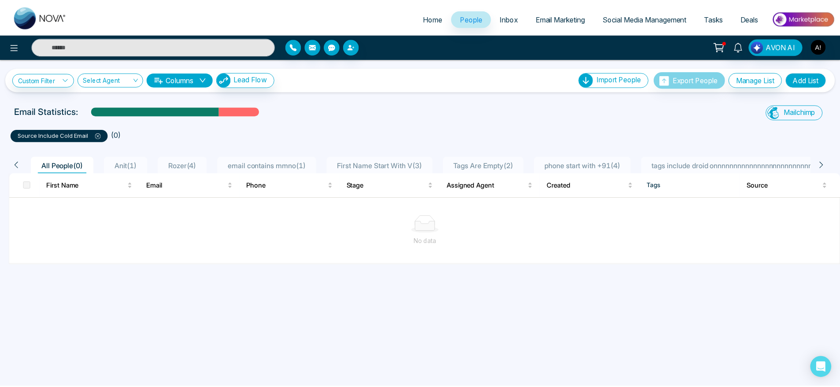
scroll to position [0, 0]
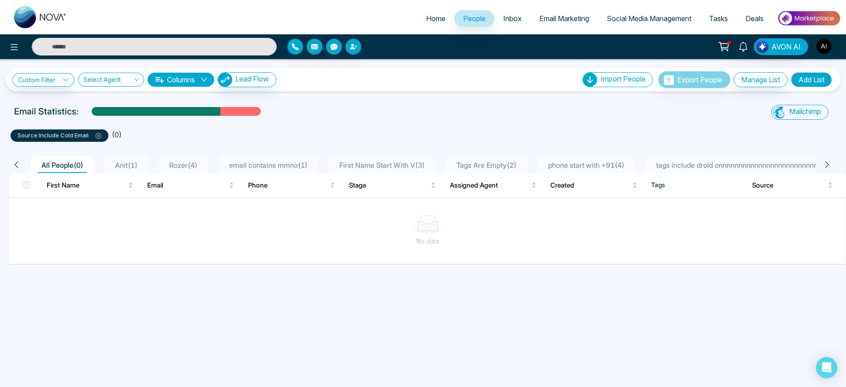
click at [96, 136] on icon at bounding box center [99, 136] width 6 height 6
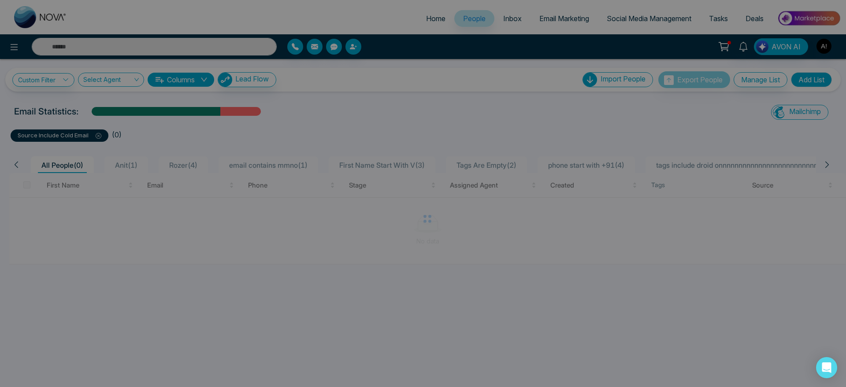
click at [96, 136] on div "Filter removed successfully success Filter removed successfully Okay" at bounding box center [423, 193] width 846 height 387
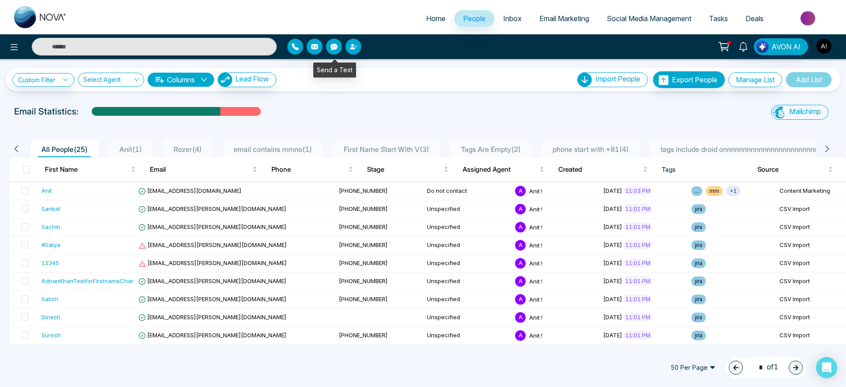
click at [340, 43] on button "button" at bounding box center [334, 47] width 16 height 16
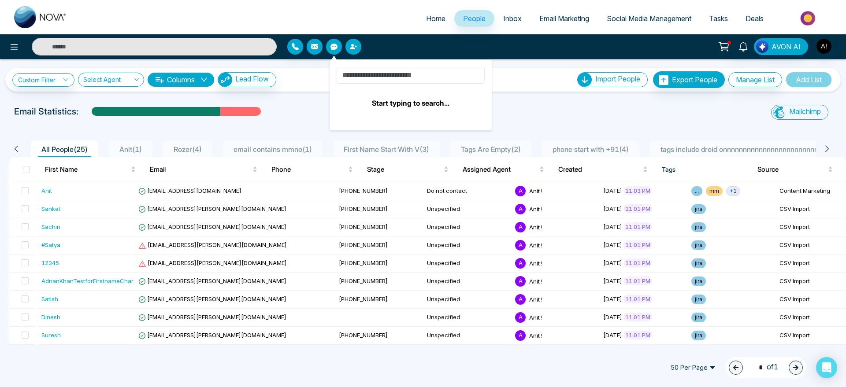
click at [366, 76] on input at bounding box center [410, 75] width 148 height 17
type input "*"
type input "**"
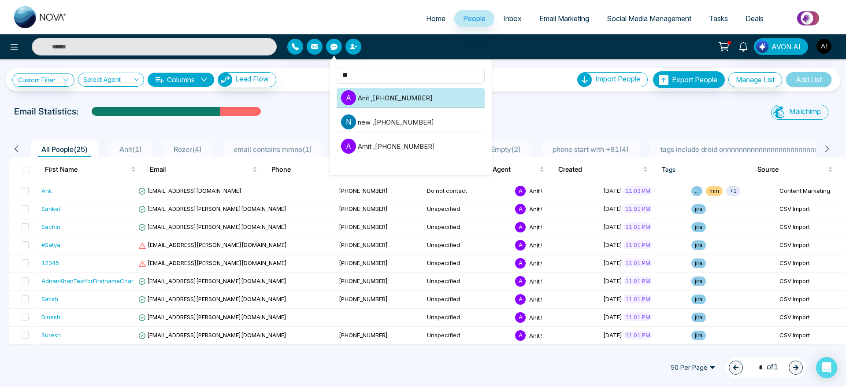
click at [396, 96] on li "A Anit , +919930053035" at bounding box center [410, 98] width 148 height 20
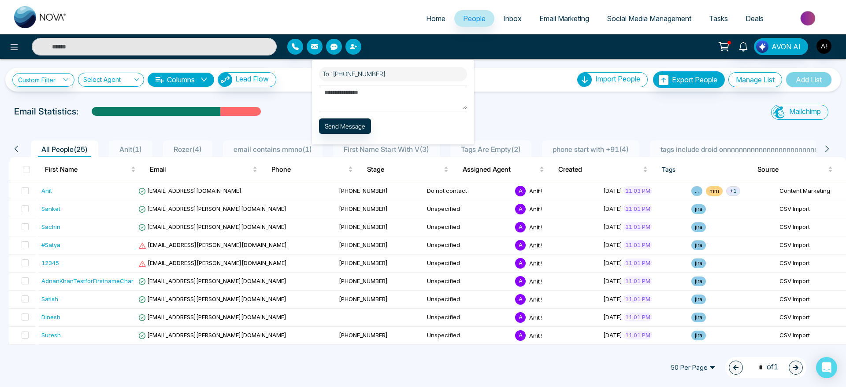
click at [396, 96] on textarea at bounding box center [393, 97] width 148 height 24
click at [342, 89] on textarea at bounding box center [393, 97] width 148 height 24
click at [347, 97] on textarea at bounding box center [393, 97] width 148 height 24
click at [369, 100] on textarea "****" at bounding box center [393, 97] width 148 height 24
click at [414, 66] on div "To : +919930053035 **** Templates Send Message" at bounding box center [393, 102] width 162 height 85
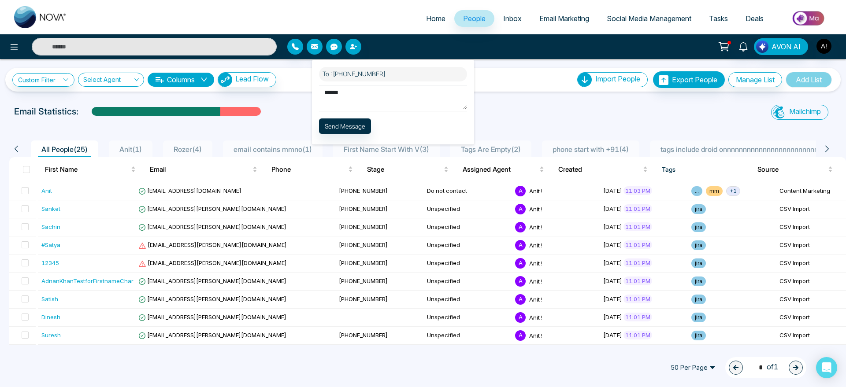
click at [383, 101] on textarea "****" at bounding box center [393, 97] width 148 height 24
type textarea "*"
drag, startPoint x: 370, startPoint y: 119, endPoint x: 334, endPoint y: 129, distance: 36.9
click at [334, 129] on button "Send Message" at bounding box center [345, 125] width 52 height 15
click at [334, 129] on div "Templates Processing..." at bounding box center [393, 124] width 148 height 19
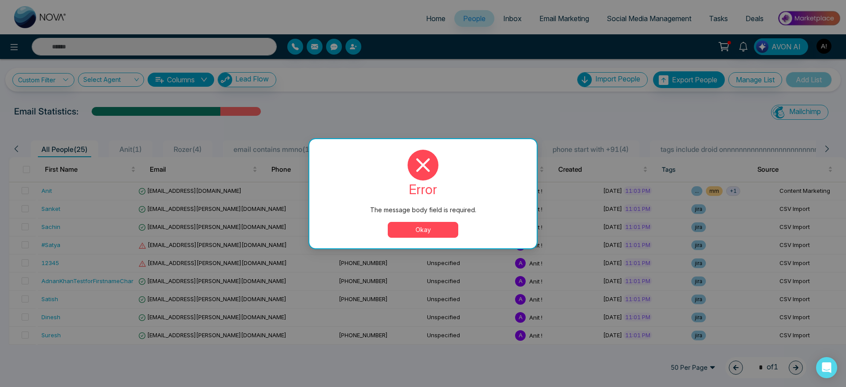
click at [410, 235] on button "Okay" at bounding box center [423, 230] width 70 height 16
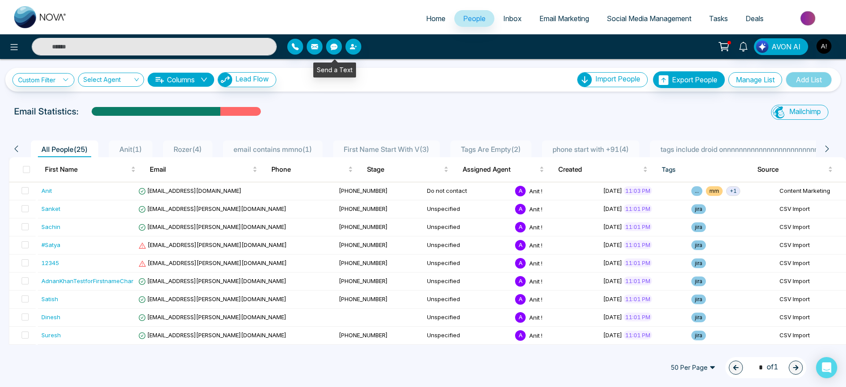
click at [330, 47] on icon "button" at bounding box center [333, 46] width 7 height 7
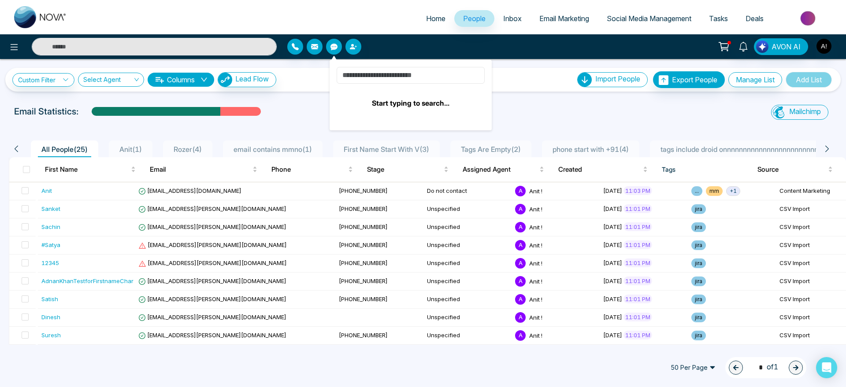
click at [379, 79] on input at bounding box center [410, 75] width 148 height 17
type input "***"
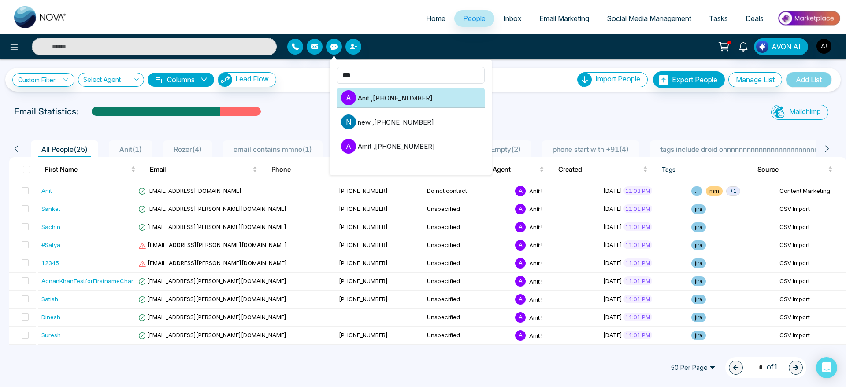
click at [407, 100] on li "A Anit , +919930053035" at bounding box center [410, 98] width 148 height 20
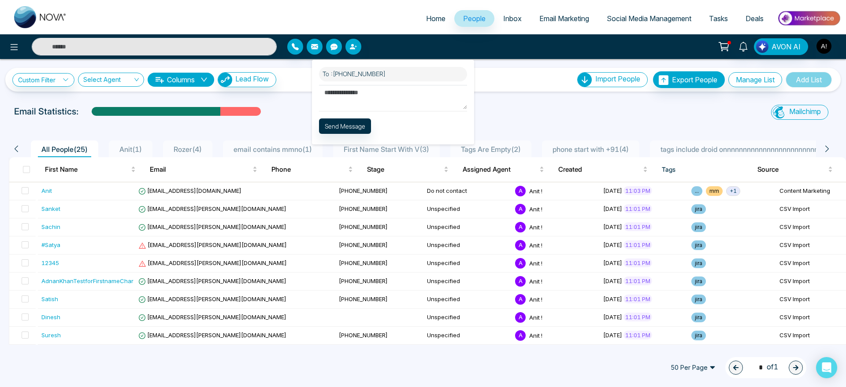
click at [388, 105] on textarea at bounding box center [393, 97] width 148 height 24
type textarea "**"
click at [346, 133] on button "Send Message" at bounding box center [345, 125] width 52 height 15
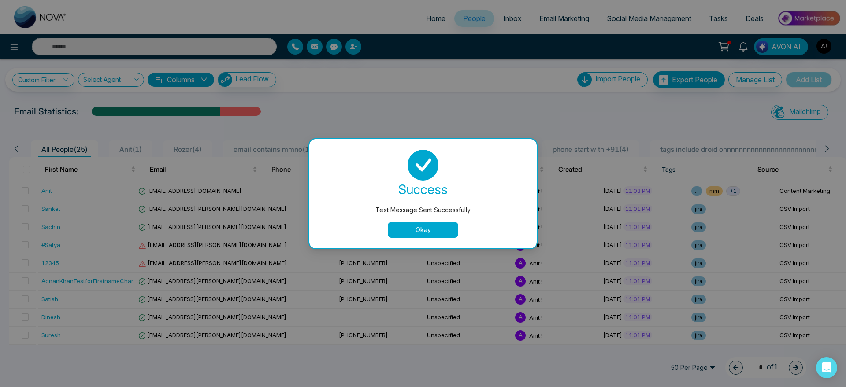
click at [410, 222] on button "Okay" at bounding box center [423, 230] width 70 height 16
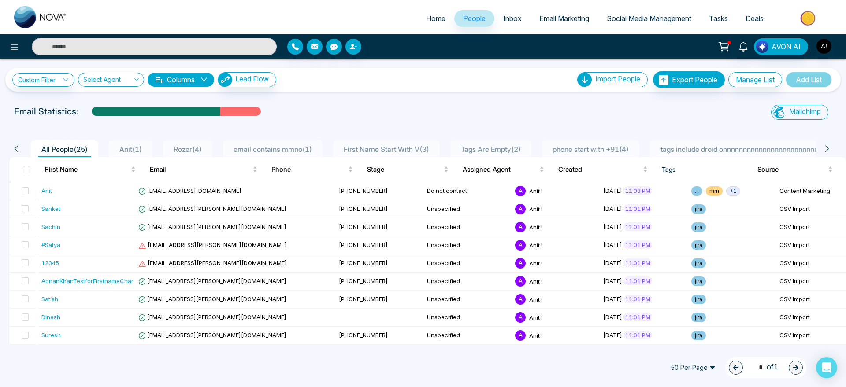
click at [395, 116] on div "Email Statistics:" at bounding box center [284, 111] width 541 height 13
click at [435, 26] on link "Home" at bounding box center [435, 18] width 37 height 17
select select "*"
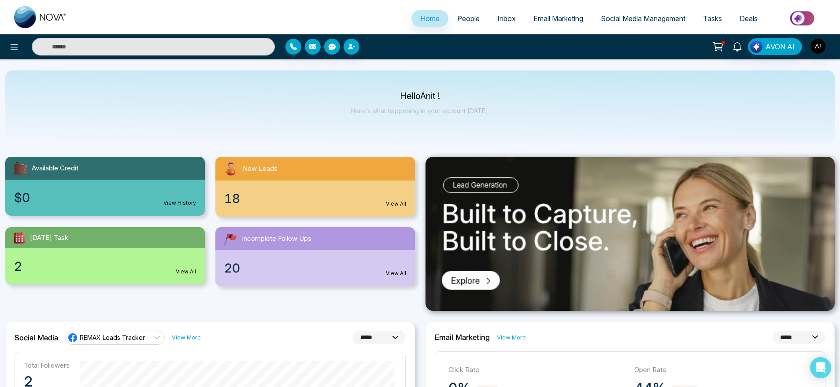
click at [465, 15] on span "People" at bounding box center [468, 18] width 22 height 9
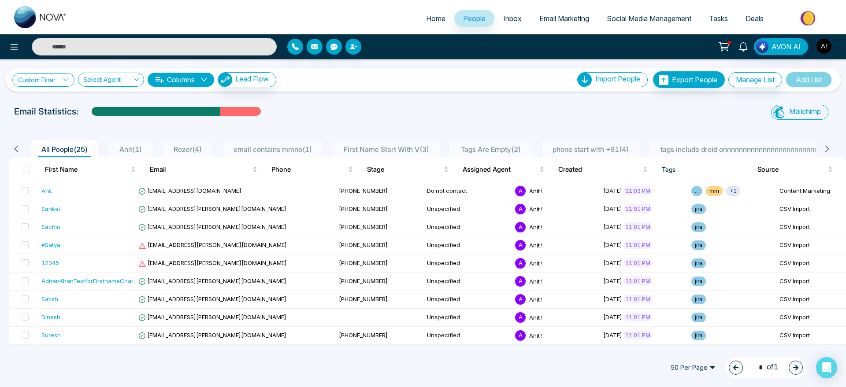
click at [71, 80] on link "Custom Filter" at bounding box center [43, 80] width 62 height 14
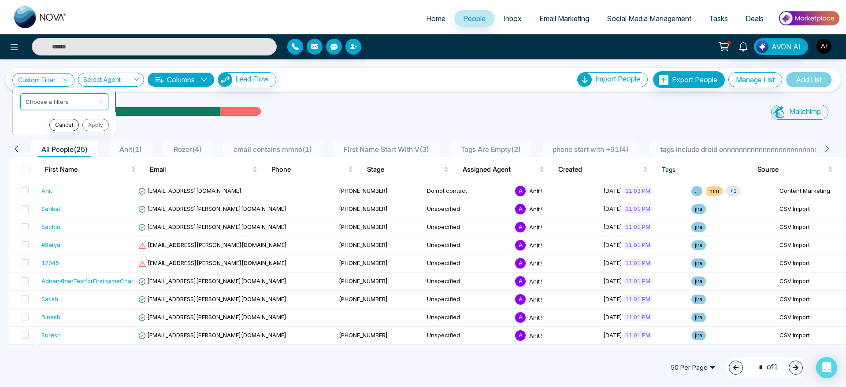
click at [77, 96] on input "search" at bounding box center [61, 100] width 71 height 13
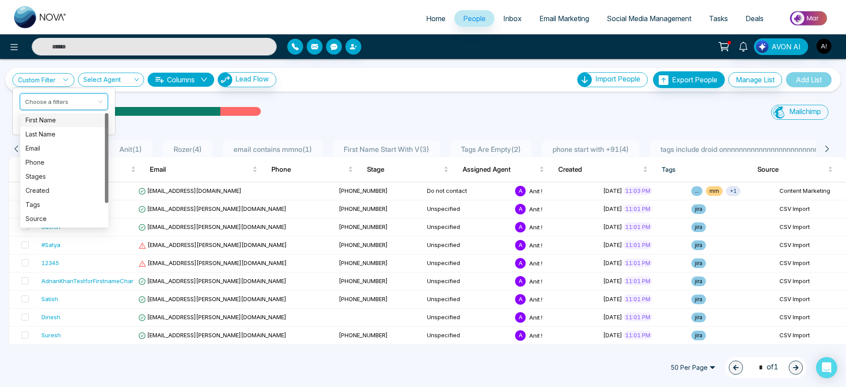
click at [310, 114] on div "Email Statistics:" at bounding box center [284, 111] width 541 height 13
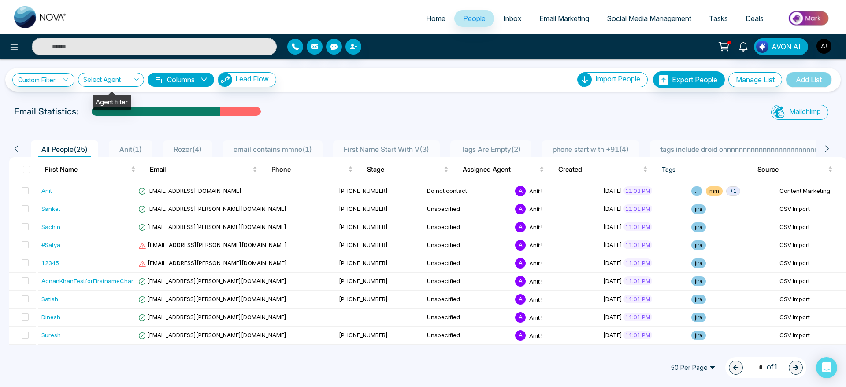
click at [128, 74] on input "search" at bounding box center [107, 81] width 49 height 17
click at [129, 97] on div "Show All" at bounding box center [110, 97] width 55 height 10
click at [129, 73] on div "Show All" at bounding box center [111, 80] width 66 height 14
click at [122, 116] on div "Anit ! (me)" at bounding box center [110, 112] width 55 height 10
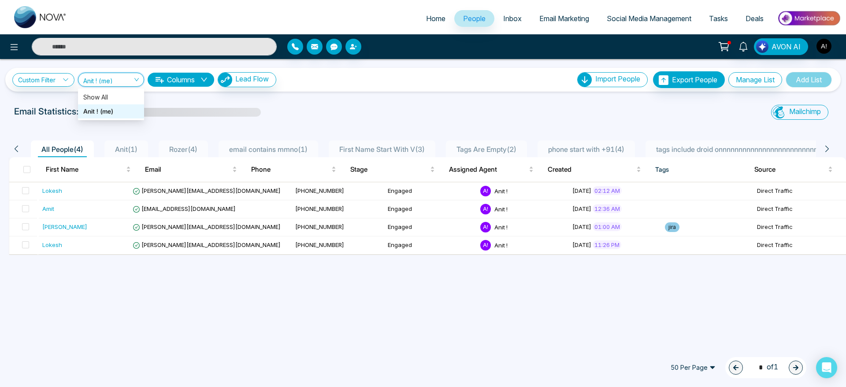
click at [127, 80] on span "Anit ! (me)" at bounding box center [110, 79] width 55 height 8
click at [127, 96] on div "Show All" at bounding box center [110, 97] width 55 height 10
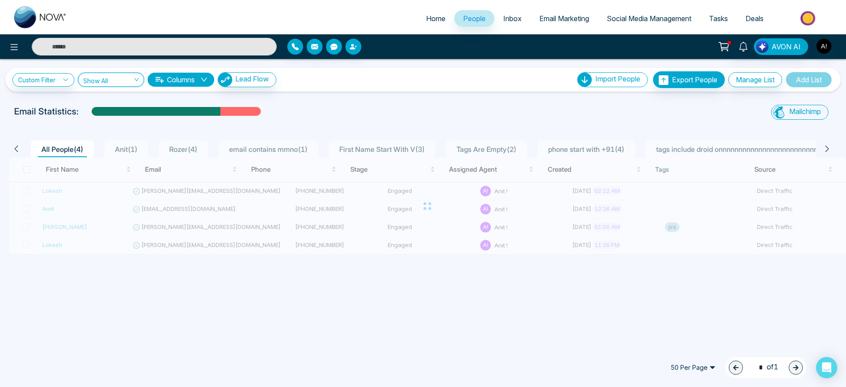
click at [11, 150] on div "All People ( 4 ) Anit ( 1 ) Rozer ( 4 ) email contains mmno ( 1 ) First Name St…" at bounding box center [420, 148] width 822 height 17
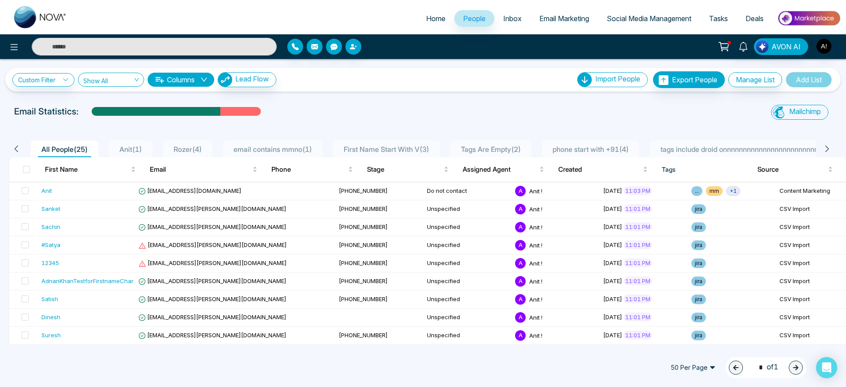
click at [17, 150] on icon at bounding box center [16, 149] width 8 height 8
click at [152, 152] on li "Anit ( 1 )" at bounding box center [131, 148] width 44 height 17
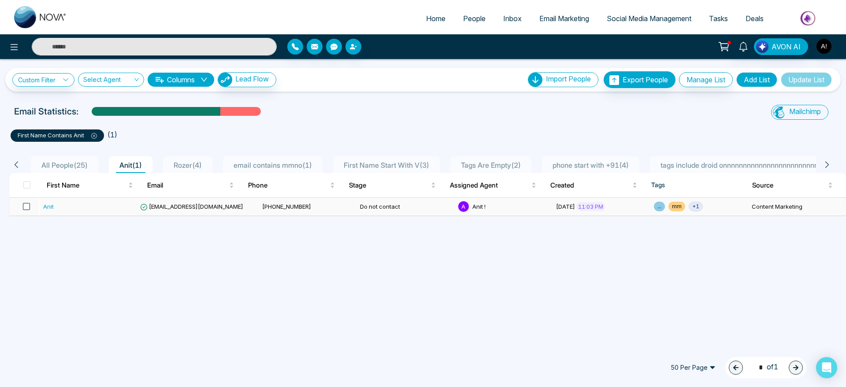
click at [24, 205] on span at bounding box center [26, 206] width 7 height 7
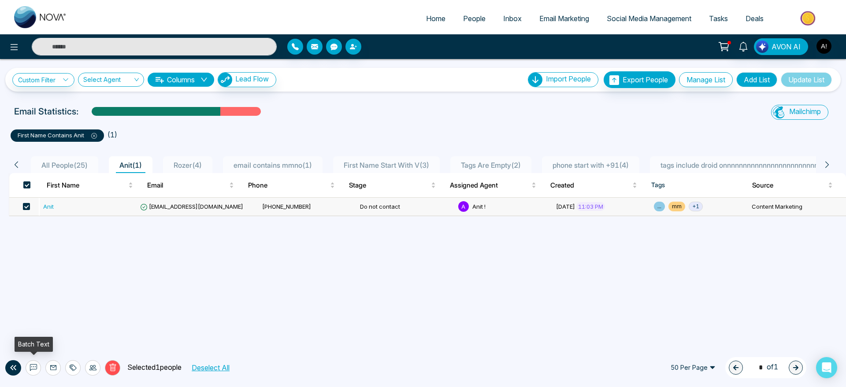
click at [37, 366] on icon at bounding box center [33, 367] width 7 height 7
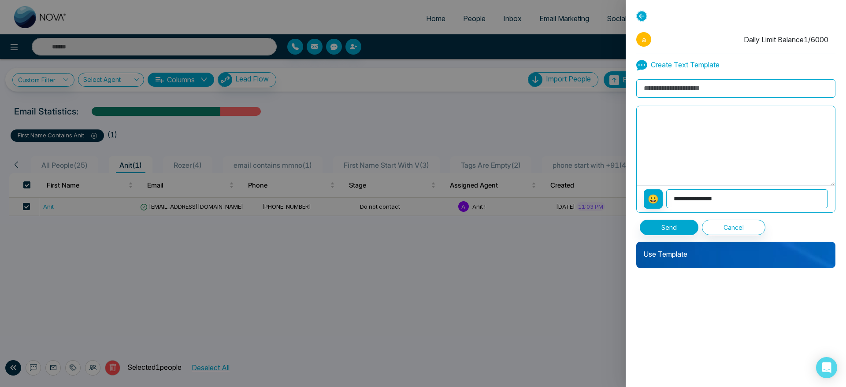
click at [688, 259] on p "Use Template" at bounding box center [735, 251] width 199 height 18
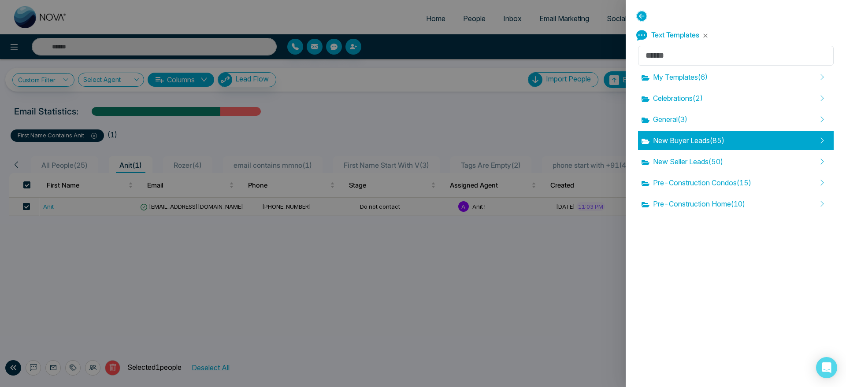
click at [689, 150] on div "New Buyer Leads ( 85 )" at bounding box center [736, 140] width 196 height 19
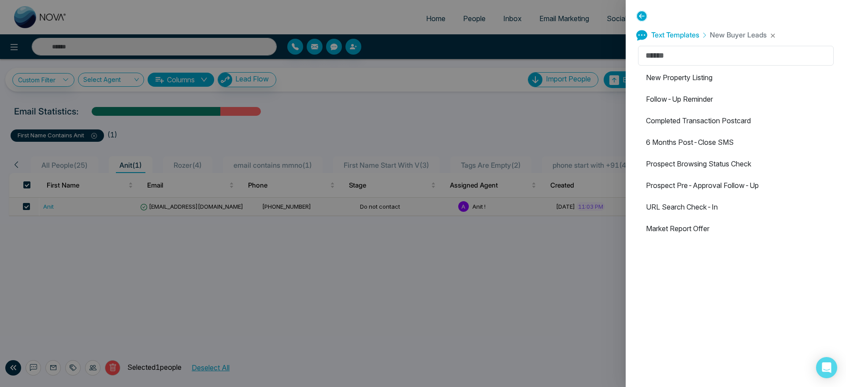
click at [639, 9] on div "Text Templates New Buyer Leads New Property Listing Follow-Up Reminder Complete…" at bounding box center [735, 193] width 220 height 387
click at [670, 33] on span "Text Templates" at bounding box center [675, 34] width 48 height 9
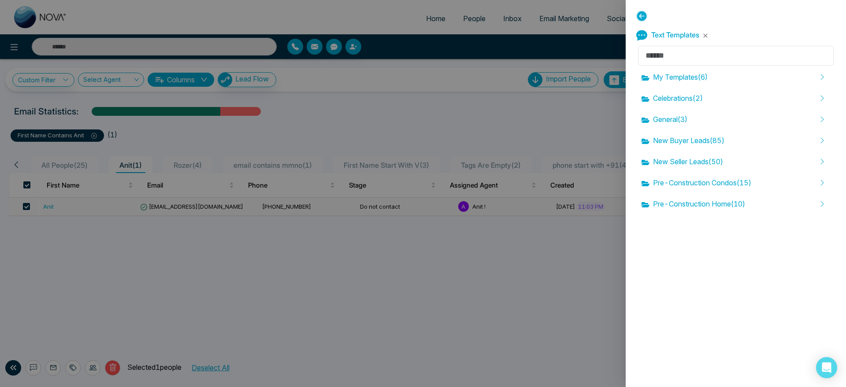
click at [670, 33] on span "Text Templates" at bounding box center [675, 34] width 48 height 9
click at [640, 18] on icon at bounding box center [641, 16] width 11 height 11
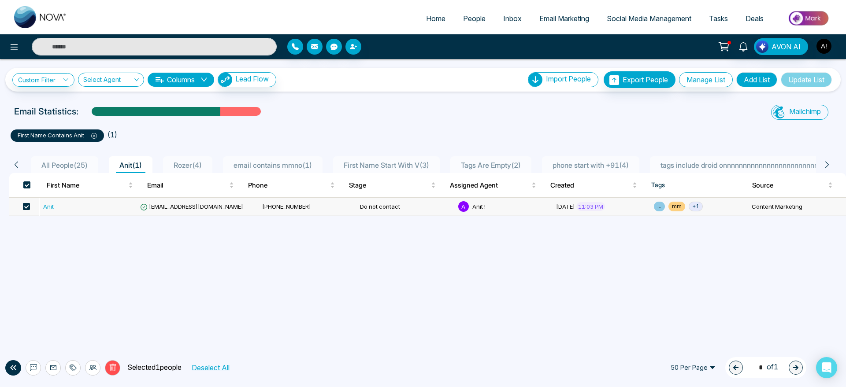
click at [640, 18] on span "Social Media Management" at bounding box center [648, 18] width 85 height 9
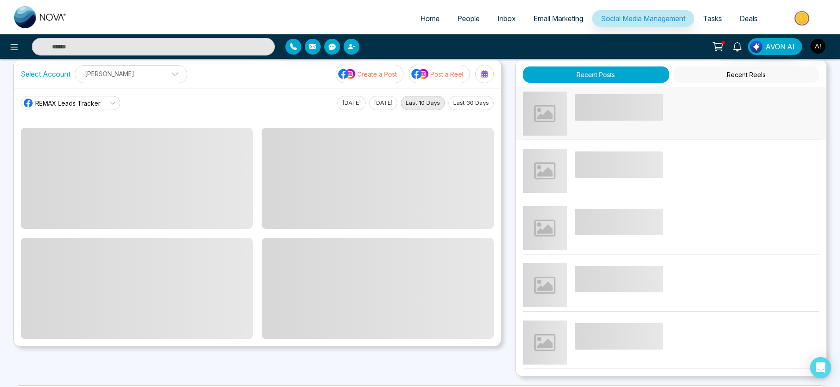
scroll to position [15, 0]
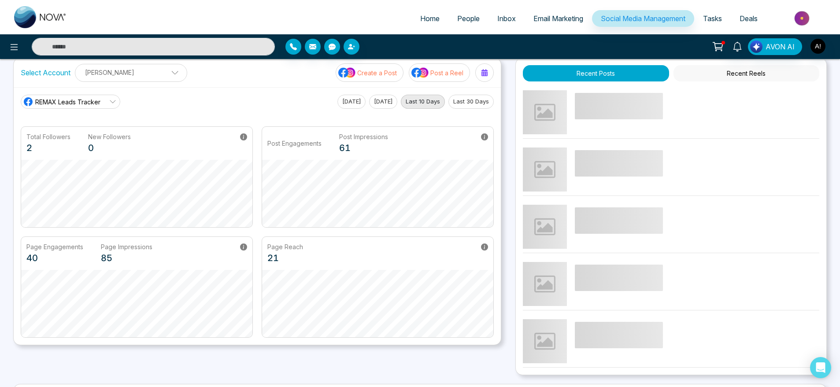
click at [353, 74] on img at bounding box center [347, 72] width 18 height 11
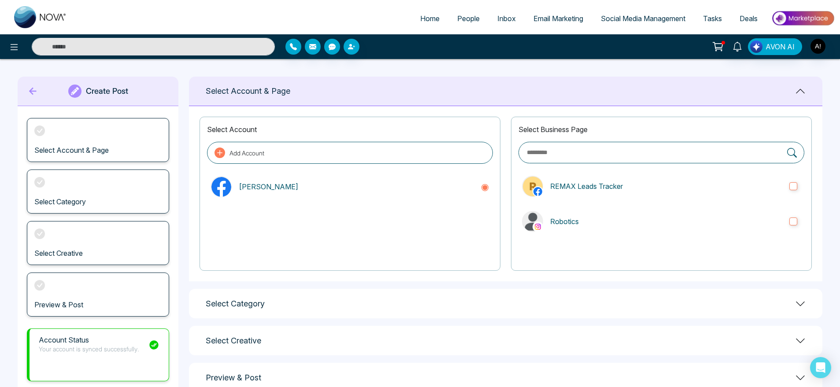
click at [630, 22] on span "Social Media Management" at bounding box center [643, 18] width 85 height 9
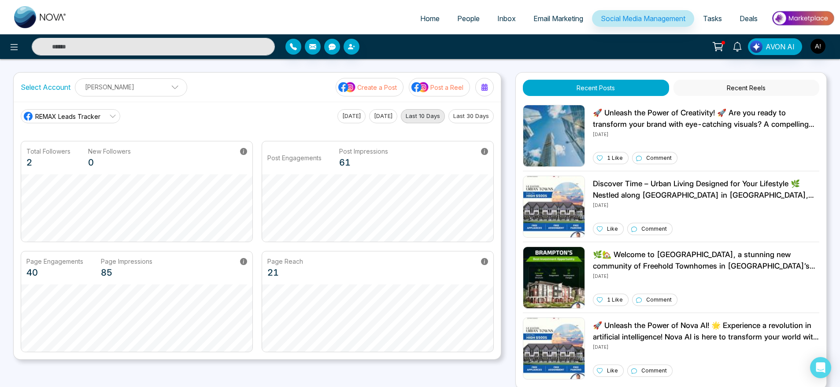
click at [461, 83] on p "Post a Reel" at bounding box center [446, 87] width 33 height 9
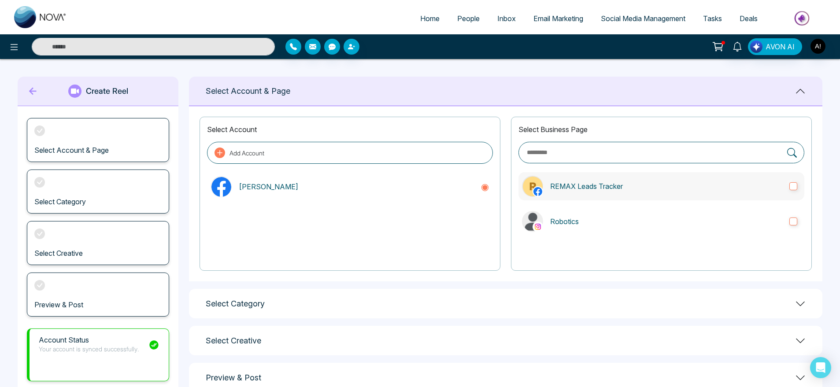
click at [600, 180] on label "REMAX Leads Tracker" at bounding box center [661, 186] width 286 height 28
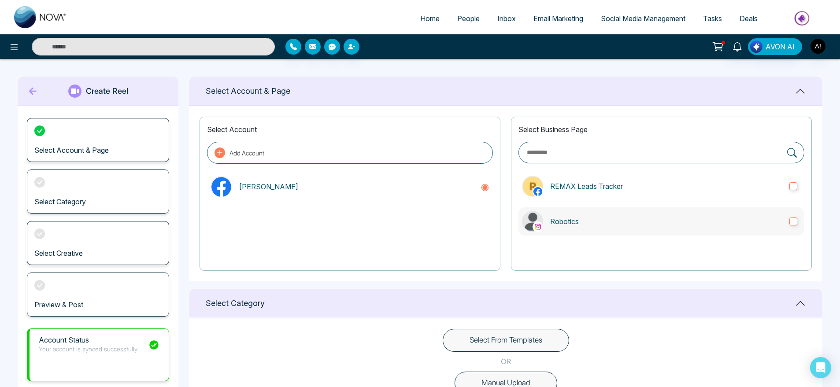
click at [598, 234] on label "Robotics" at bounding box center [661, 221] width 286 height 28
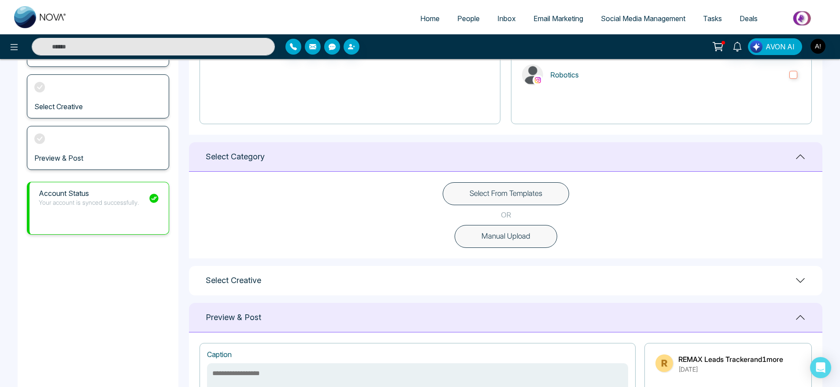
scroll to position [148, 0]
click at [490, 202] on button "Select From Templates" at bounding box center [506, 192] width 126 height 23
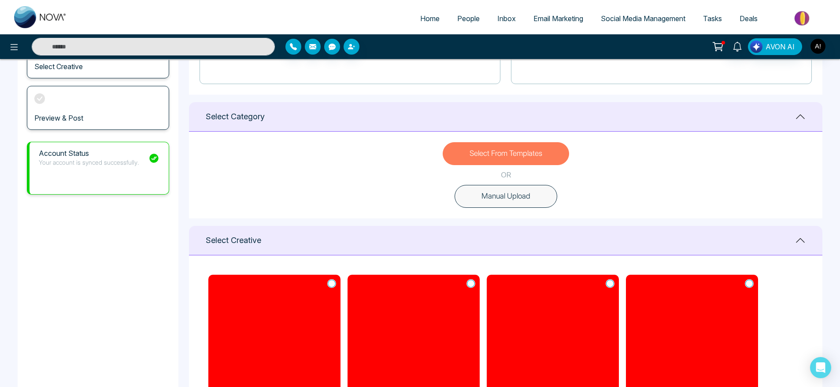
scroll to position [189, 0]
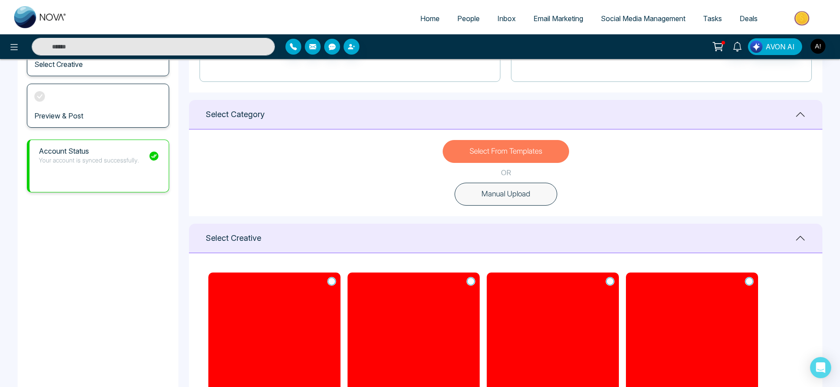
click at [411, 11] on link "Home" at bounding box center [429, 18] width 37 height 17
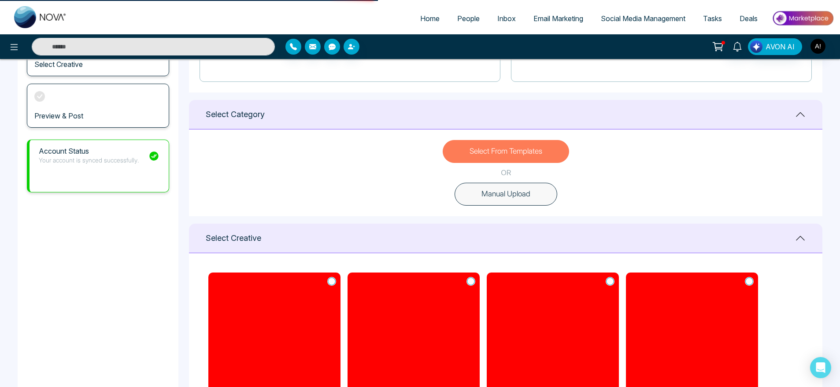
select select "*"
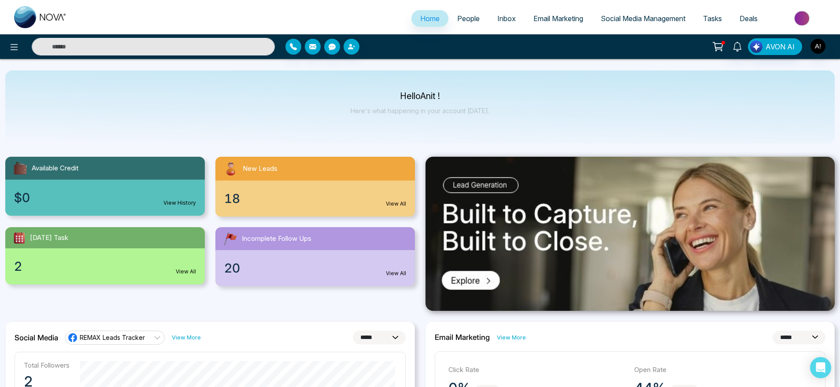
click at [573, 118] on div "Hello Anit ! Here's what happening in your account today." at bounding box center [419, 106] width 829 height 73
drag, startPoint x: 384, startPoint y: 85, endPoint x: 495, endPoint y: 112, distance: 114.7
click at [495, 112] on div "Hello Anit ! Here's what happening in your account today." at bounding box center [419, 106] width 829 height 73
drag, startPoint x: 495, startPoint y: 112, endPoint x: 347, endPoint y: 78, distance: 152.0
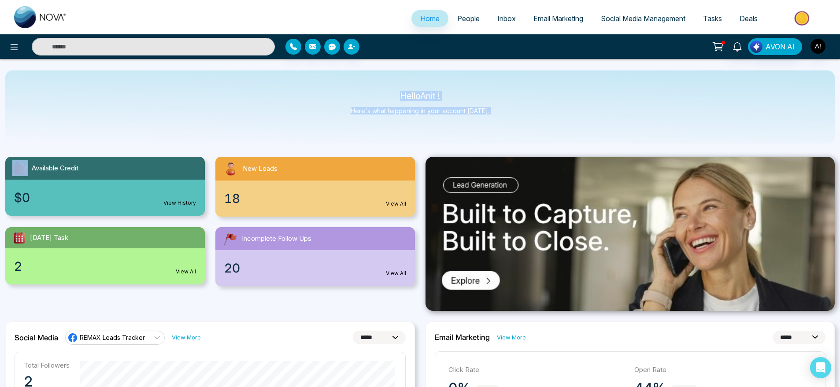
click at [347, 78] on div "Hello Anit ! Here's what happening in your account today." at bounding box center [419, 106] width 829 height 73
click at [484, 120] on div "Hello Anit ! Here's what happening in your account today." at bounding box center [420, 106] width 139 height 29
drag, startPoint x: 484, startPoint y: 120, endPoint x: 332, endPoint y: 89, distance: 155.5
click at [332, 89] on div "Hello Anit ! Here's what happening in your account today." at bounding box center [419, 106] width 829 height 73
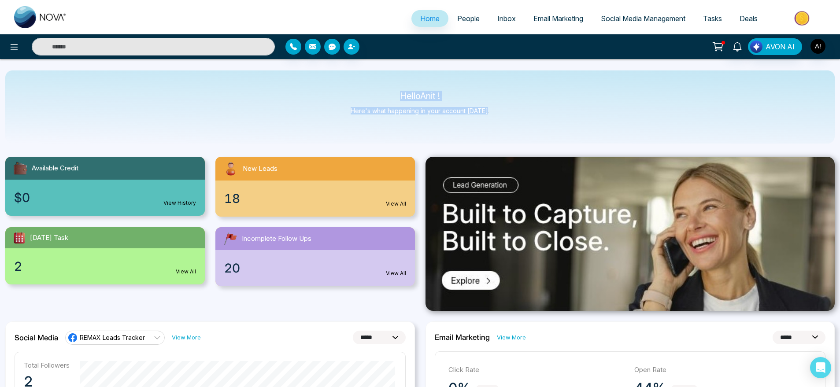
click at [362, 99] on p "Hello Anit !" at bounding box center [420, 95] width 139 height 7
click at [559, 23] on link "Email Marketing" at bounding box center [557, 18] width 67 height 17
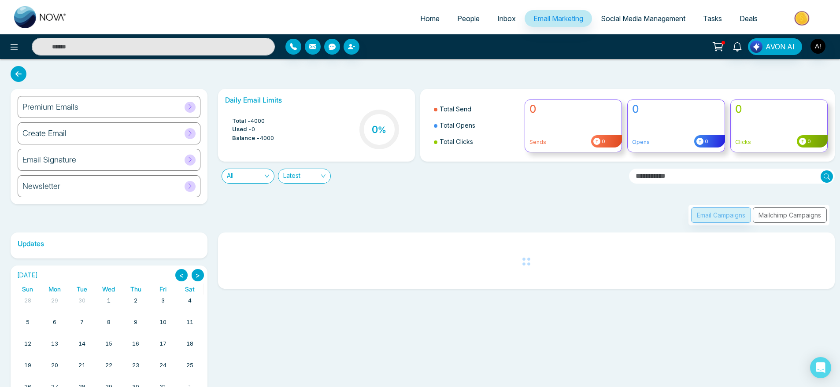
click at [683, 15] on span "Social Media Management" at bounding box center [643, 18] width 85 height 9
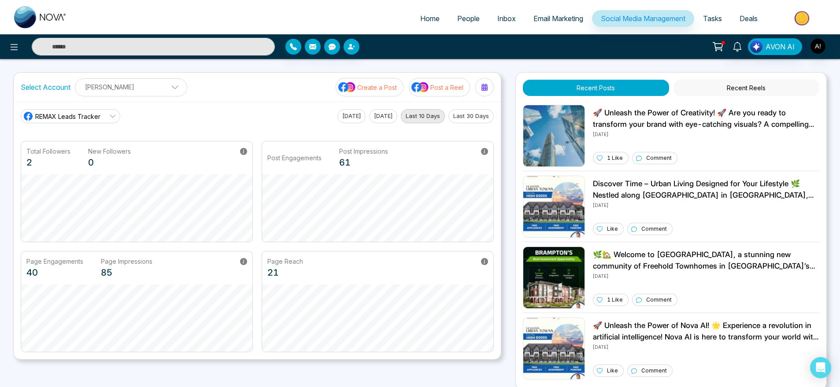
click at [709, 19] on span "Tasks" at bounding box center [712, 18] width 19 height 9
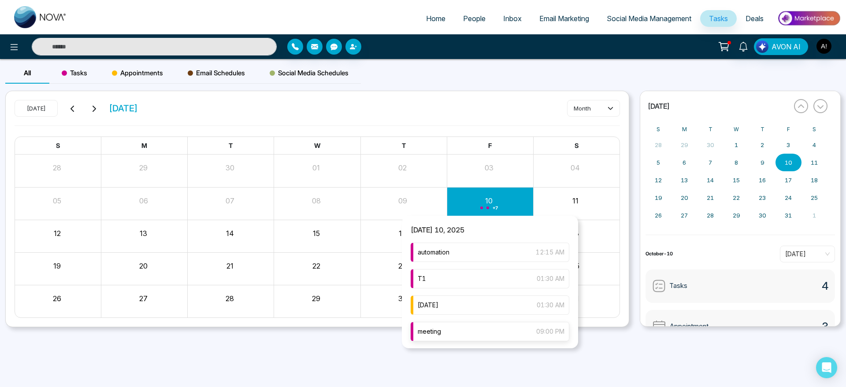
scroll to position [134, 0]
click at [464, 331] on div "Smart Plant 10:00 PM" at bounding box center [489, 329] width 159 height 19
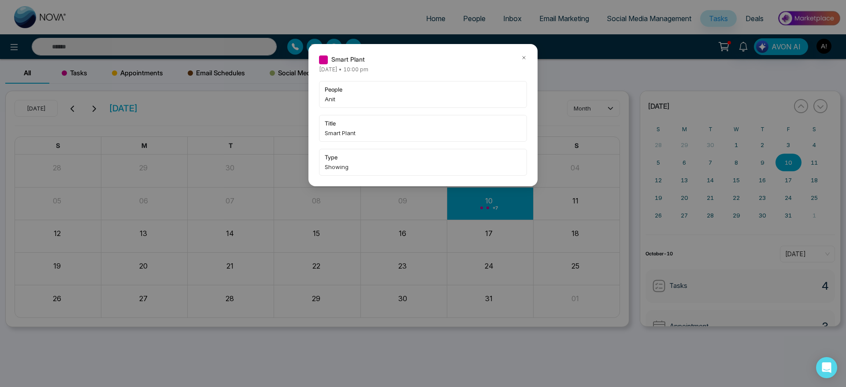
click at [525, 52] on div "Smart Plant Friday October-10-2025 • 10:00 pm people Anit title Smart Plant typ…" at bounding box center [422, 115] width 229 height 142
click at [523, 59] on icon at bounding box center [524, 58] width 6 height 6
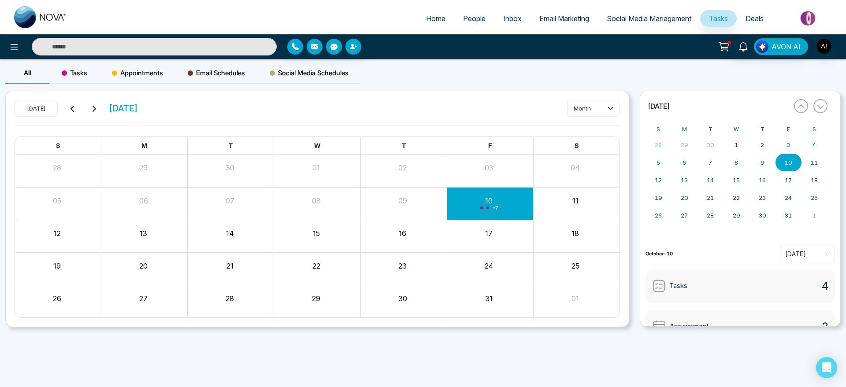
click at [835, 46] on div "AVON AI" at bounding box center [670, 46] width 342 height 17
click at [818, 46] on img "button" at bounding box center [823, 46] width 15 height 15
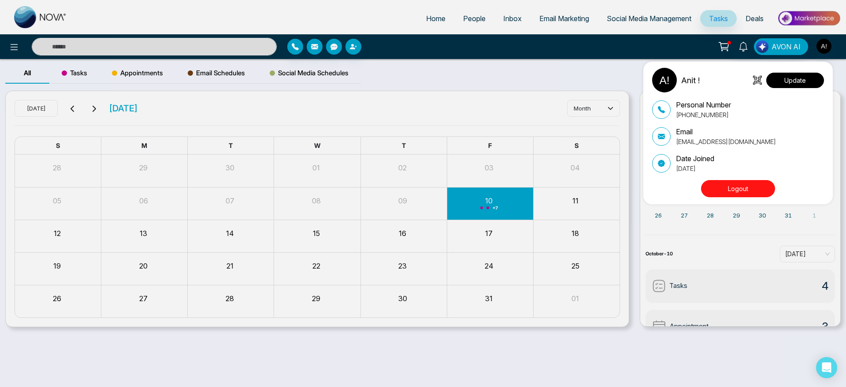
click at [801, 84] on button "Update" at bounding box center [795, 80] width 58 height 15
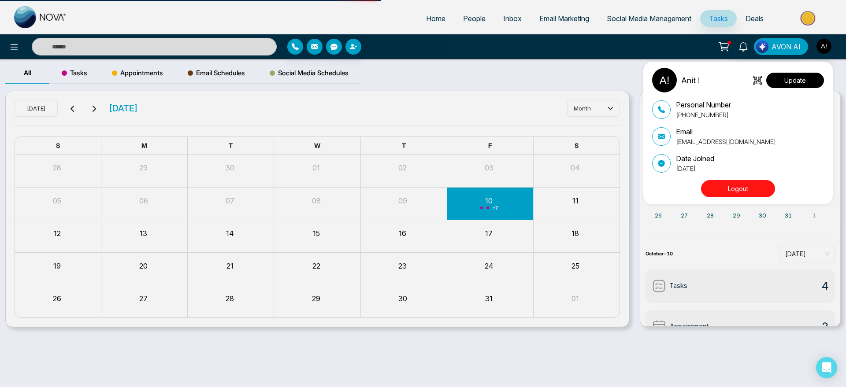
select select
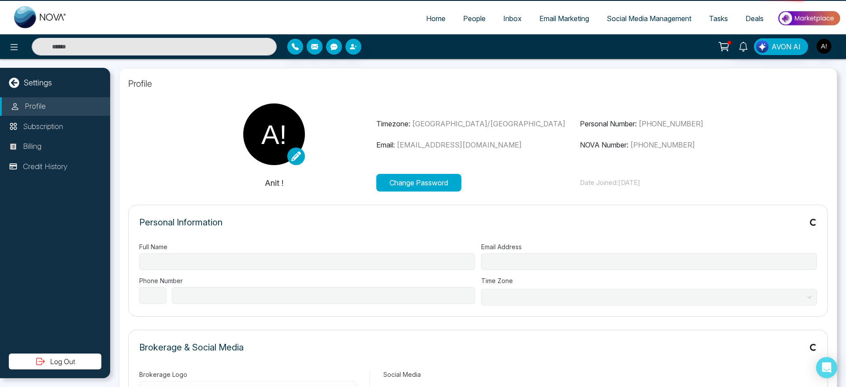
type input "******"
type input "**********"
select select "***"
type input "**********"
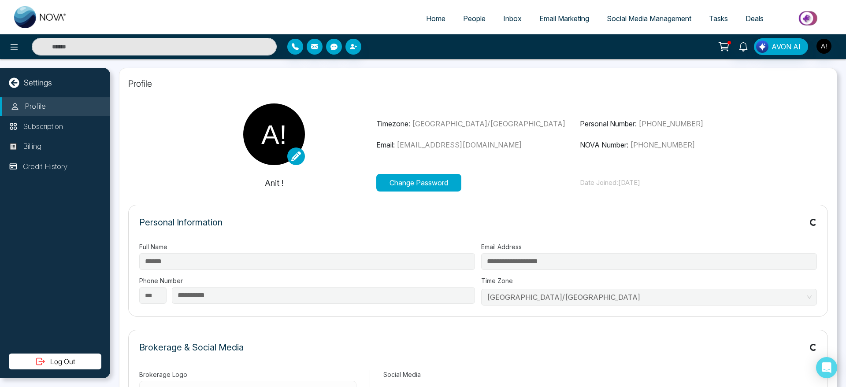
type input "********"
type input "**********"
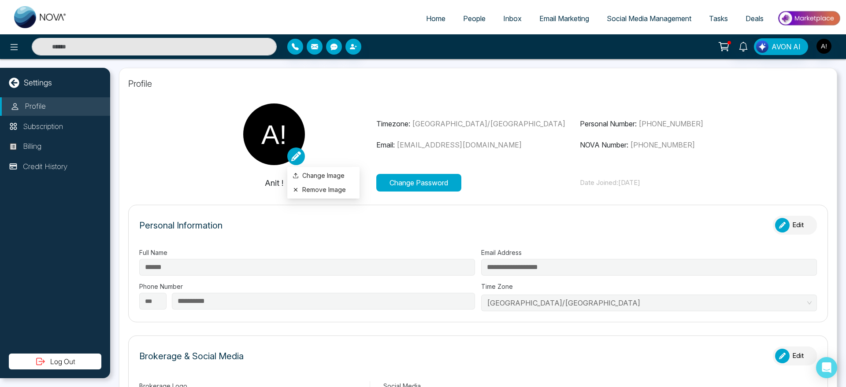
click at [297, 156] on icon at bounding box center [296, 156] width 10 height 10
click at [321, 177] on label "Change Image" at bounding box center [323, 176] width 62 height 10
click at [0, 0] on input "Change Image" at bounding box center [0, 0] width 0 height 0
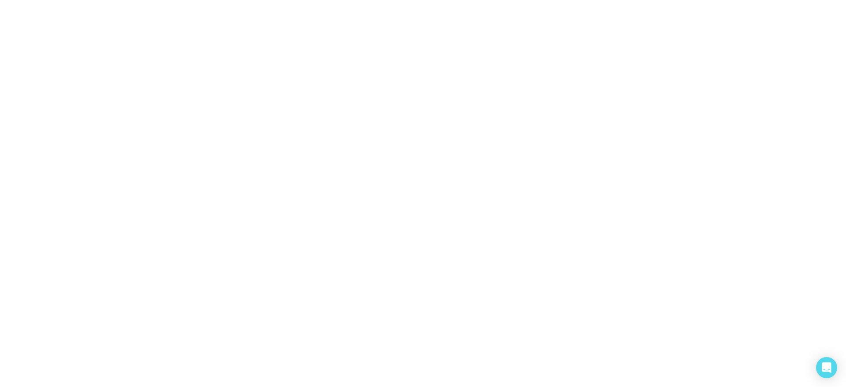
select select "***"
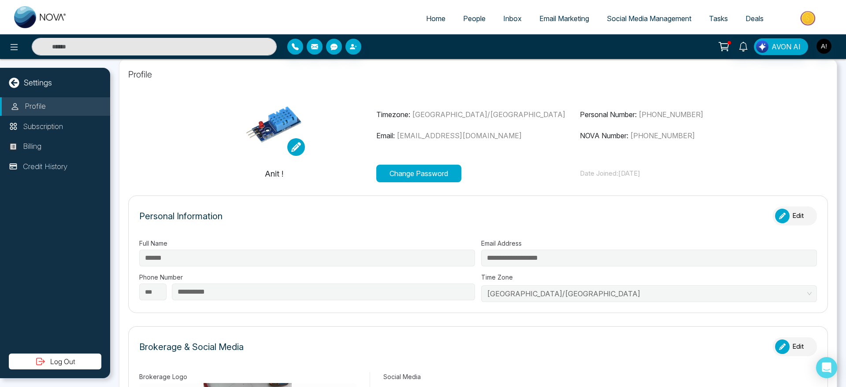
type input "********"
type input "**********"
click at [781, 226] on div "Personal Information Edit" at bounding box center [477, 221] width 677 height 28
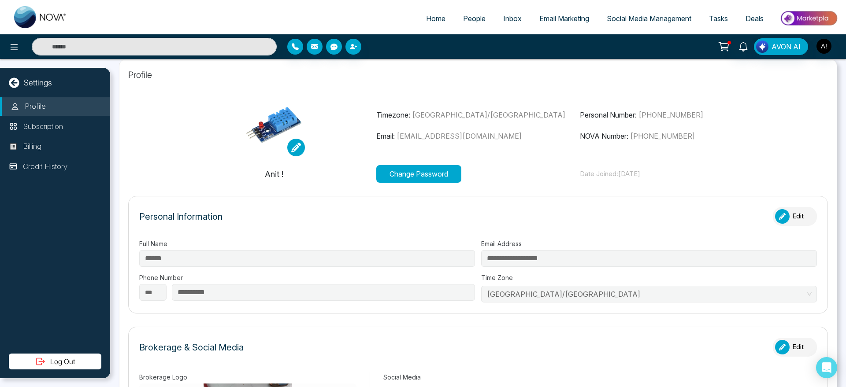
click at [781, 216] on div "button" at bounding box center [782, 216] width 15 height 15
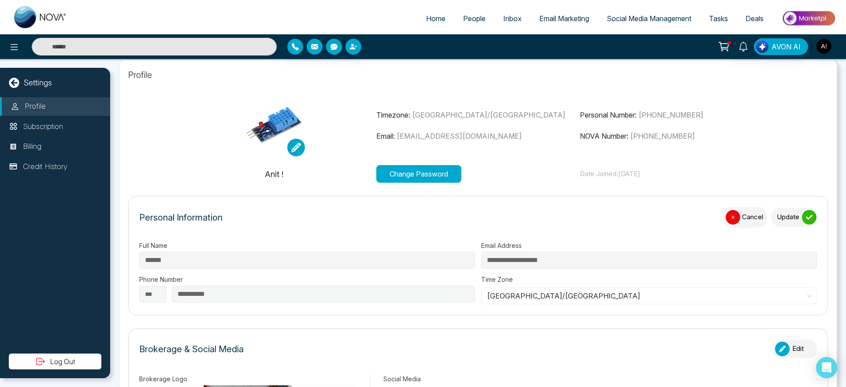
click at [778, 220] on button "Update" at bounding box center [794, 217] width 46 height 19
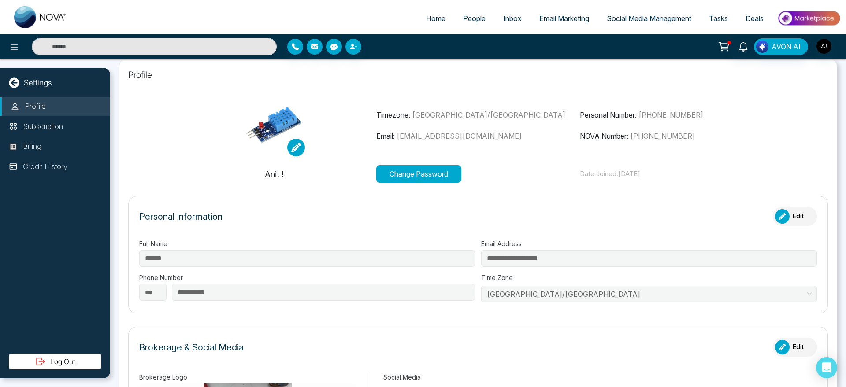
click at [775, 211] on div "button" at bounding box center [782, 216] width 15 height 15
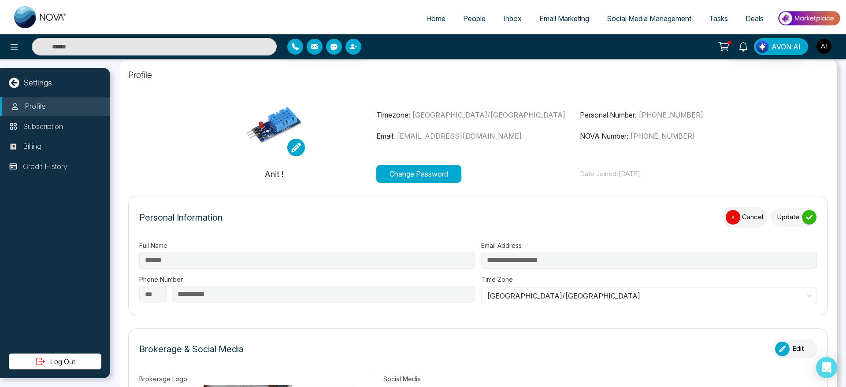
click at [790, 224] on button "Update" at bounding box center [794, 217] width 46 height 19
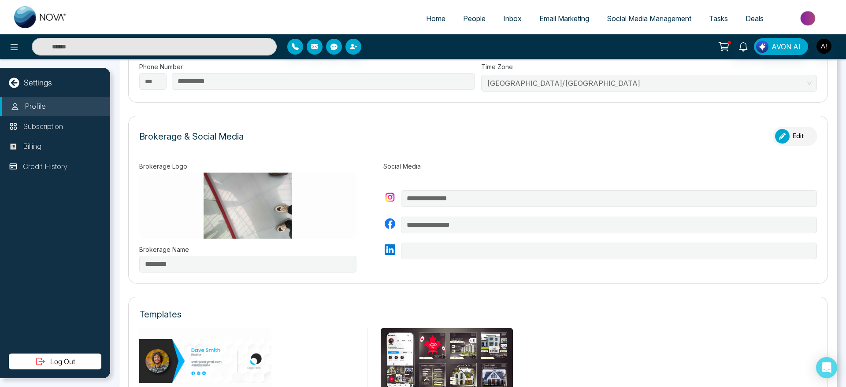
scroll to position [220, 0]
click at [791, 131] on button "Edit" at bounding box center [794, 135] width 44 height 19
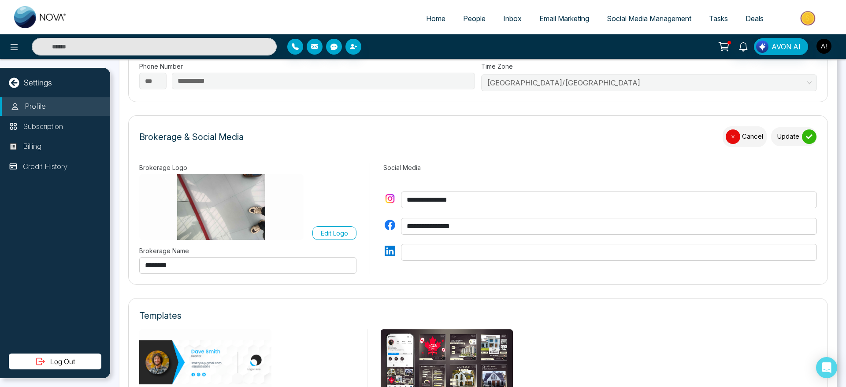
click at [473, 250] on input "text" at bounding box center [609, 252] width 416 height 17
type input "**********"
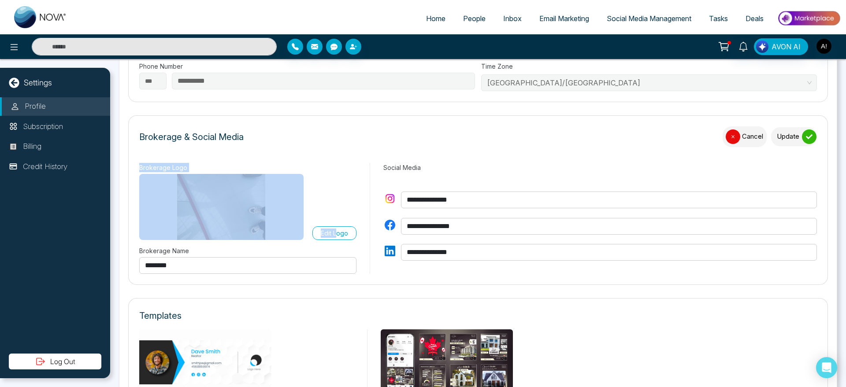
drag, startPoint x: 795, startPoint y: 125, endPoint x: 336, endPoint y: 230, distance: 471.2
click at [336, 230] on form "**********" at bounding box center [477, 200] width 699 height 170
click at [336, 230] on p "Edit Logo" at bounding box center [334, 233] width 27 height 9
click at [0, 0] on input "Edit Logo" at bounding box center [0, 0] width 0 height 0
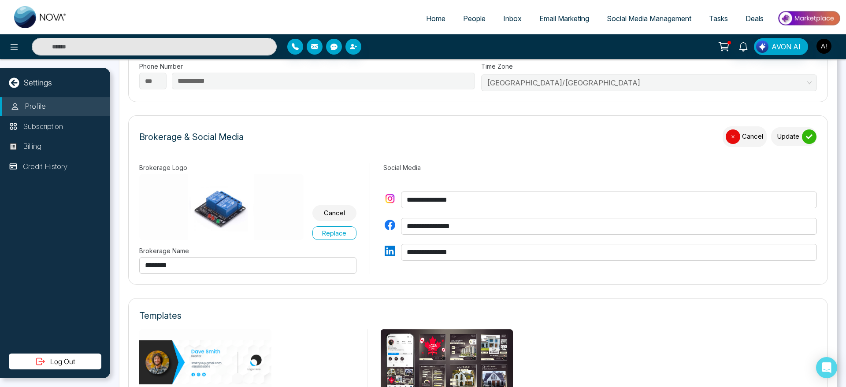
click at [788, 139] on button "Update" at bounding box center [794, 136] width 46 height 19
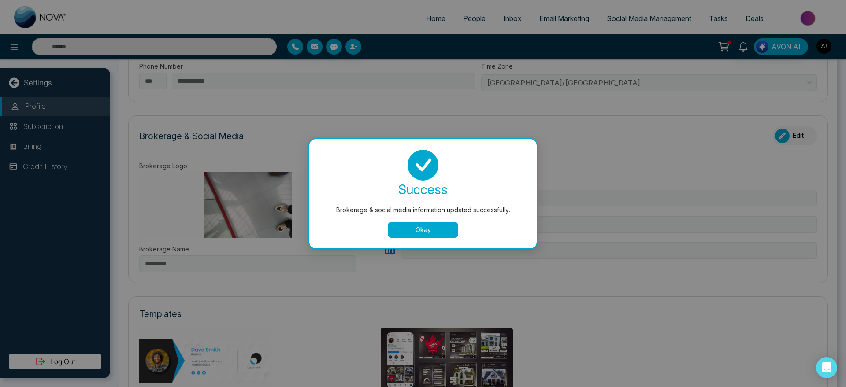
type input "**********"
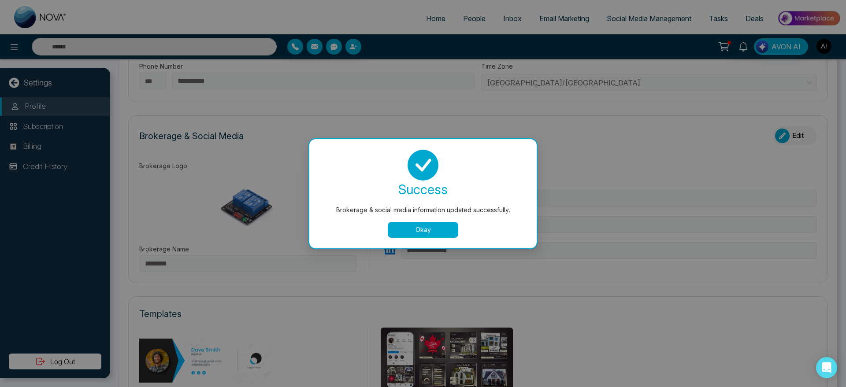
click at [439, 226] on button "Okay" at bounding box center [423, 230] width 70 height 16
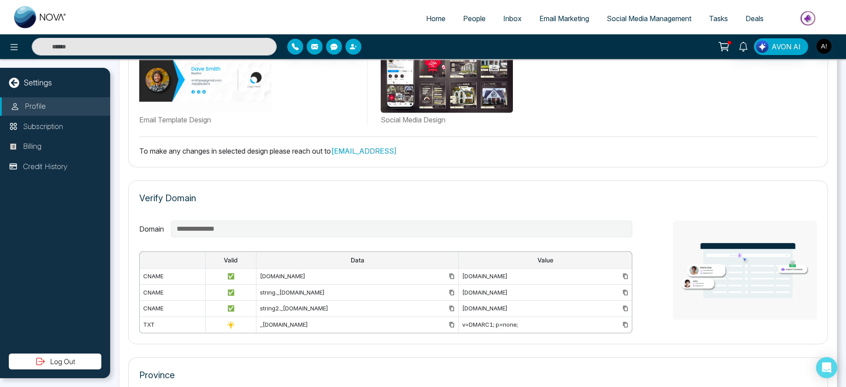
scroll to position [502, 0]
click at [383, 151] on link "support@novacrm.ai" at bounding box center [364, 150] width 66 height 9
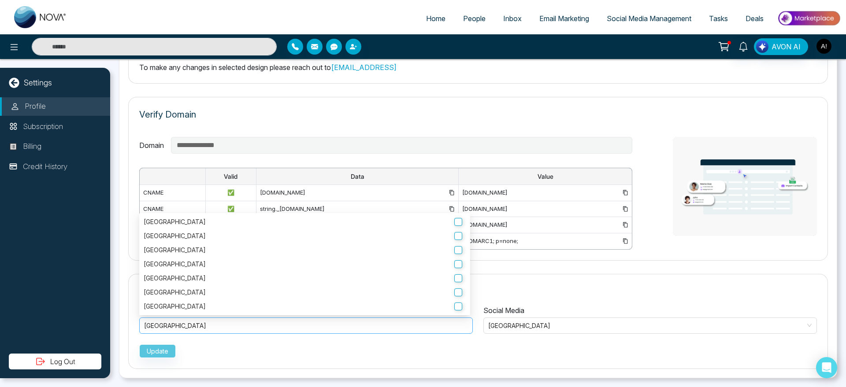
click at [224, 321] on div "Manitoba" at bounding box center [306, 326] width 324 height 11
click at [346, 242] on div "British Columbia" at bounding box center [304, 236] width 331 height 14
click at [450, 254] on label "Alberta" at bounding box center [305, 250] width 322 height 10
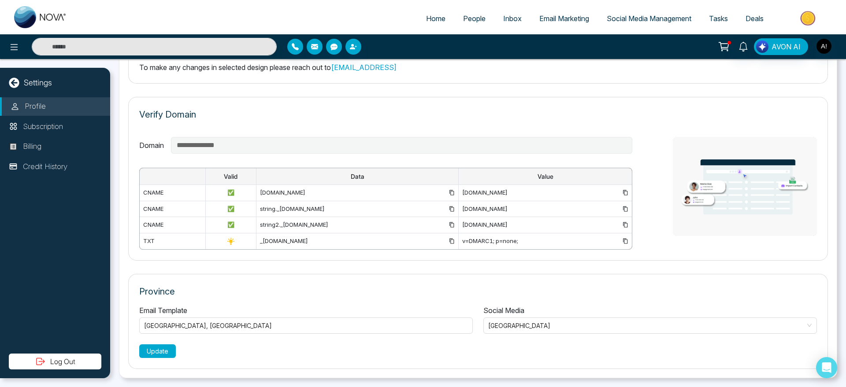
click at [161, 345] on button "Update" at bounding box center [157, 351] width 37 height 14
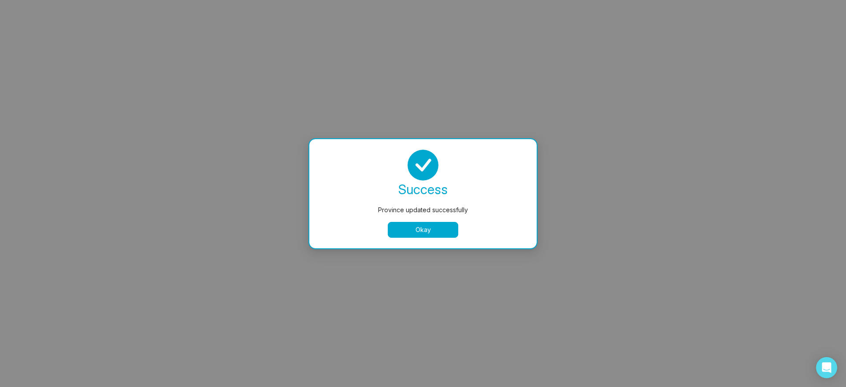
select select
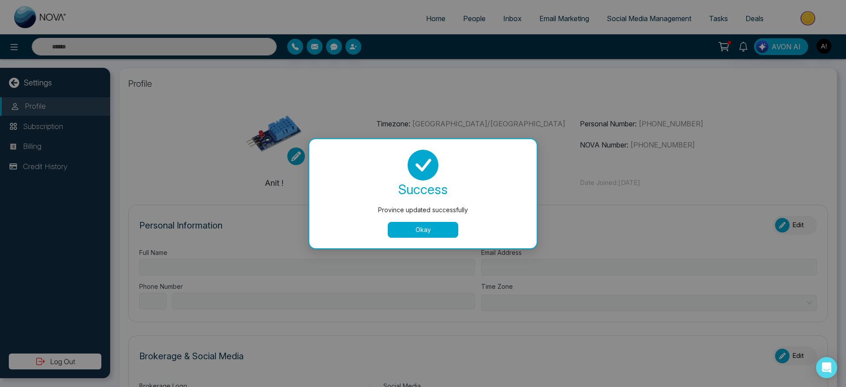
type input "******"
type input "**********"
select select "***"
type input "**********"
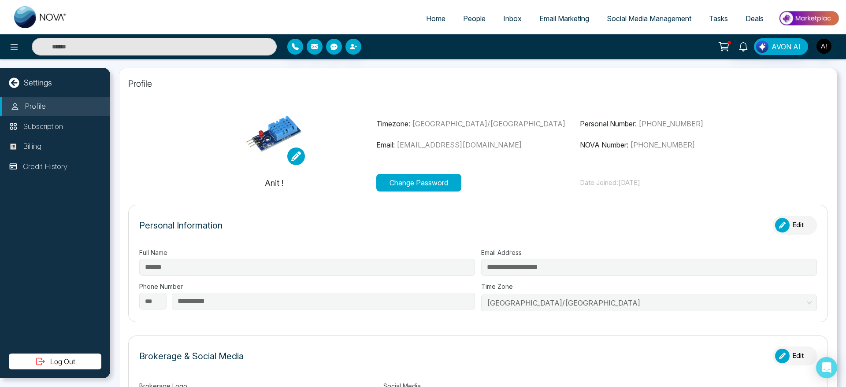
click at [428, 228] on div "Personal Information Edit" at bounding box center [477, 230] width 677 height 28
type input "********"
type input "**********"
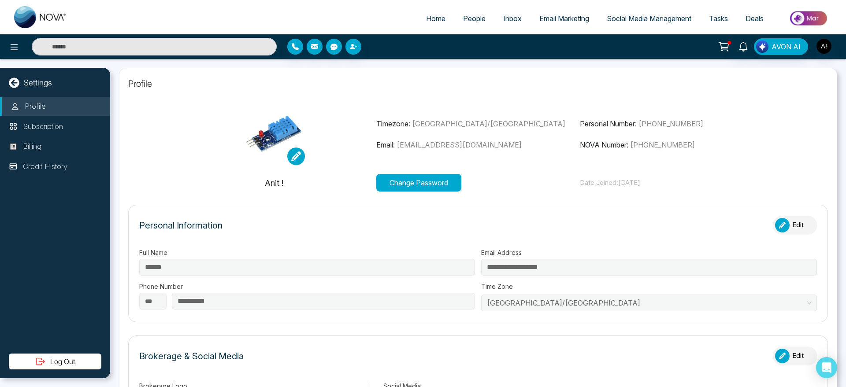
scroll to position [114, 0]
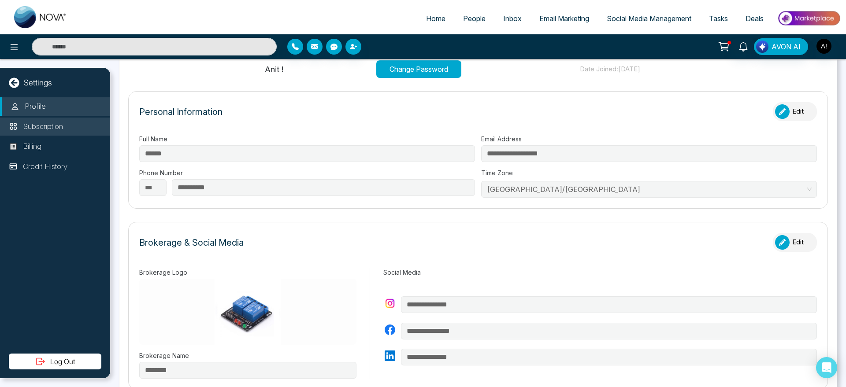
click at [48, 128] on p "Subscription" at bounding box center [43, 126] width 40 height 11
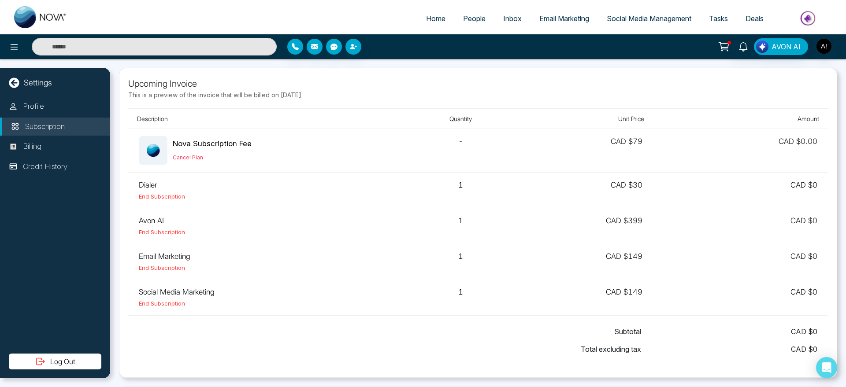
click at [179, 158] on button "Cancel Plan" at bounding box center [188, 158] width 30 height 8
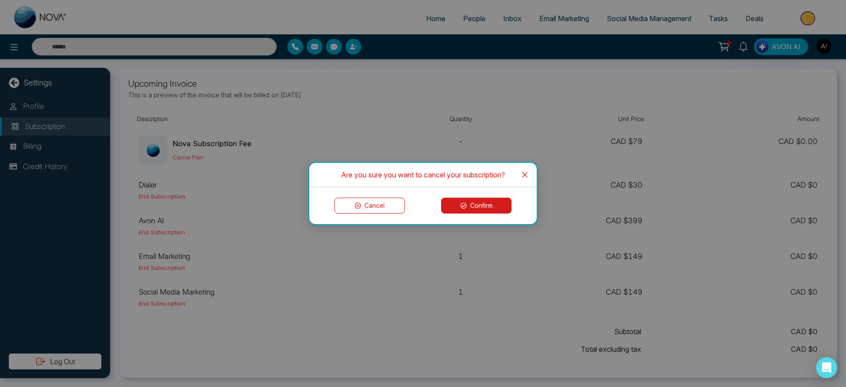
click at [394, 208] on button "Cancel" at bounding box center [369, 206] width 70 height 16
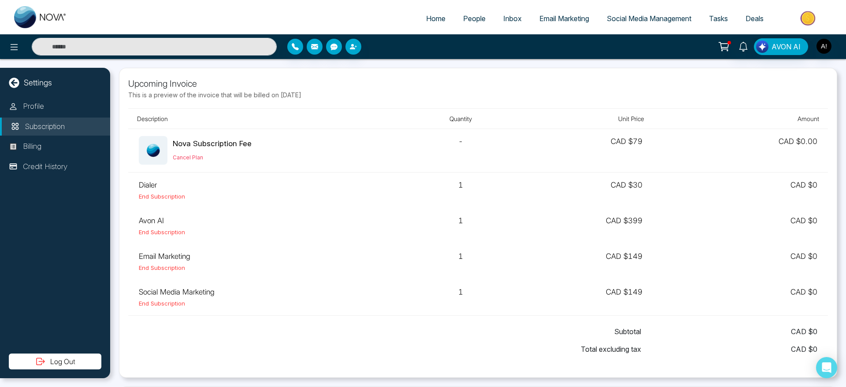
click at [427, 15] on span "Home" at bounding box center [435, 18] width 19 height 9
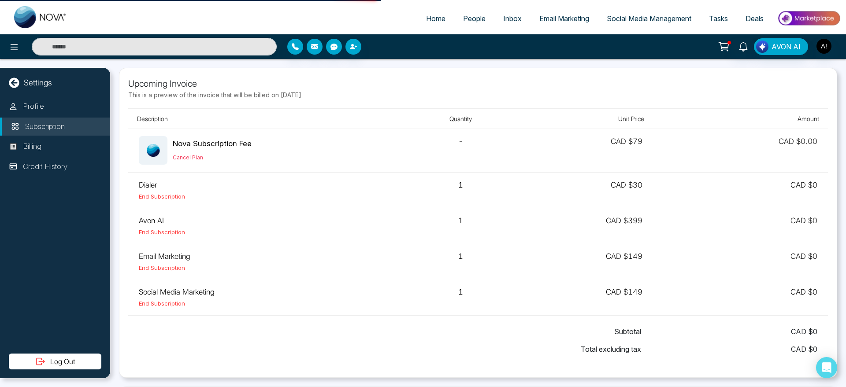
select select "*"
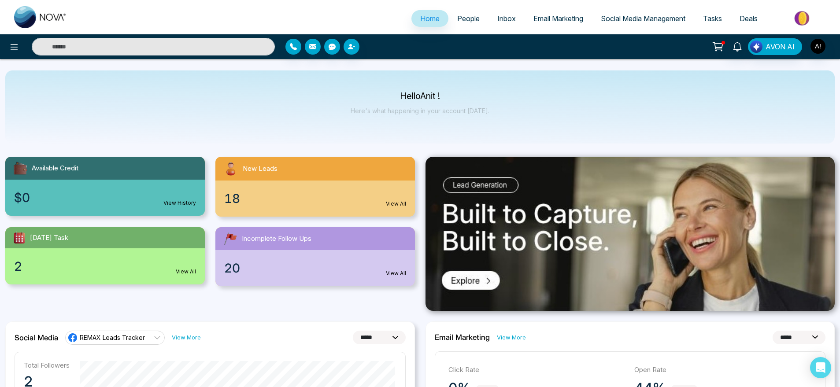
click at [718, 44] on icon at bounding box center [718, 47] width 12 height 12
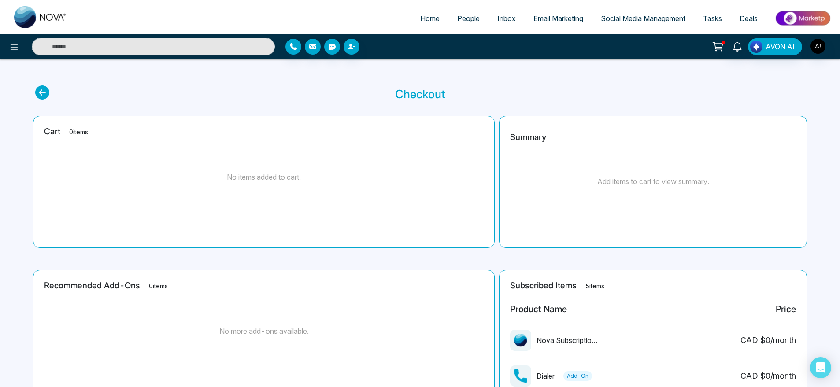
click at [411, 16] on link "Home" at bounding box center [429, 18] width 37 height 17
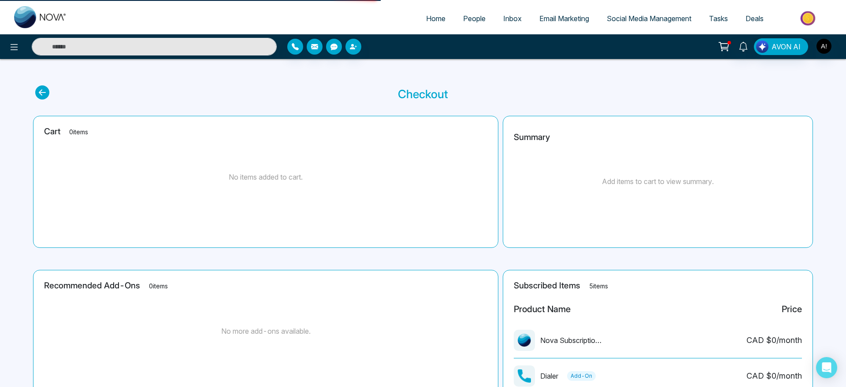
select select "*"
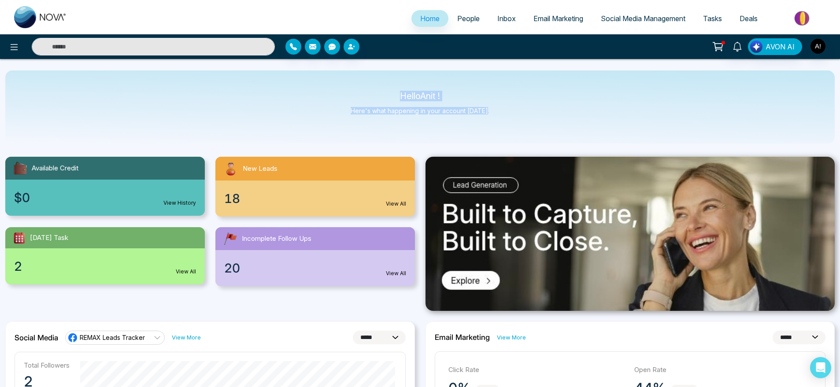
drag, startPoint x: 388, startPoint y: 92, endPoint x: 530, endPoint y: 120, distance: 145.1
click at [530, 120] on div "Hello Anit ! Here's what happening in your account today." at bounding box center [419, 106] width 829 height 73
drag, startPoint x: 530, startPoint y: 120, endPoint x: 349, endPoint y: 81, distance: 185.2
click at [349, 81] on div "Hello Anit ! Here's what happening in your account today." at bounding box center [419, 106] width 829 height 73
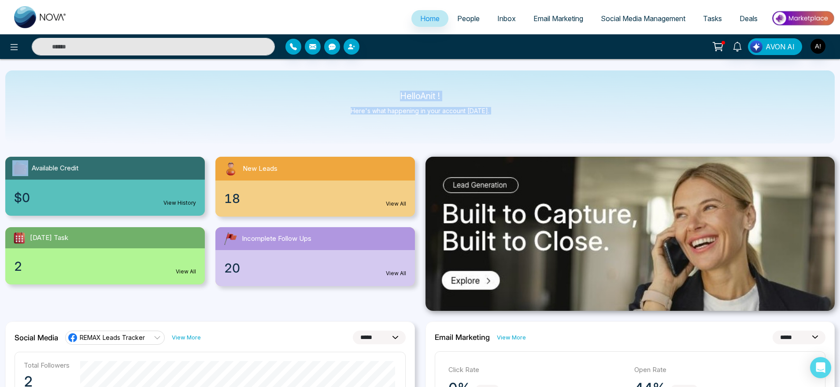
click at [349, 81] on div "Hello Anit ! Here's what happening in your account today." at bounding box center [419, 106] width 829 height 73
drag, startPoint x: 500, startPoint y: 111, endPoint x: 374, endPoint y: 79, distance: 129.9
click at [374, 79] on div "Hello Anit ! Here's what happening in your account today." at bounding box center [419, 106] width 829 height 73
drag, startPoint x: 488, startPoint y: 114, endPoint x: 372, endPoint y: 89, distance: 119.0
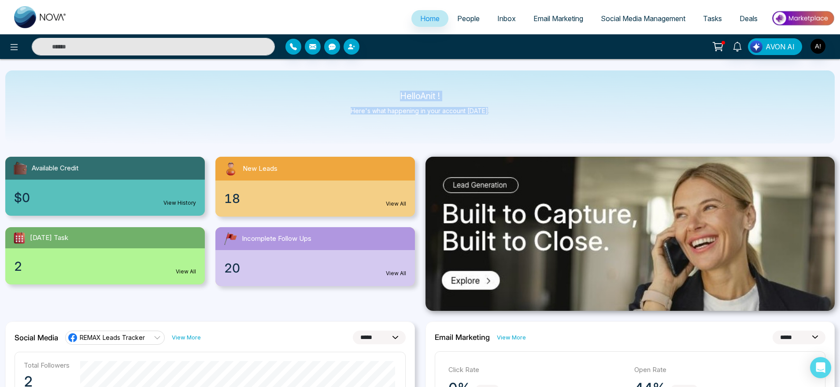
click at [372, 89] on div "Hello Anit ! Here's what happening in your account today." at bounding box center [419, 106] width 829 height 73
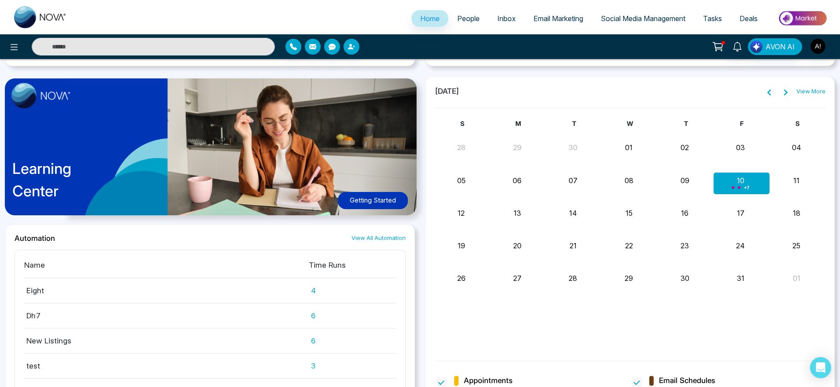
scroll to position [733, 0]
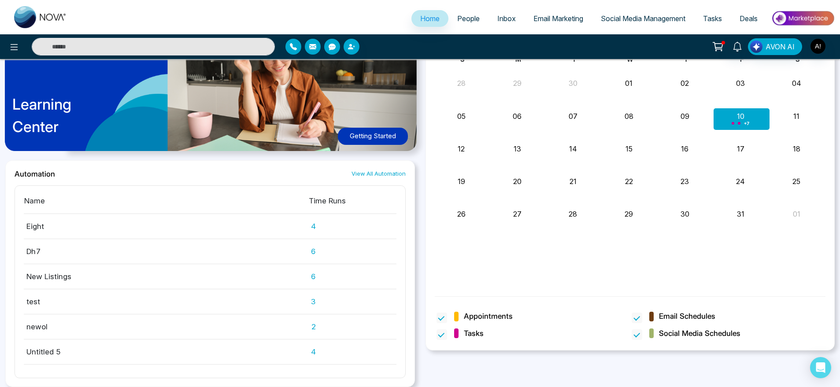
click at [347, 109] on div "Learning Center Getting Started" at bounding box center [210, 86] width 410 height 148
click at [396, 172] on link "View All Automation" at bounding box center [378, 174] width 54 height 8
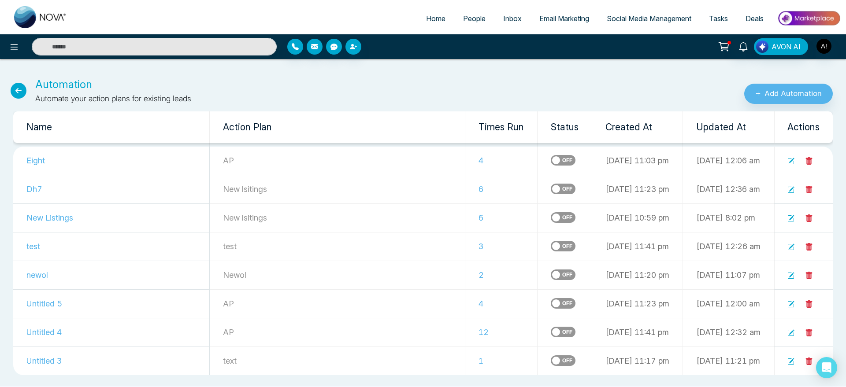
click at [14, 95] on icon at bounding box center [19, 91] width 16 height 16
select select "*"
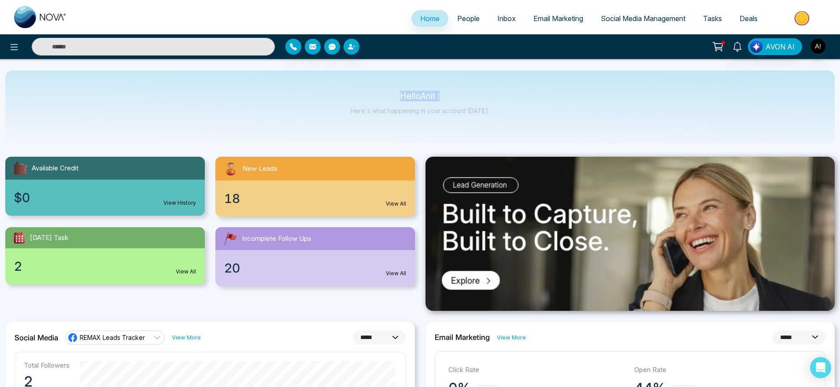
drag, startPoint x: 394, startPoint y: 89, endPoint x: 479, endPoint y: 106, distance: 86.7
click at [479, 106] on div "Hello Anit ! Here's what happening in your account today." at bounding box center [419, 106] width 829 height 73
click at [479, 106] on div "Hello Anit ! Here's what happening in your account today." at bounding box center [420, 106] width 139 height 29
drag, startPoint x: 479, startPoint y: 106, endPoint x: 358, endPoint y: 89, distance: 121.3
click at [358, 89] on div "Hello Anit ! Here's what happening in your account today." at bounding box center [419, 106] width 829 height 73
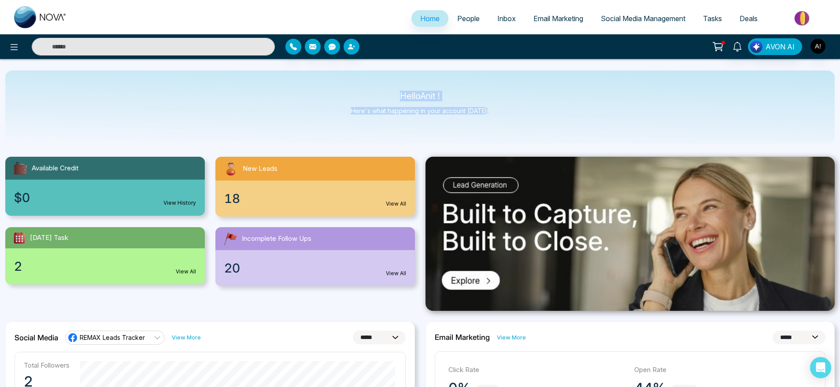
click at [358, 89] on div "Hello Anit ! Here's what happening in your account today." at bounding box center [419, 106] width 829 height 73
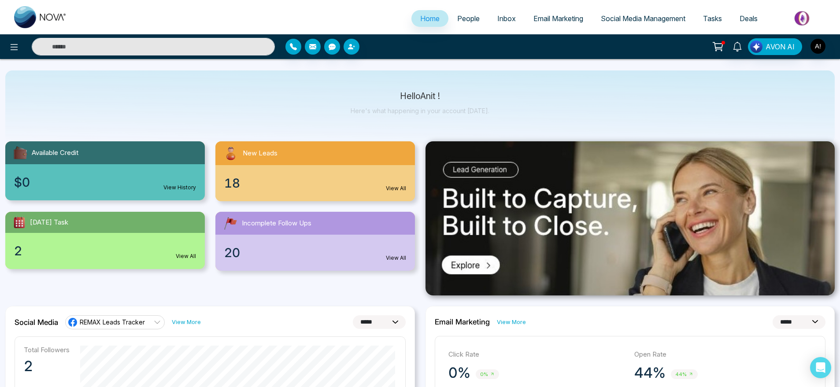
scroll to position [18, 0]
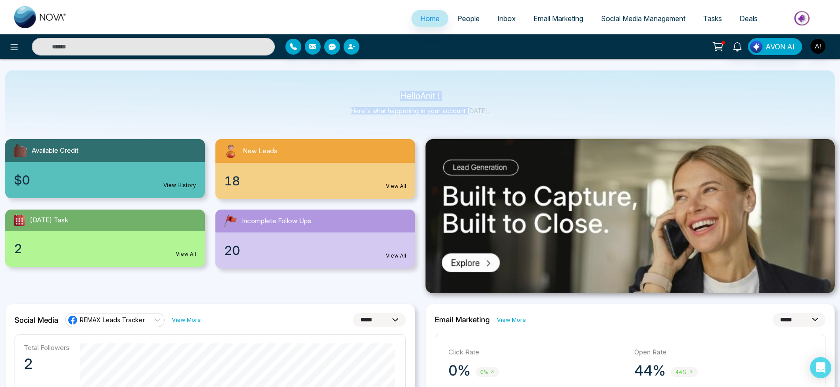
drag, startPoint x: 392, startPoint y: 93, endPoint x: 474, endPoint y: 108, distance: 83.3
click at [474, 108] on div "Hello Anit ! Here's what happening in your account today." at bounding box center [420, 106] width 139 height 29
click at [474, 108] on p "Here's what happening in your account today." at bounding box center [420, 110] width 139 height 7
click at [461, 180] on img at bounding box center [630, 216] width 410 height 154
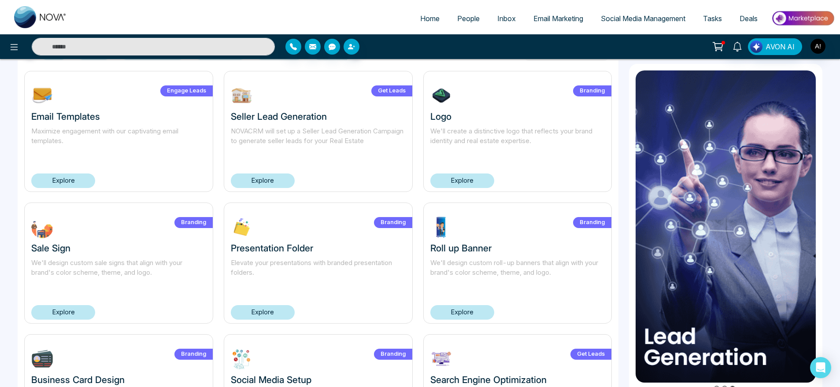
scroll to position [48, 0]
click at [424, 18] on span "Home" at bounding box center [429, 18] width 19 height 9
select select "*"
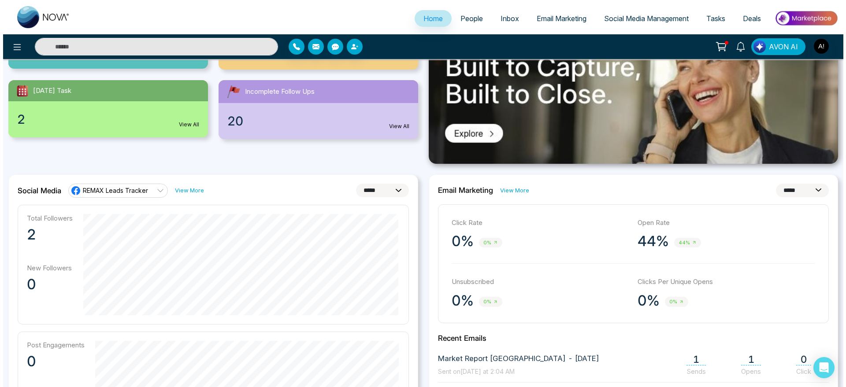
scroll to position [148, 0]
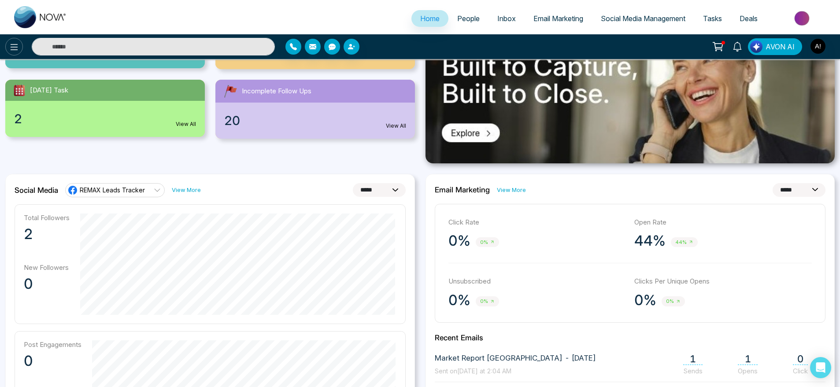
click at [14, 44] on icon at bounding box center [14, 47] width 11 height 11
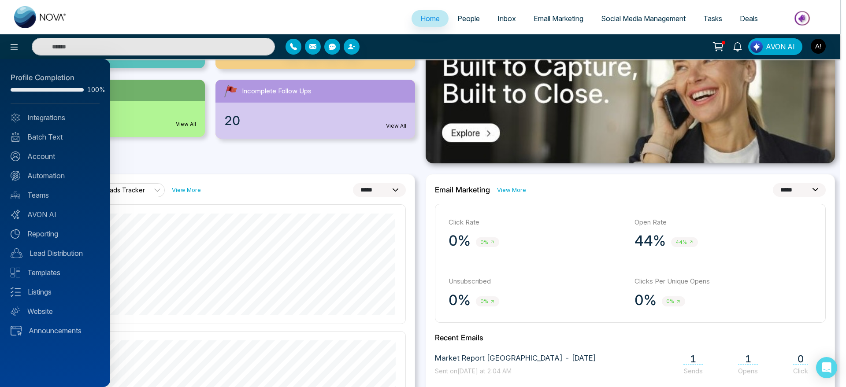
click at [285, 193] on div at bounding box center [423, 193] width 846 height 387
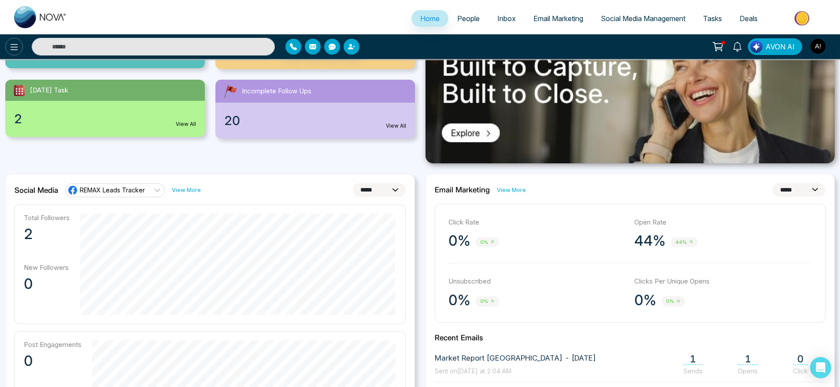
click at [8, 49] on button at bounding box center [14, 47] width 18 height 18
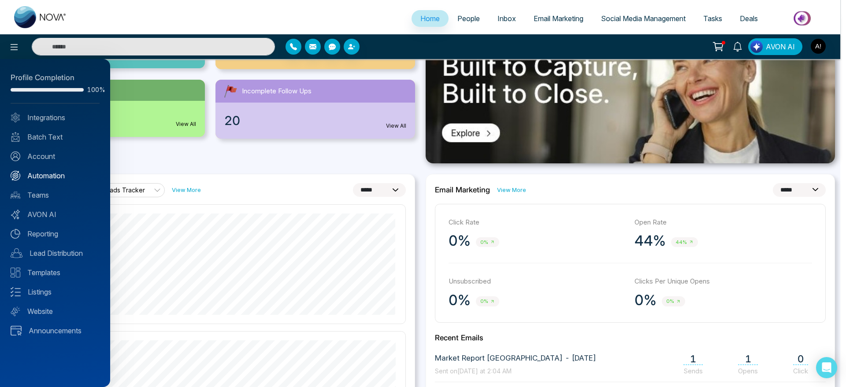
click at [52, 177] on link "Automation" at bounding box center [55, 175] width 89 height 11
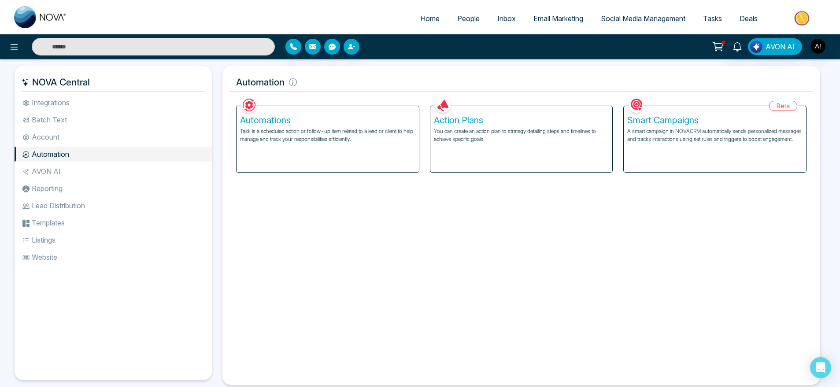
click at [331, 154] on div "Automations Task is a scheduled action or follow-up item related to a lead or c…" at bounding box center [327, 139] width 182 height 66
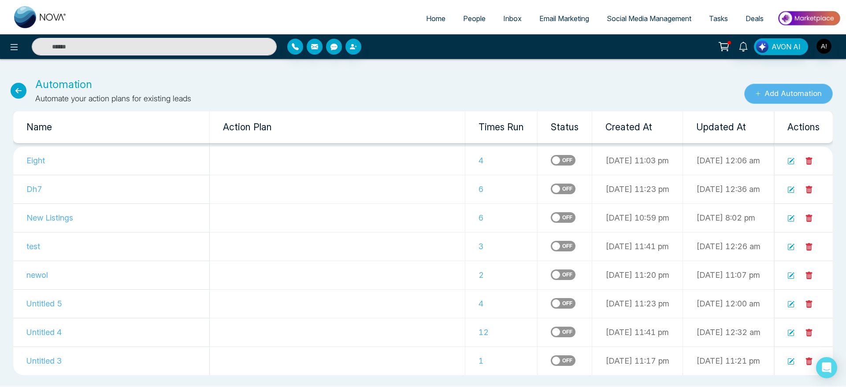
click at [805, 86] on button "Add Automation" at bounding box center [788, 94] width 89 height 20
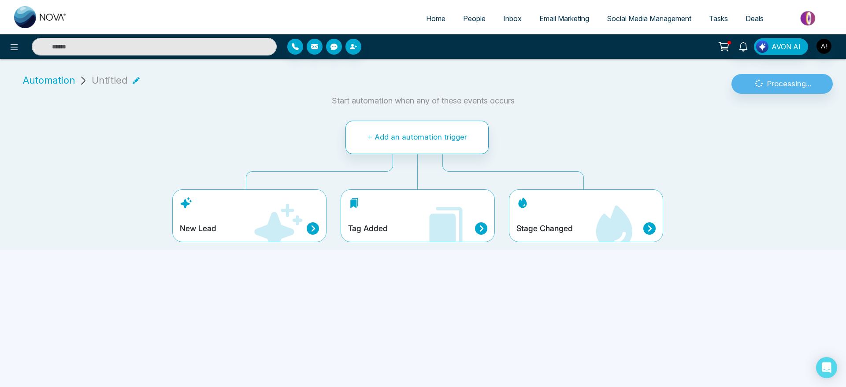
click at [545, 214] on div "Stage Changed" at bounding box center [586, 215] width 154 height 53
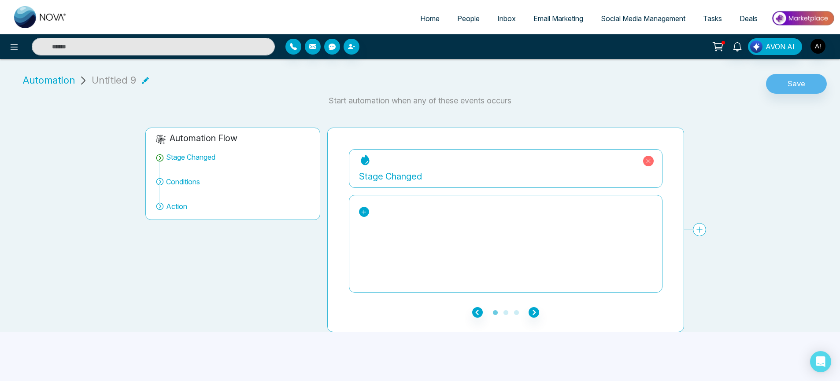
click at [363, 214] on icon at bounding box center [364, 212] width 6 height 6
click at [386, 275] on div "Show" at bounding box center [400, 278] width 68 height 11
click at [793, 75] on button "Save" at bounding box center [796, 84] width 61 height 20
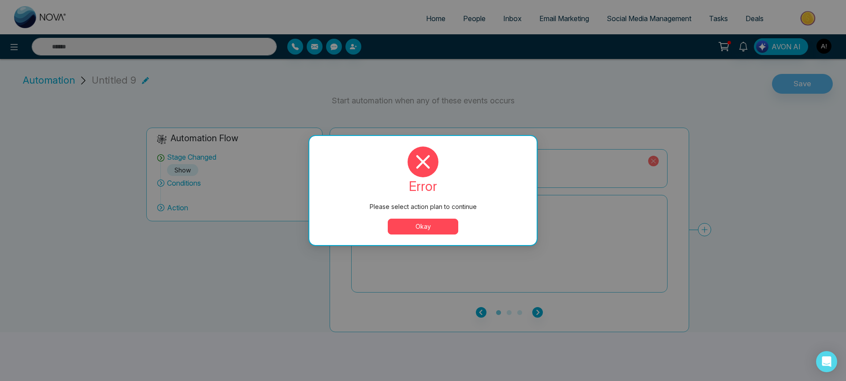
click at [445, 227] on button "Okay" at bounding box center [423, 227] width 70 height 16
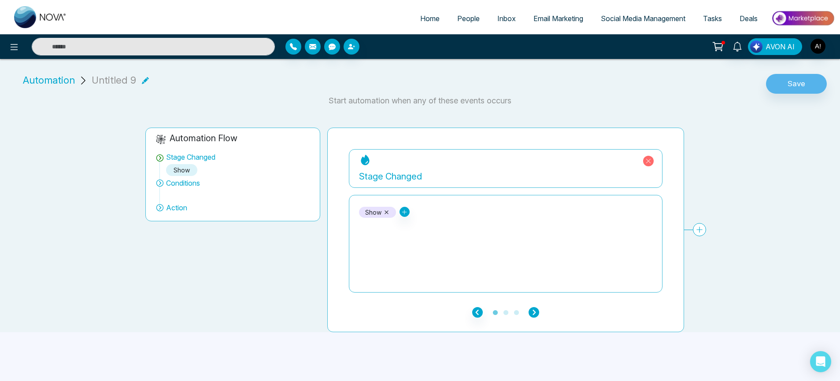
click at [537, 307] on icon "button" at bounding box center [533, 312] width 11 height 11
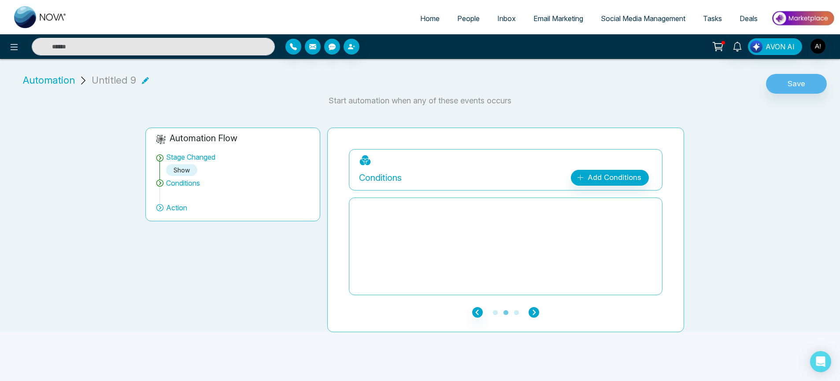
click at [537, 307] on icon "button" at bounding box center [533, 312] width 11 height 11
click at [619, 181] on div "Action Add Action Plan" at bounding box center [506, 169] width 314 height 41
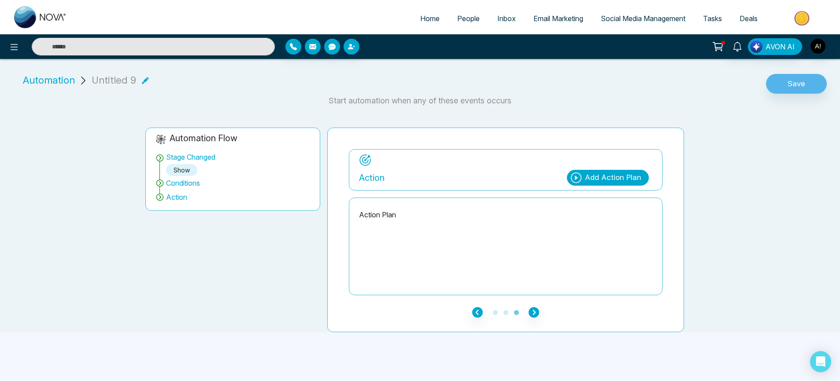
click at [619, 172] on div "Add Action Plan" at bounding box center [613, 177] width 56 height 11
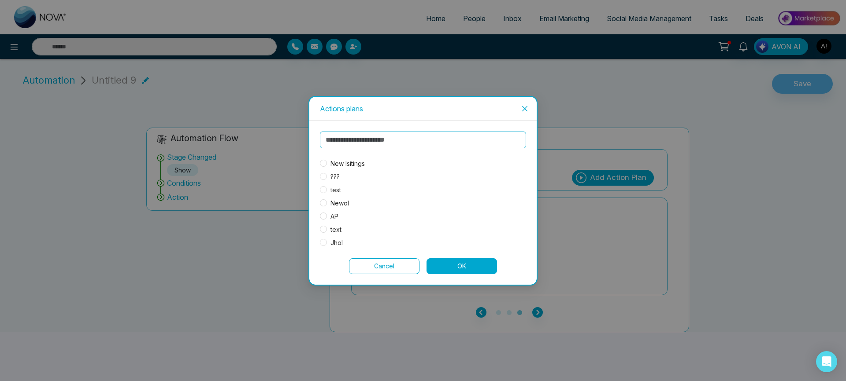
click at [334, 231] on span "text" at bounding box center [336, 230] width 18 height 10
click at [334, 217] on span "AP" at bounding box center [334, 217] width 15 height 10
click at [485, 269] on button "OK" at bounding box center [461, 267] width 70 height 16
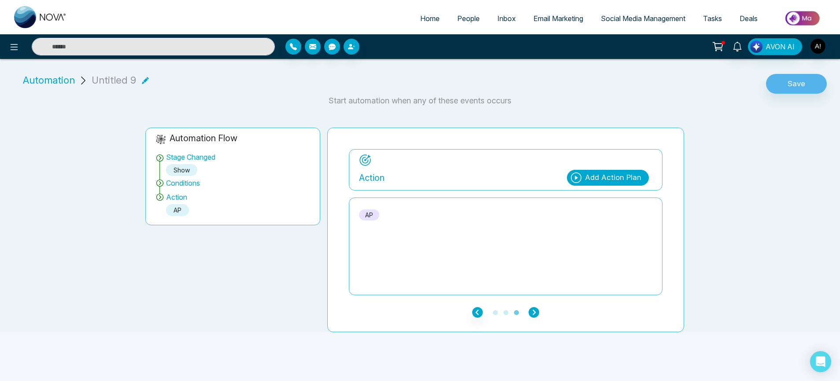
click at [534, 307] on button "button" at bounding box center [533, 312] width 11 height 11
click at [775, 78] on button "Save" at bounding box center [796, 84] width 61 height 20
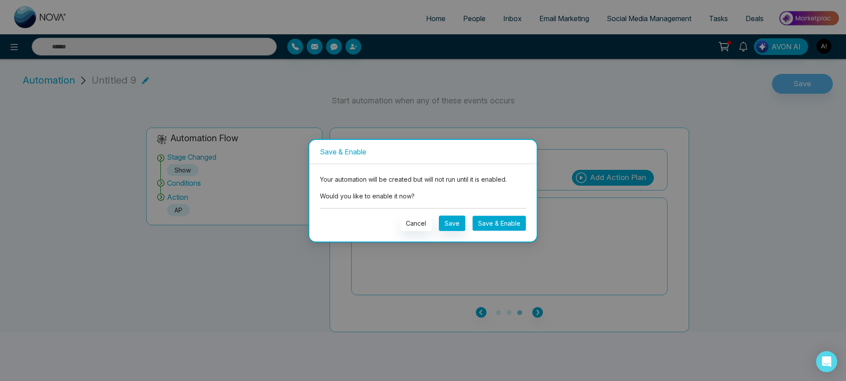
click at [487, 222] on button "Save & Enable" at bounding box center [499, 223] width 54 height 15
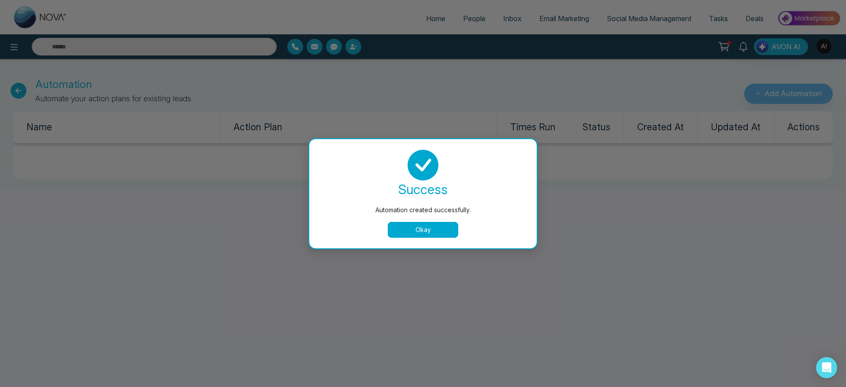
click at [428, 220] on div "success Automation created successfully. Okay" at bounding box center [423, 194] width 206 height 88
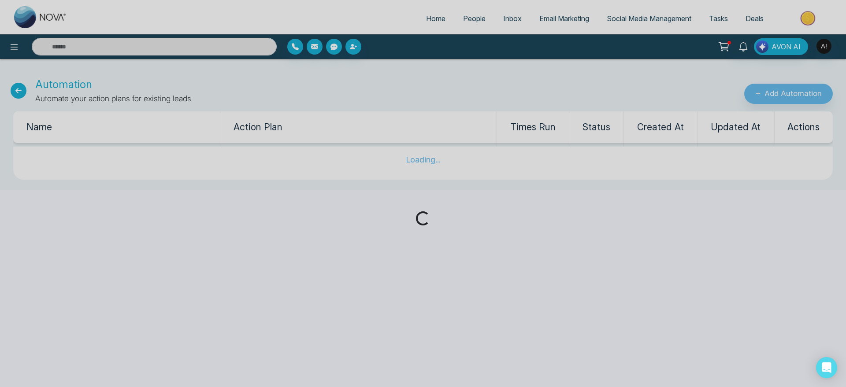
click at [465, 14] on div "Loading..." at bounding box center [423, 193] width 846 height 387
click at [466, 17] on div "Loading..." at bounding box center [423, 193] width 846 height 387
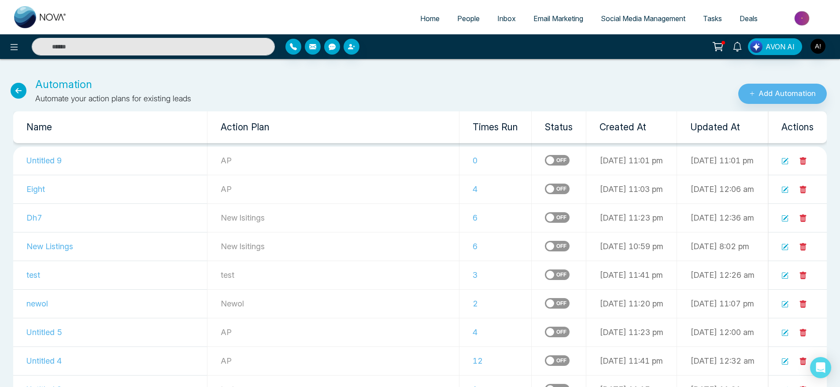
click at [466, 17] on span "People" at bounding box center [468, 18] width 22 height 9
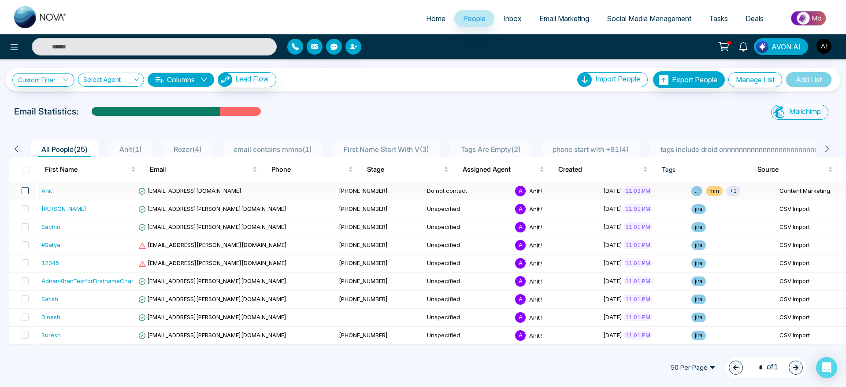
click at [25, 187] on span at bounding box center [25, 190] width 7 height 7
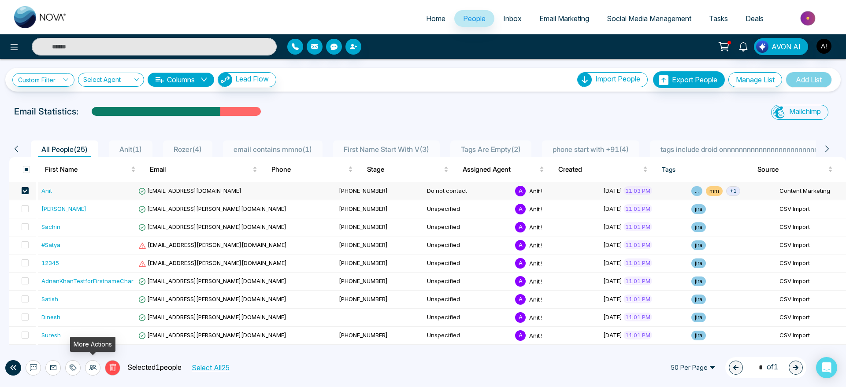
click at [89, 367] on icon at bounding box center [92, 367] width 7 height 7
click at [96, 366] on icon at bounding box center [92, 367] width 7 height 7
click at [97, 316] on link "Update Stage" at bounding box center [77, 319] width 41 height 7
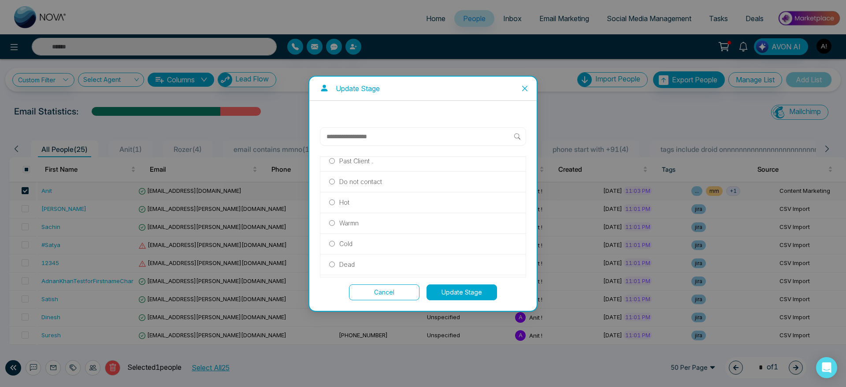
scroll to position [190, 0]
click at [354, 251] on div "Show" at bounding box center [422, 246] width 205 height 21
click at [354, 248] on p "Show" at bounding box center [347, 246] width 16 height 10
click at [451, 294] on button "Update Stage" at bounding box center [461, 292] width 70 height 16
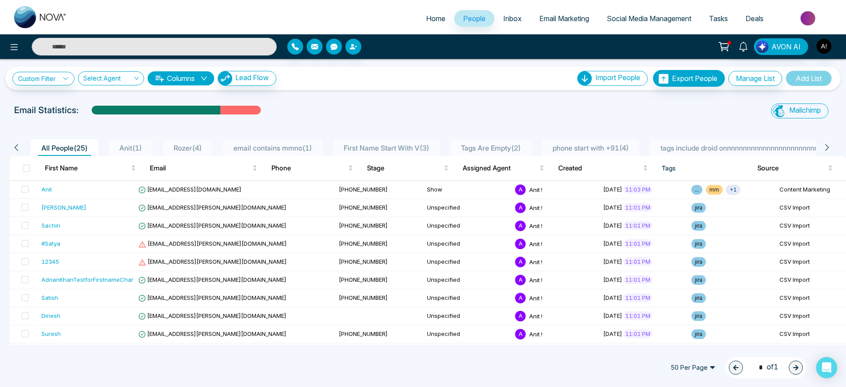
scroll to position [0, 0]
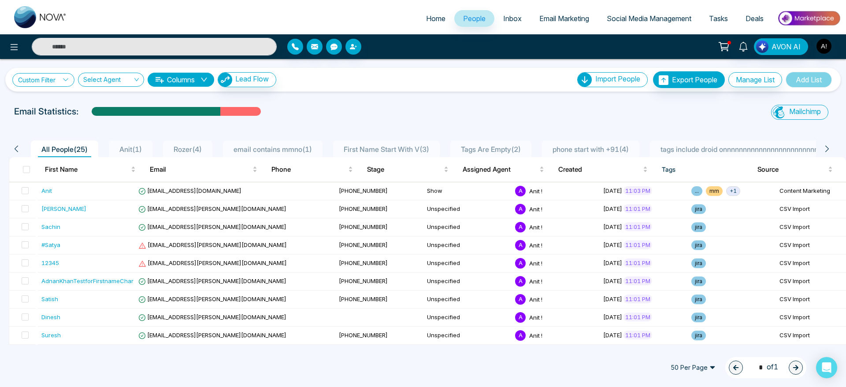
click at [55, 78] on link "Custom Filter" at bounding box center [43, 80] width 62 height 14
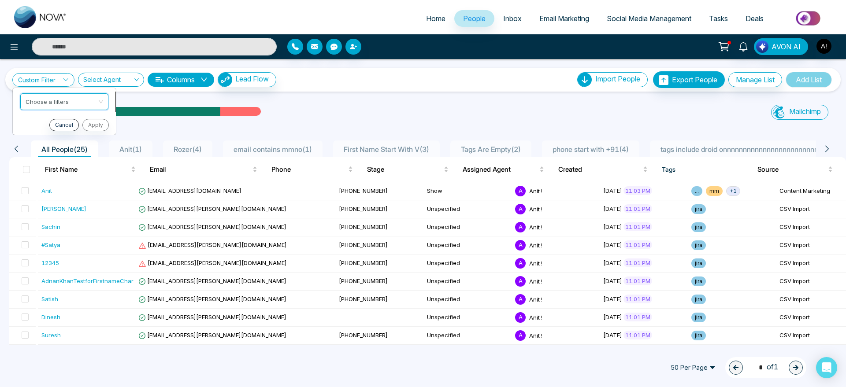
click at [74, 103] on input "search" at bounding box center [61, 100] width 71 height 13
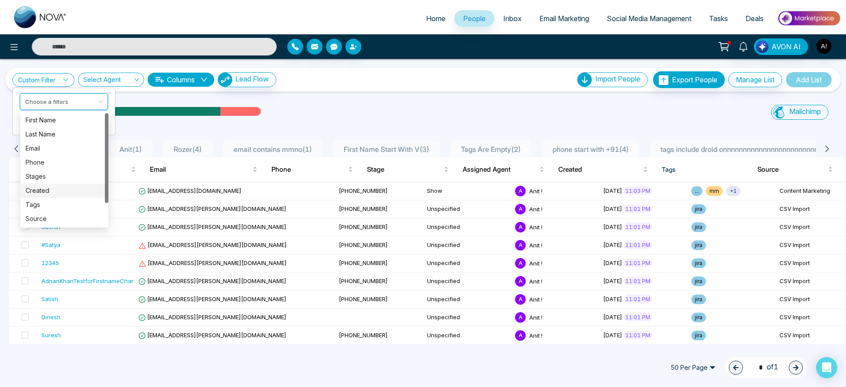
scroll to position [28, 0]
click at [55, 186] on div "Source" at bounding box center [65, 191] width 78 height 10
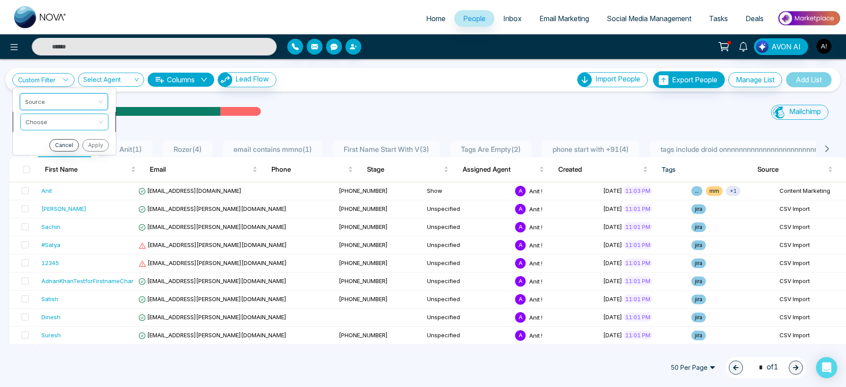
click at [67, 129] on span at bounding box center [61, 122] width 71 height 16
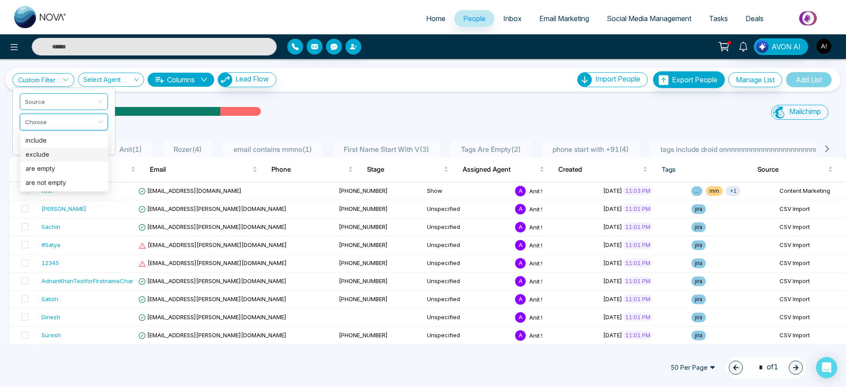
click at [70, 148] on div "exclude" at bounding box center [64, 155] width 88 height 14
click at [63, 118] on span "exclude" at bounding box center [65, 122] width 78 height 16
click at [63, 144] on div "include" at bounding box center [65, 141] width 78 height 10
click at [67, 143] on input "search" at bounding box center [61, 140] width 71 height 13
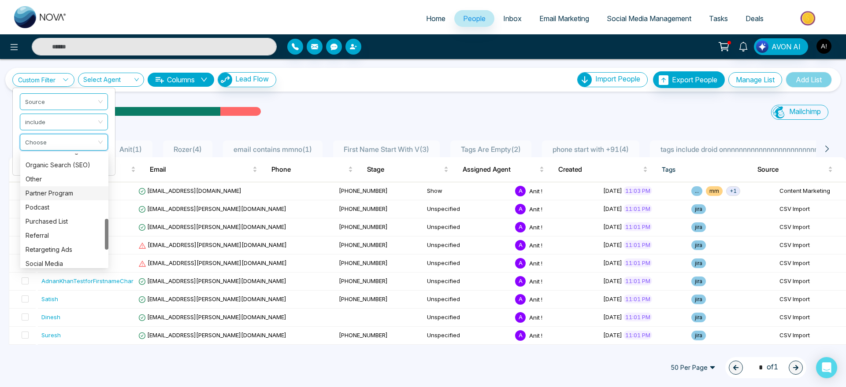
scroll to position [236, 0]
click at [61, 225] on div "Purchased List" at bounding box center [65, 221] width 78 height 10
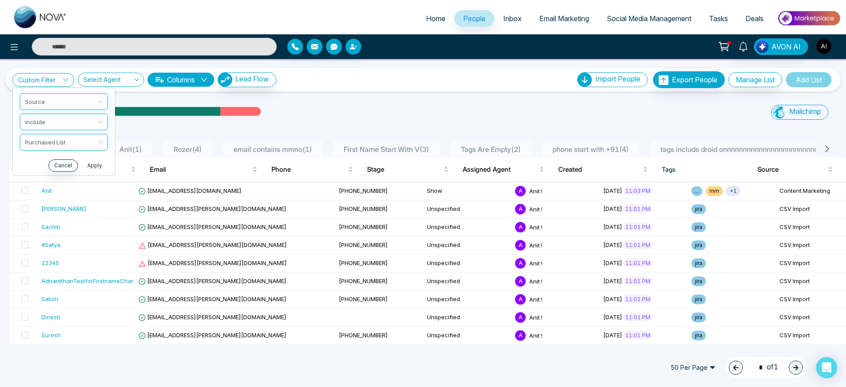
click at [102, 164] on button "Apply" at bounding box center [94, 165] width 26 height 12
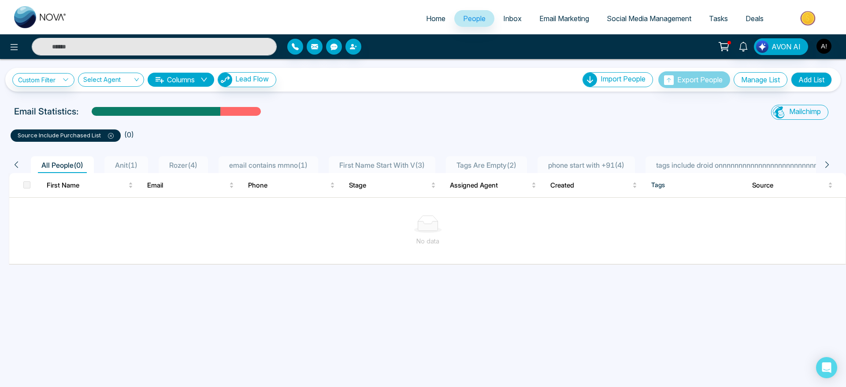
click at [108, 134] on icon at bounding box center [111, 136] width 6 height 6
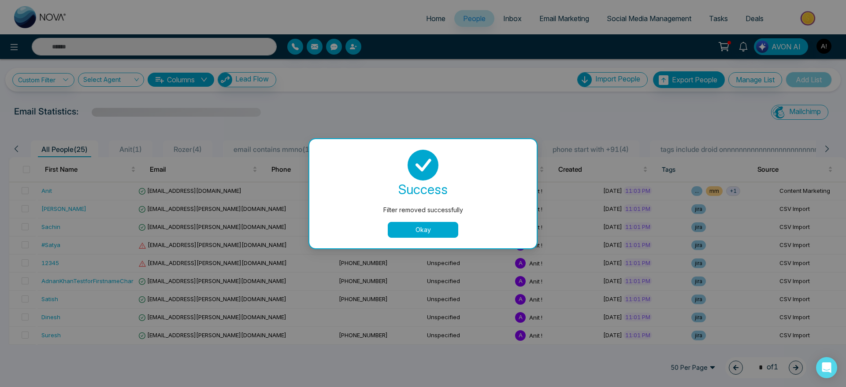
click at [107, 134] on div "Filter removed successfully success Filter removed successfully Okay" at bounding box center [423, 193] width 846 height 387
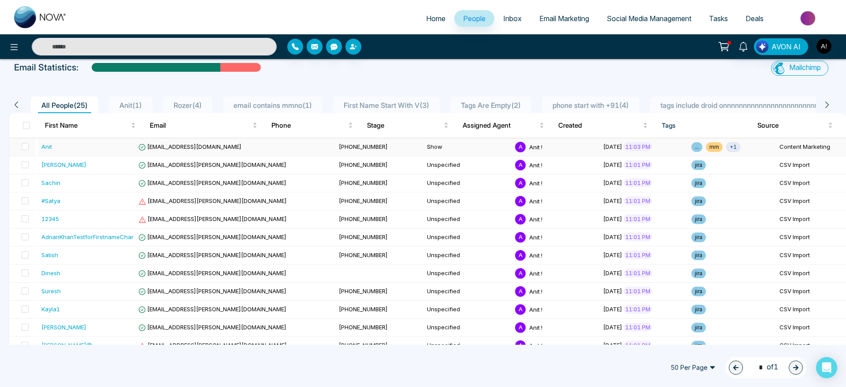
scroll to position [0, 0]
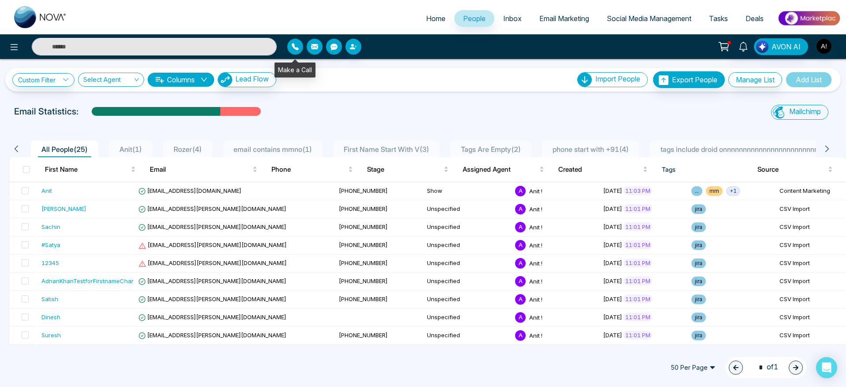
click at [296, 44] on icon "button" at bounding box center [295, 46] width 7 height 7
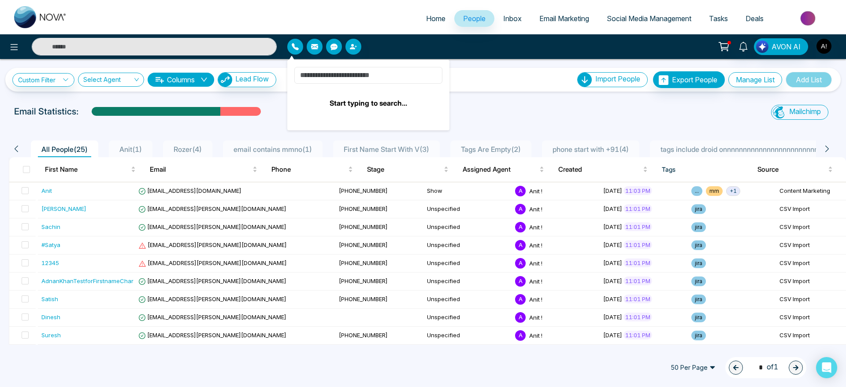
click at [358, 78] on input at bounding box center [368, 75] width 148 height 17
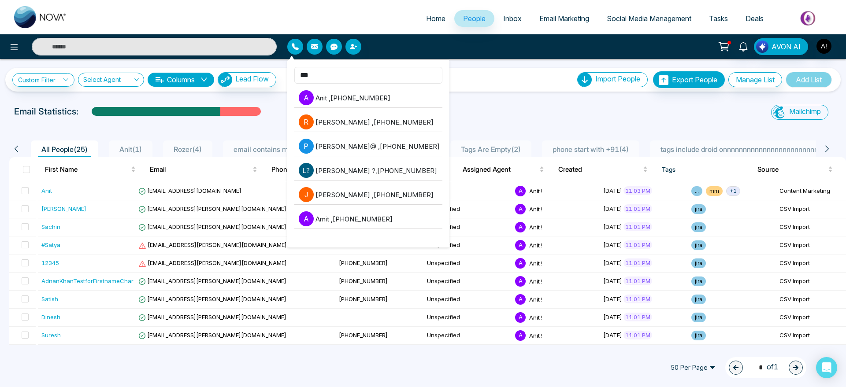
type input "****"
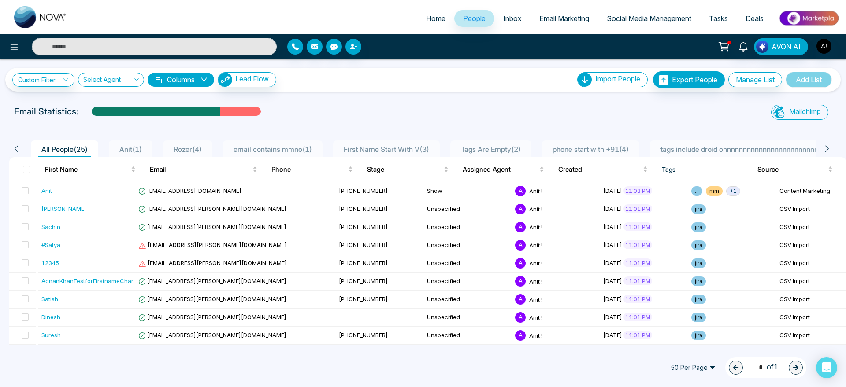
click at [475, 103] on div "Custom Filter Choose a filters Cancel Apply Select Agent Columns Lead Flow Impo…" at bounding box center [423, 202] width 846 height 286
click at [388, 103] on div "Custom Filter Choose a filters Cancel Apply Select Agent Columns Lead Flow Impo…" at bounding box center [423, 202] width 846 height 286
click at [422, 78] on div "Custom Filter Choose a filters Cancel Apply Select Agent Columns Lead Flow Impo…" at bounding box center [422, 79] width 821 height 17
click at [96, 76] on input "search" at bounding box center [107, 81] width 49 height 17
click at [114, 114] on div "Anit ! (me)" at bounding box center [110, 112] width 55 height 10
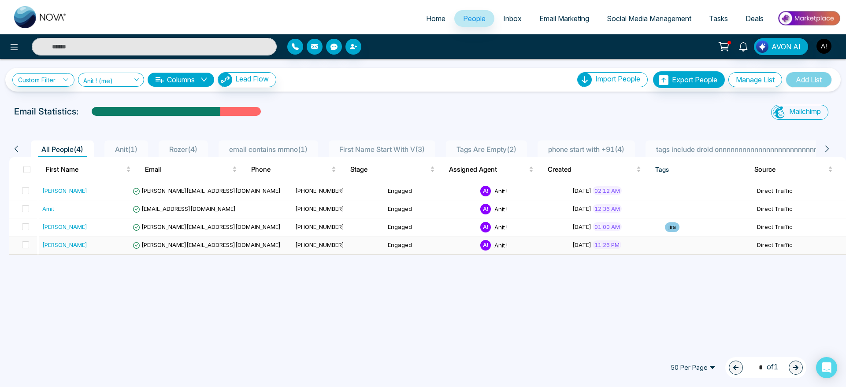
click at [222, 246] on td "lokesh@mmnovatech.com" at bounding box center [210, 245] width 163 height 18
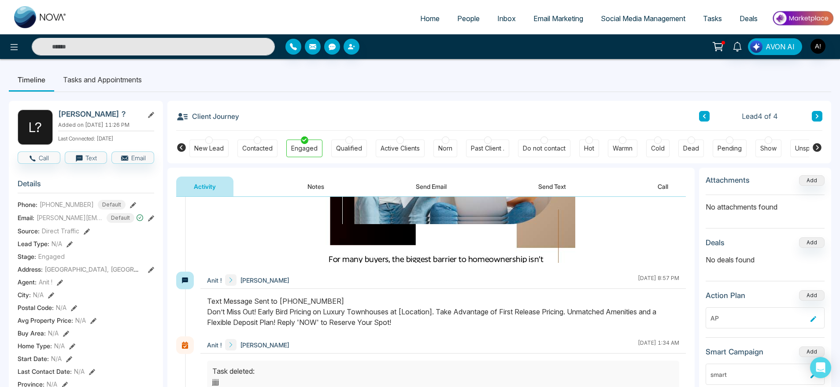
click at [315, 91] on ul "Timeline Tasks and Appointments" at bounding box center [420, 80] width 822 height 24
drag, startPoint x: 195, startPoint y: 117, endPoint x: 264, endPoint y: 114, distance: 69.2
click at [264, 114] on div "Client Journey Lead 4 of 4" at bounding box center [499, 116] width 646 height 30
drag, startPoint x: 264, startPoint y: 114, endPoint x: 166, endPoint y: 115, distance: 97.8
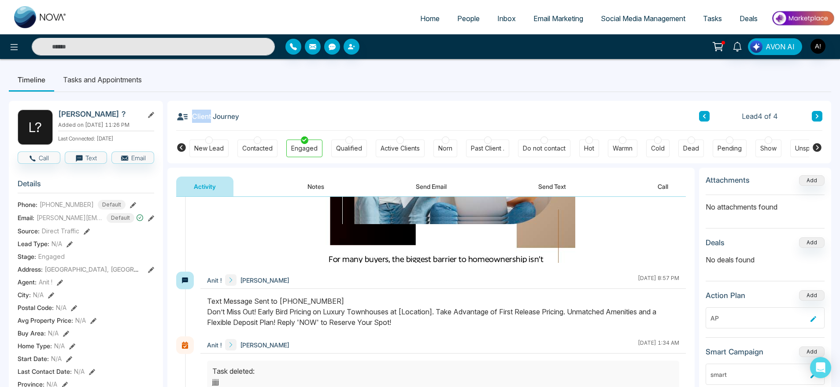
click at [257, 118] on div "Client Journey Lead 4 of 4" at bounding box center [499, 116] width 646 height 30
drag, startPoint x: 239, startPoint y: 113, endPoint x: 252, endPoint y: 114, distance: 13.7
click at [252, 114] on div "Client Journey Lead 4 of 4" at bounding box center [499, 116] width 646 height 30
drag, startPoint x: 252, startPoint y: 114, endPoint x: 243, endPoint y: 117, distance: 9.5
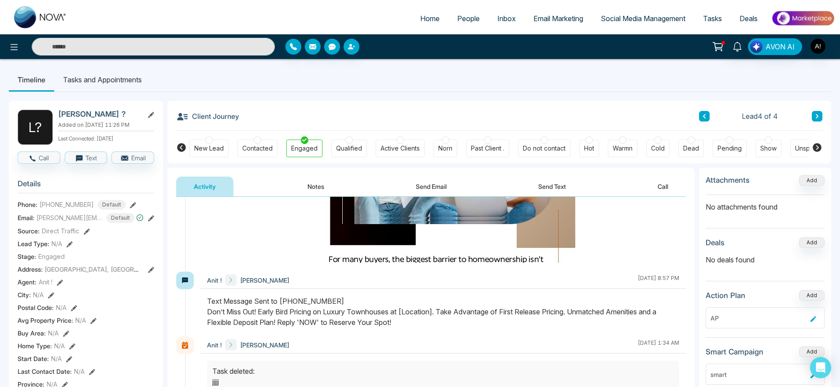
click at [243, 117] on div "Client Journey Lead 4 of 4" at bounding box center [499, 116] width 646 height 30
click at [242, 118] on div "Client Journey Lead 4 of 4" at bounding box center [499, 116] width 646 height 30
drag, startPoint x: 242, startPoint y: 118, endPoint x: 224, endPoint y: 118, distance: 18.5
click at [224, 118] on div "Client Journey Lead 4 of 4" at bounding box center [499, 116] width 646 height 30
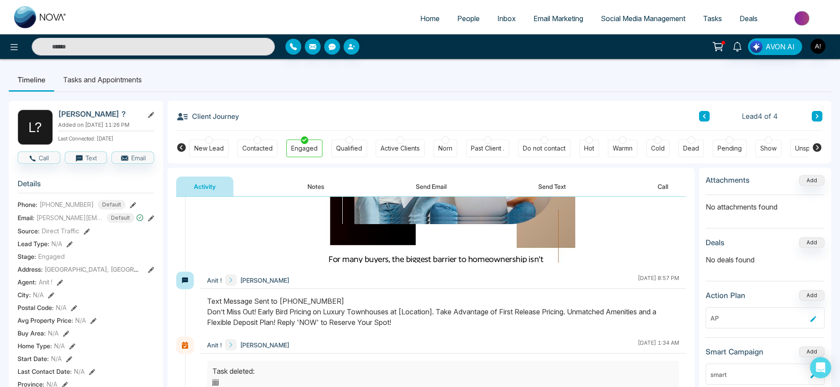
click at [270, 107] on div "Client Journey Lead 4 of 4" at bounding box center [499, 116] width 646 height 30
click at [236, 116] on h3 "Client Journey" at bounding box center [207, 116] width 63 height 13
drag, startPoint x: 236, startPoint y: 116, endPoint x: 182, endPoint y: 118, distance: 53.7
click at [182, 118] on h3 "Client Journey" at bounding box center [207, 116] width 63 height 13
click at [182, 118] on icon at bounding box center [182, 116] width 10 height 7
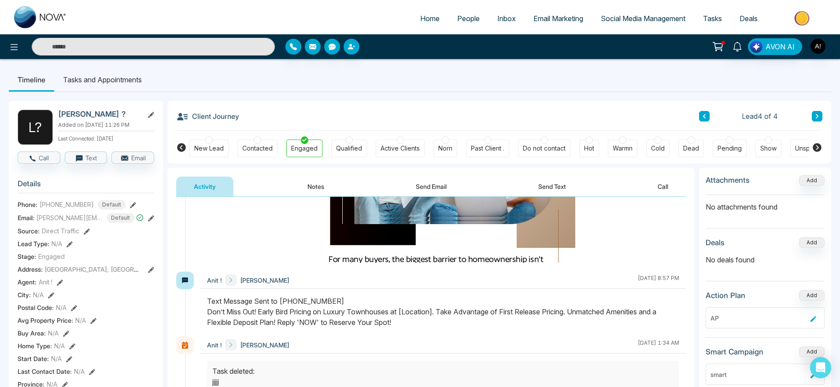
drag, startPoint x: 194, startPoint y: 117, endPoint x: 246, endPoint y: 120, distance: 52.1
click at [246, 120] on div "Client Journey Lead 4 of 4" at bounding box center [499, 116] width 646 height 30
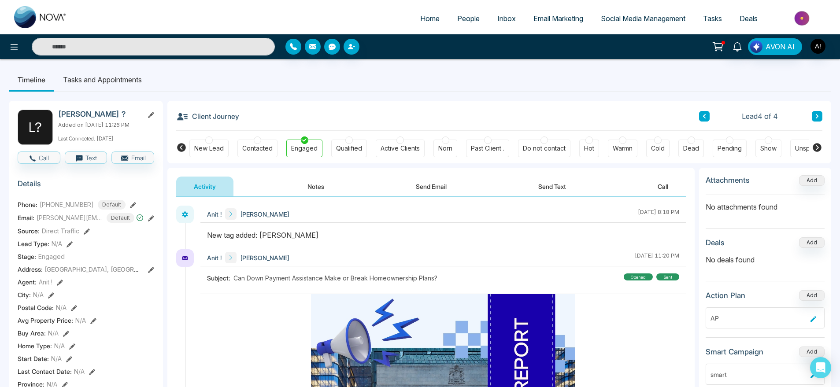
drag, startPoint x: 281, startPoint y: 236, endPoint x: 196, endPoint y: 239, distance: 84.6
click at [196, 239] on div "Anit ! Lokesh October 8 2025 | 8:18 PM" at bounding box center [431, 228] width 510 height 44
click at [459, 11] on link "People" at bounding box center [468, 18] width 40 height 17
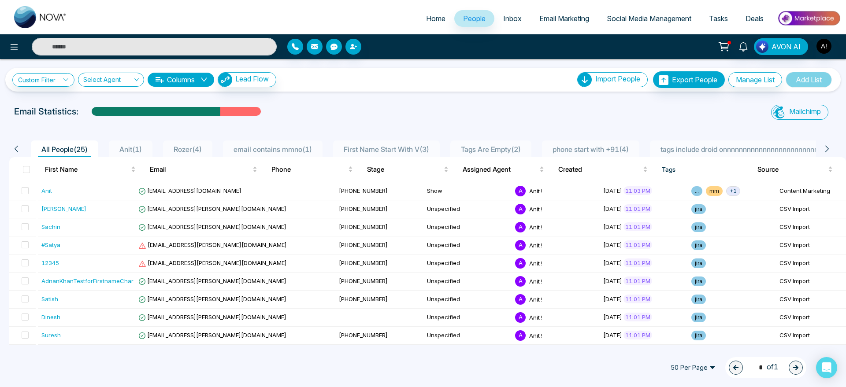
click at [355, 134] on div "All People ( 25 ) Anit ( 1 ) Rozer ( 4 ) email contains mmno ( 1 ) First Name S…" at bounding box center [422, 380] width 835 height 508
click at [505, 18] on span "Inbox" at bounding box center [512, 18] width 18 height 9
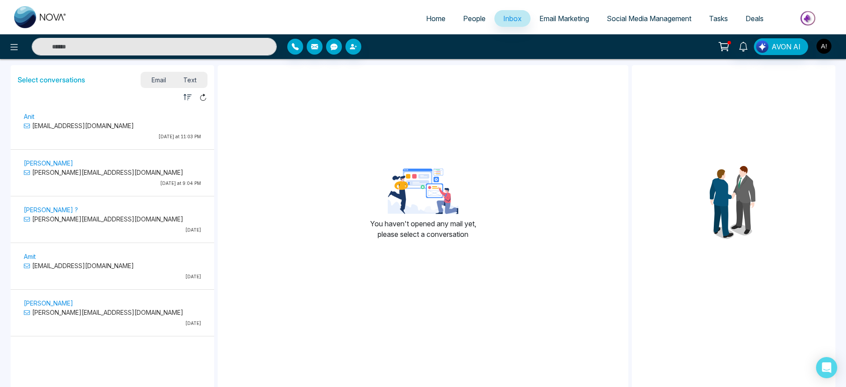
click at [186, 87] on div "Email Text" at bounding box center [174, 79] width 66 height 15
click at [192, 84] on span "Text" at bounding box center [190, 80] width 31 height 12
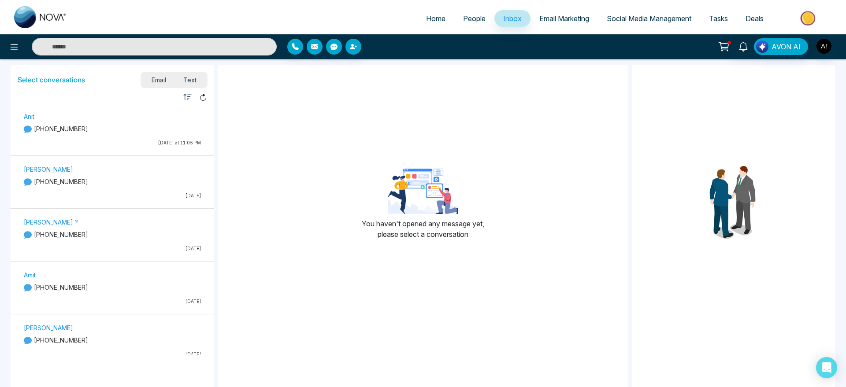
click at [159, 77] on span "Email" at bounding box center [159, 80] width 32 height 12
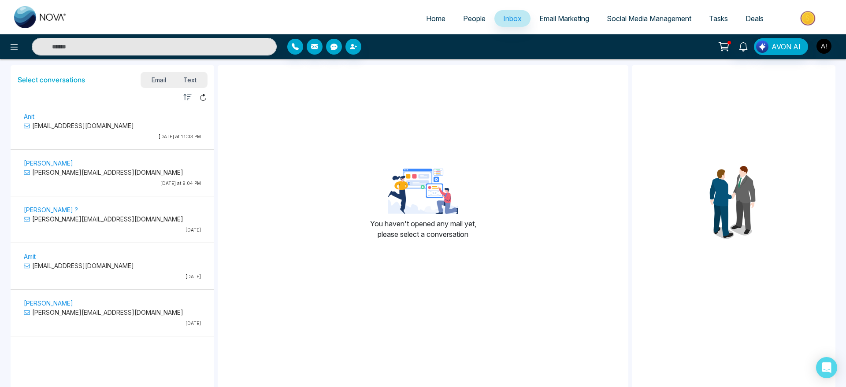
drag, startPoint x: 353, startPoint y: 218, endPoint x: 492, endPoint y: 237, distance: 140.4
click at [492, 237] on div "You haven't opened any mail yet, please select a conversation" at bounding box center [423, 207] width 410 height 271
click at [565, 18] on span "Email Marketing" at bounding box center [564, 18] width 50 height 9
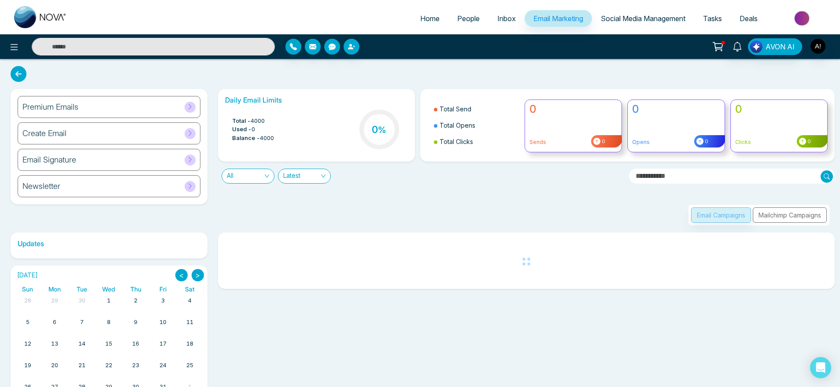
click at [86, 107] on div "Premium Emails" at bounding box center [109, 107] width 183 height 22
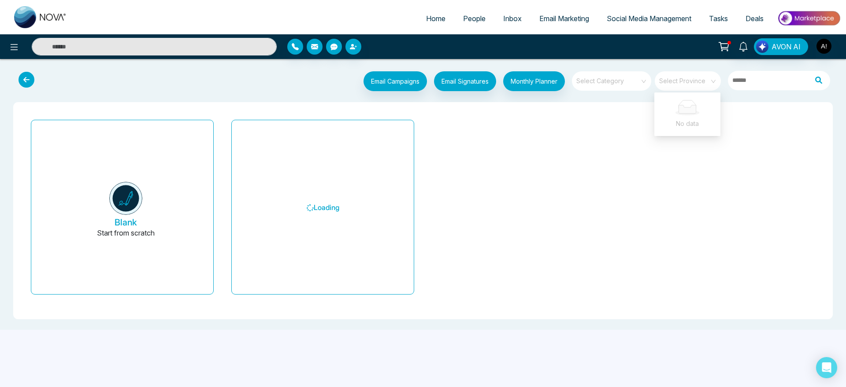
click at [705, 86] on span at bounding box center [684, 80] width 50 height 19
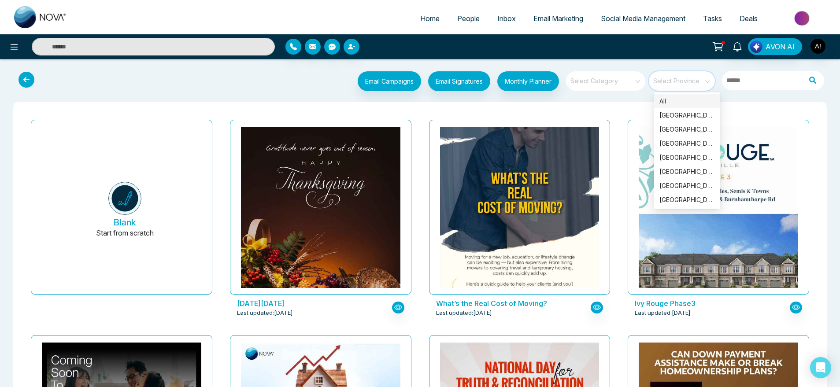
click at [624, 85] on span at bounding box center [602, 80] width 63 height 19
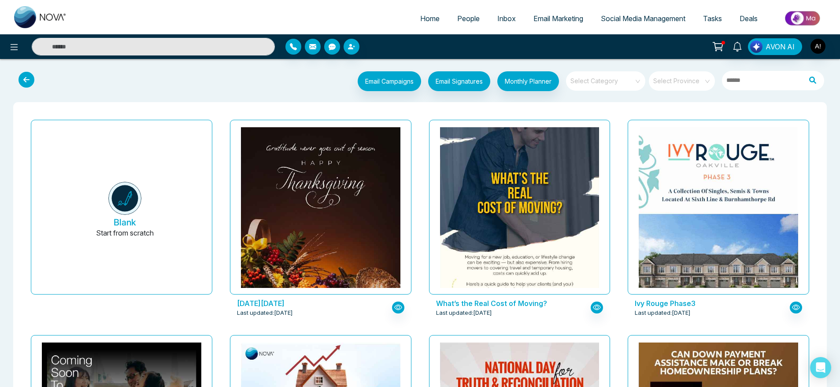
click at [618, 11] on link "Social Media Management" at bounding box center [643, 18] width 102 height 17
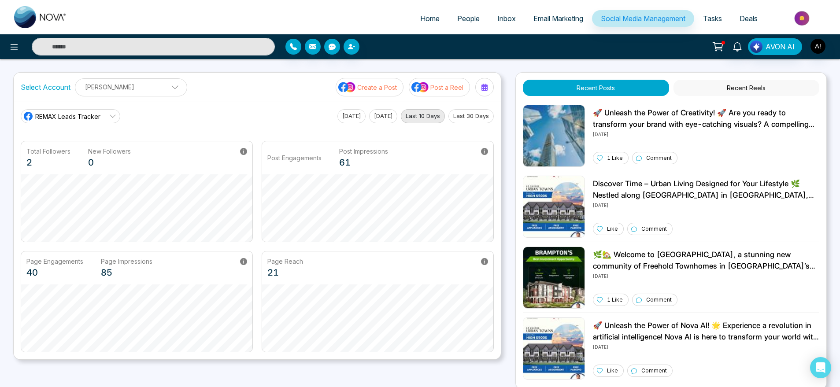
click at [168, 89] on span at bounding box center [172, 89] width 8 height 8
click at [271, 120] on div "REMAX Leads Tracker Today Yesterday Last 10 Days Last 30 Days" at bounding box center [257, 116] width 473 height 14
click at [721, 15] on span "Tasks" at bounding box center [712, 18] width 19 height 9
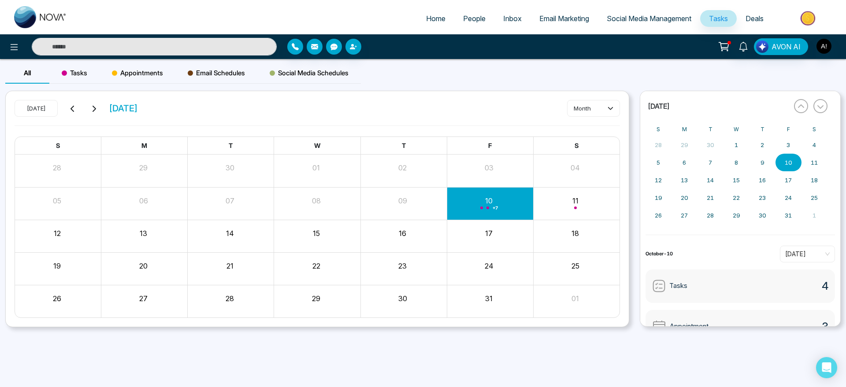
click at [68, 111] on button at bounding box center [72, 108] width 12 height 11
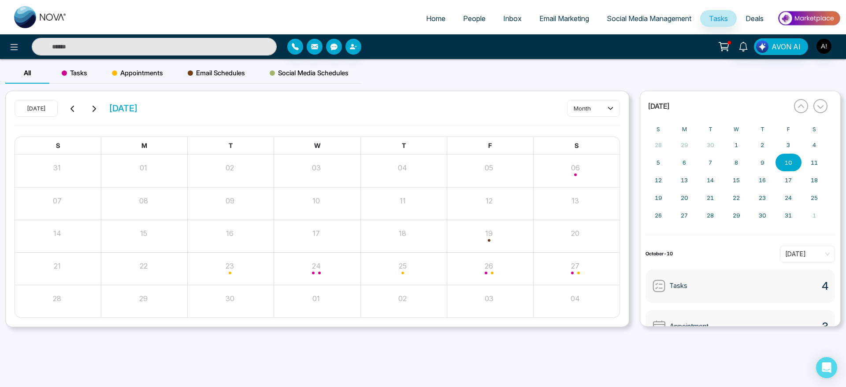
click at [93, 111] on icon at bounding box center [93, 108] width 7 height 7
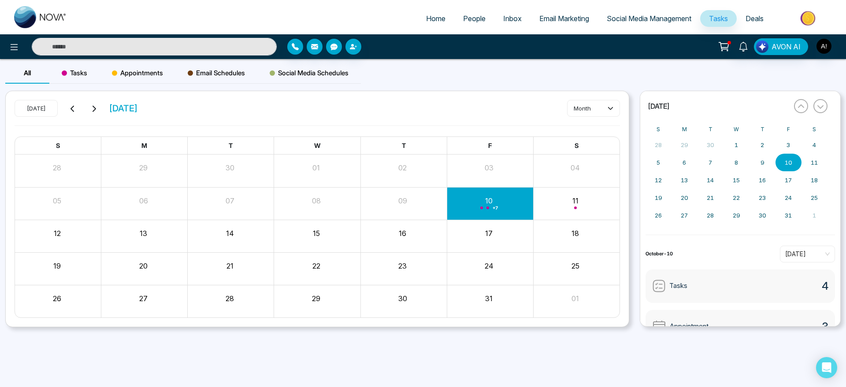
click at [93, 111] on icon at bounding box center [93, 108] width 7 height 7
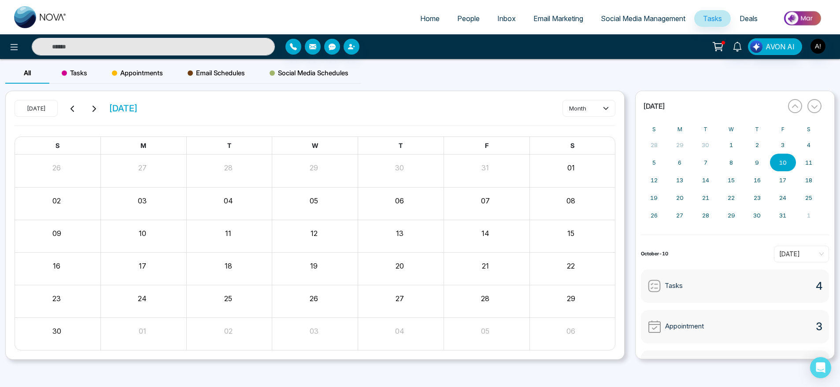
click at [71, 107] on icon at bounding box center [72, 108] width 7 height 7
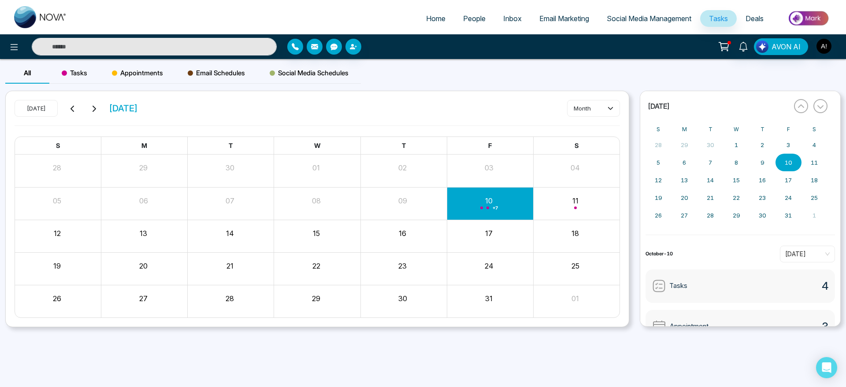
click at [73, 84] on div "All Tasks Appointments Email Schedules Social Media Schedules" at bounding box center [182, 77] width 355 height 28
click at [80, 78] on span "Tasks" at bounding box center [75, 73] width 26 height 11
click at [131, 72] on span "Appointments" at bounding box center [137, 73] width 51 height 11
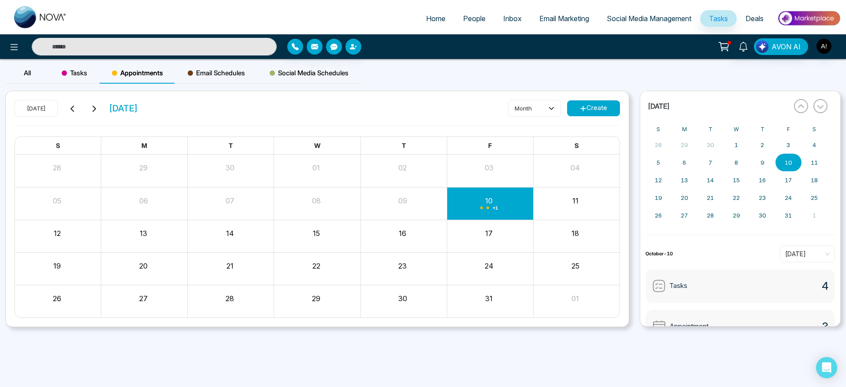
click at [199, 79] on div "Email Schedules" at bounding box center [216, 73] width 82 height 21
drag, startPoint x: 108, startPoint y: 105, endPoint x: 197, endPoint y: 111, distance: 89.1
click at [197, 111] on div "Today October 2025 month" at bounding box center [317, 113] width 605 height 26
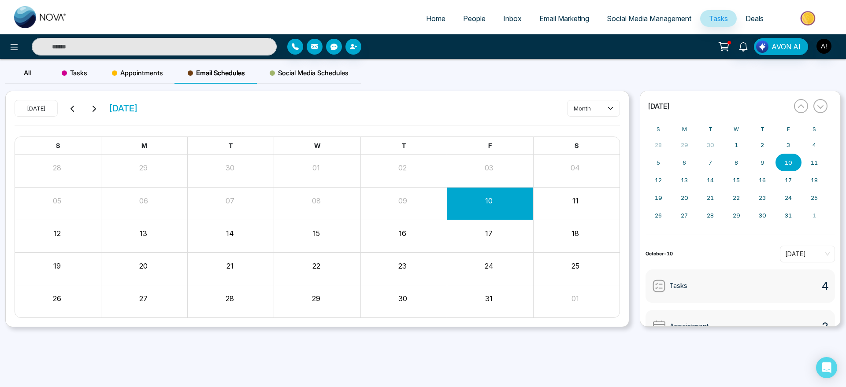
click at [197, 111] on div "Today October 2025 month" at bounding box center [317, 113] width 605 height 26
click at [311, 68] on span "Social Media Schedules" at bounding box center [309, 73] width 79 height 11
click at [434, 18] on span "Home" at bounding box center [435, 18] width 19 height 9
select select "*"
